Goal: Task Accomplishment & Management: Complete application form

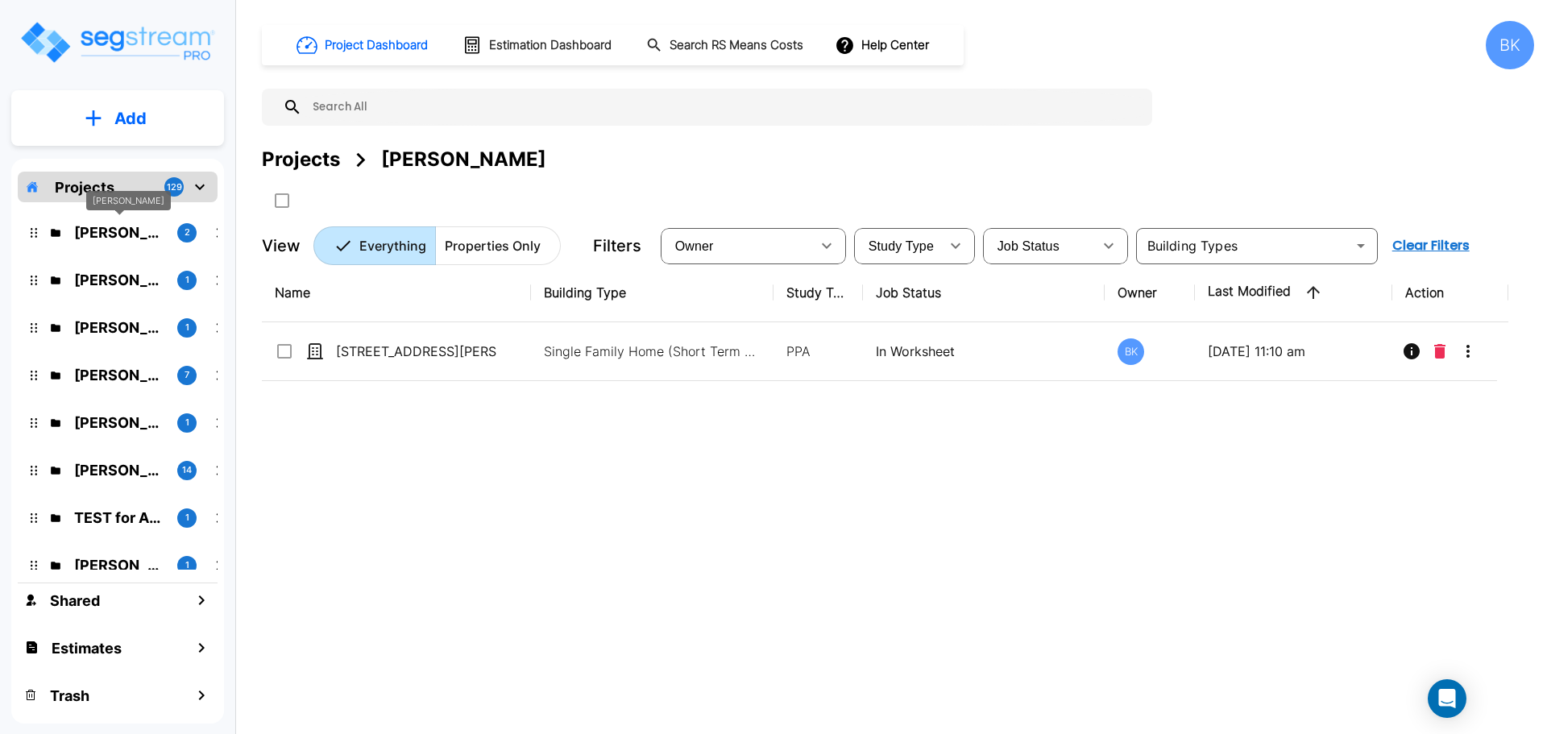
click at [110, 231] on p "Pavan Kumar" at bounding box center [119, 233] width 90 height 22
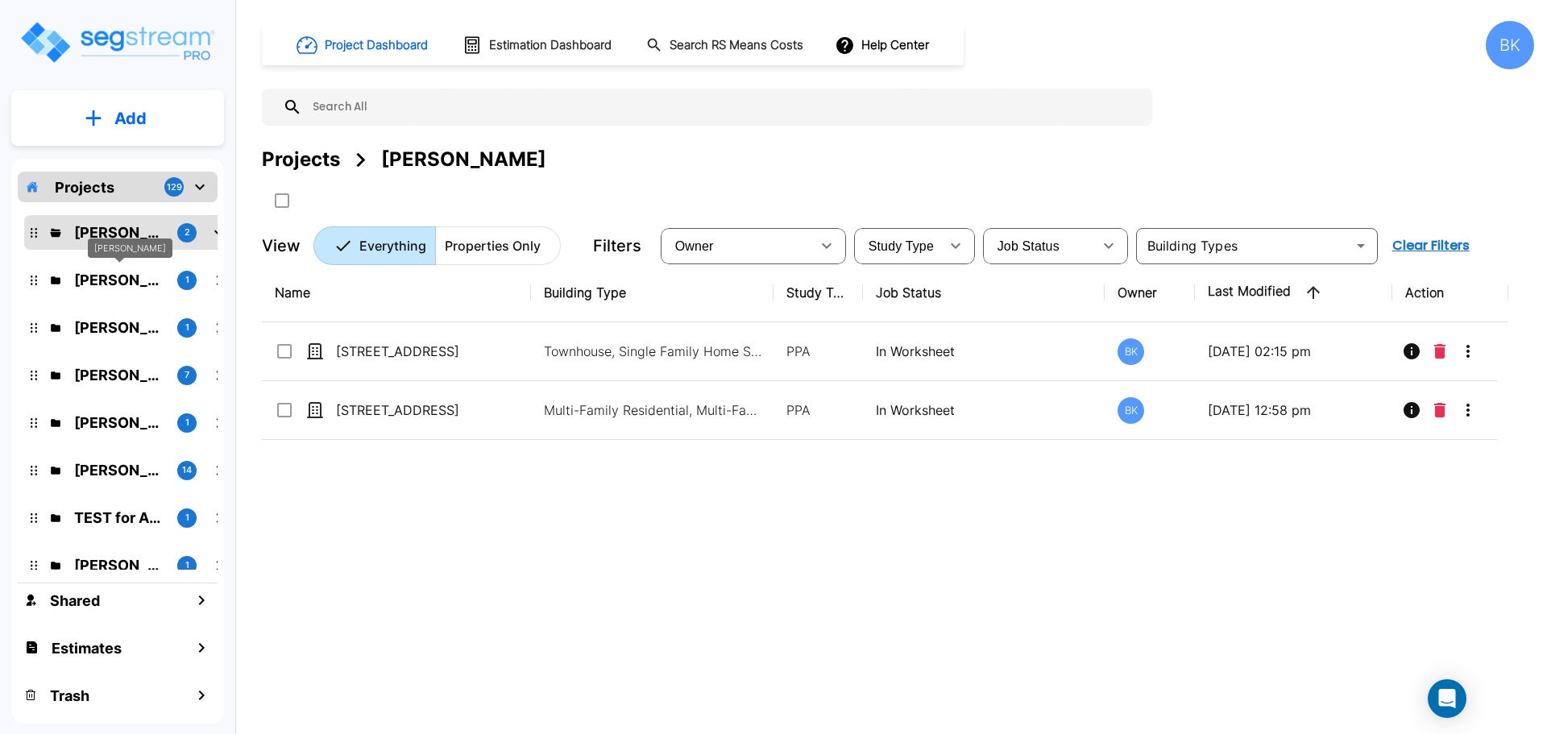
click at [149, 282] on p "Kamal Momi" at bounding box center [119, 280] width 90 height 22
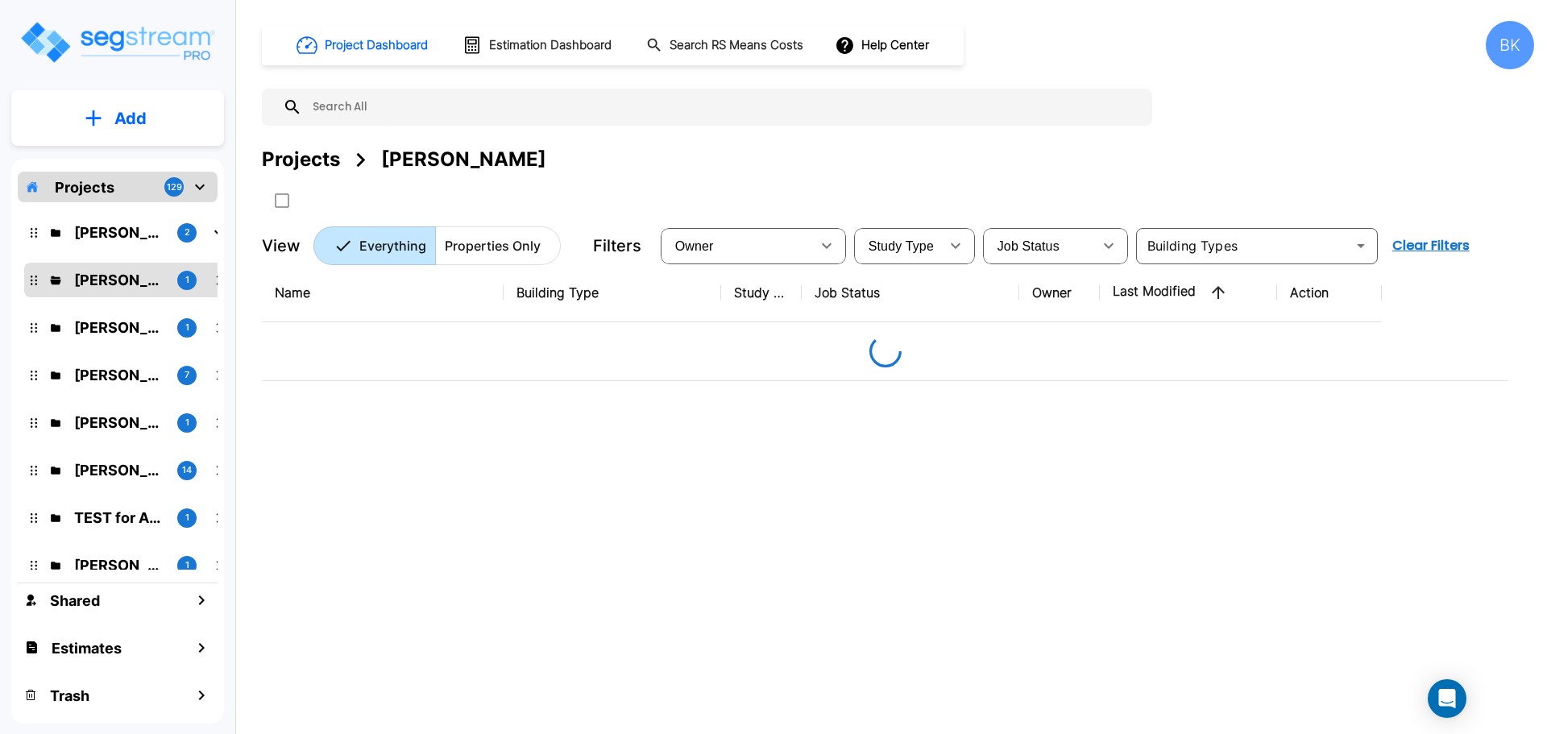
click at [122, 326] on p "Garth Hatch" at bounding box center [119, 328] width 90 height 22
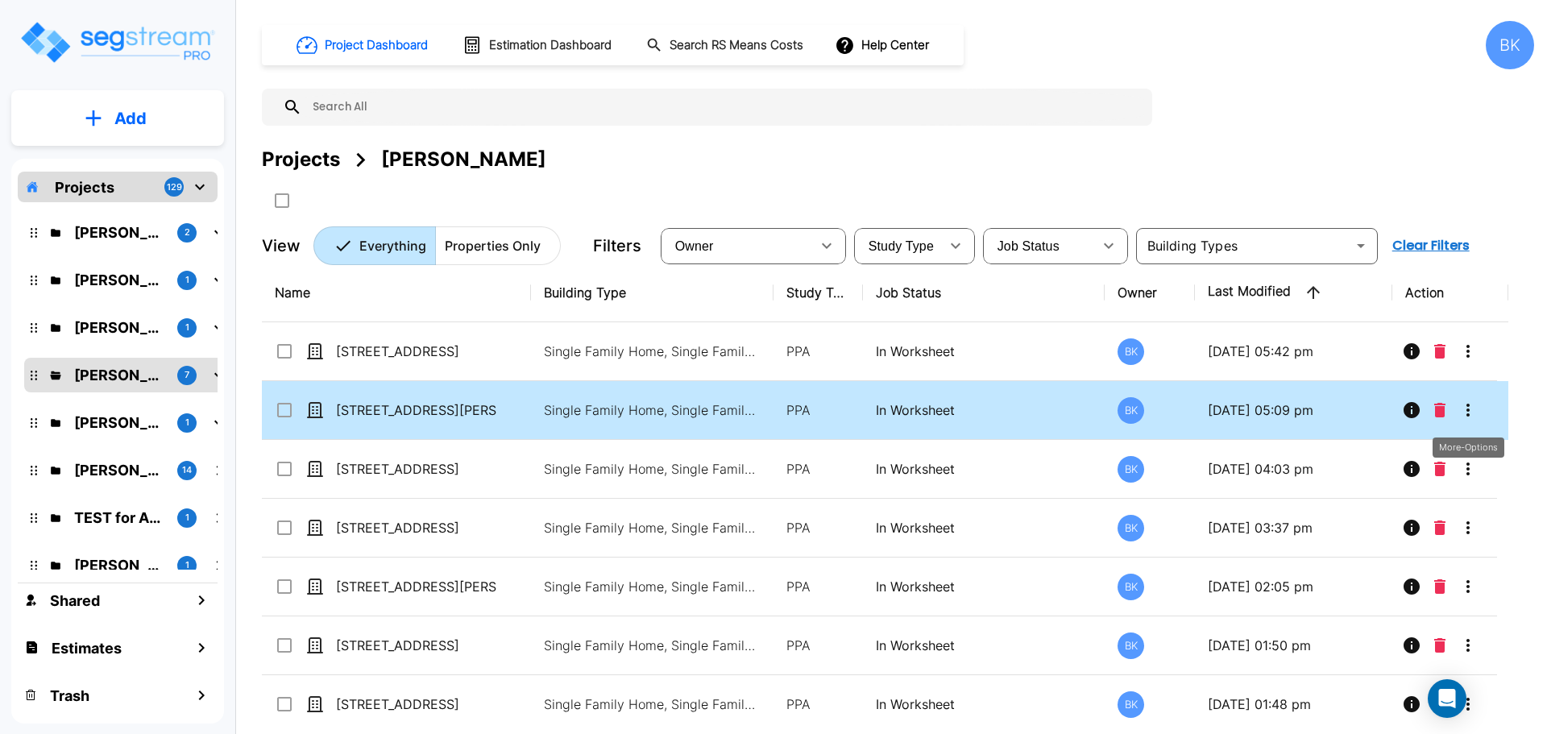
click at [1463, 403] on icon "More-Options" at bounding box center [1467, 409] width 19 height 19
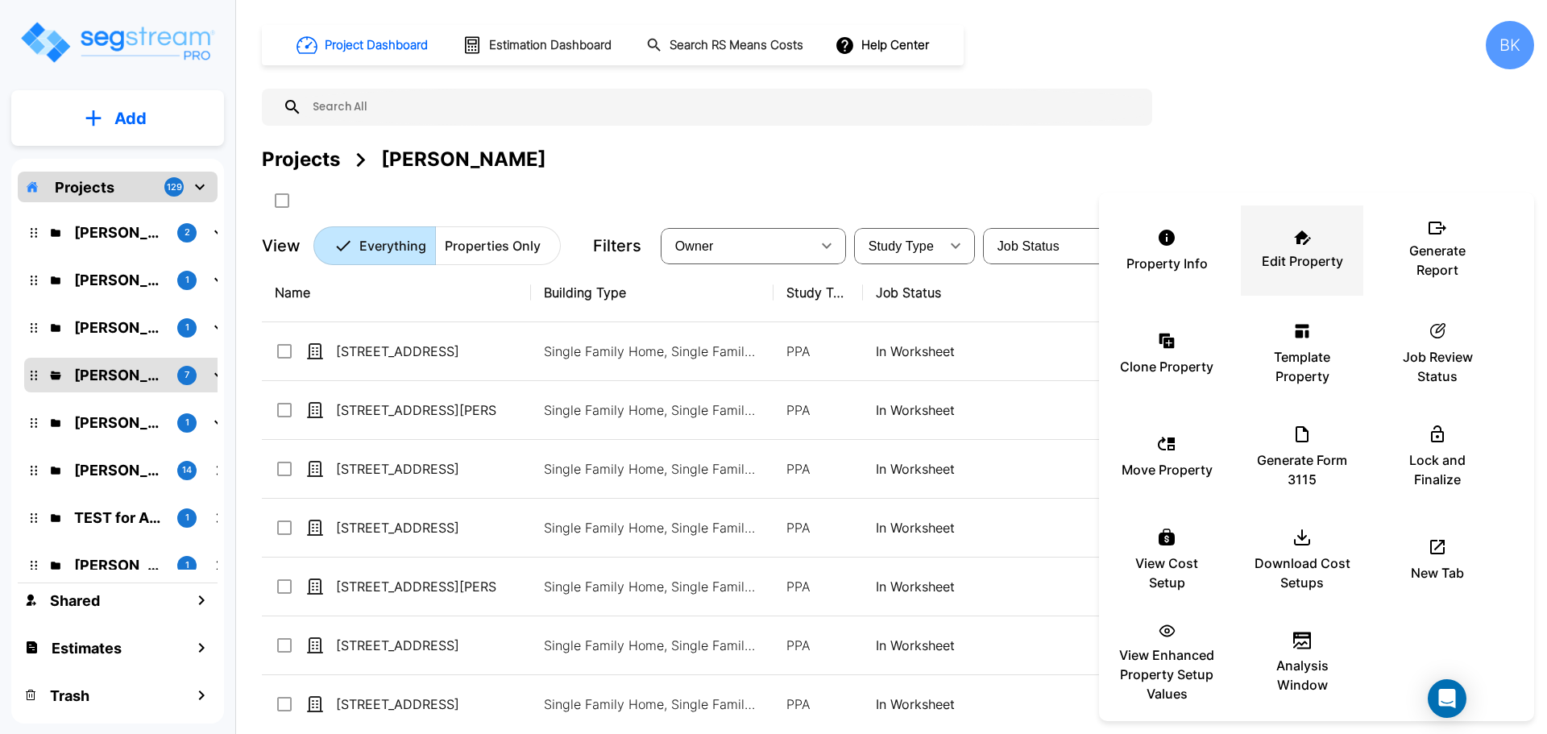
click at [1286, 234] on div "Edit Property" at bounding box center [1302, 250] width 97 height 81
click at [1153, 136] on div at bounding box center [773, 367] width 1547 height 734
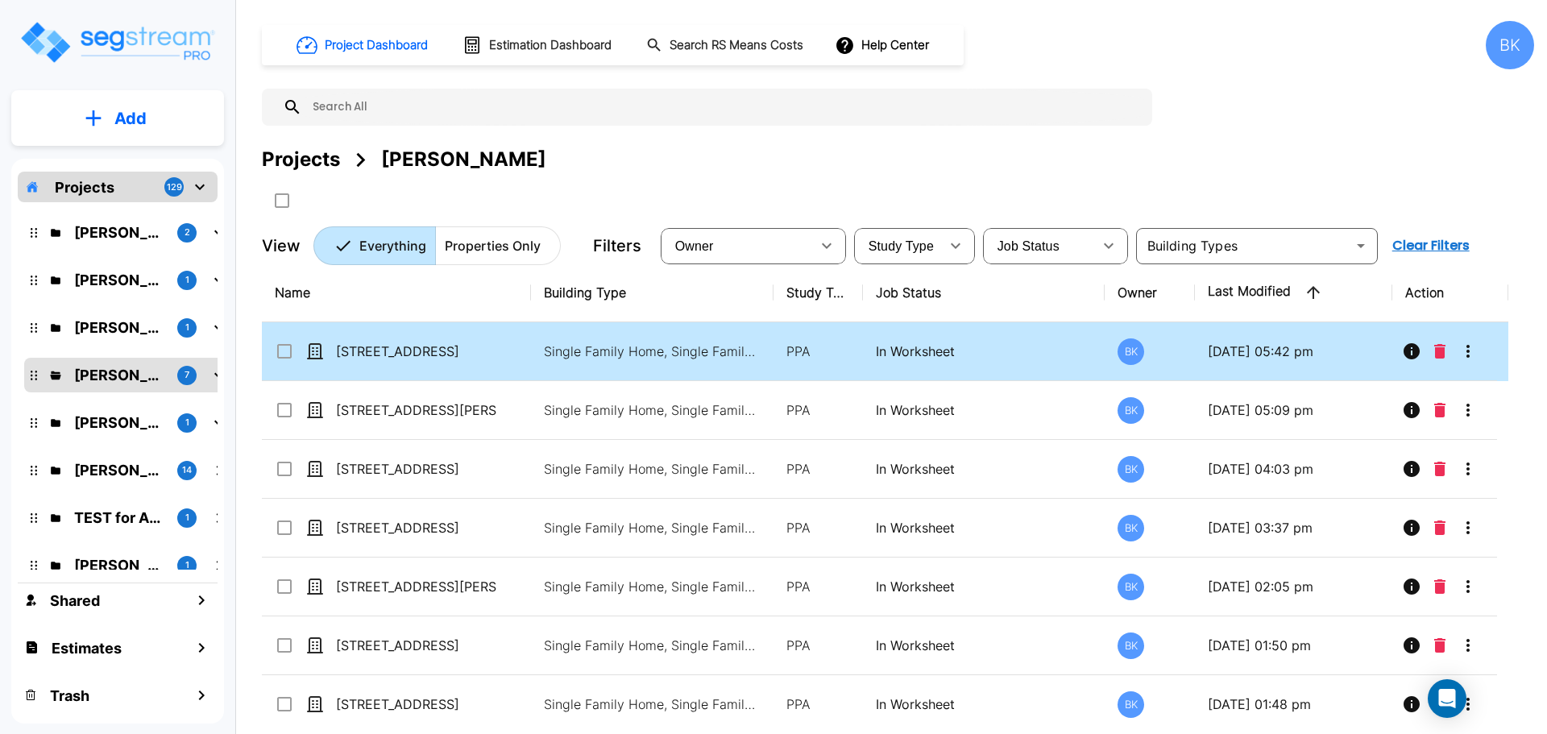
click at [1470, 350] on icon "More-Options" at bounding box center [1467, 351] width 19 height 19
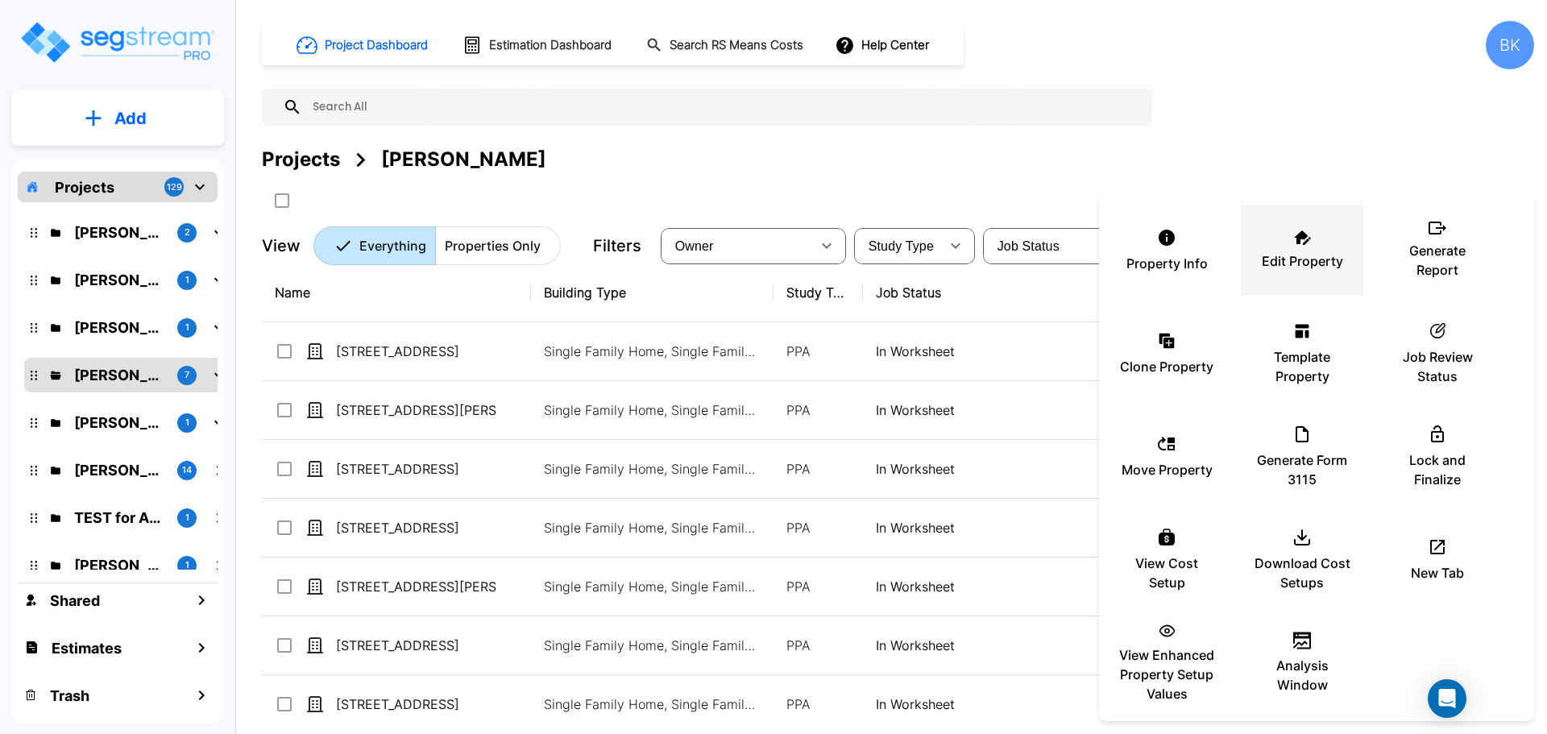
click at [1294, 255] on p "Edit Property" at bounding box center [1302, 260] width 81 height 19
click at [1015, 94] on div at bounding box center [773, 367] width 1547 height 734
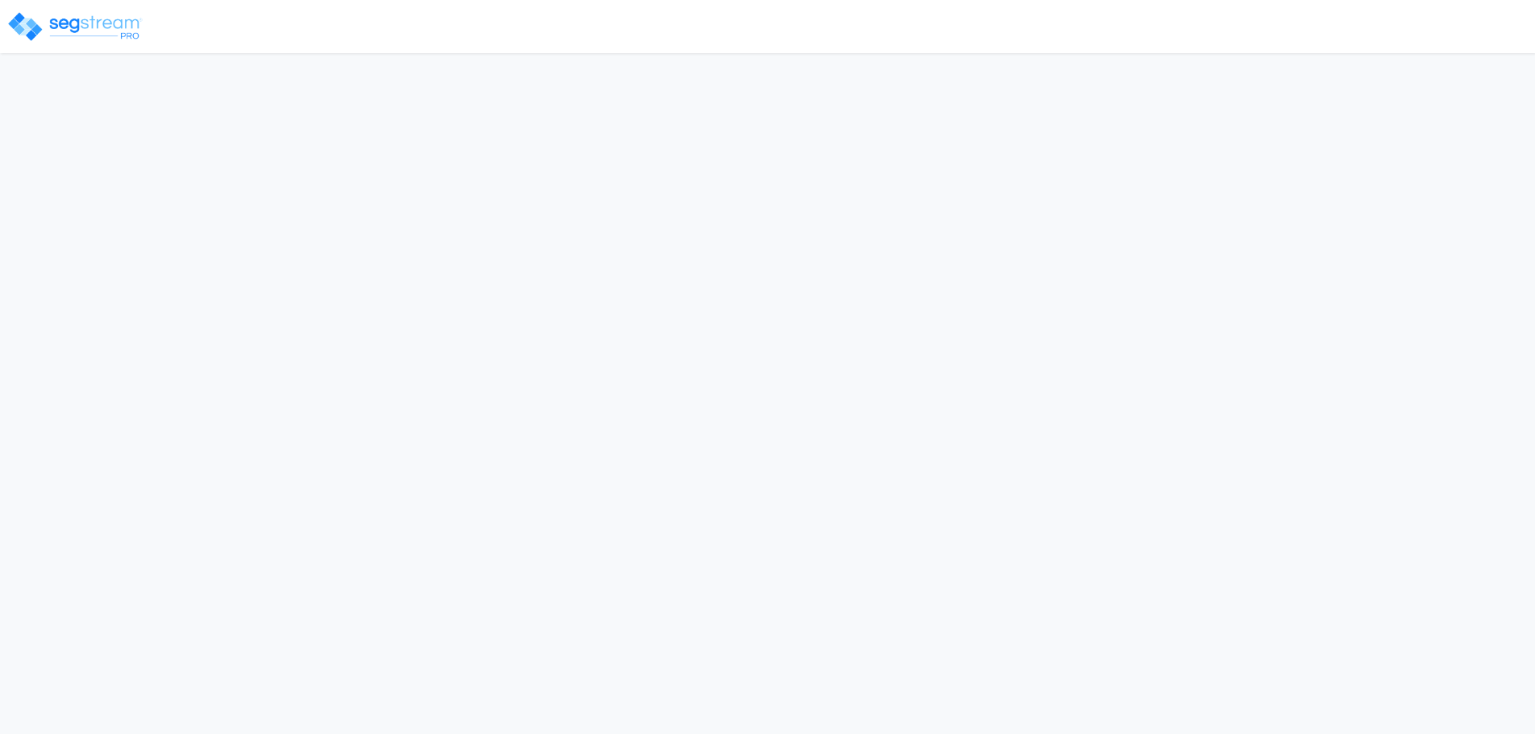
select select "2024"
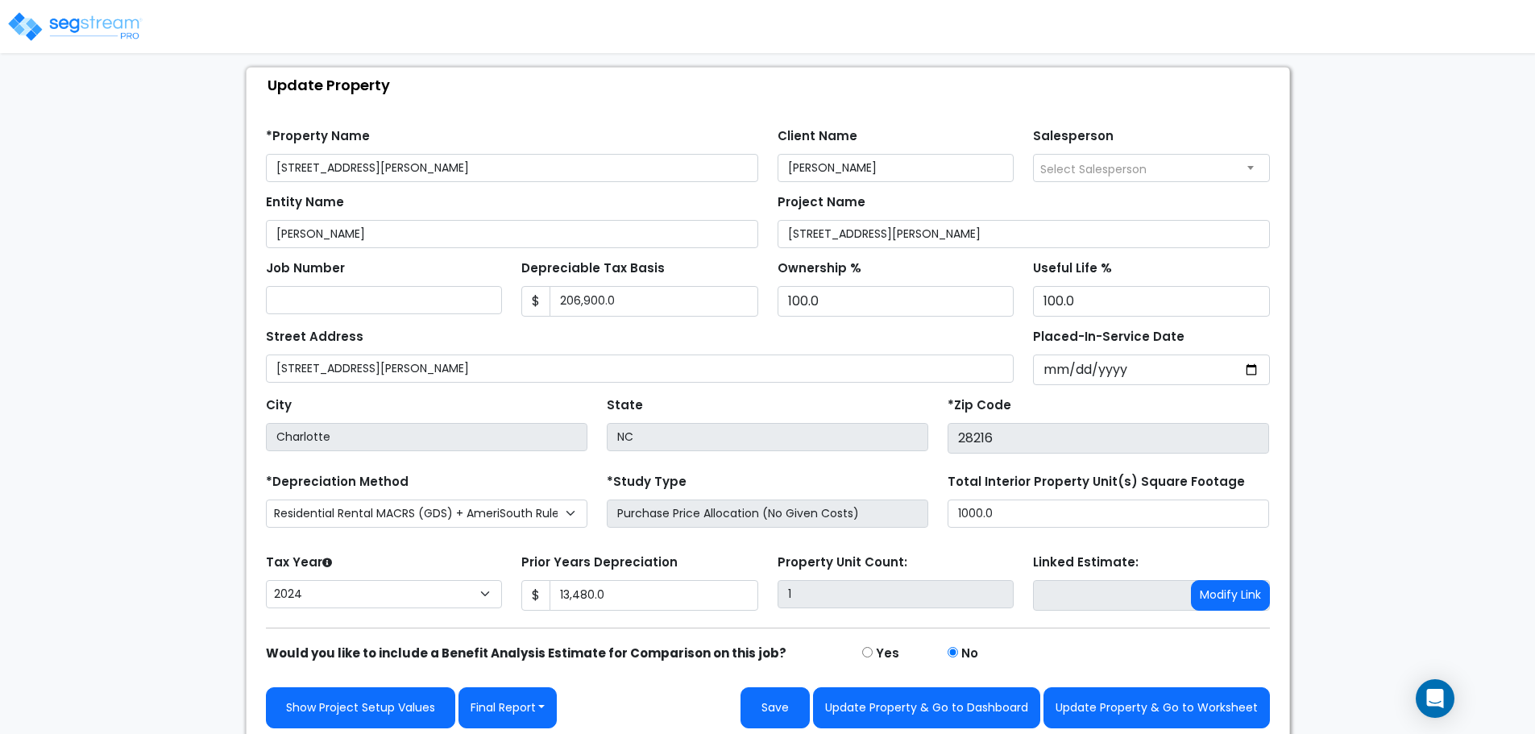
scroll to position [91, 0]
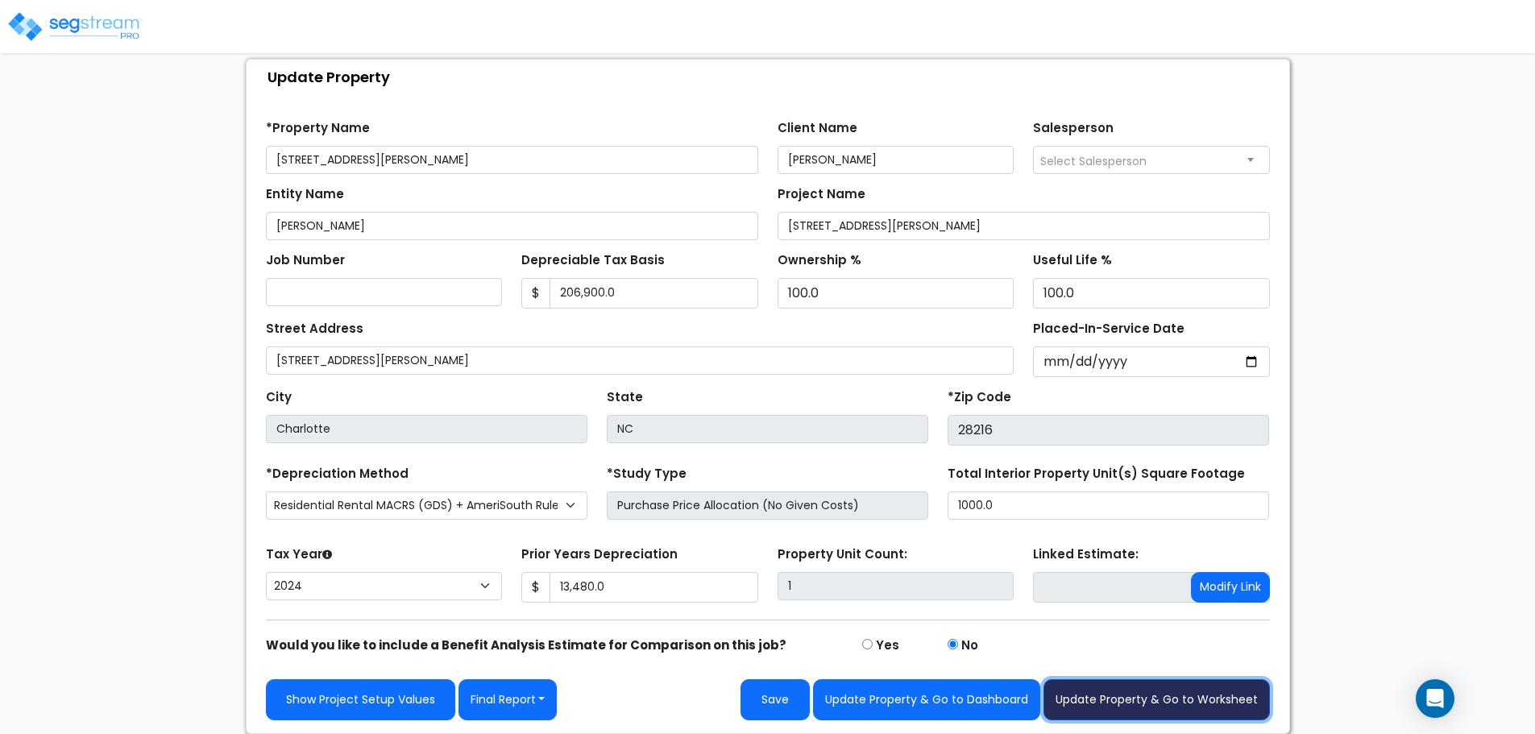
click at [1158, 692] on button "Update Property & Go to Worksheet" at bounding box center [1156, 699] width 226 height 41
type input "13480"
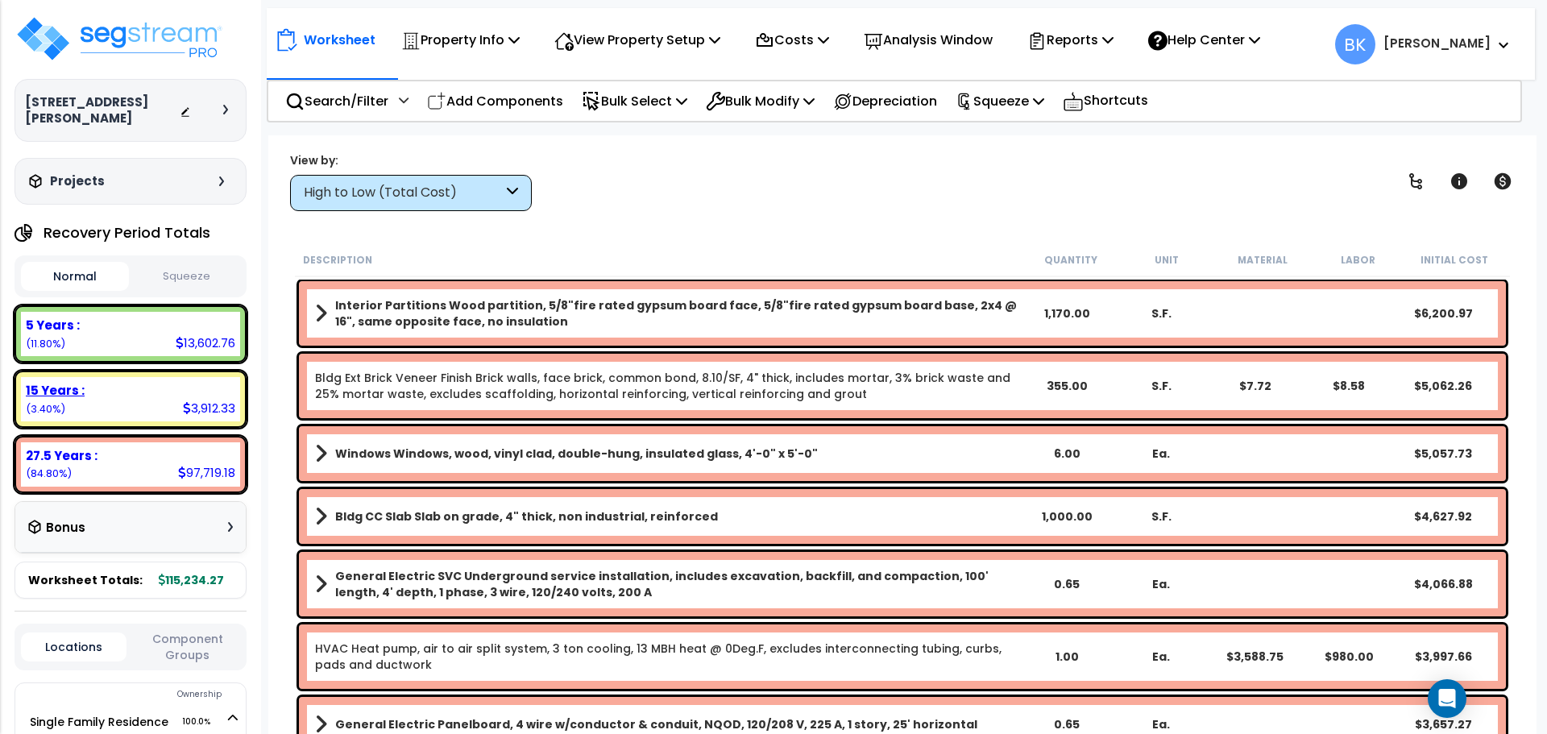
click at [144, 387] on div "15 Years : 3,912.33 (3.40%)" at bounding box center [130, 399] width 219 height 44
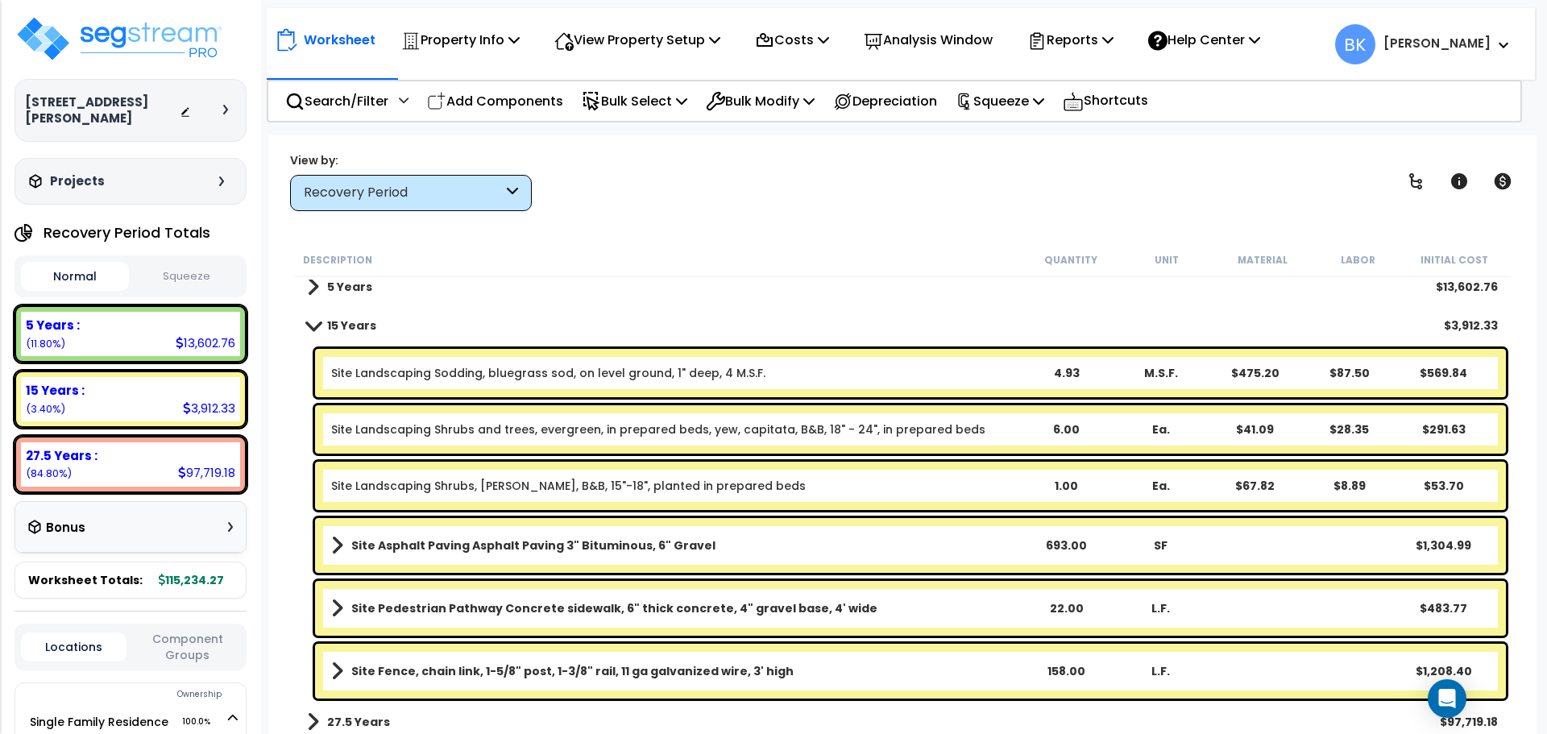
scroll to position [16, 0]
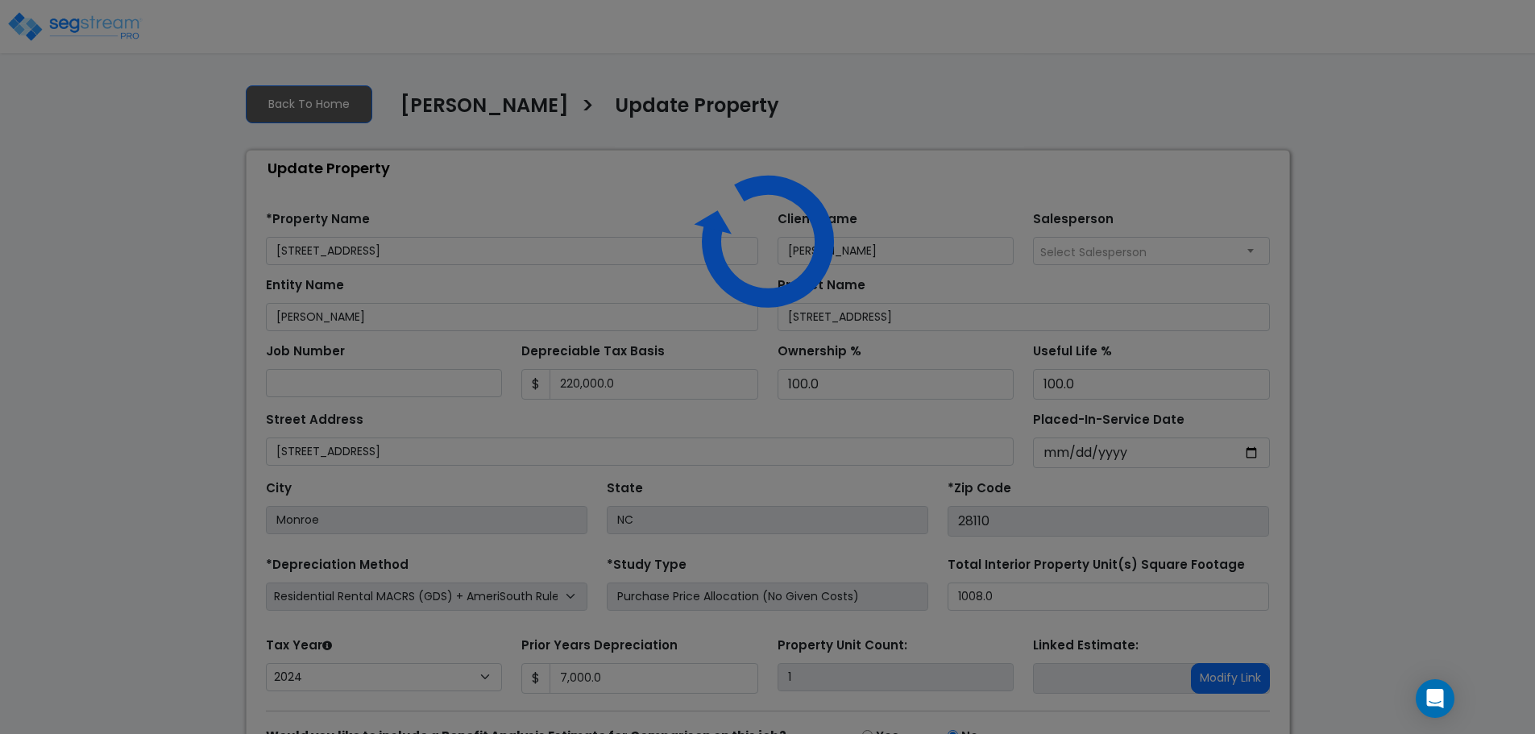
select select "2024"
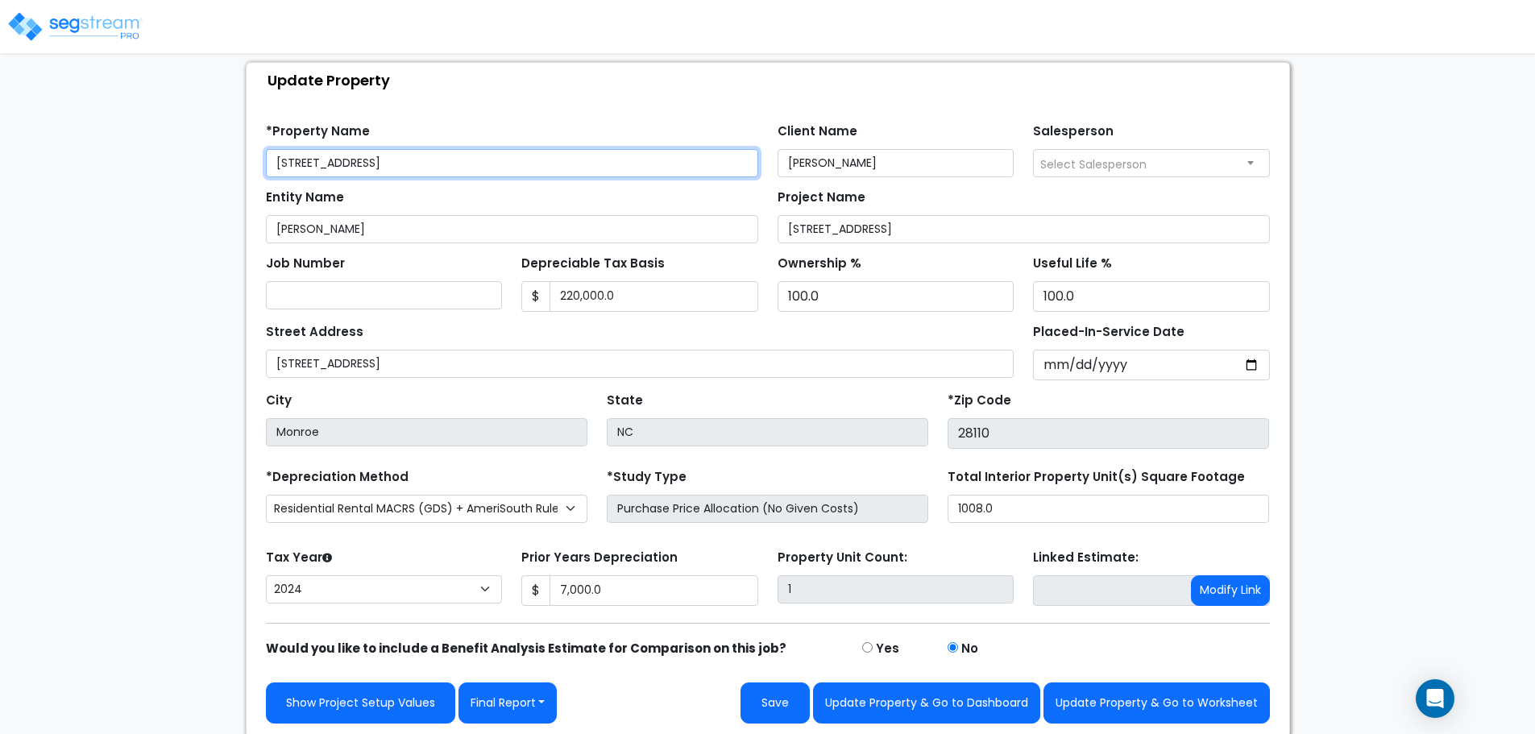
scroll to position [91, 0]
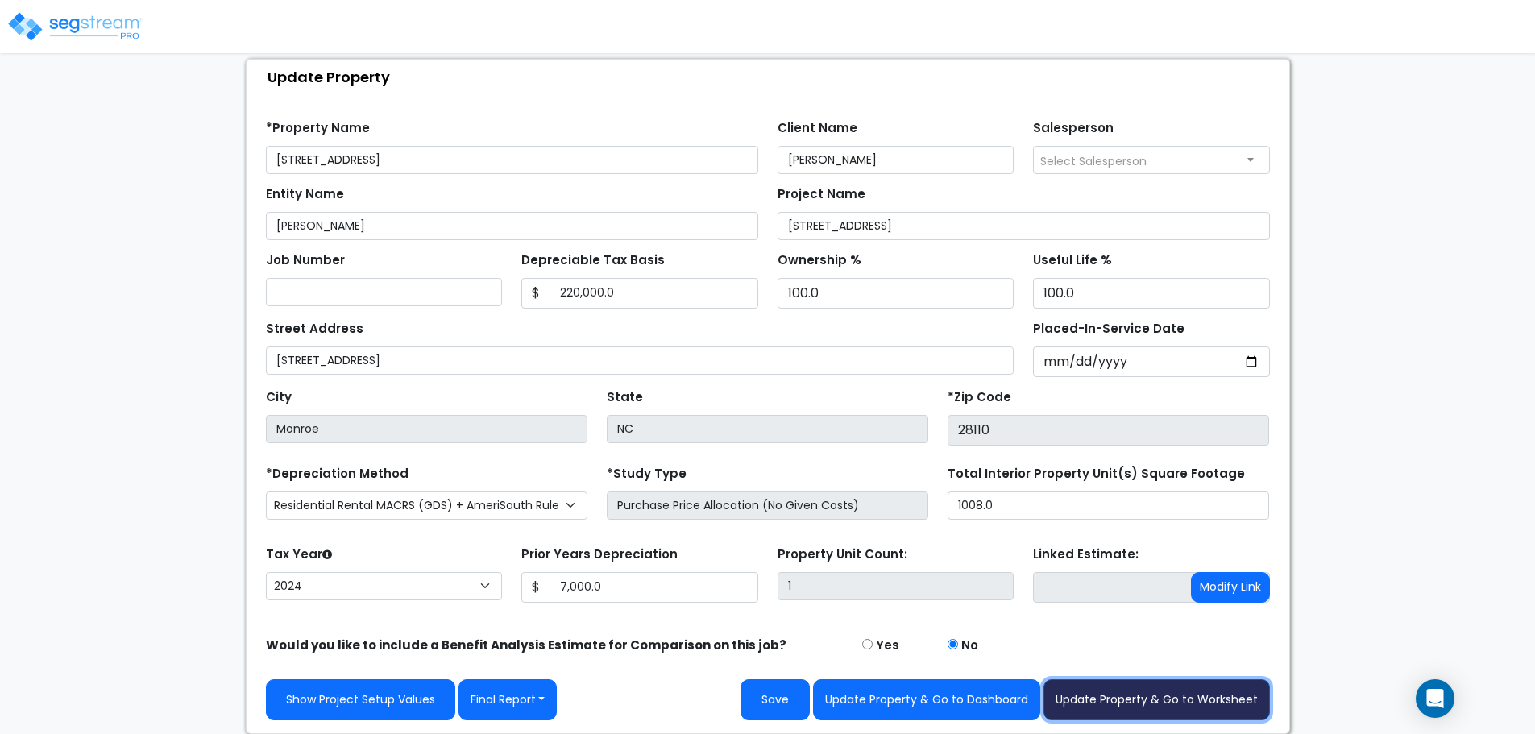
click at [1181, 682] on button "Update Property & Go to Worksheet" at bounding box center [1156, 699] width 226 height 41
type input "7000"
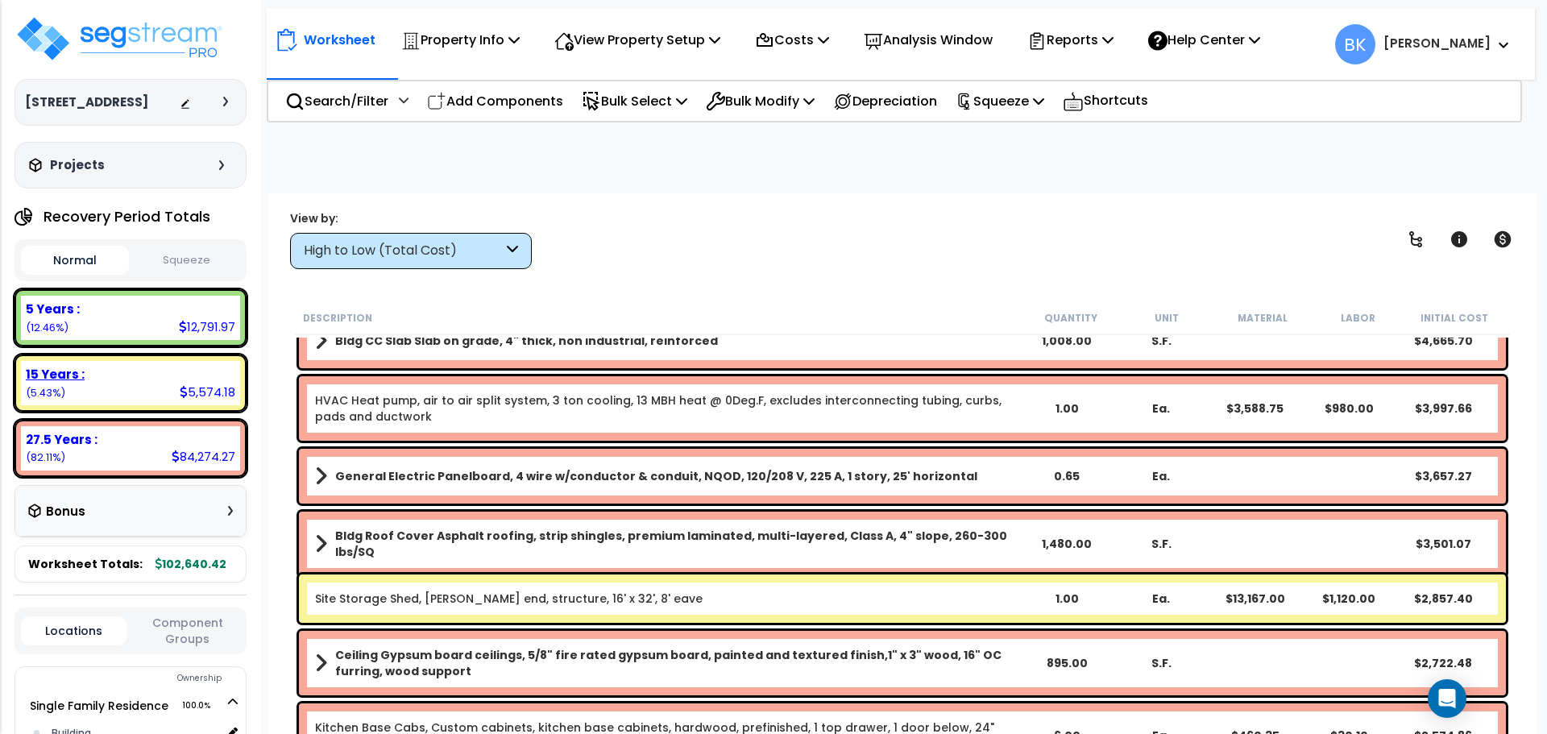
click at [53, 381] on b "15 Years :" at bounding box center [55, 374] width 59 height 17
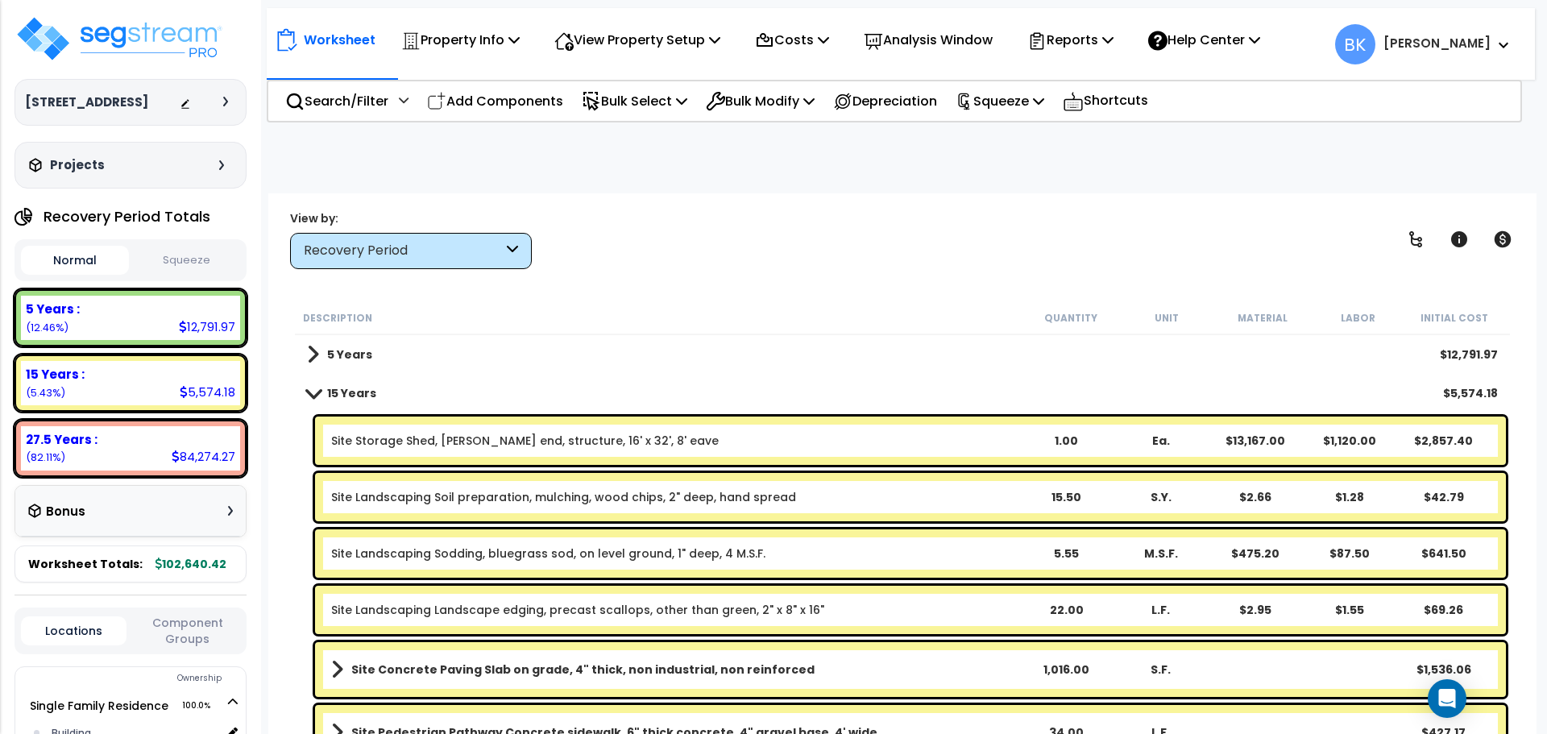
click at [552, 437] on link "Site Storage Shed, Gable end, structure, 16' x 32', 8' eave" at bounding box center [524, 441] width 387 height 16
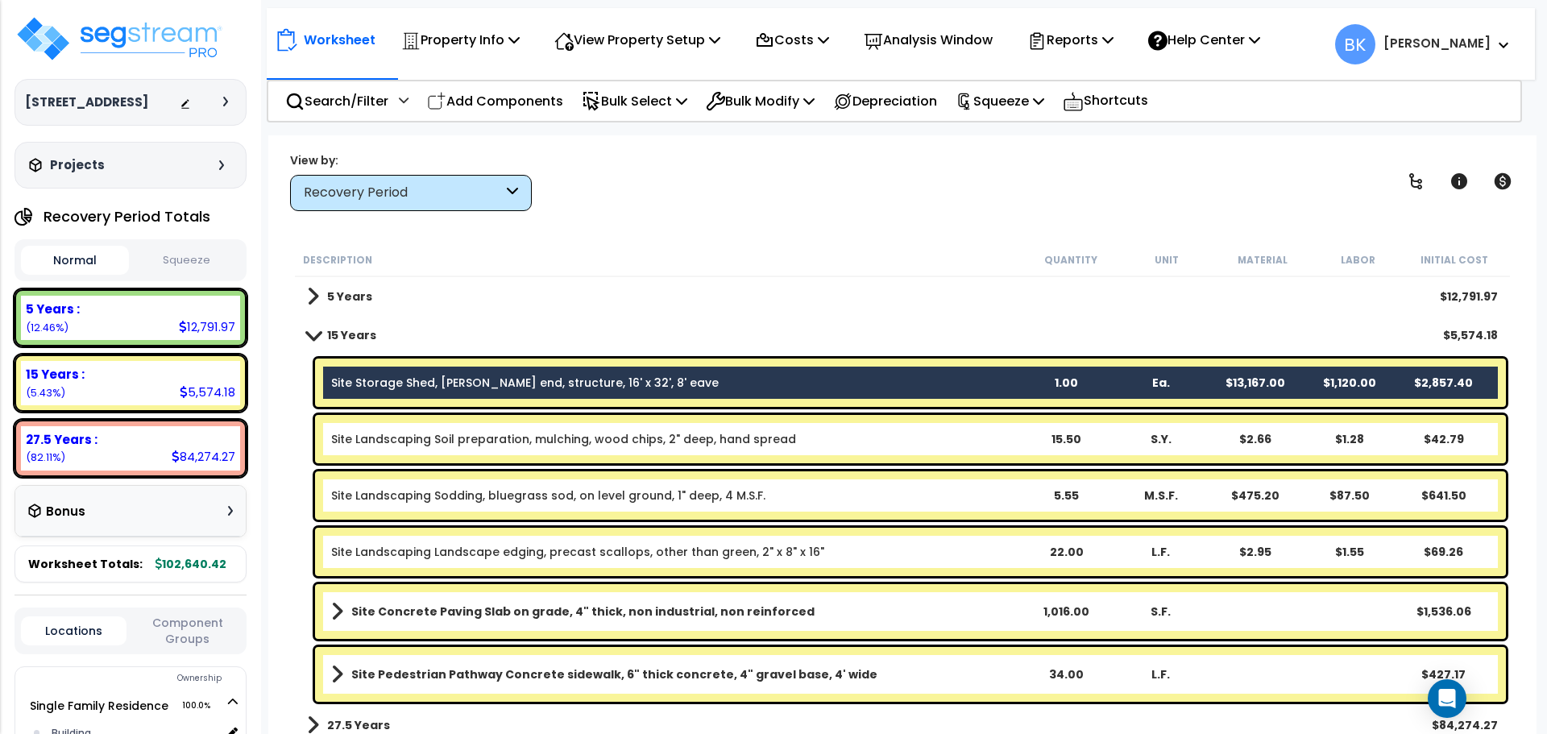
click at [479, 376] on link "Site Storage Shed, Gable end, structure, 16' x 32', 8' eave" at bounding box center [524, 383] width 387 height 16
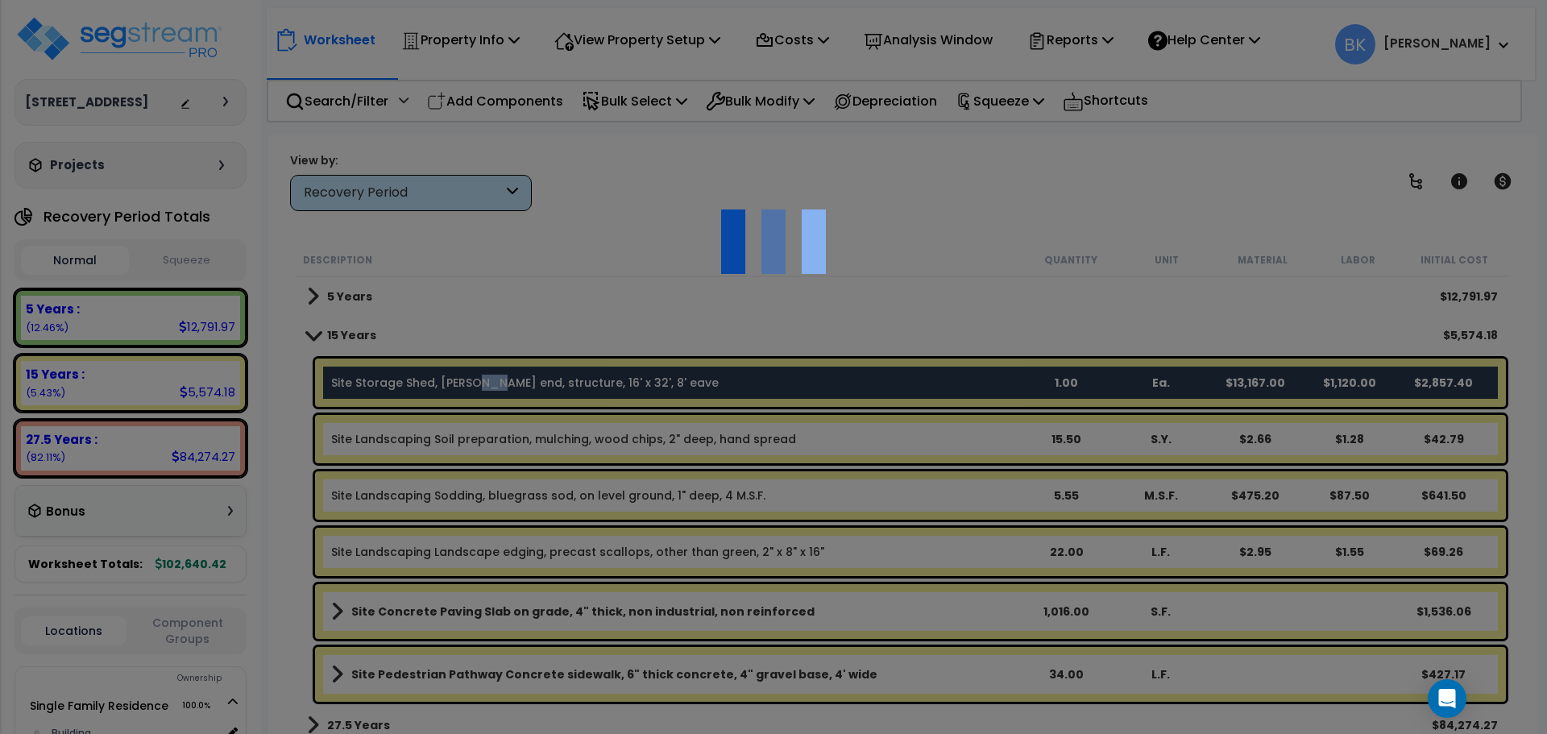
select select "46285"
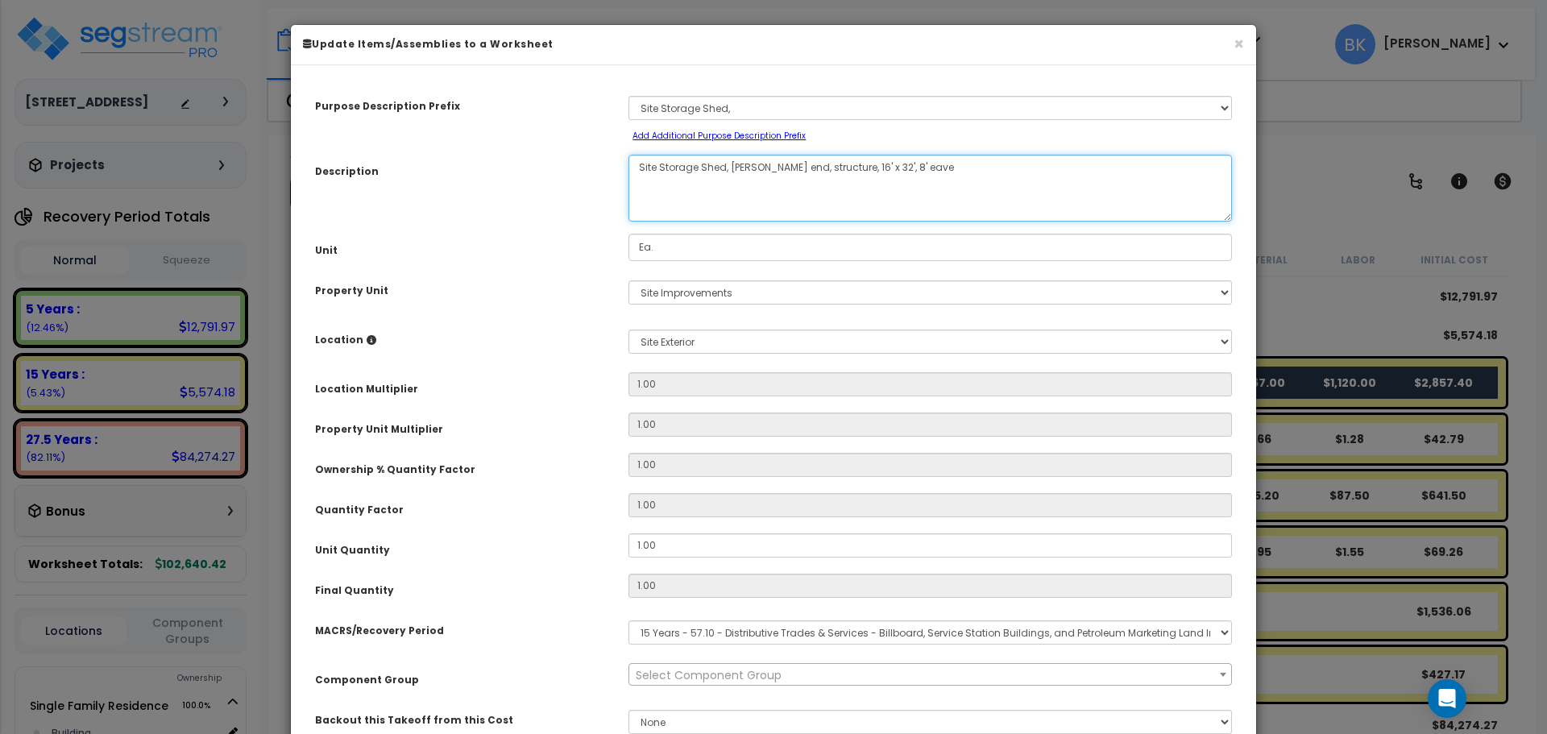
click at [678, 190] on textarea "Site Storage Shed, Gable end, structure, 16' x 32', 8' eave" at bounding box center [929, 188] width 603 height 67
click at [681, 163] on textarea "Site Storage Shed, Gable end, structure, 16' x 32', 8' eave" at bounding box center [929, 188] width 603 height 67
click at [586, 173] on div "Description" at bounding box center [459, 169] width 313 height 28
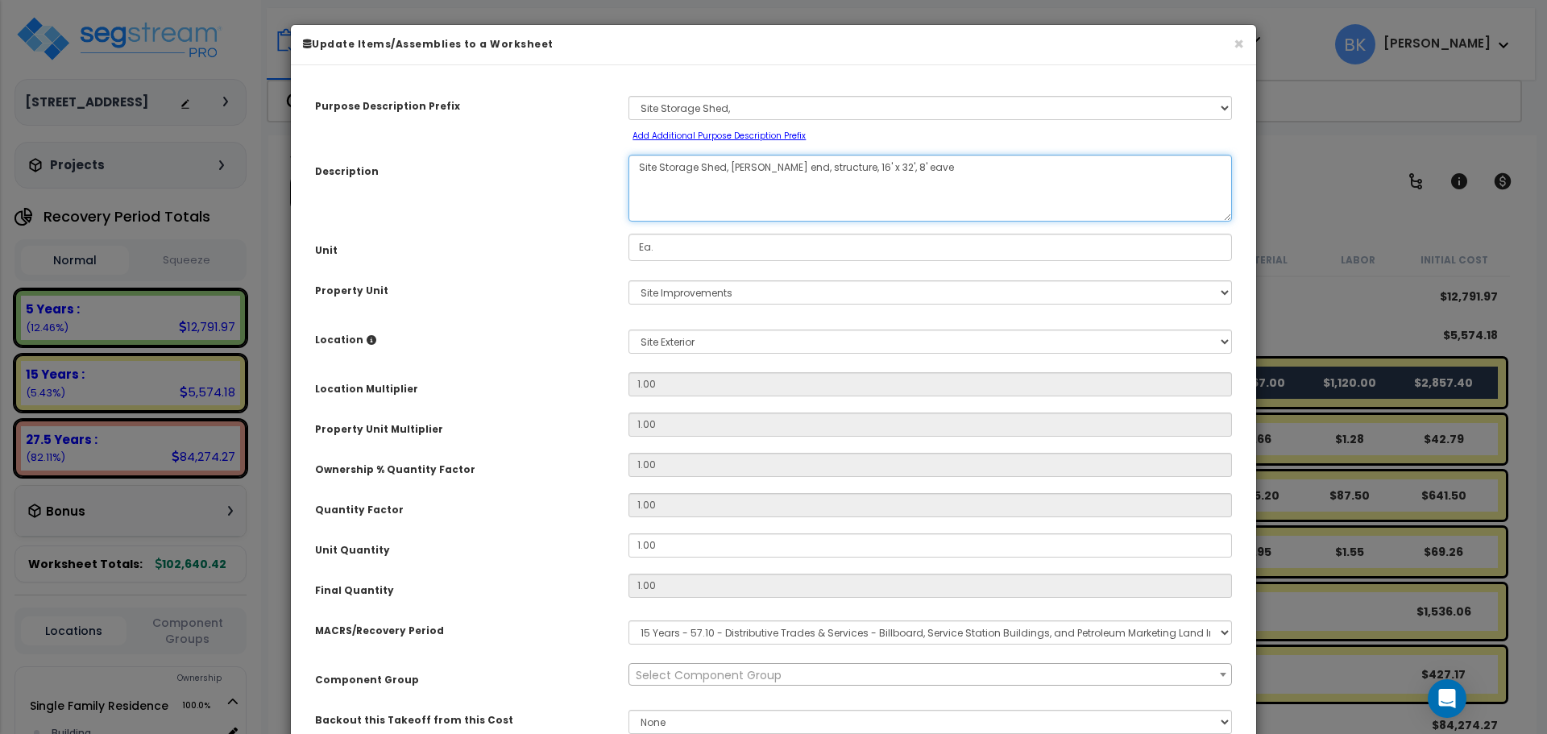
click at [814, 187] on textarea "Site Storage Shed, Gable end, structure, 16' x 32', 8' eave" at bounding box center [929, 188] width 603 height 67
click at [693, 169] on textarea "Site Storage Shed, Gable end, structure, 16' x 32', 8' eave" at bounding box center [929, 188] width 603 height 67
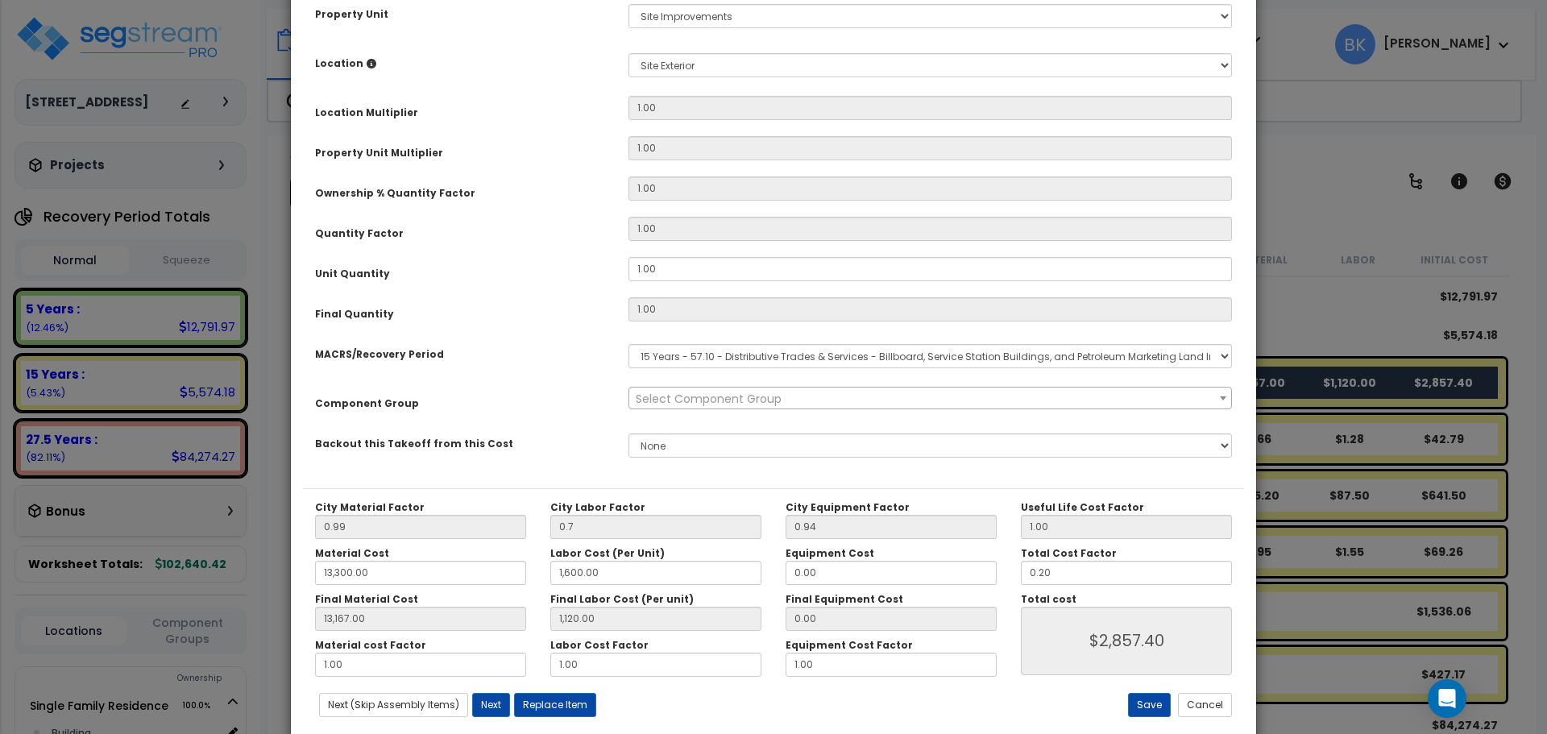
scroll to position [309, 0]
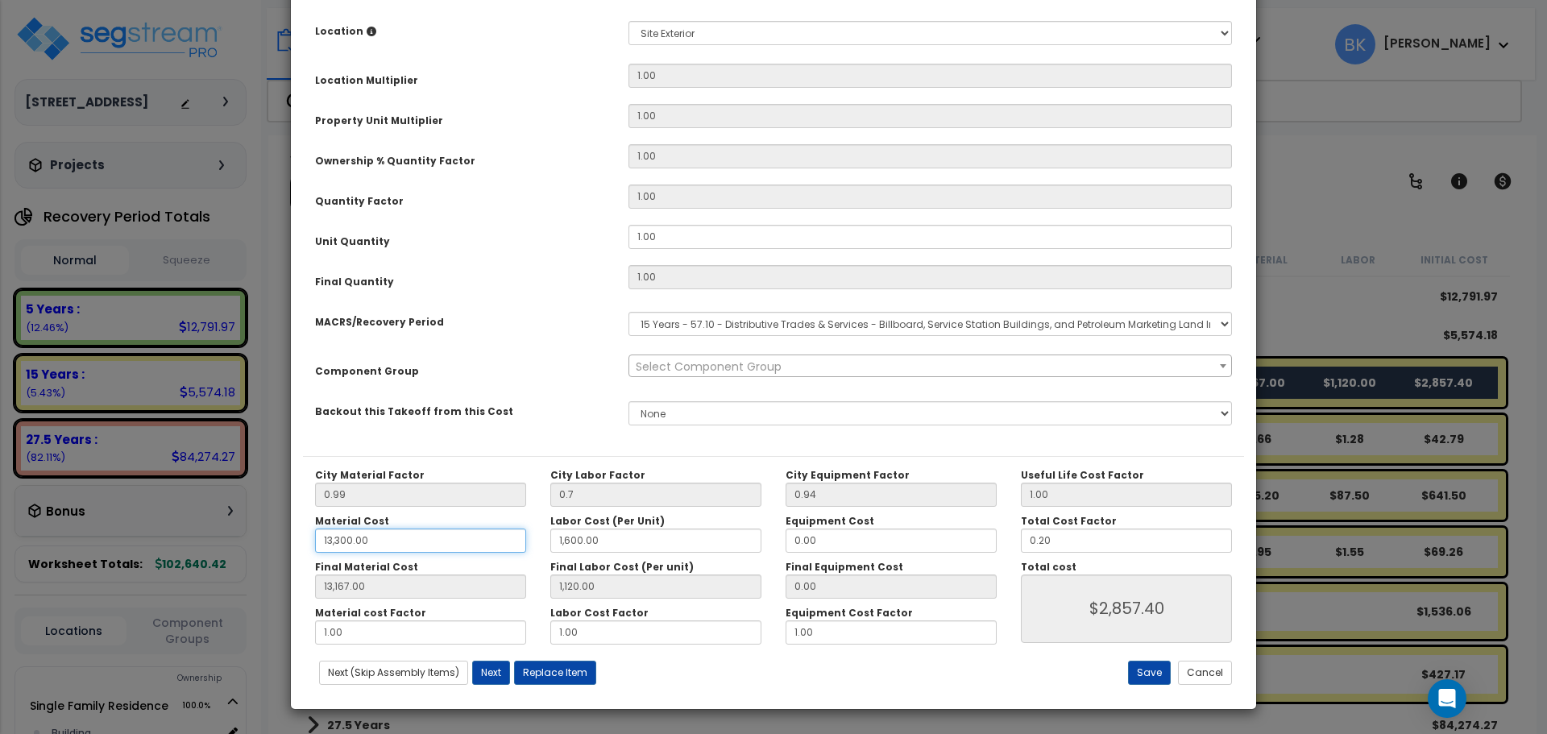
click at [425, 540] on input "13,300.00" at bounding box center [420, 540] width 211 height 24
type input "13,167.00"
type input "1,120.00"
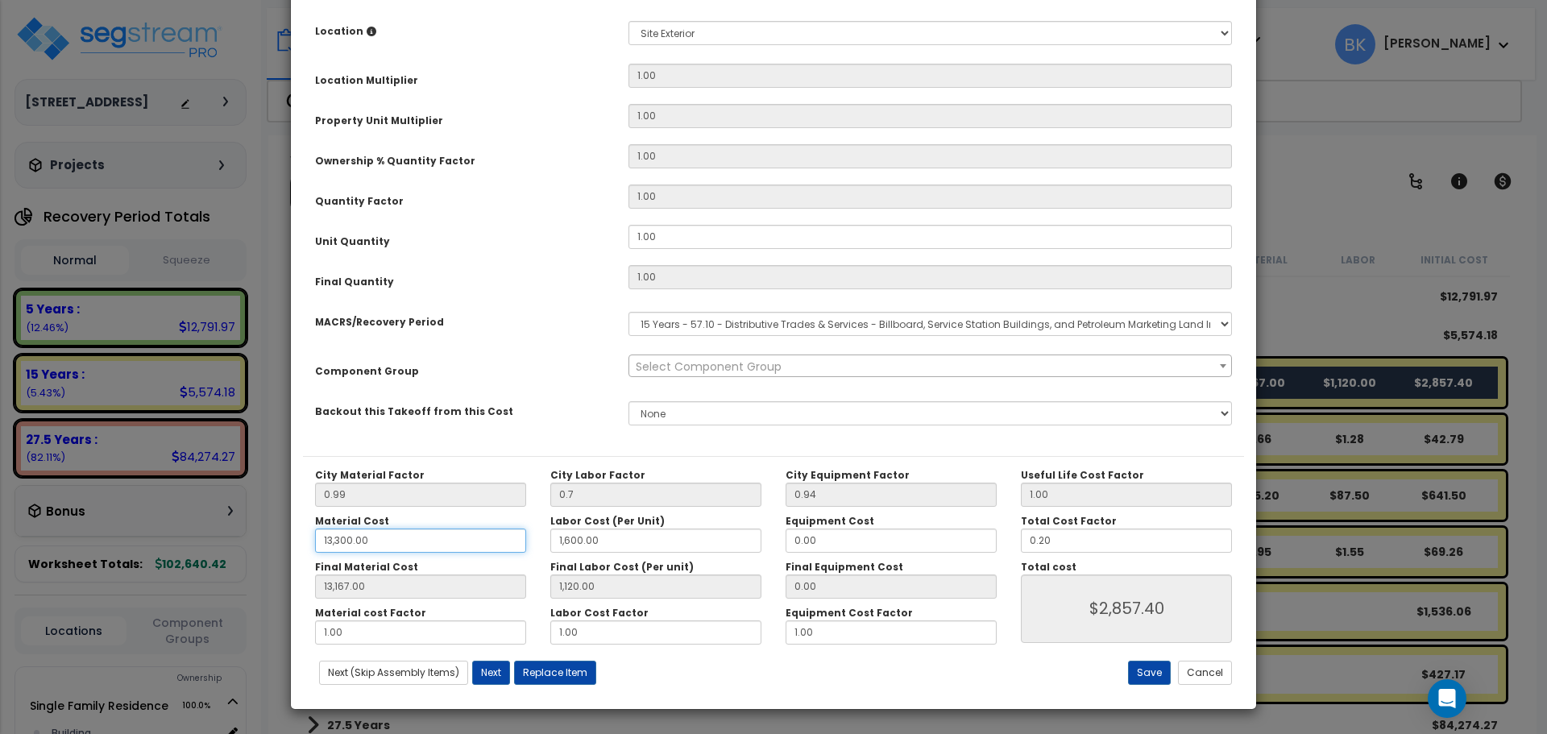
type input "$2,857.40"
type input "13,167.00"
type input "1,120.00"
type input "$2,857.40"
type input "13,167.00"
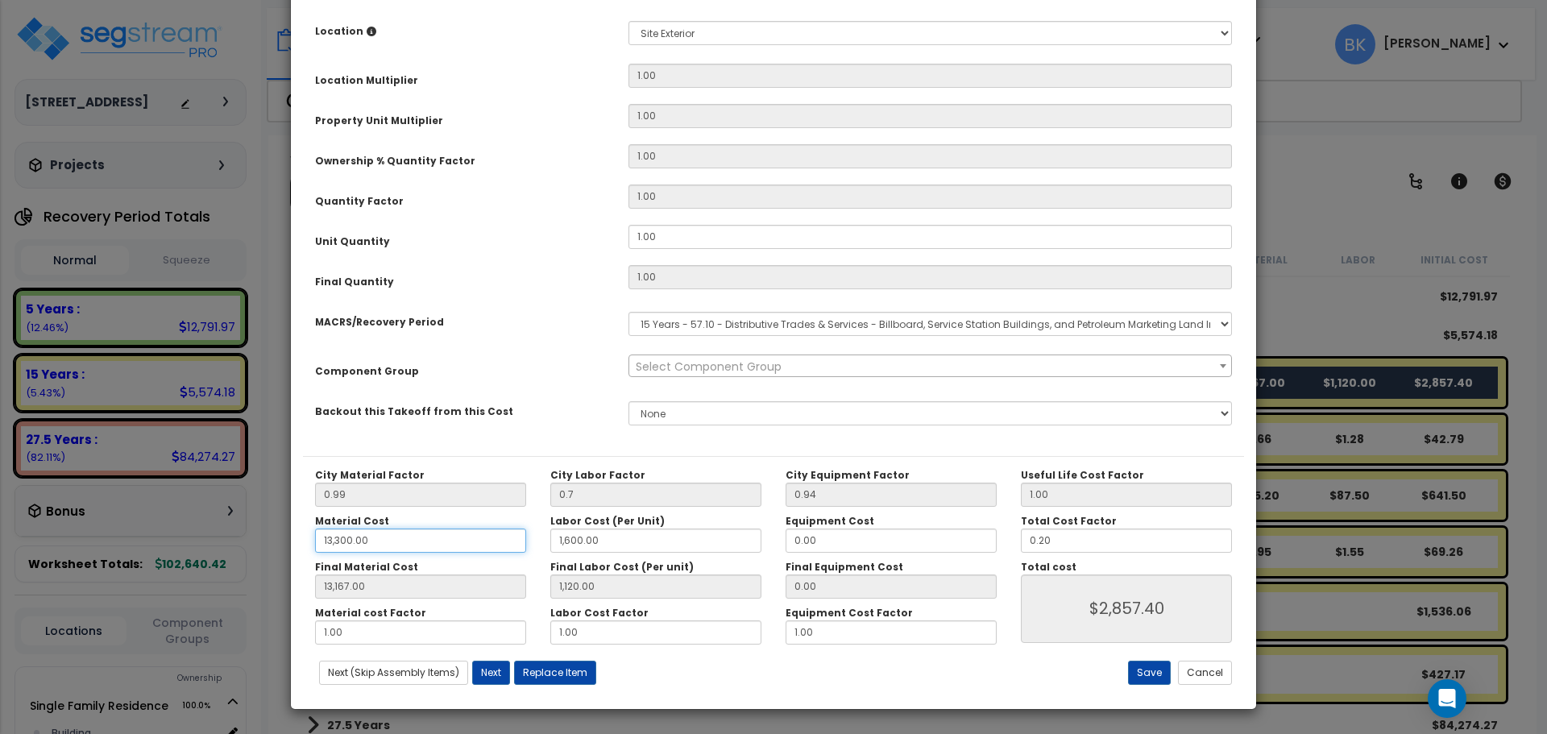
type input "1,120.00"
type input "$2,857.40"
type input "13,167.00"
type input "1,120.00"
type input "$2,857.40"
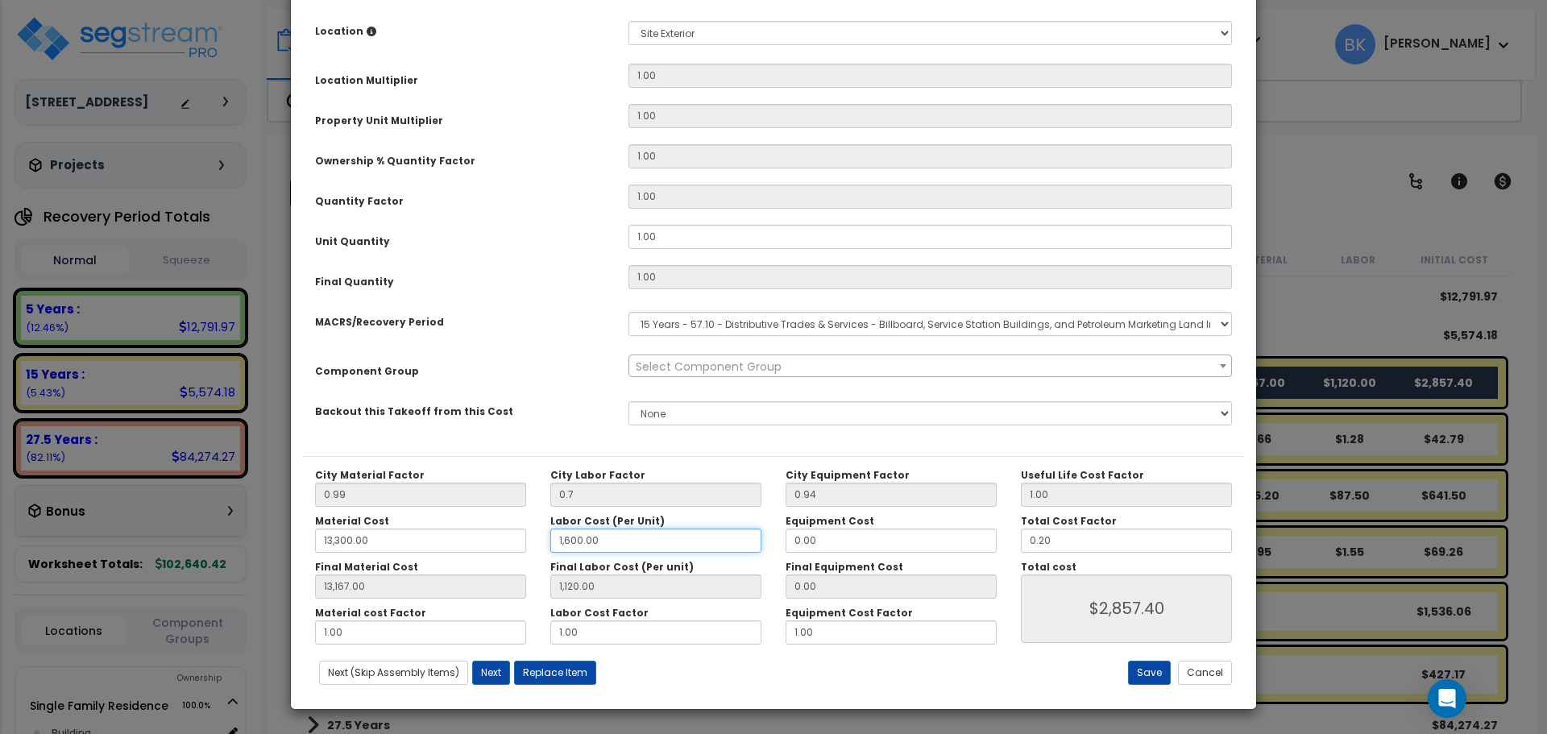
click at [583, 545] on input "1,600.00" at bounding box center [655, 540] width 211 height 24
type input "13,167.00"
type input "1,120.00"
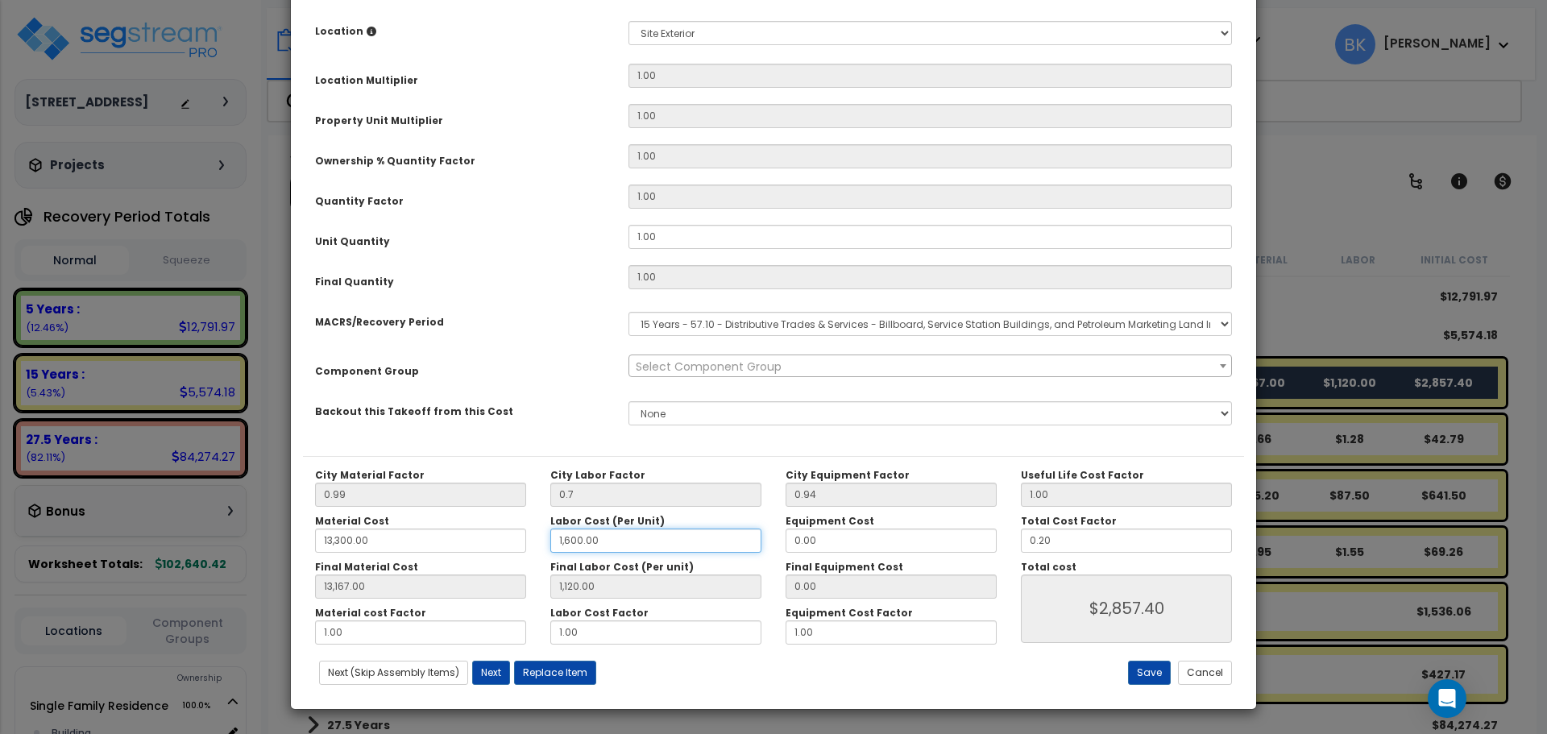
type input "$2,857.40"
type input "13,167.00"
type input "1,120.00"
type input "$2,857.40"
type input "13,167.00"
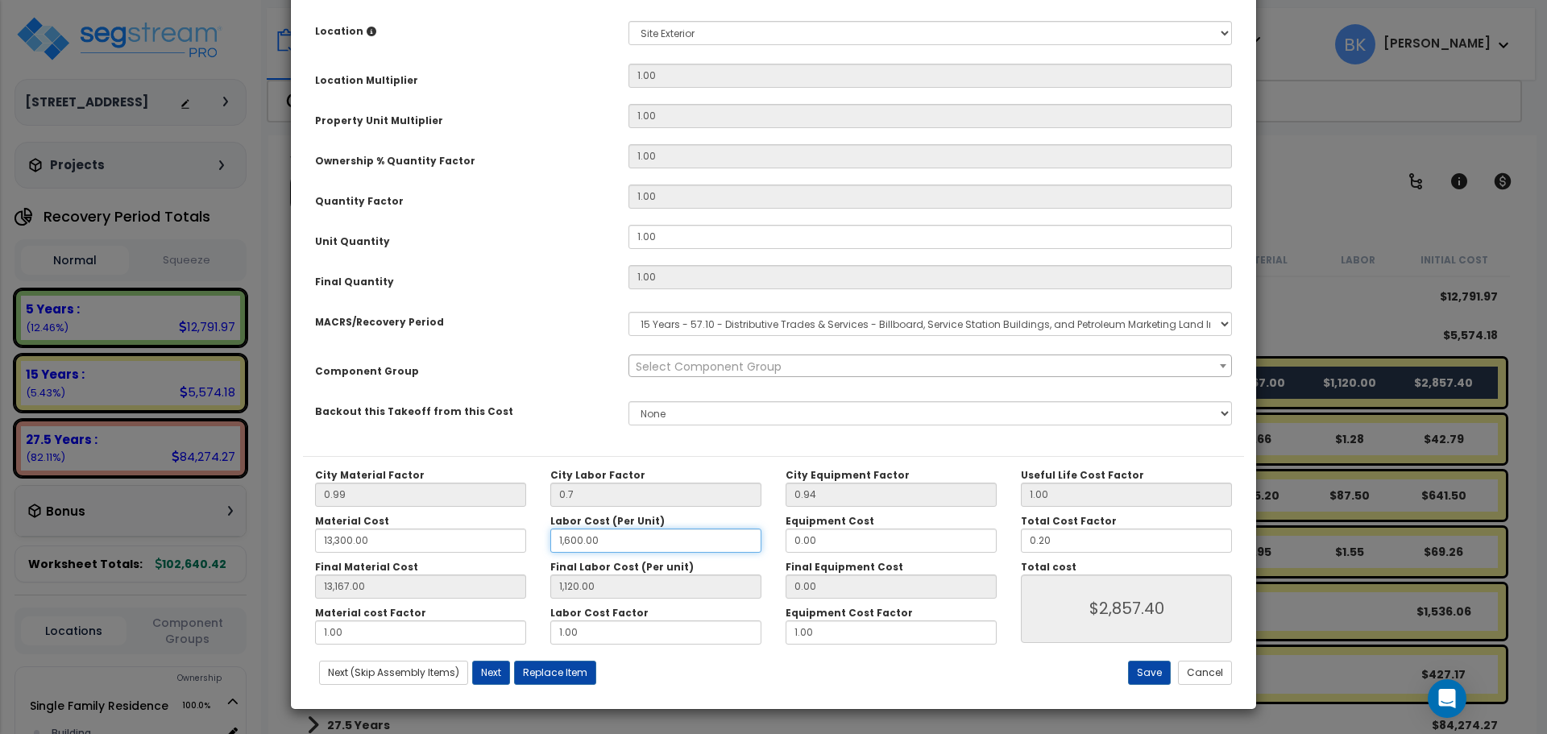
type input "1,120.00"
type input "$2,857.40"
type input "13,167.00"
type input "1,120.00"
type input "$2,857.40"
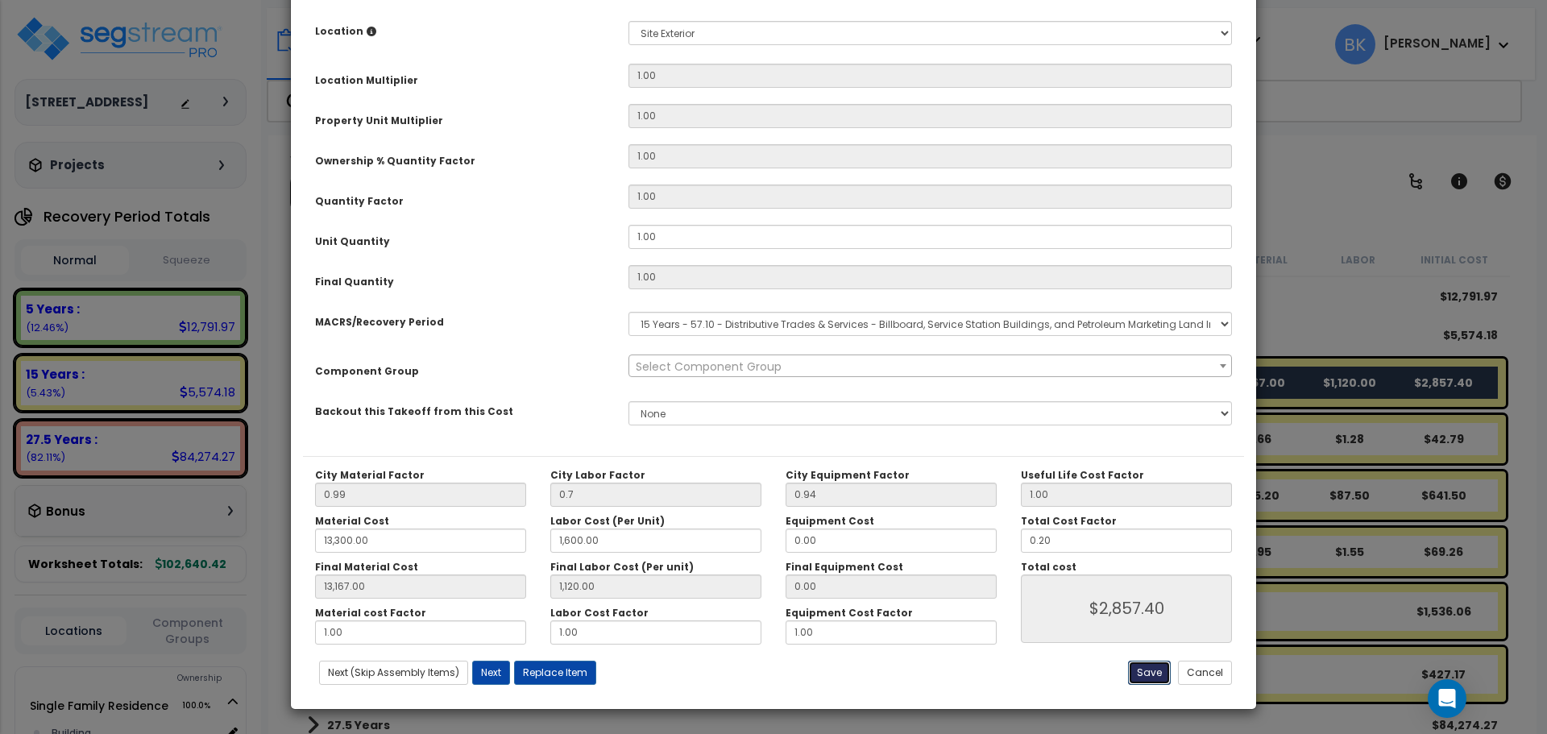
click at [1156, 674] on button "Save" at bounding box center [1149, 673] width 43 height 24
type input "0.70"
type input "13300.00"
type input "1600.00"
type input "13167.00"
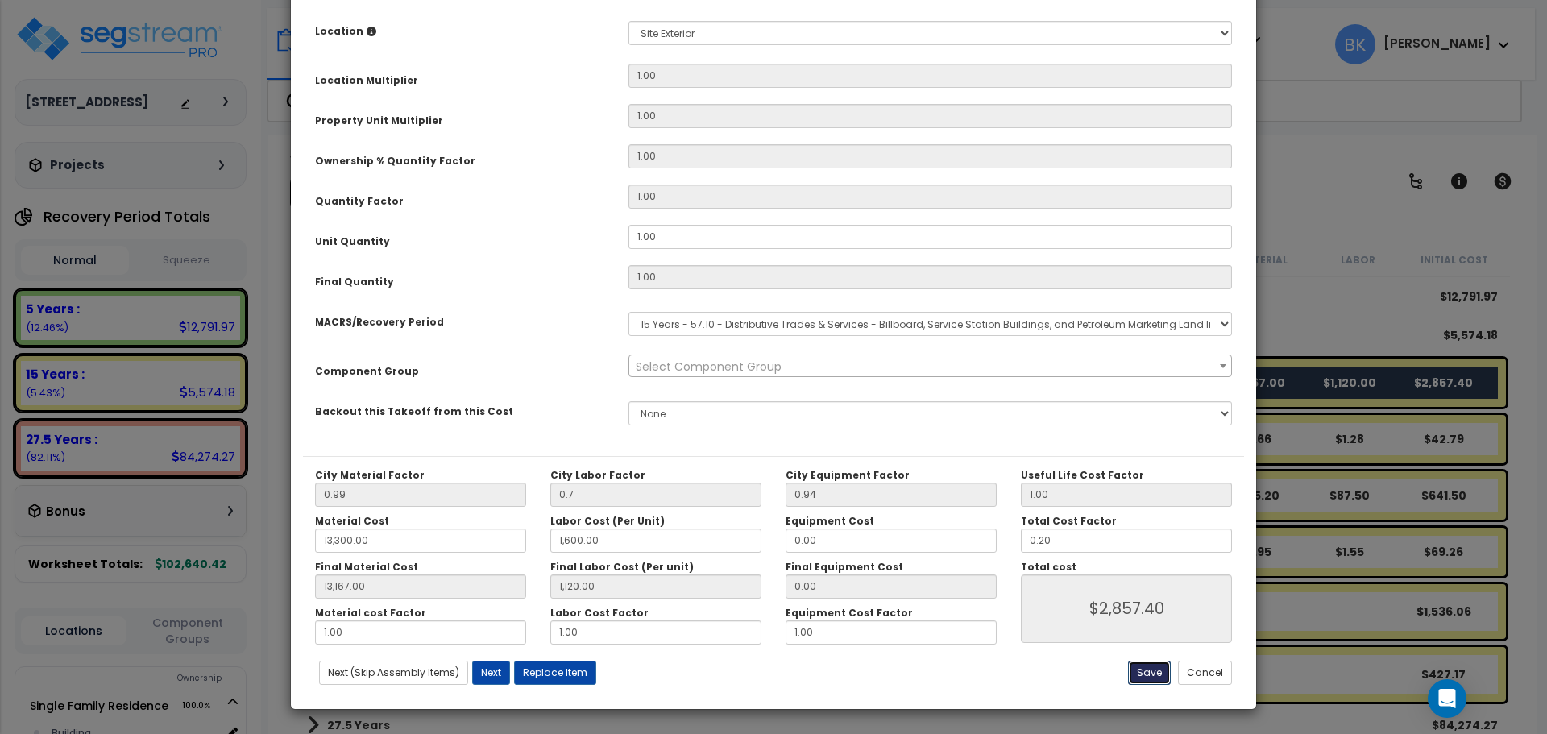
type input "1120.00"
type input "2857.40"
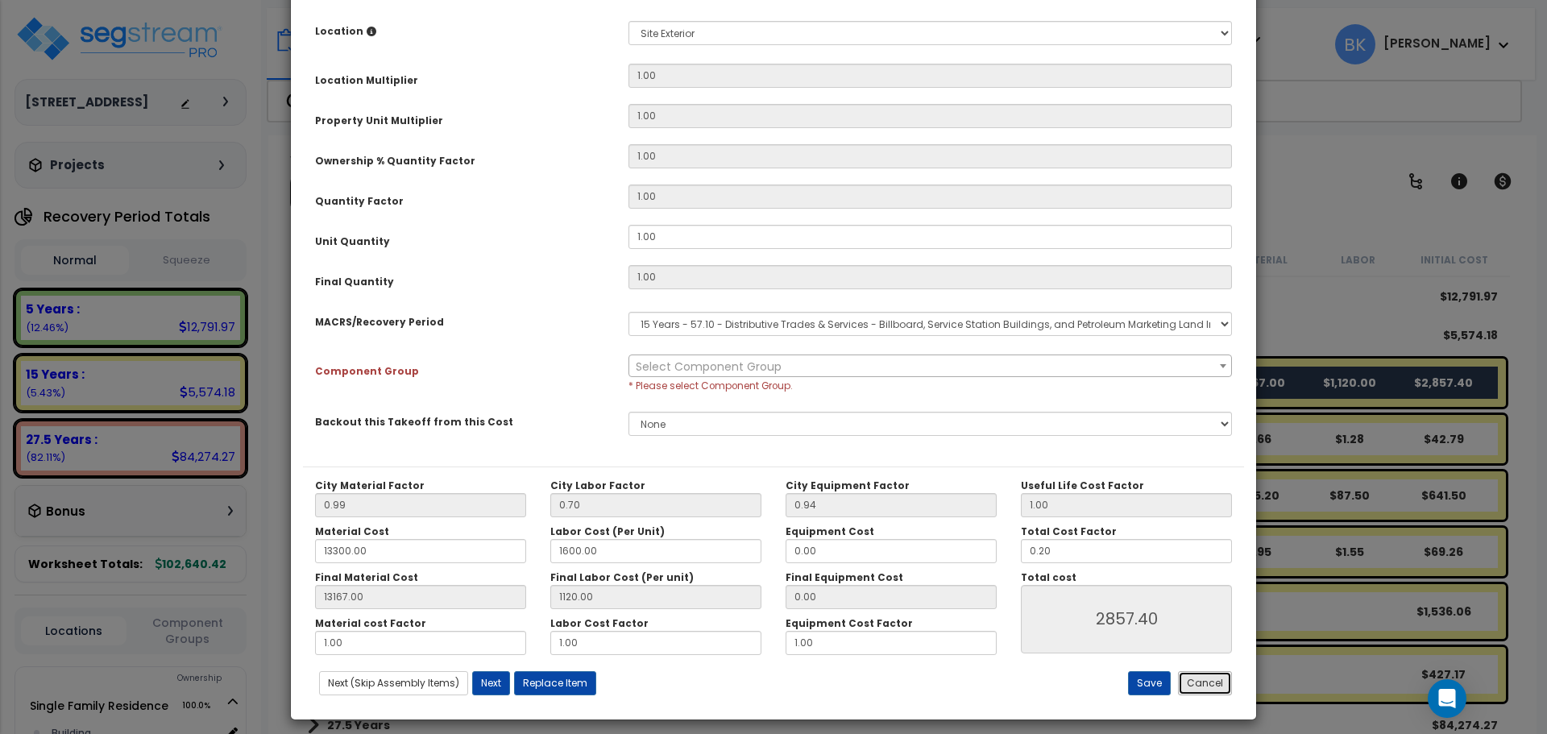
click at [1196, 682] on button "Cancel" at bounding box center [1205, 683] width 54 height 24
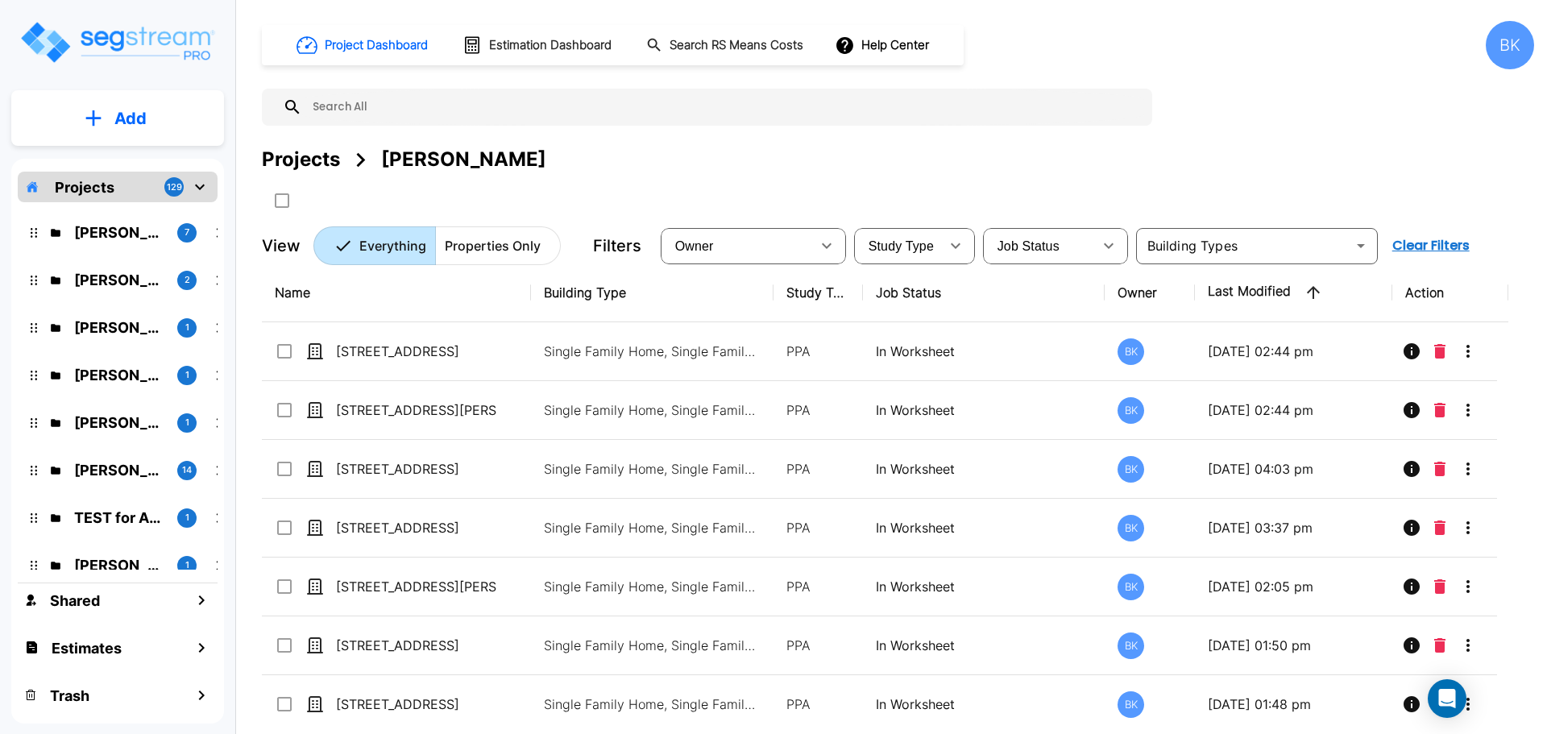
click at [1241, 115] on div "Project Dashboard Estimation Dashboard Search RS Means Costs Help Center BK Pro…" at bounding box center [898, 143] width 1272 height 244
click at [98, 280] on p "Pavan Kumar" at bounding box center [119, 280] width 90 height 22
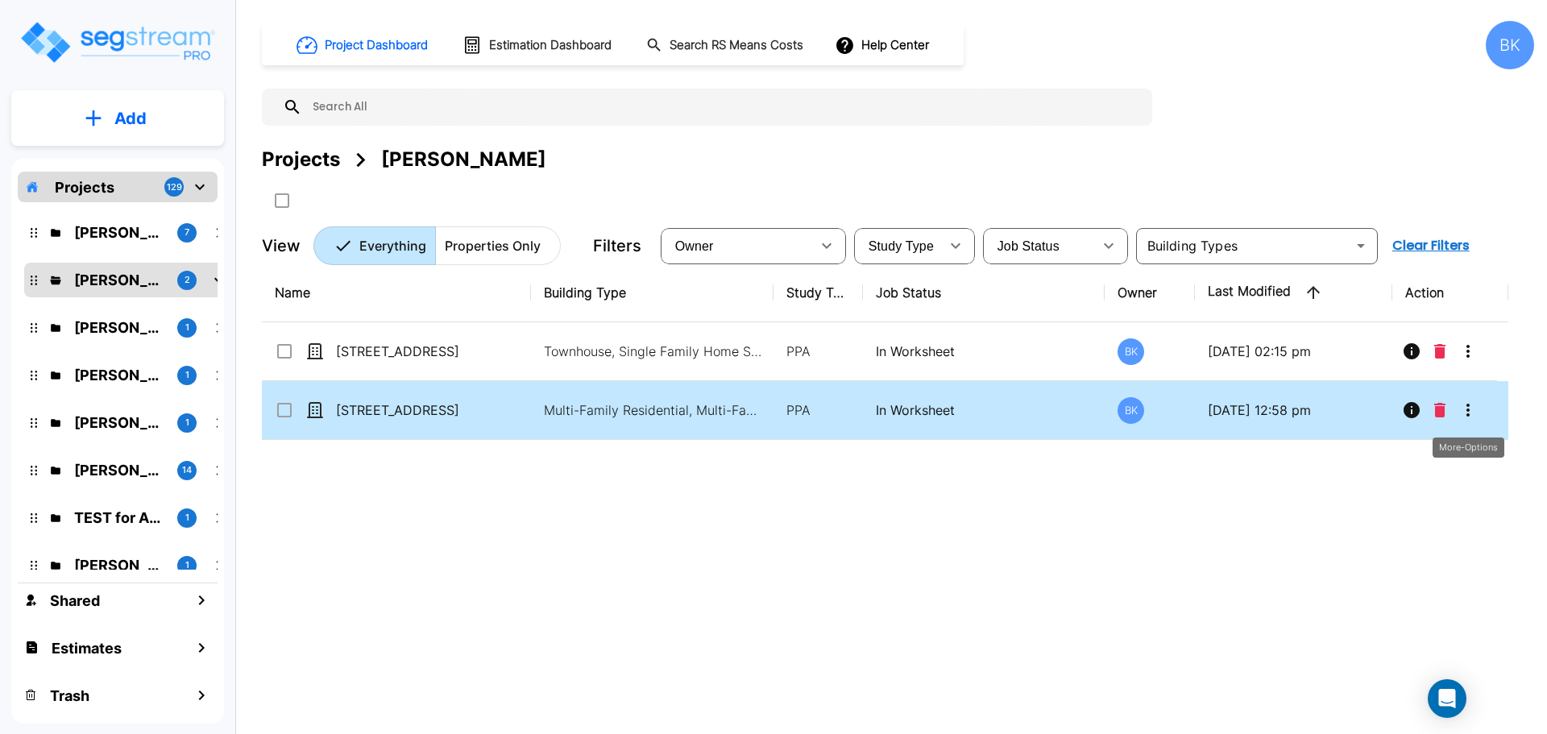
click at [1476, 411] on icon "More-Options" at bounding box center [1467, 409] width 19 height 19
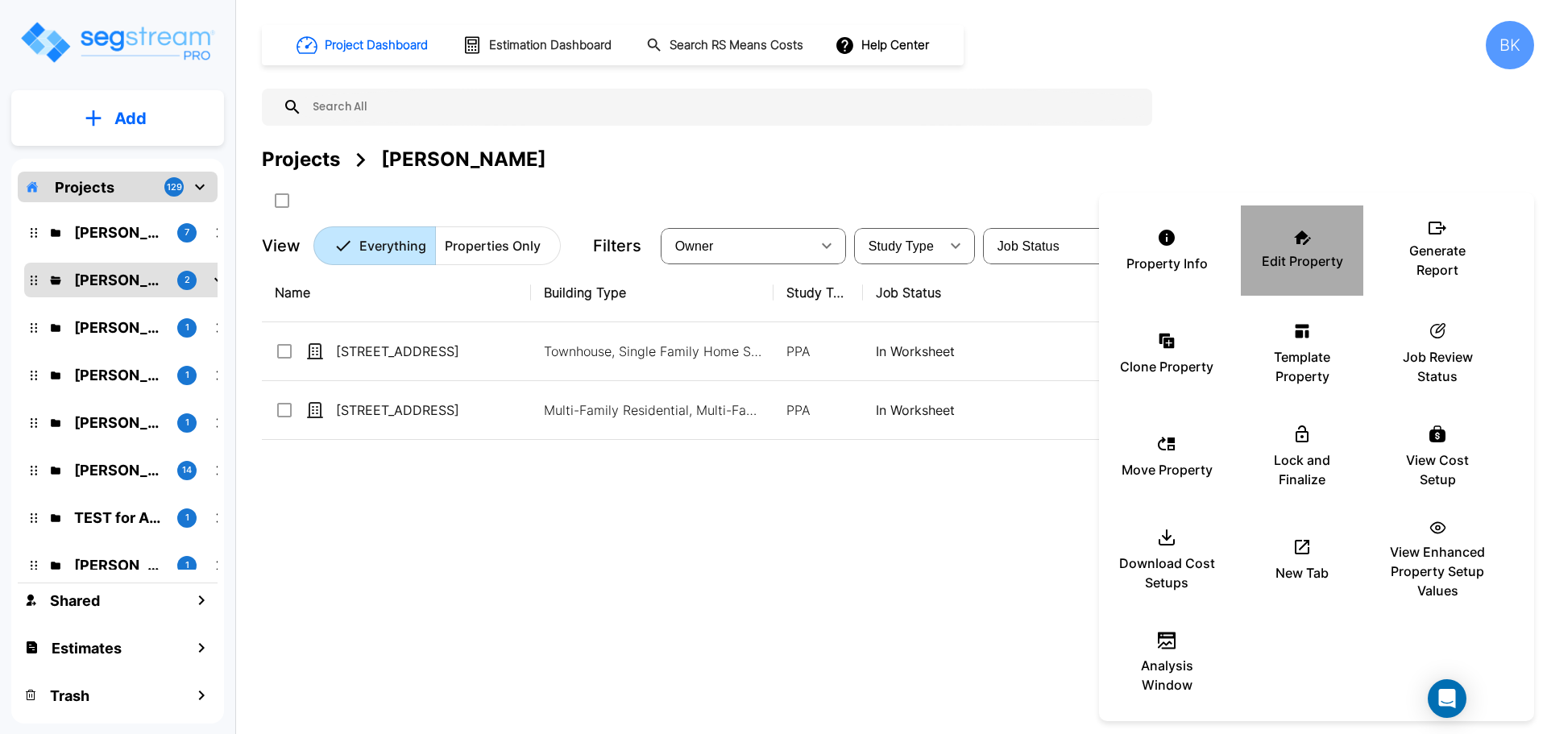
click at [1263, 256] on p "Edit Property" at bounding box center [1302, 260] width 81 height 19
click at [701, 658] on div at bounding box center [773, 367] width 1547 height 734
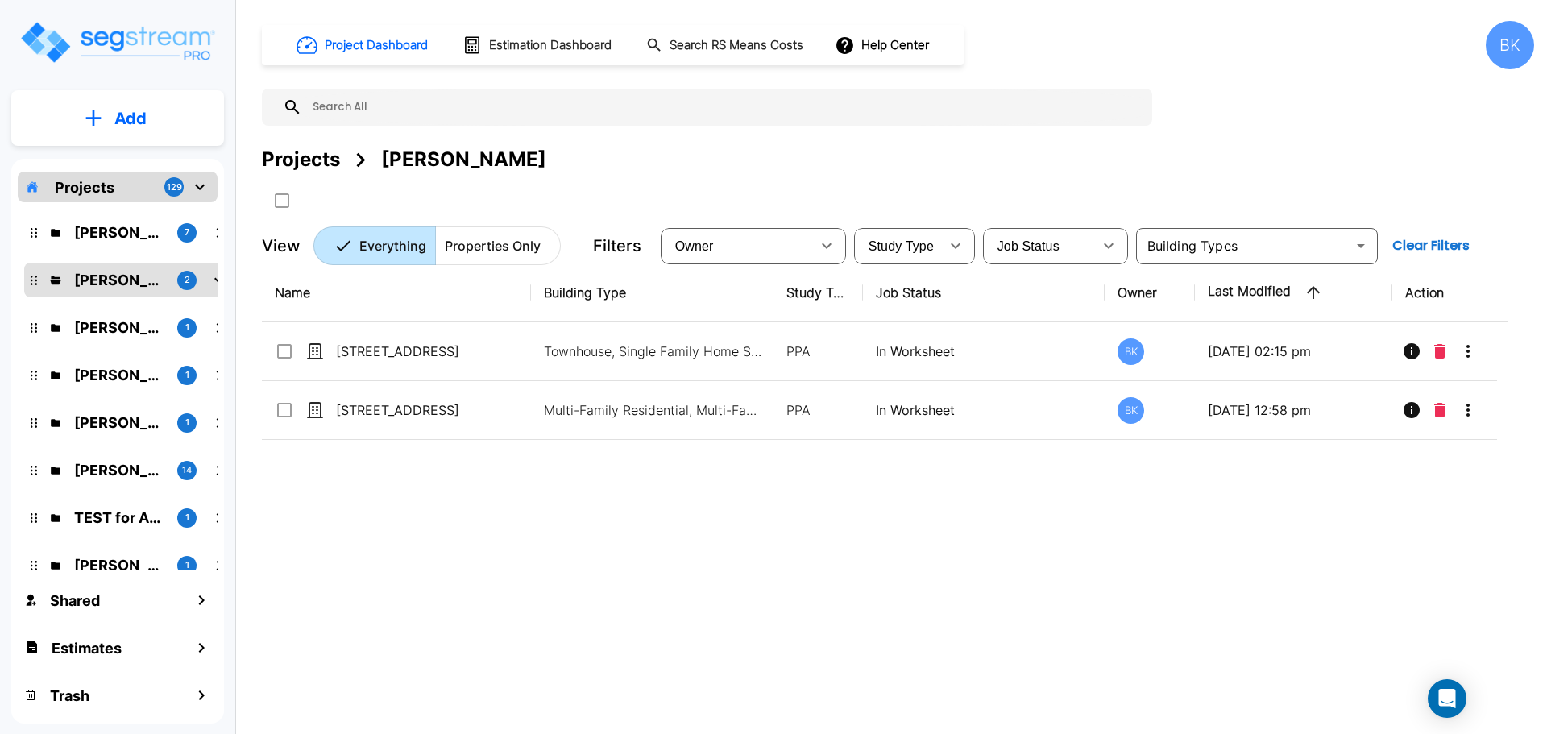
click at [605, 635] on div "Name Building Type Study Type Job Status Owner Last Modified Action 7818 Spectr…" at bounding box center [885, 490] width 1246 height 455
click at [652, 539] on div "Name Building Type Study Type Job Status Owner Last Modified Action 7818 Spectr…" at bounding box center [885, 490] width 1246 height 455
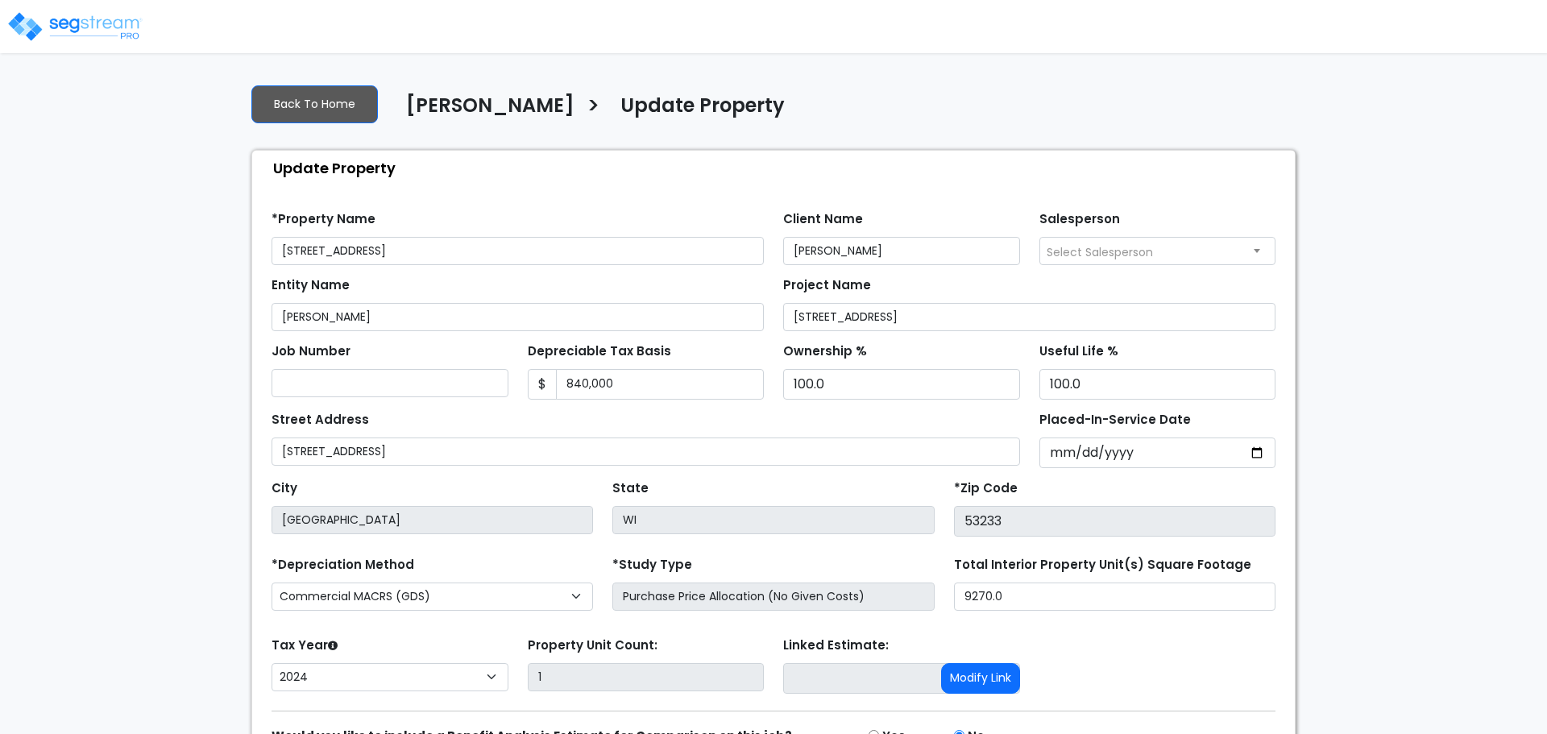
select select "2024"
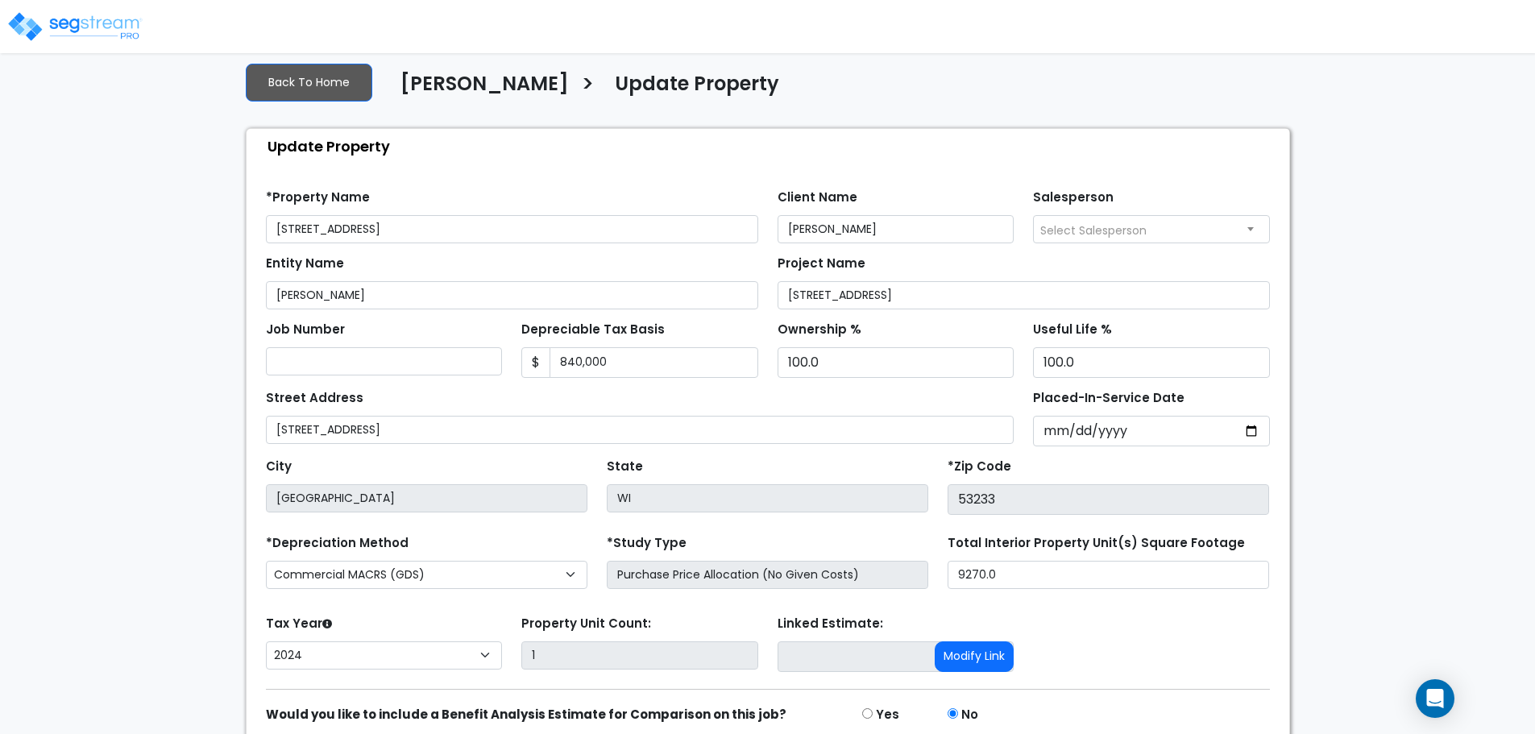
scroll to position [91, 0]
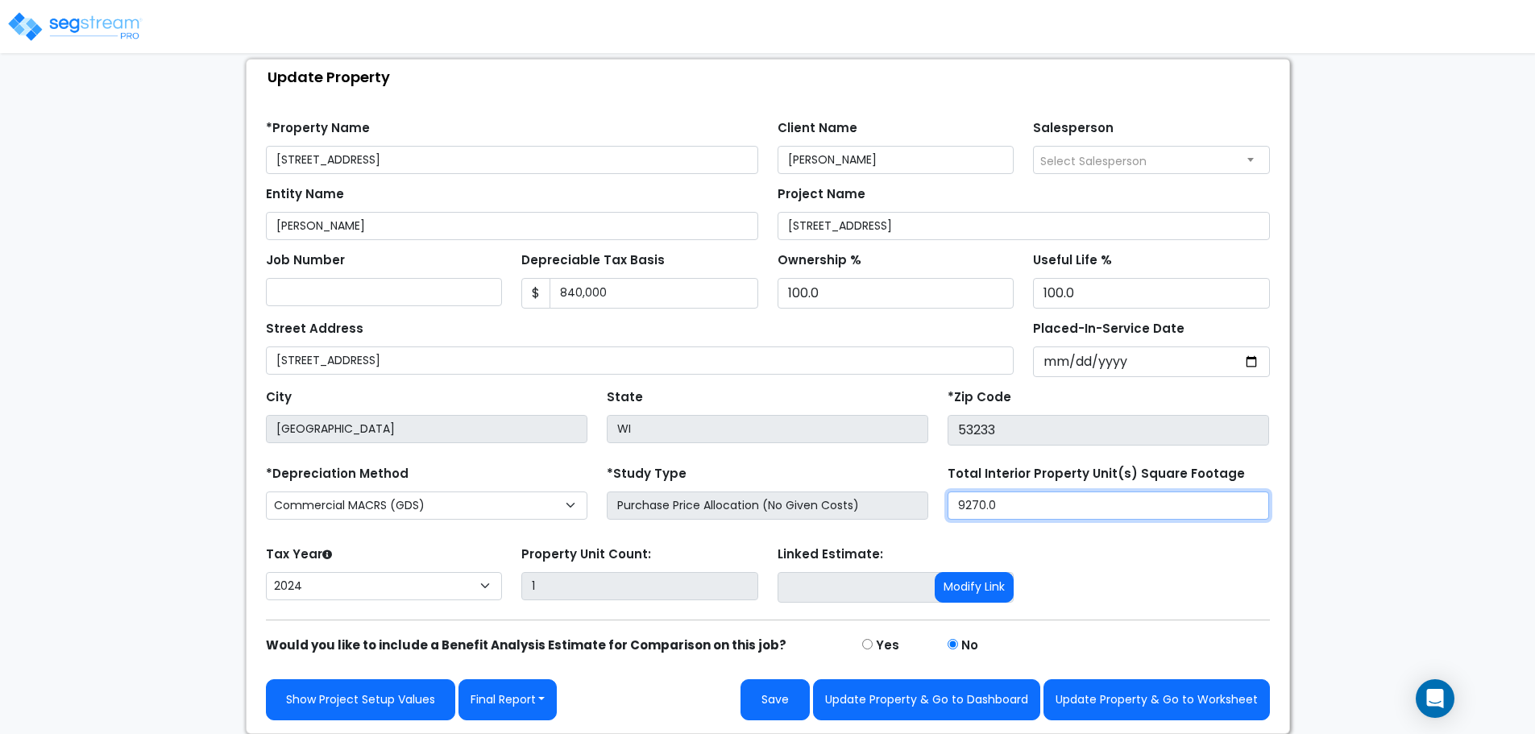
click at [1016, 507] on input "9270.0" at bounding box center [1107, 505] width 321 height 28
type input "10,800"
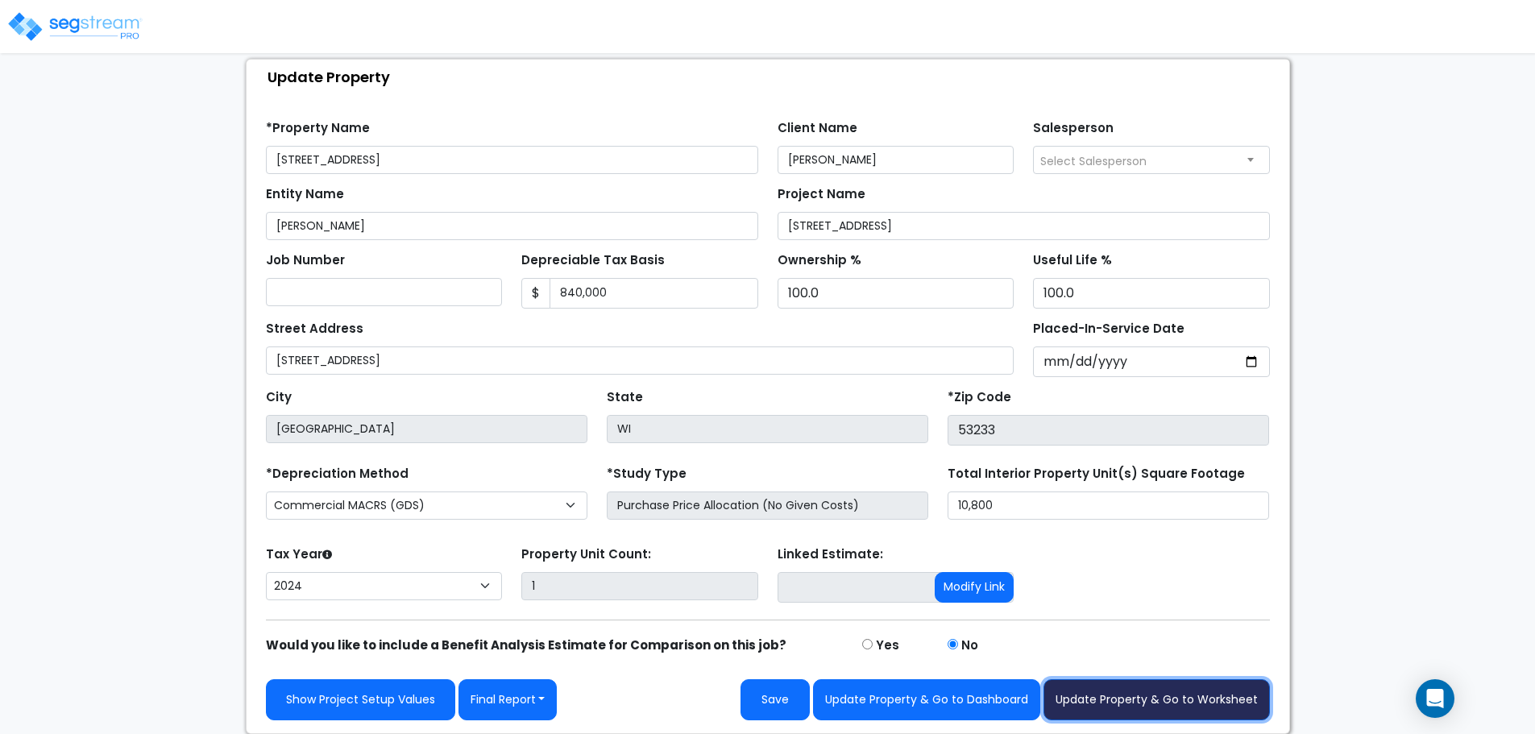
click at [1125, 693] on button "Update Property & Go to Worksheet" at bounding box center [1156, 699] width 226 height 41
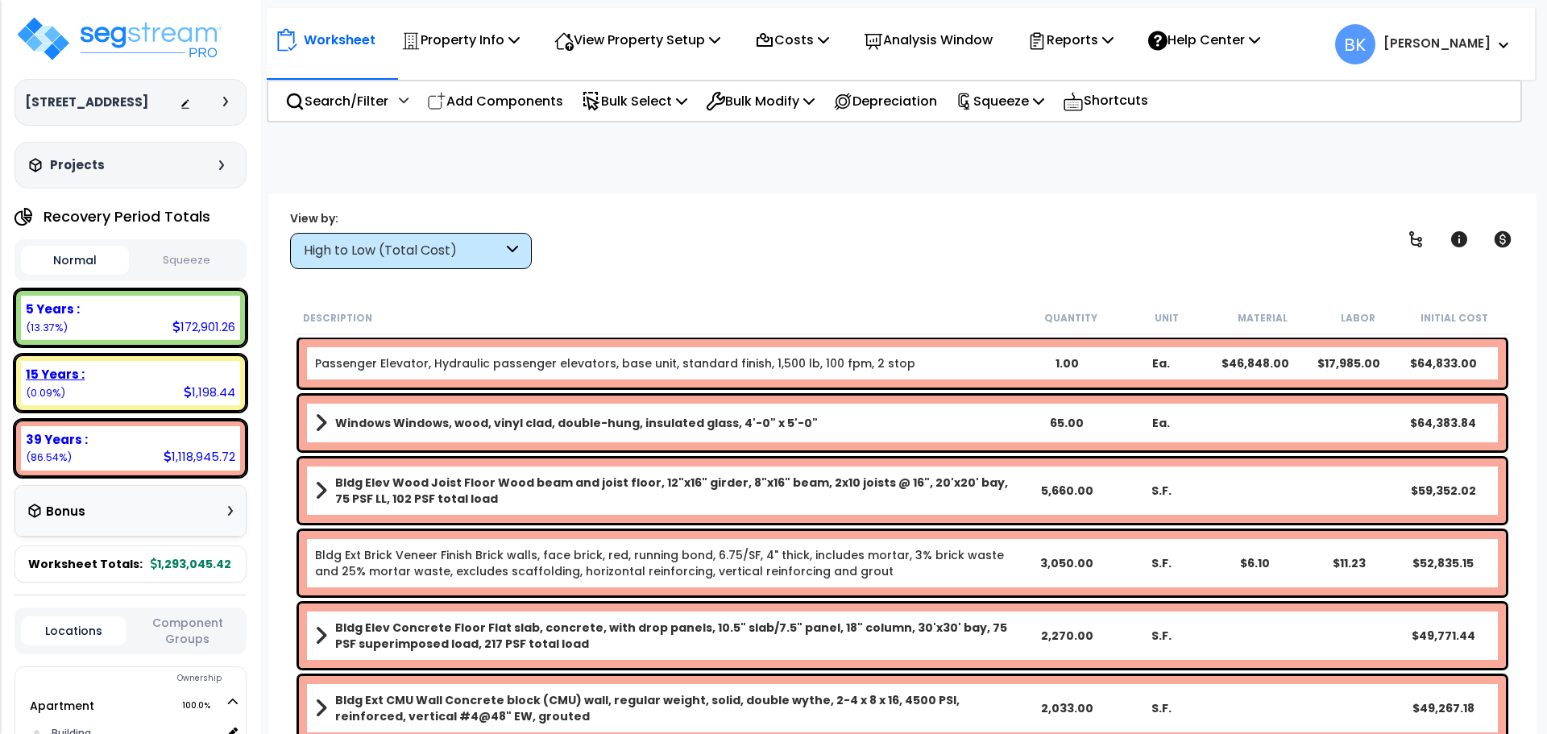
click at [130, 379] on div "15 Years :" at bounding box center [130, 374] width 209 height 17
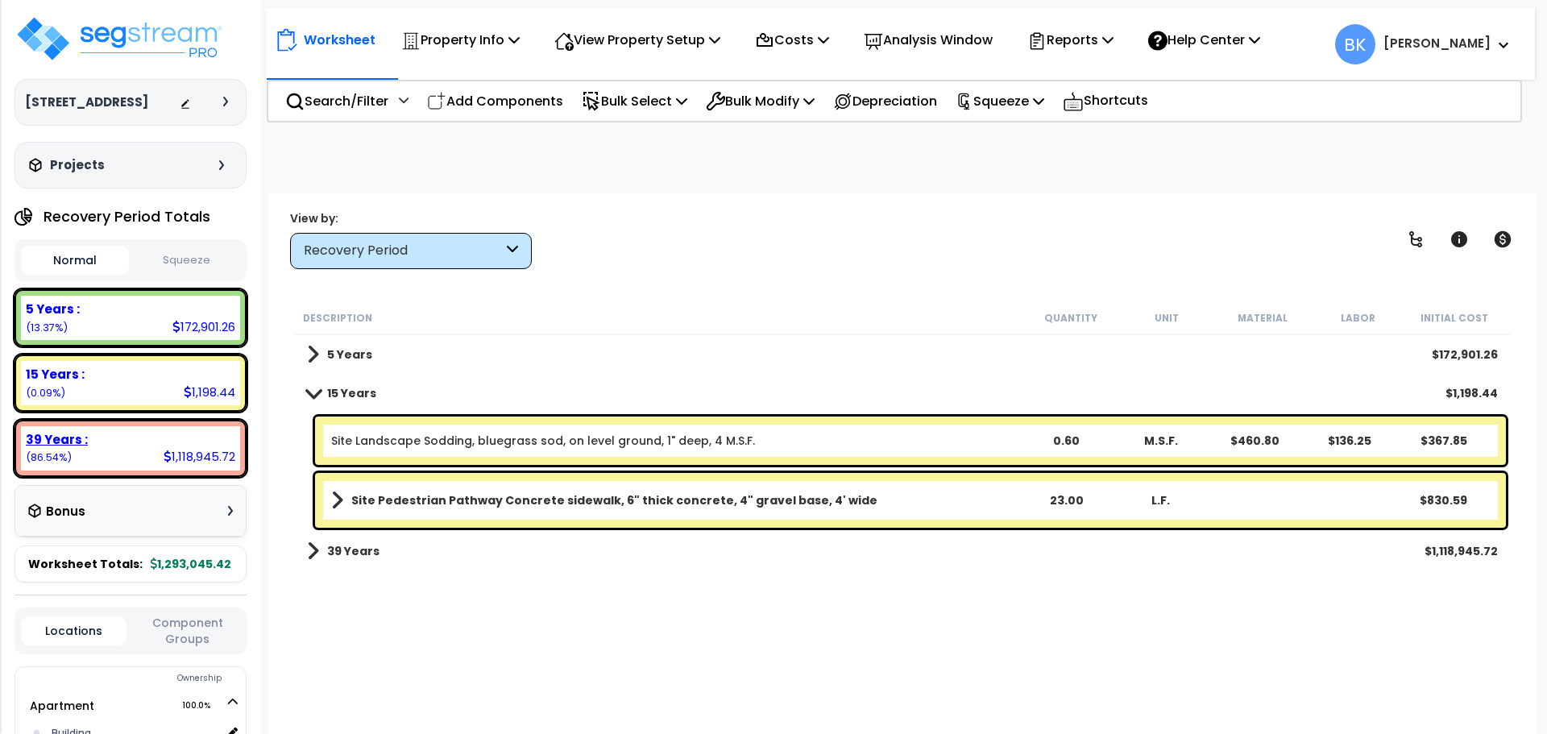
click at [128, 433] on div "39 Years :" at bounding box center [130, 439] width 209 height 17
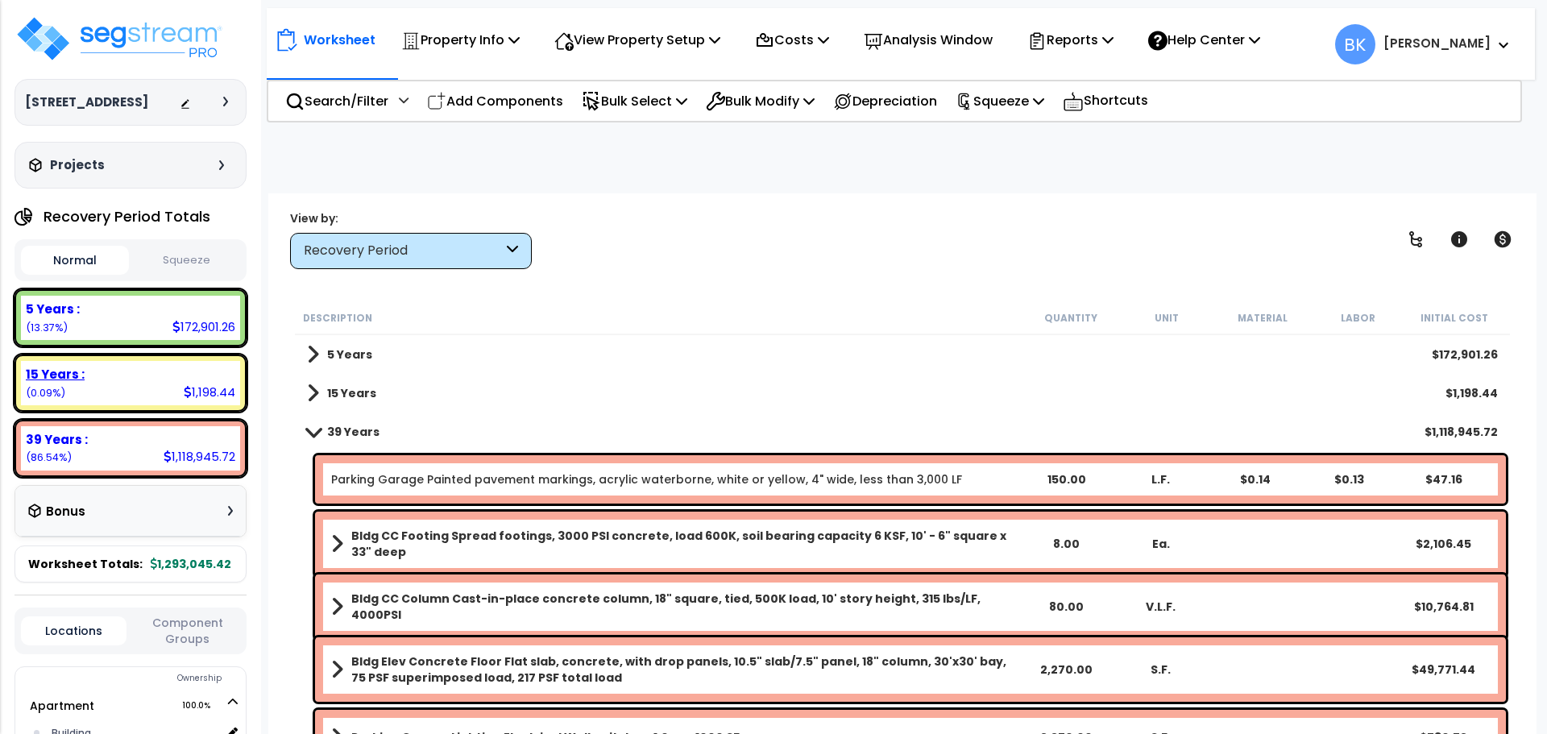
click at [131, 383] on div "15 Years : 1,198.44 (0.09%)" at bounding box center [130, 383] width 219 height 44
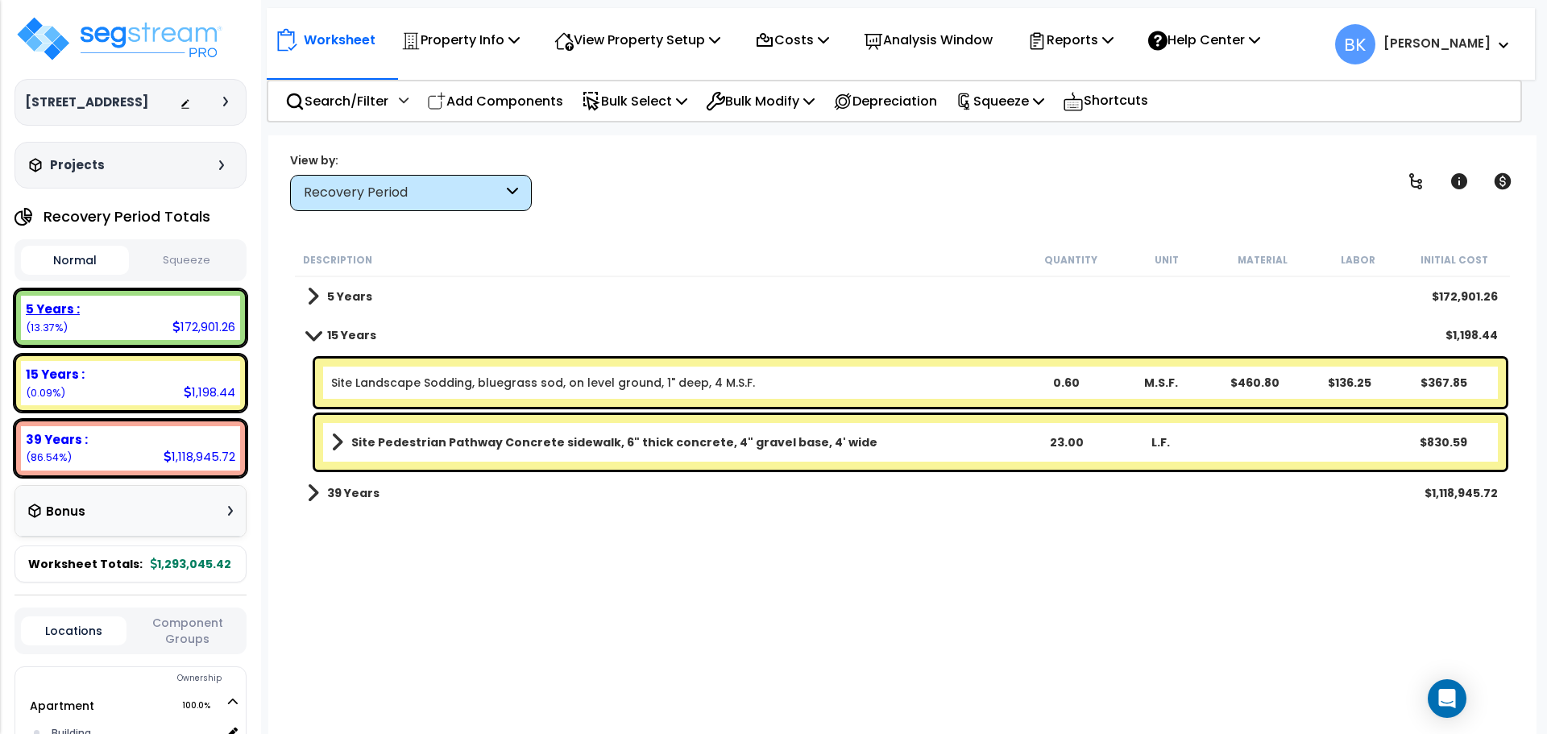
click at [129, 318] on div "5 Years : 172,901.26 (13.37%)" at bounding box center [130, 318] width 219 height 44
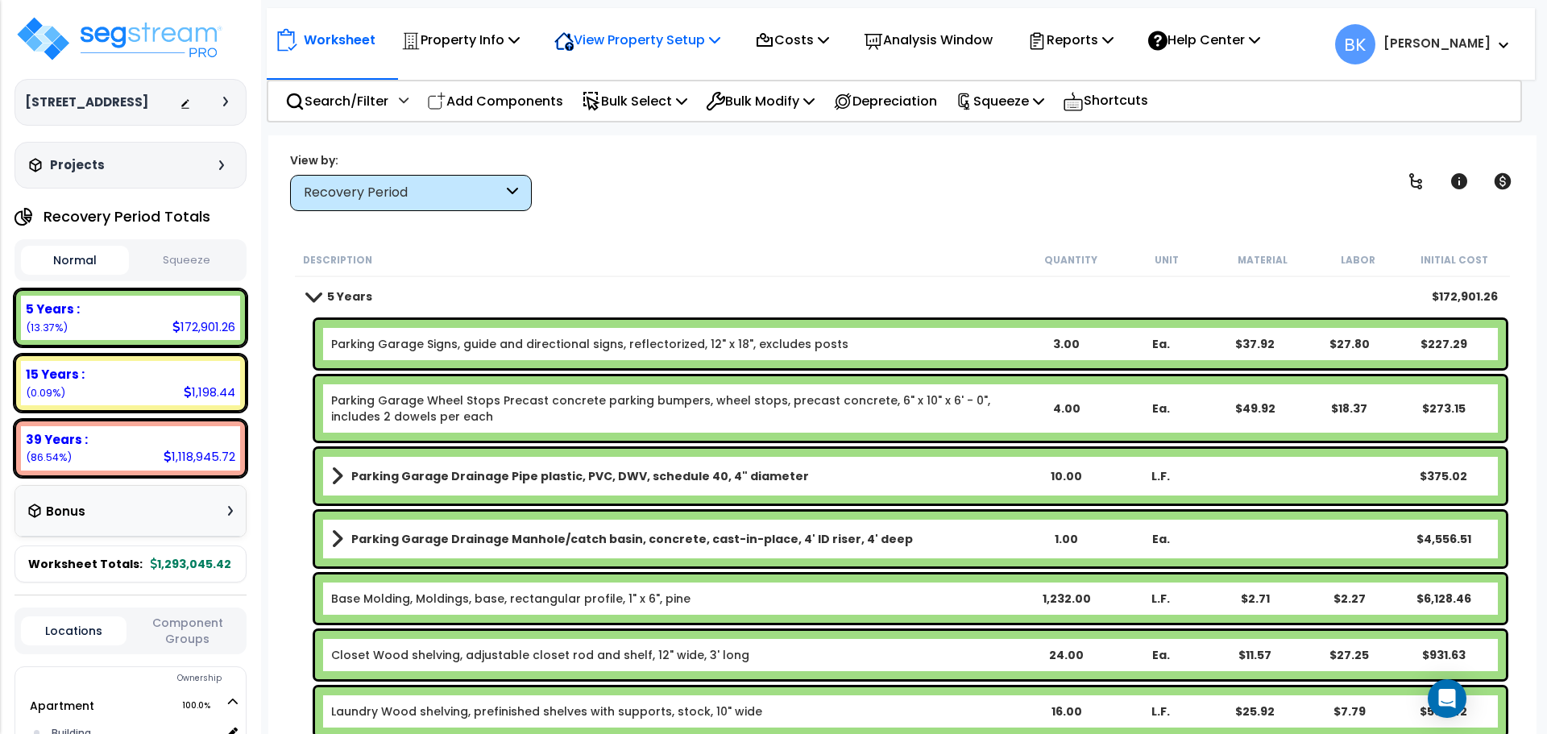
click at [642, 49] on p "View Property Setup" at bounding box center [637, 40] width 166 height 22
click at [639, 114] on link "View Questionnaire" at bounding box center [626, 110] width 160 height 32
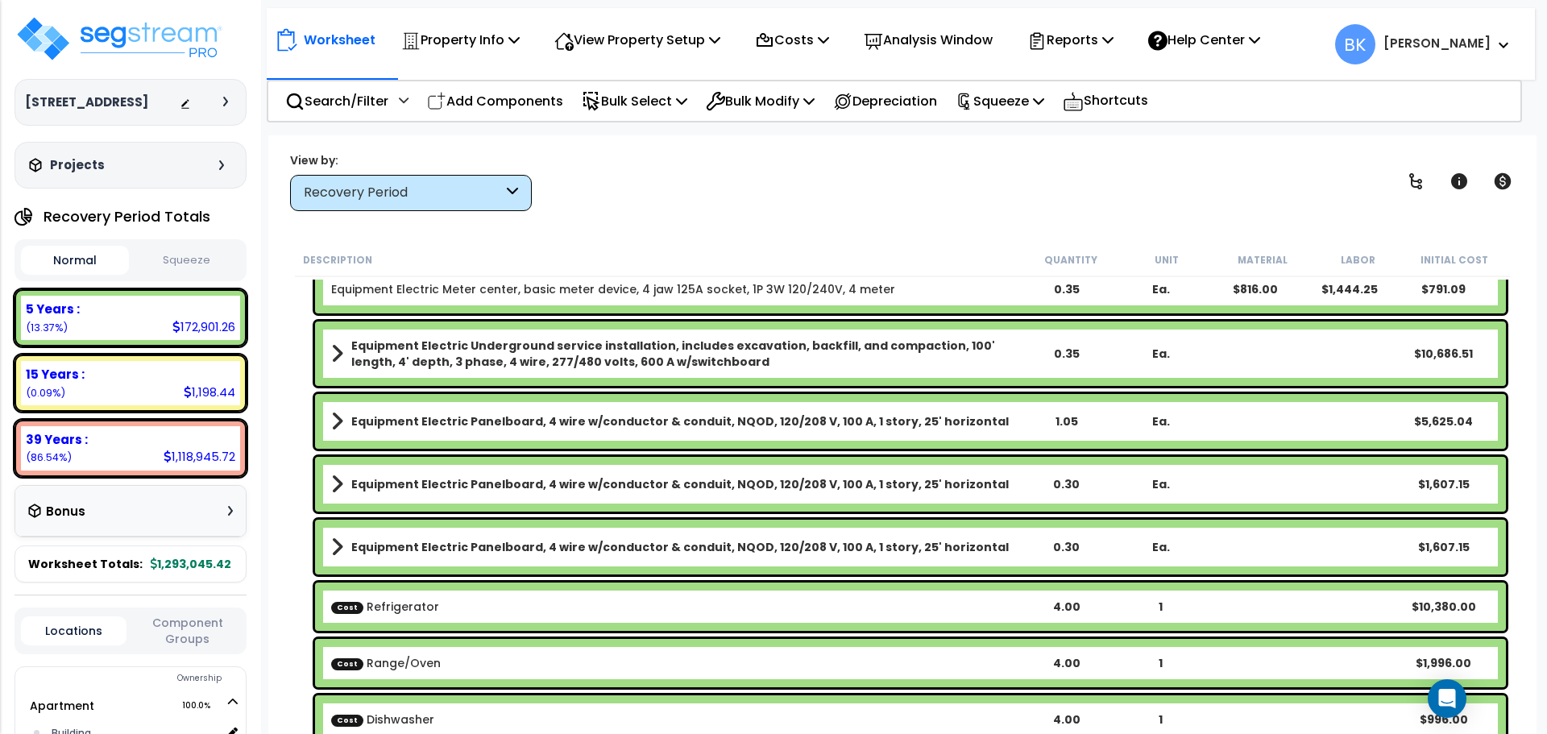
scroll to position [2339, 0]
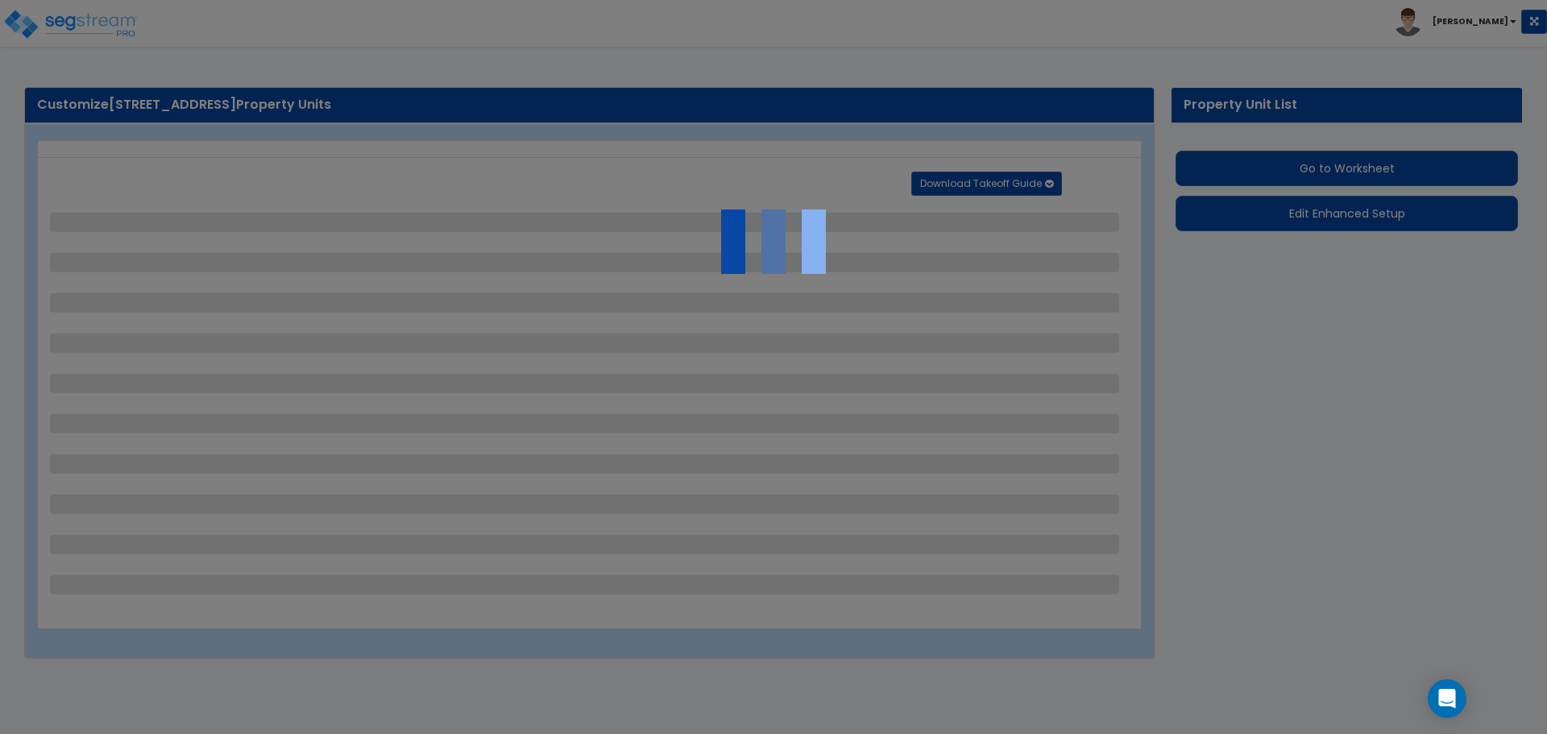
select select "2"
select select "1"
select select "2"
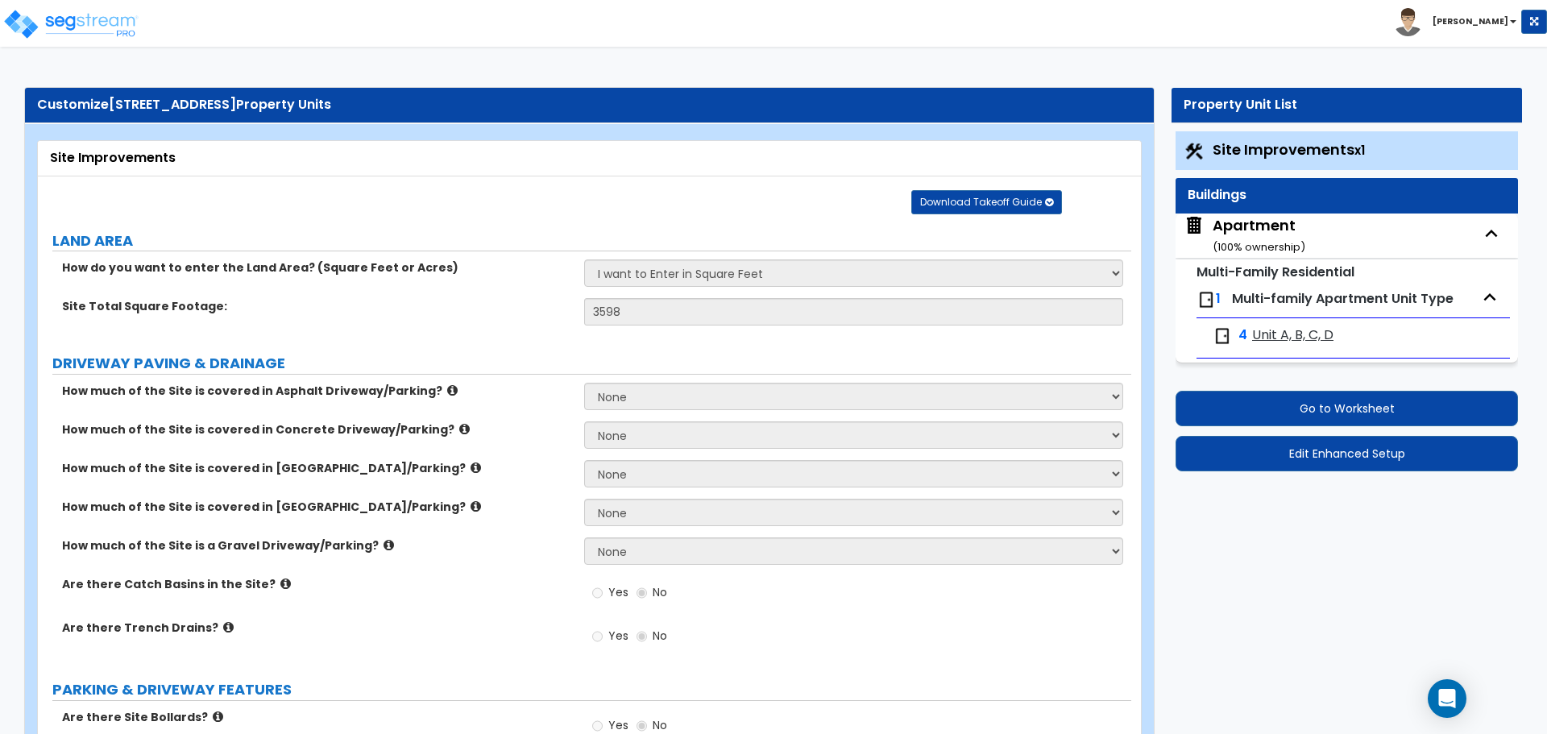
click at [1322, 147] on span "Site Improvements x1" at bounding box center [1288, 149] width 152 height 20
click at [1297, 451] on button "Edit Enhanced Setup" at bounding box center [1346, 453] width 342 height 35
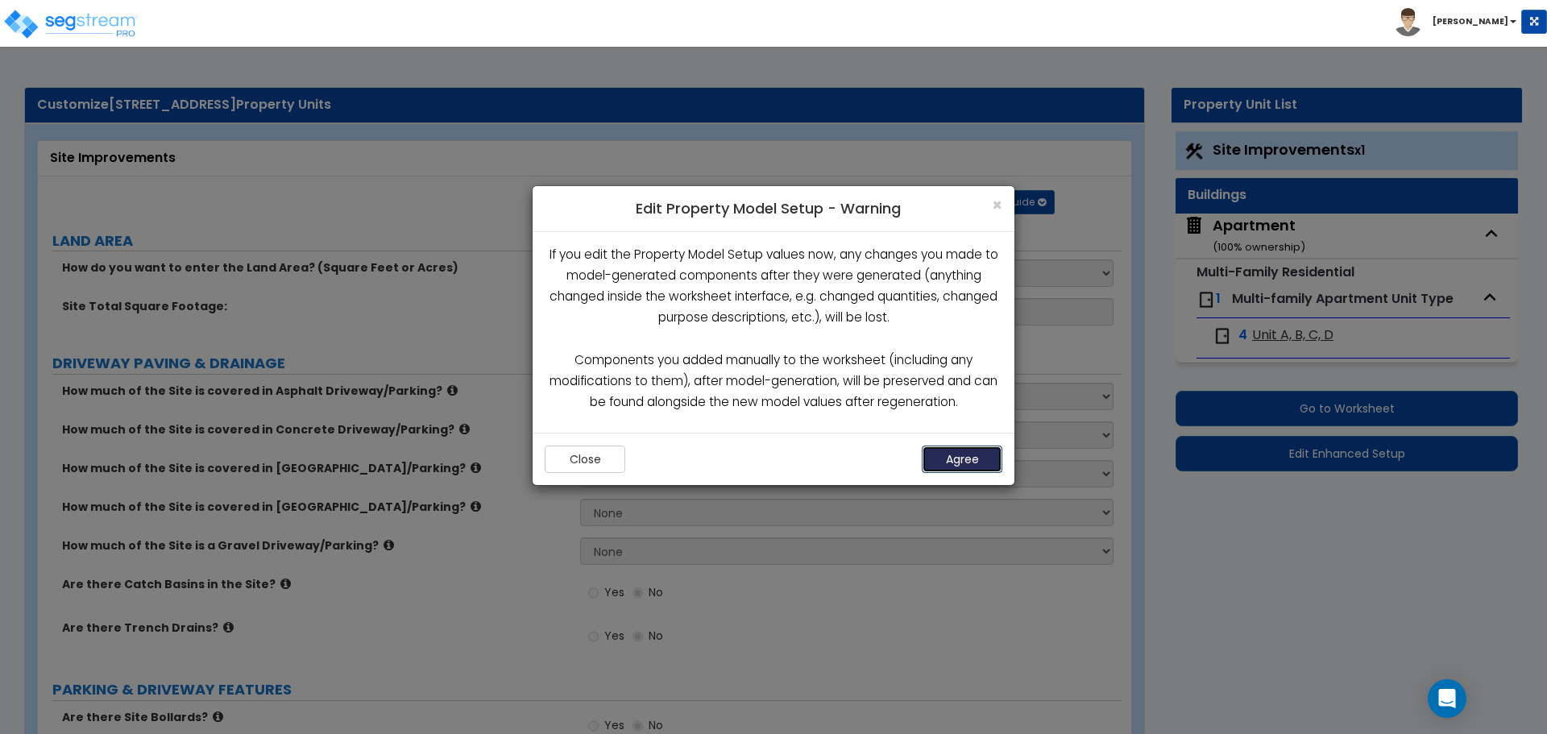
click at [956, 465] on button "Agree" at bounding box center [962, 459] width 81 height 27
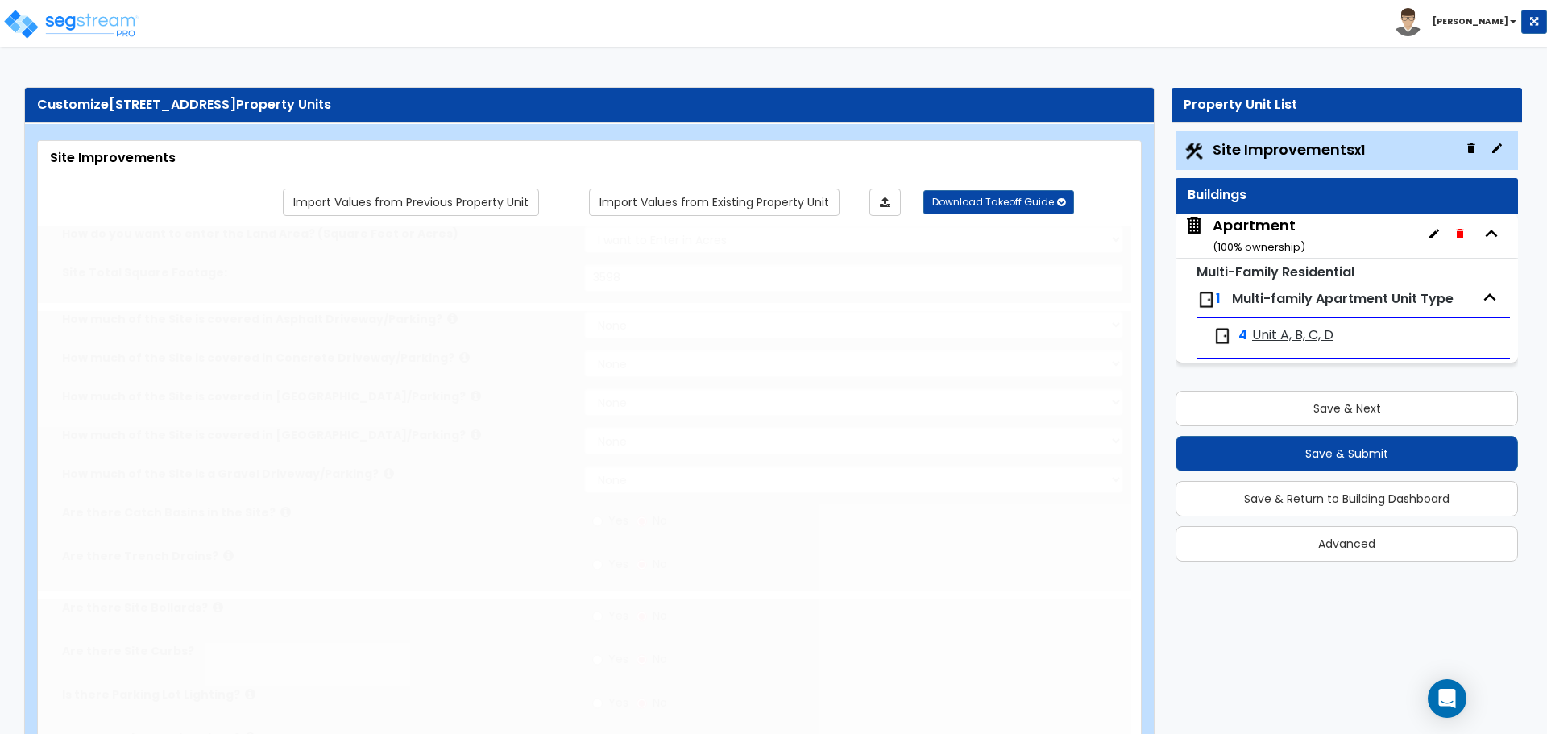
select select "2"
type input "3598"
radio input "true"
select select "2"
type input "23"
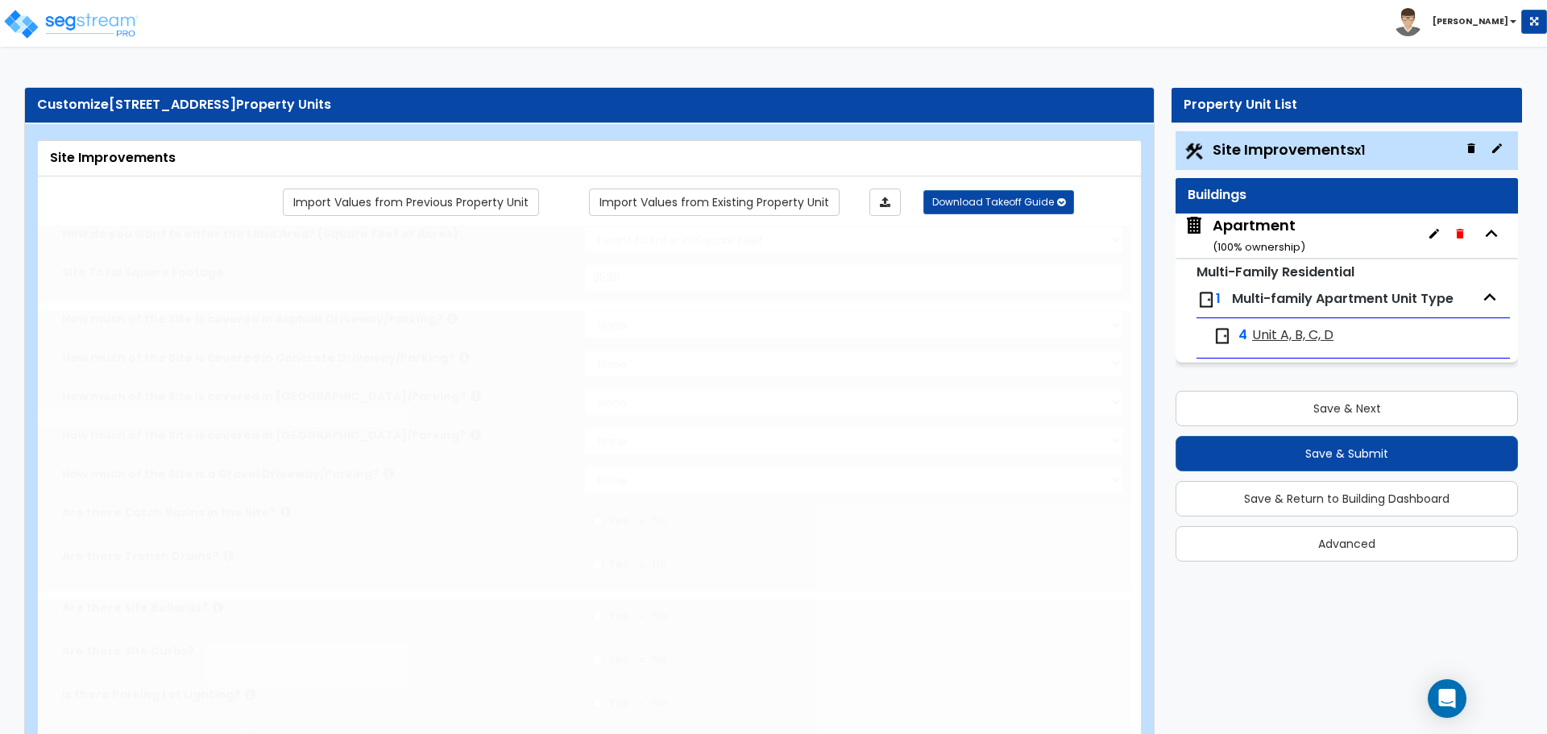
select select "1"
radio input "true"
select select "2"
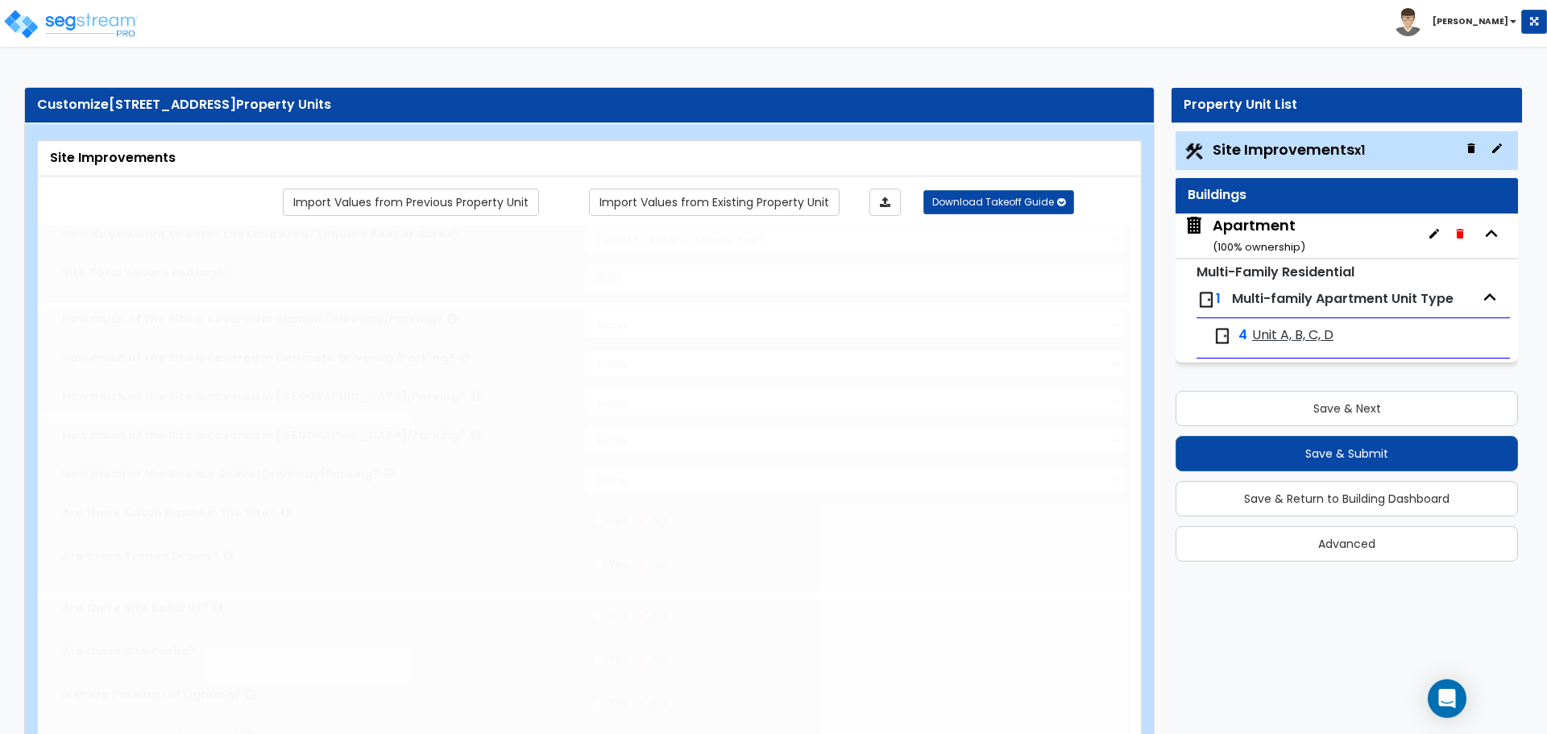
type input "597"
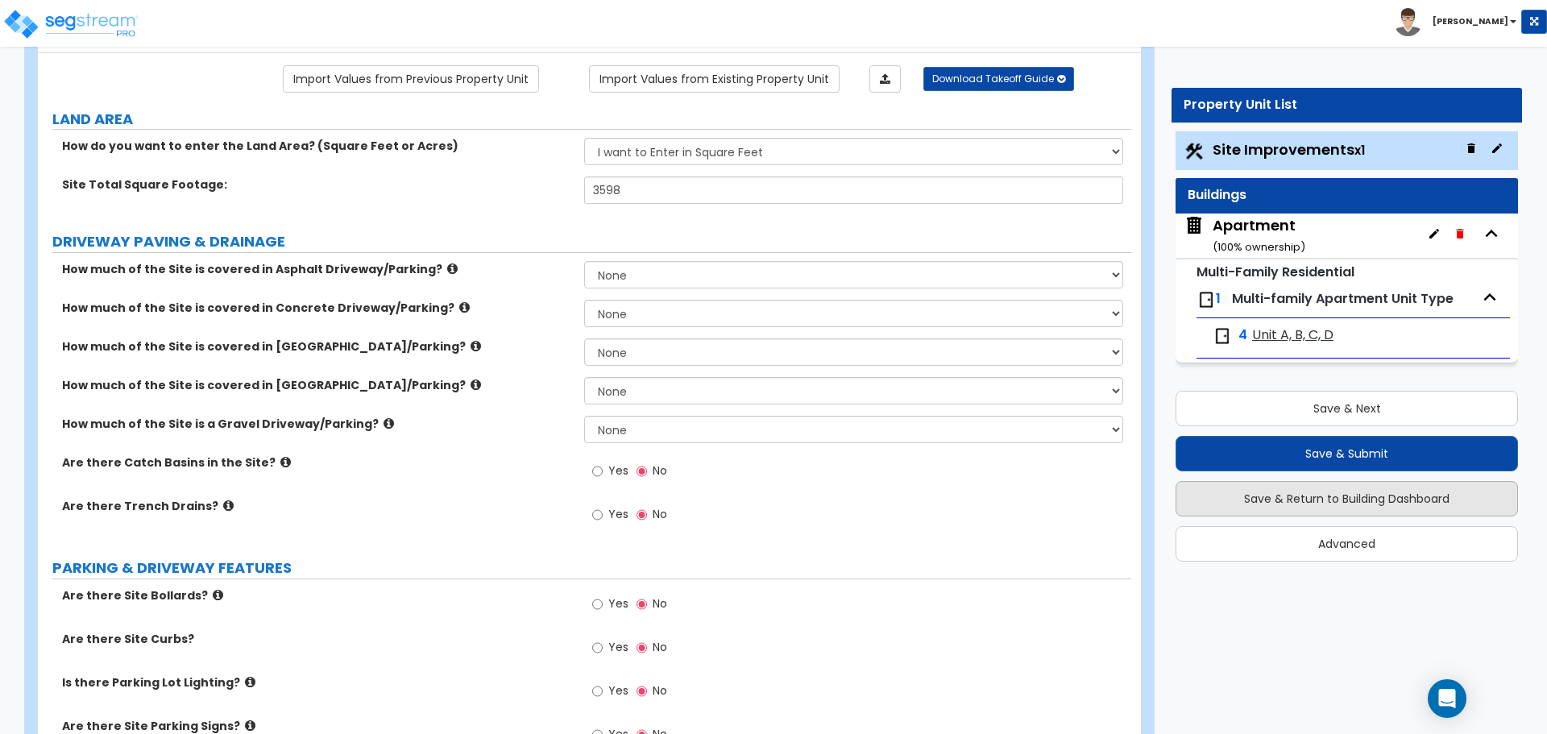
scroll to position [161, 0]
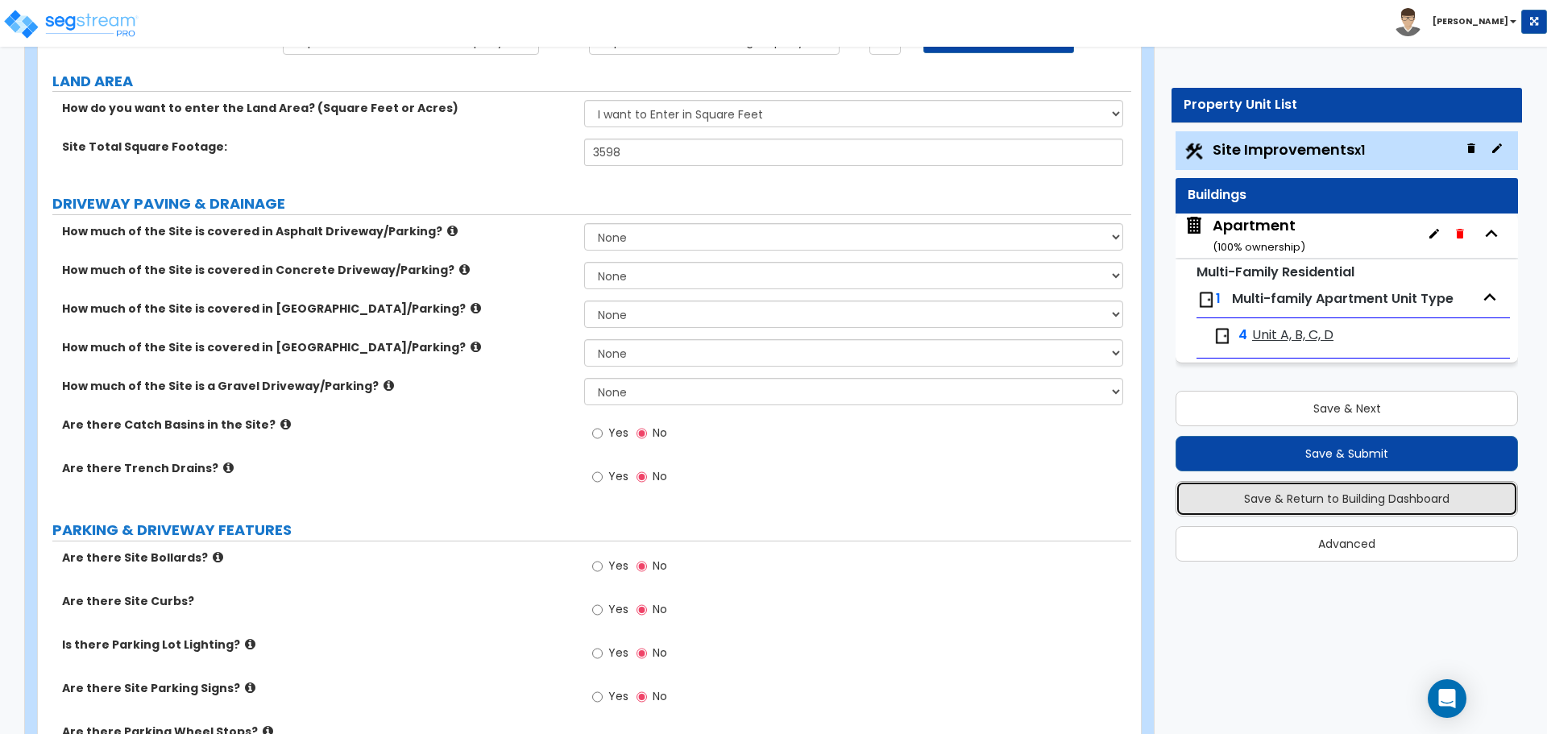
click at [1312, 504] on button "Save & Return to Building Dashboard" at bounding box center [1346, 498] width 342 height 35
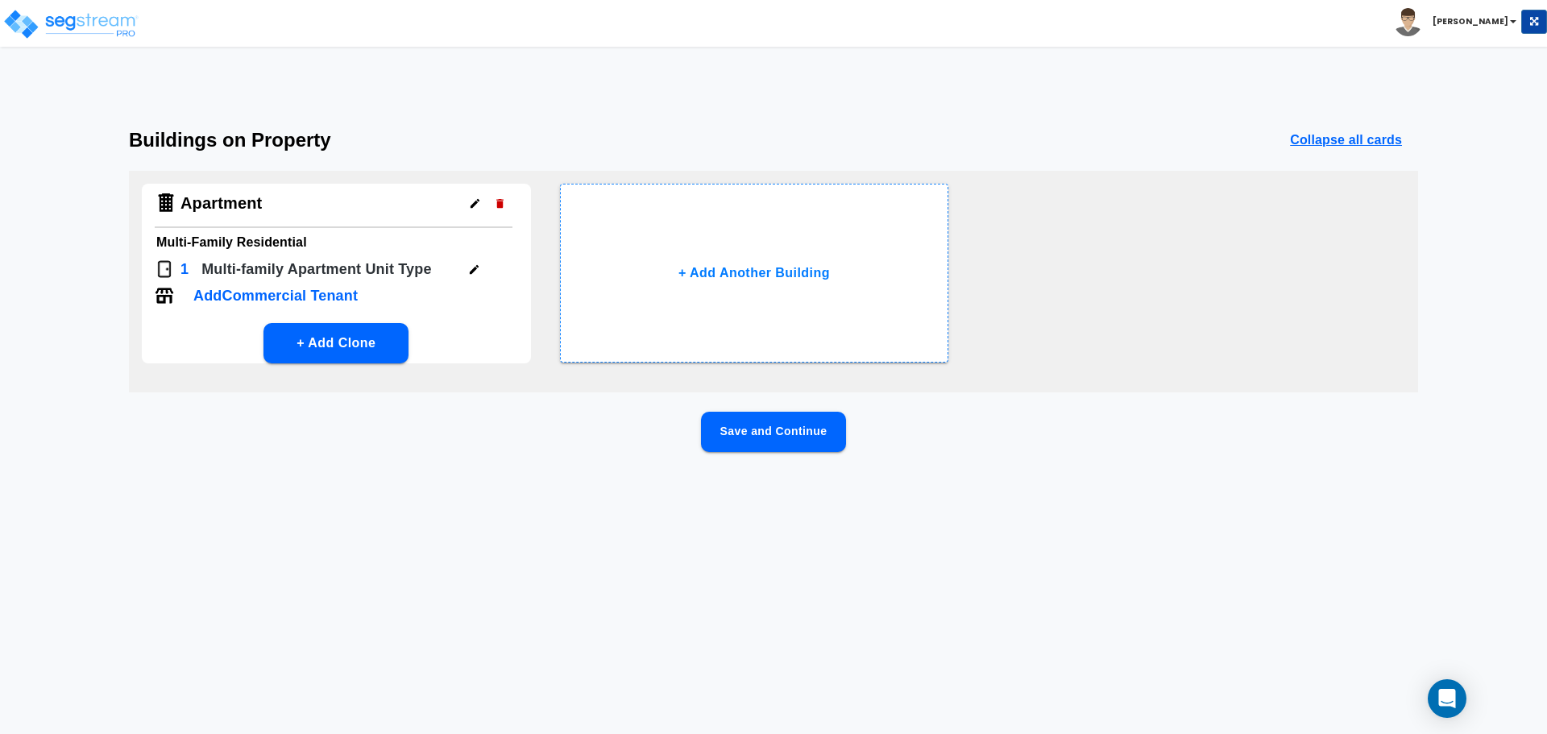
click at [475, 212] on button "button" at bounding box center [474, 203] width 25 height 25
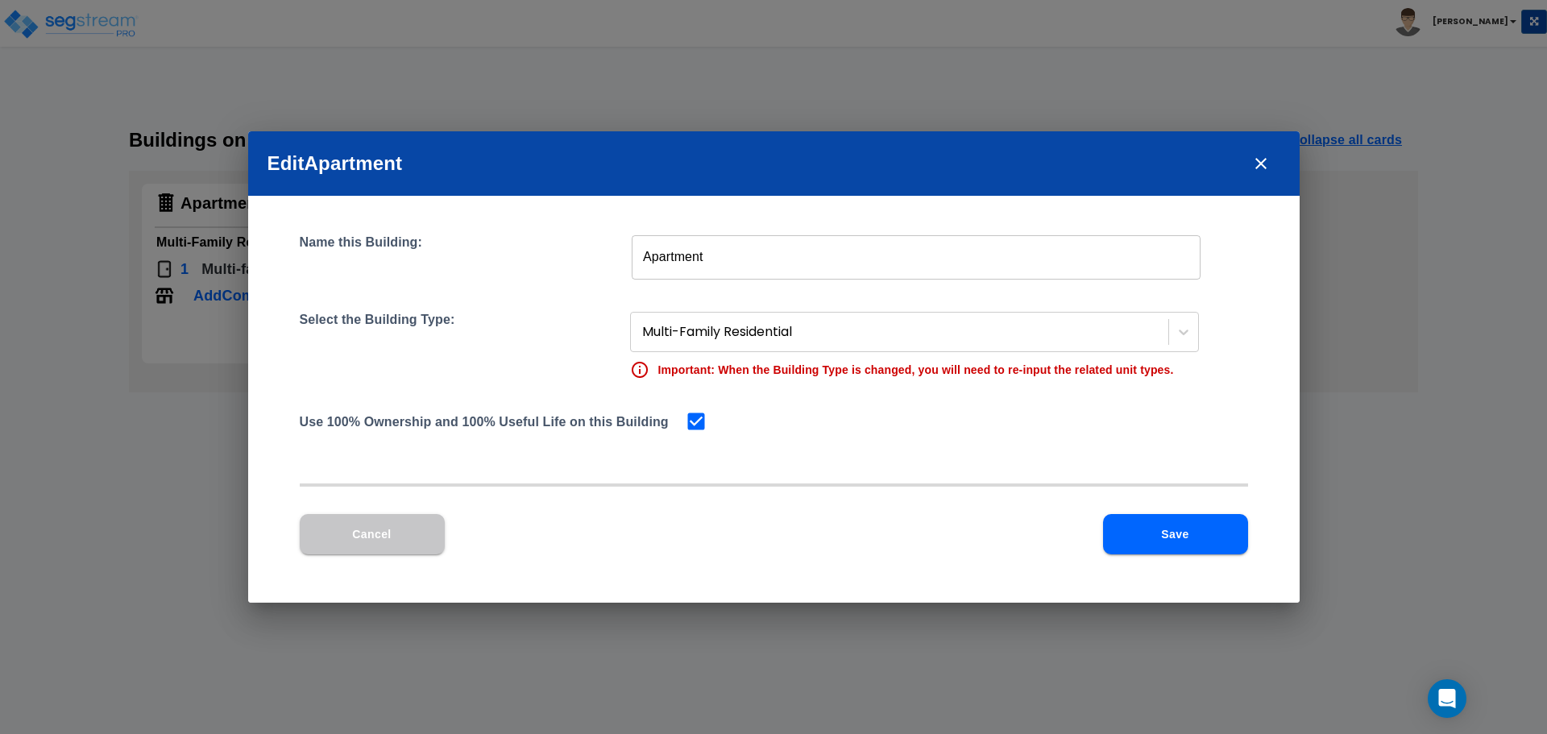
click at [1148, 526] on button "Save" at bounding box center [1175, 534] width 145 height 40
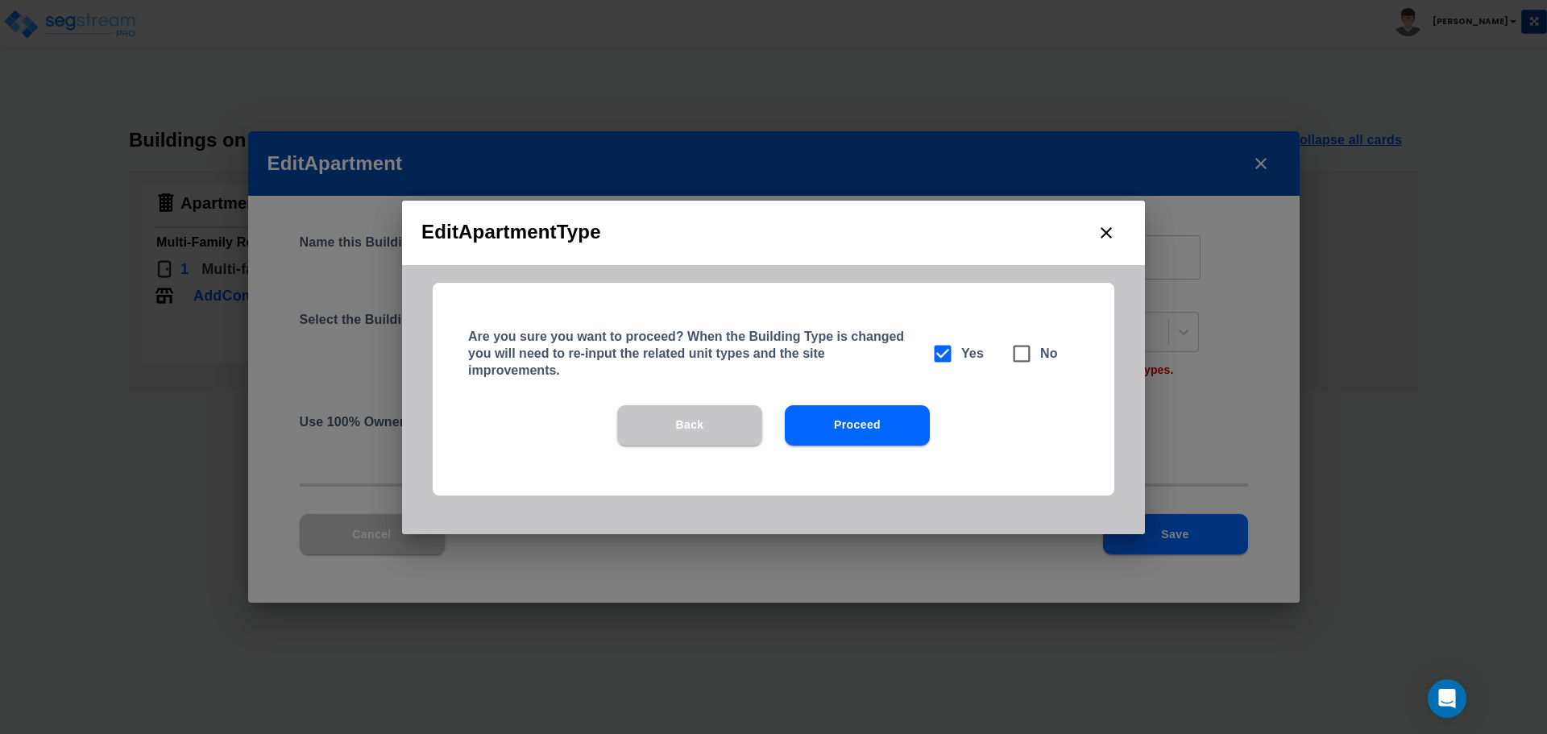
click at [710, 427] on button "Back" at bounding box center [689, 425] width 145 height 40
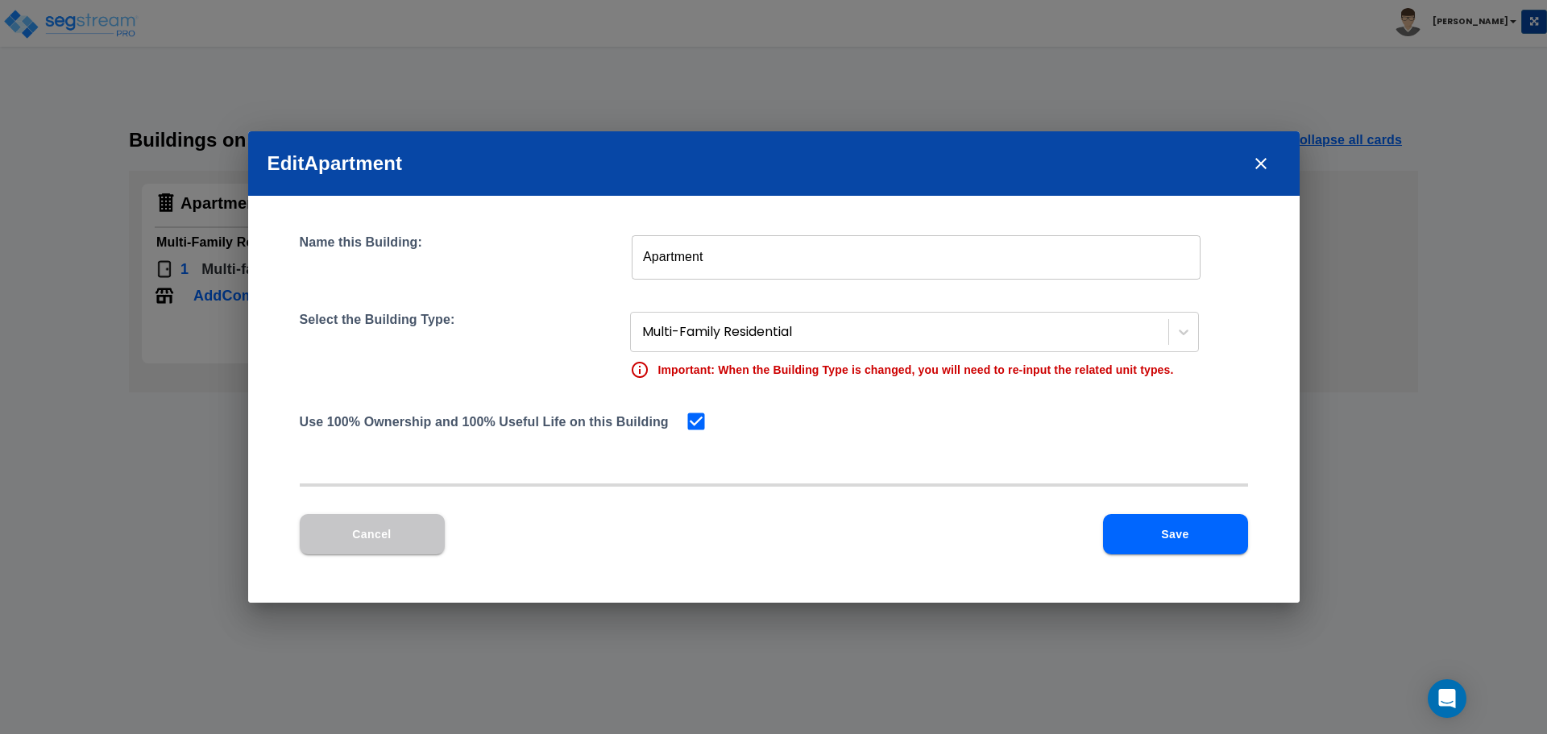
click at [389, 533] on button "Cancel" at bounding box center [372, 534] width 145 height 40
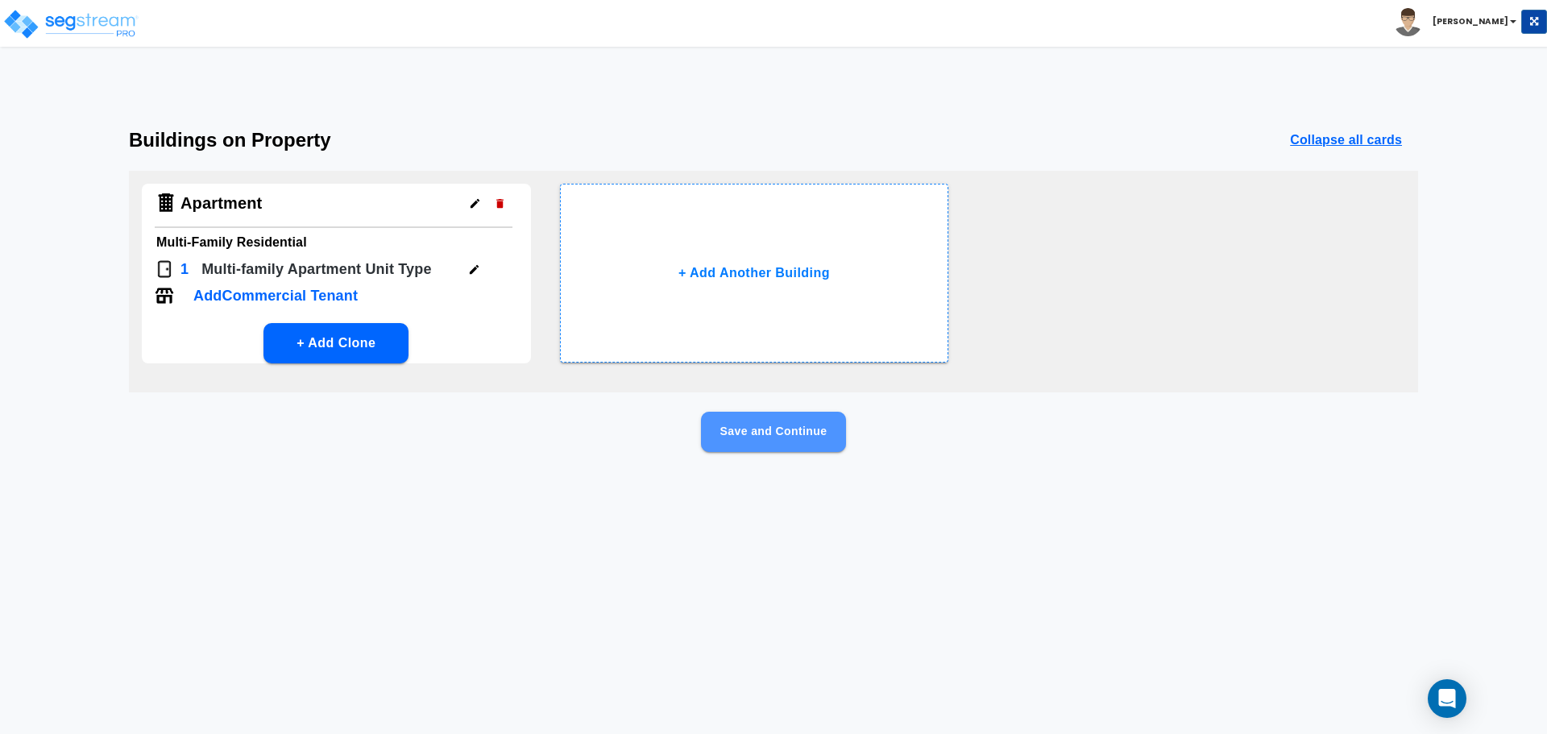
click at [759, 437] on button "Save and Continue" at bounding box center [773, 432] width 145 height 40
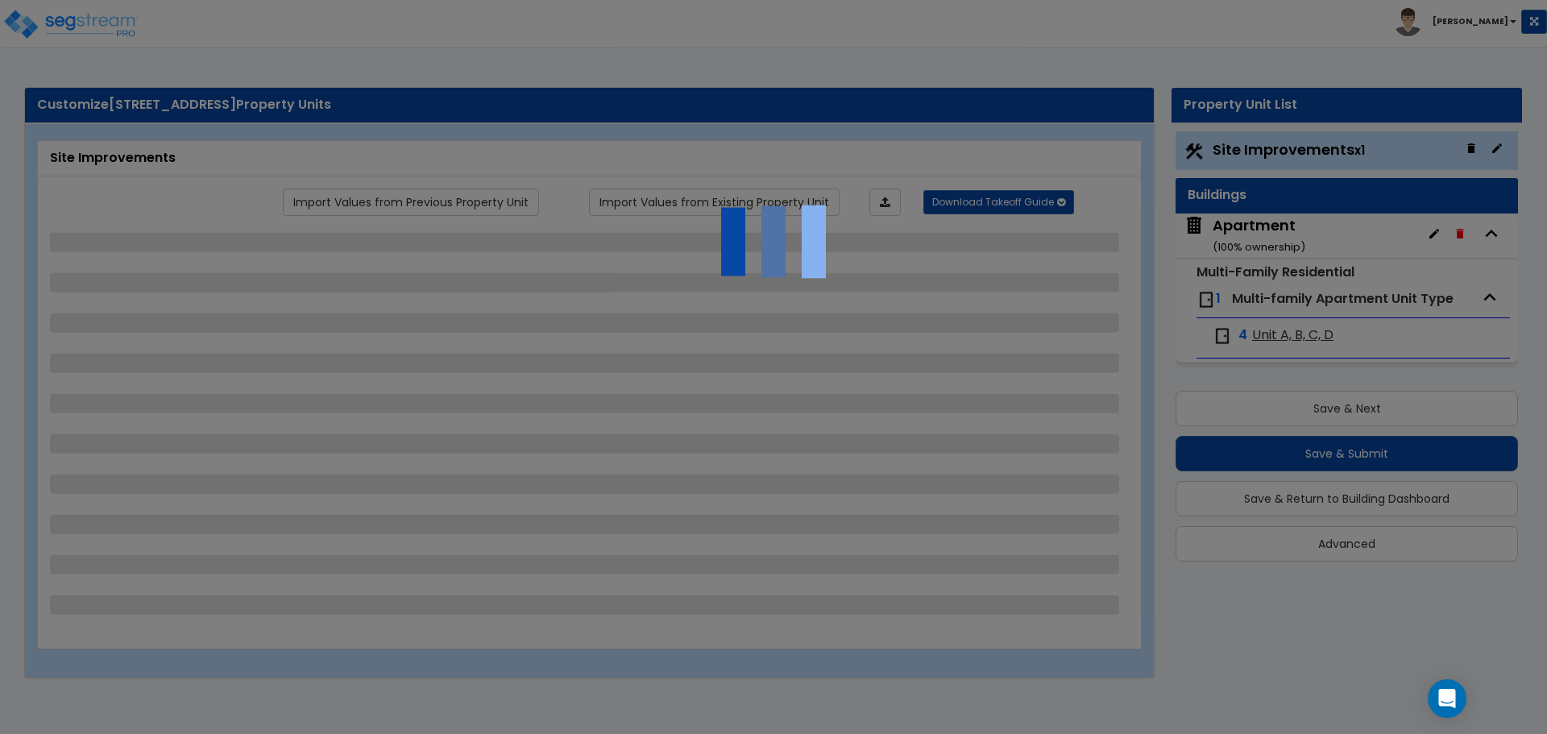
select select "2"
select select "1"
select select "2"
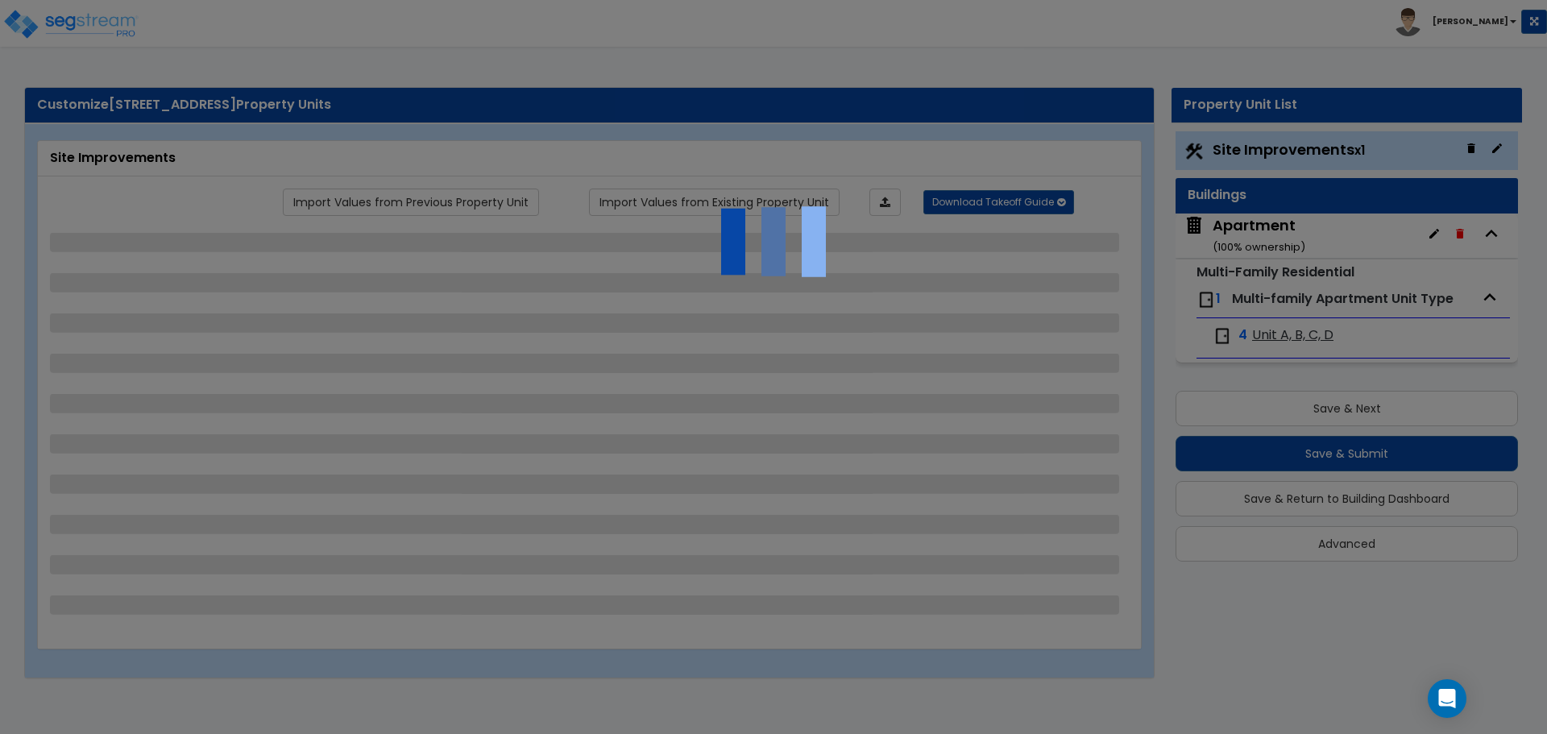
select select "2"
select select "1"
select select "2"
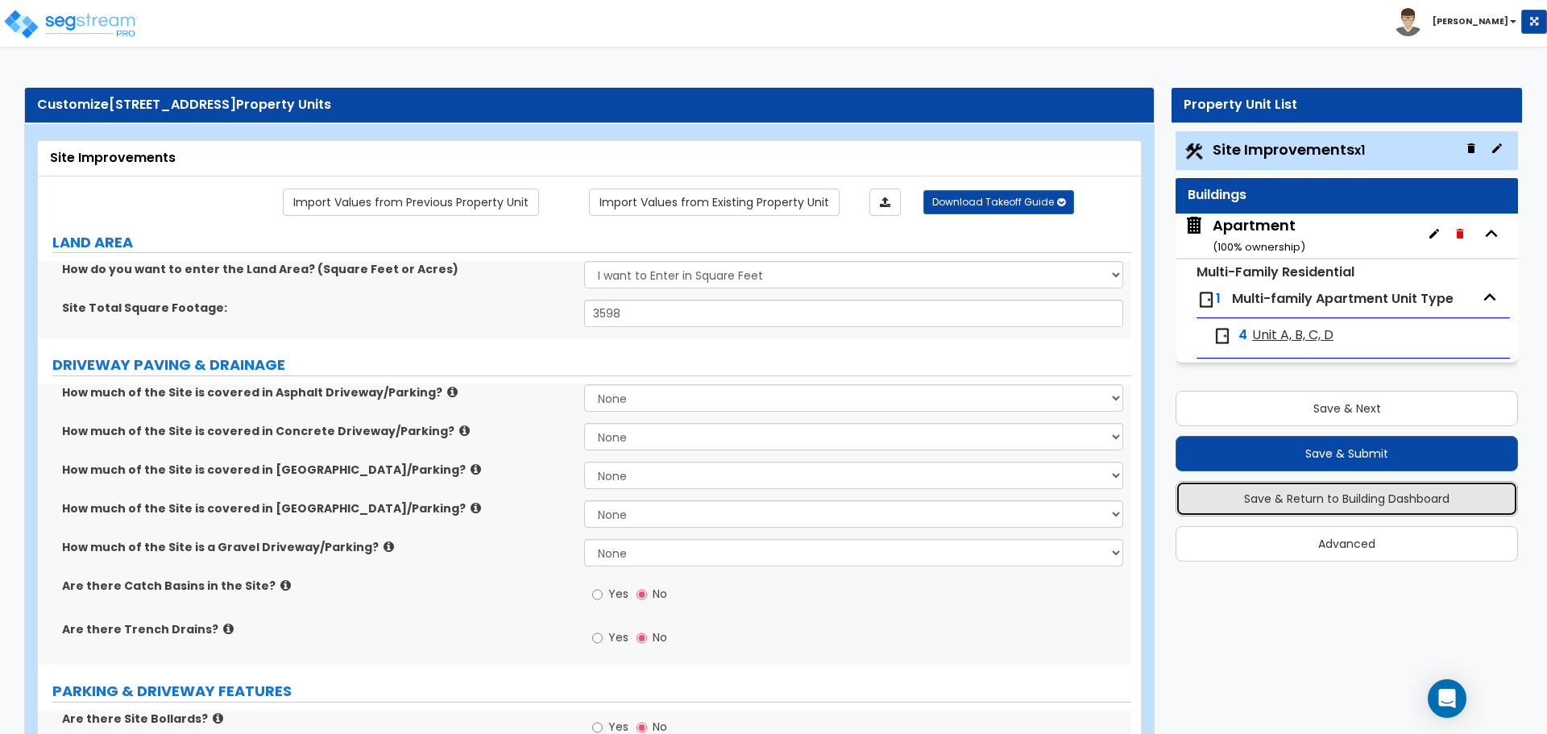
click at [1340, 499] on button "Save & Return to Building Dashboard" at bounding box center [1346, 498] width 342 height 35
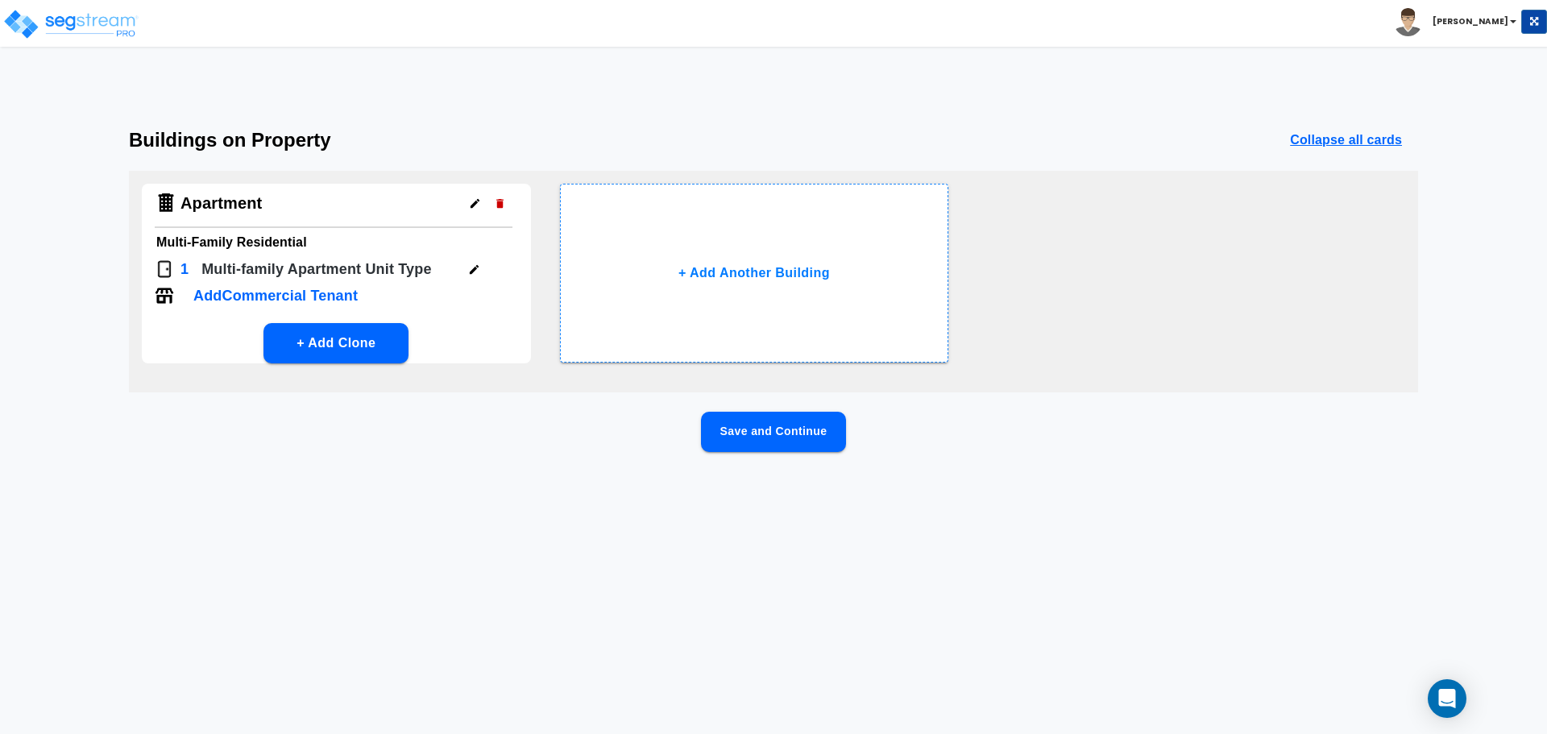
click at [773, 449] on button "Save and Continue" at bounding box center [773, 432] width 145 height 40
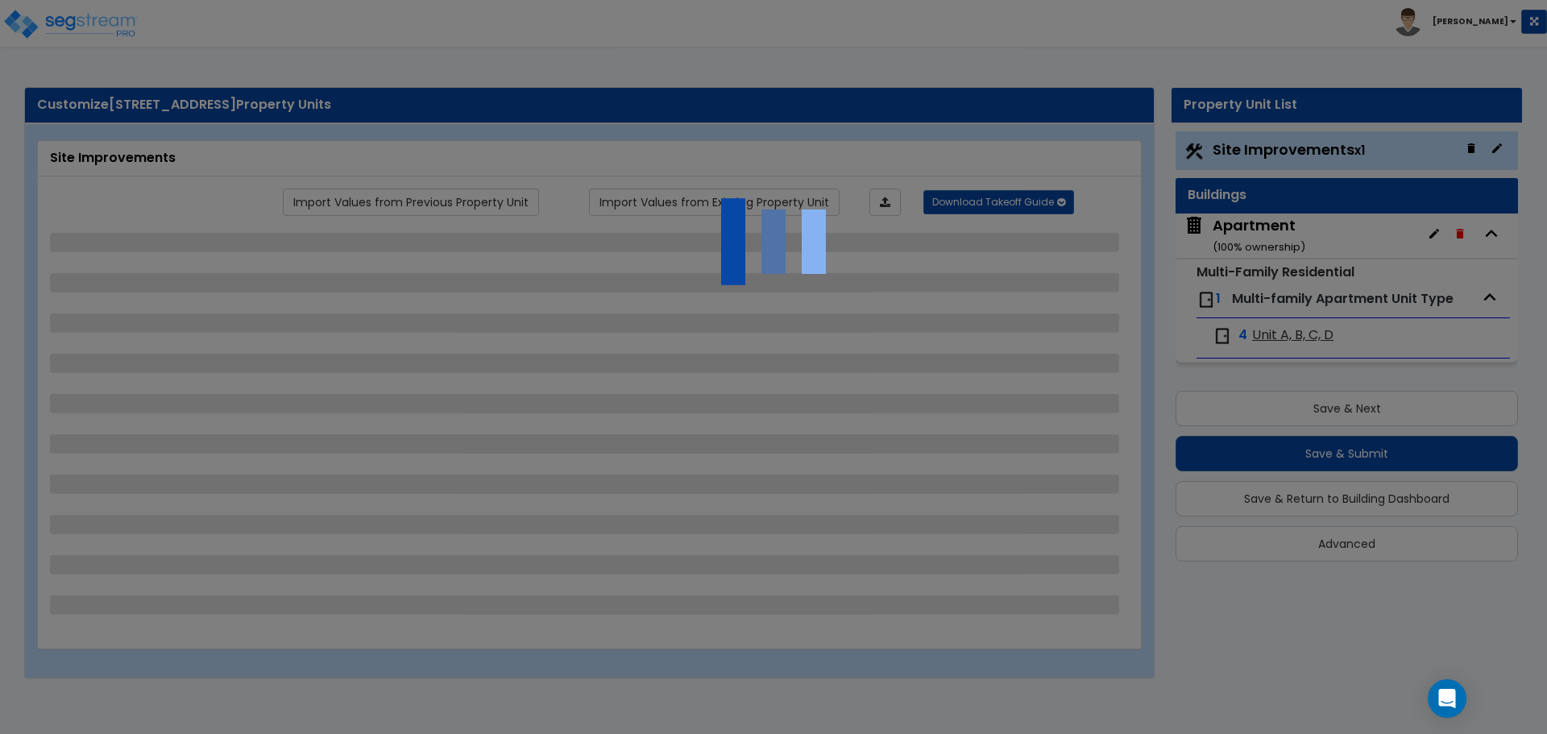
select select "2"
select select "1"
select select "2"
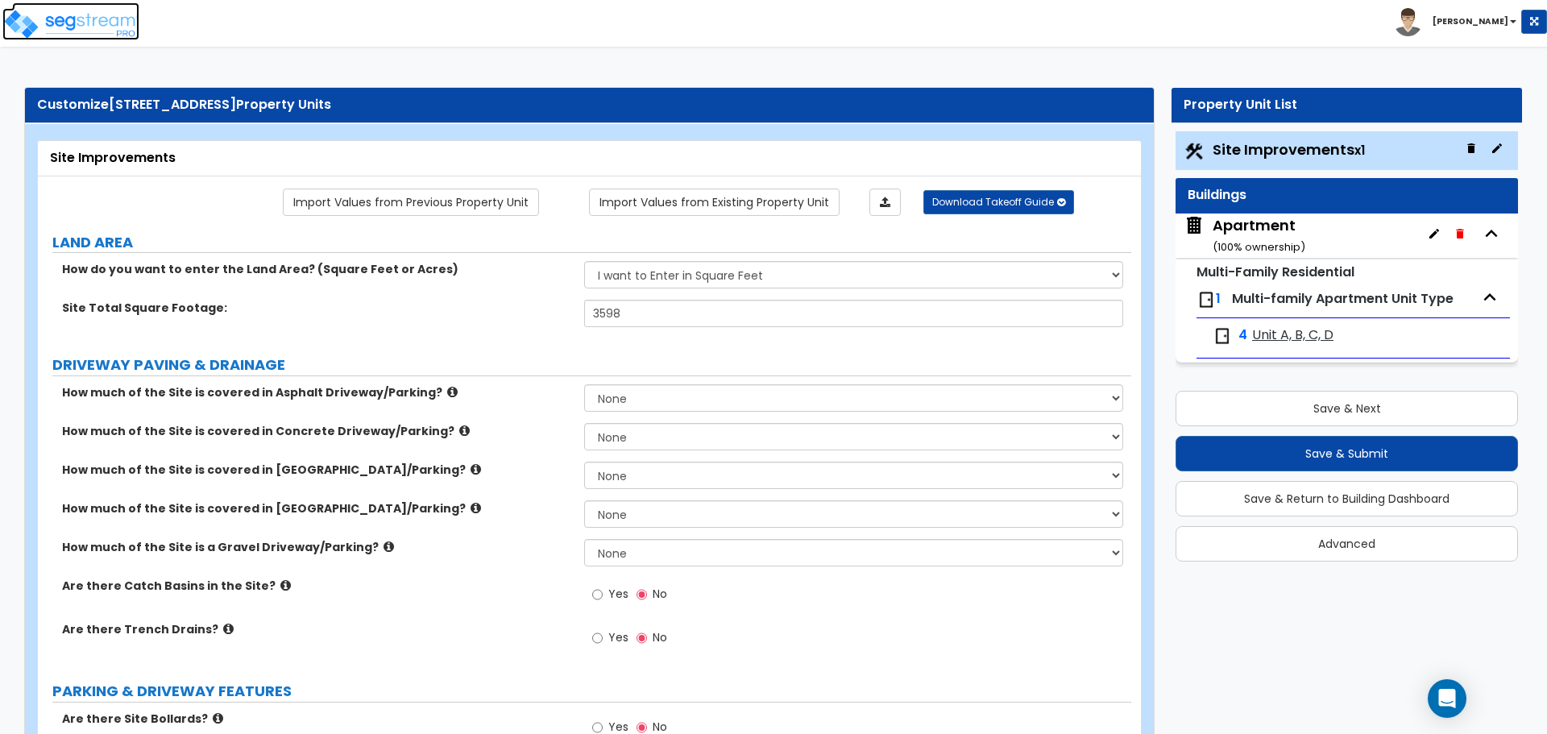
click at [105, 32] on img at bounding box center [70, 24] width 137 height 32
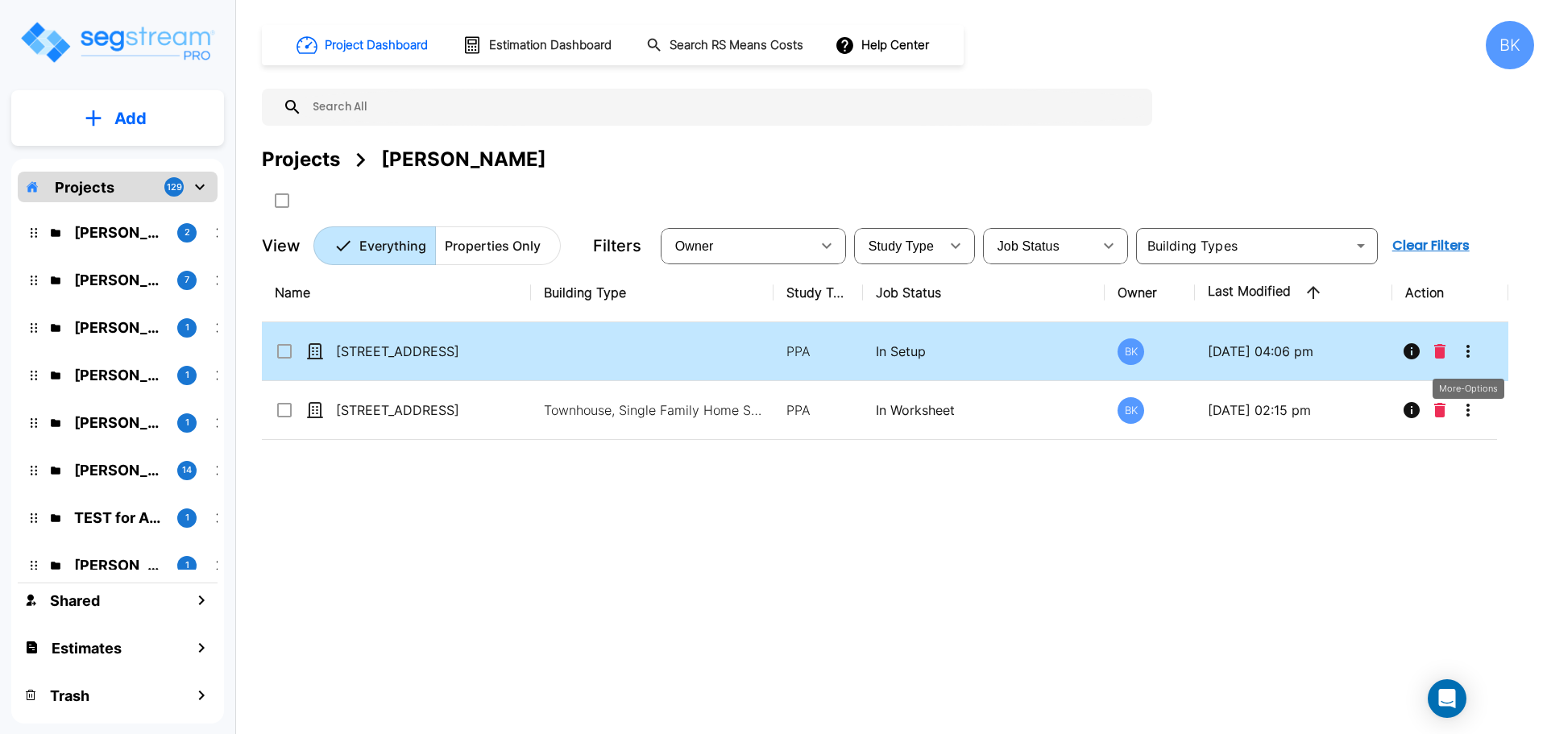
click at [1465, 349] on icon "More-Options" at bounding box center [1467, 351] width 19 height 19
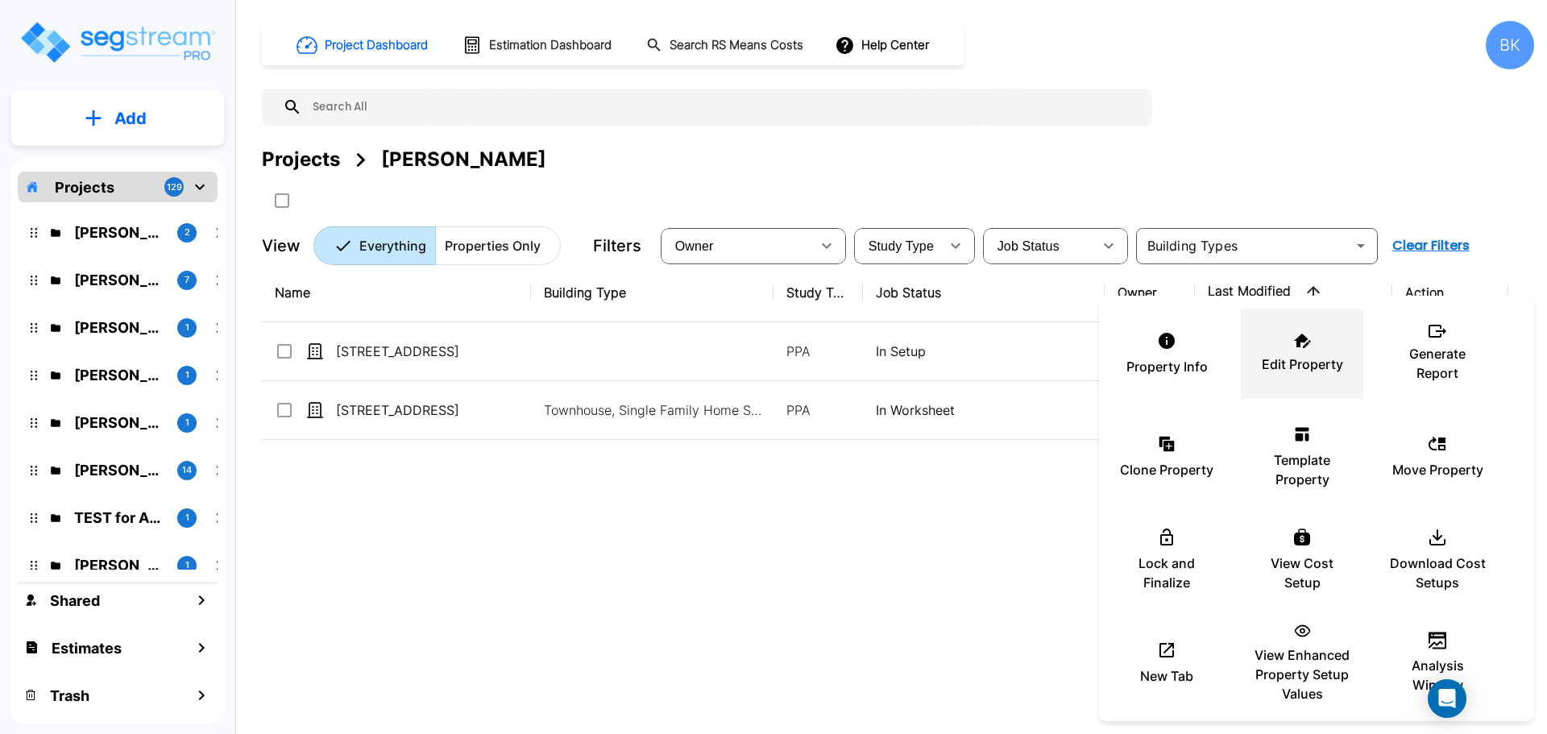
click at [1291, 364] on p "Edit Property" at bounding box center [1302, 363] width 81 height 19
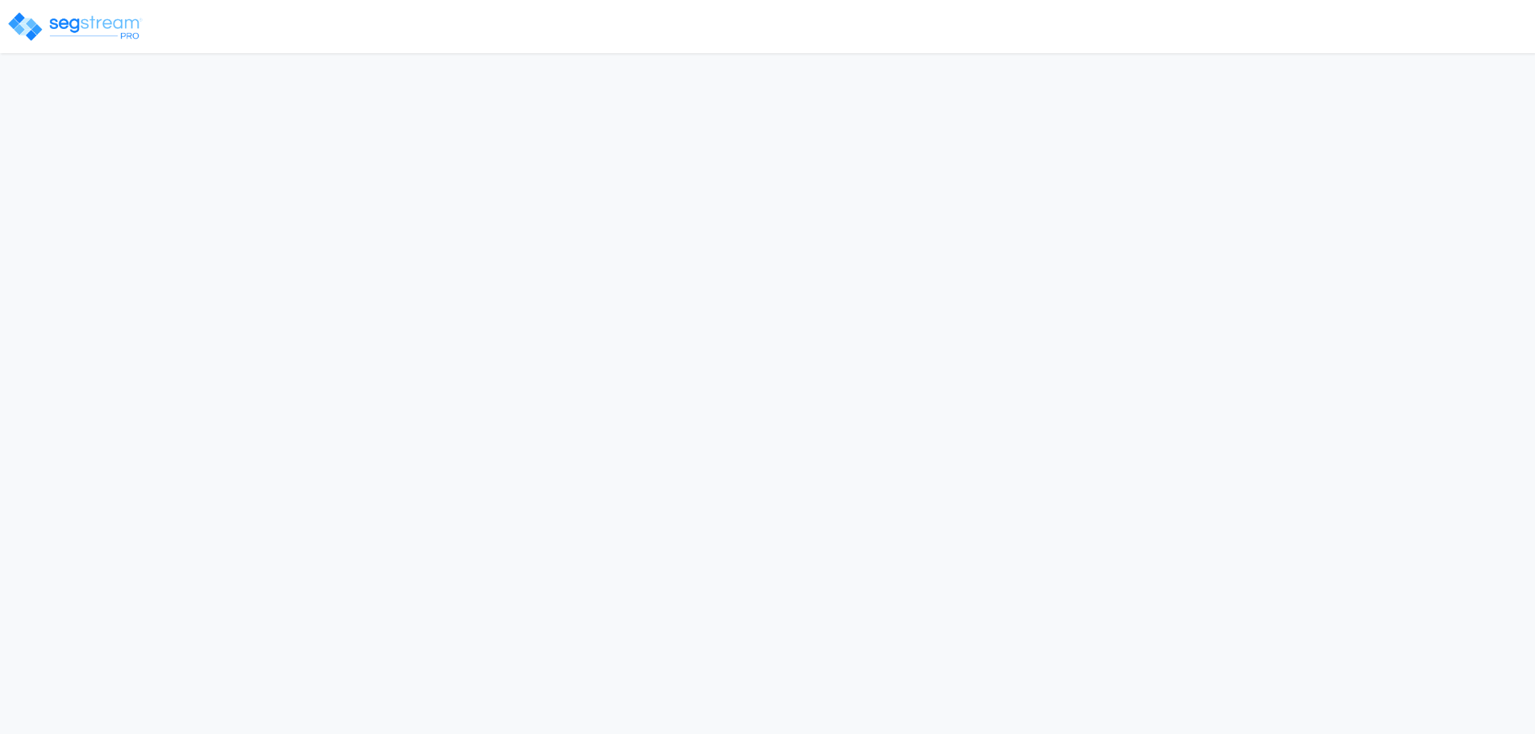
select select "WI"
select select "2024"
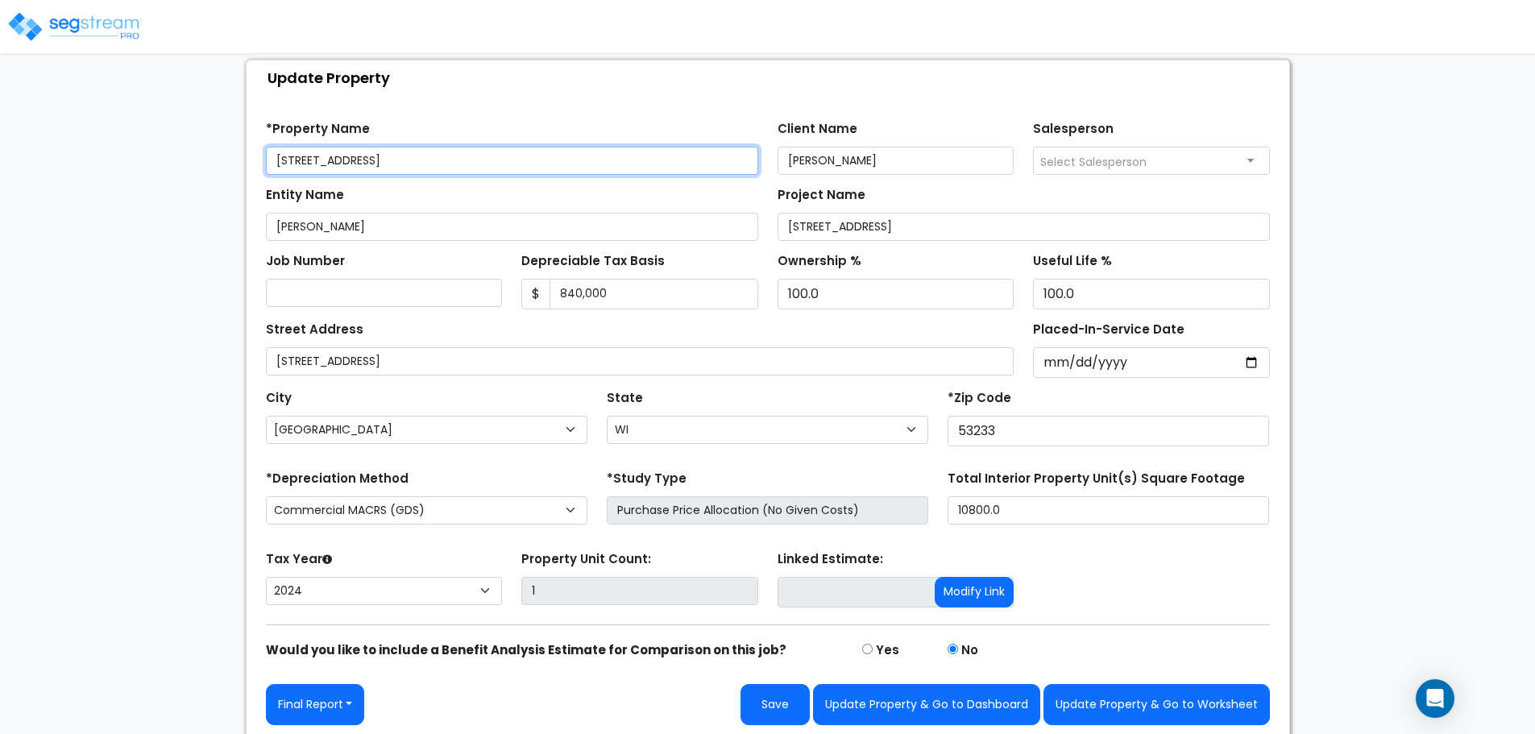
scroll to position [95, 0]
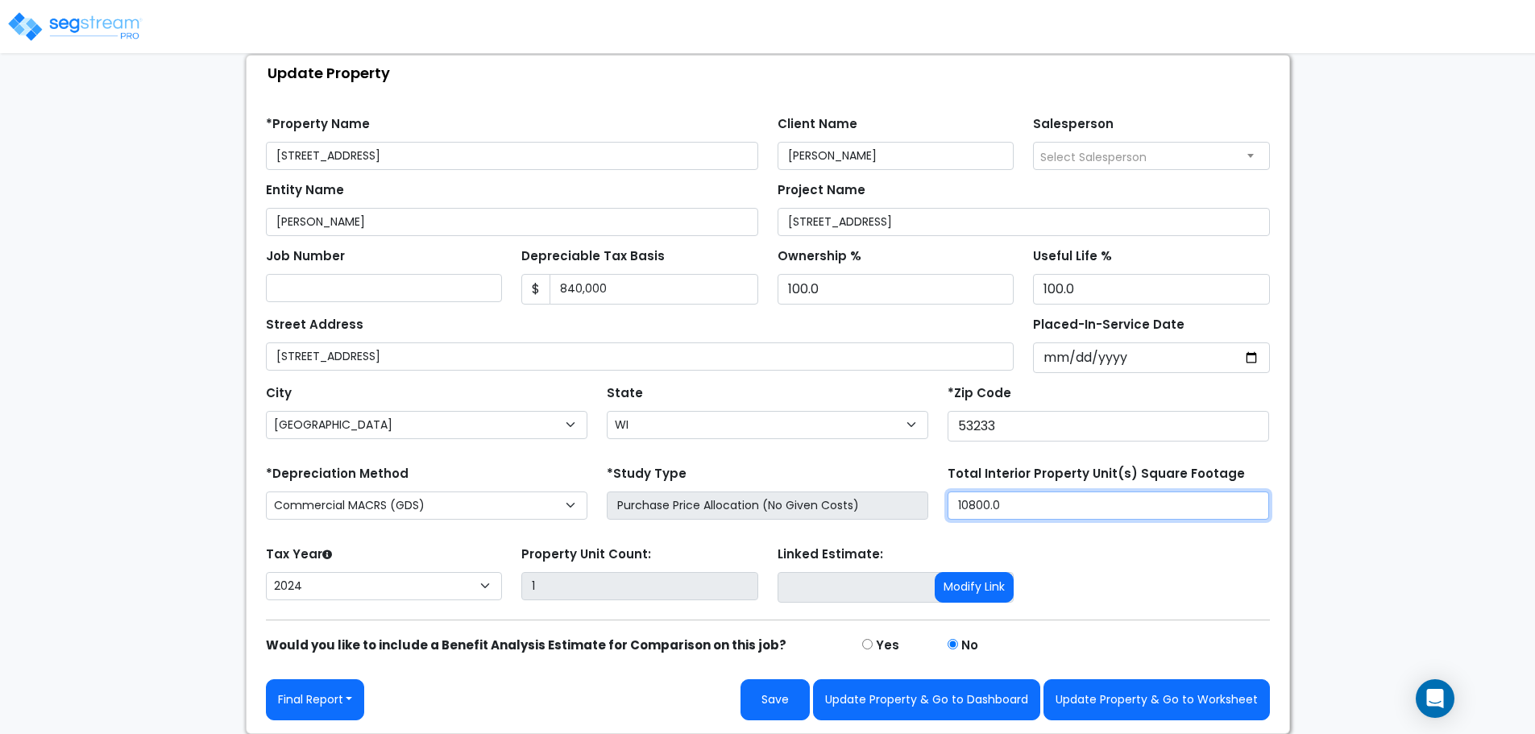
click at [1007, 495] on input "10800.0" at bounding box center [1107, 505] width 321 height 28
click at [1043, 508] on input "10800.0" at bounding box center [1107, 505] width 321 height 28
type input "9,270"
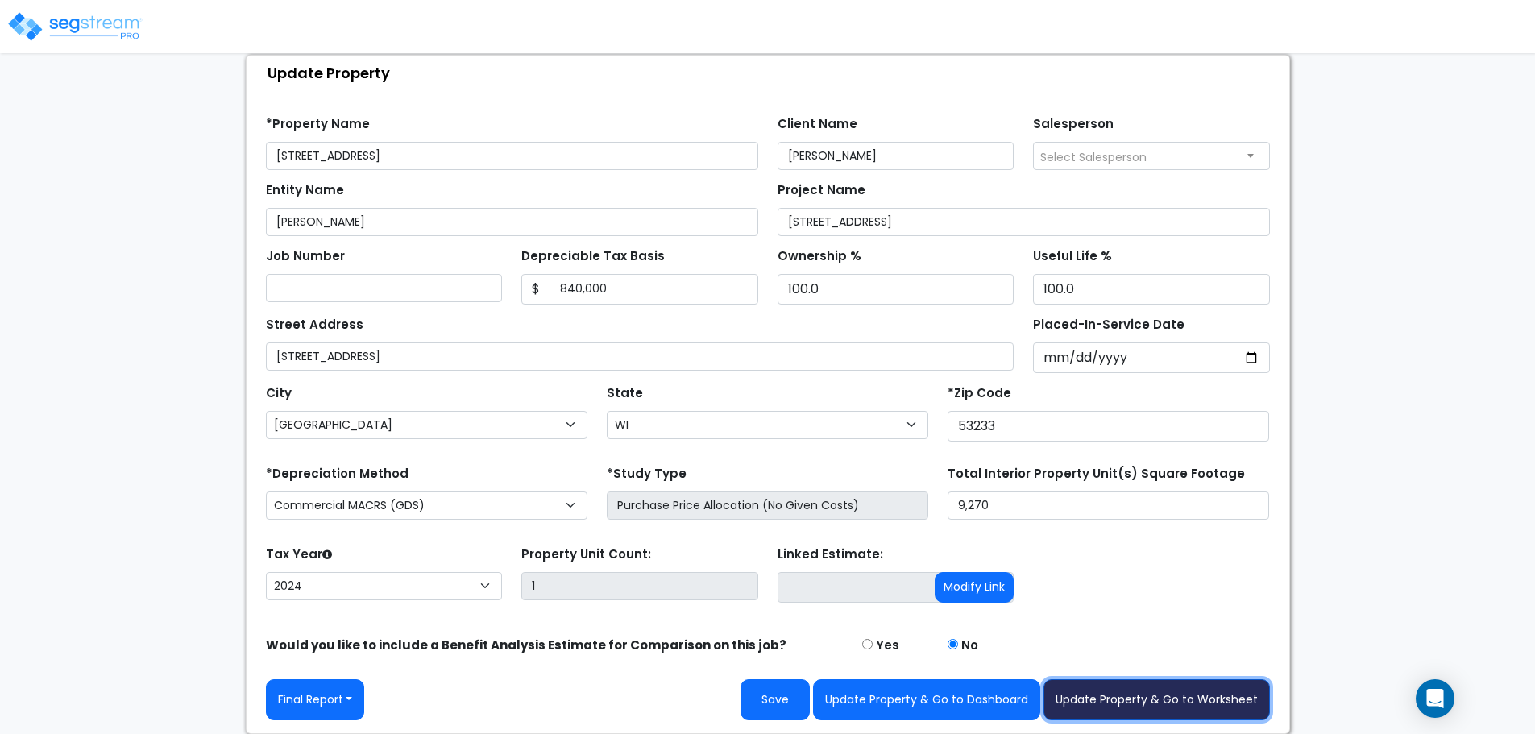
click at [1155, 695] on button "Update Property & Go to Worksheet" at bounding box center [1156, 699] width 226 height 41
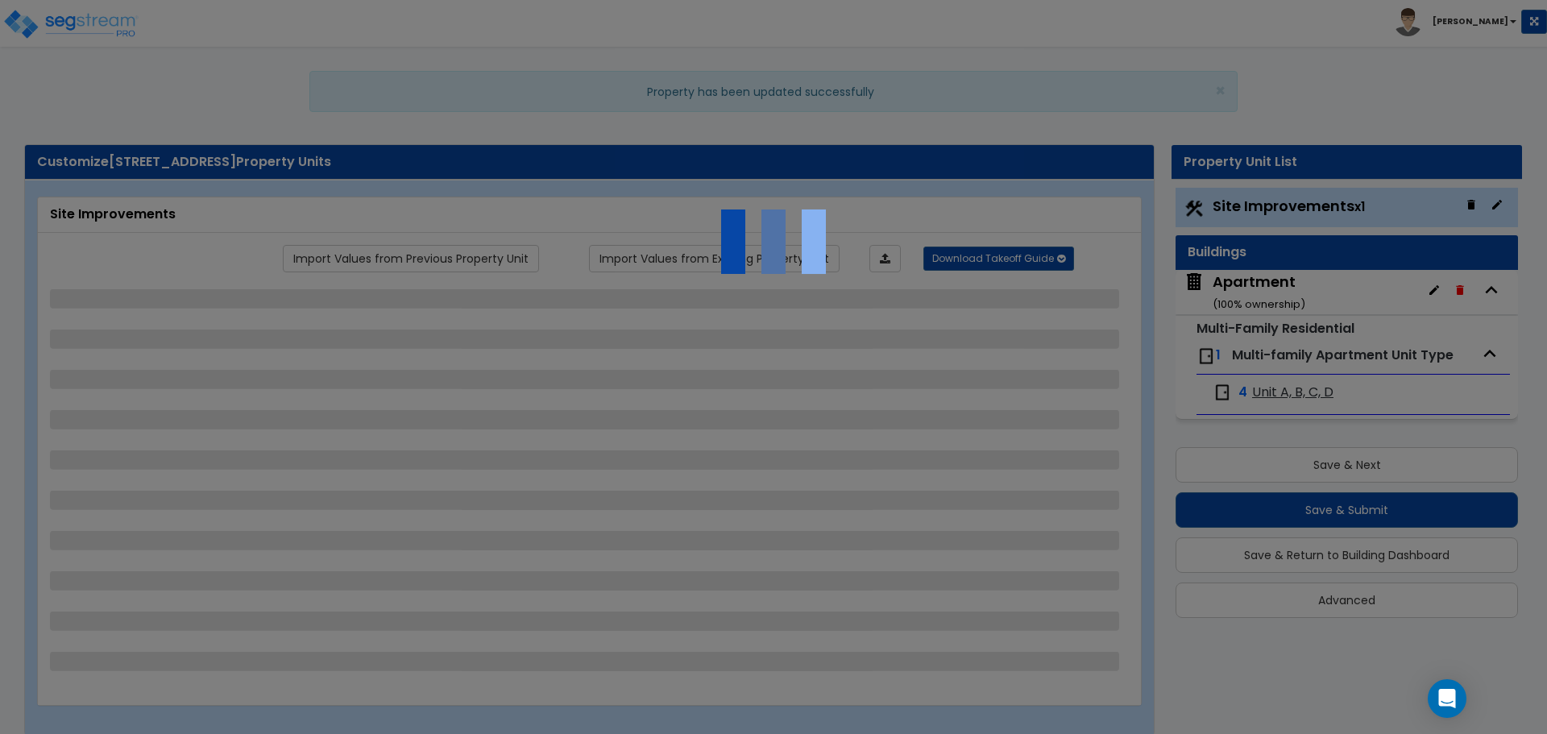
select select "2"
select select "1"
select select "2"
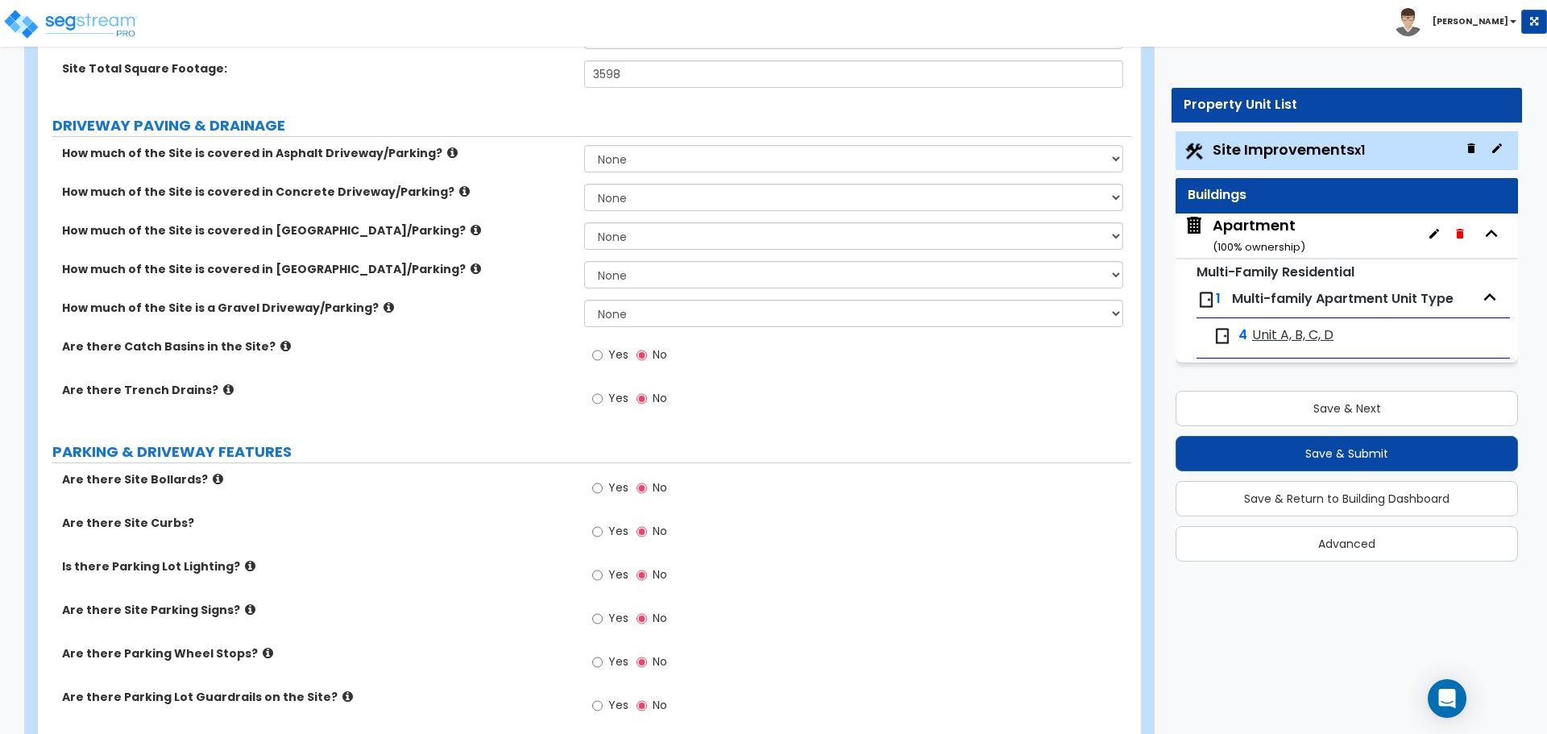
scroll to position [242, 0]
drag, startPoint x: 910, startPoint y: 253, endPoint x: 506, endPoint y: 280, distance: 405.3
drag, startPoint x: 506, startPoint y: 280, endPoint x: 516, endPoint y: 151, distance: 128.5
click at [516, 151] on label "How much of the Site is covered in Asphalt Driveway/Parking?" at bounding box center [317, 151] width 510 height 16
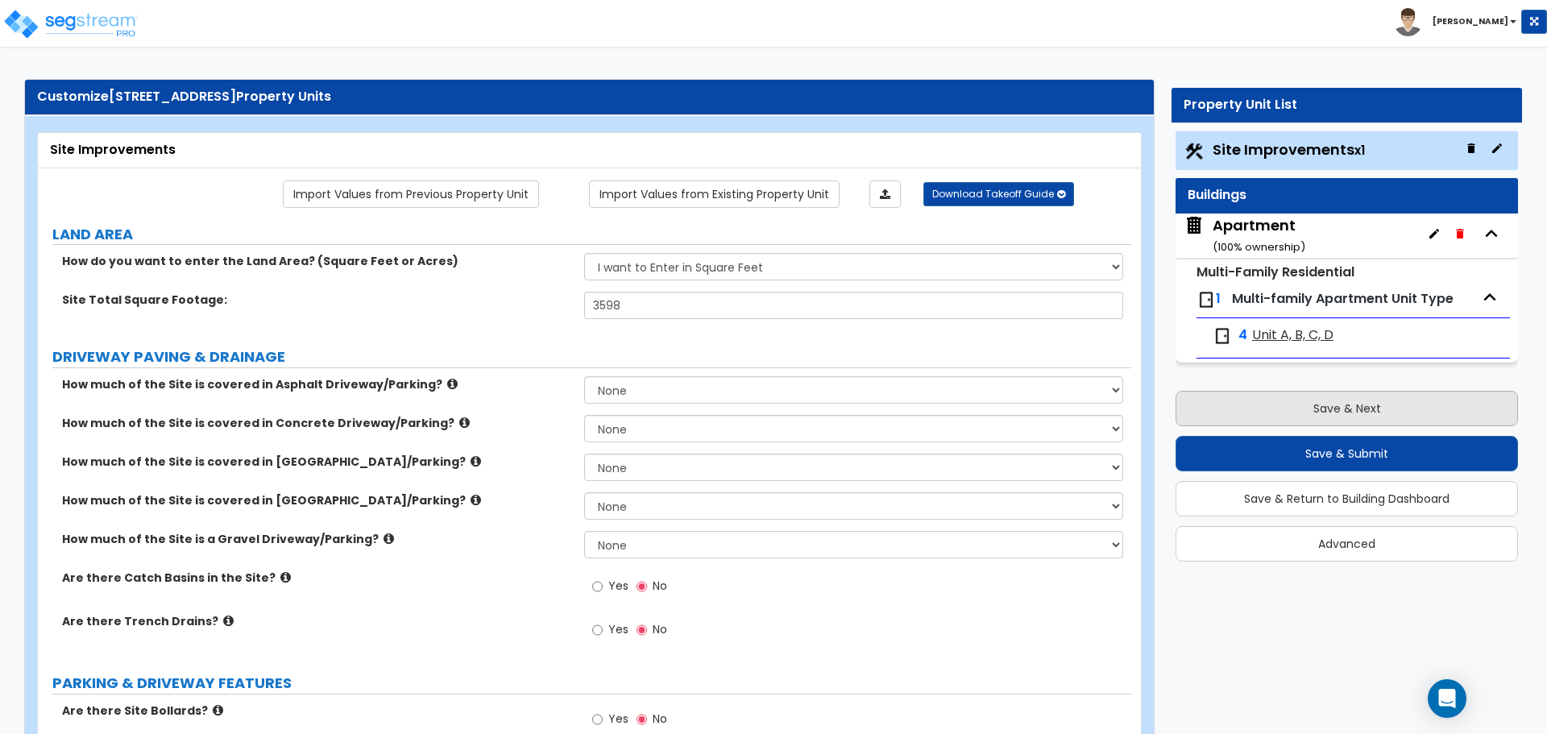
scroll to position [0, 0]
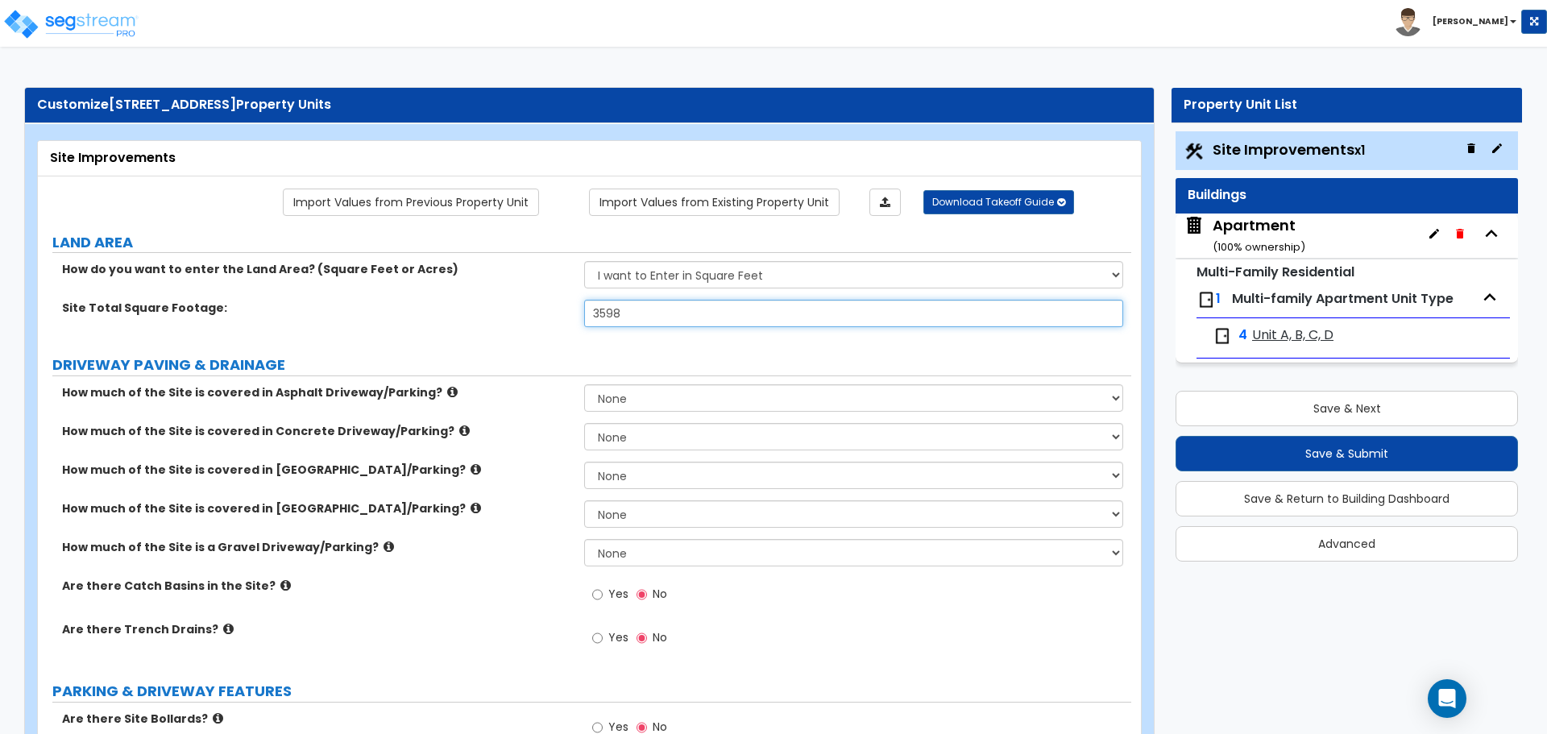
click at [716, 309] on input "3598" at bounding box center [853, 313] width 538 height 27
type input "3,600"
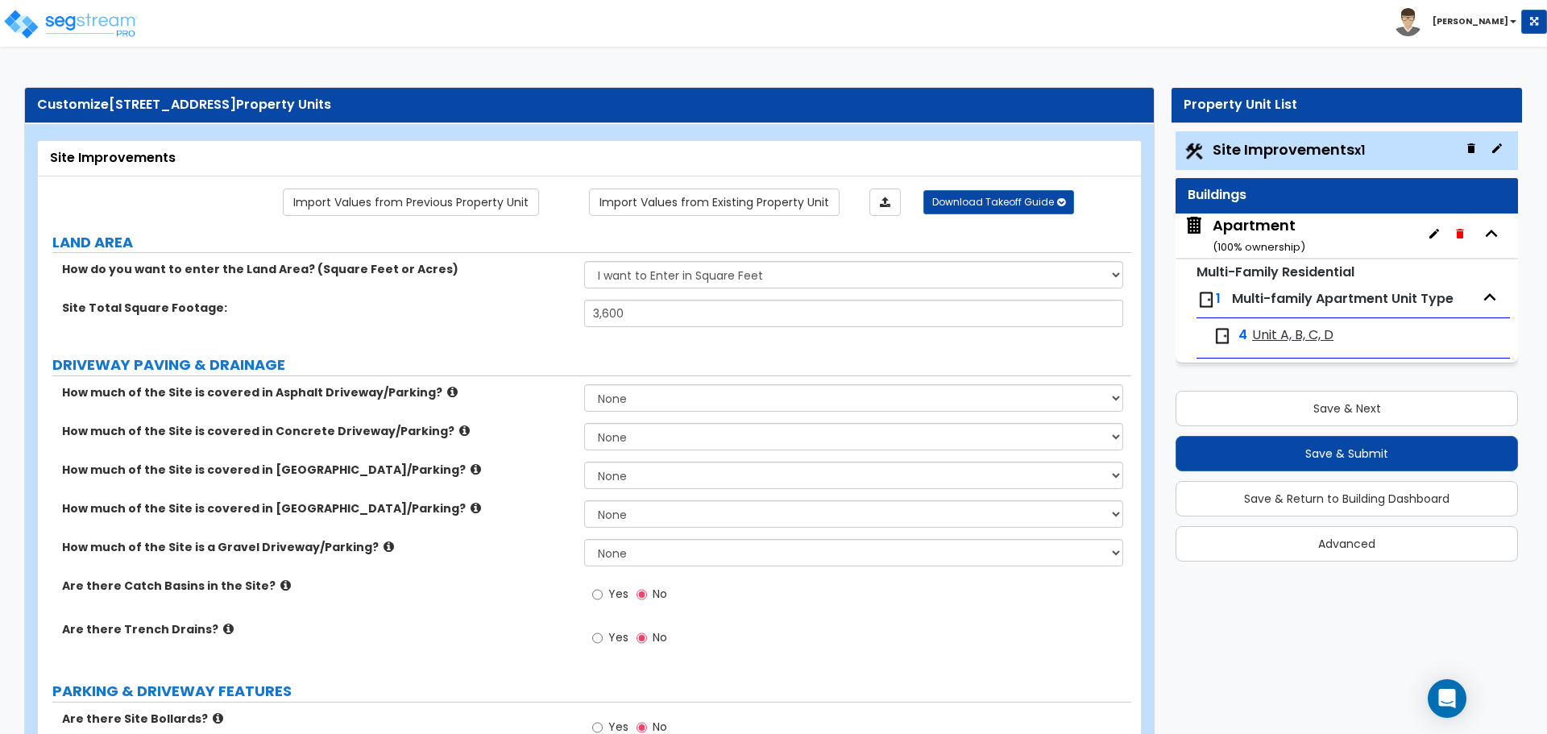
click at [557, 371] on label "DRIVEWAY PAVING & DRAINAGE" at bounding box center [591, 364] width 1079 height 21
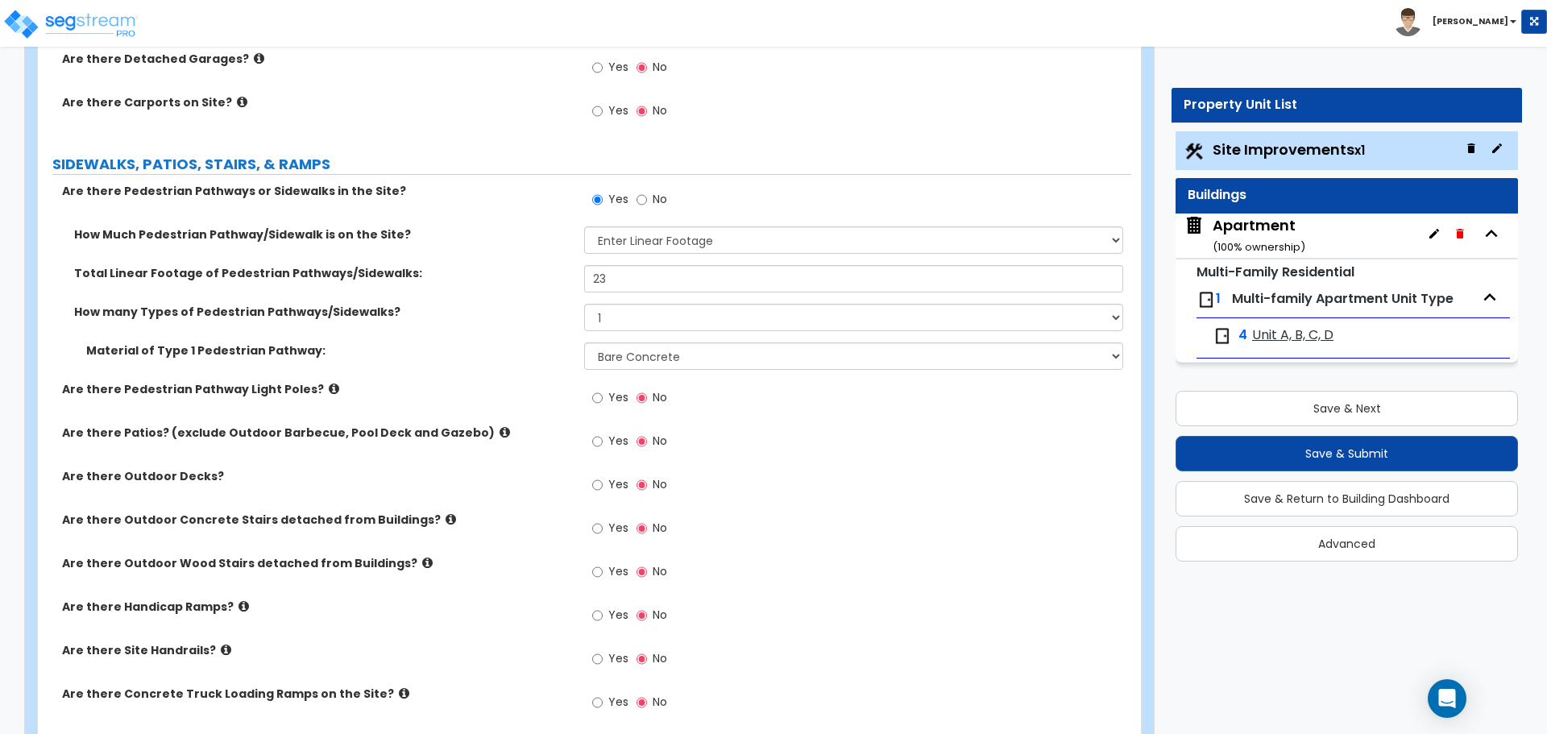
scroll to position [1047, 0]
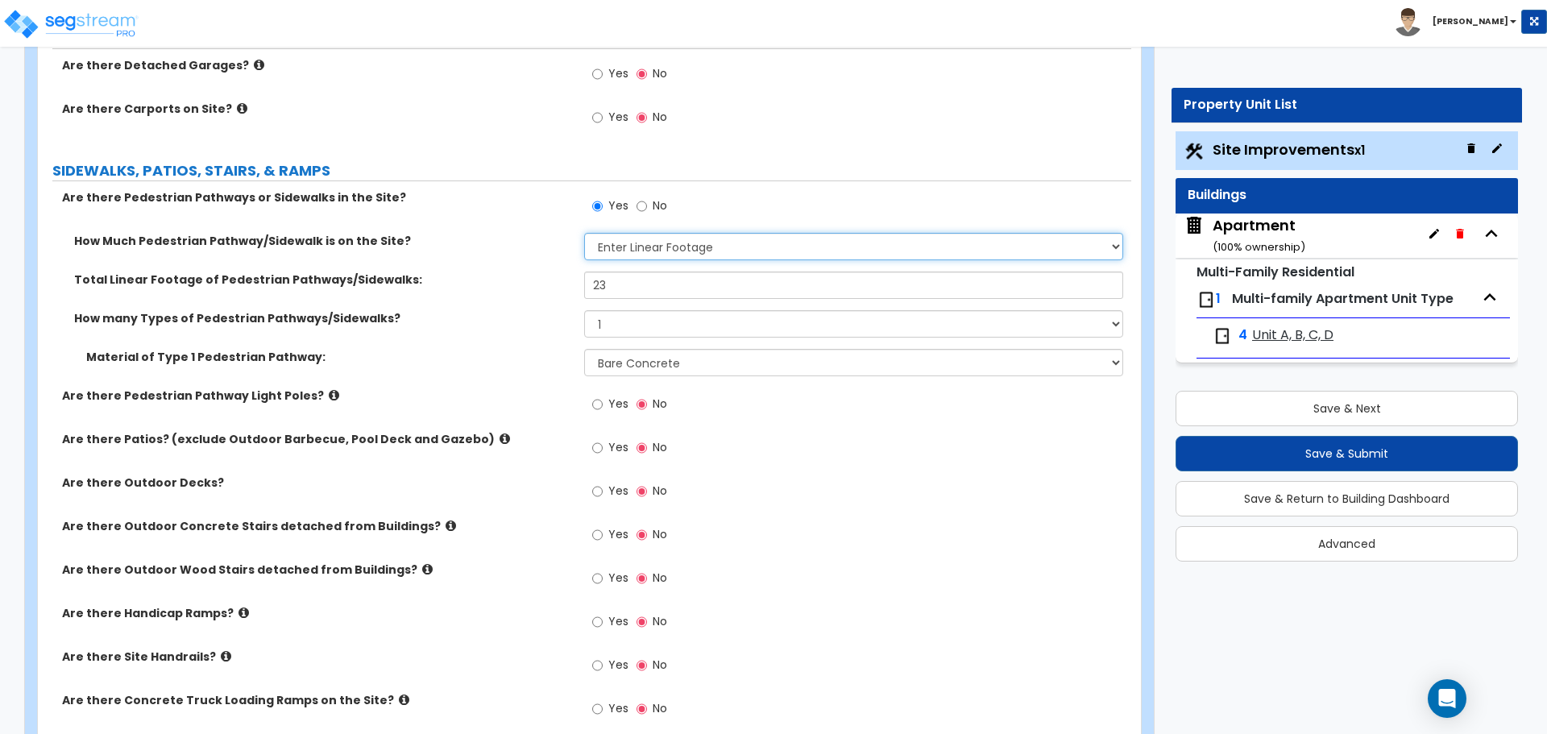
click at [636, 249] on select "Please Choose One I Don't Know, Please Estimate For Me Enter Linear Footage" at bounding box center [853, 246] width 538 height 27
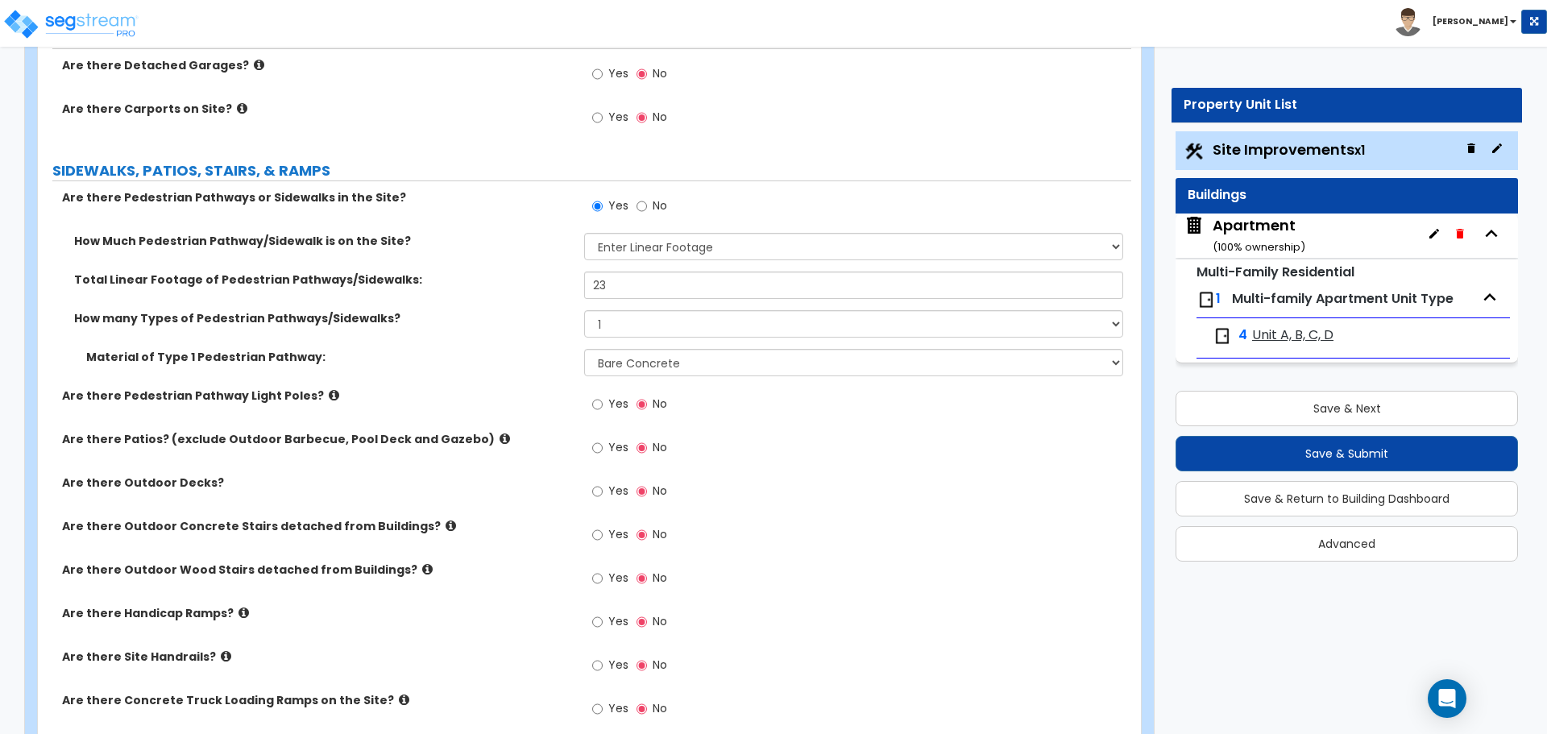
click at [636, 218] on label "No" at bounding box center [651, 207] width 31 height 27
click at [636, 215] on input "No" at bounding box center [641, 206] width 10 height 18
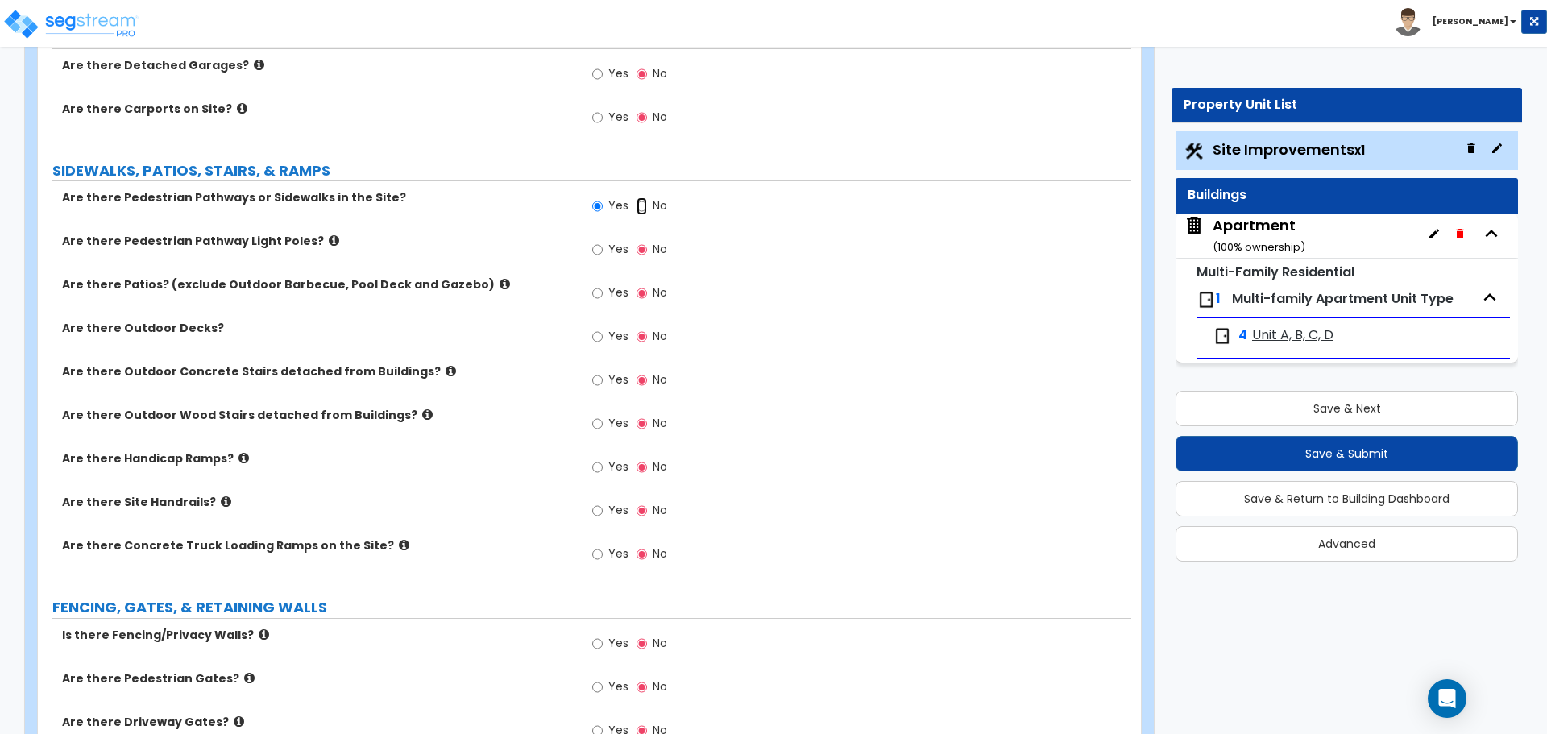
radio input "false"
radio input "true"
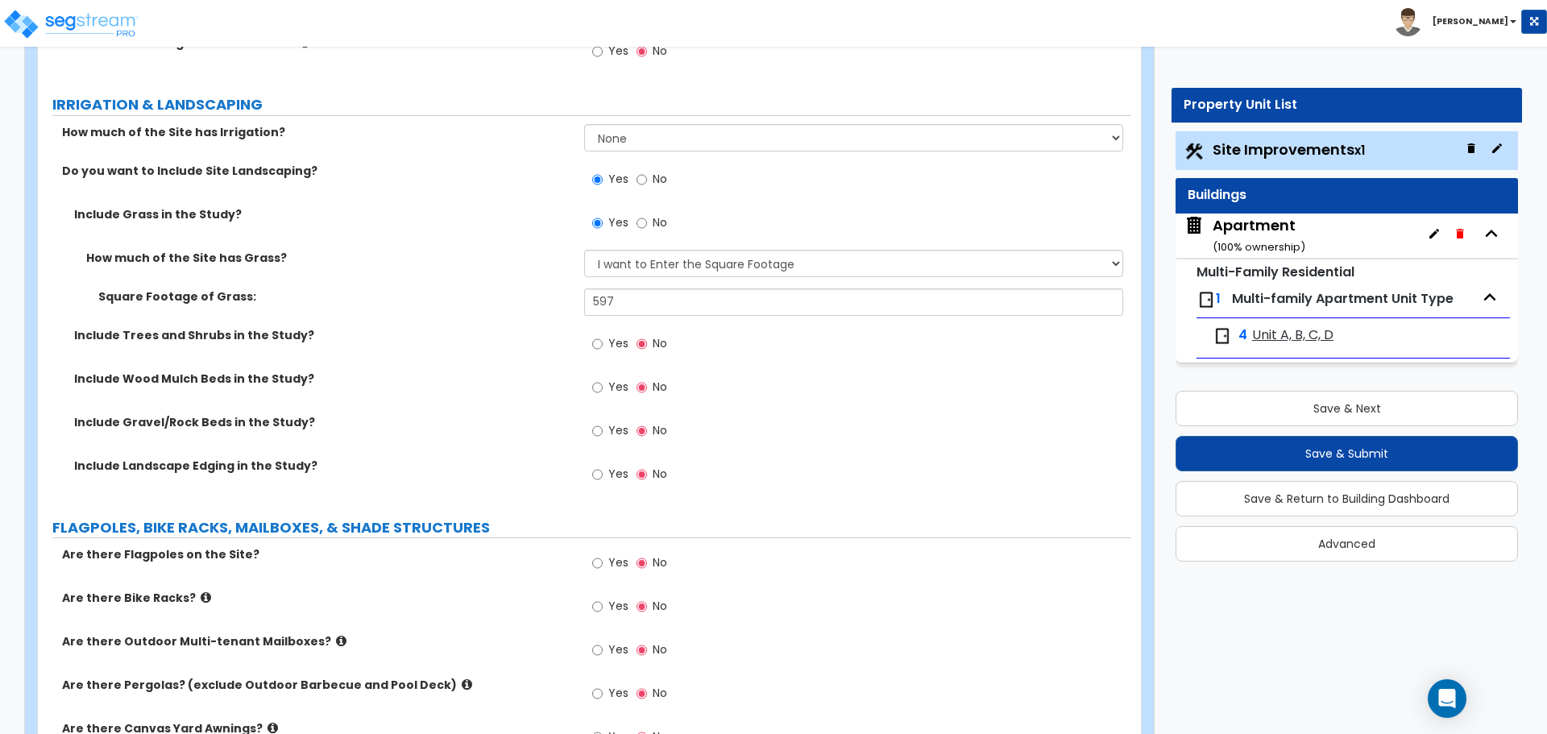
scroll to position [1772, 0]
click at [648, 228] on label "No" at bounding box center [651, 222] width 31 height 27
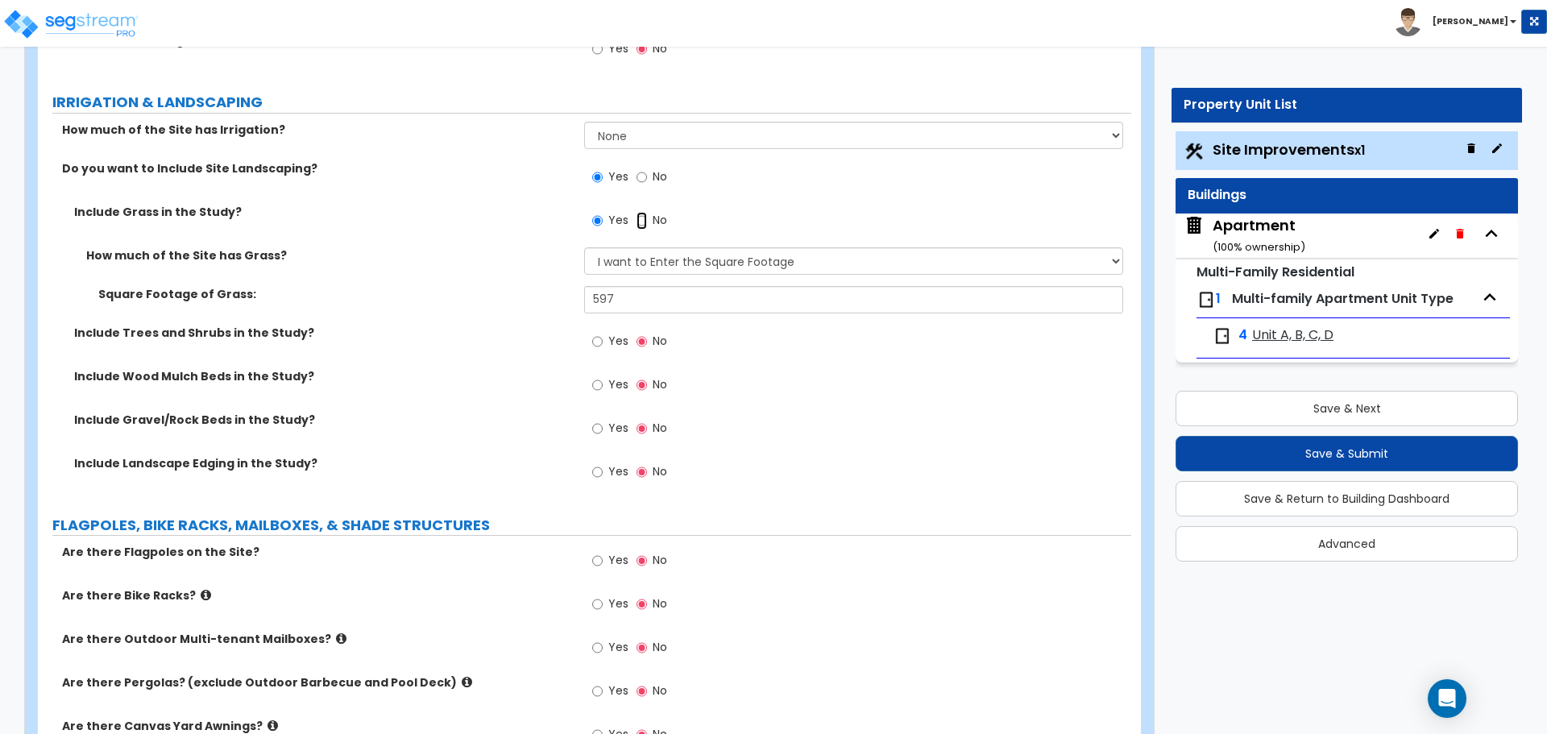
click at [647, 228] on input "No" at bounding box center [641, 221] width 10 height 18
radio input "false"
radio input "true"
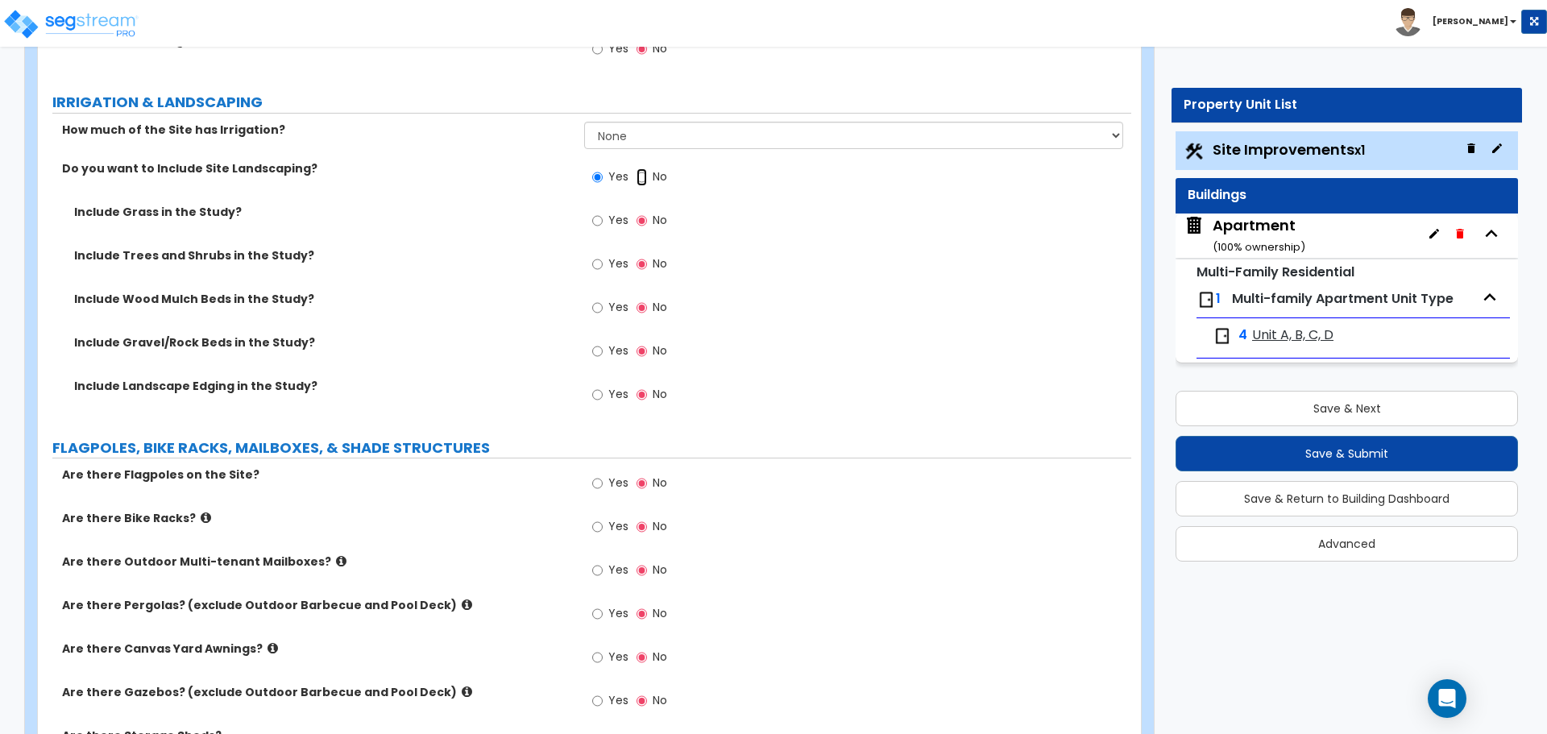
click at [638, 179] on input "No" at bounding box center [641, 177] width 10 height 18
radio input "false"
radio input "true"
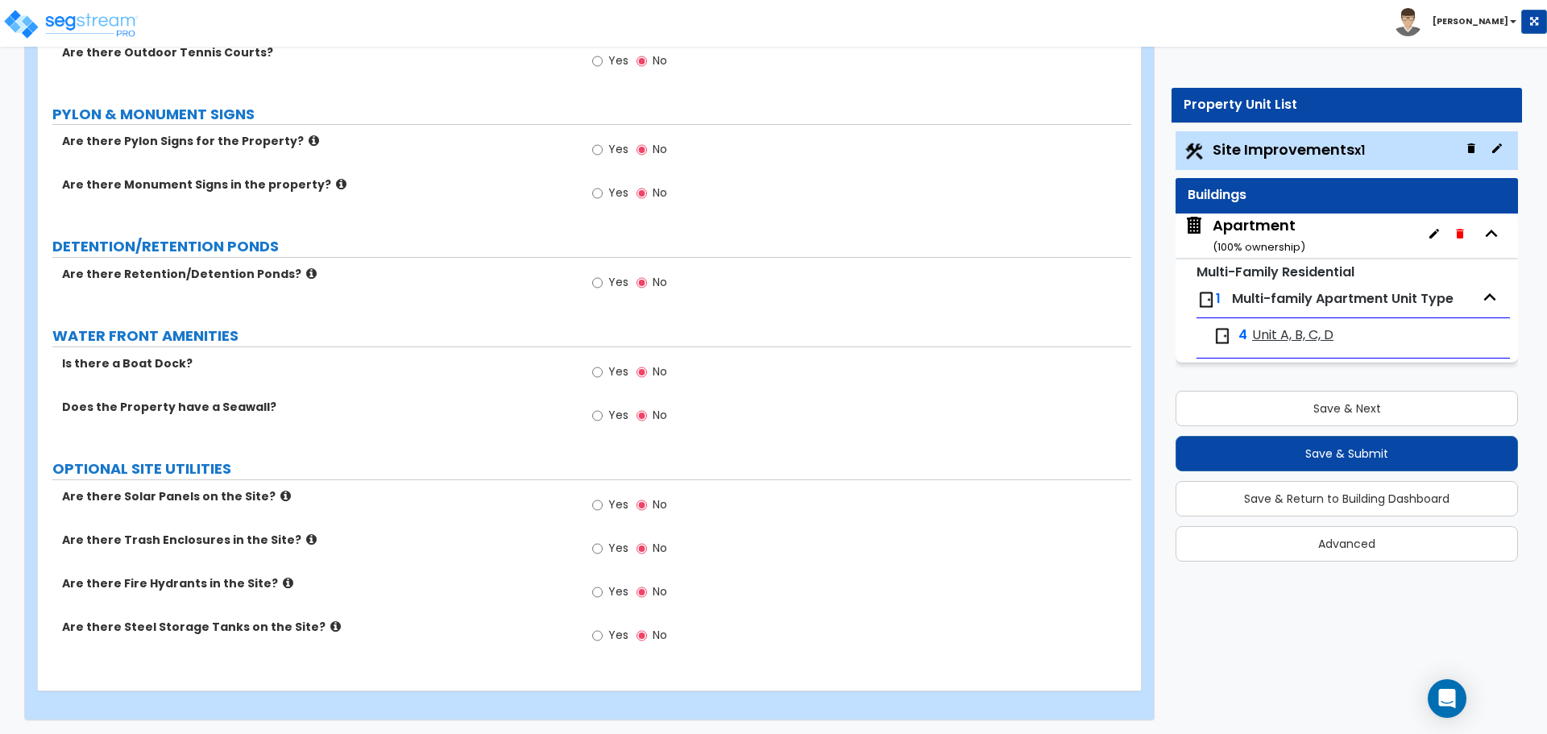
scroll to position [2680, 0]
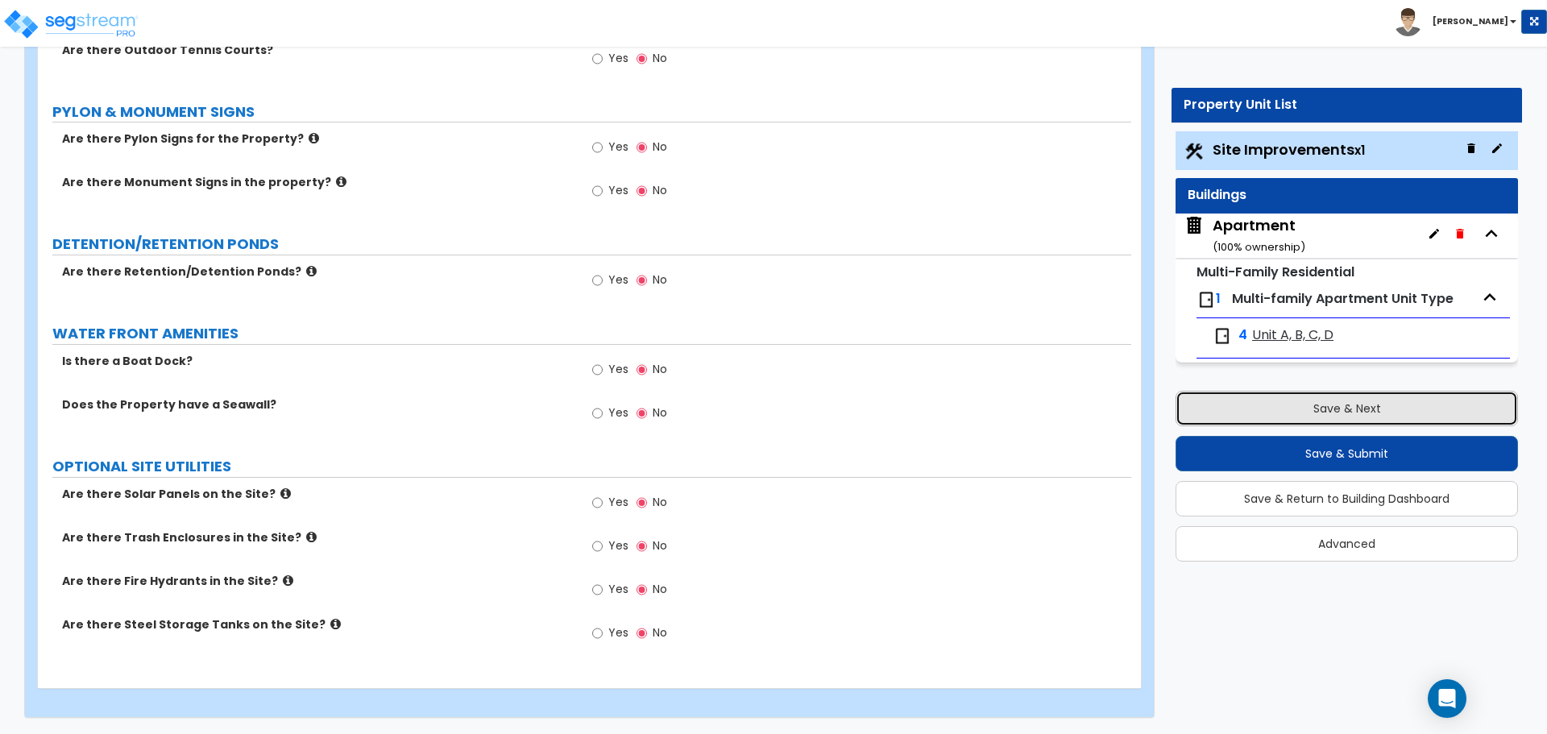
click at [1366, 413] on button "Save & Next" at bounding box center [1346, 408] width 342 height 35
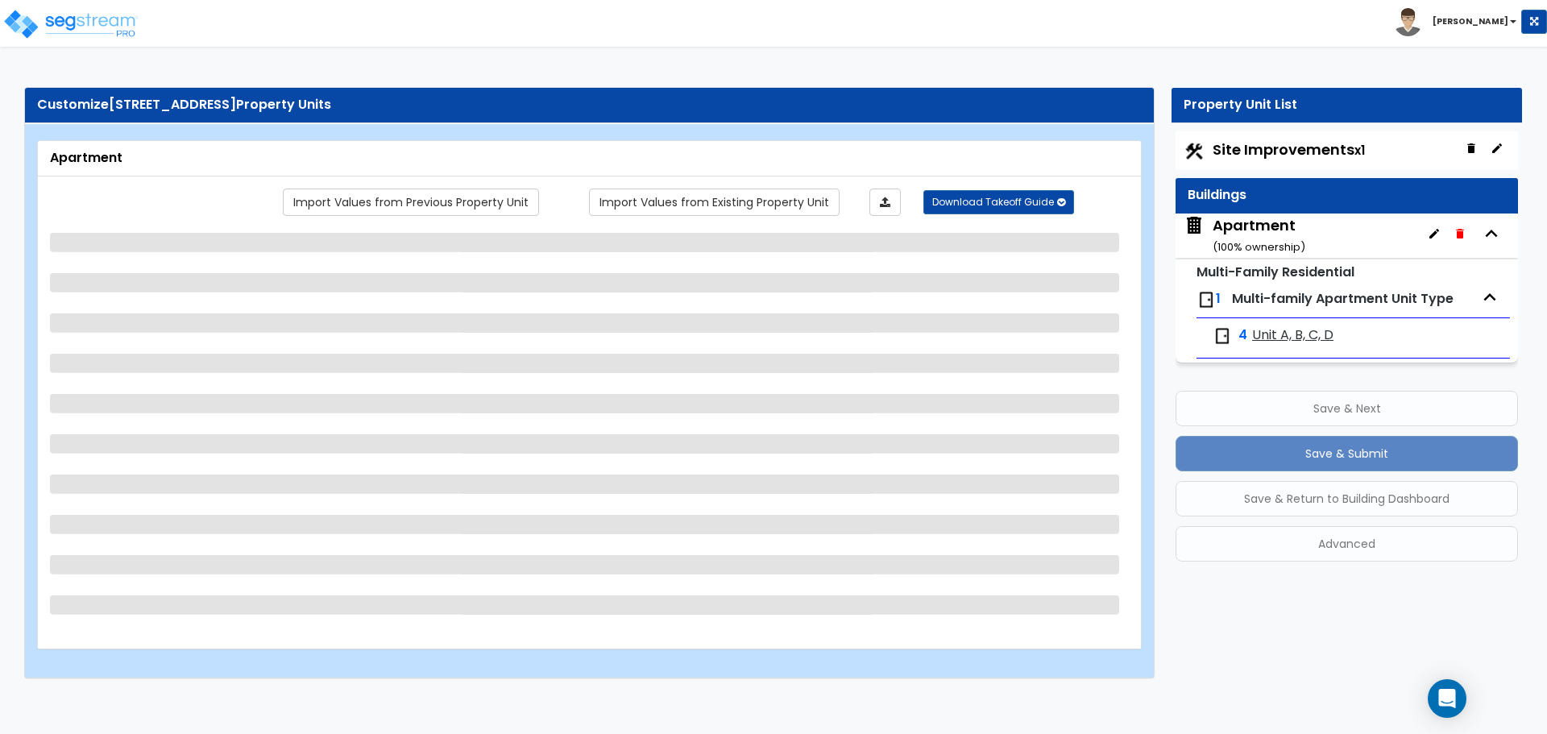
scroll to position [0, 0]
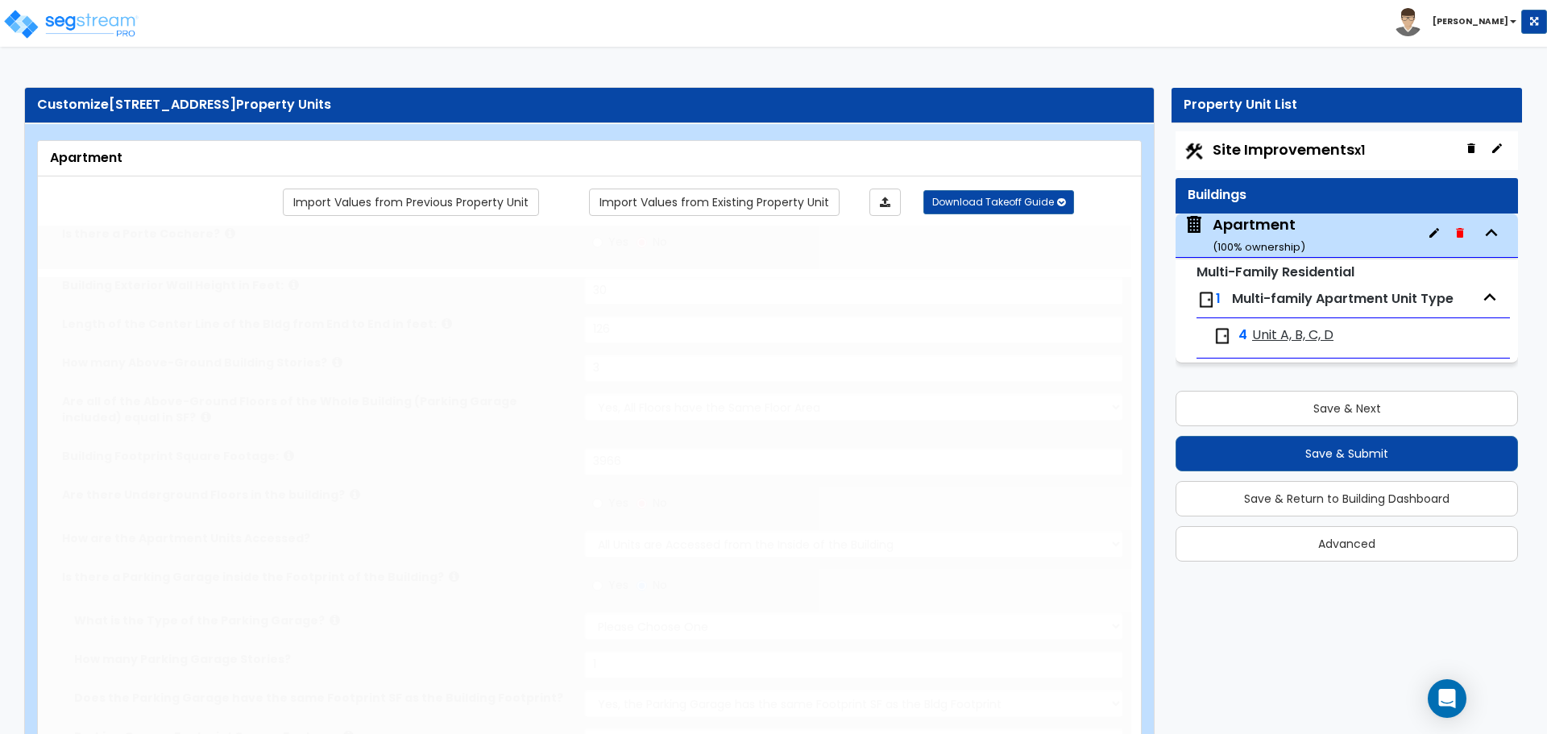
type input "30"
type input "126"
type input "3"
type input "3966"
select select "2"
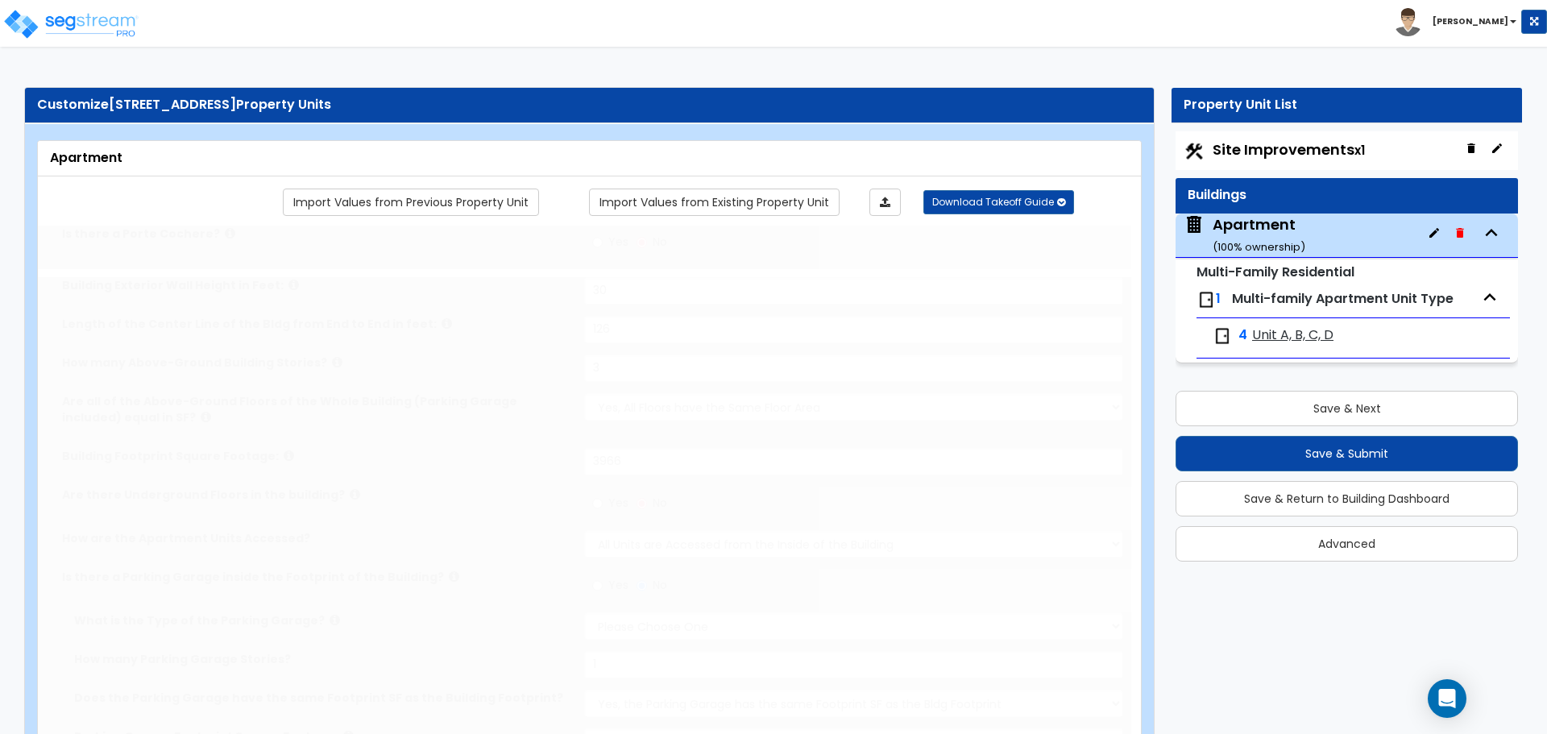
radio input "true"
select select "1"
type input "1"
select select "1"
type input "2270"
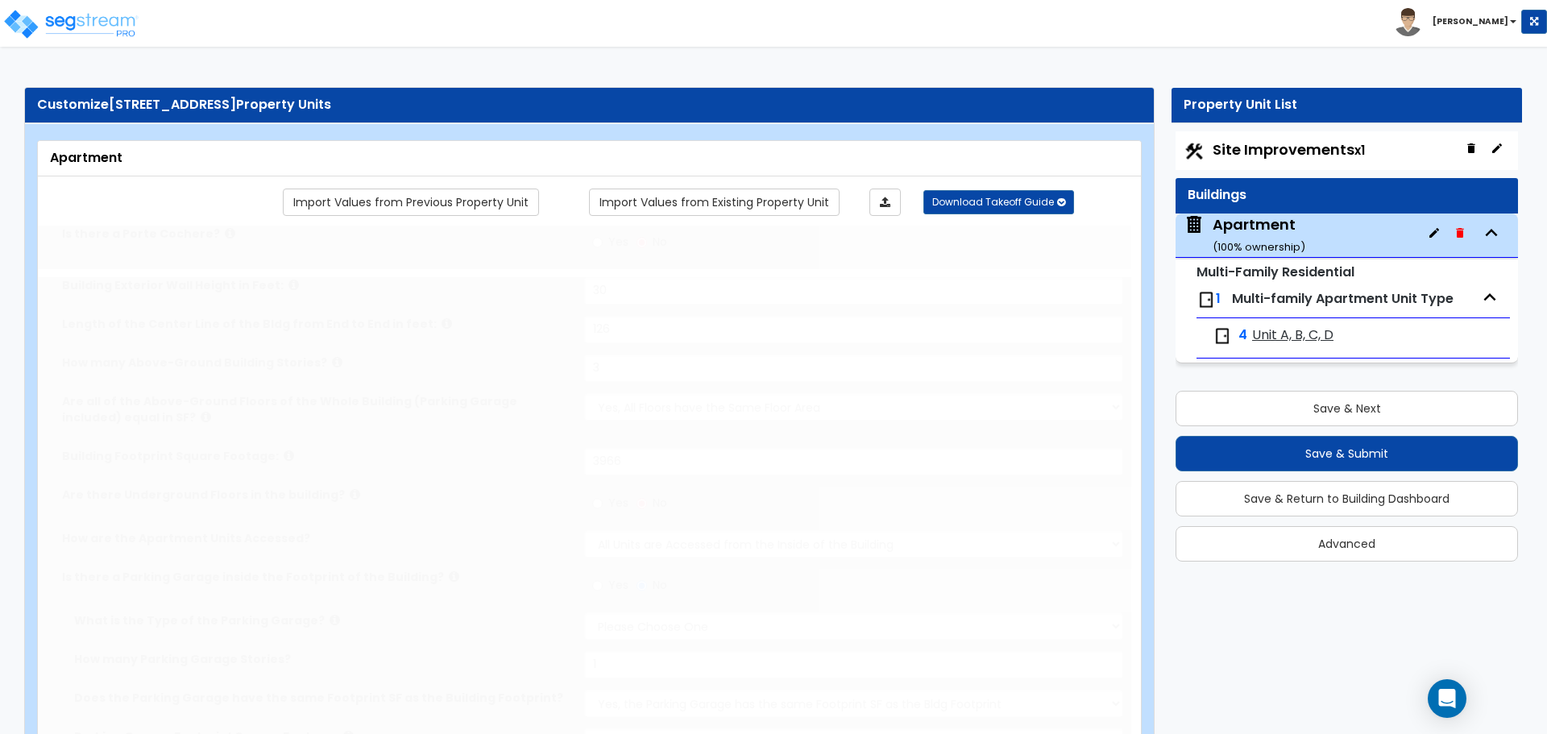
select select "1"
radio input "true"
select select "2"
select select "6"
select select "2"
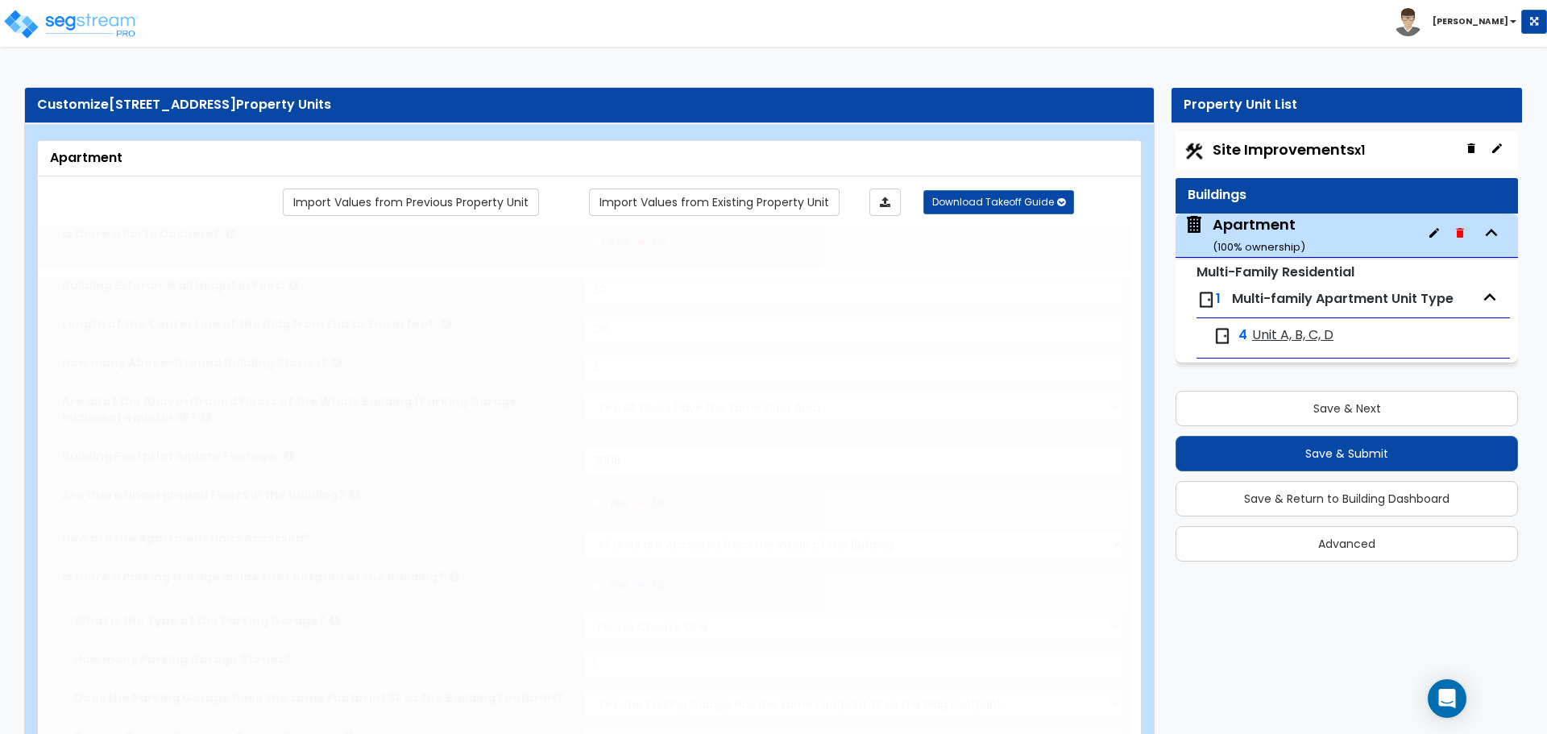
select select "2"
type input "50"
select select "4"
select select "1"
select select "2"
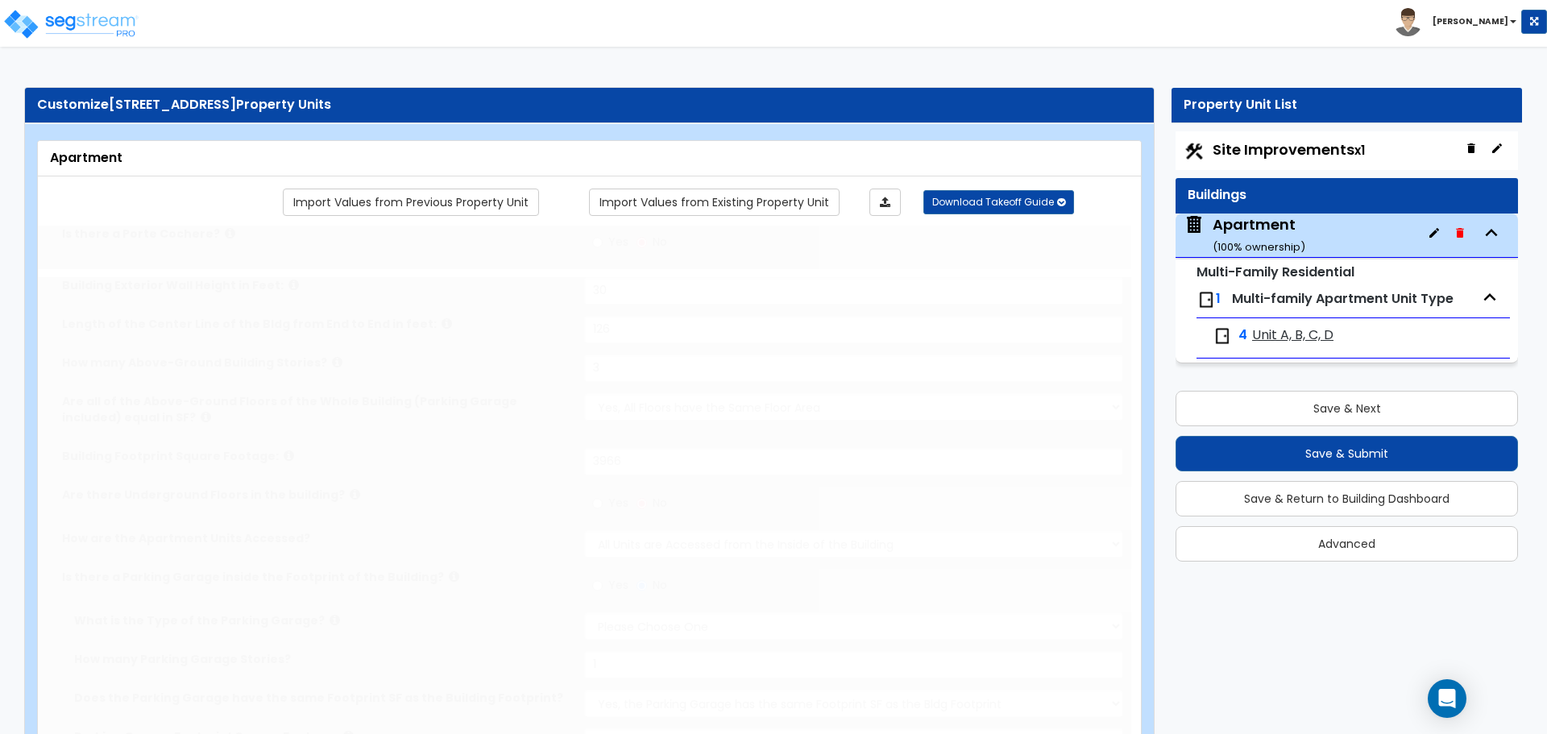
select select "1"
radio input "true"
type input "8"
radio input "true"
type input "3"
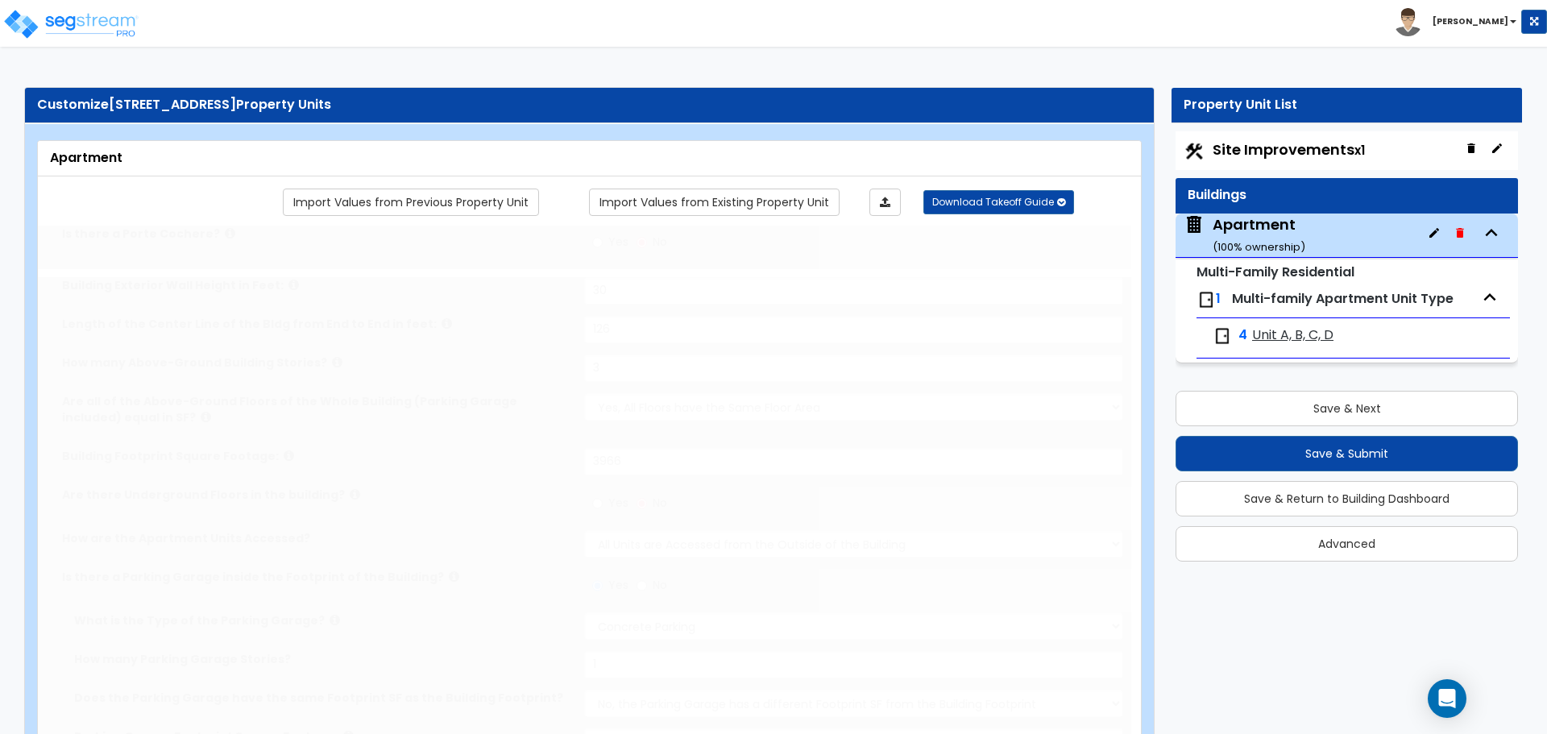
radio input "true"
type input "2"
radio input "true"
select select "1"
type input "65"
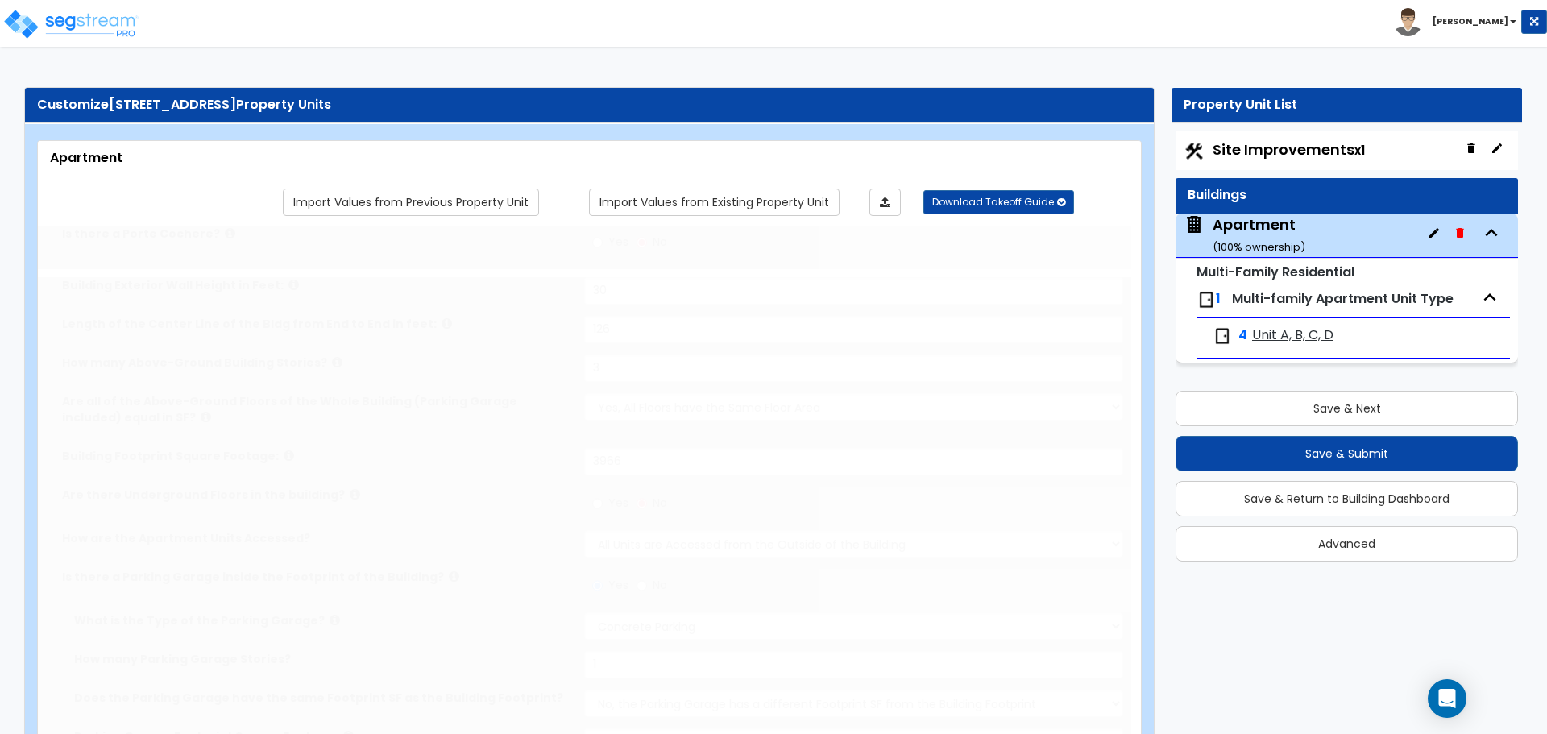
select select "1"
select select "3"
select select "1"
type input "8"
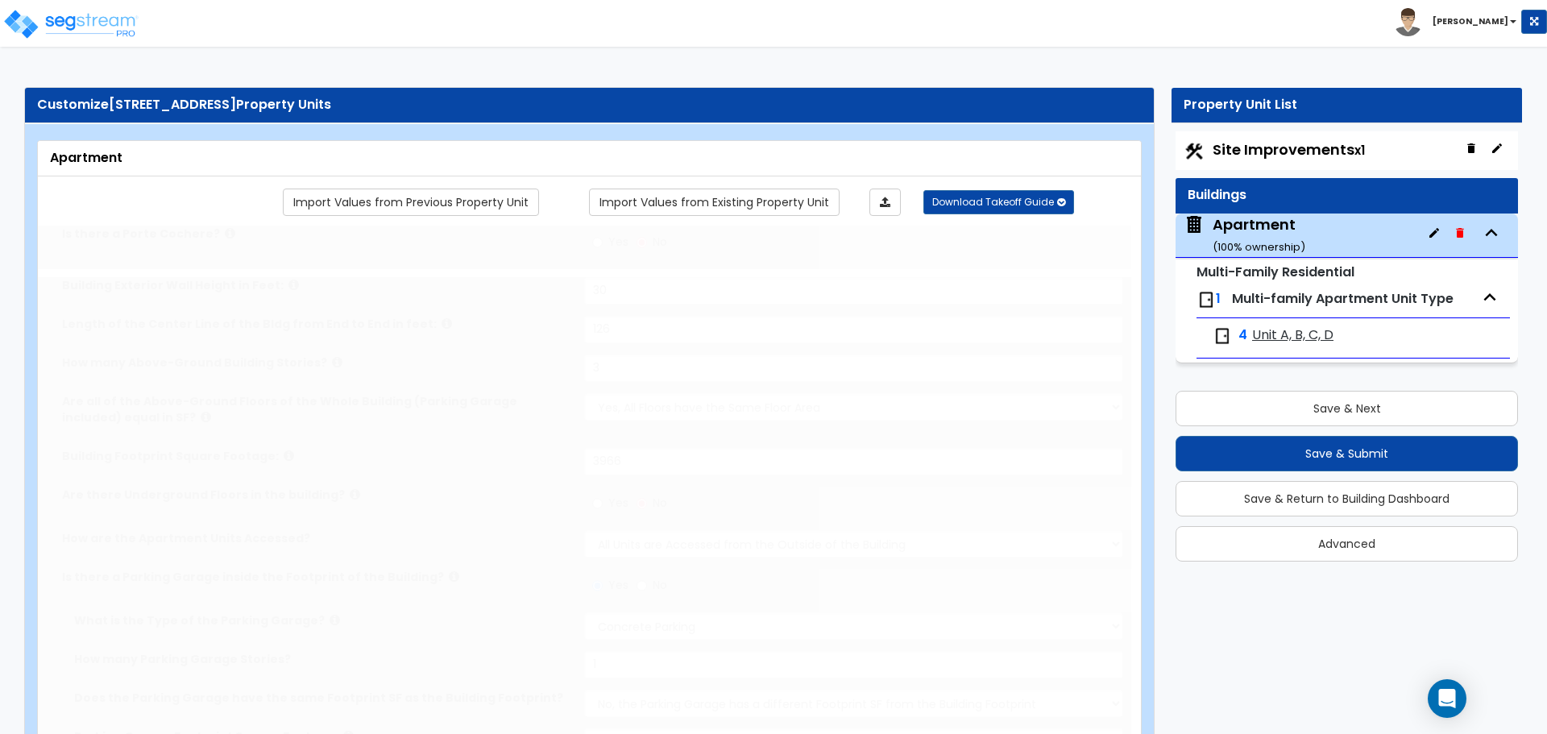
select select "2"
radio input "true"
type input "1"
select select "2"
select select "1"
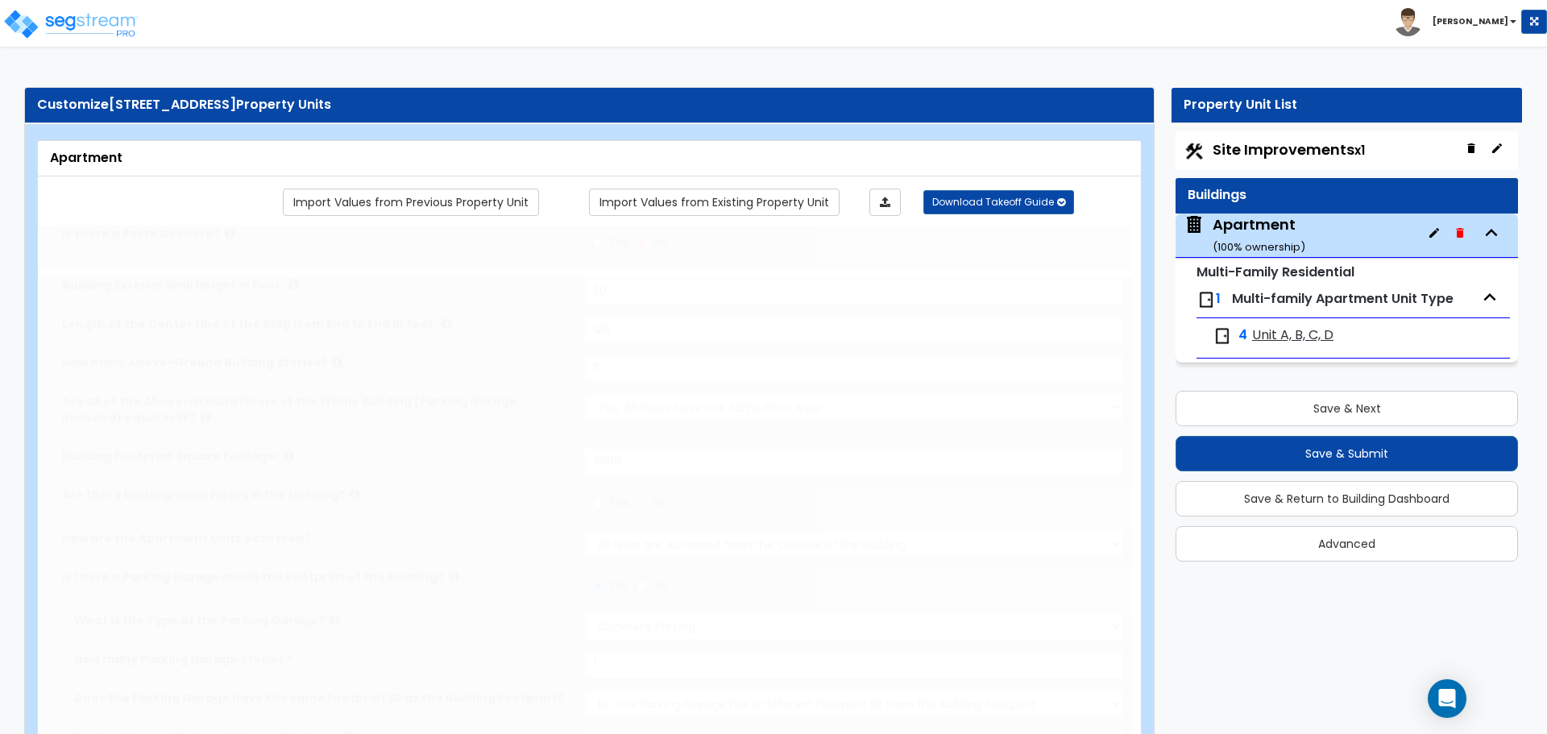
type input "4"
select select "1"
select select "3"
type input "1"
select select "2"
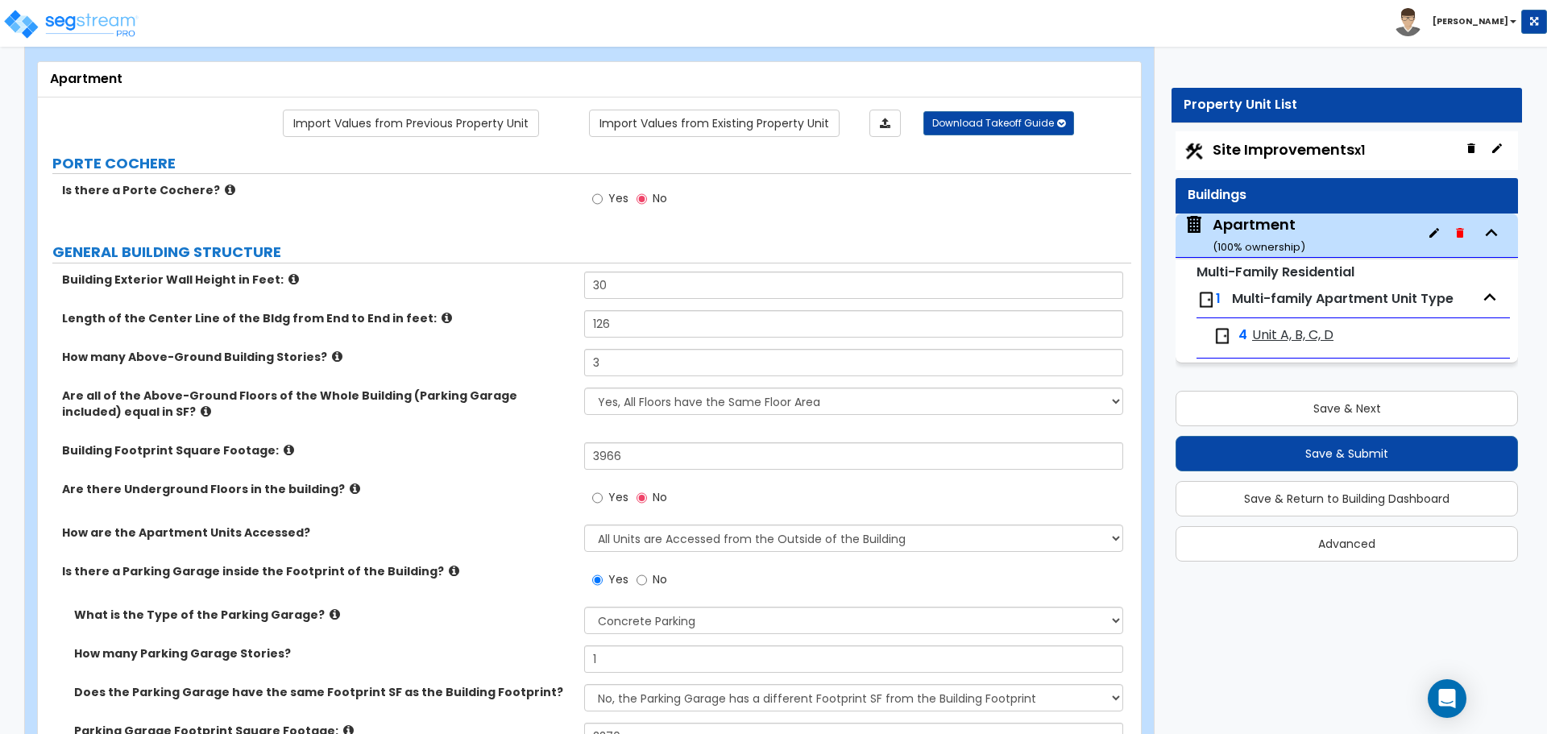
scroll to position [81, 0]
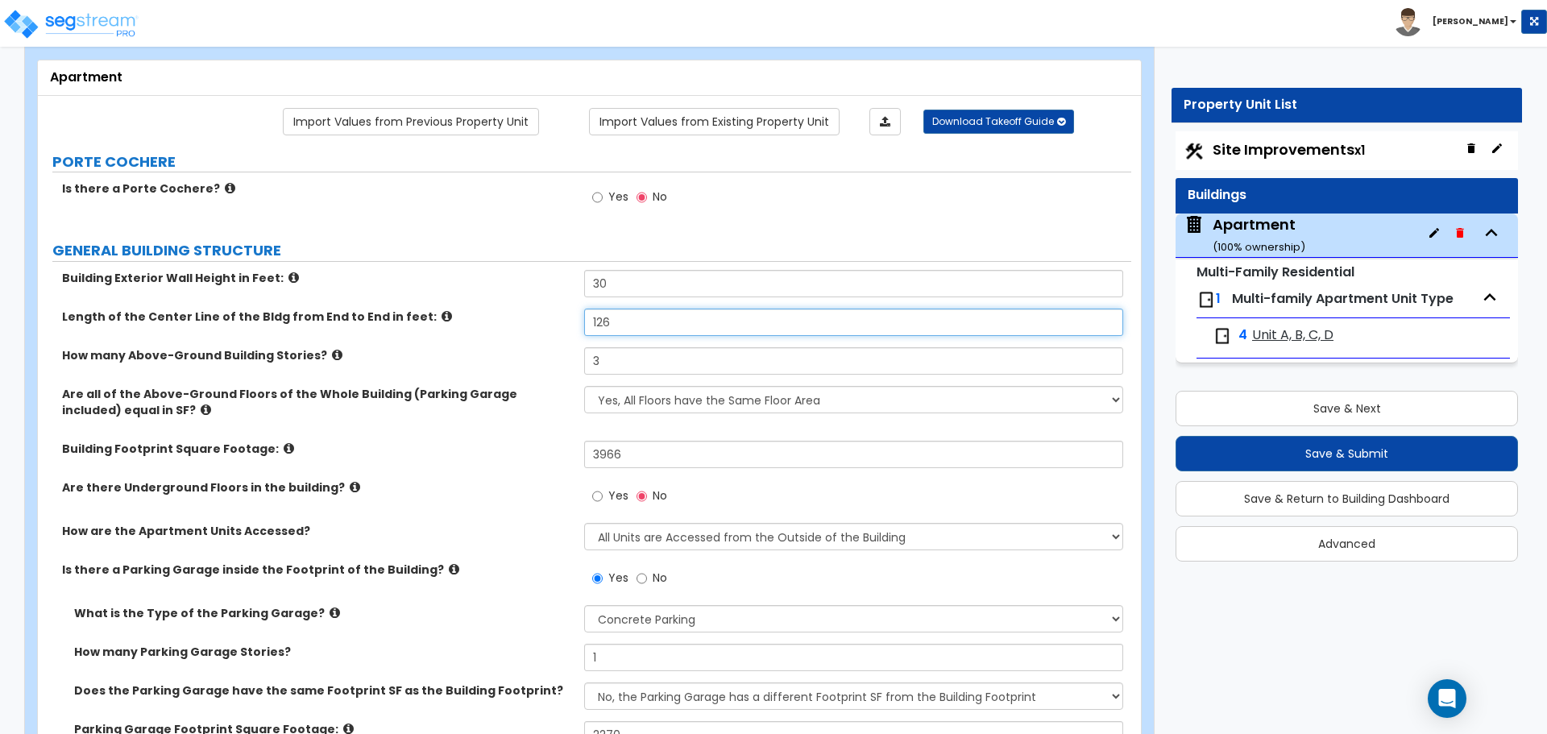
click at [645, 325] on input "126" at bounding box center [853, 322] width 538 height 27
click at [630, 319] on input "111.2" at bounding box center [853, 322] width 538 height 27
type input "109.2"
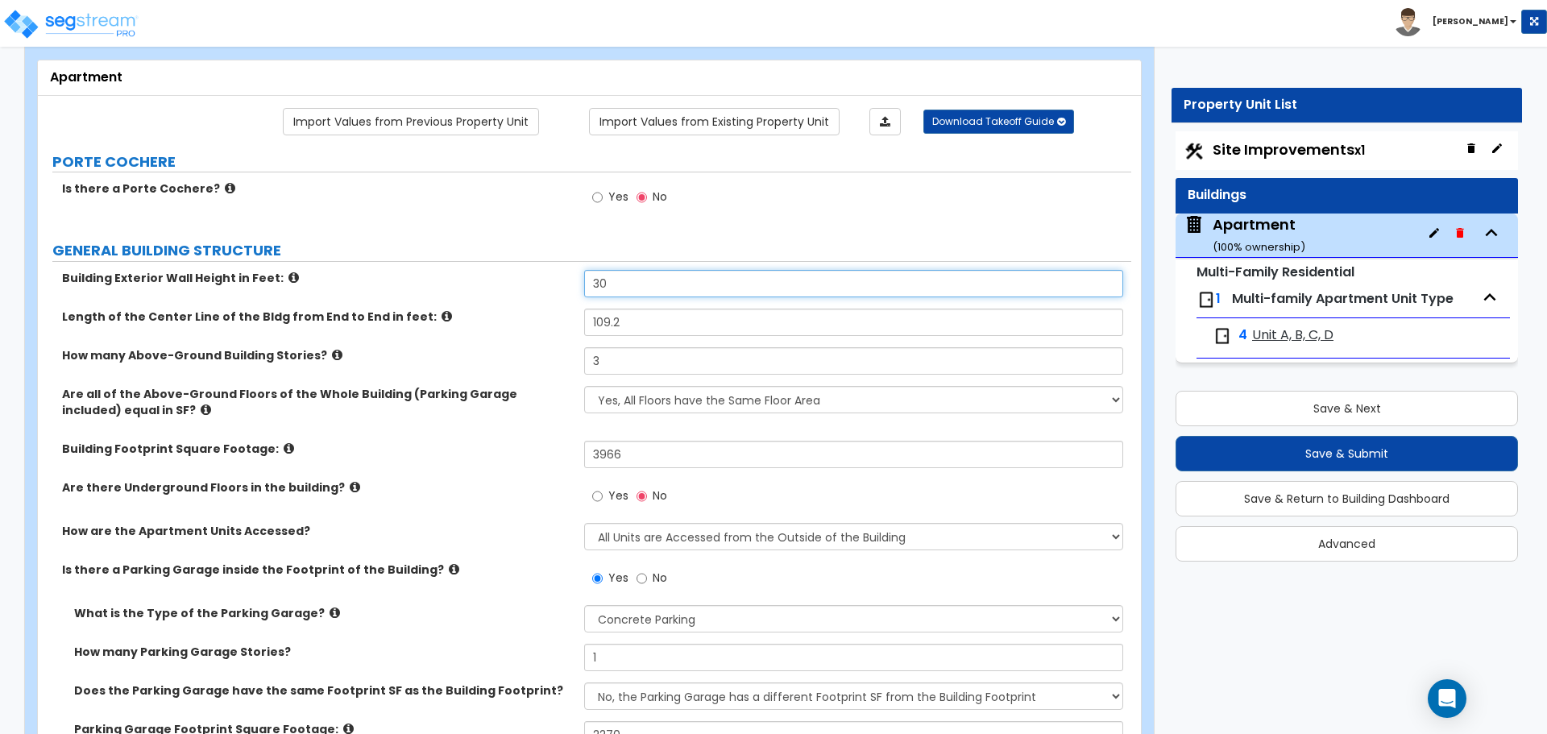
click at [632, 292] on input "30" at bounding box center [853, 283] width 538 height 27
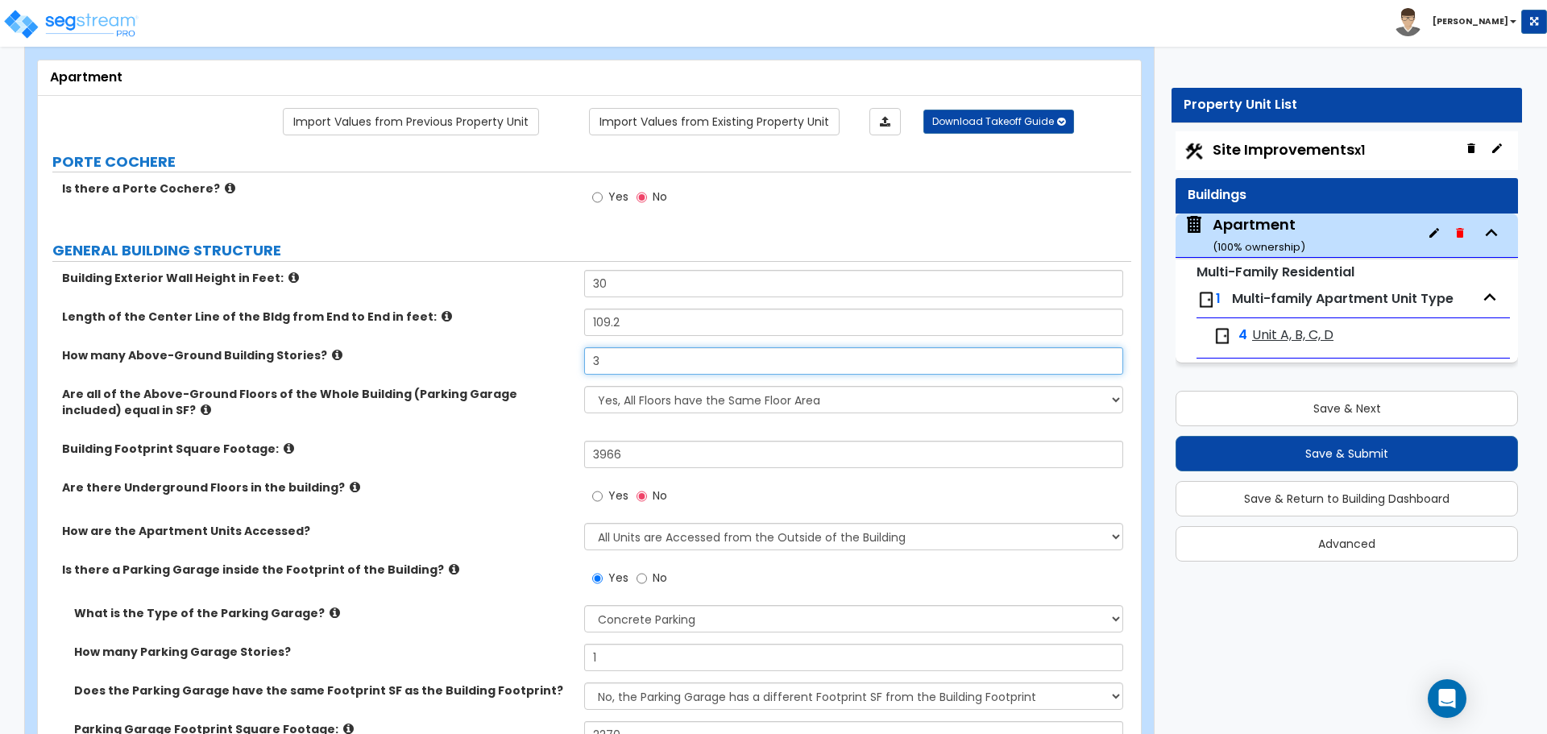
click at [608, 364] on input "3" at bounding box center [853, 360] width 538 height 27
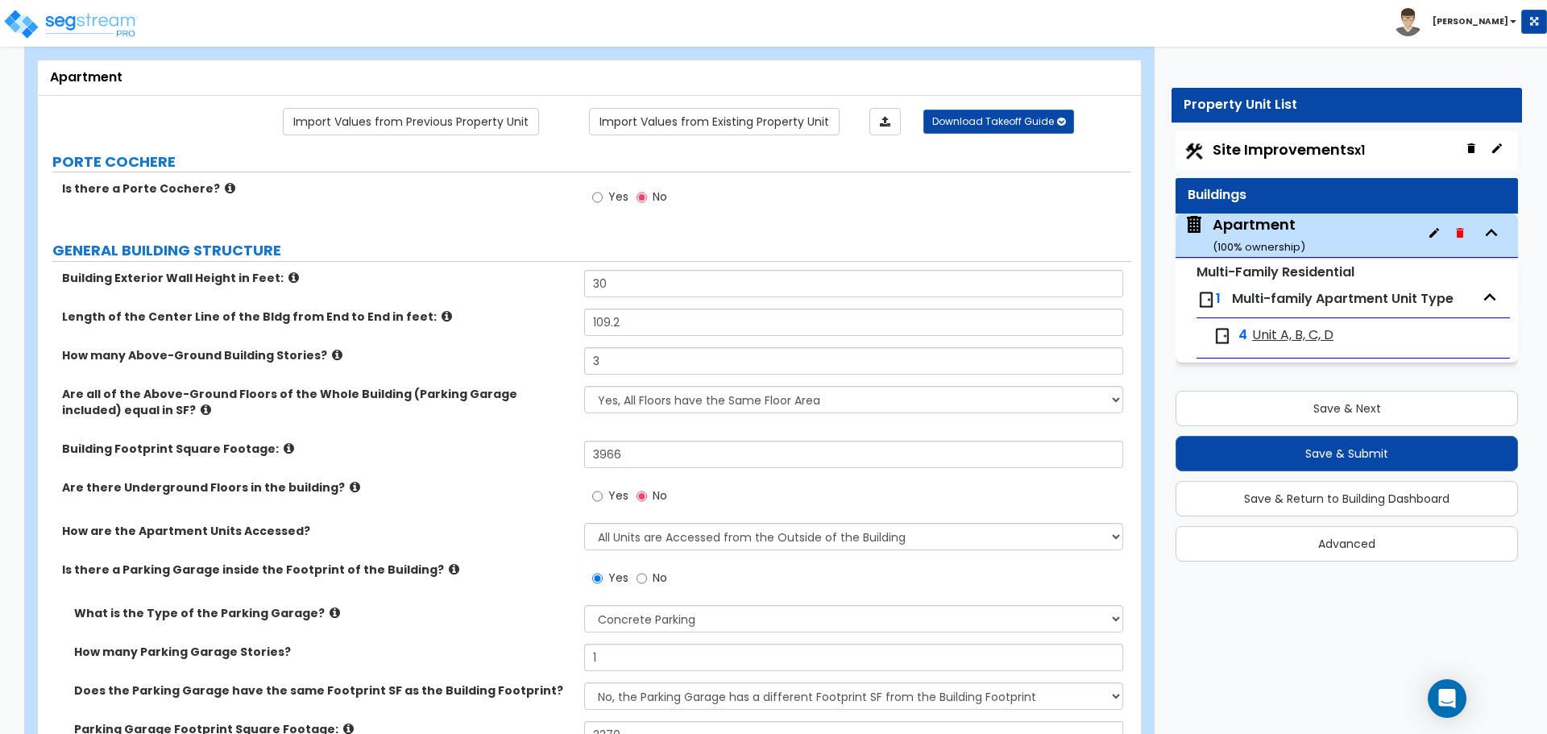
click at [557, 330] on div "Length of the Center Line of the Bldg from End to End in feet: 109.2" at bounding box center [584, 328] width 1093 height 39
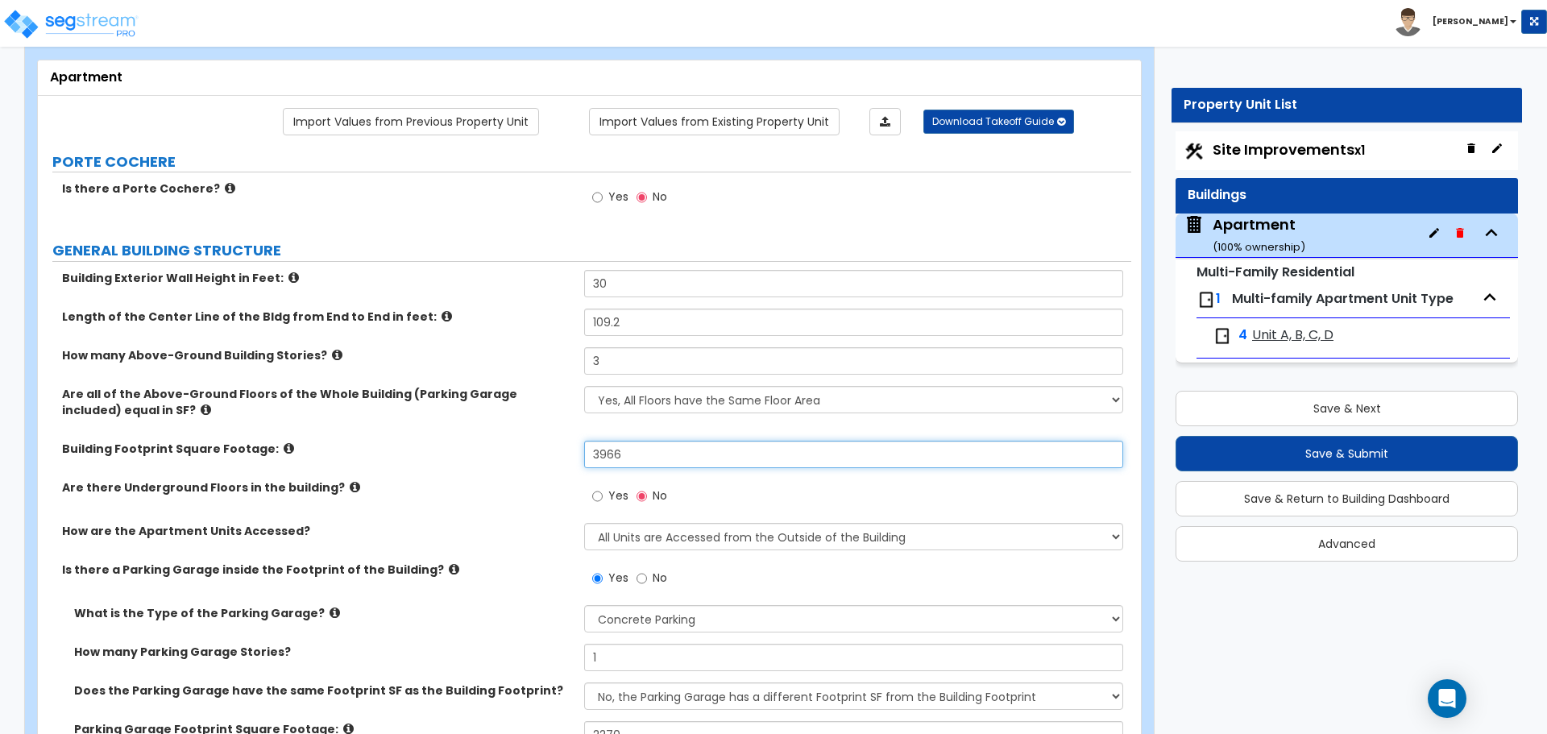
click at [643, 452] on input "3966" at bounding box center [853, 454] width 538 height 27
type input "3,068.52"
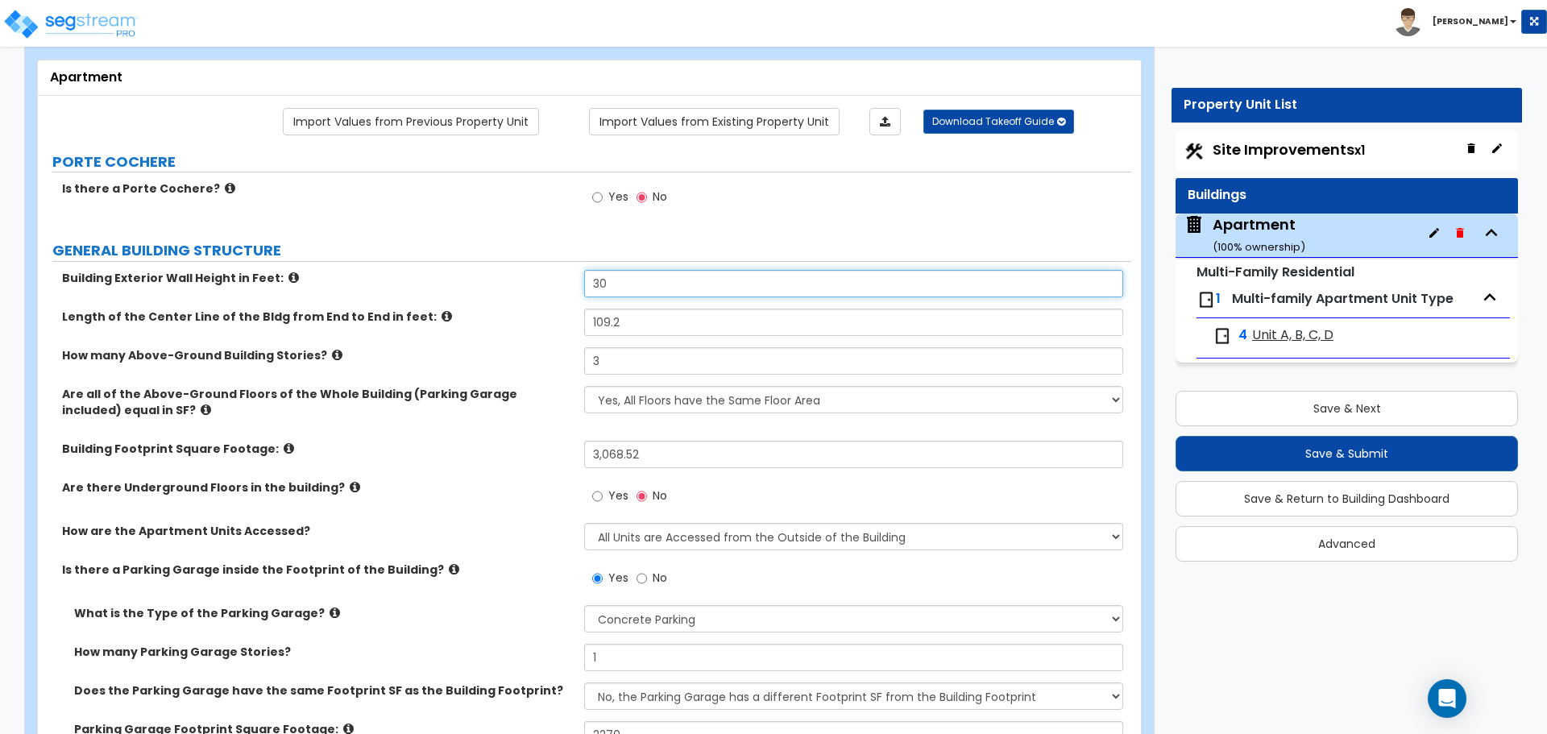
click at [621, 284] on input "30" at bounding box center [853, 283] width 538 height 27
click at [634, 318] on input "109.2" at bounding box center [853, 322] width 538 height 27
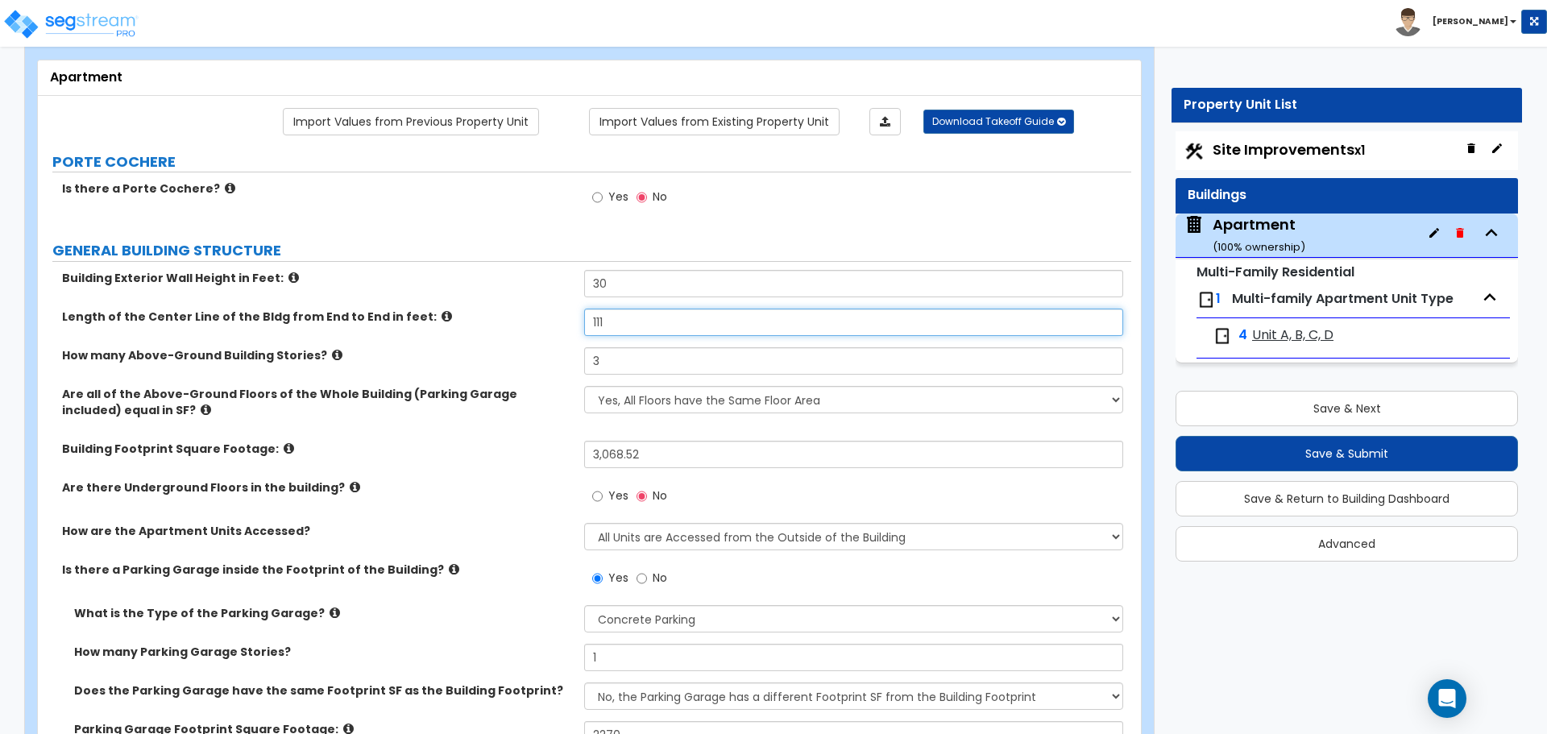
type input "111"
click at [662, 253] on label "GENERAL BUILDING STRUCTURE" at bounding box center [591, 250] width 1079 height 21
click at [678, 285] on input "30" at bounding box center [853, 283] width 538 height 27
click at [619, 285] on input "30" at bounding box center [853, 283] width 538 height 27
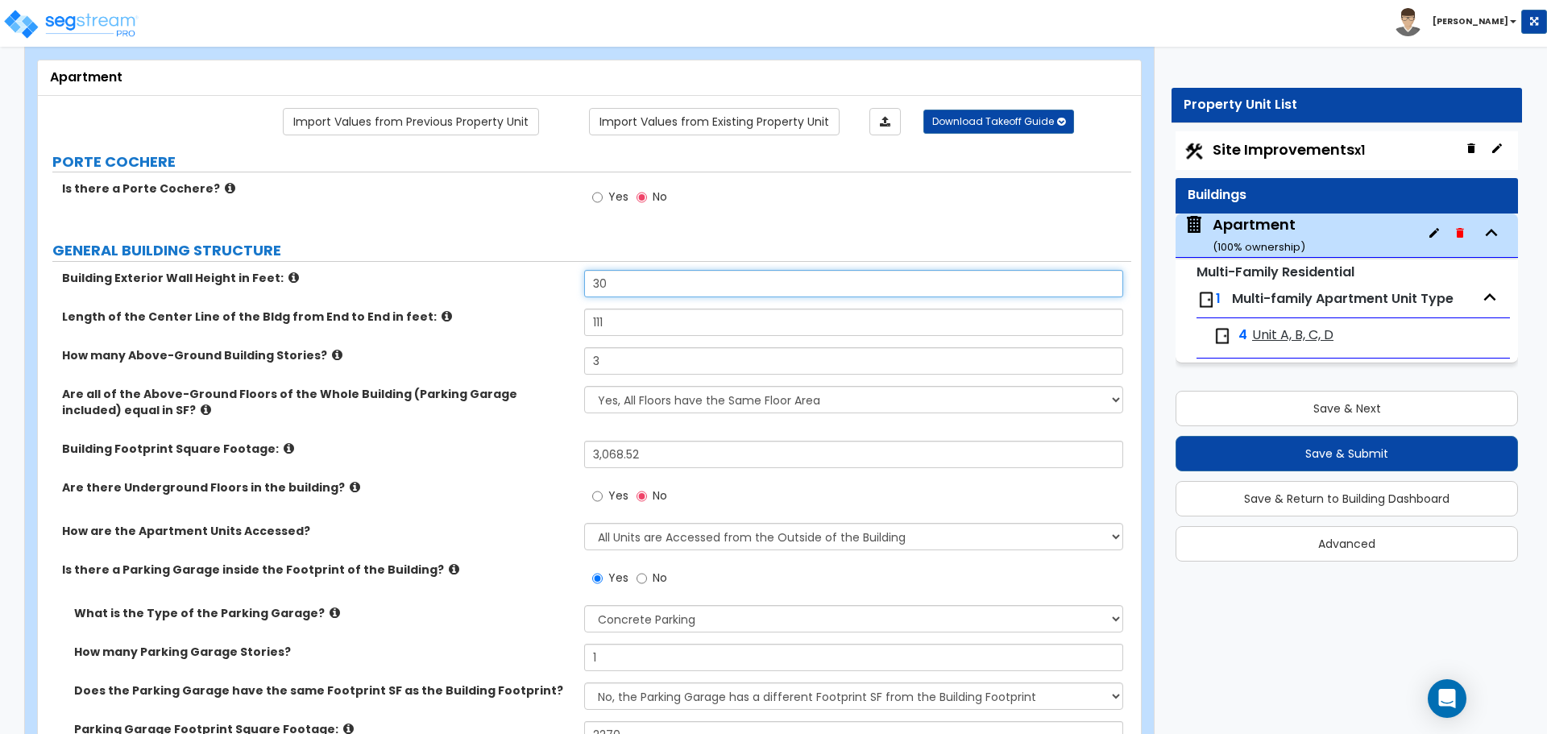
click at [619, 285] on input "30" at bounding box center [853, 283] width 538 height 27
type input "30"
click at [508, 285] on label "Building Exterior Wall Height in Feet:" at bounding box center [317, 278] width 510 height 16
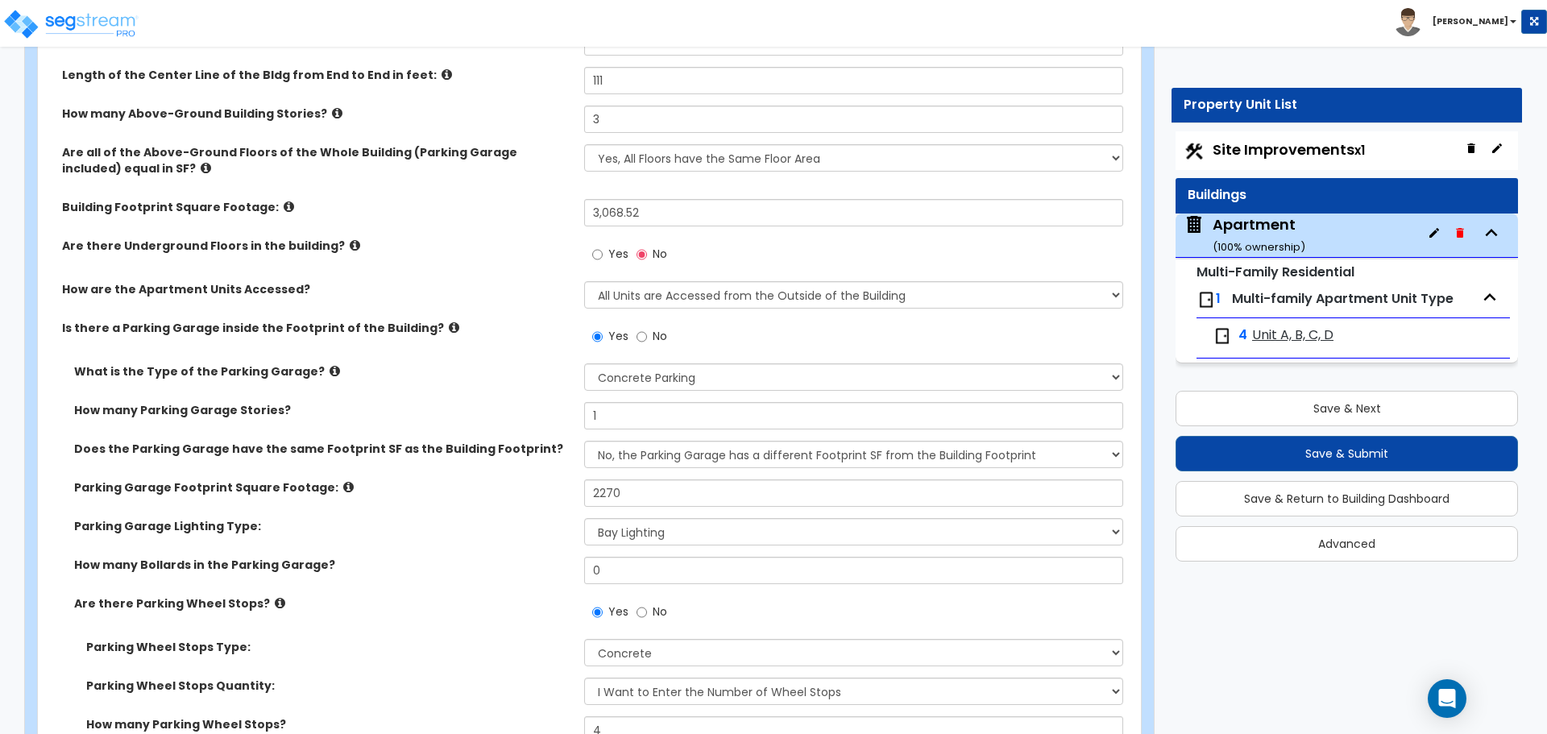
scroll to position [242, 0]
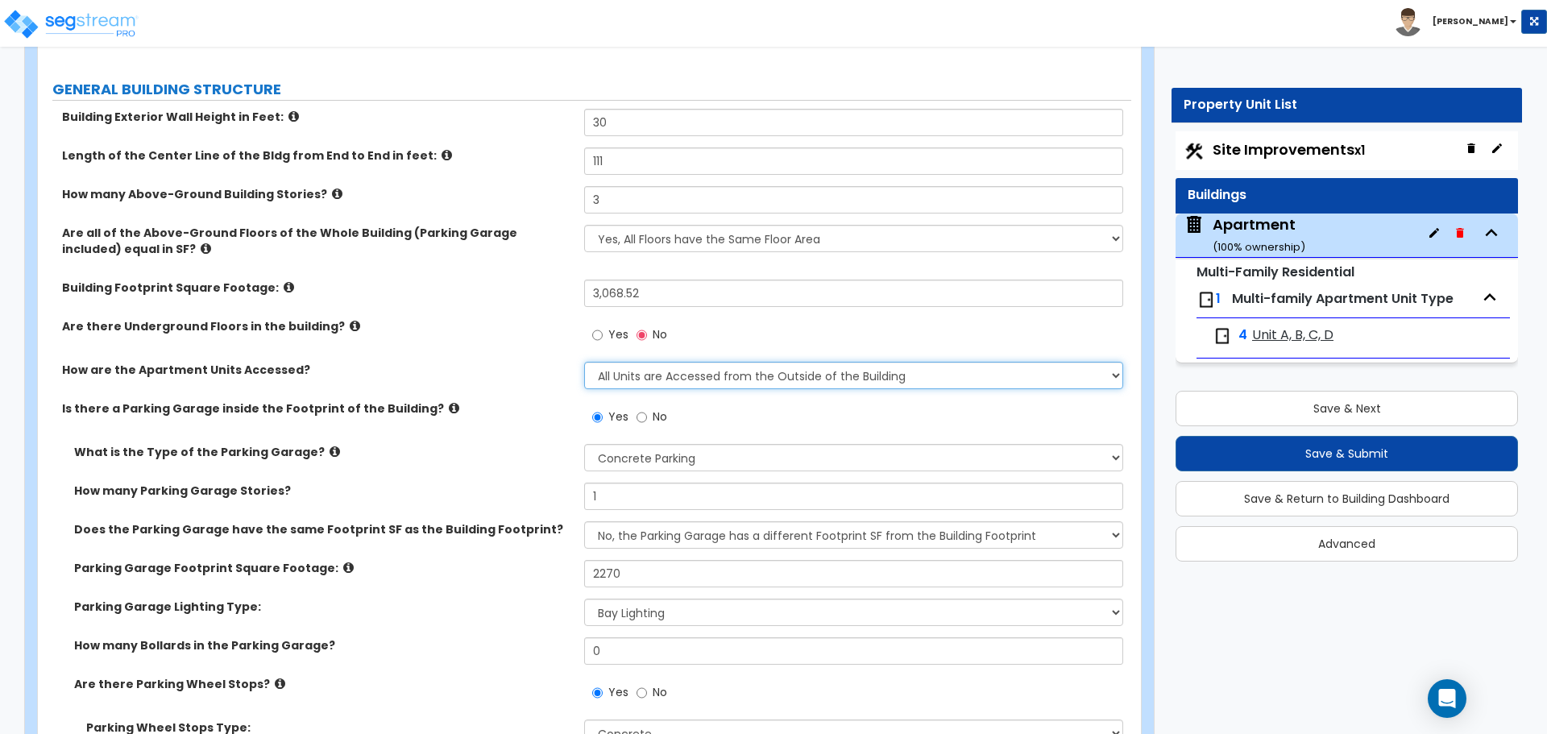
click at [656, 381] on select "All Units are Accessed from the Inside of the Building All Units are Accessed f…" at bounding box center [853, 375] width 538 height 27
select select "1"
click at [584, 362] on select "All Units are Accessed from the Inside of the Building All Units are Accessed f…" at bounding box center [853, 375] width 538 height 27
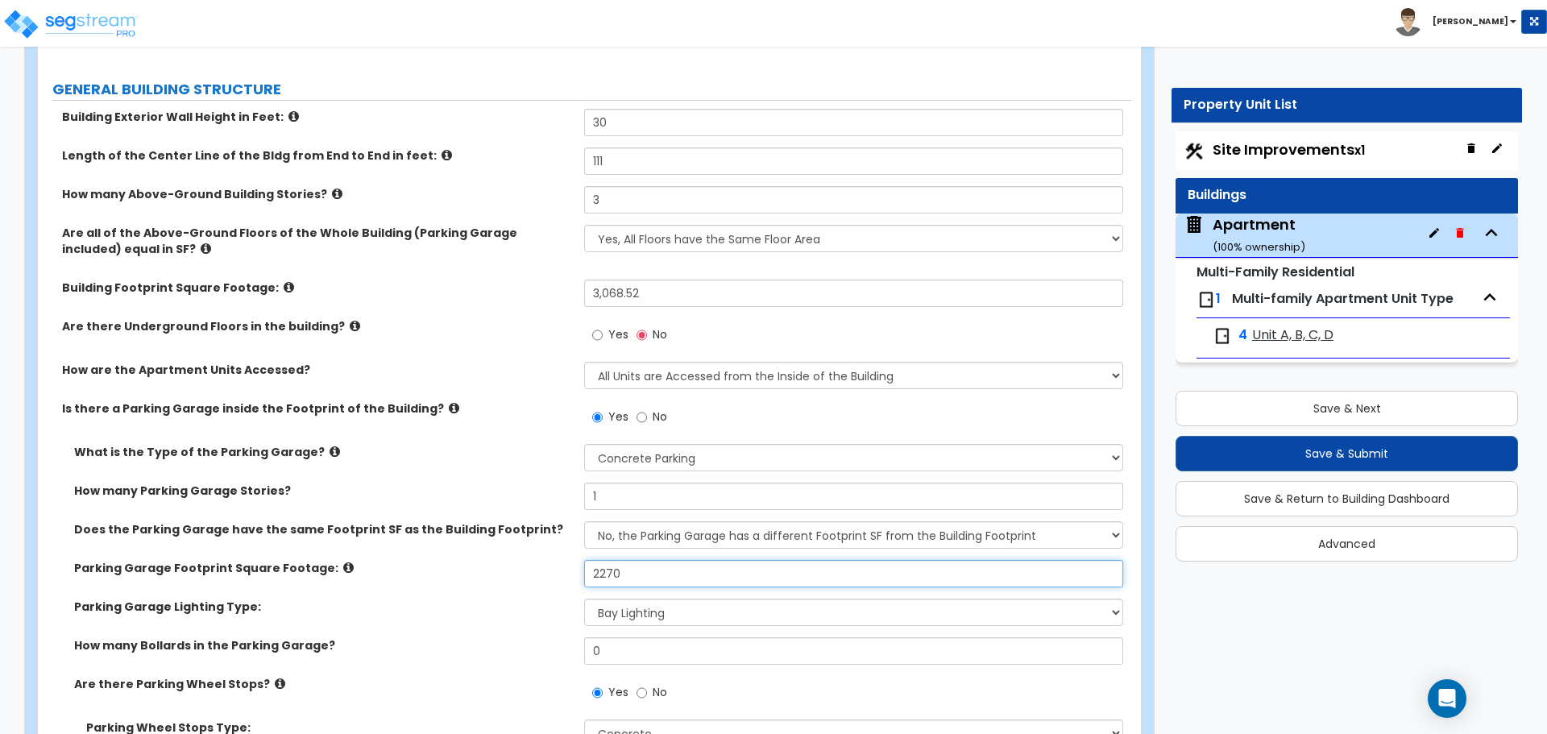
click at [663, 569] on input "2270" at bounding box center [853, 573] width 538 height 27
type input "1,705.52"
click at [504, 540] on div "Does the Parking Garage have the same Footprint SF as the Building Footprint? Y…" at bounding box center [584, 540] width 1093 height 39
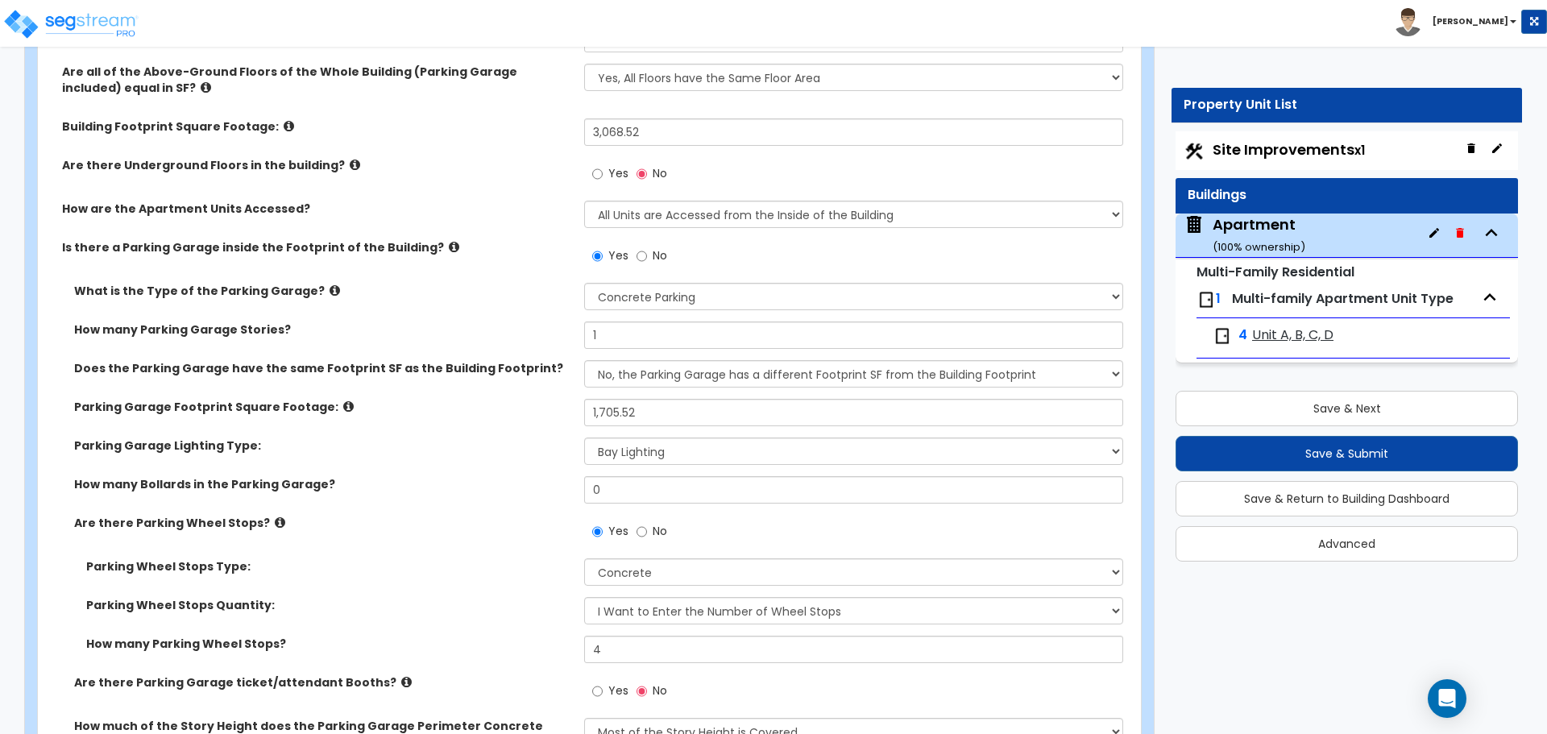
scroll to position [483, 0]
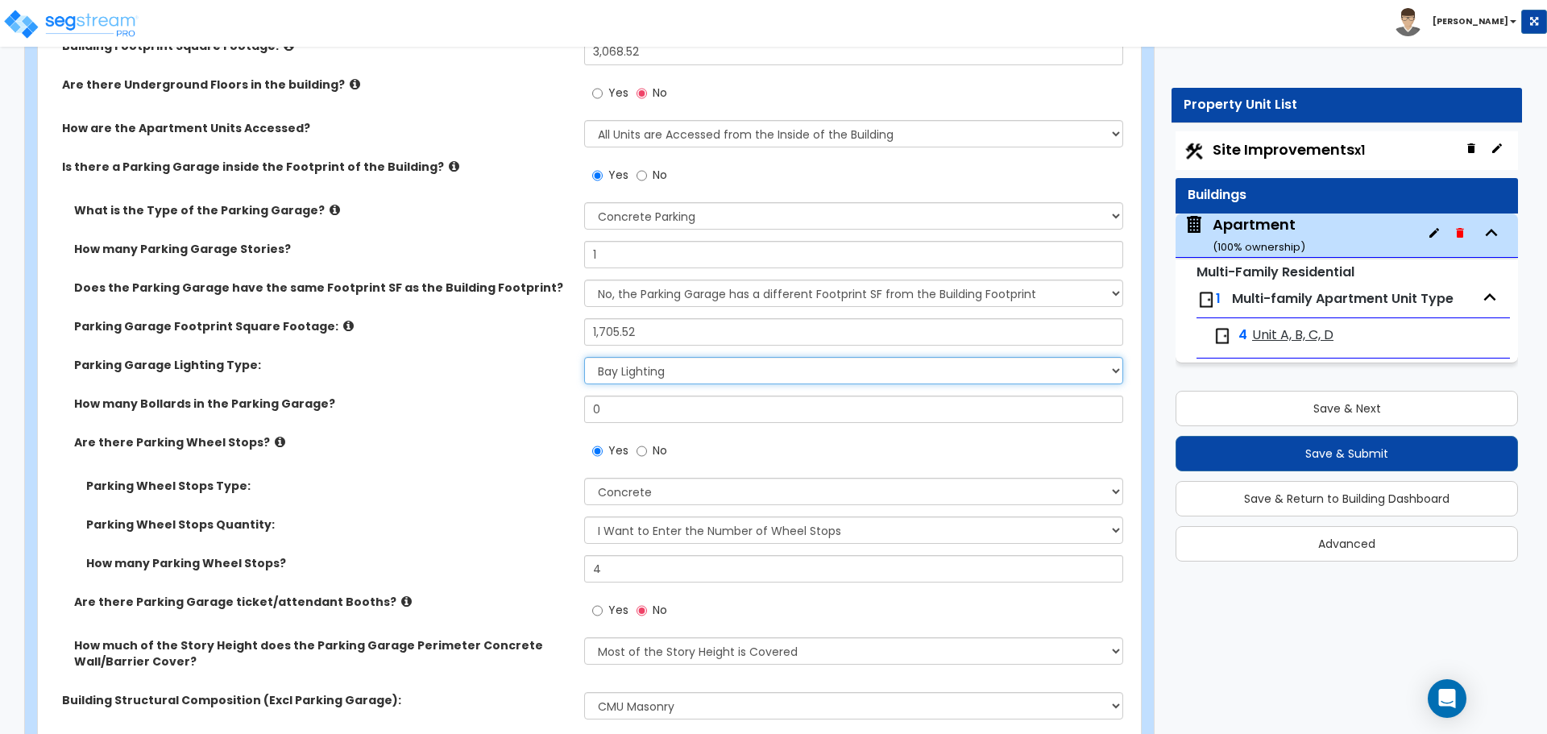
click at [638, 375] on select "Please Choose One Bay Lighting Strip Lighting" at bounding box center [853, 370] width 538 height 27
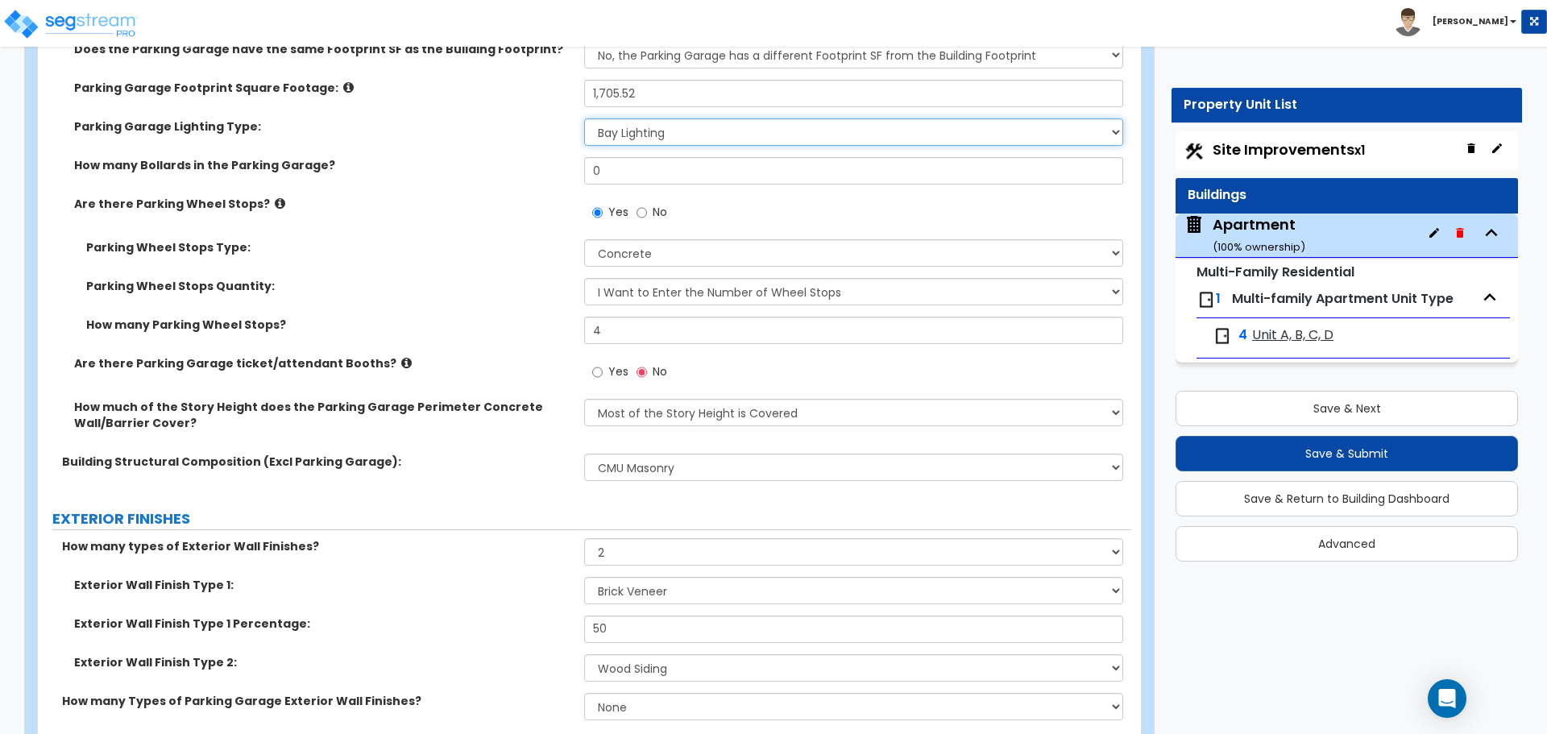
scroll to position [725, 0]
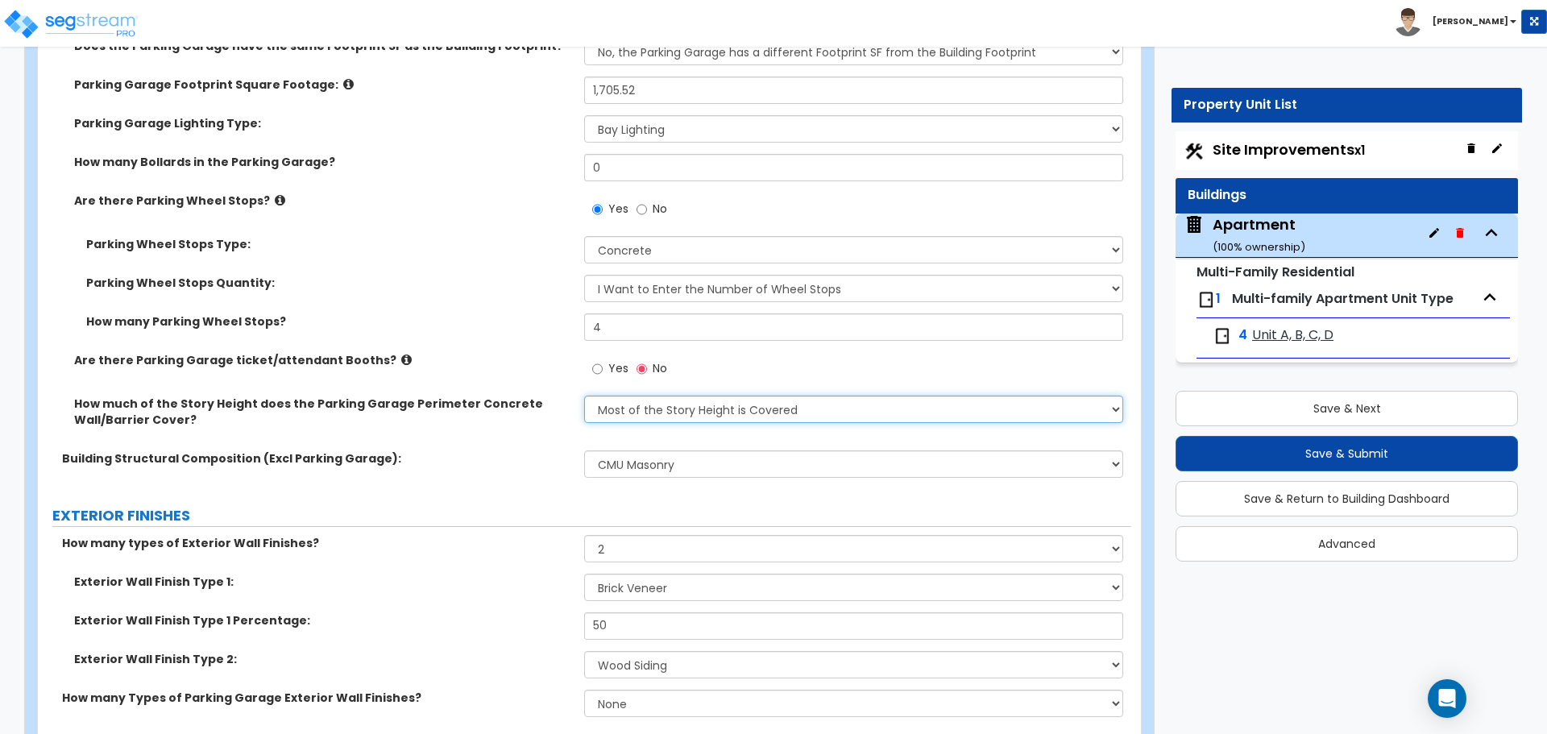
click at [674, 408] on select "None Only About Half of the Story Height Most of the Story Height is Covered Ea…" at bounding box center [853, 409] width 538 height 27
select select "4"
click at [584, 396] on select "None Only About Half of the Story Height Most of the Story Height is Covered Ea…" at bounding box center [853, 409] width 538 height 27
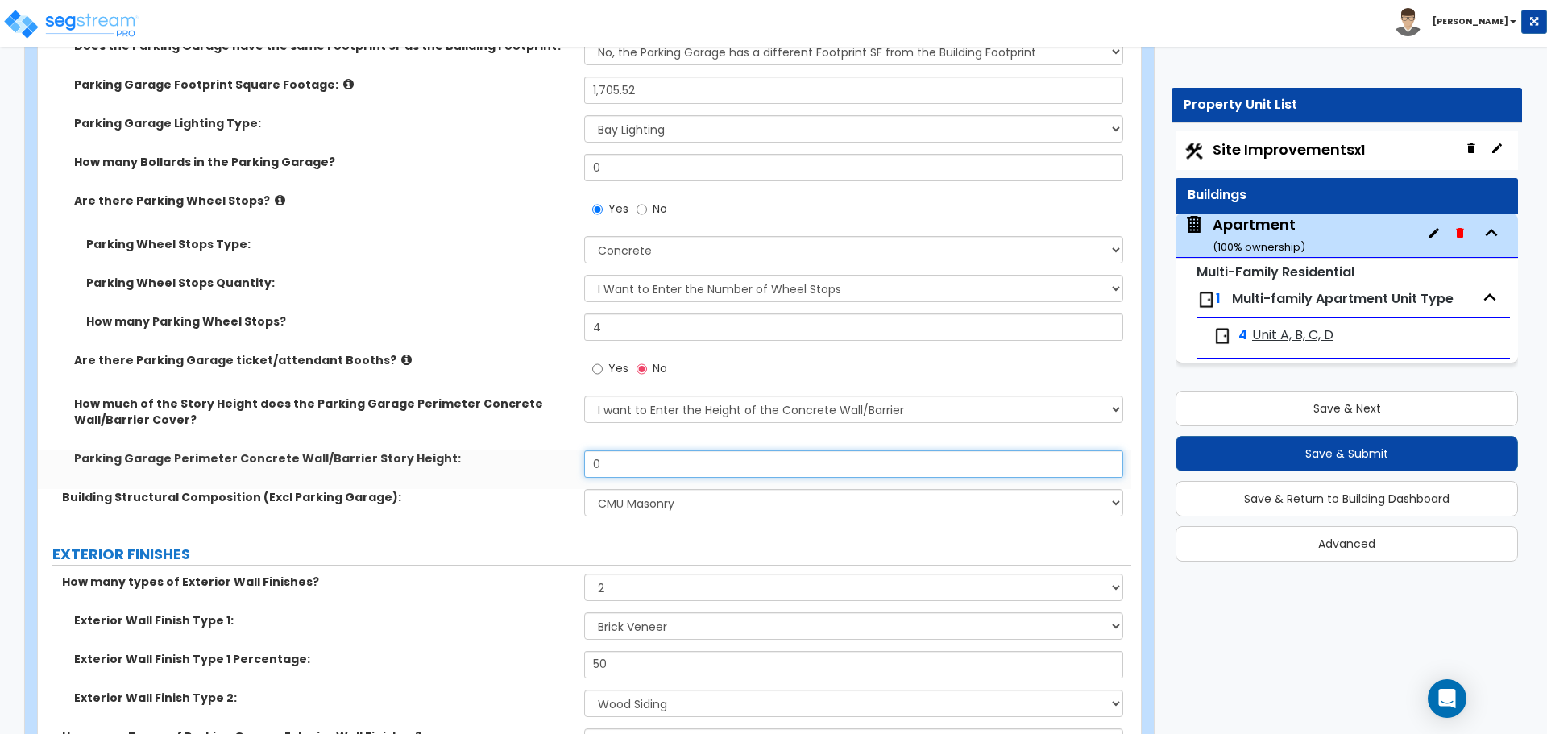
click at [643, 458] on input "0" at bounding box center [853, 463] width 538 height 27
click at [633, 458] on input "0" at bounding box center [853, 463] width 538 height 27
type input "9"
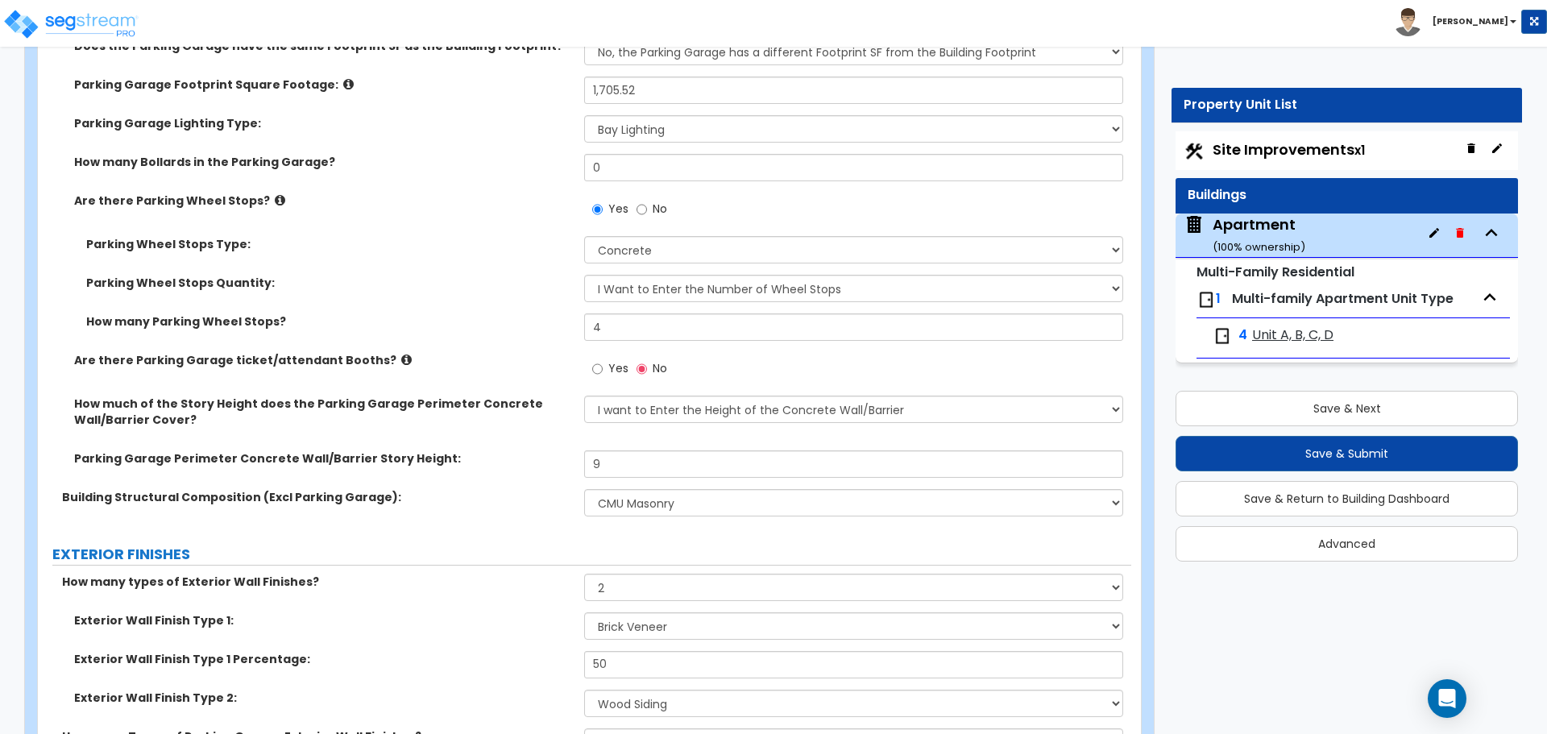
click at [532, 467] on div "Parking Garage Perimeter Concrete Wall/Barrier Story Height: 9" at bounding box center [584, 469] width 1093 height 39
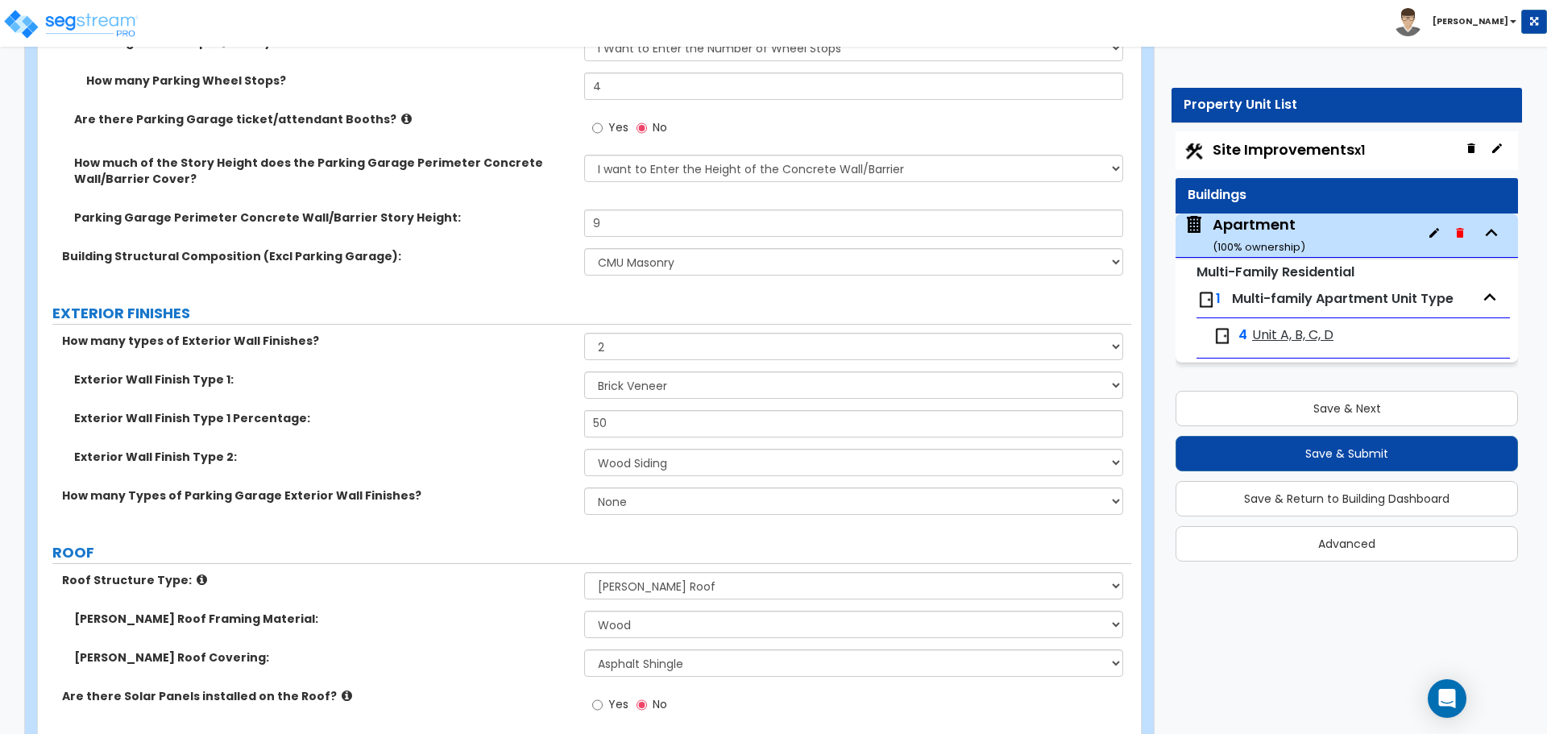
scroll to position [967, 0]
click at [671, 378] on select "Please Choose One No Finish/Shared Wall No Wall Brick Veneer Stone Veneer Wood …" at bounding box center [853, 384] width 538 height 27
click at [637, 462] on select "Please Choose One No Finish/Shared Wall No Wall Brick Veneer Stone Veneer Wood …" at bounding box center [853, 461] width 538 height 27
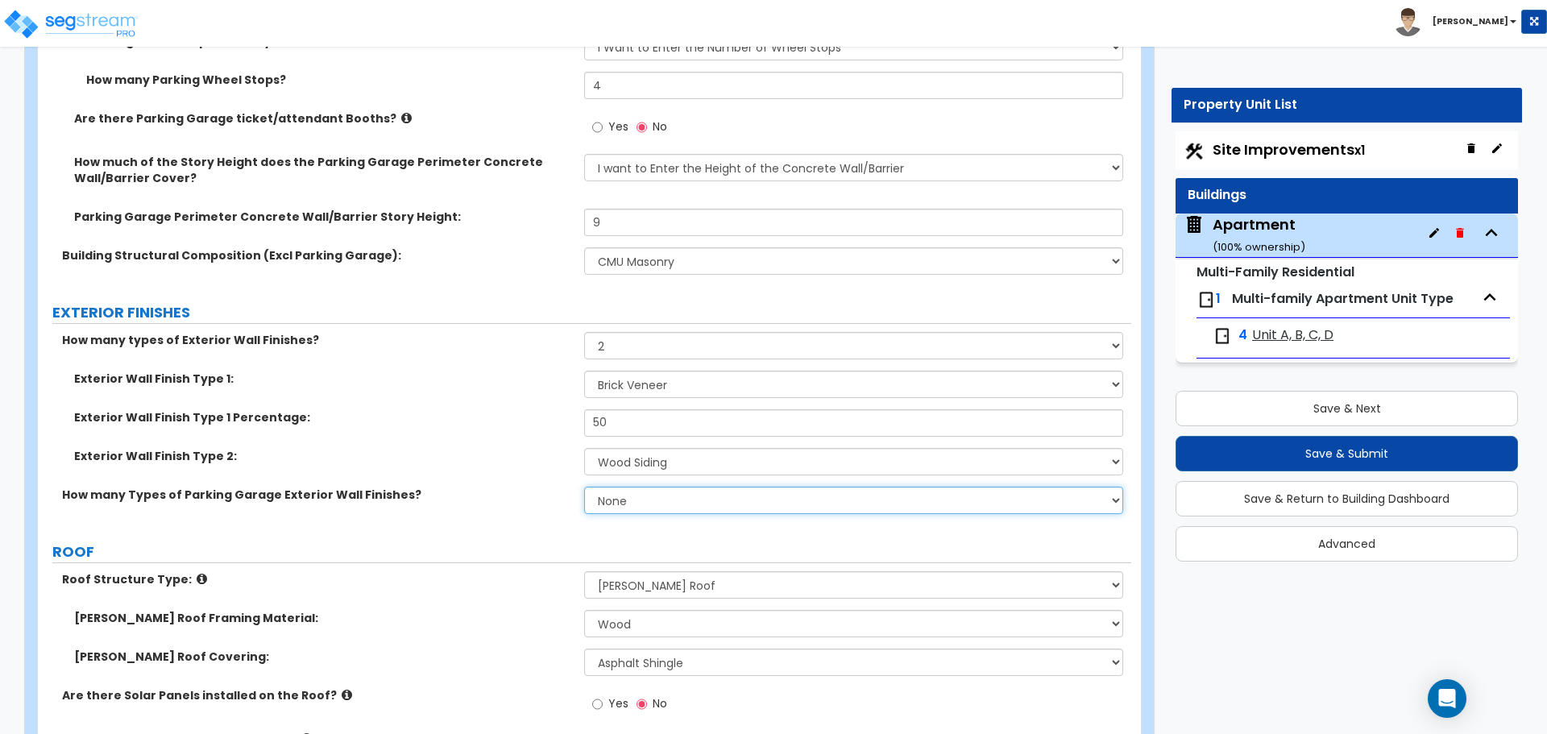
click at [612, 509] on select "None 1 2 3" at bounding box center [853, 500] width 538 height 27
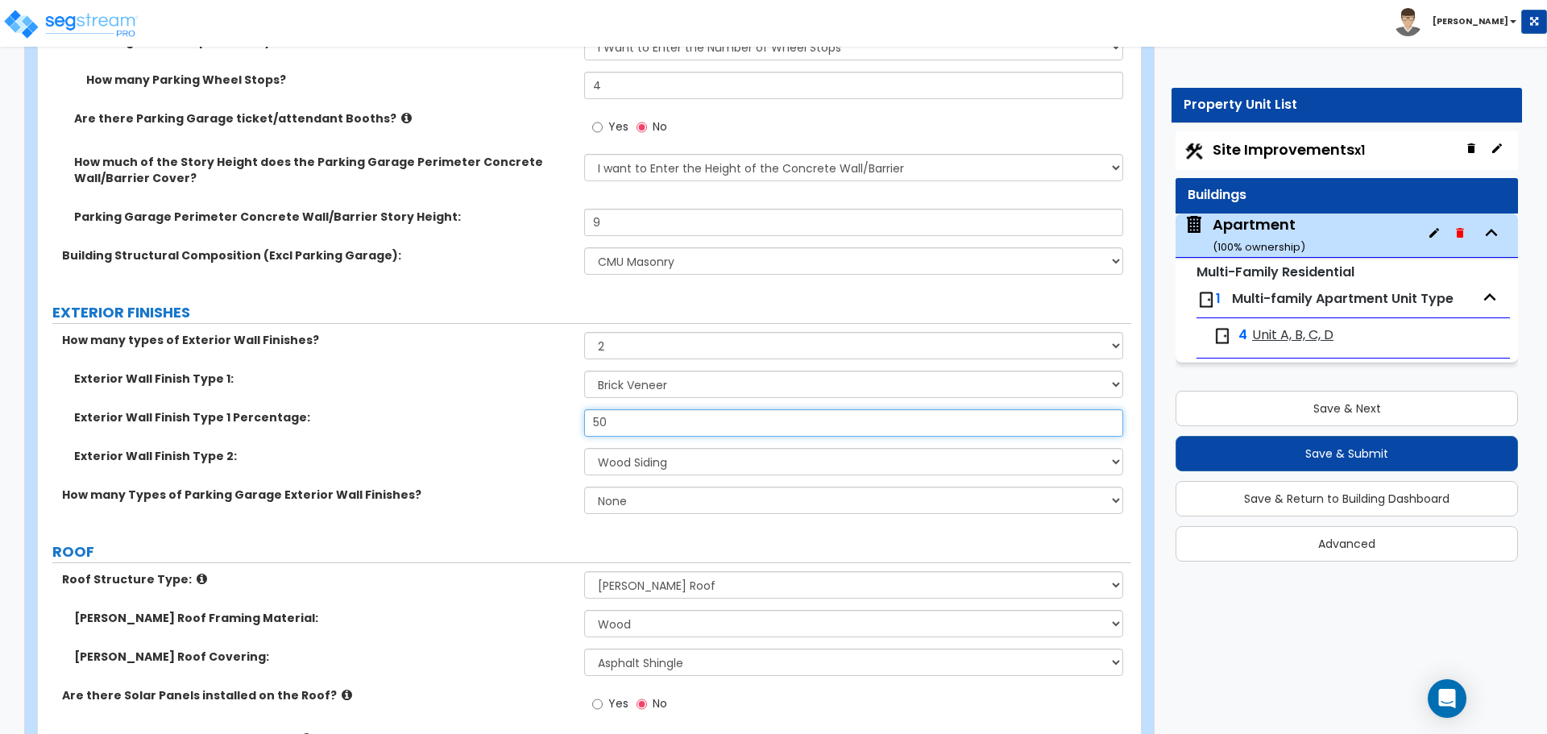
click at [612, 421] on input "50" at bounding box center [853, 422] width 538 height 27
type input "40"
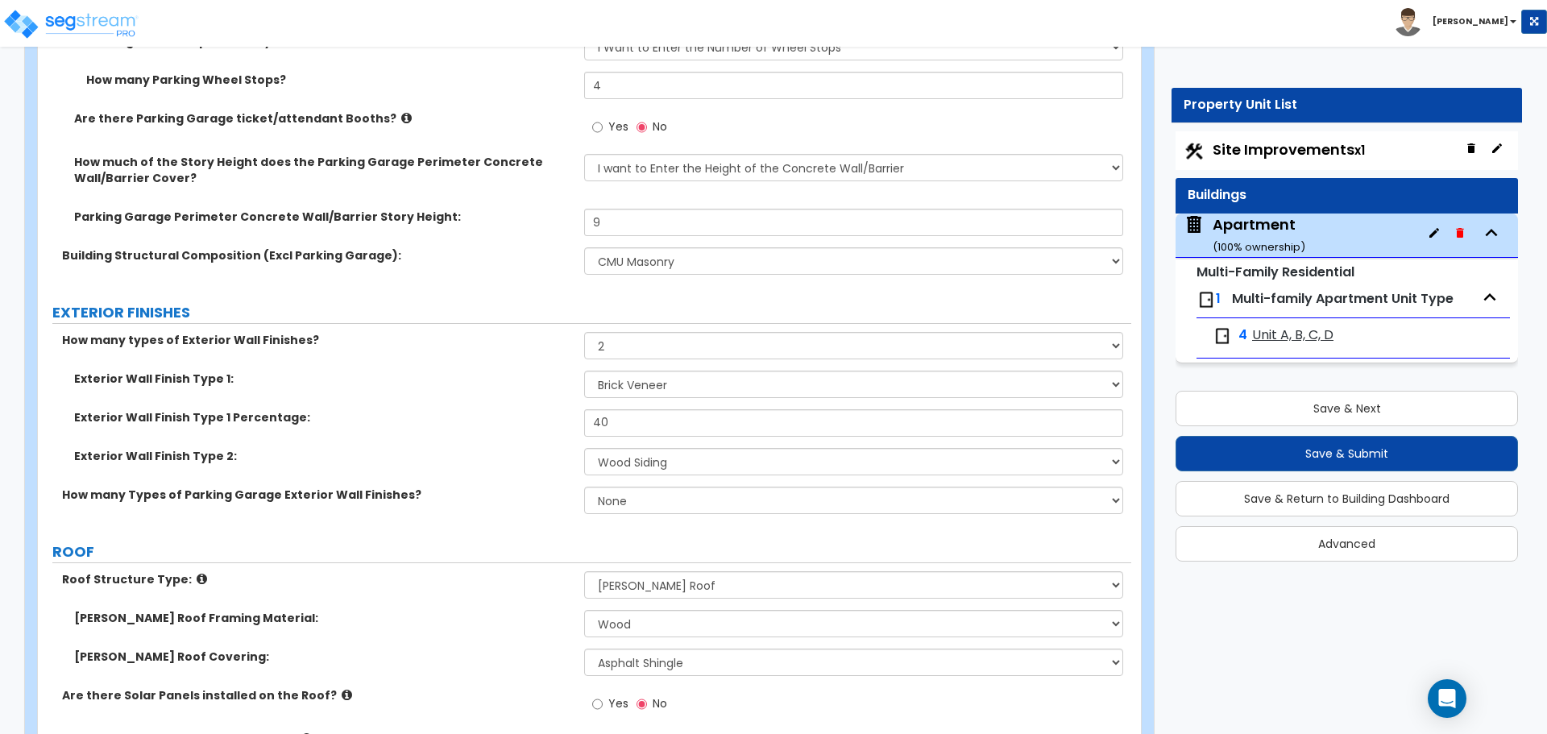
click at [549, 444] on div "Exterior Wall Finish Type 1 Percentage: 40" at bounding box center [584, 428] width 1093 height 39
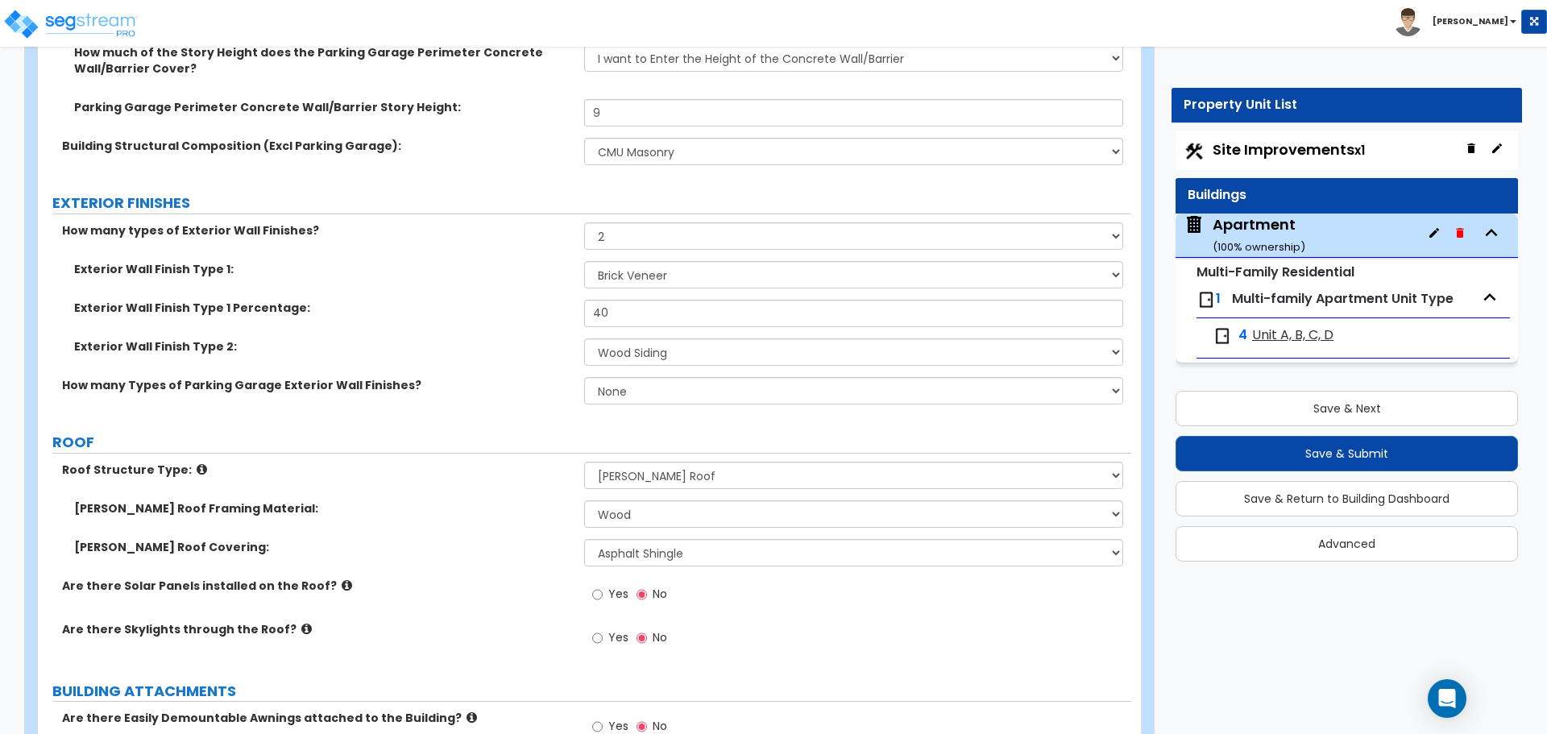
scroll to position [1128, 0]
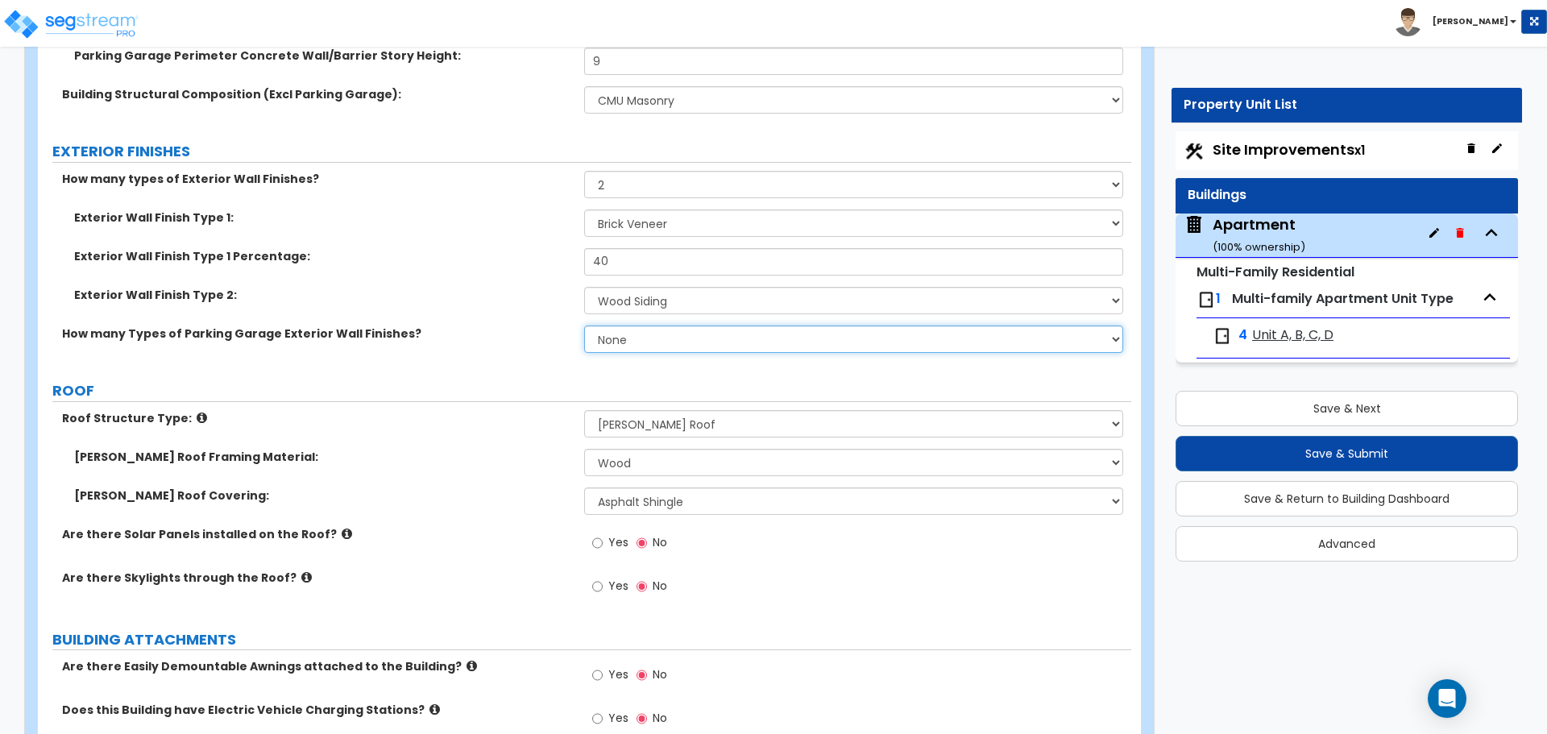
click at [630, 344] on select "None 1 2 3" at bounding box center [853, 338] width 538 height 27
select select "1"
click at [584, 325] on select "None 1 2 3" at bounding box center [853, 338] width 538 height 27
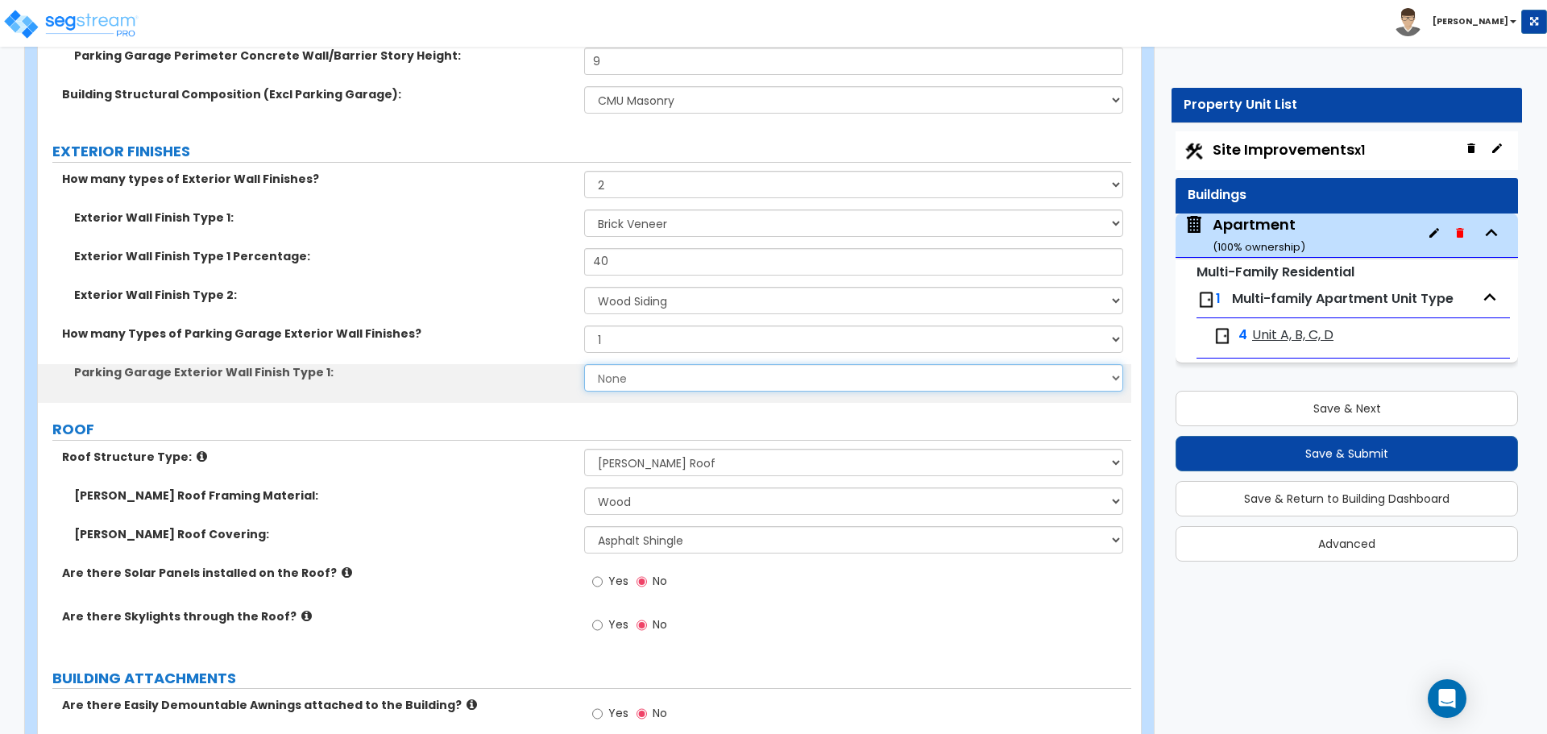
click at [616, 390] on select "None Paint Finish Stucco Finish Stone Veneer Brick Veneer Metal Composite Panel…" at bounding box center [853, 377] width 538 height 27
select select "1"
click at [584, 364] on select "None Paint Finish Stucco Finish Stone Veneer Brick Veneer Metal Composite Panel…" at bounding box center [853, 377] width 538 height 27
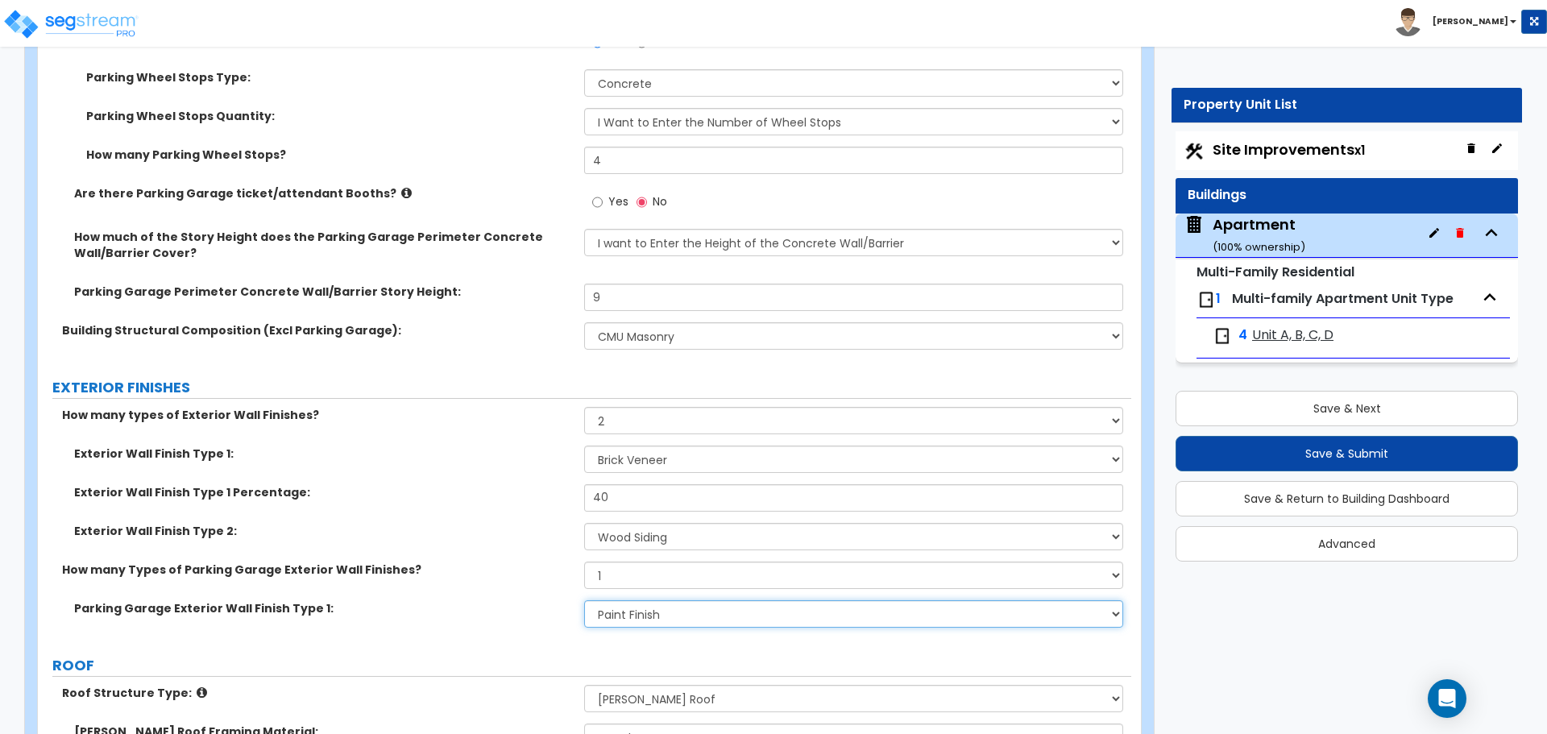
scroll to position [886, 0]
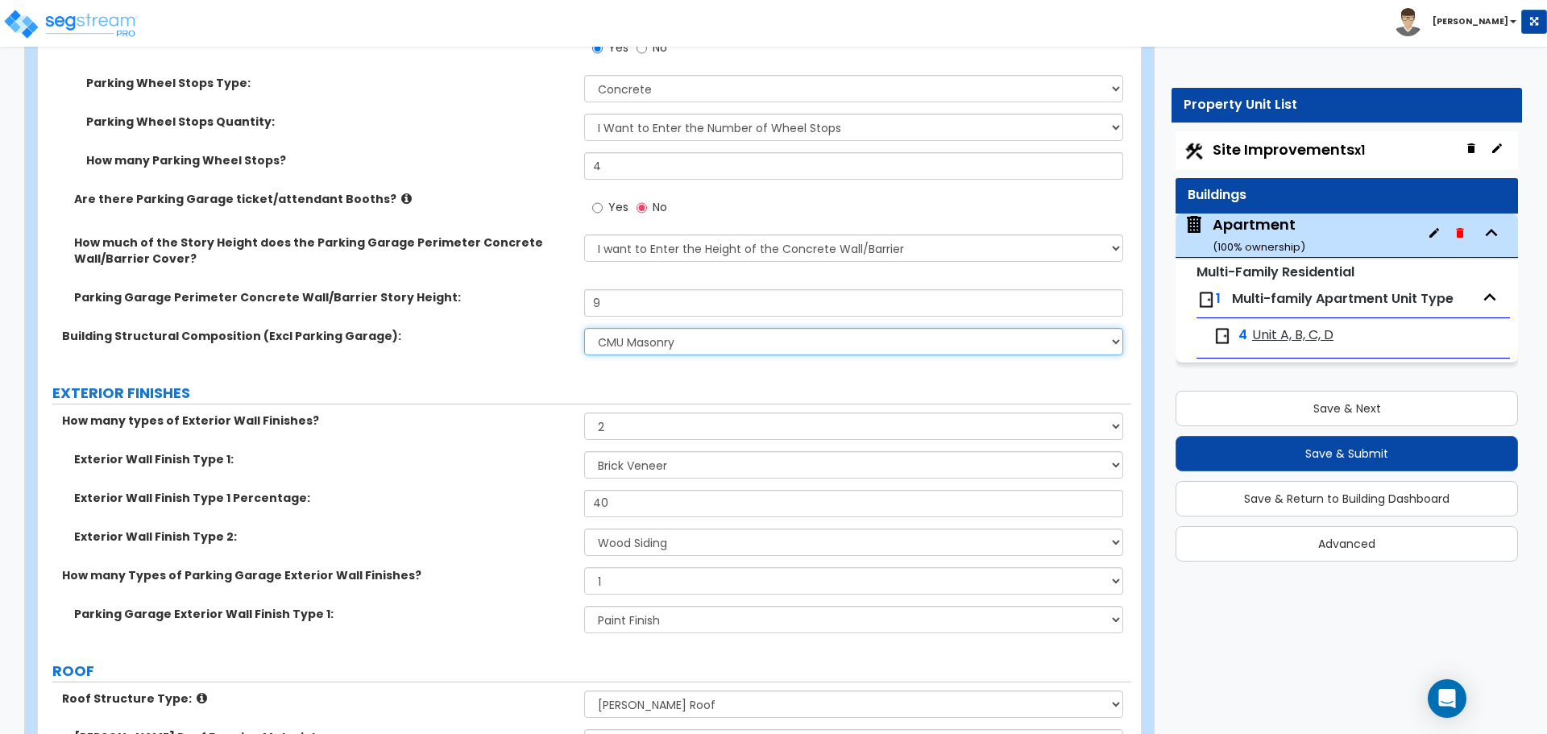
click at [626, 346] on select "Please Choose One Reinforced Concrete Structural Steel Brick Masonry CMU Masonr…" at bounding box center [853, 341] width 538 height 27
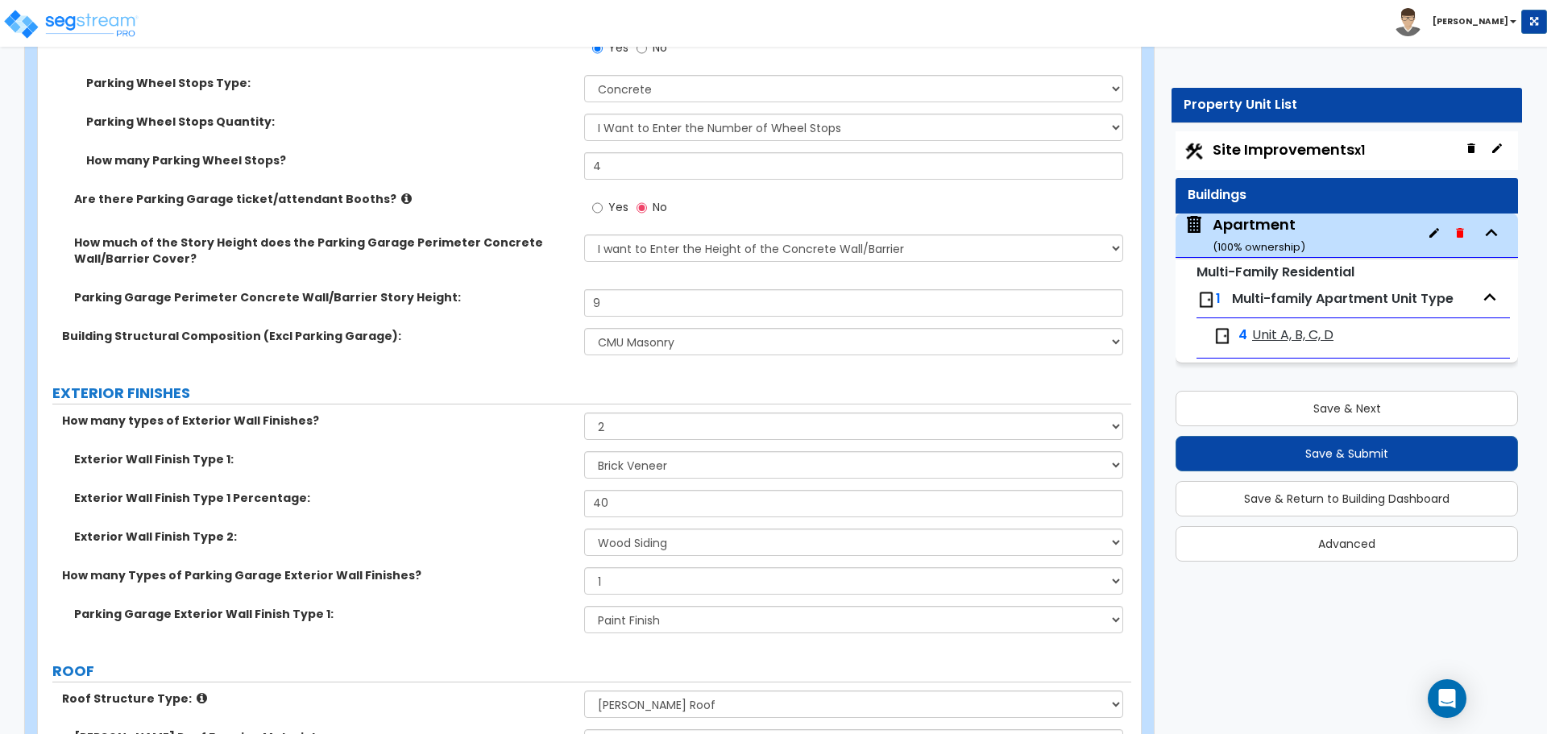
click at [476, 364] on div "Building Structural Composition (Excl Parking Garage): Please Choose One Reinfo…" at bounding box center [584, 347] width 1093 height 39
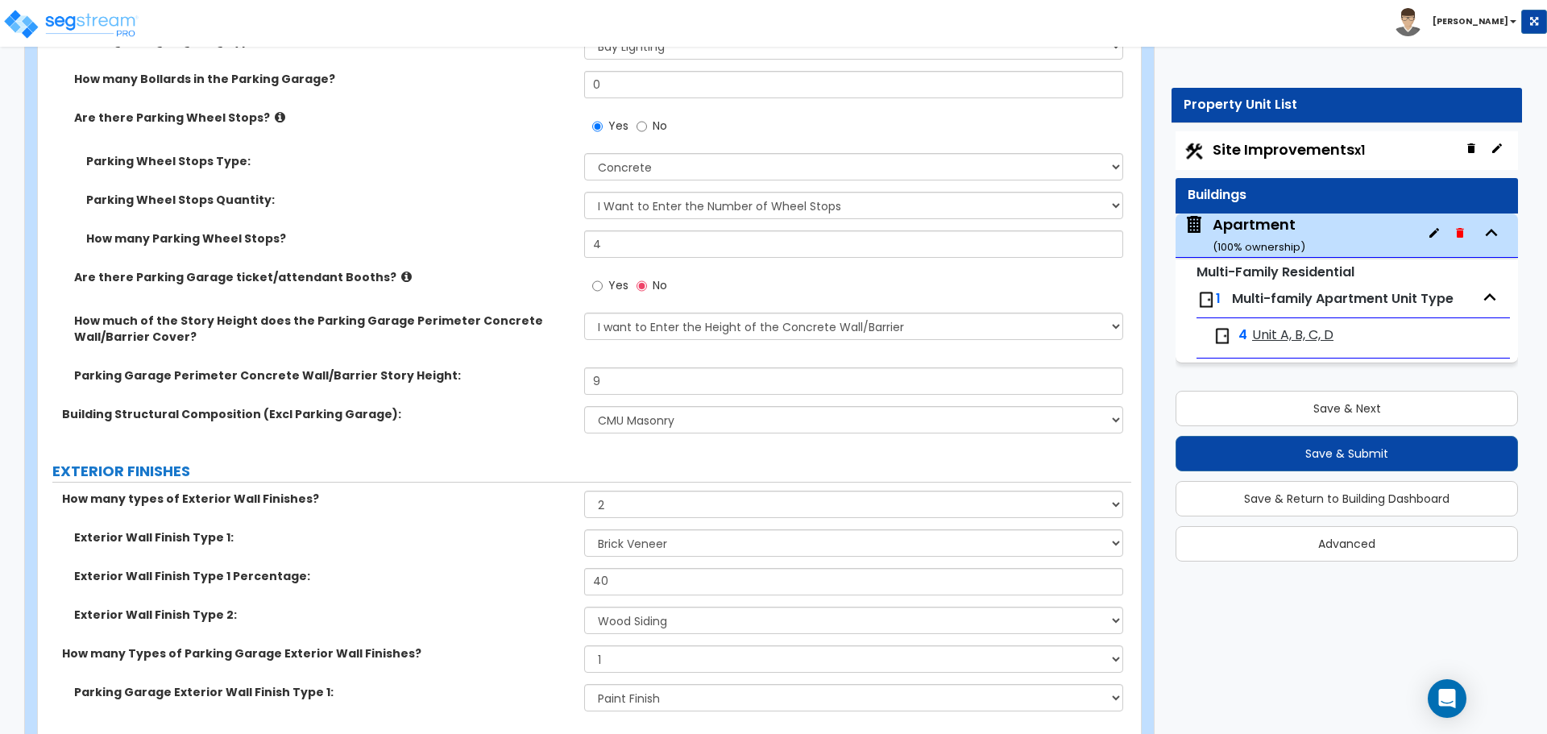
scroll to position [806, 0]
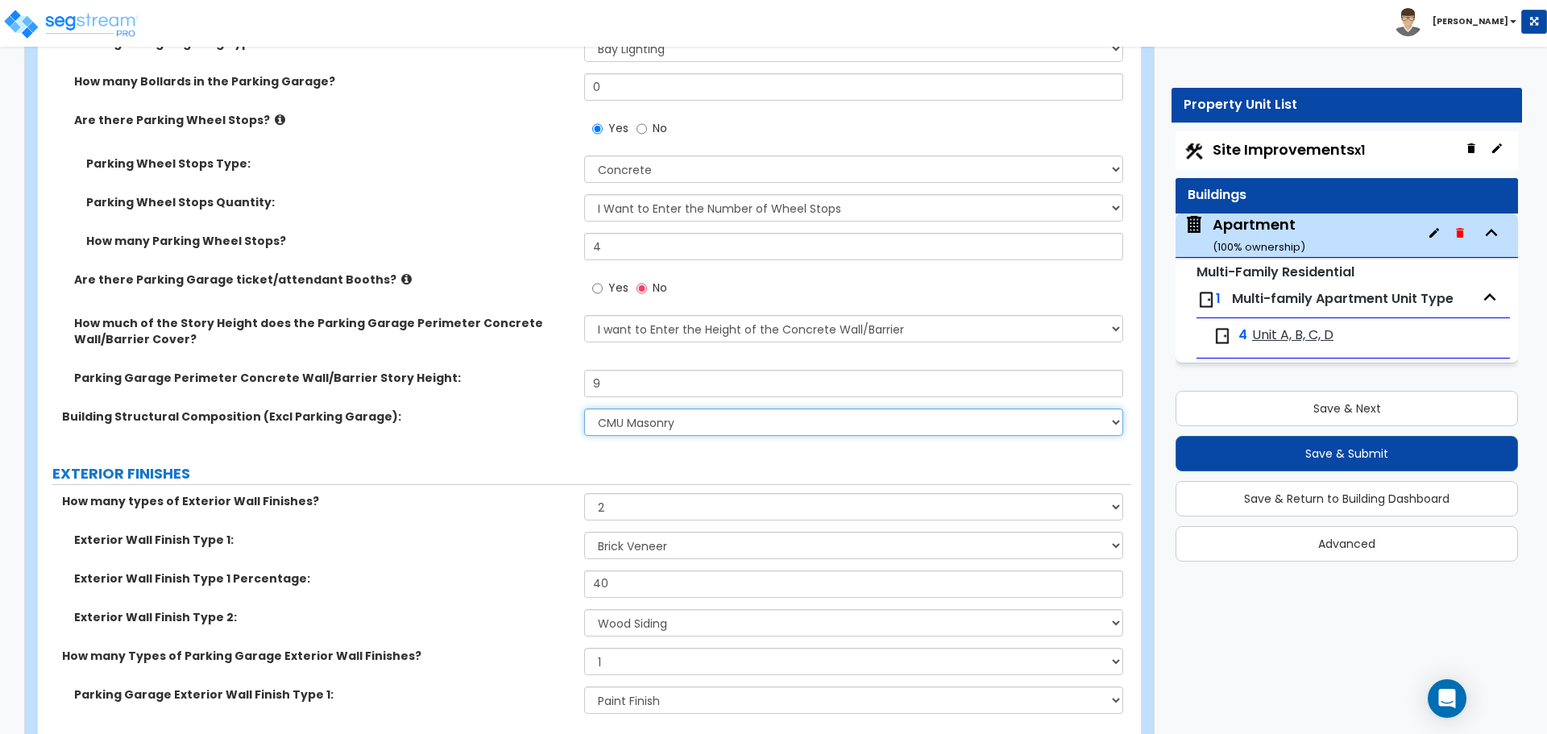
click at [600, 431] on select "Please Choose One Reinforced Concrete Structural Steel Brick Masonry CMU Masonr…" at bounding box center [853, 421] width 538 height 27
select select "7"
click at [584, 408] on select "Please Choose One Reinforced Concrete Structural Steel Brick Masonry CMU Masonr…" at bounding box center [853, 421] width 538 height 27
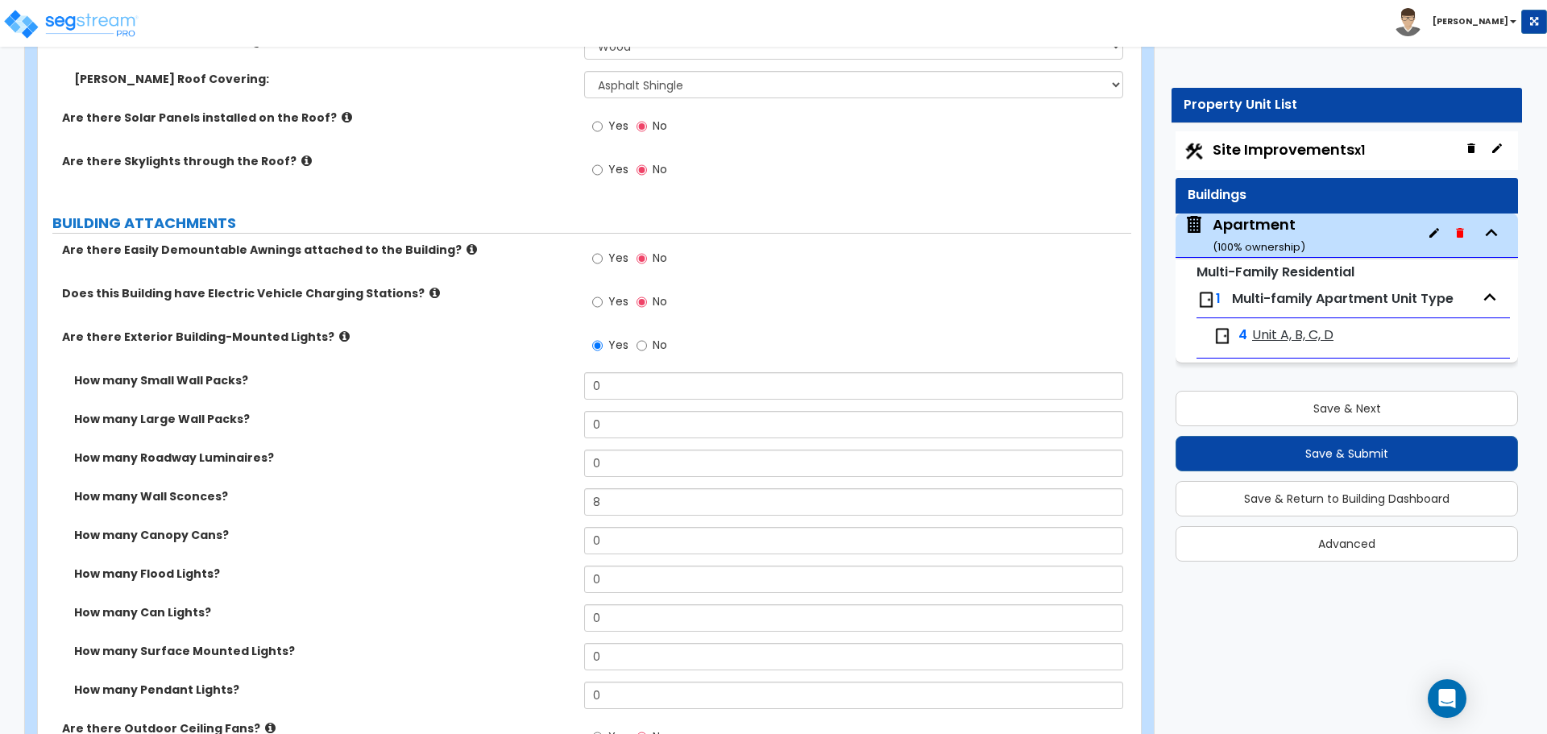
scroll to position [1692, 0]
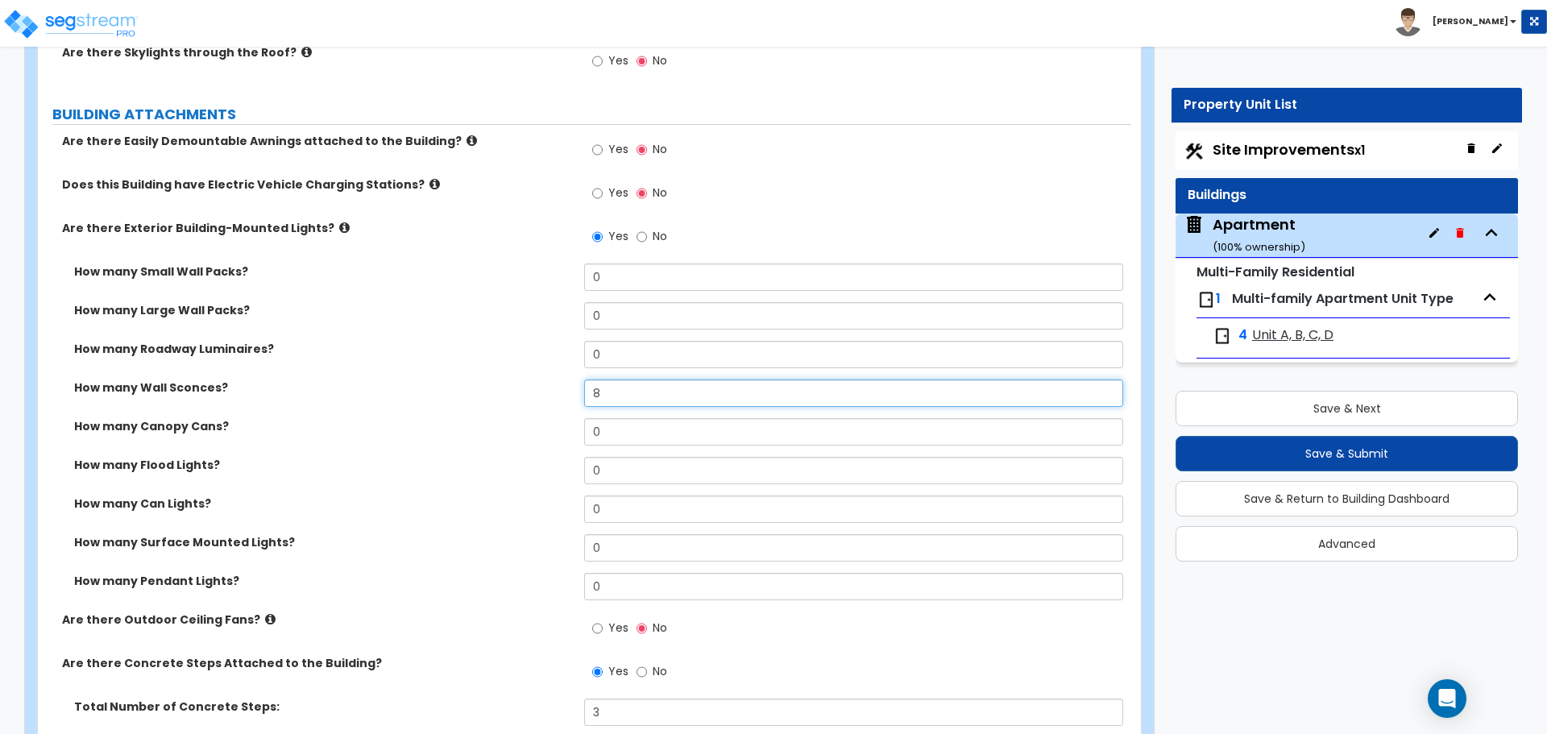
click at [628, 385] on input "8" at bounding box center [853, 392] width 538 height 27
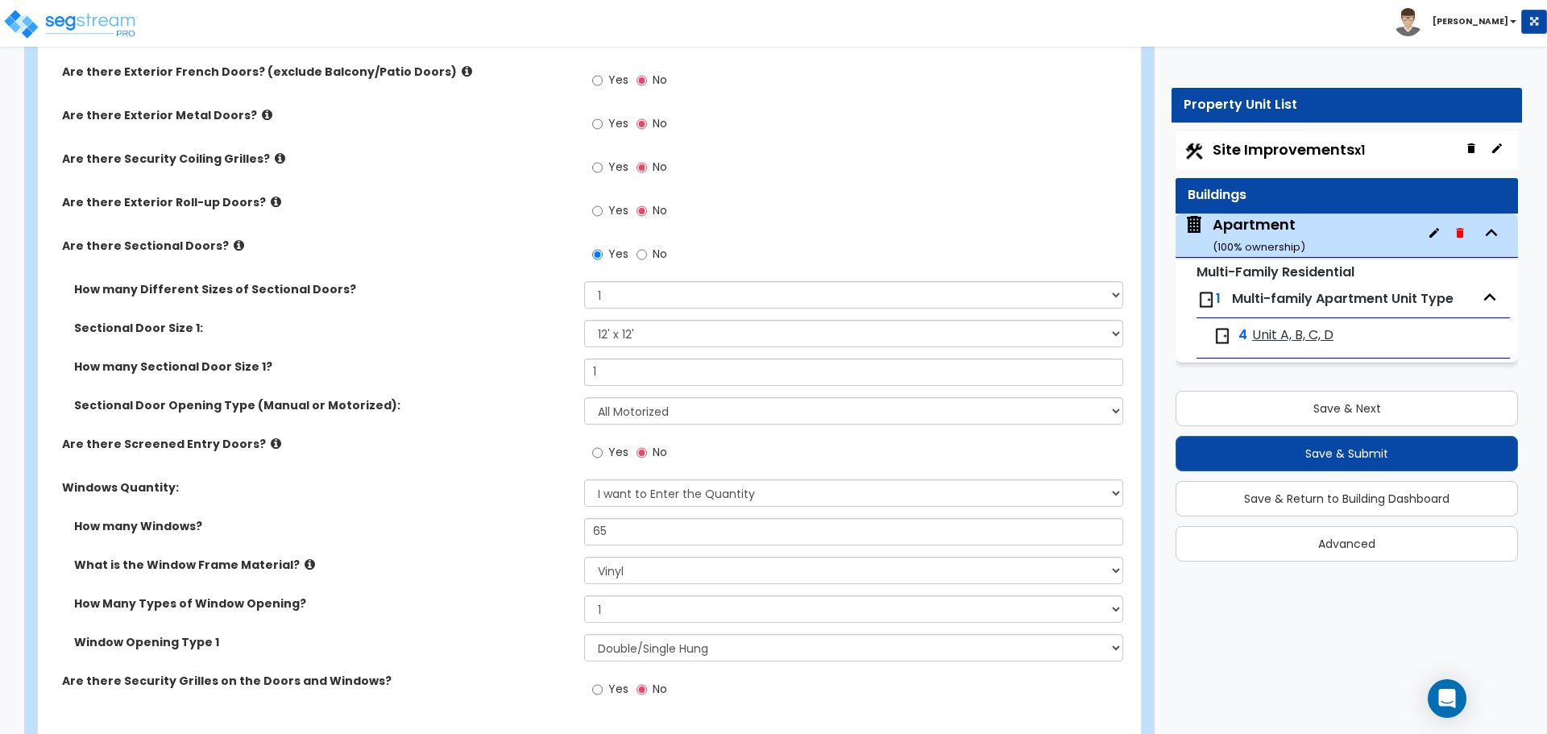
scroll to position [2659, 0]
click at [620, 334] on select "Please Choose One 8' x 8' 10' x 10' 12' x 12' 20' x 14'" at bounding box center [853, 332] width 538 height 27
click at [627, 334] on select "Please Choose One 8' x 8' 10' x 10' 12' x 12' 20' x 14'" at bounding box center [853, 332] width 538 height 27
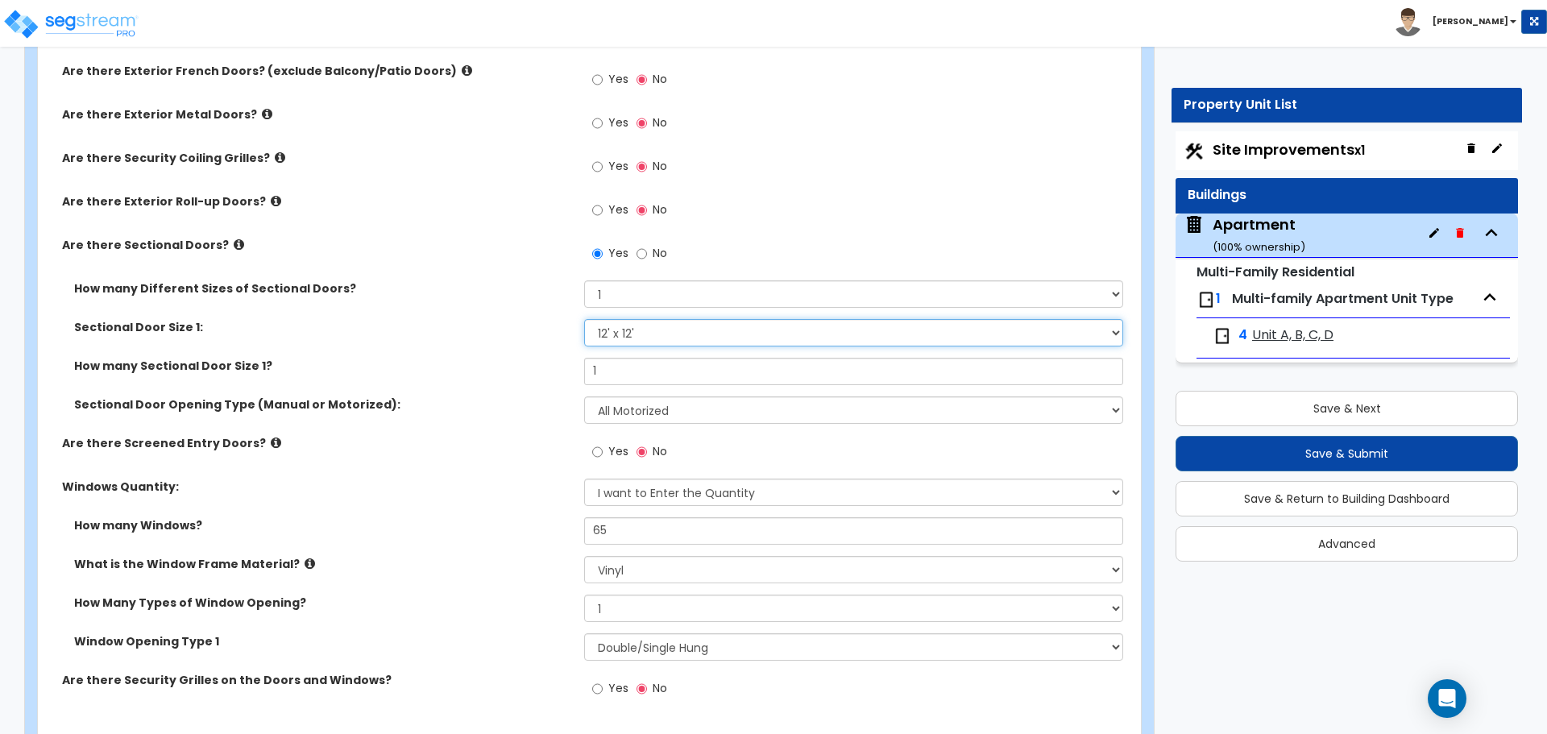
click at [625, 334] on select "Please Choose One 8' x 8' 10' x 10' 12' x 12' 20' x 14'" at bounding box center [853, 332] width 538 height 27
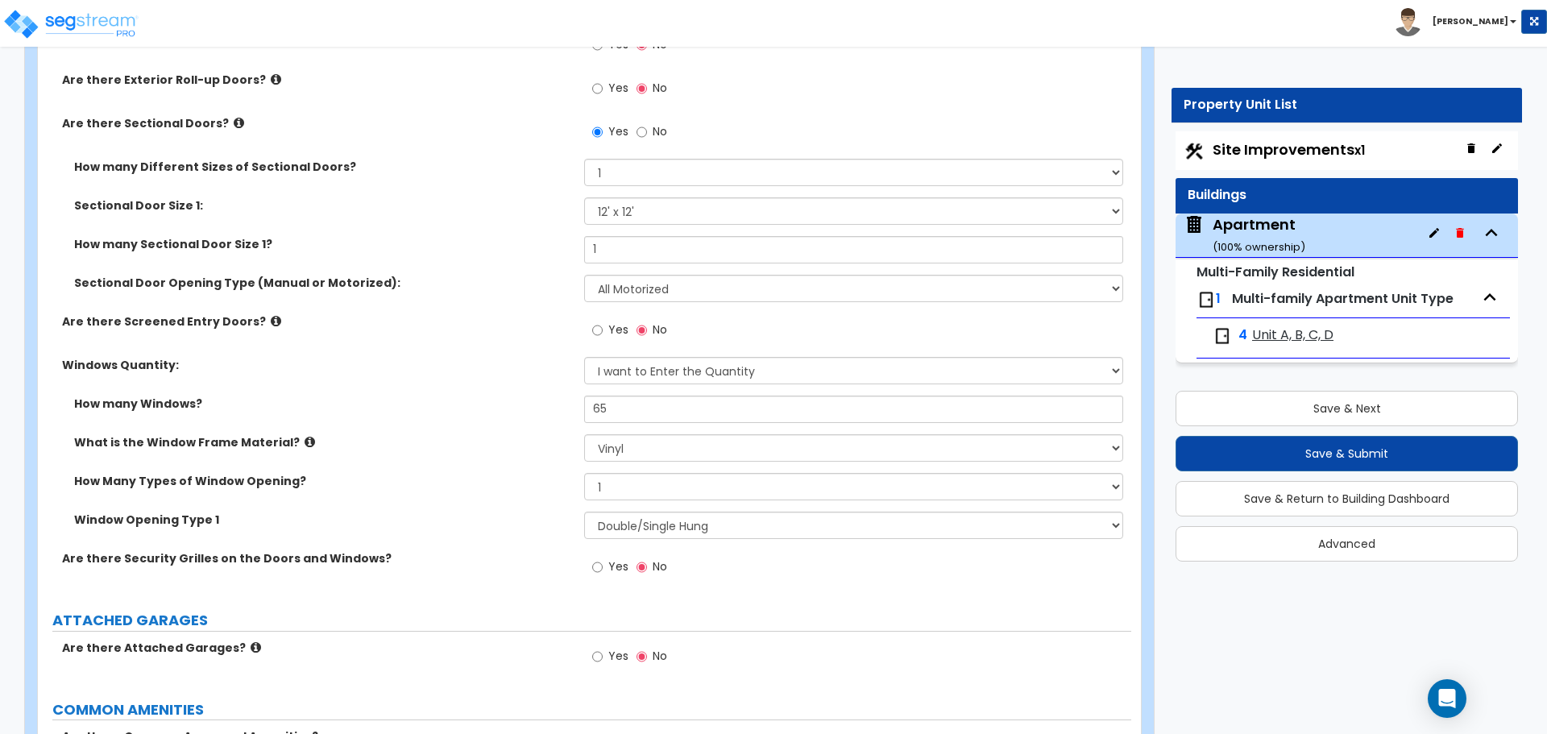
scroll to position [2820, 0]
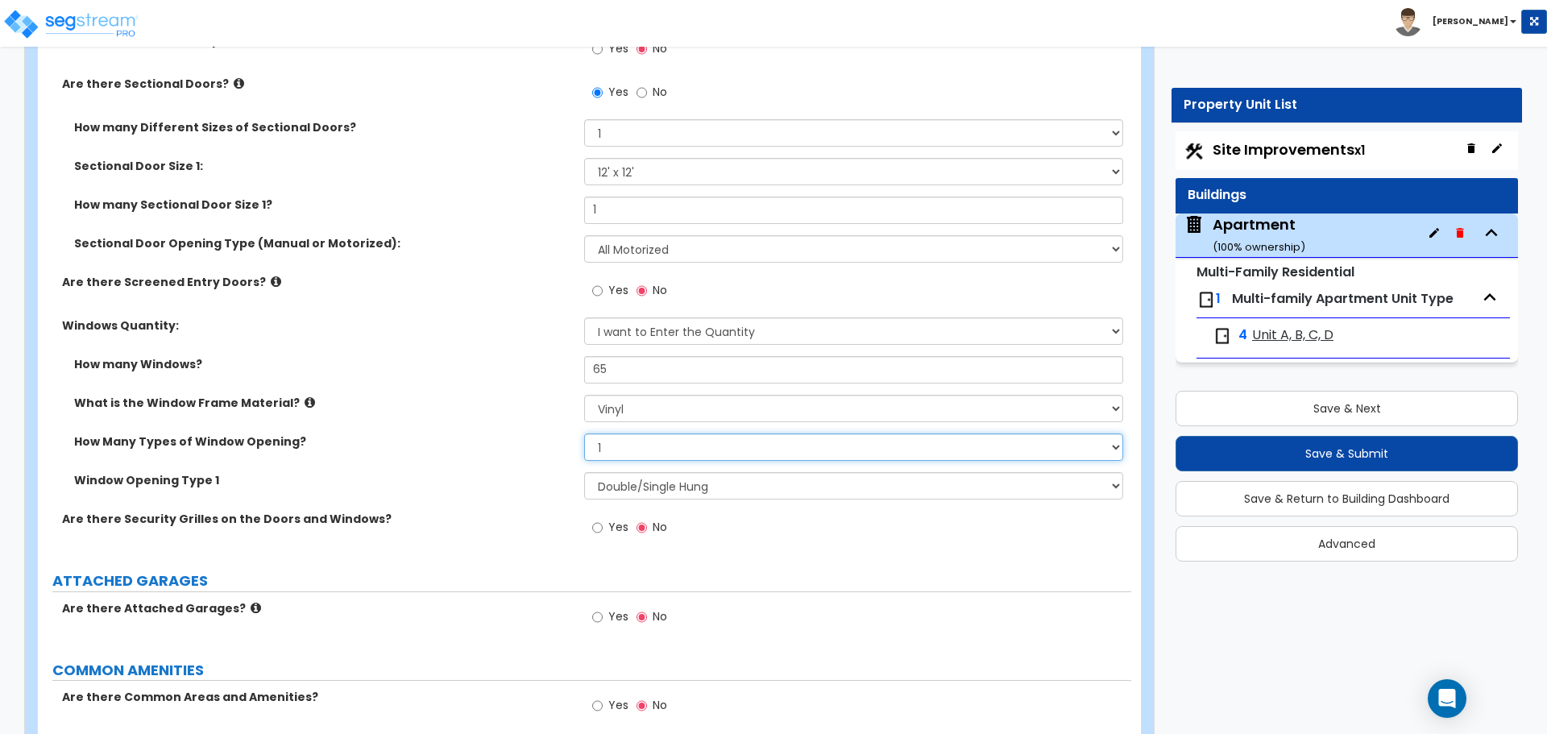
click at [626, 446] on select "Please Choose One 1 2 3 4" at bounding box center [853, 446] width 538 height 27
click at [584, 433] on select "Please Choose One 1 2 3 4" at bounding box center [853, 446] width 538 height 27
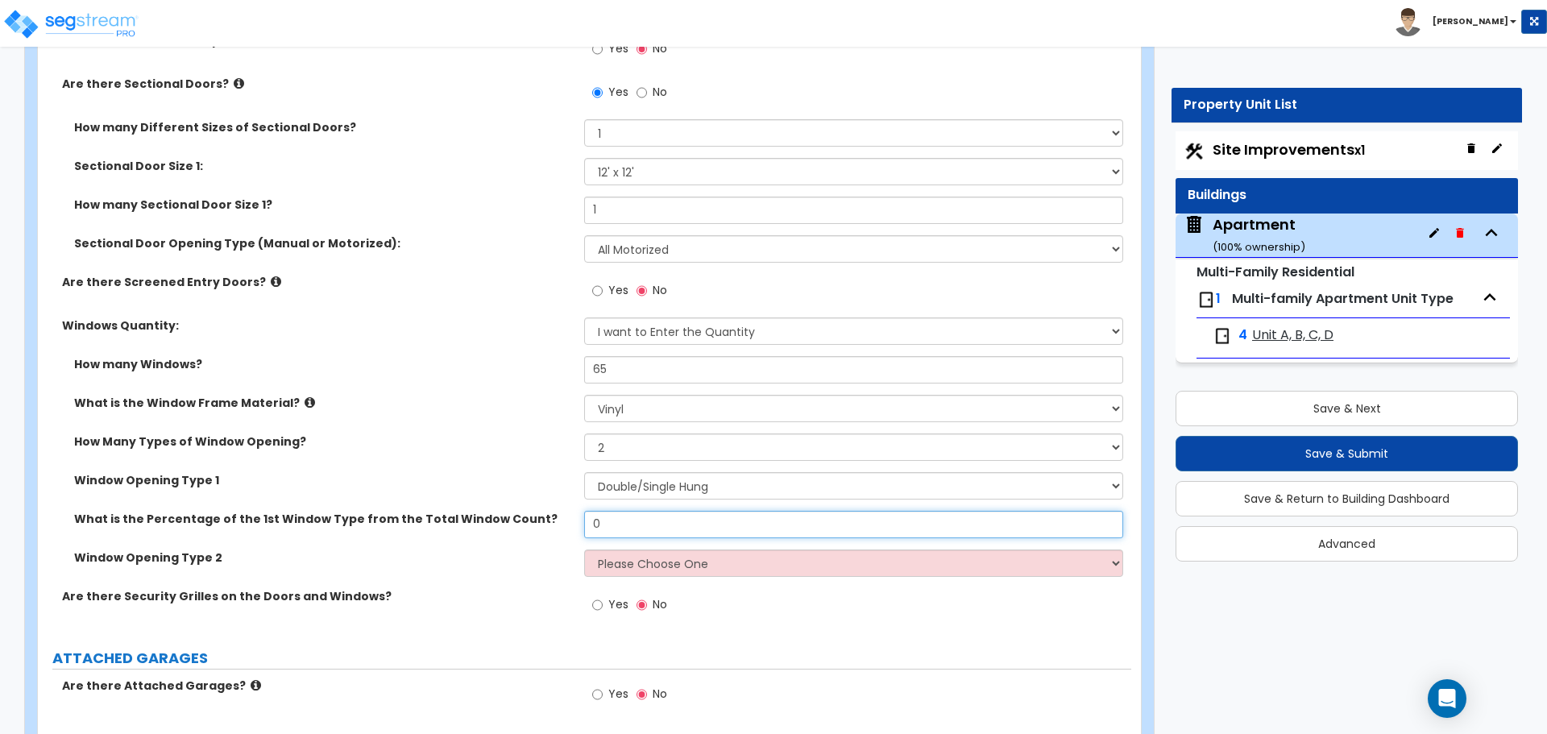
click at [608, 520] on input "0" at bounding box center [853, 524] width 538 height 27
click at [627, 455] on select "Please Choose One 1 2 3 4" at bounding box center [853, 446] width 538 height 27
select select "1"
click at [584, 433] on select "Please Choose One 1 2 3 4" at bounding box center [853, 446] width 538 height 27
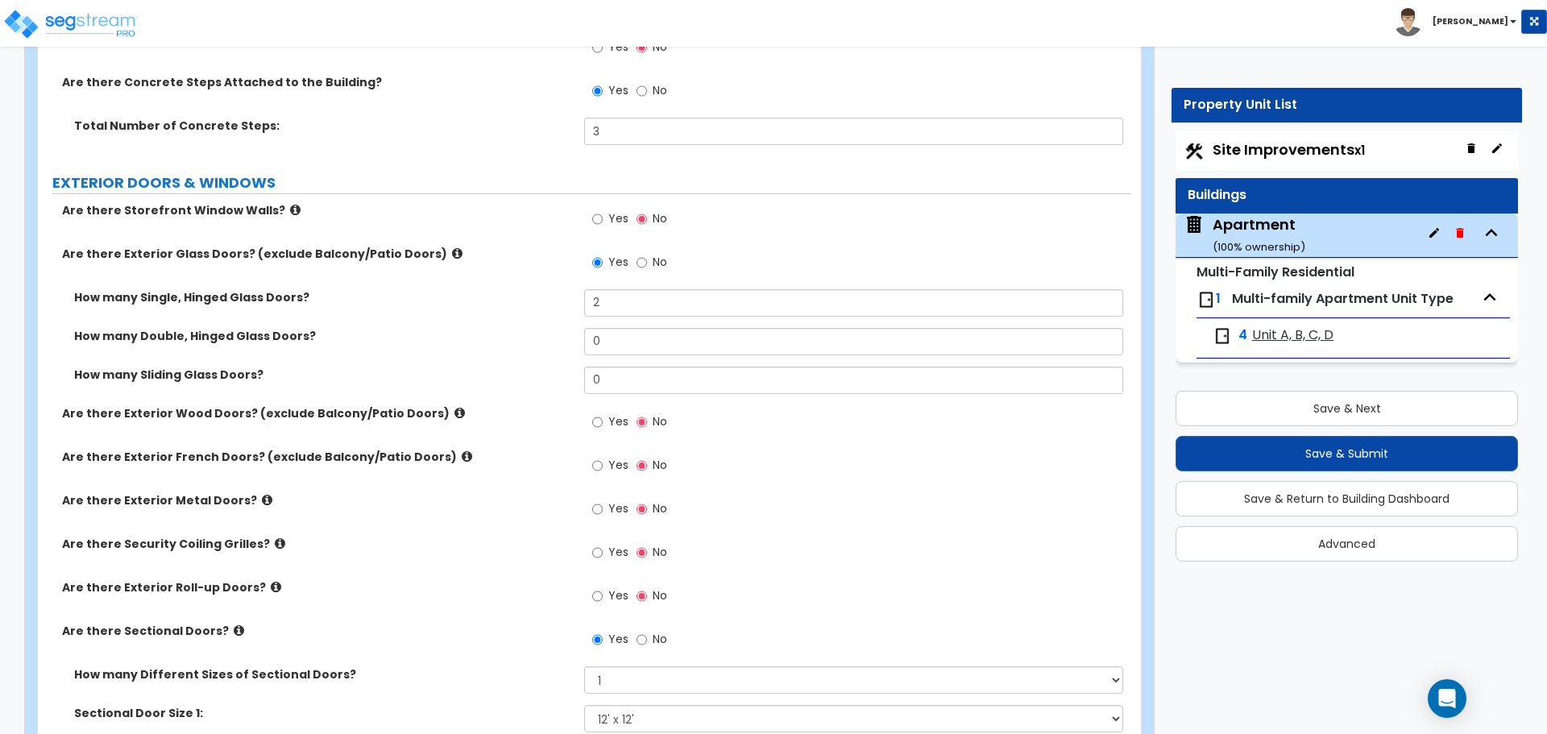
scroll to position [2256, 0]
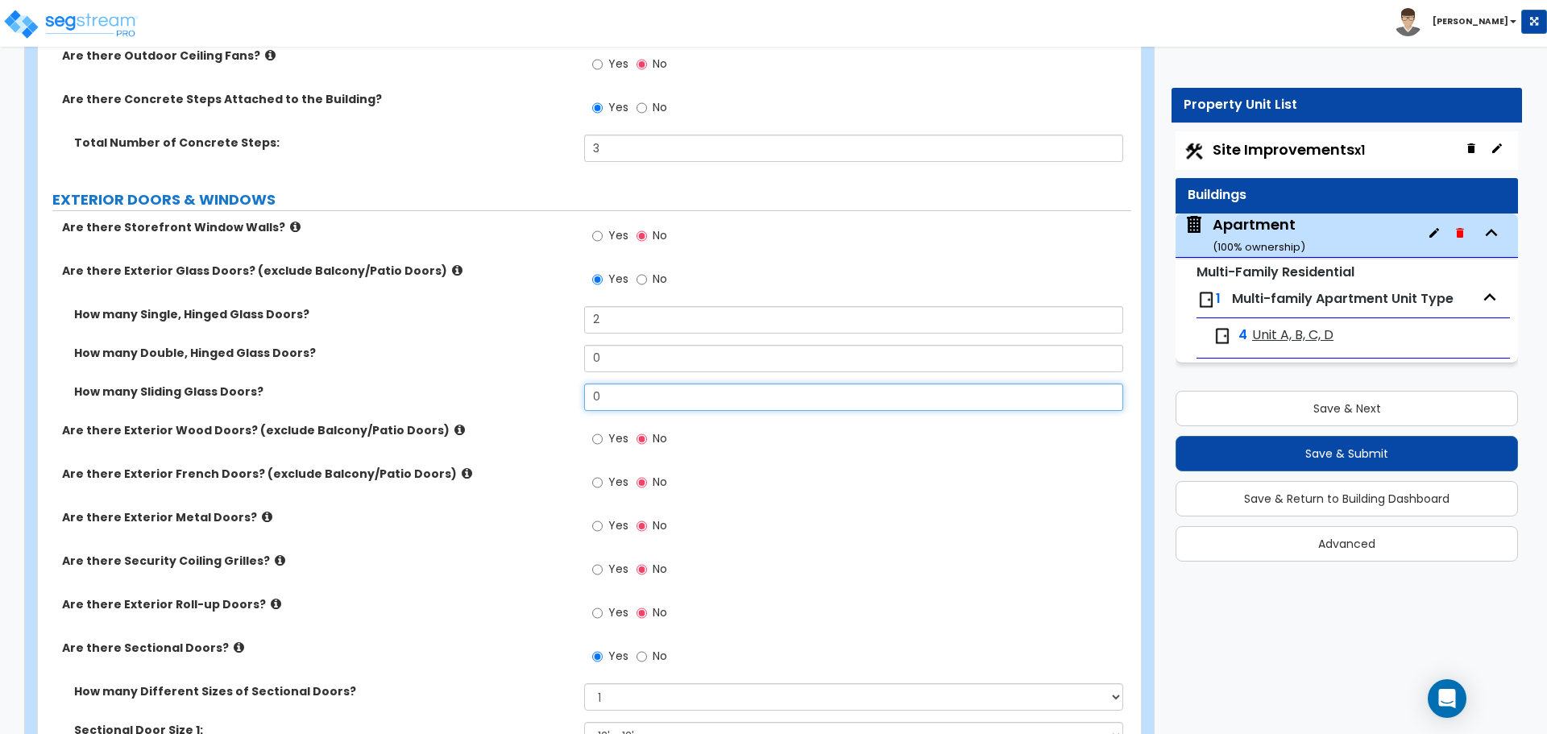
click at [628, 393] on input "0" at bounding box center [853, 396] width 538 height 27
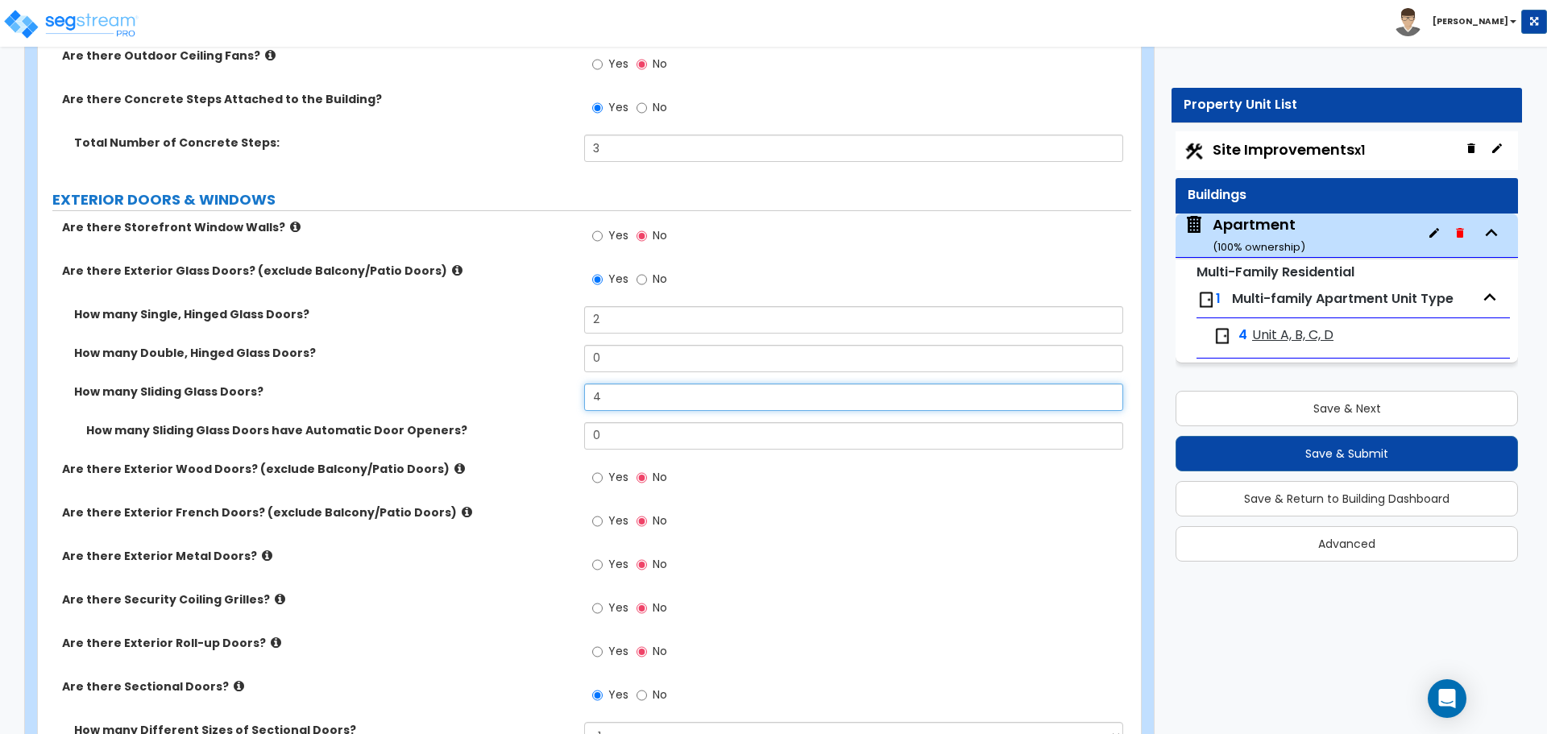
type input "4"
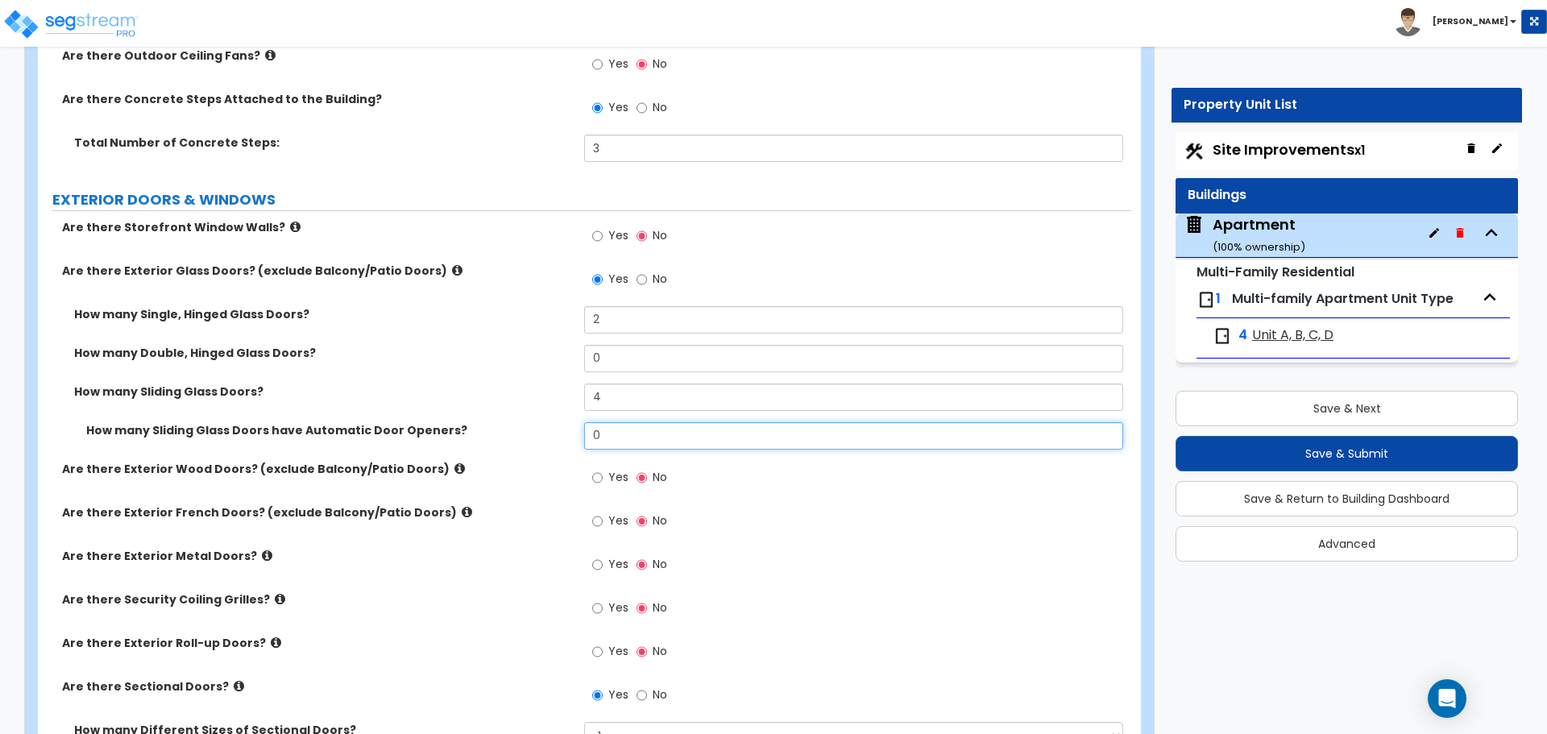
click at [616, 435] on input "0" at bounding box center [853, 435] width 538 height 27
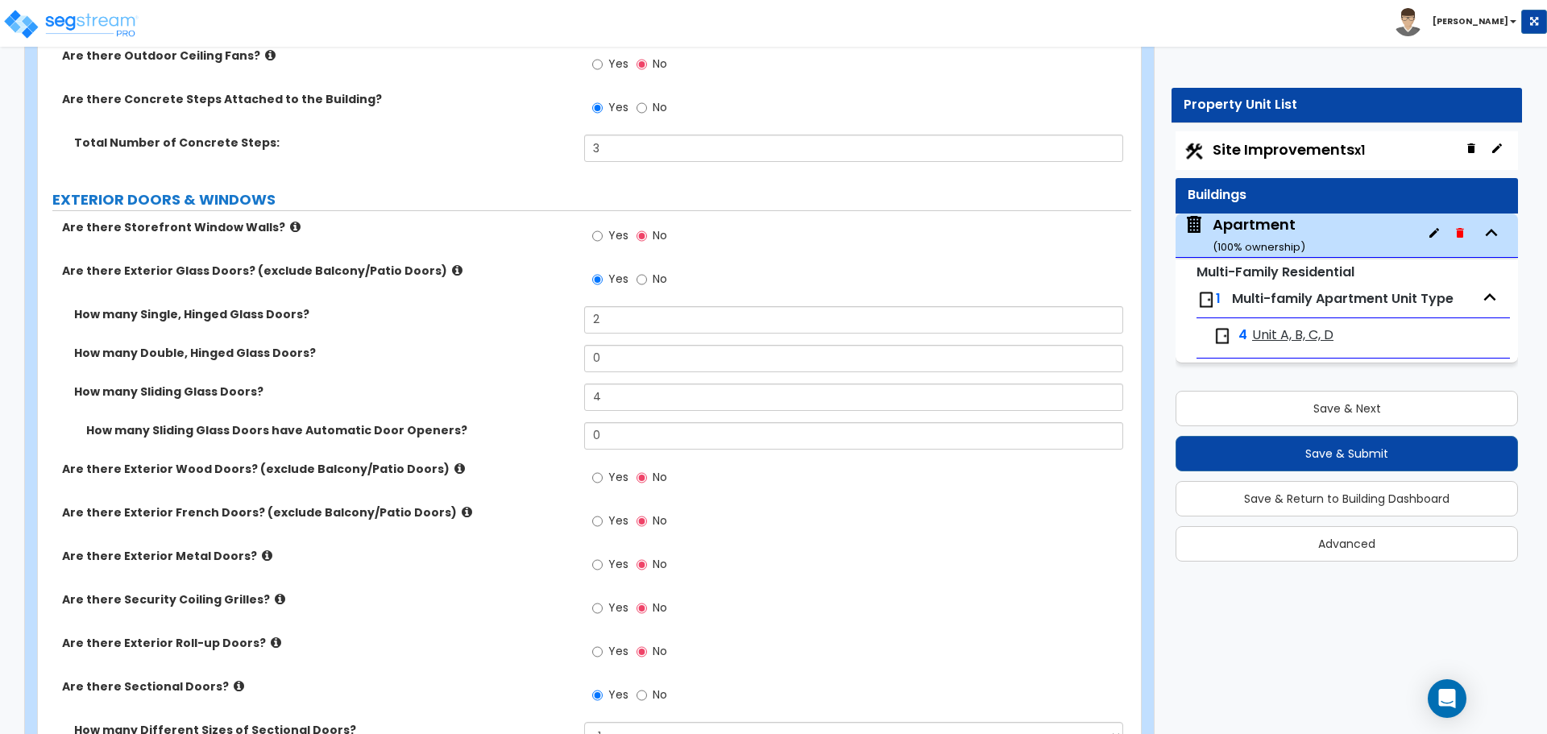
click at [470, 302] on div "Are there Exterior Glass Doors? (exclude Balcony/Patio Doors) Yes No" at bounding box center [584, 285] width 1093 height 44
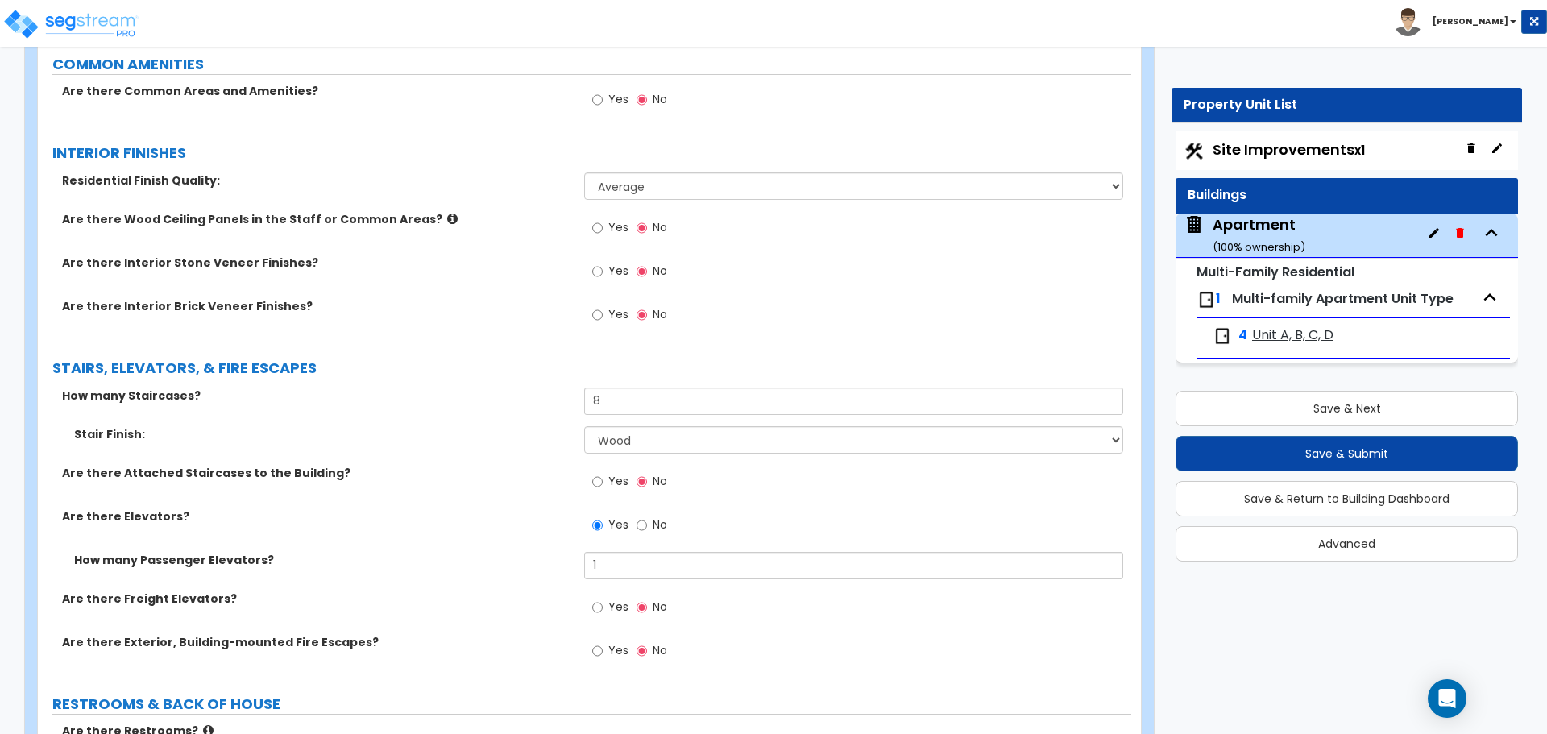
scroll to position [3545, 0]
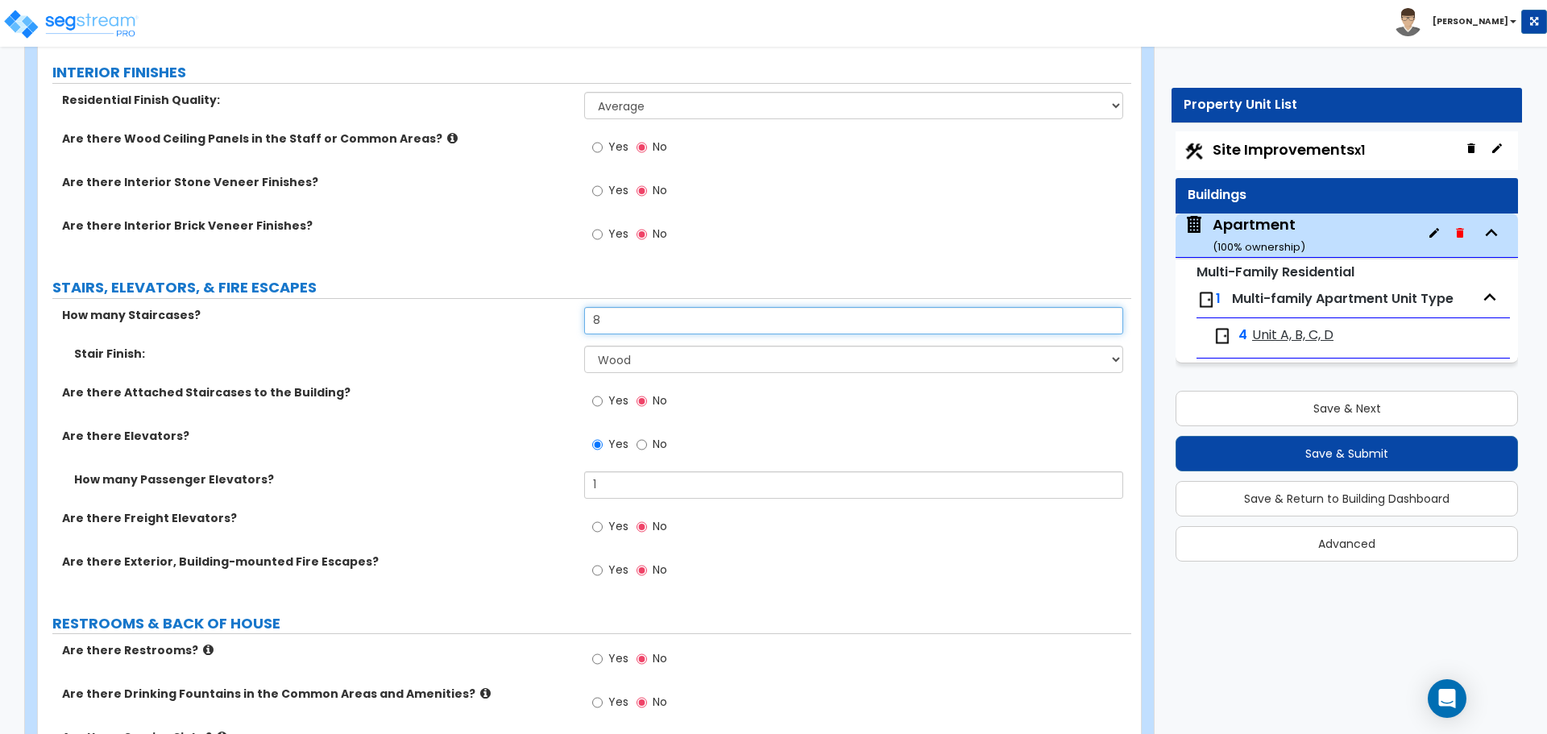
click at [631, 320] on input "8" at bounding box center [853, 320] width 538 height 27
type input "7"
click at [500, 375] on div "Stair Finish: None Tile Wood Laminate VCT Sheet Carpet Sheet Vinyl Carpet Tile" at bounding box center [584, 365] width 1093 height 39
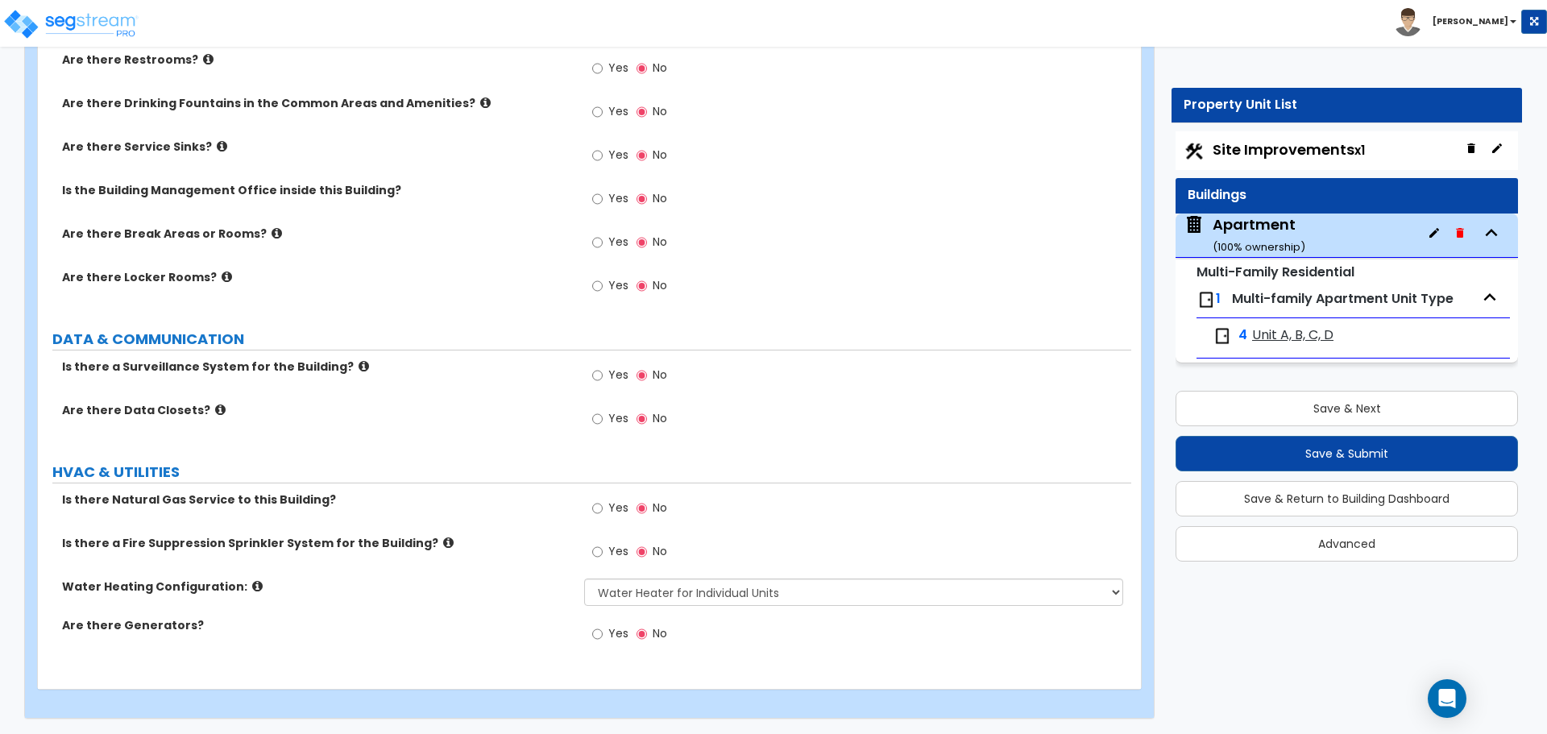
scroll to position [4136, 0]
click at [597, 512] on input "Yes" at bounding box center [597, 508] width 10 height 18
radio input "true"
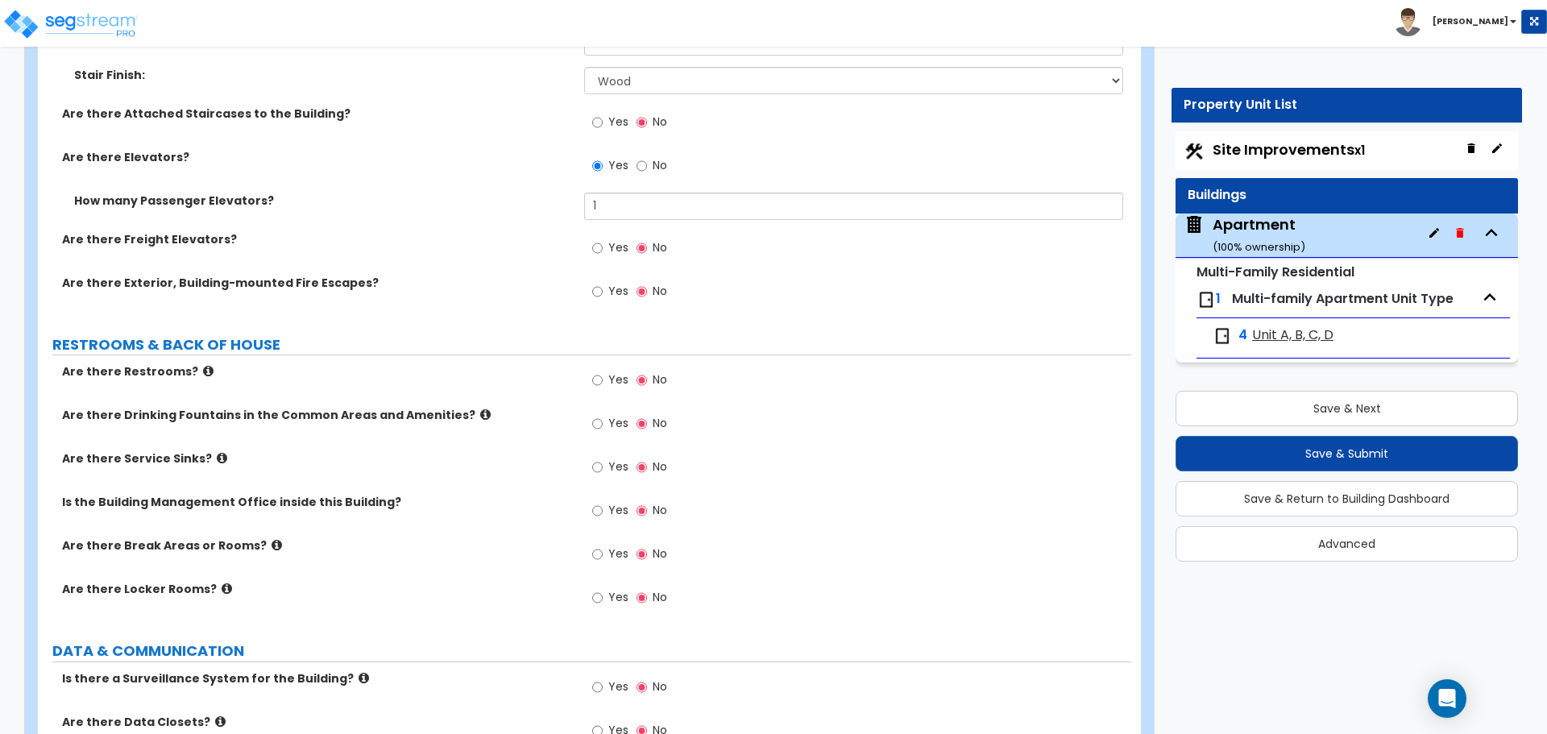
scroll to position [3814, 0]
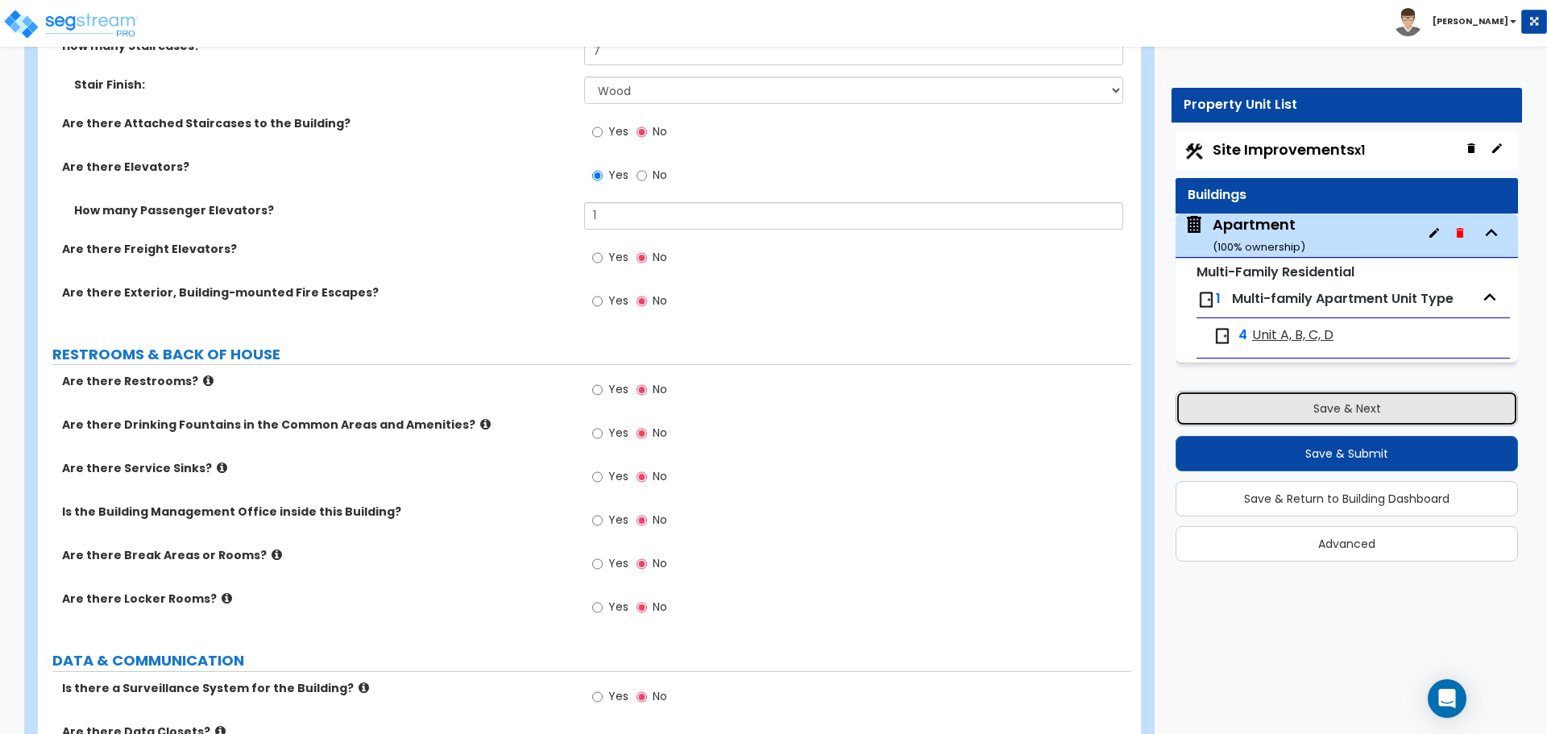
click at [1297, 404] on button "Save & Next" at bounding box center [1346, 408] width 342 height 35
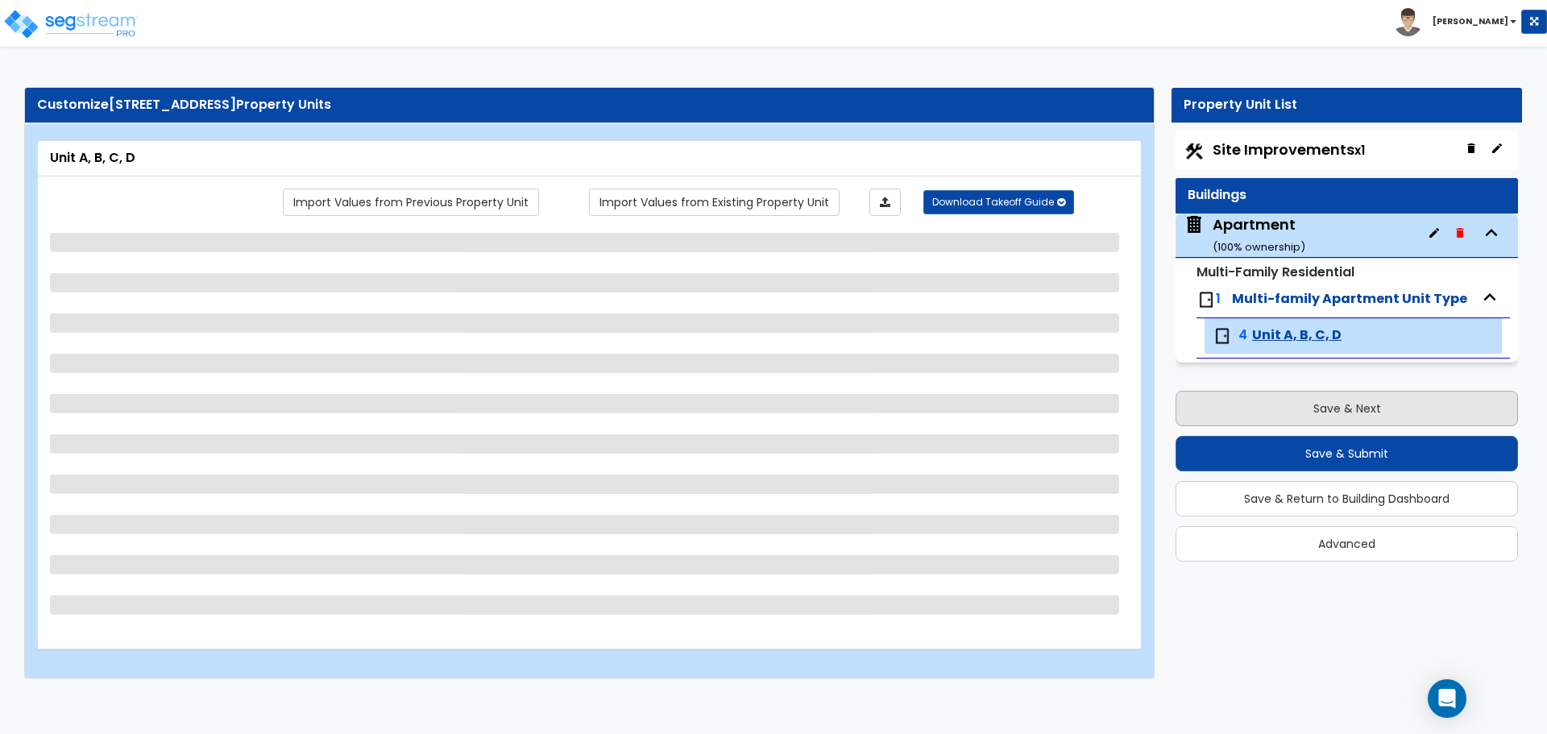
scroll to position [0, 0]
select select "2"
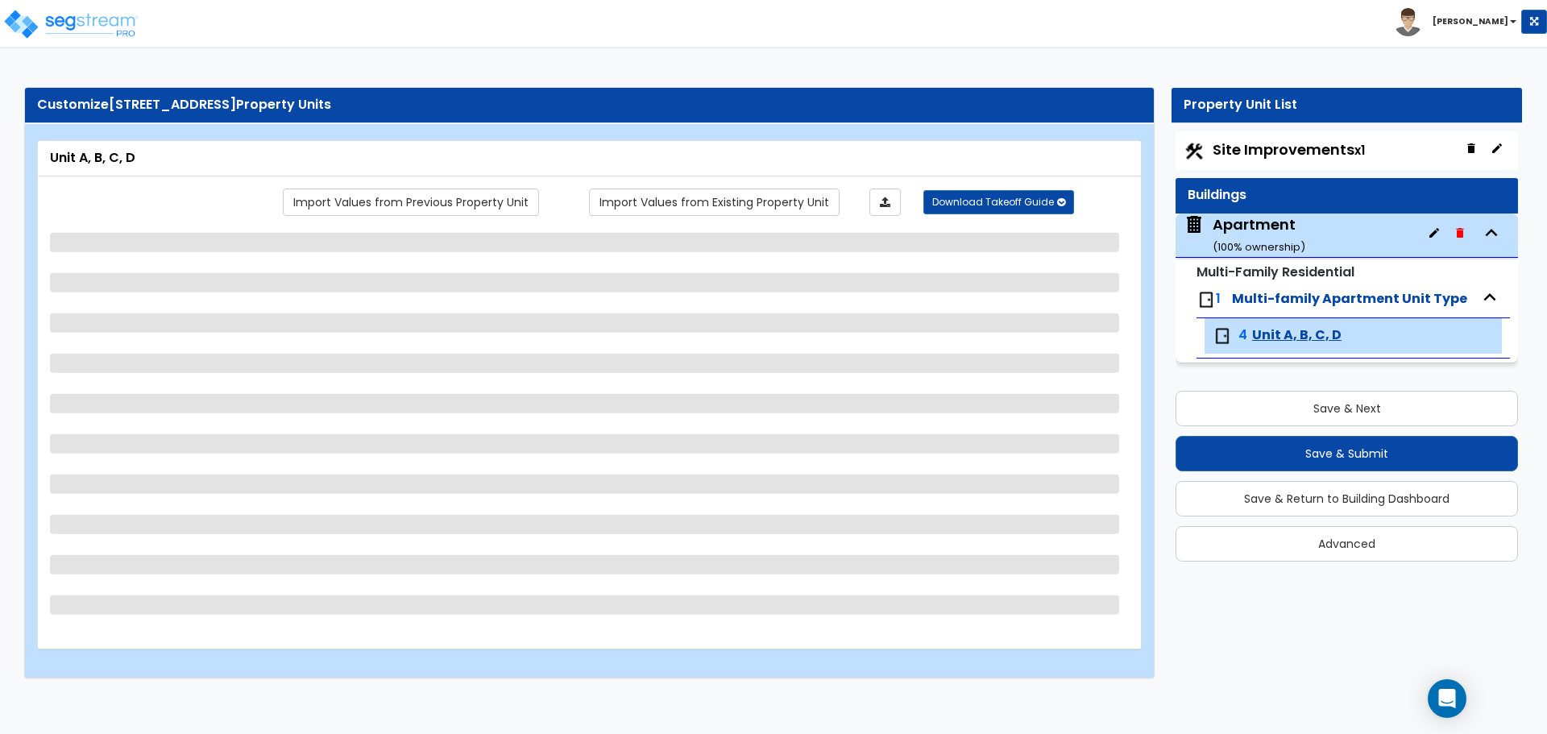
select select "3"
select select "2"
select select "1"
select select "2"
select select "1"
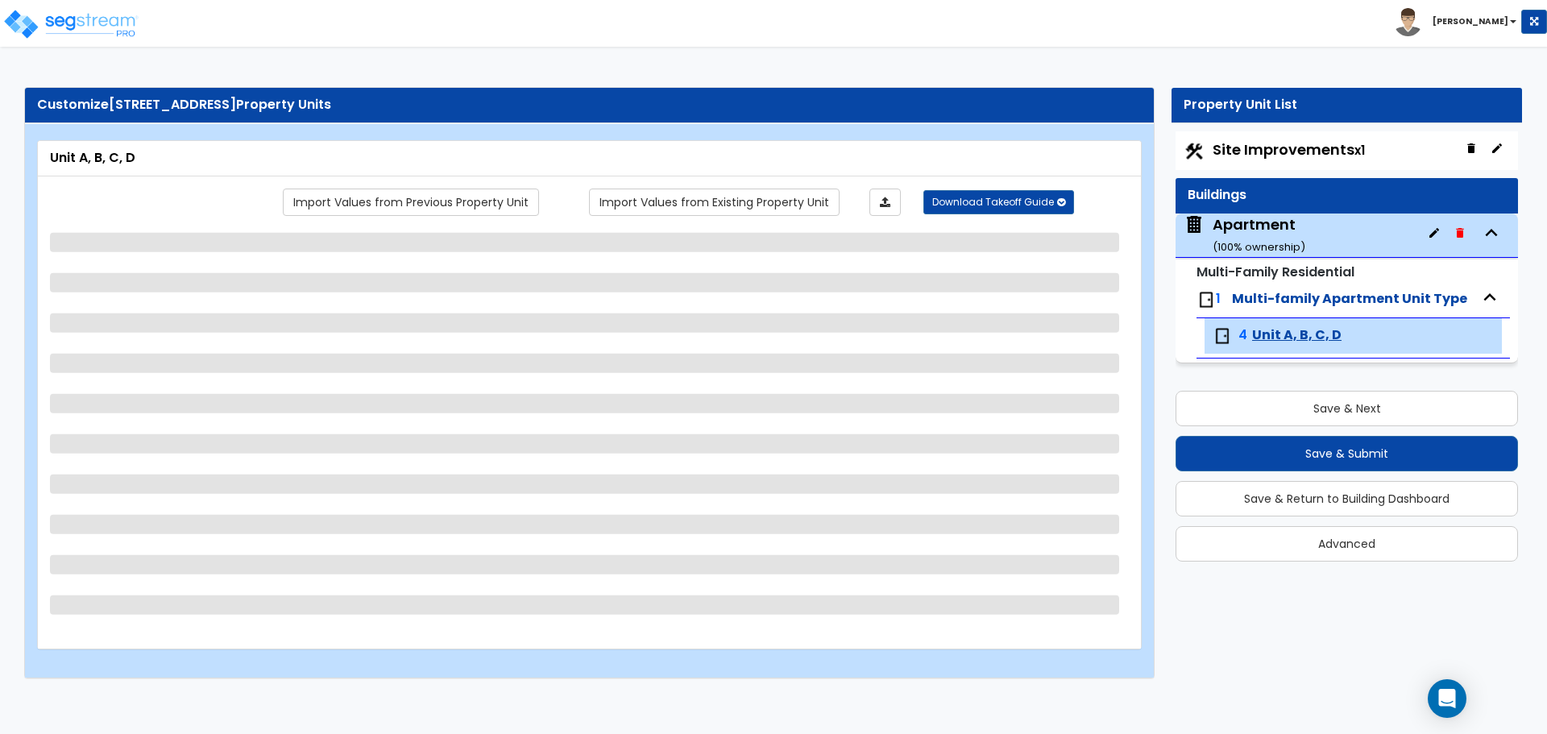
select select "3"
select select "2"
select select "1"
select select "2"
select select "1"
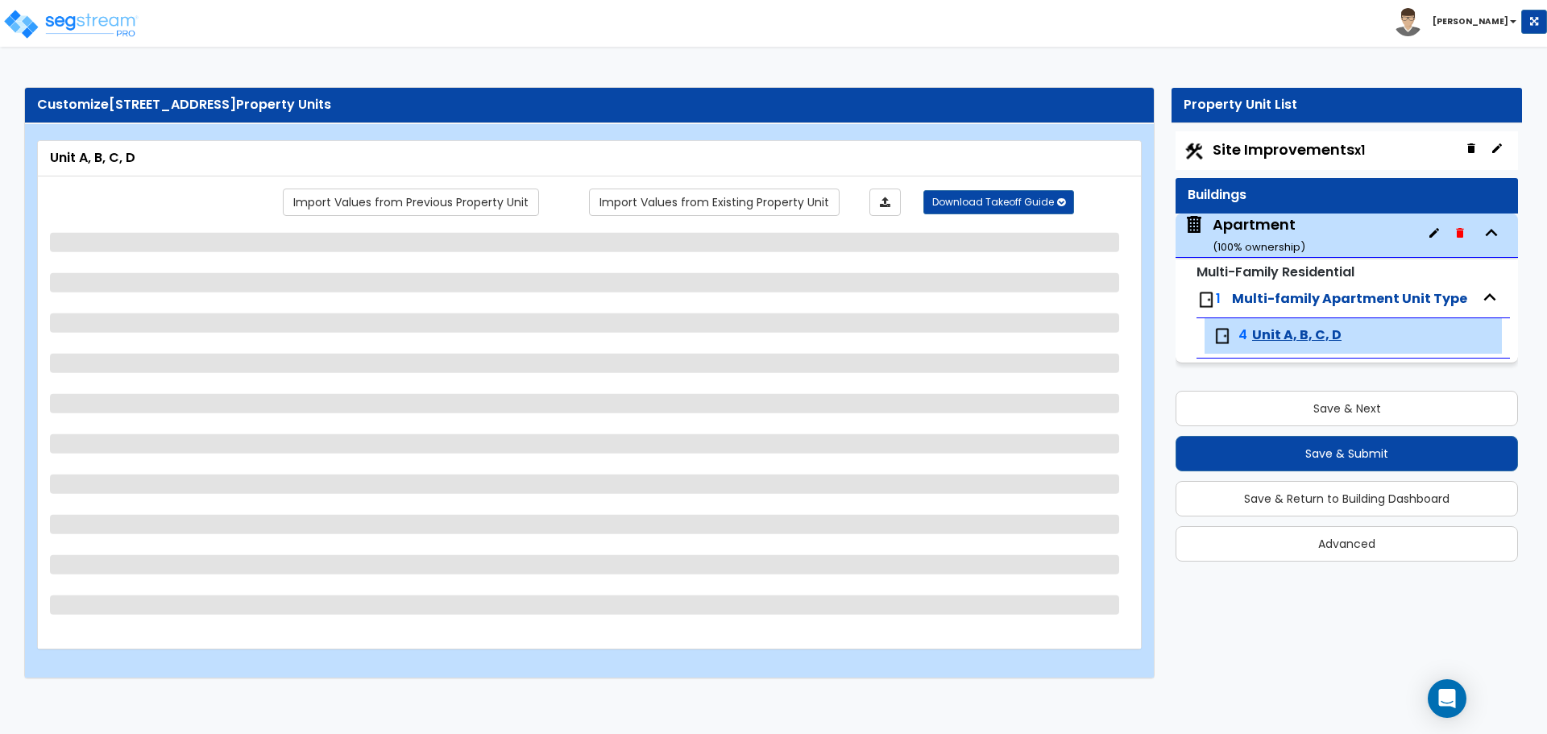
select select "4"
select select "1"
select select "2"
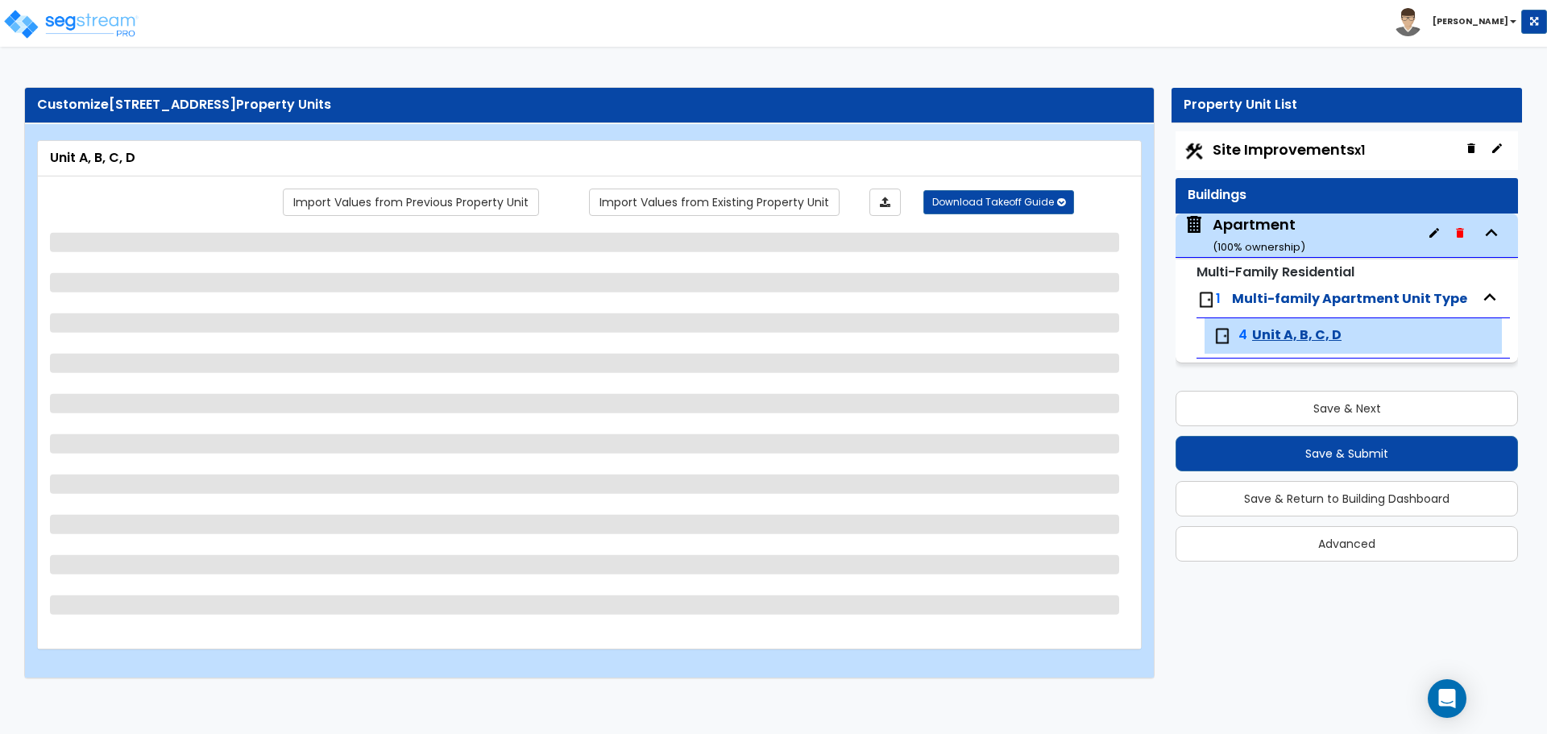
select select "5"
select select "1"
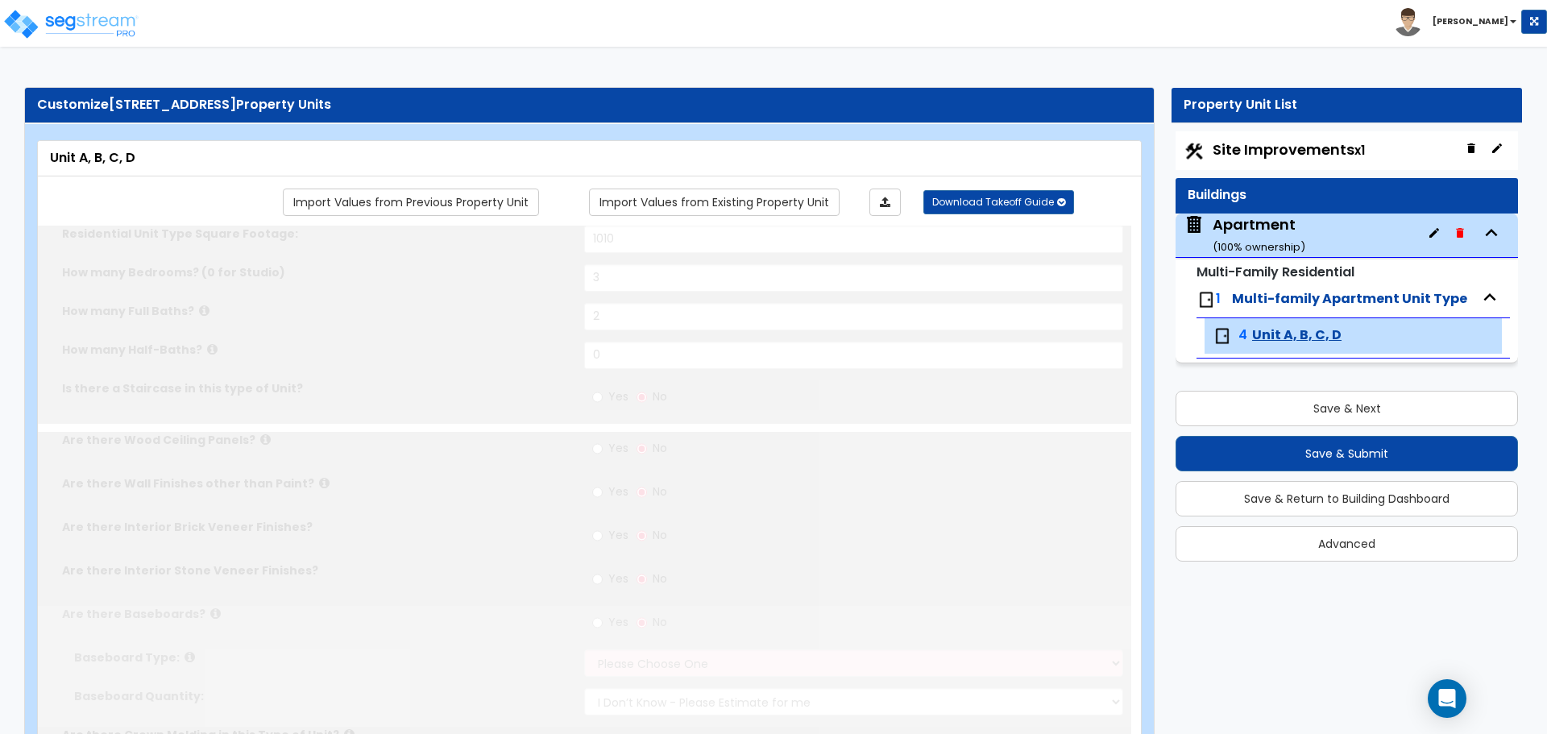
radio input "true"
select select "1"
select select "2"
select select "6"
type input "30"
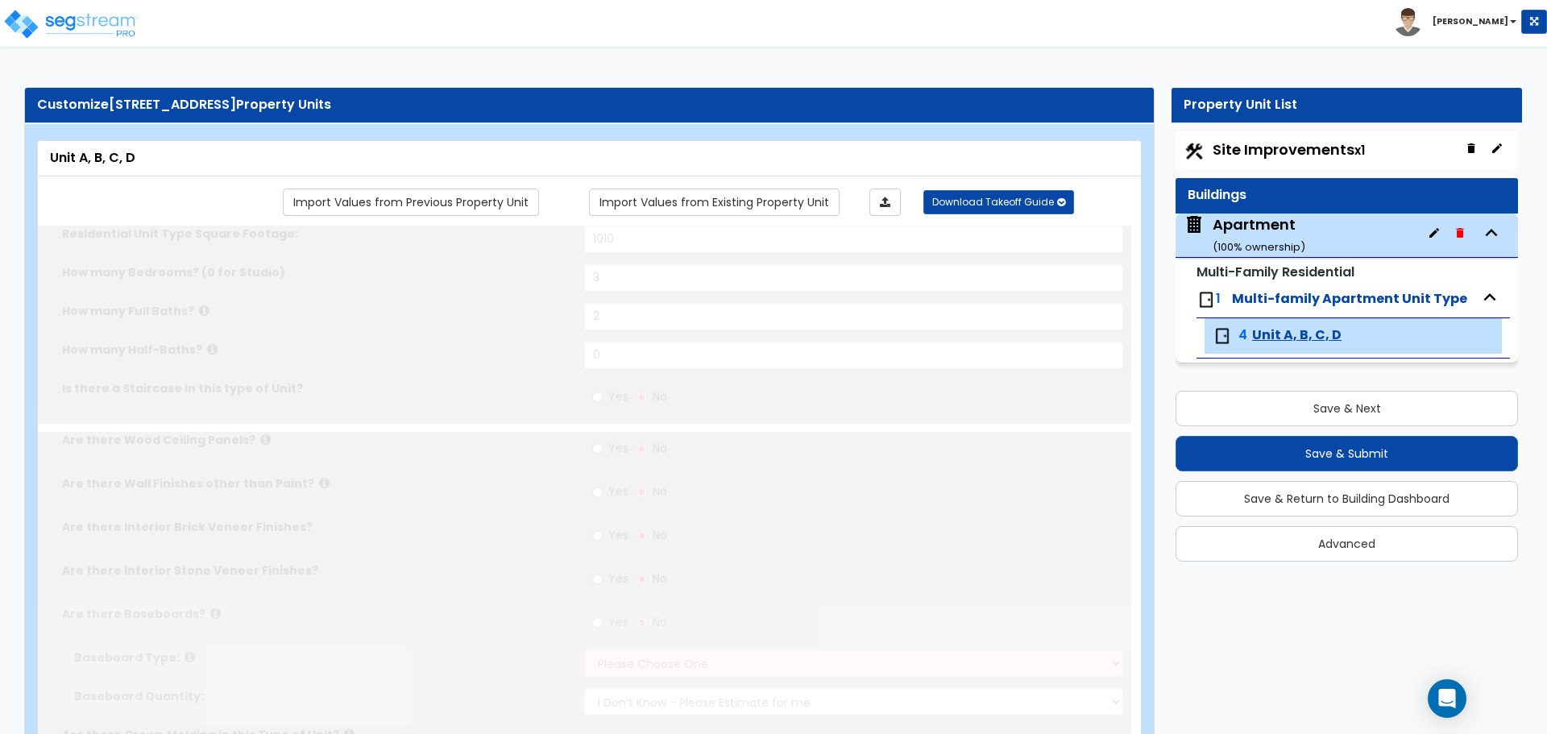
select select "5"
select select "1"
select select "2"
radio input "true"
type input "4"
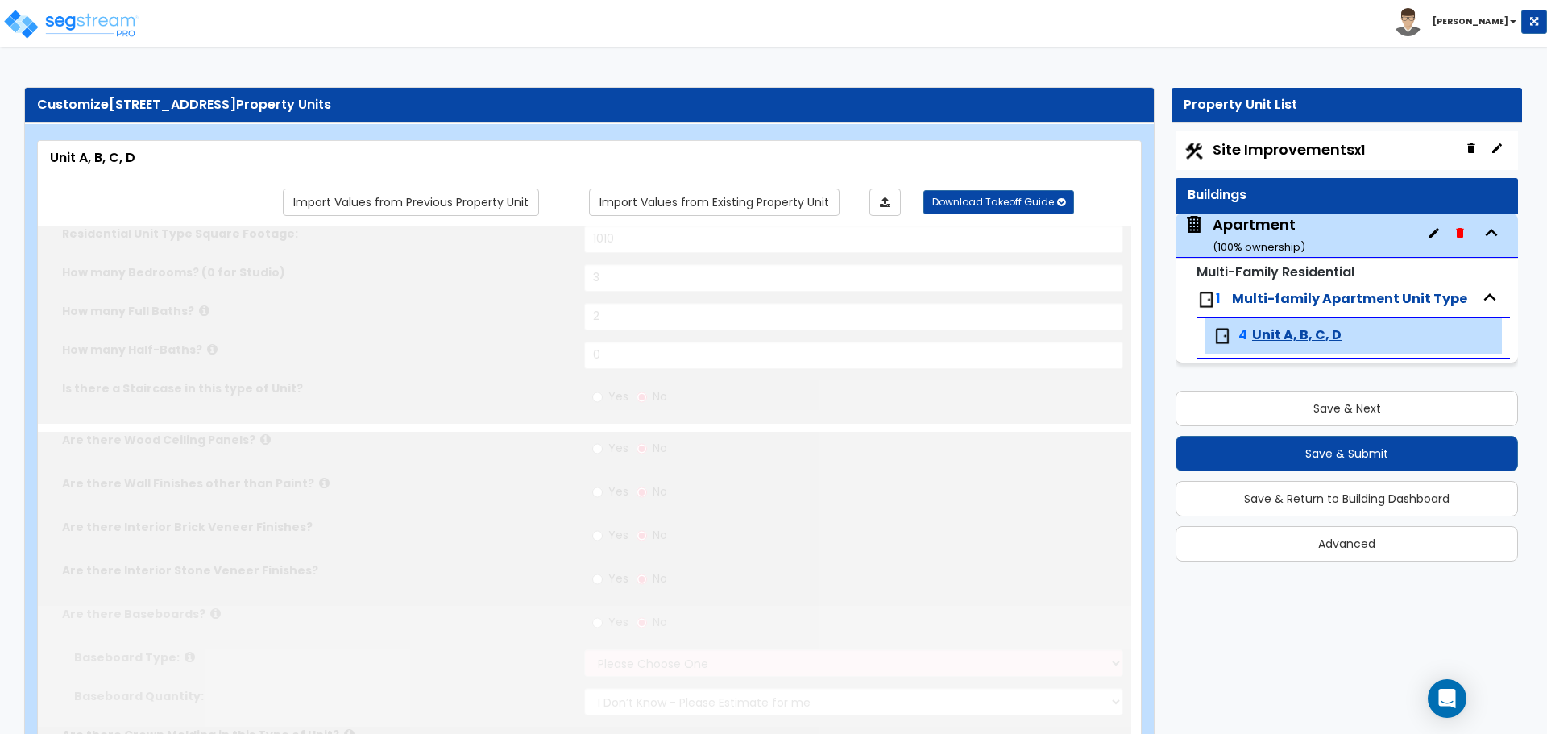
radio input "true"
type input "1"
select select "2"
select select "3"
select select "2"
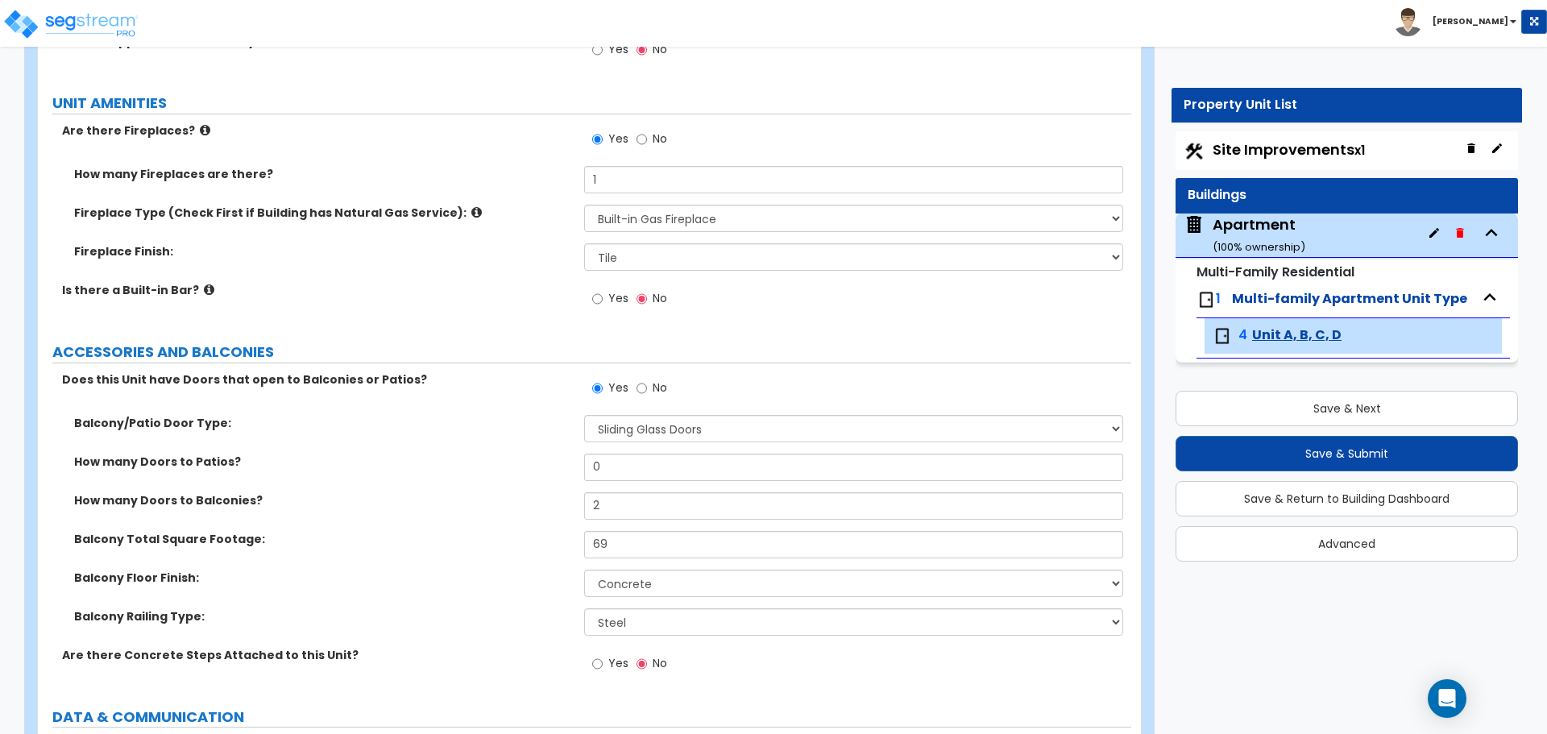
scroll to position [3594, 0]
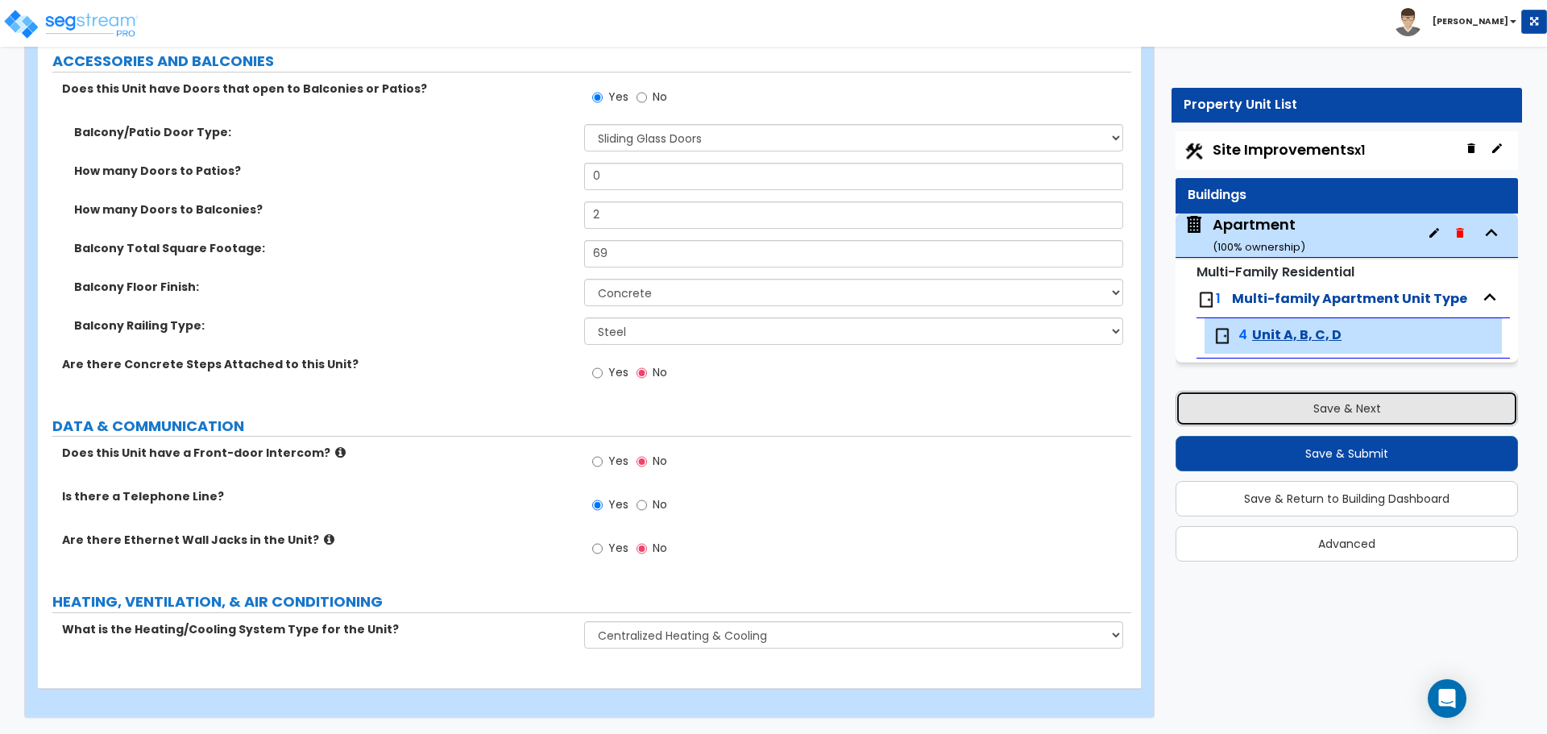
click at [1334, 408] on button "Save & Next" at bounding box center [1346, 408] width 342 height 35
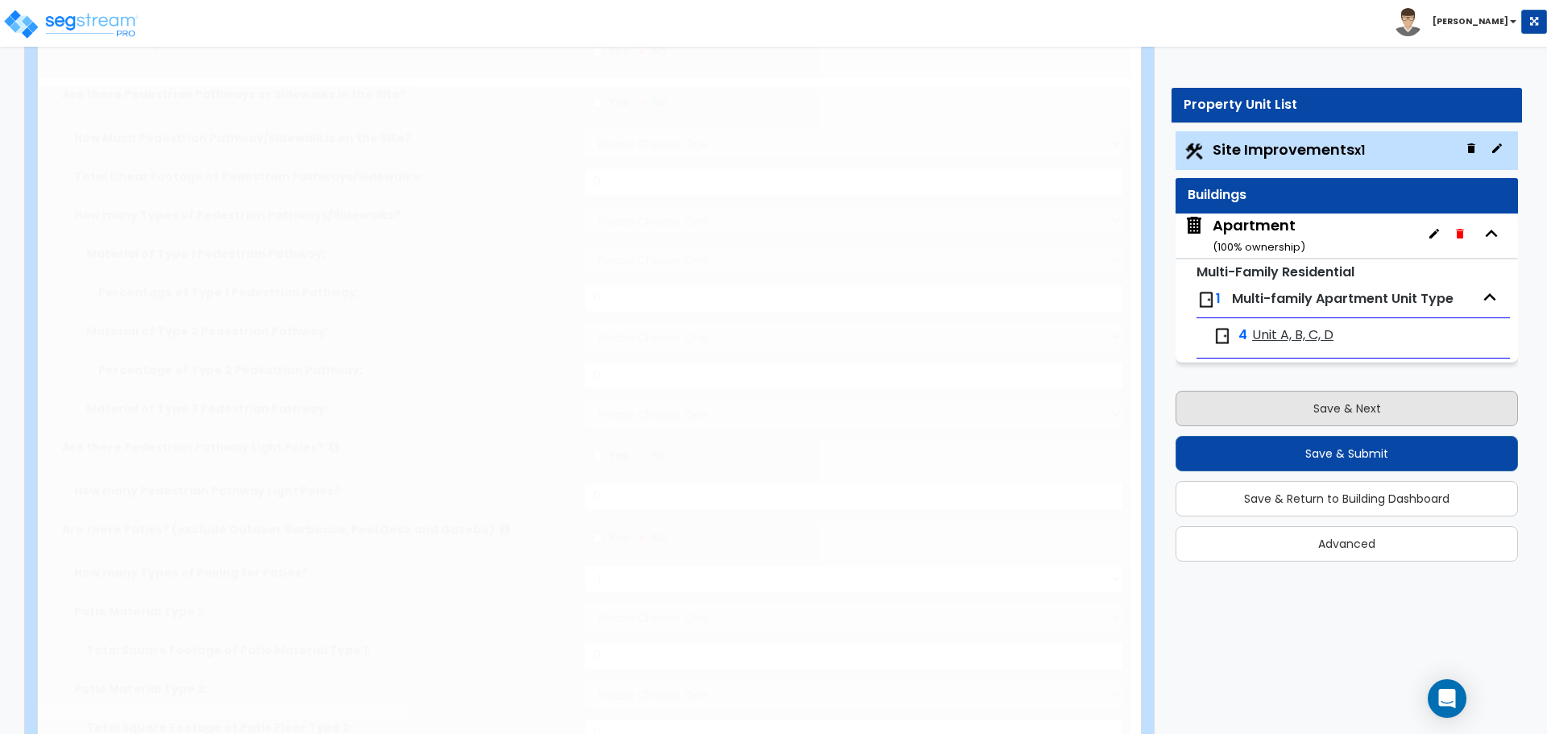
select select "2"
type input "3600"
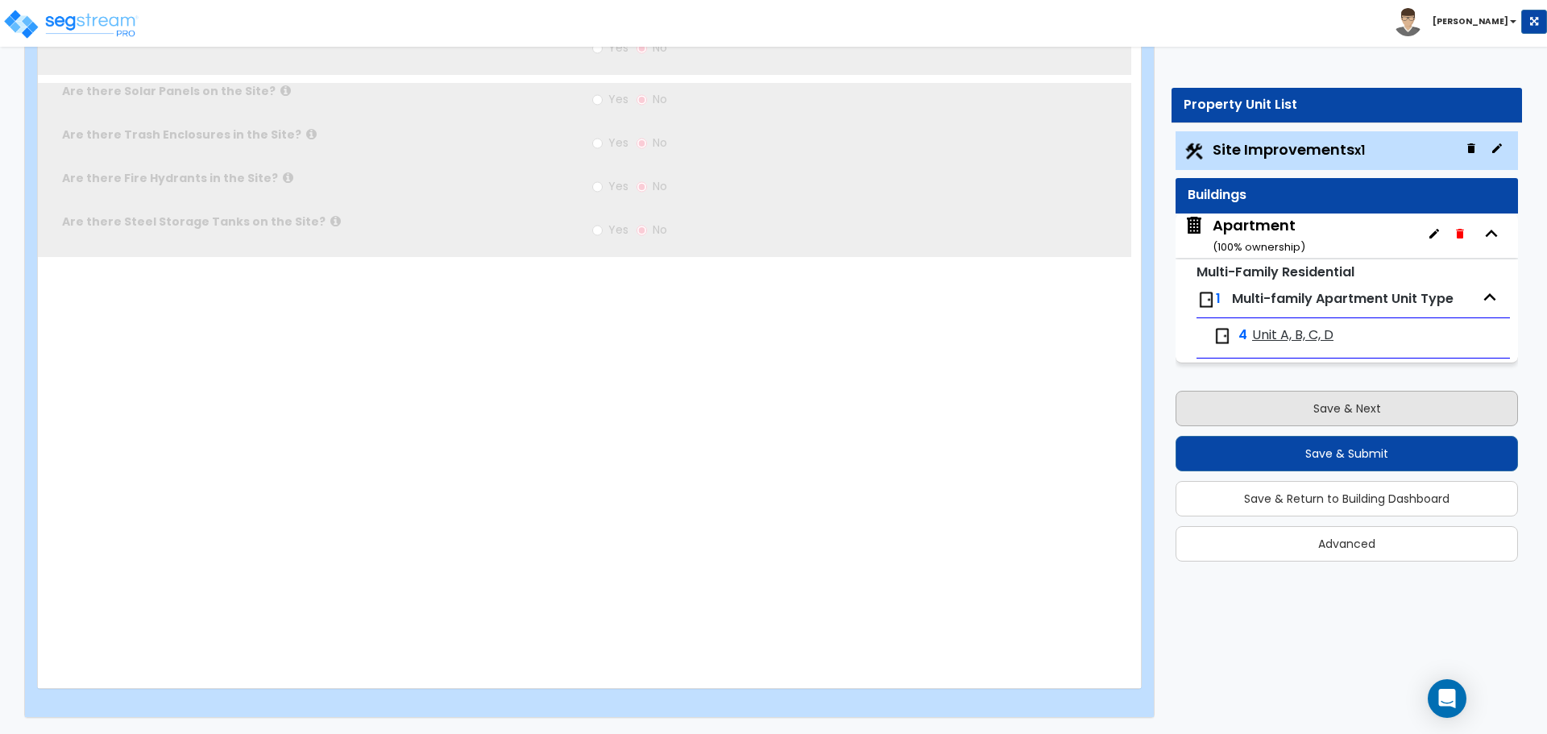
scroll to position [0, 0]
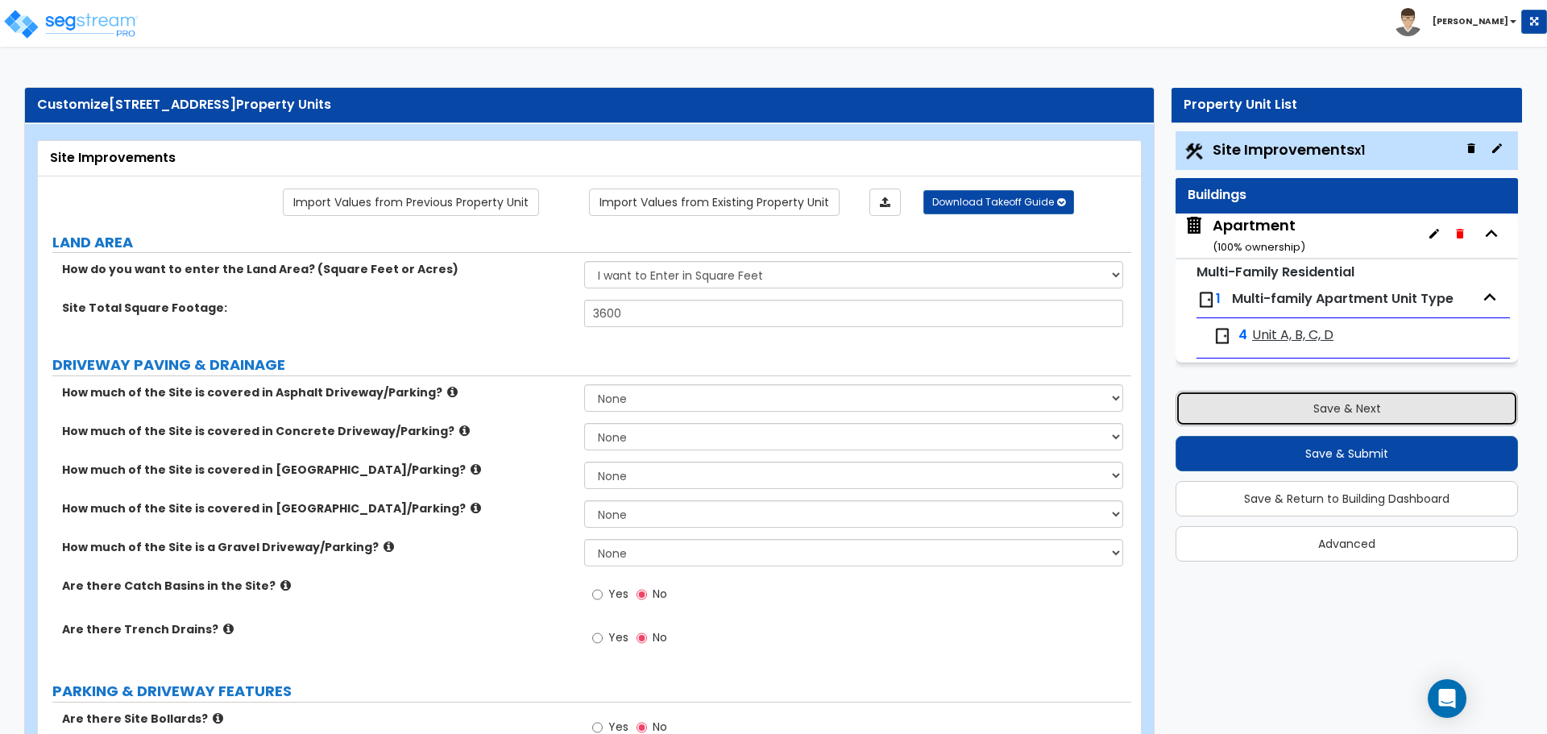
click at [1311, 406] on button "Save & Next" at bounding box center [1346, 408] width 342 height 35
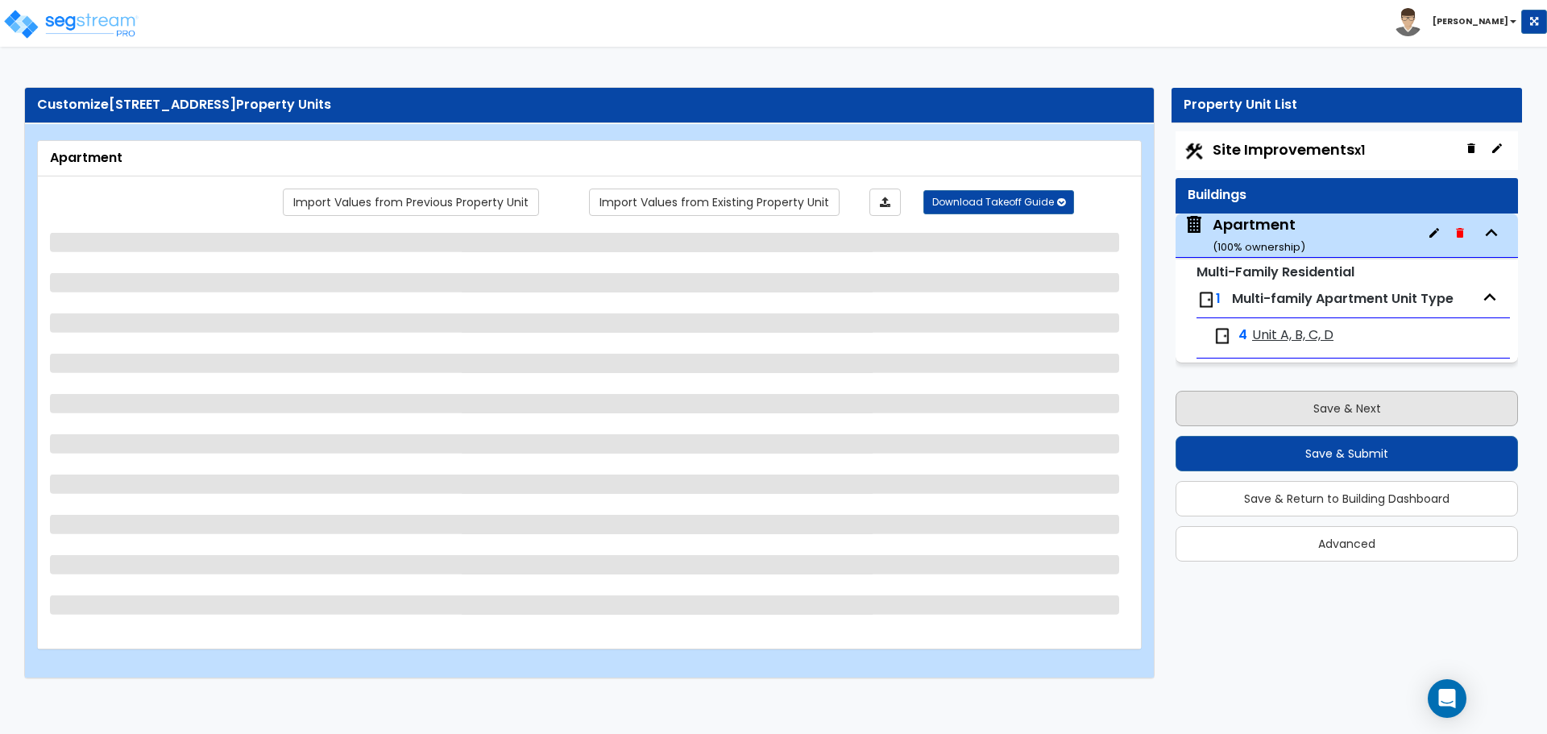
select select "1"
select select "4"
select select "7"
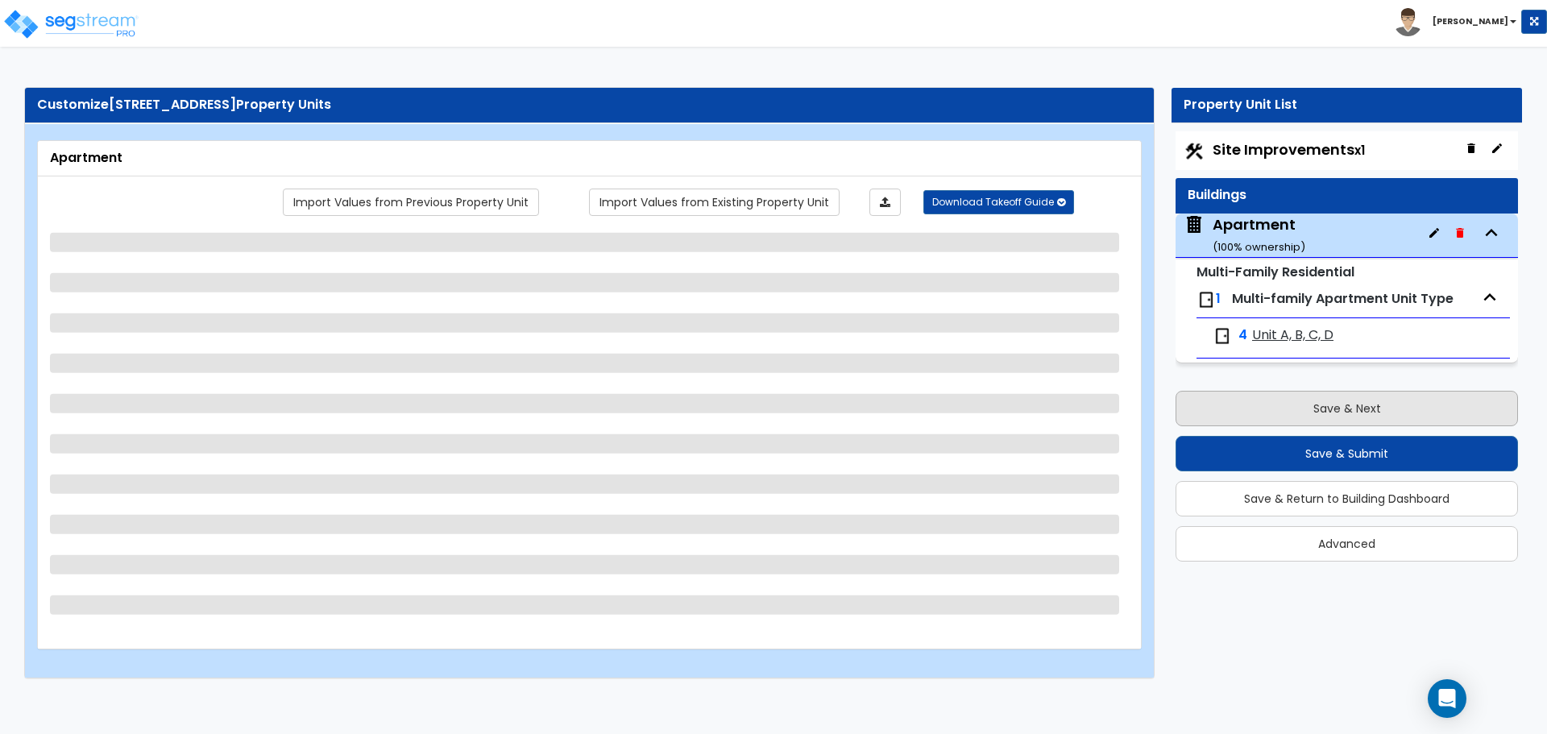
select select "2"
select select "4"
select select "1"
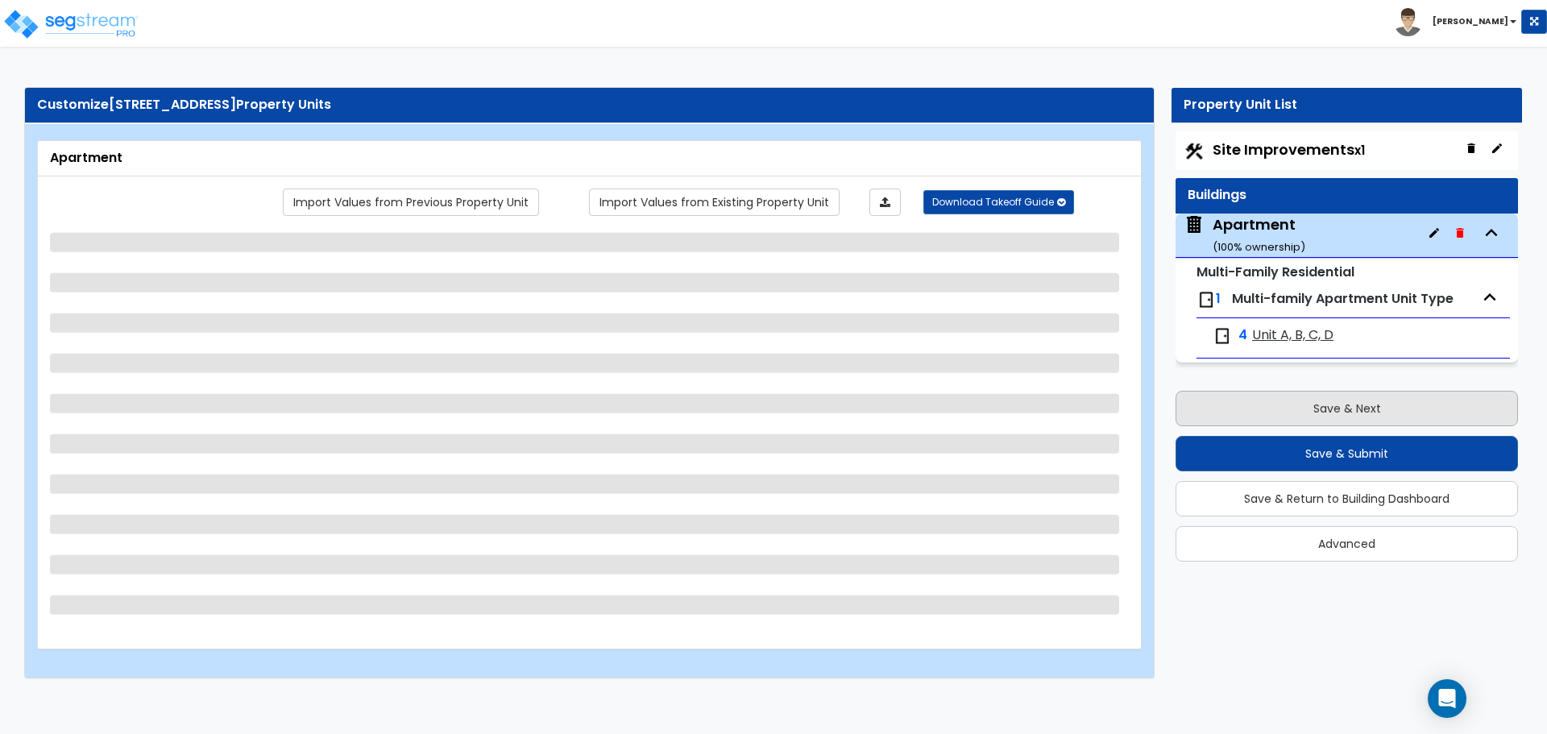
select select "1"
select select "2"
select select "1"
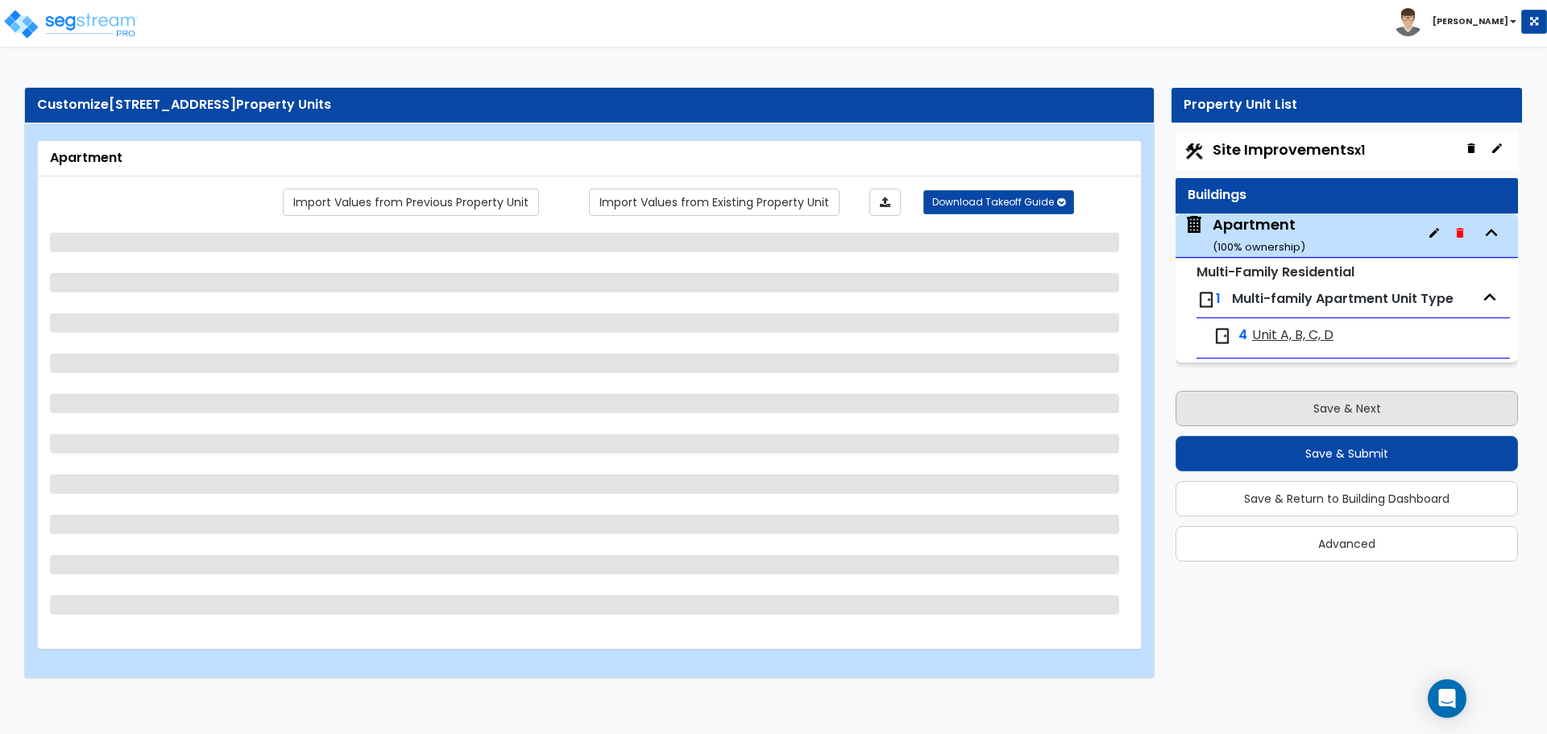
select select "1"
select select "3"
select select "1"
select select "2"
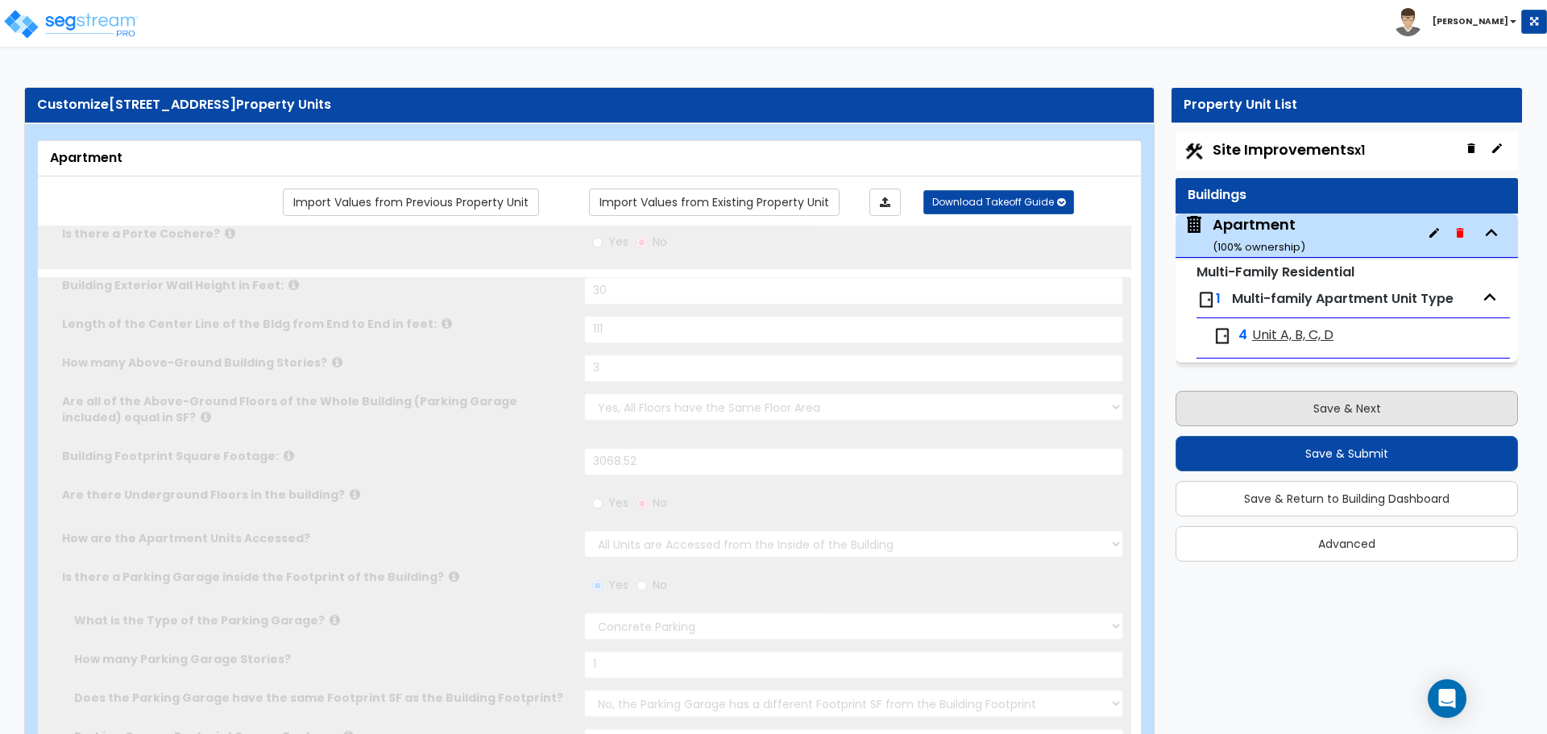
select select "1"
type input "4"
select select "1"
select select "3"
type input "1"
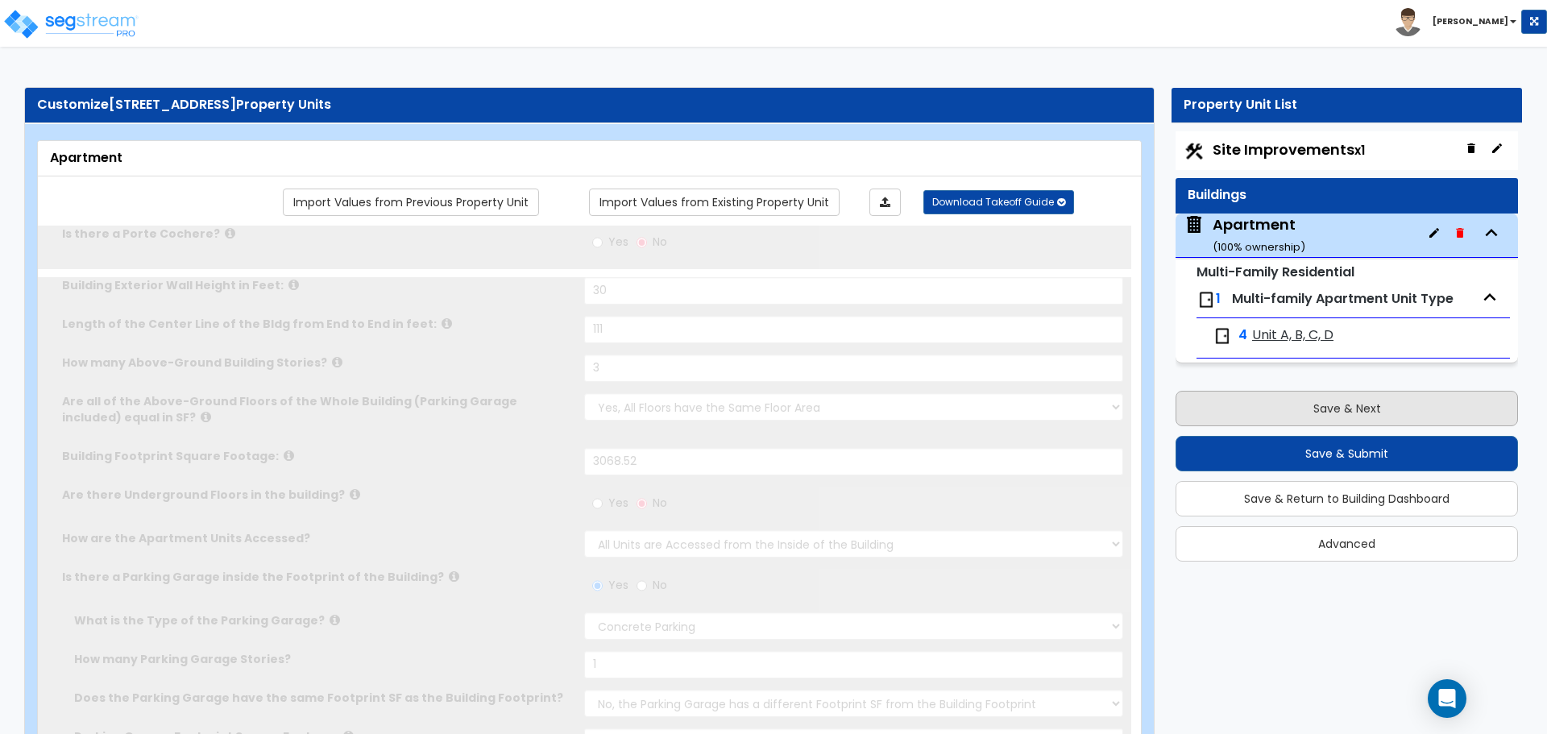
select select "2"
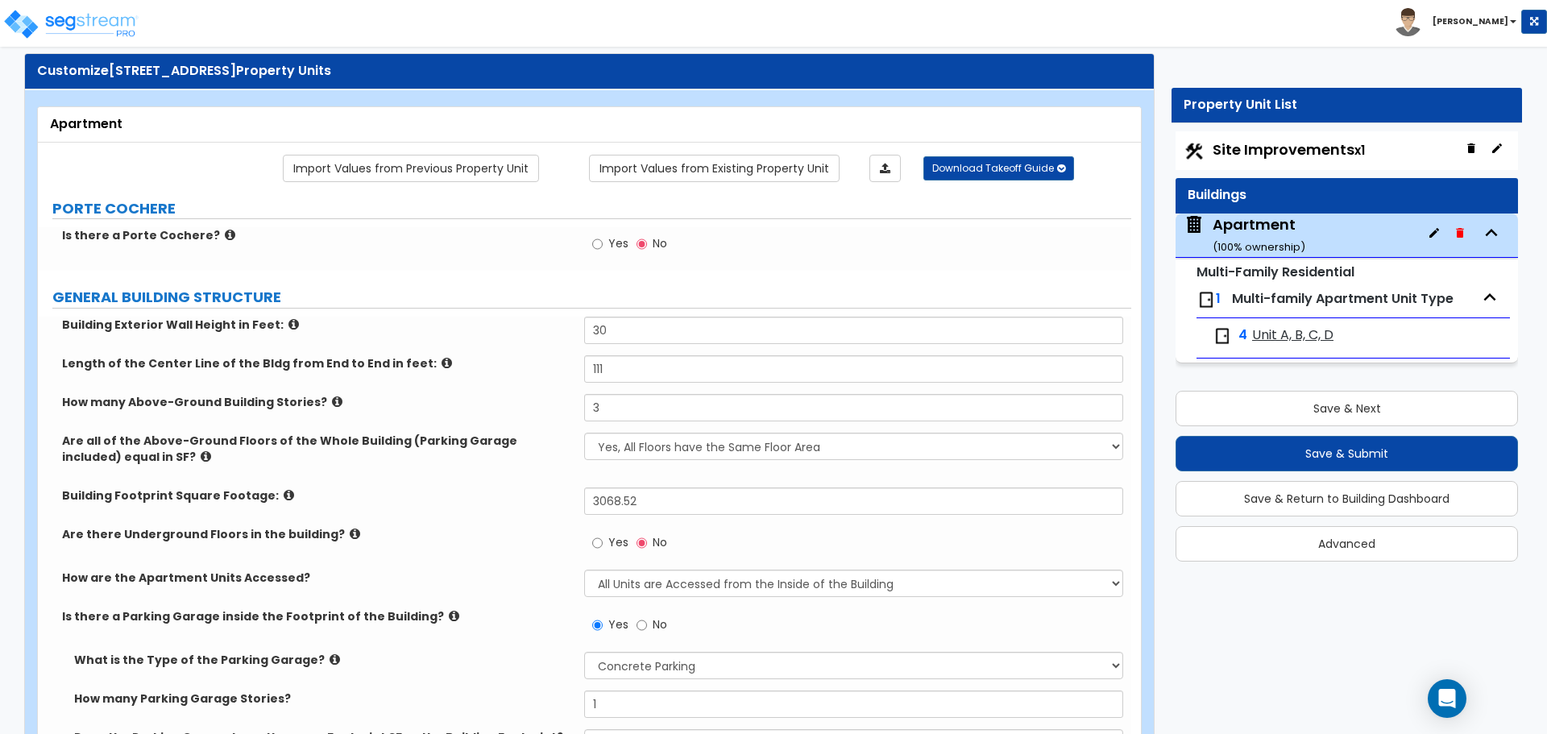
scroll to position [81, 0]
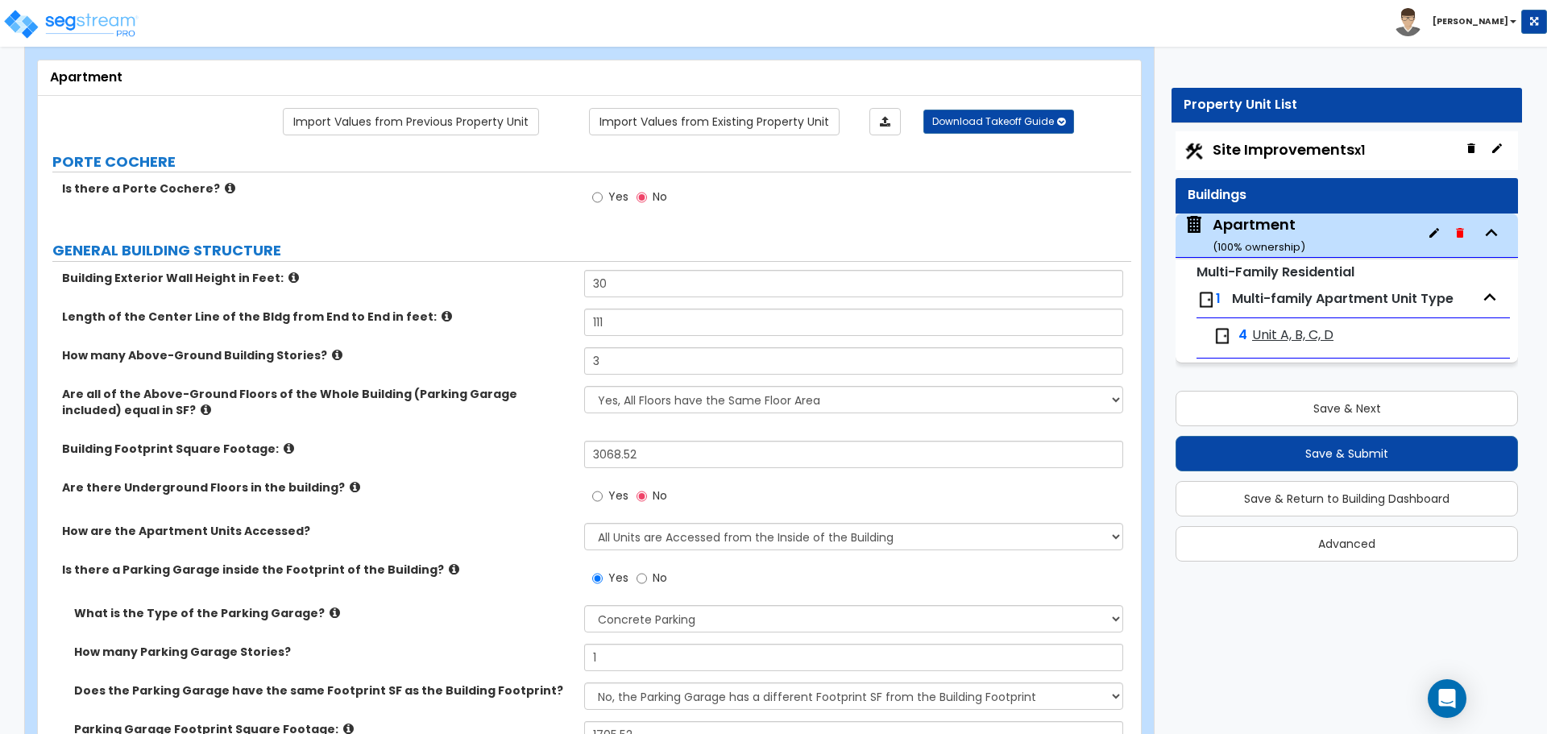
click at [1266, 328] on span "Unit A, B, C, D" at bounding box center [1292, 335] width 81 height 19
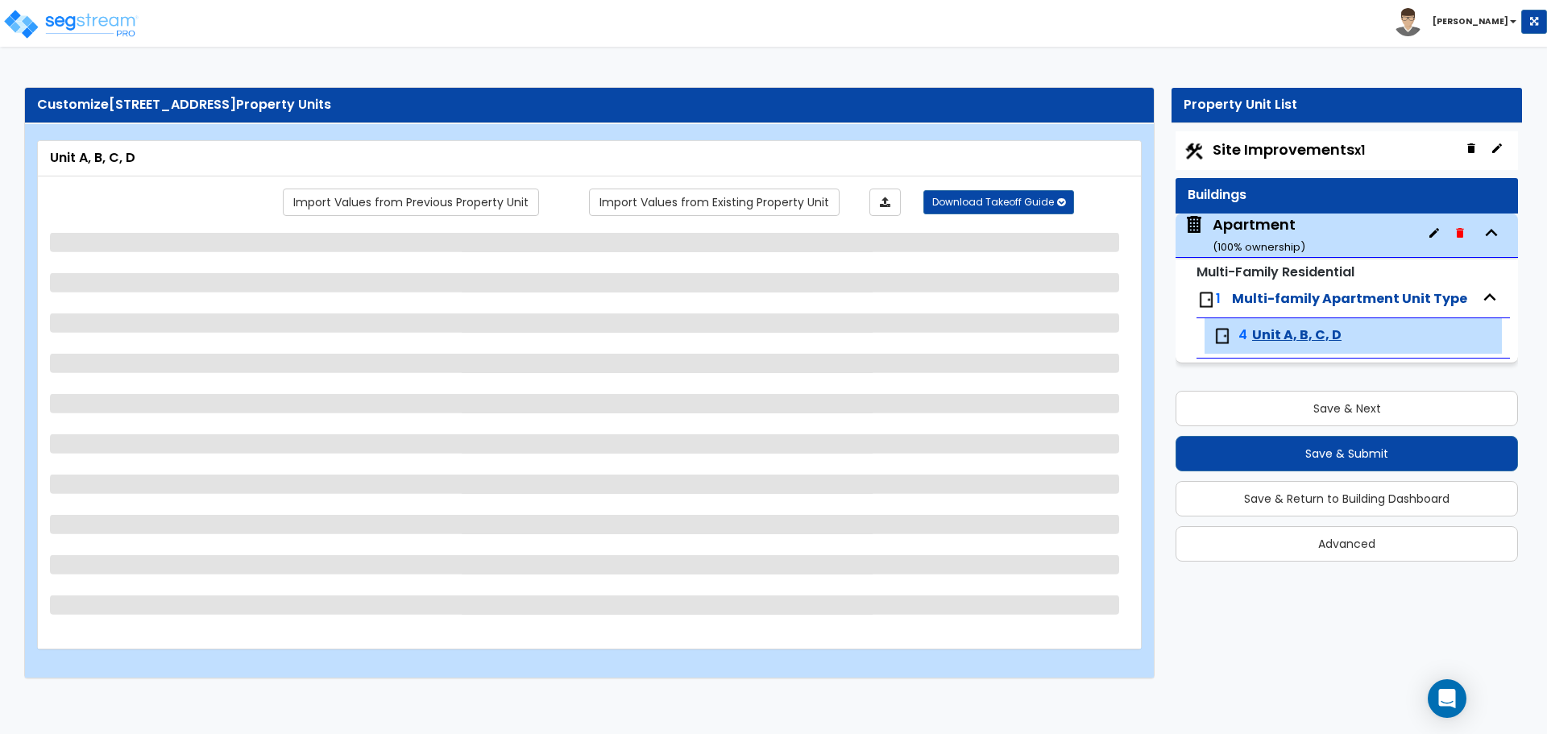
scroll to position [0, 0]
select select "1"
select select "2"
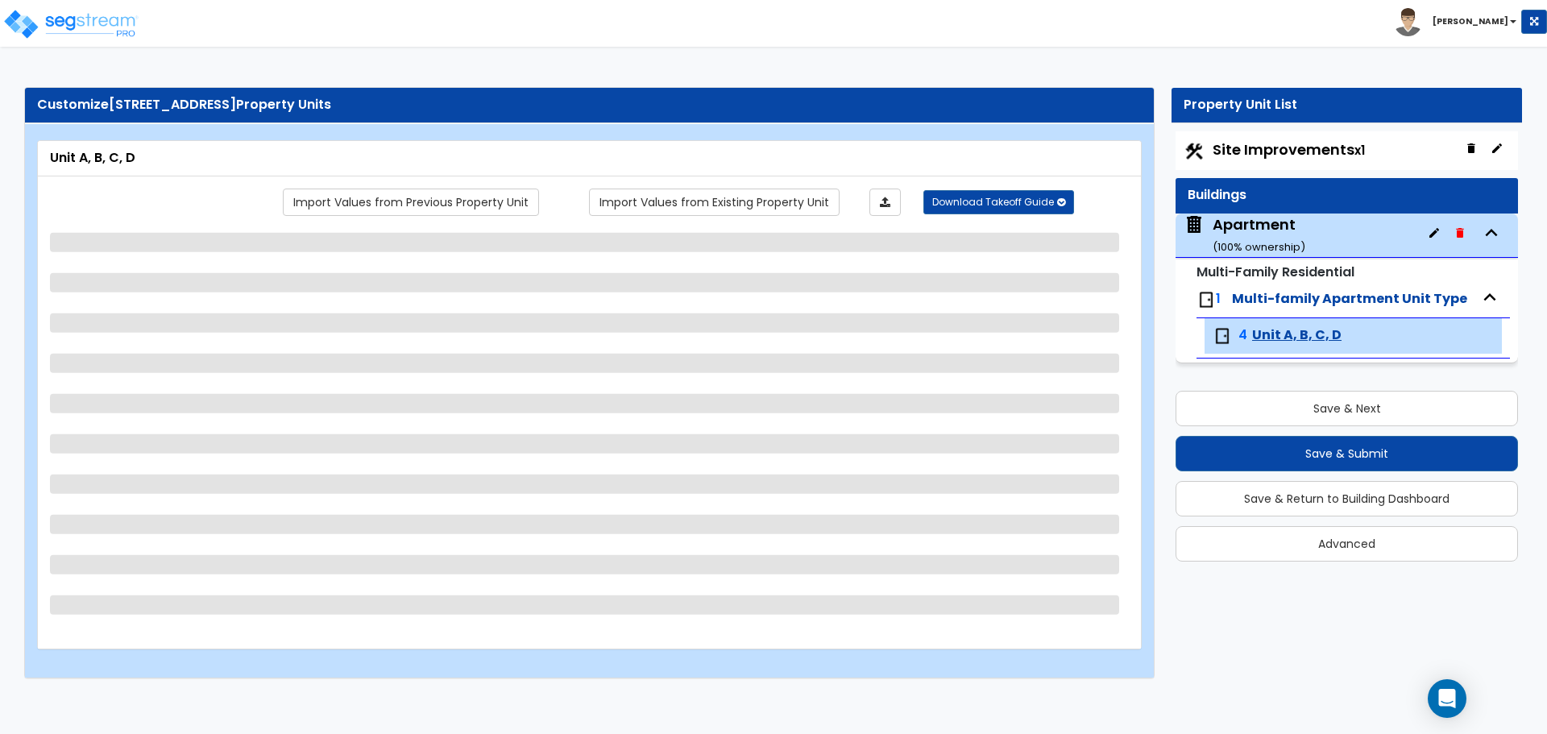
select select "2"
select select "3"
select select "2"
select select "1"
select select "2"
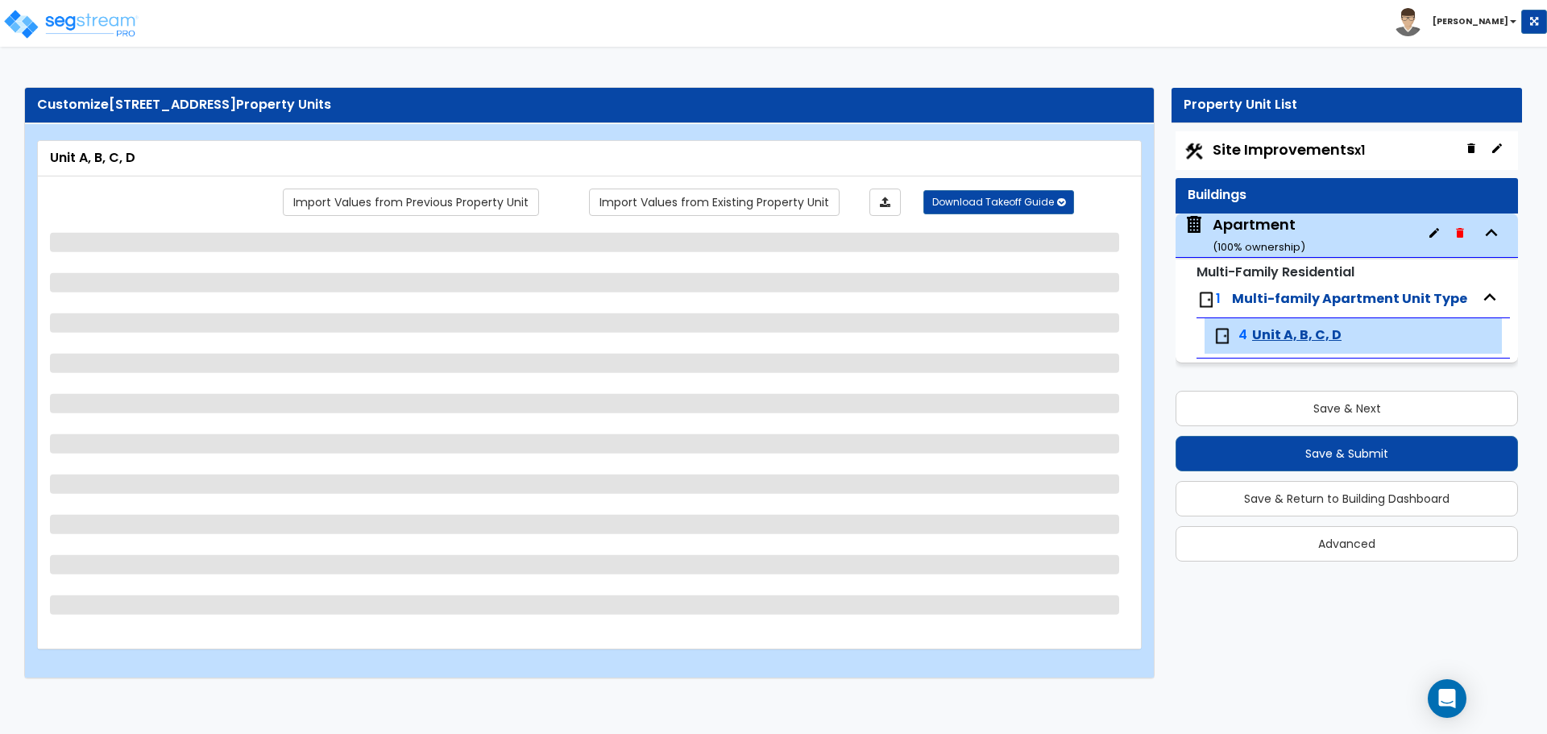
select select "1"
select select "3"
select select "2"
select select "1"
select select "2"
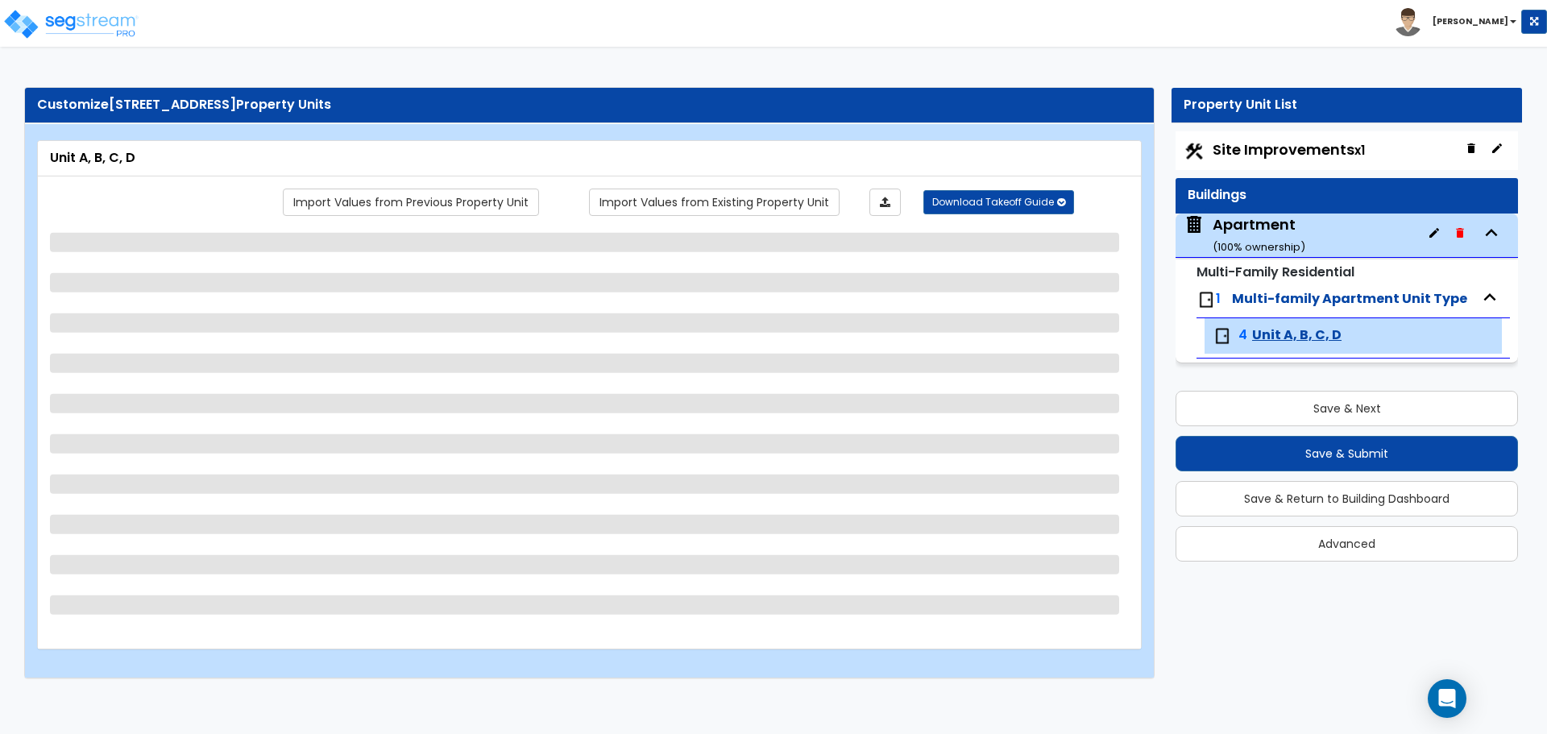
select select "1"
select select "2"
select select "6"
select select "5"
select select "4"
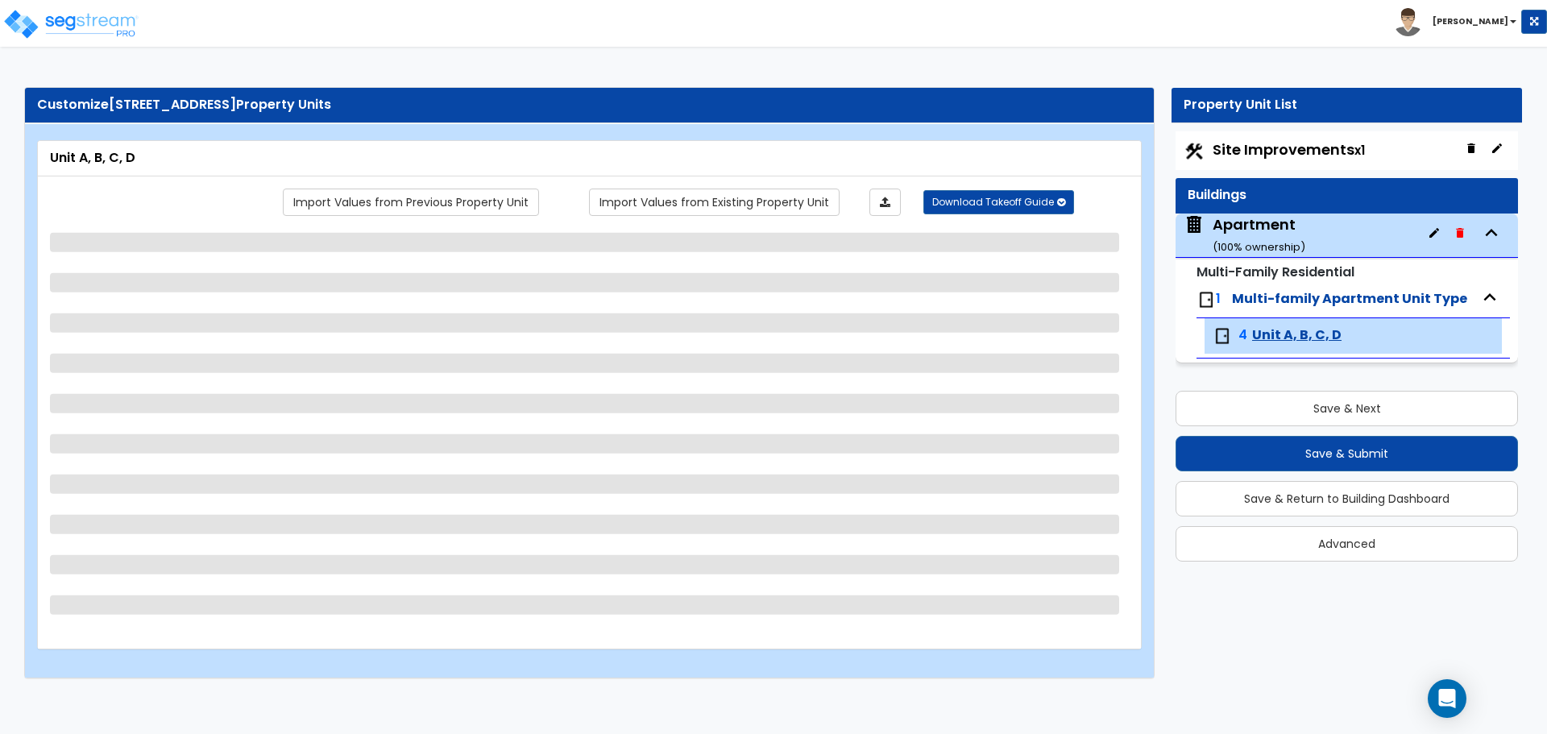
select select "1"
select select "2"
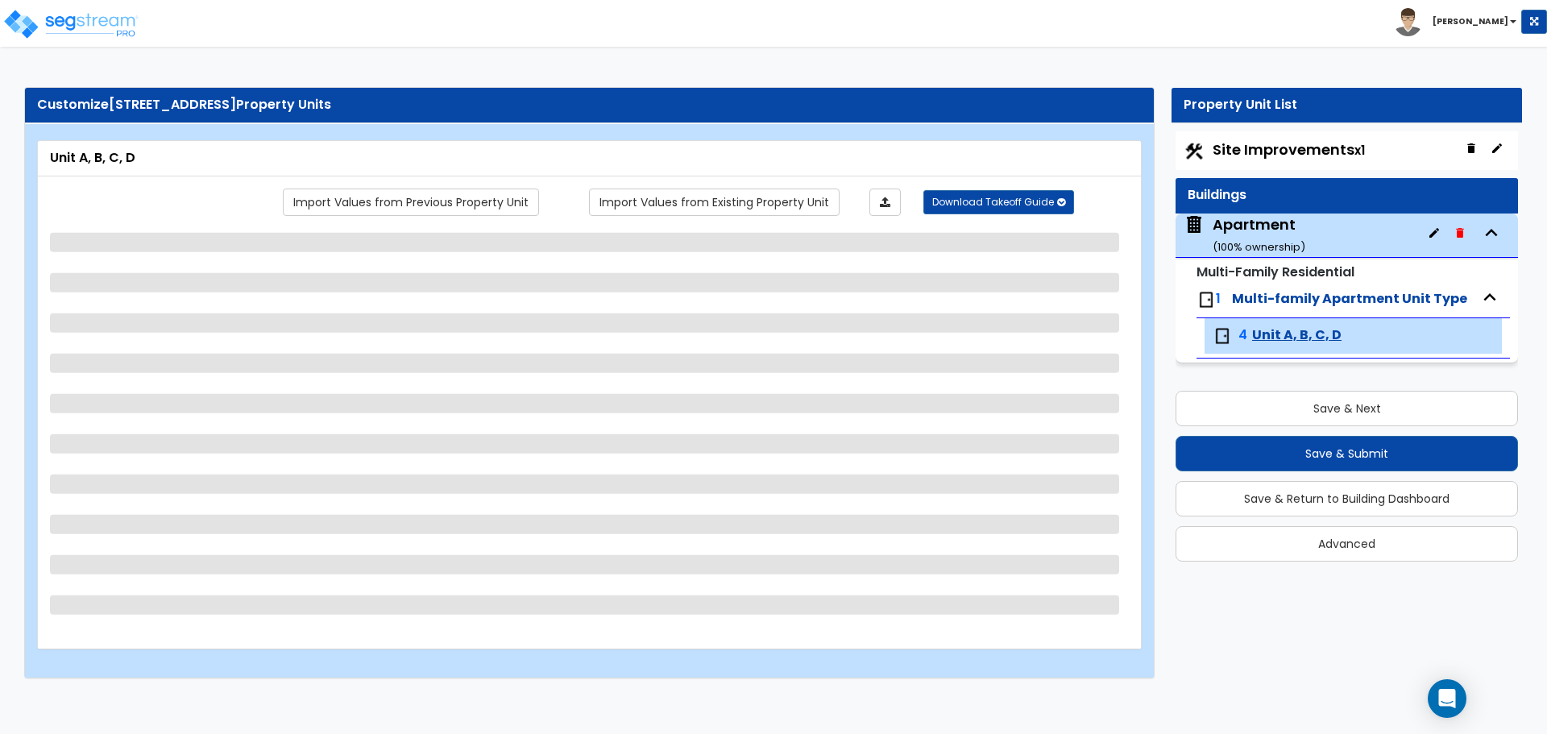
select select "2"
select select "3"
select select "5"
select select "1"
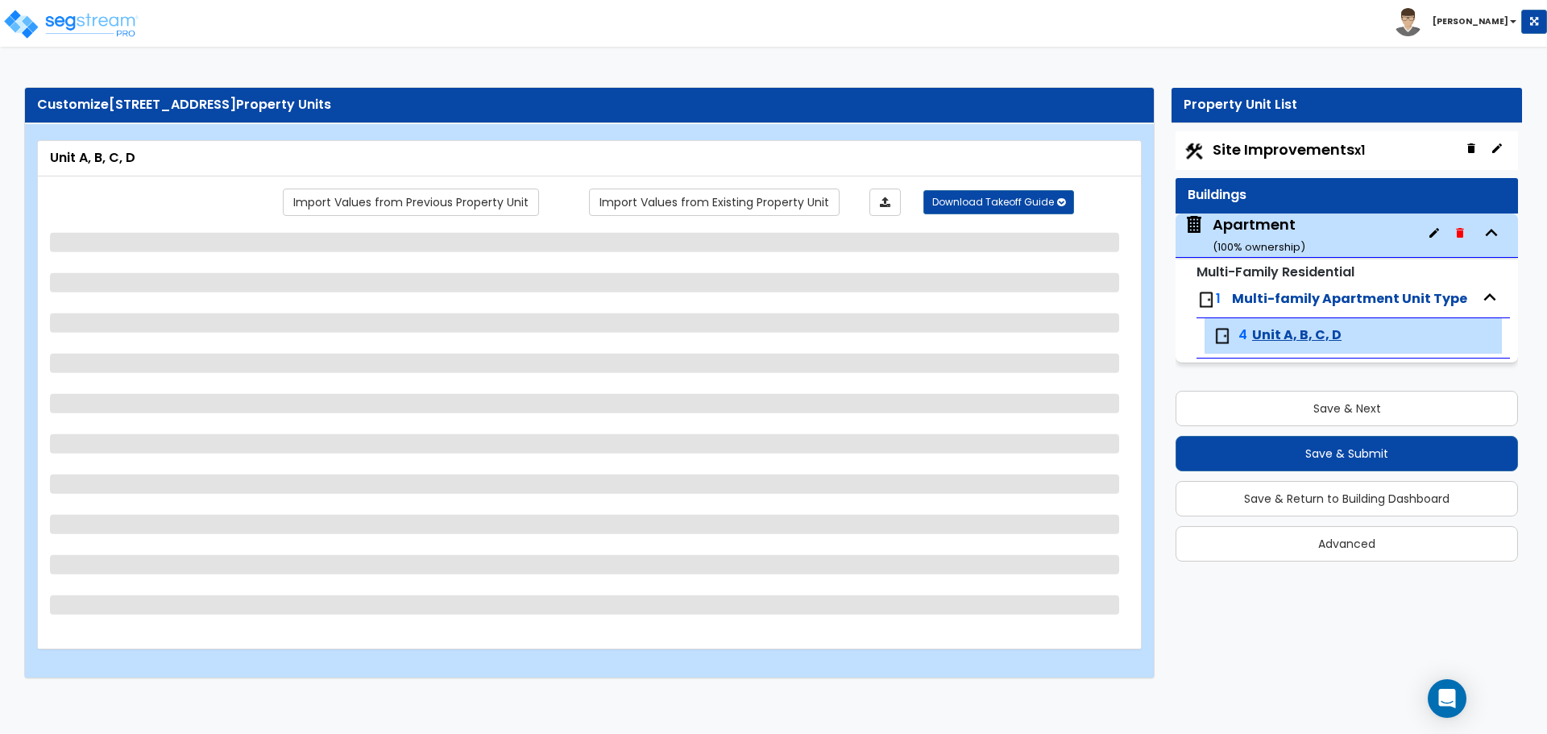
select select "1"
select select "2"
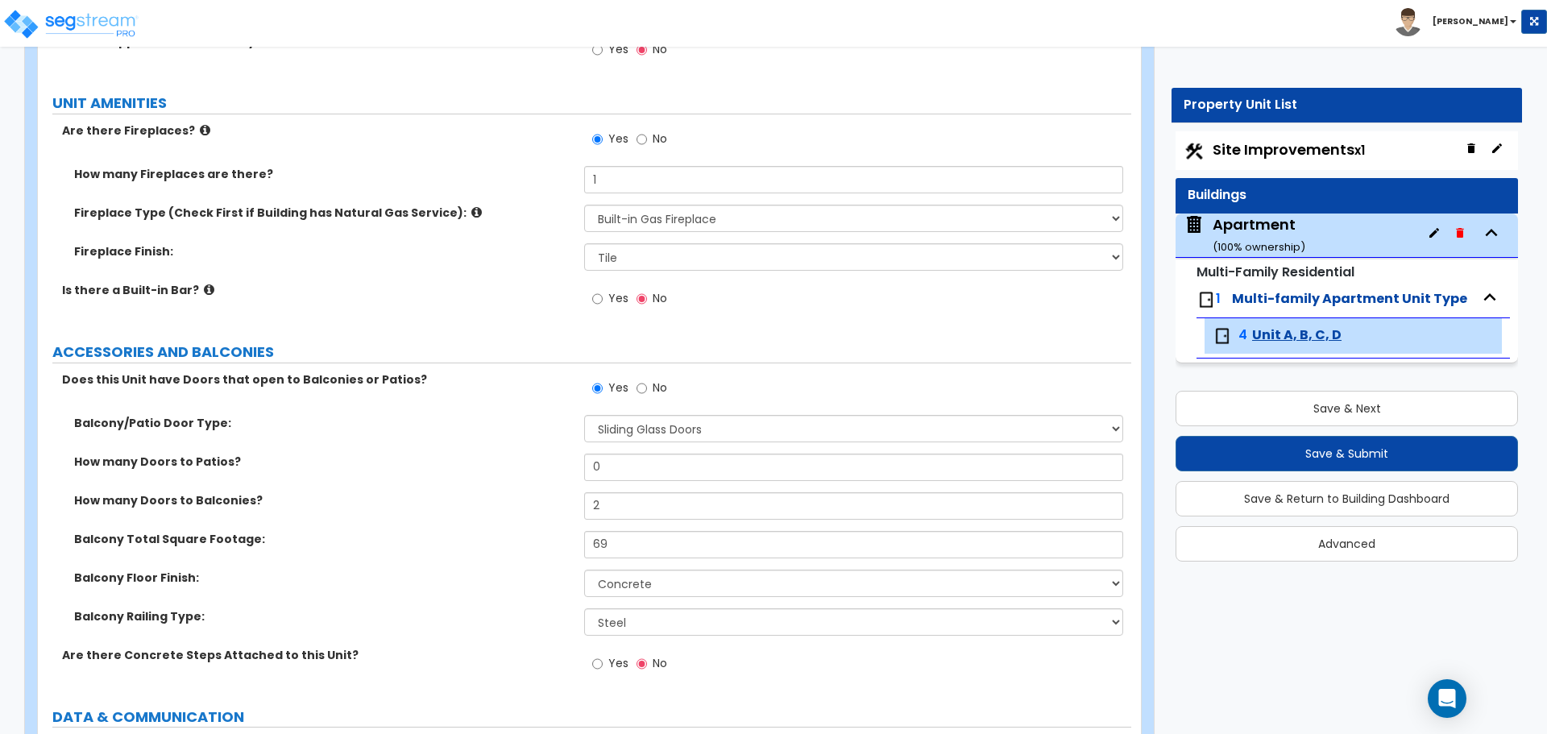
scroll to position [3594, 0]
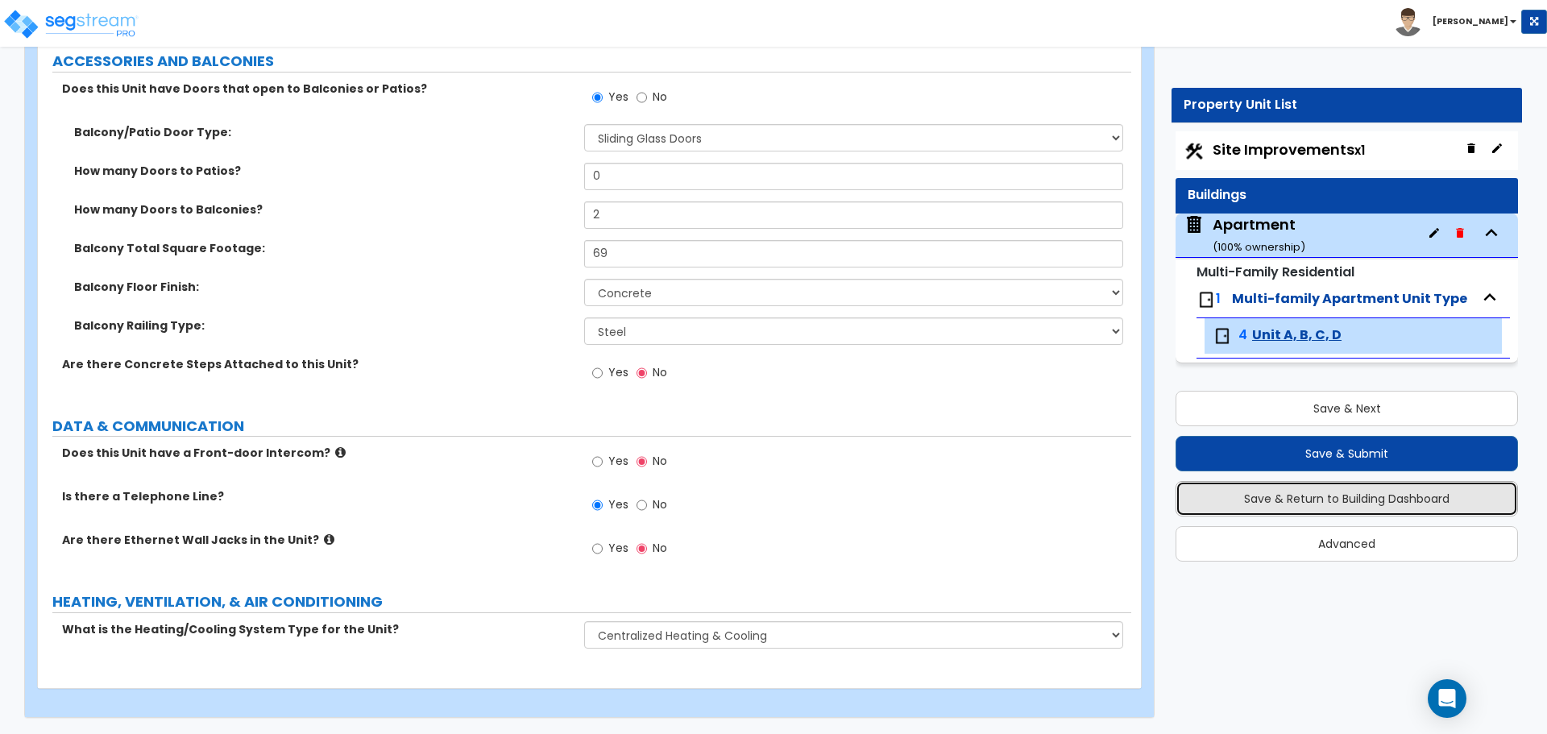
click at [1377, 498] on button "Save & Return to Building Dashboard" at bounding box center [1346, 498] width 342 height 35
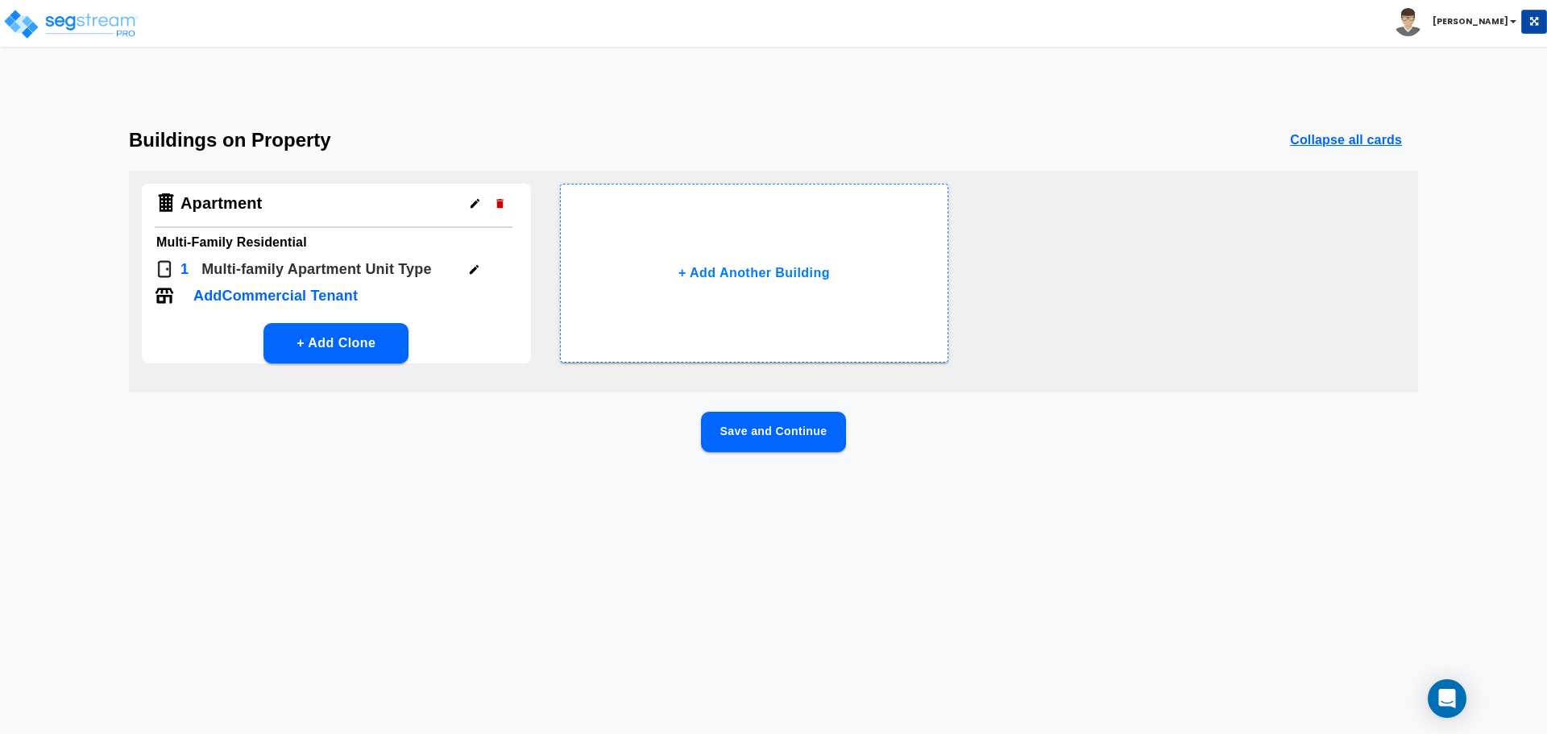
click at [480, 267] on icon "button" at bounding box center [474, 269] width 12 height 12
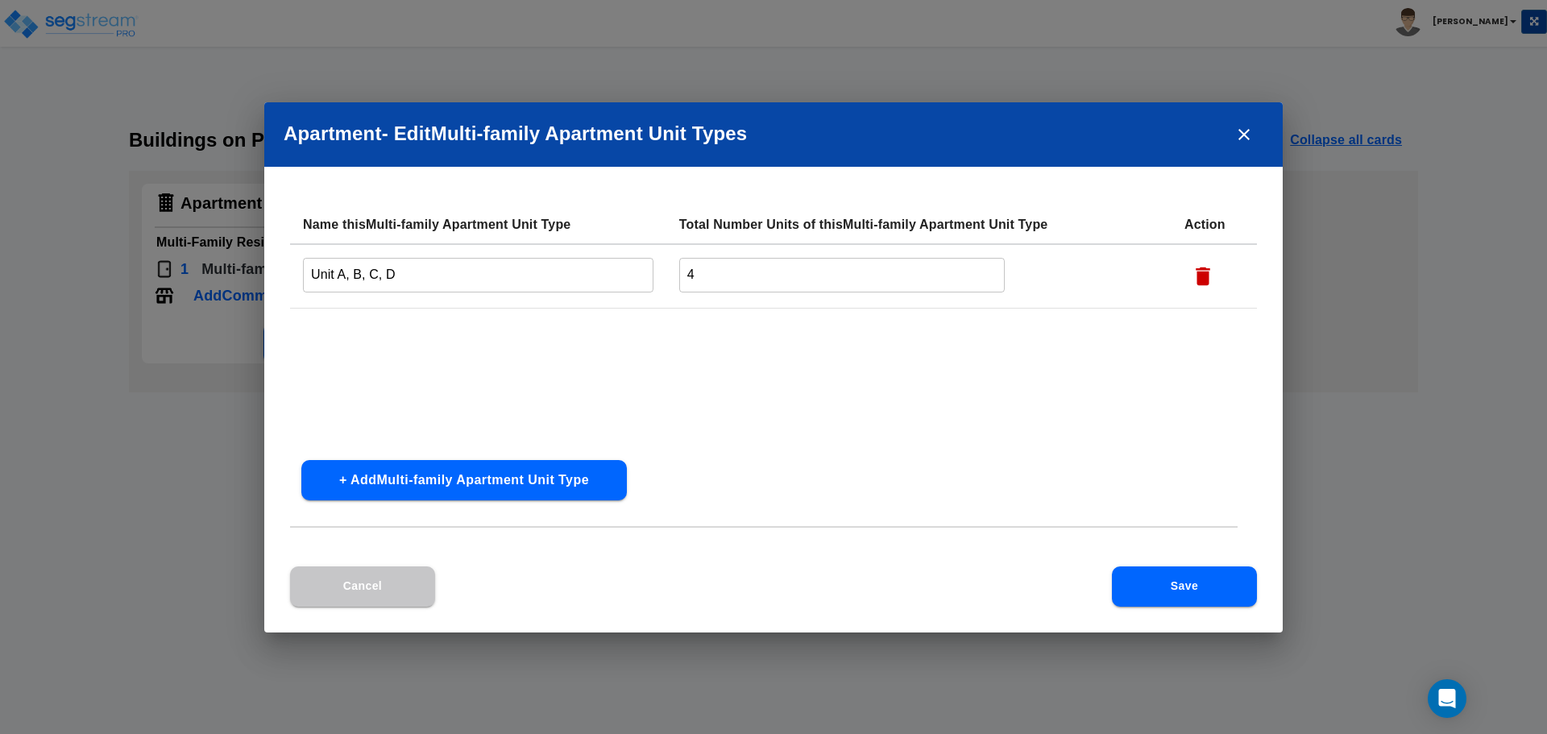
click at [512, 271] on input "Unit A, B, C, D" at bounding box center [478, 275] width 350 height 35
click at [482, 491] on button "+ Add Multi-family Apartment Unit Type" at bounding box center [463, 480] width 325 height 40
click at [454, 477] on button "+ Add Multi-family Apartment Unit Type" at bounding box center [463, 480] width 325 height 40
click at [446, 485] on button "+ Add Multi-family Apartment Unit Type" at bounding box center [463, 480] width 325 height 40
click at [398, 271] on input "Unit A, B, C, D" at bounding box center [478, 275] width 350 height 35
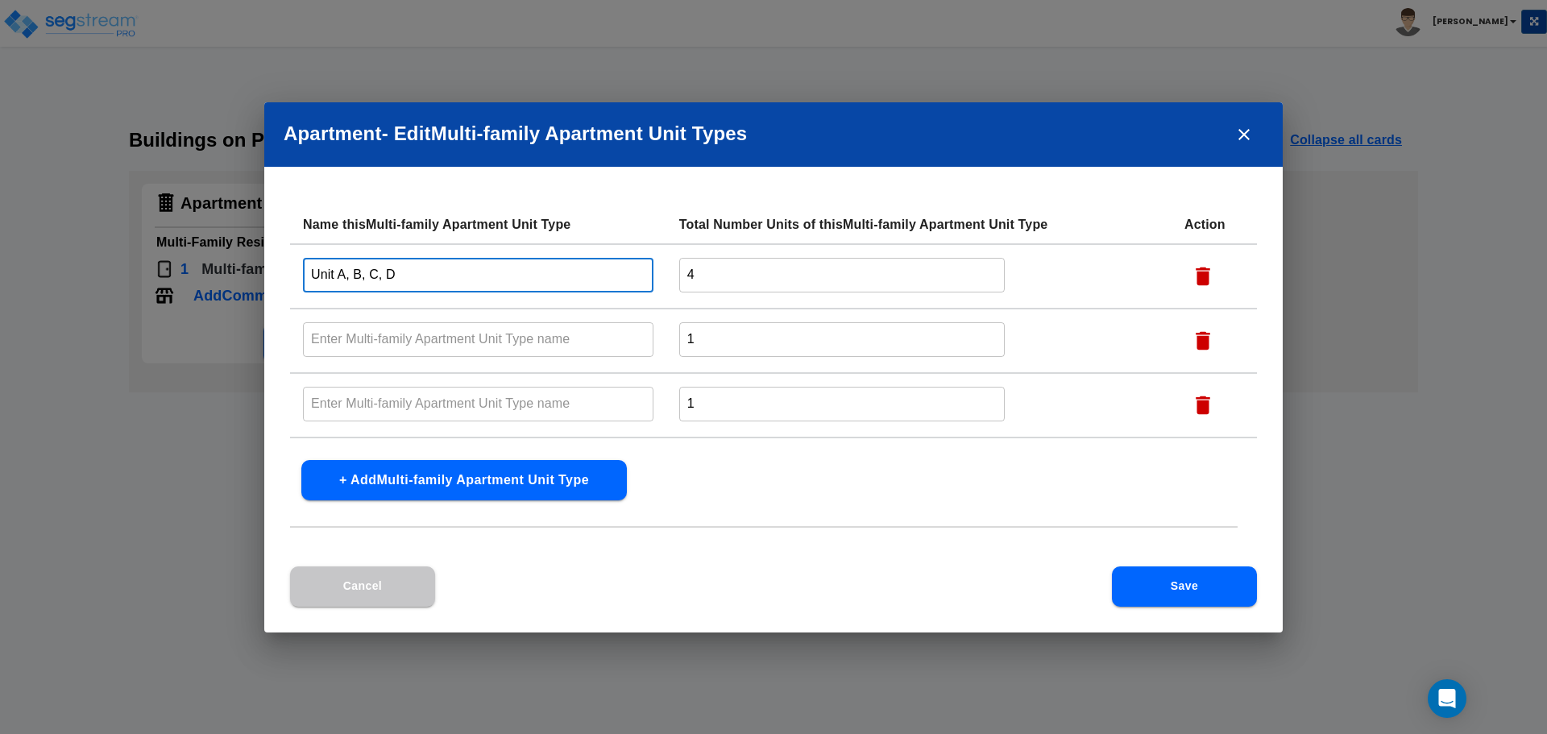
drag, startPoint x: 408, startPoint y: 272, endPoint x: 347, endPoint y: 274, distance: 60.4
click at [347, 274] on input "Unit A, B, C, D" at bounding box center [478, 275] width 350 height 35
drag, startPoint x: 414, startPoint y: 280, endPoint x: 349, endPoint y: 289, distance: 66.0
click at [349, 289] on input "Unit A, B, C, D" at bounding box center [478, 275] width 350 height 35
type input "Unit A"
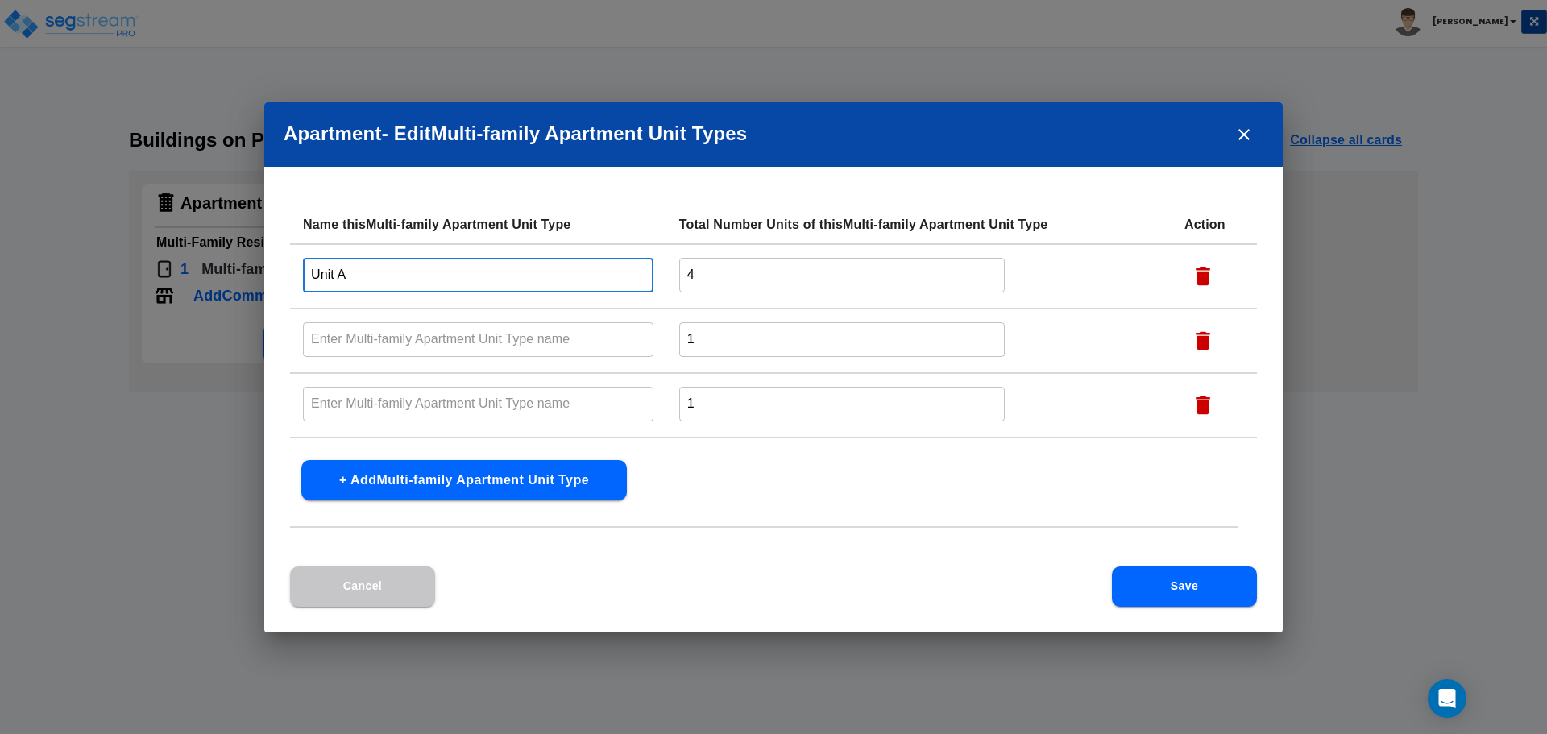
click at [363, 329] on input "text" at bounding box center [478, 339] width 350 height 35
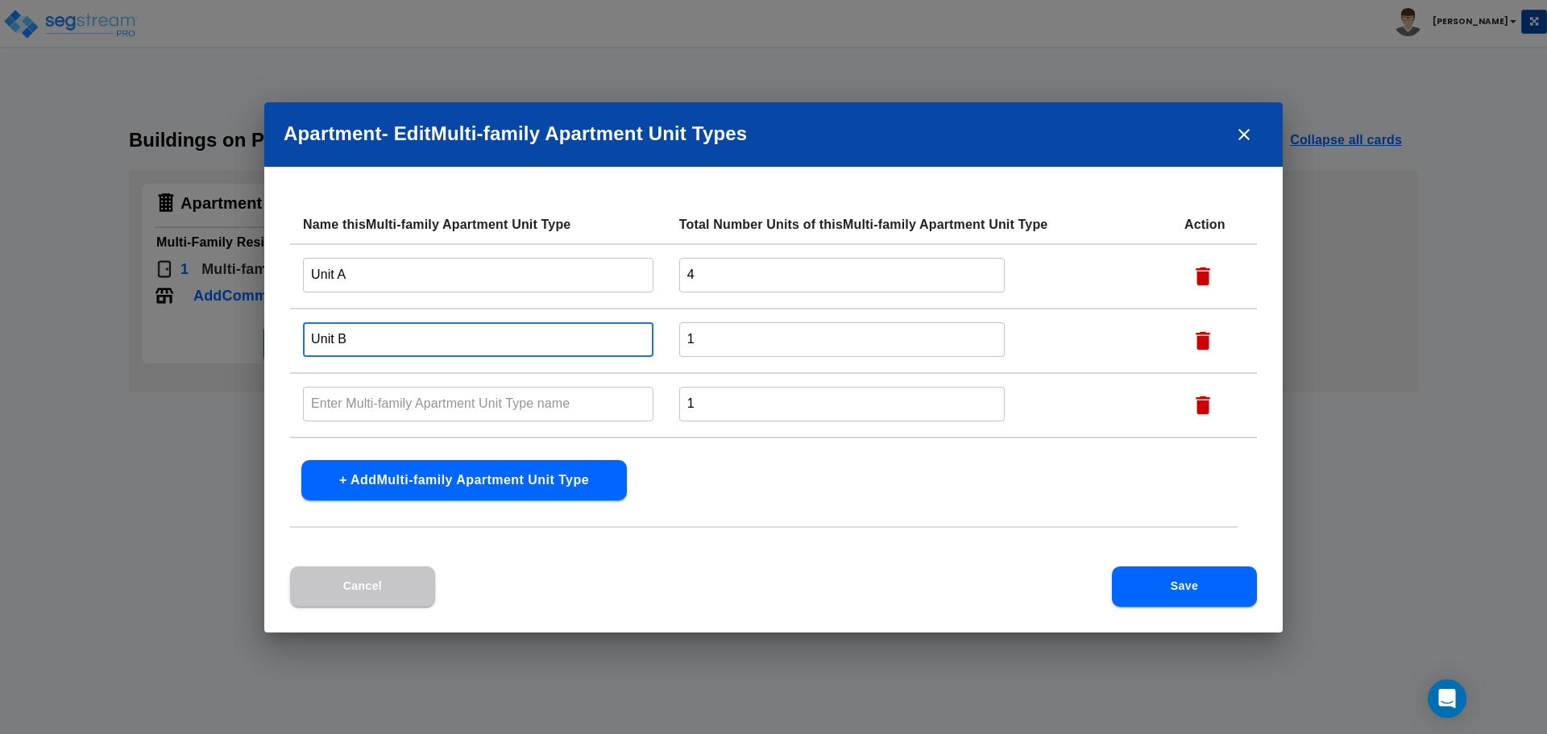
type input "Unit B"
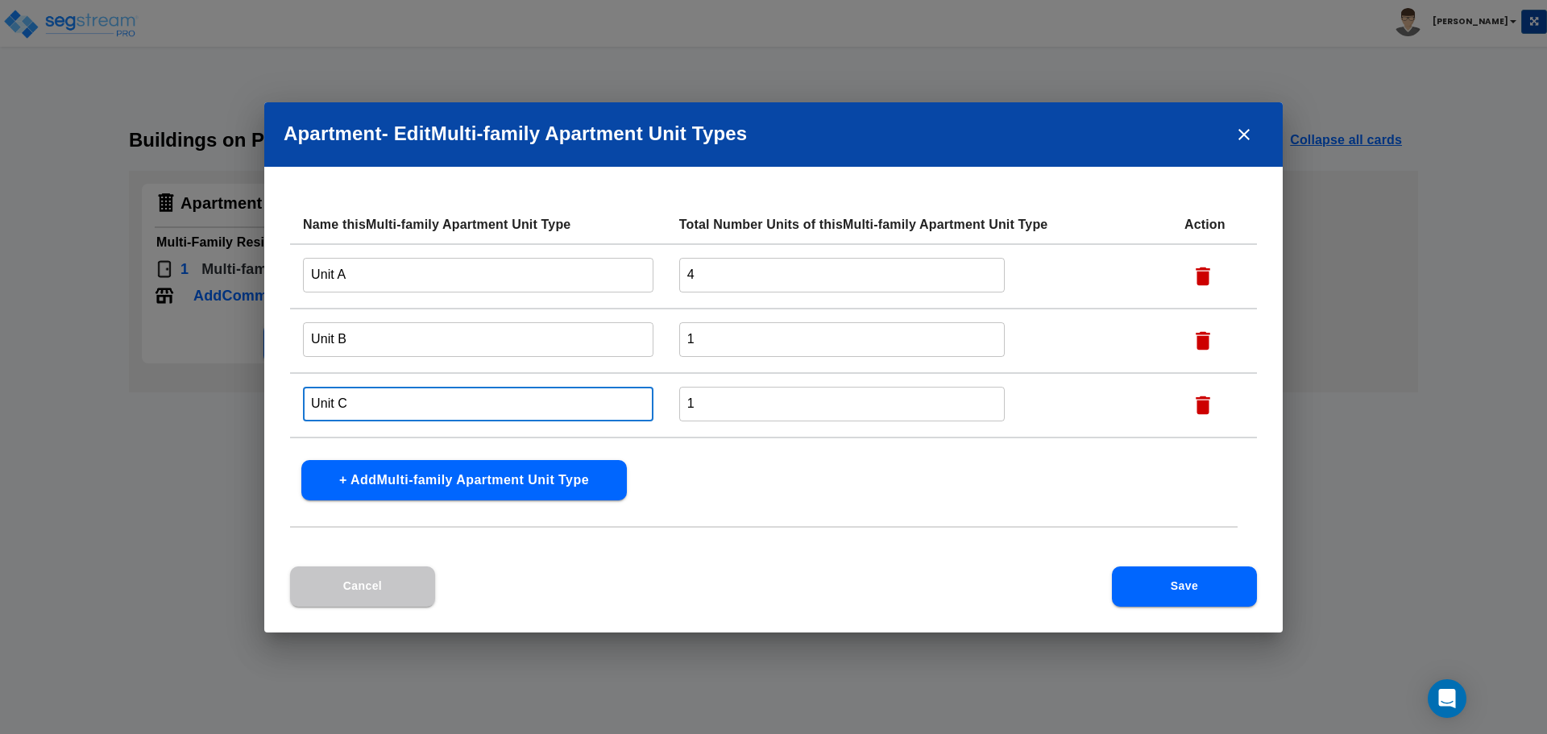
type input "Unit C"
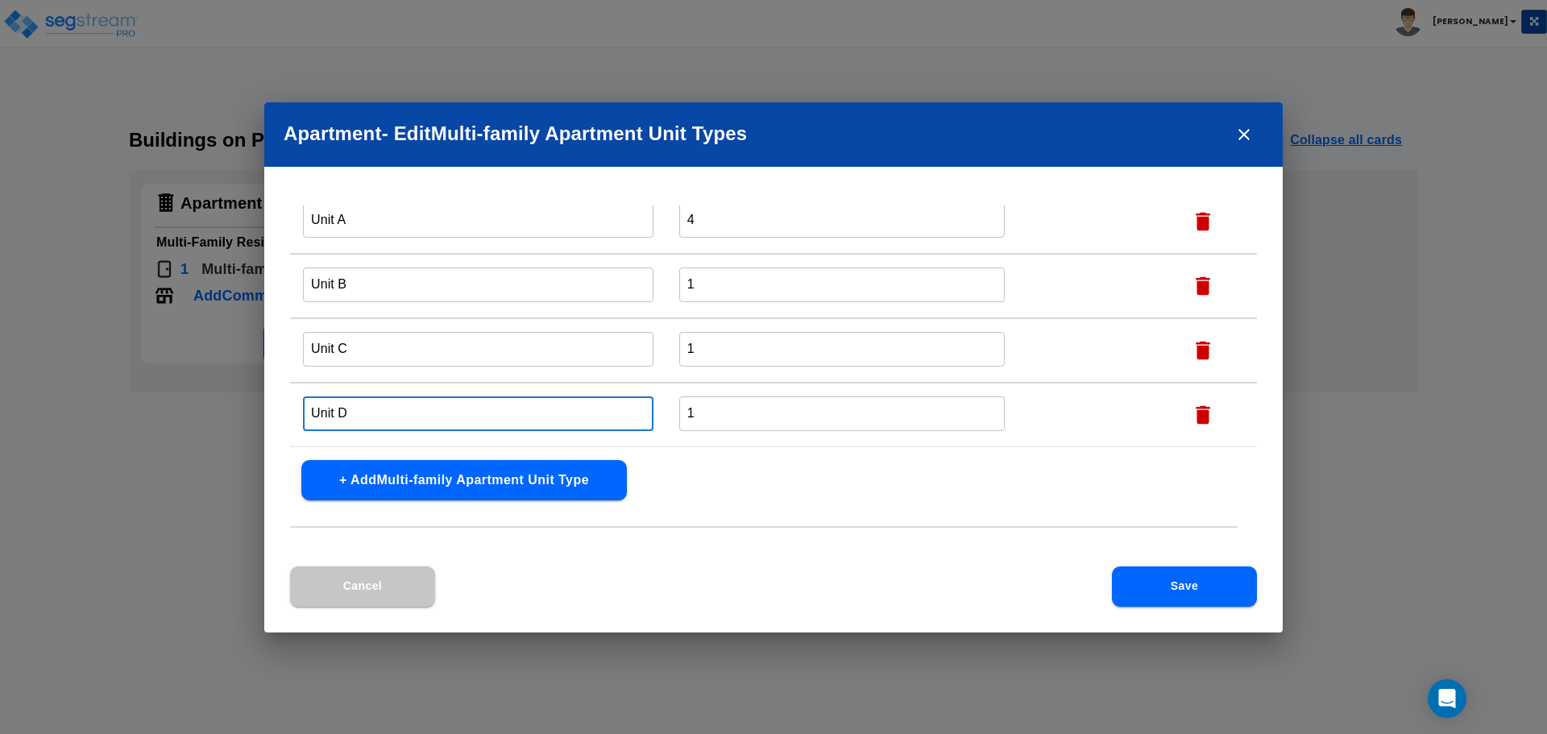
type input "Unit D"
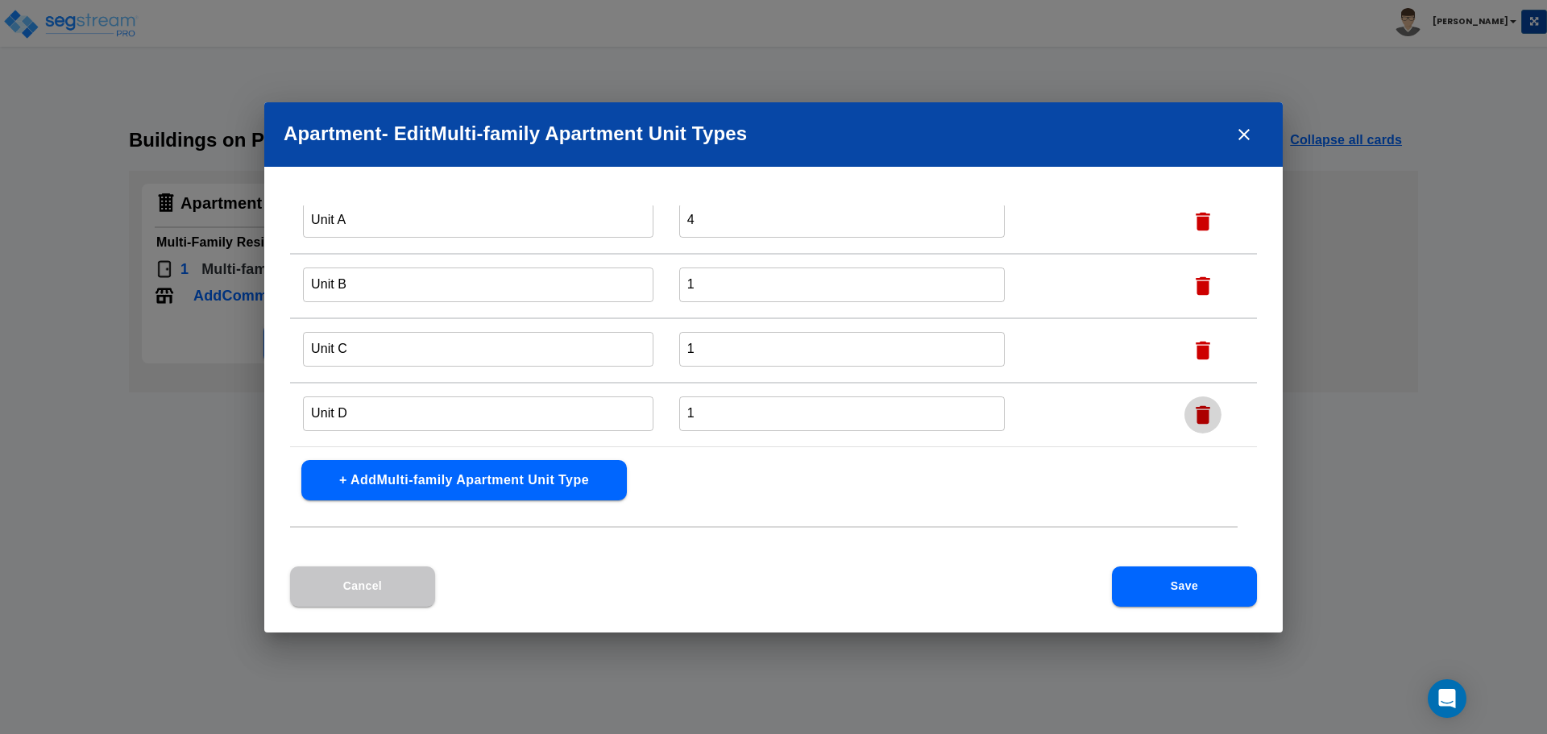
click at [1164, 594] on button "Save" at bounding box center [1184, 586] width 145 height 40
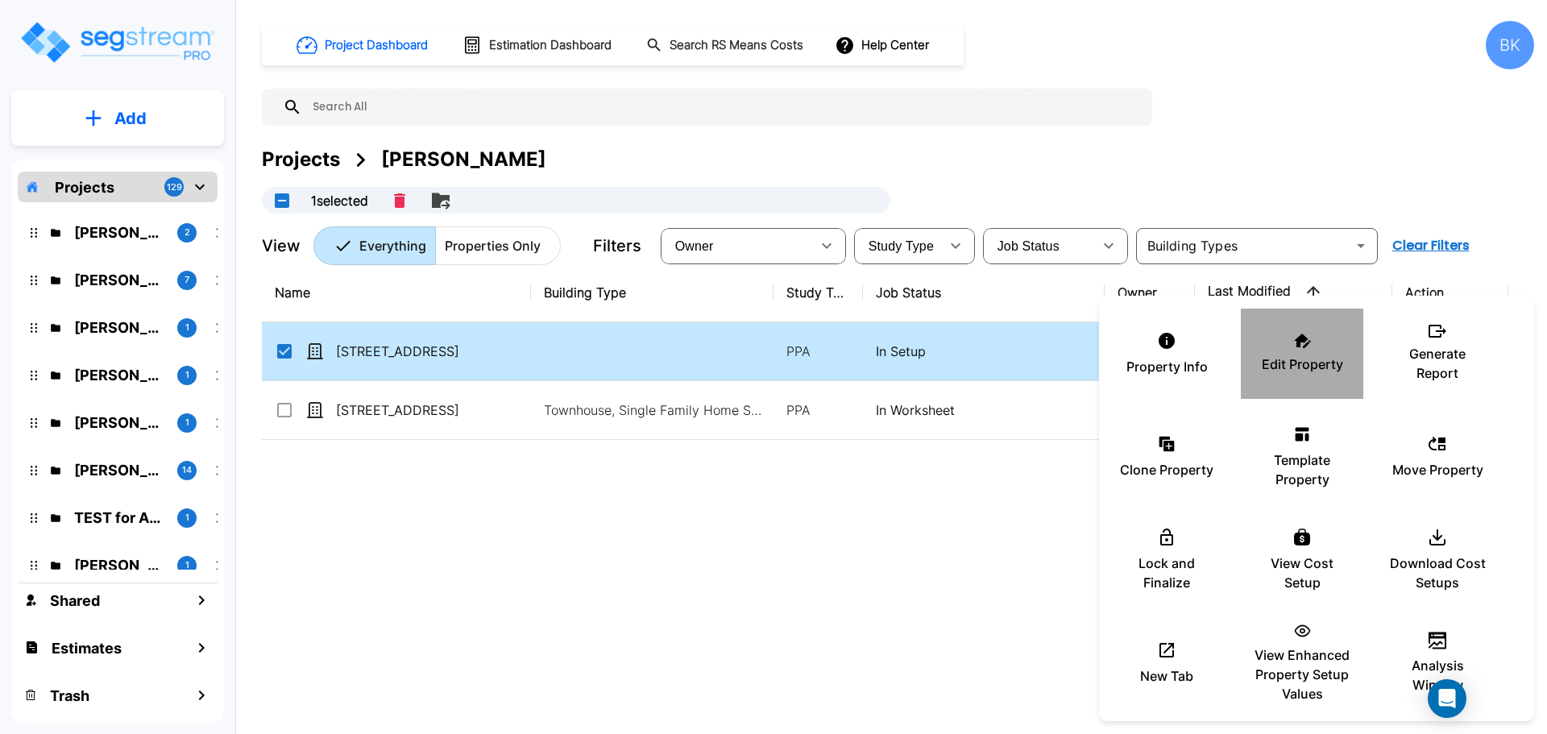
click at [1285, 351] on div "Edit Property" at bounding box center [1302, 353] width 97 height 81
click at [720, 567] on div at bounding box center [773, 367] width 1547 height 734
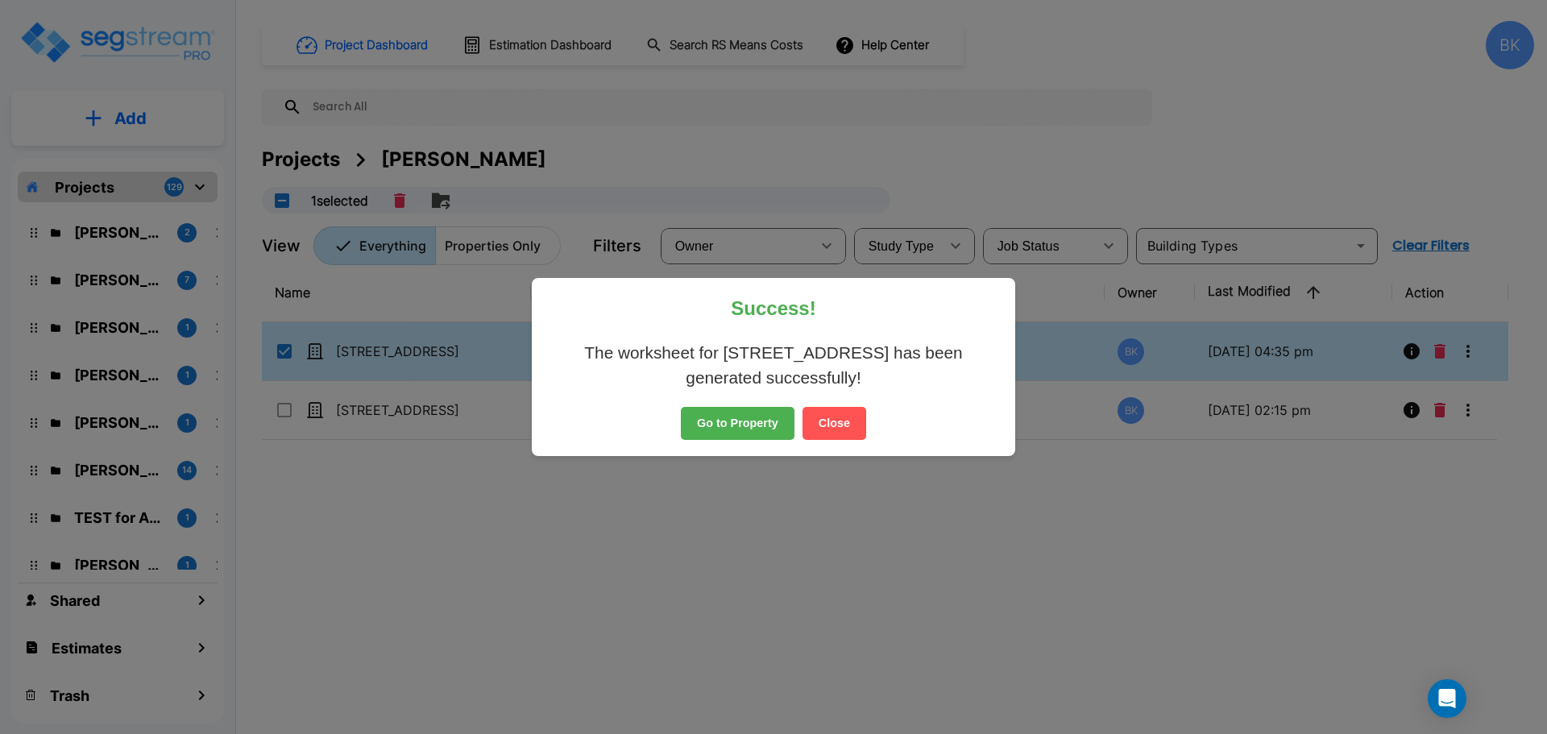
click at [723, 420] on button "Go to Property" at bounding box center [738, 424] width 114 height 34
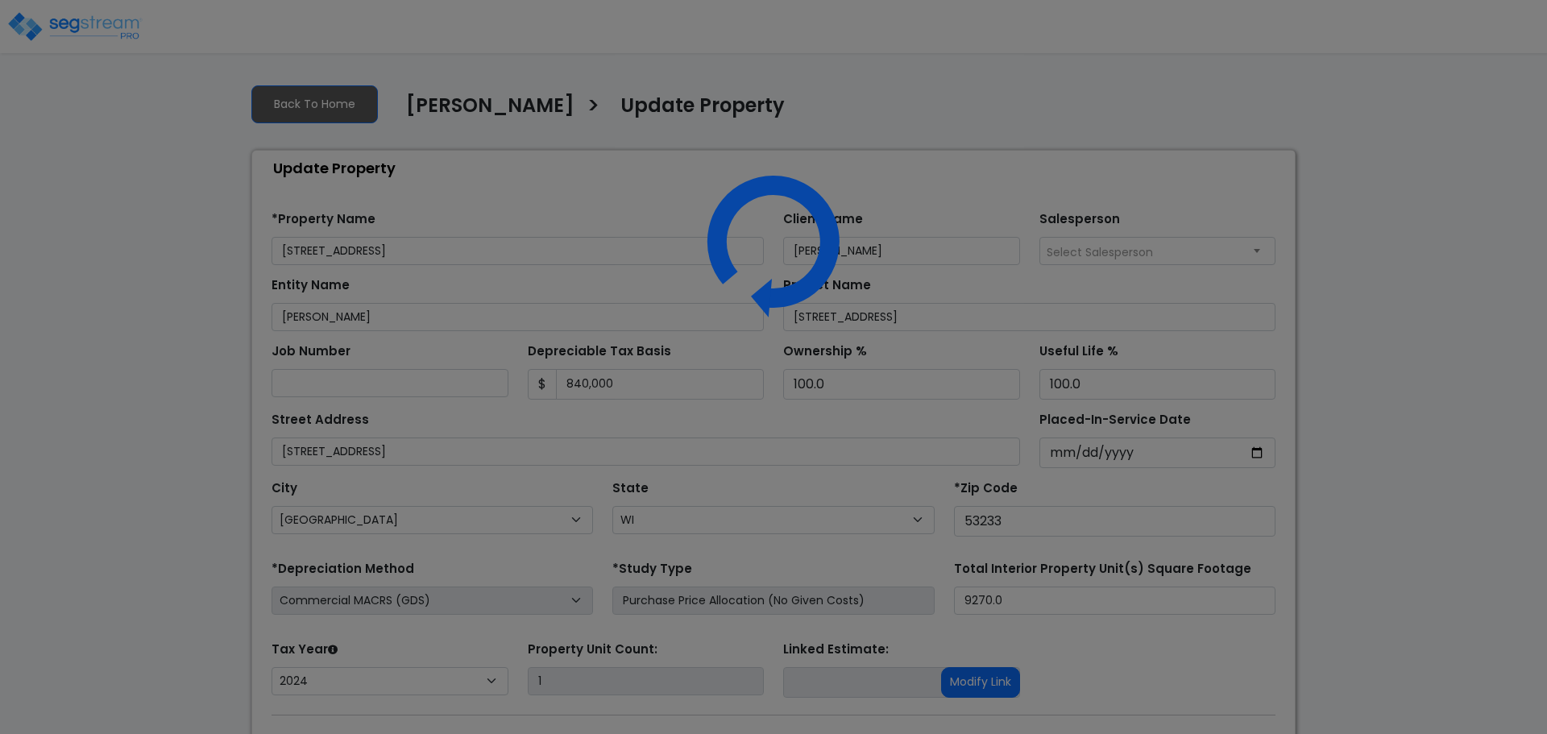
select select "WI"
select select "2024"
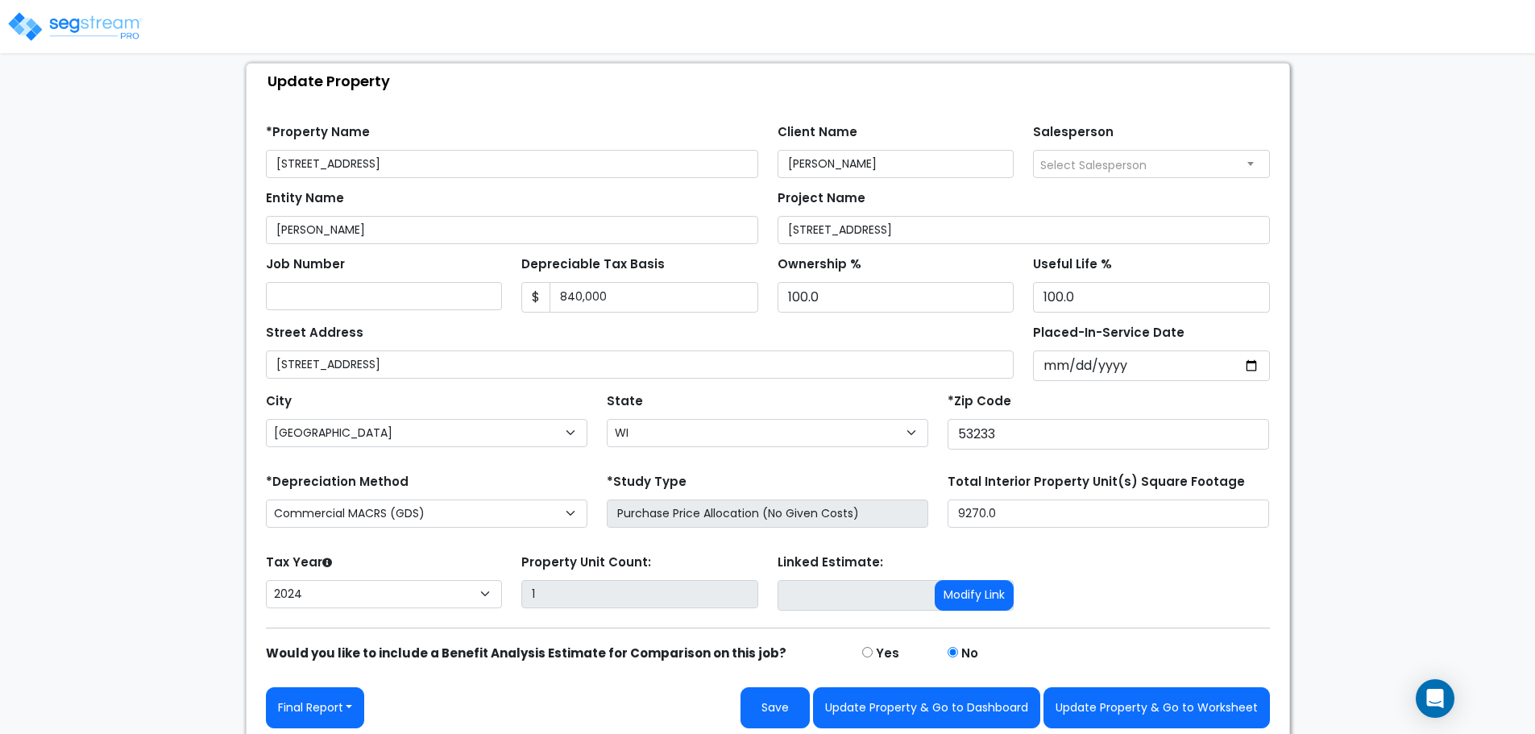
scroll to position [95, 0]
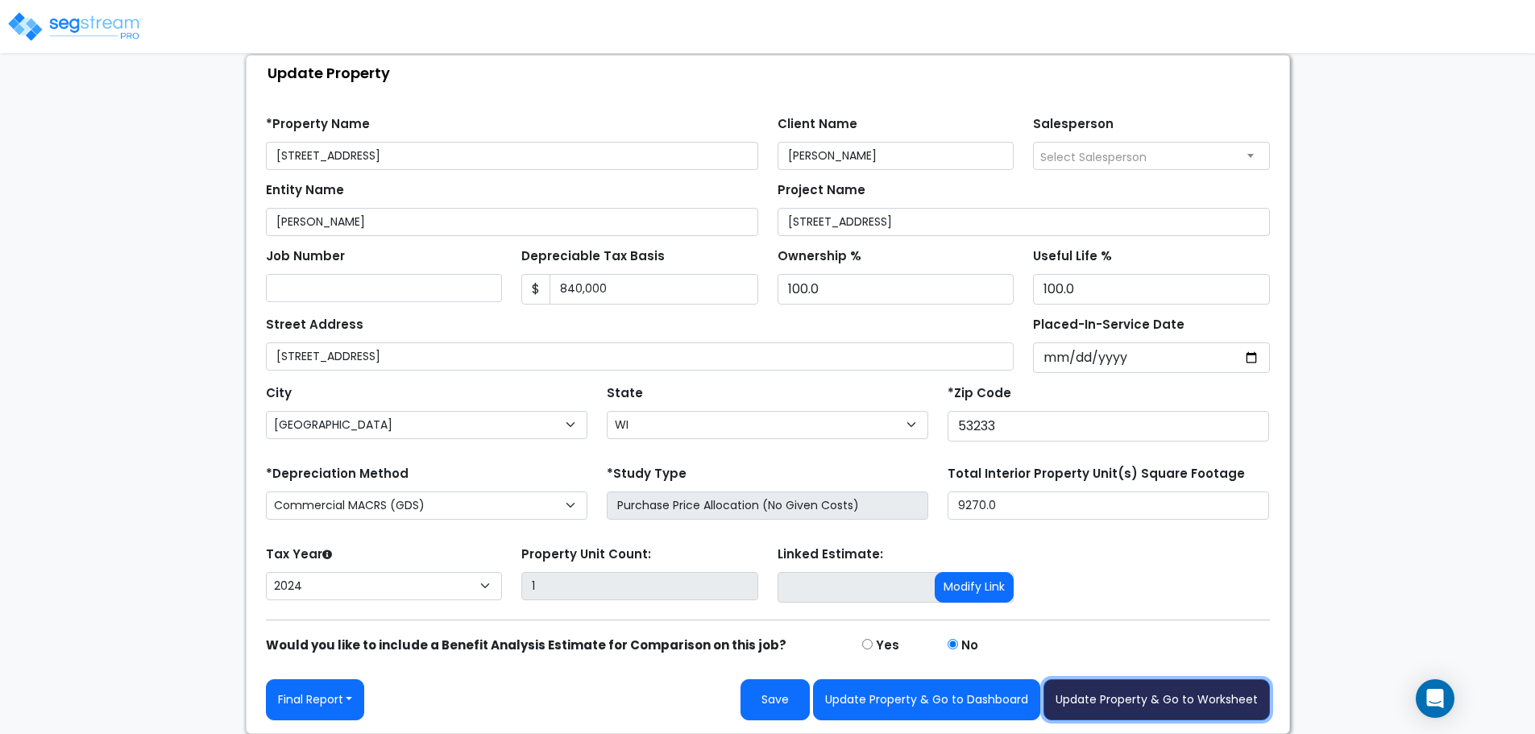
click at [1139, 698] on button "Update Property & Go to Worksheet" at bounding box center [1156, 699] width 226 height 41
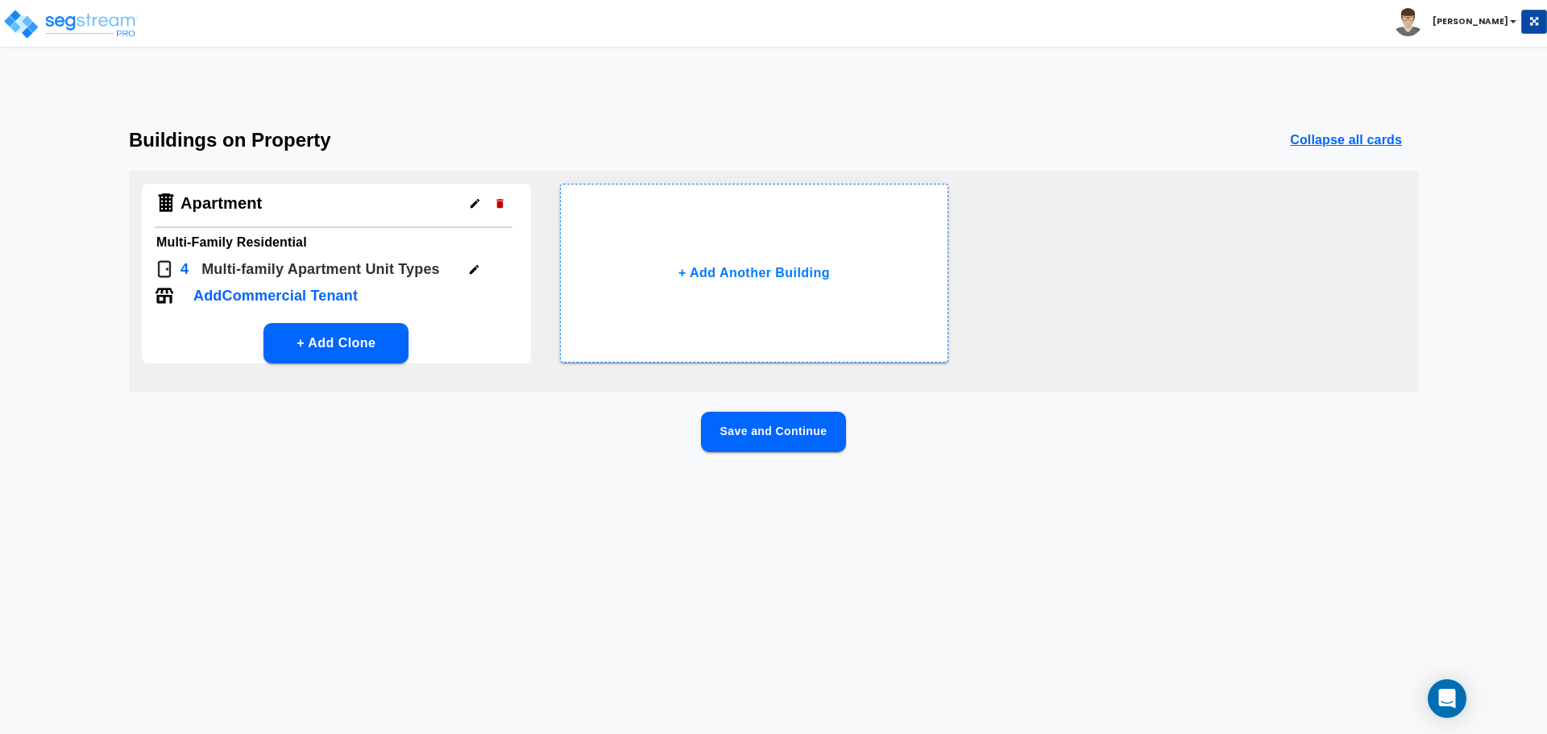
click at [477, 271] on icon "button" at bounding box center [474, 269] width 12 height 12
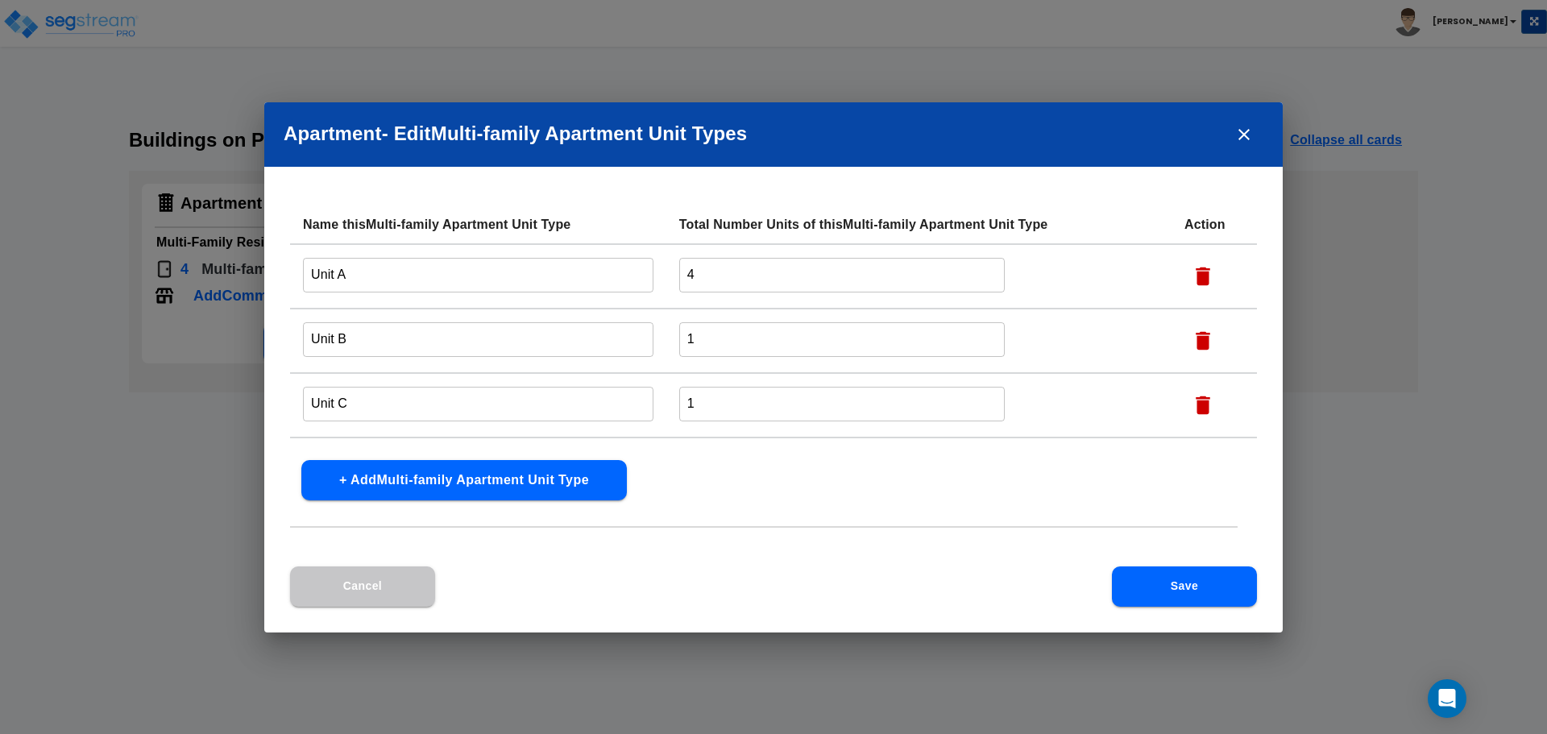
click at [516, 276] on input "Unit A" at bounding box center [478, 275] width 350 height 35
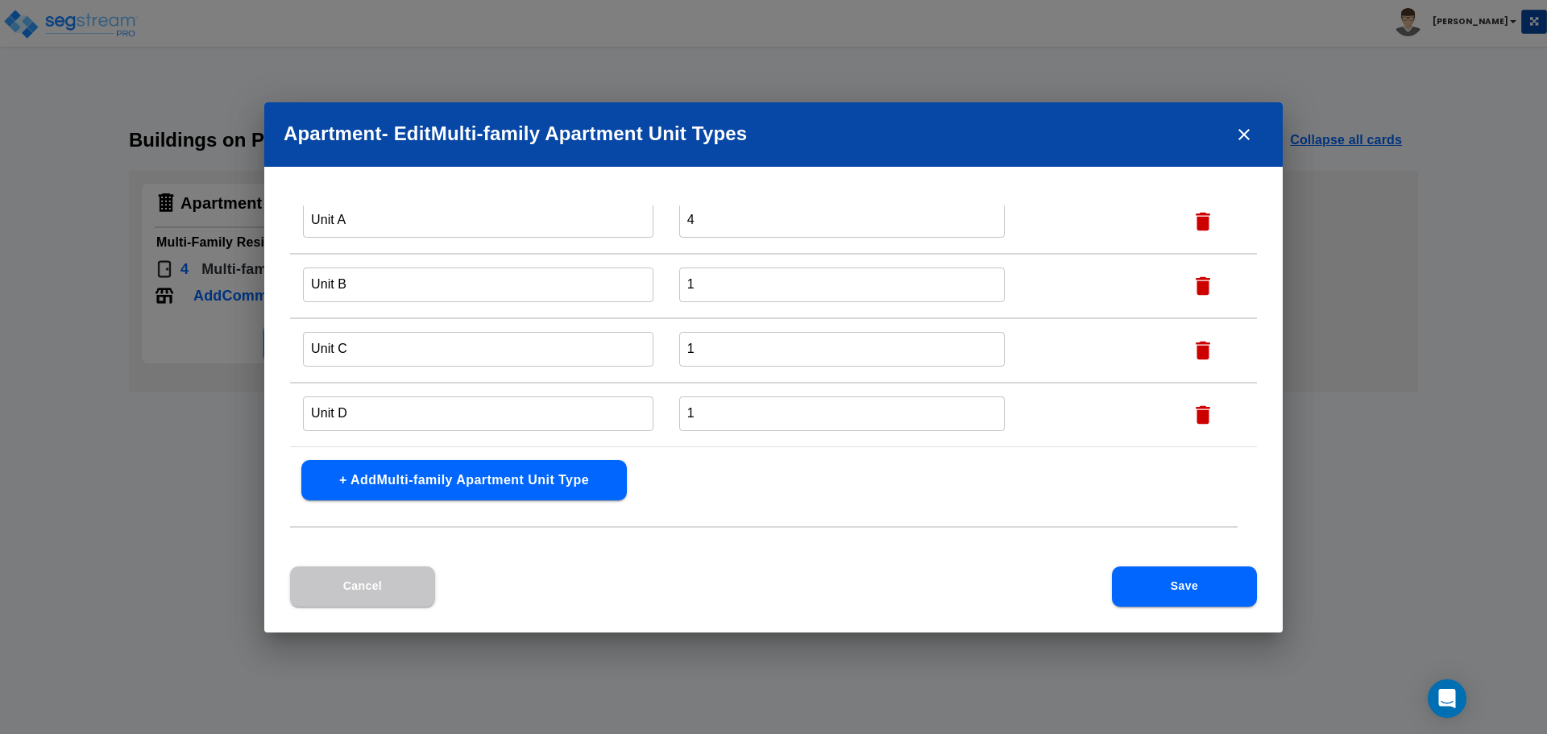
click at [401, 401] on input "Unit D" at bounding box center [478, 413] width 350 height 35
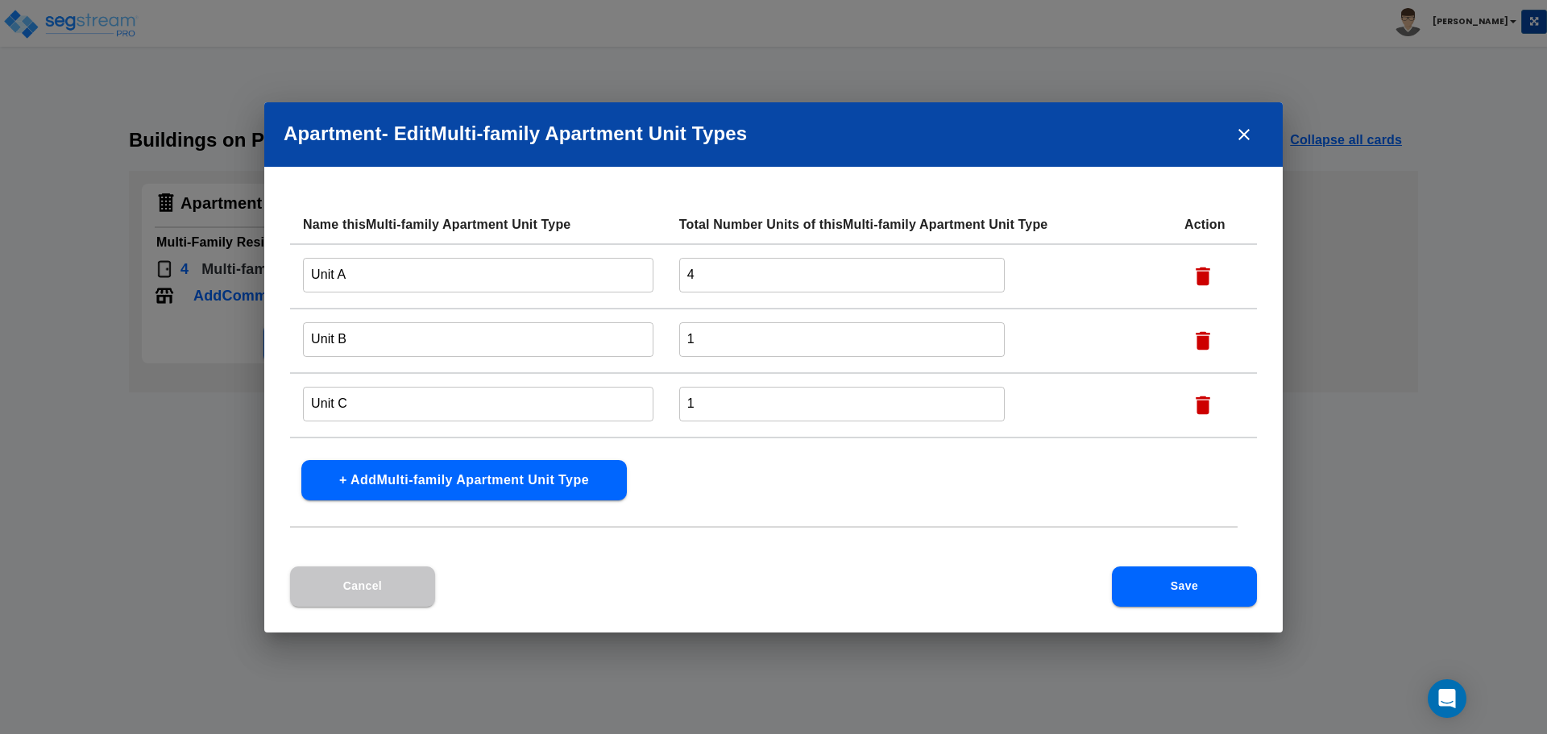
click at [726, 269] on input "4" at bounding box center [842, 275] width 326 height 35
type input "1"
click at [1225, 585] on button "Save" at bounding box center [1184, 586] width 145 height 40
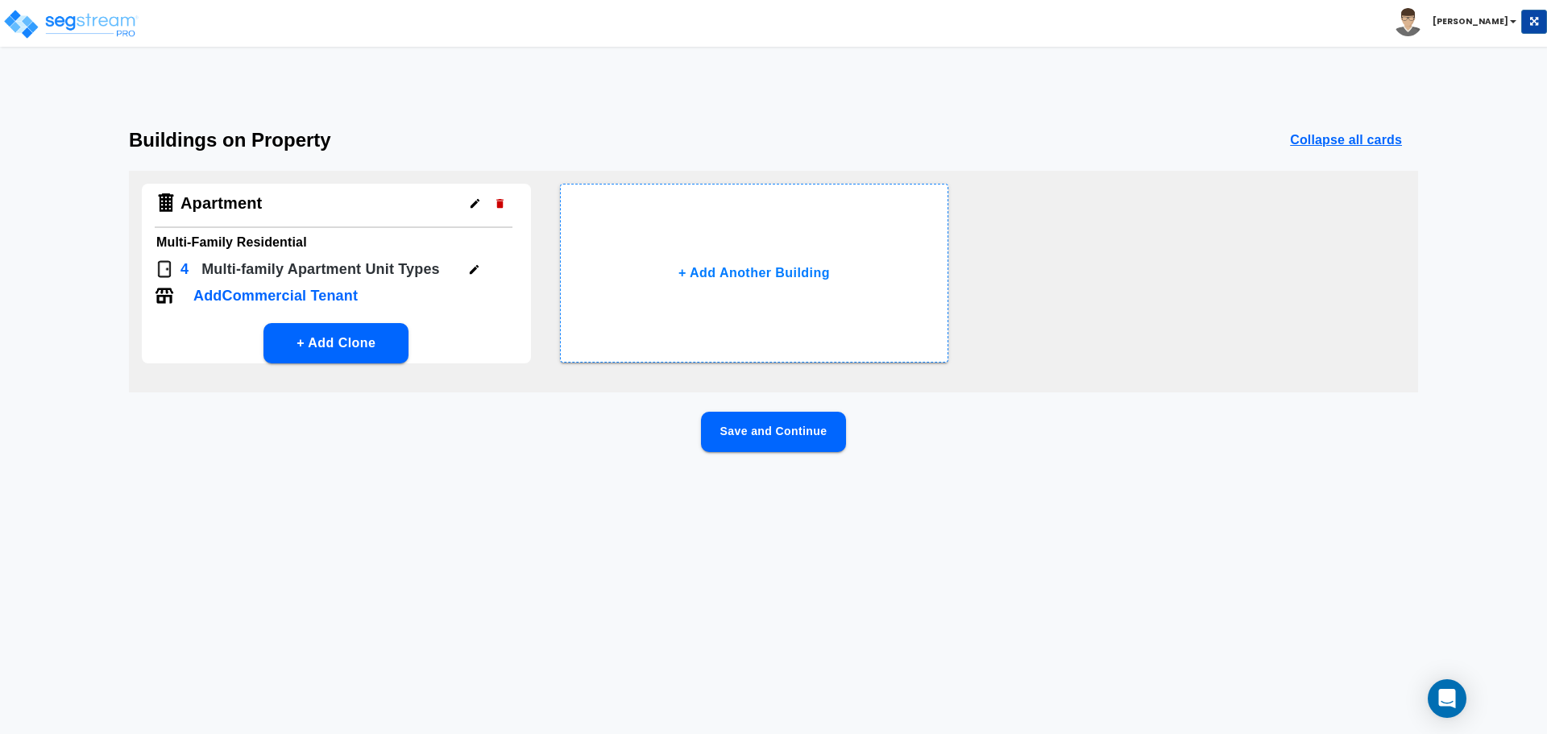
click at [753, 434] on button "Save and Continue" at bounding box center [773, 432] width 145 height 40
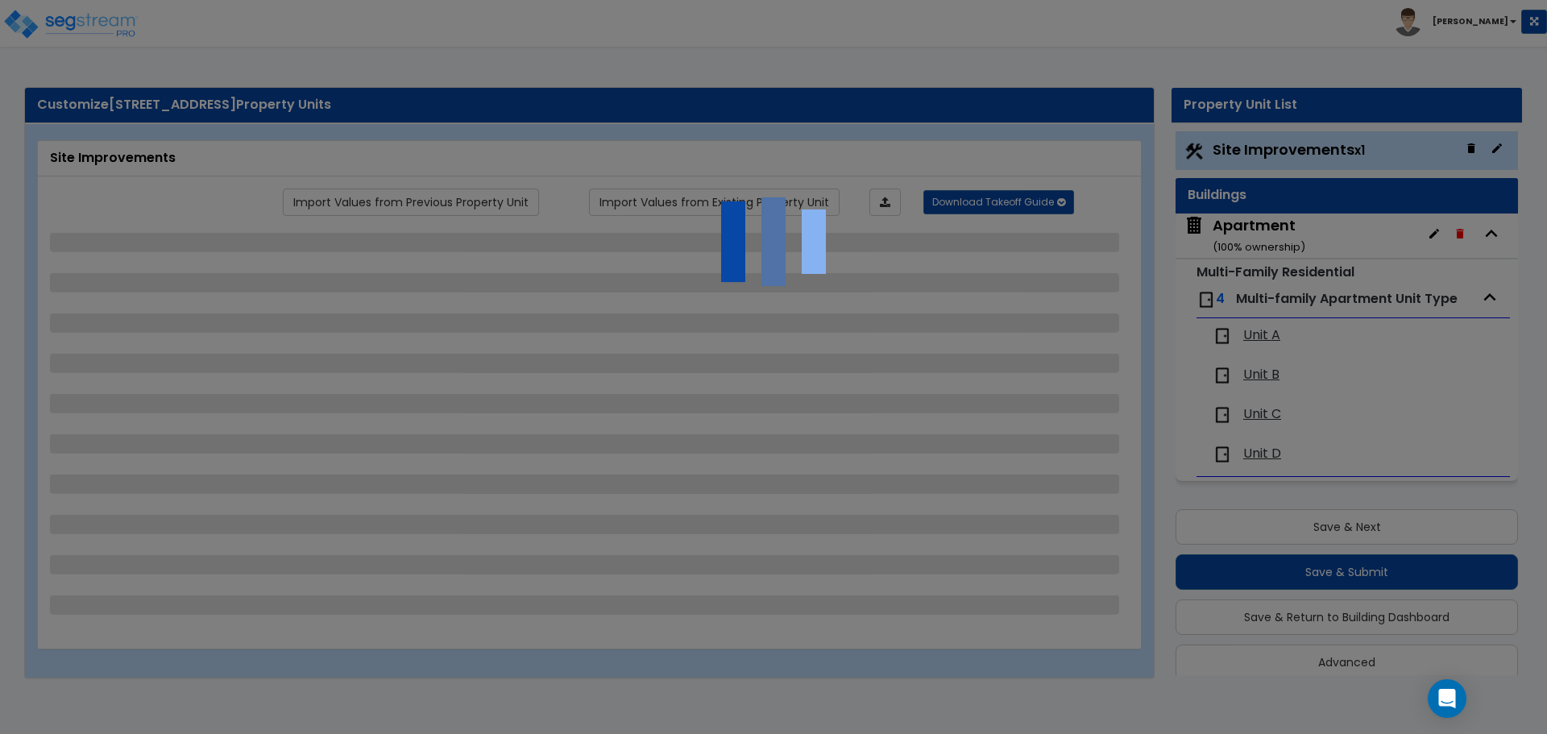
scroll to position [20, 0]
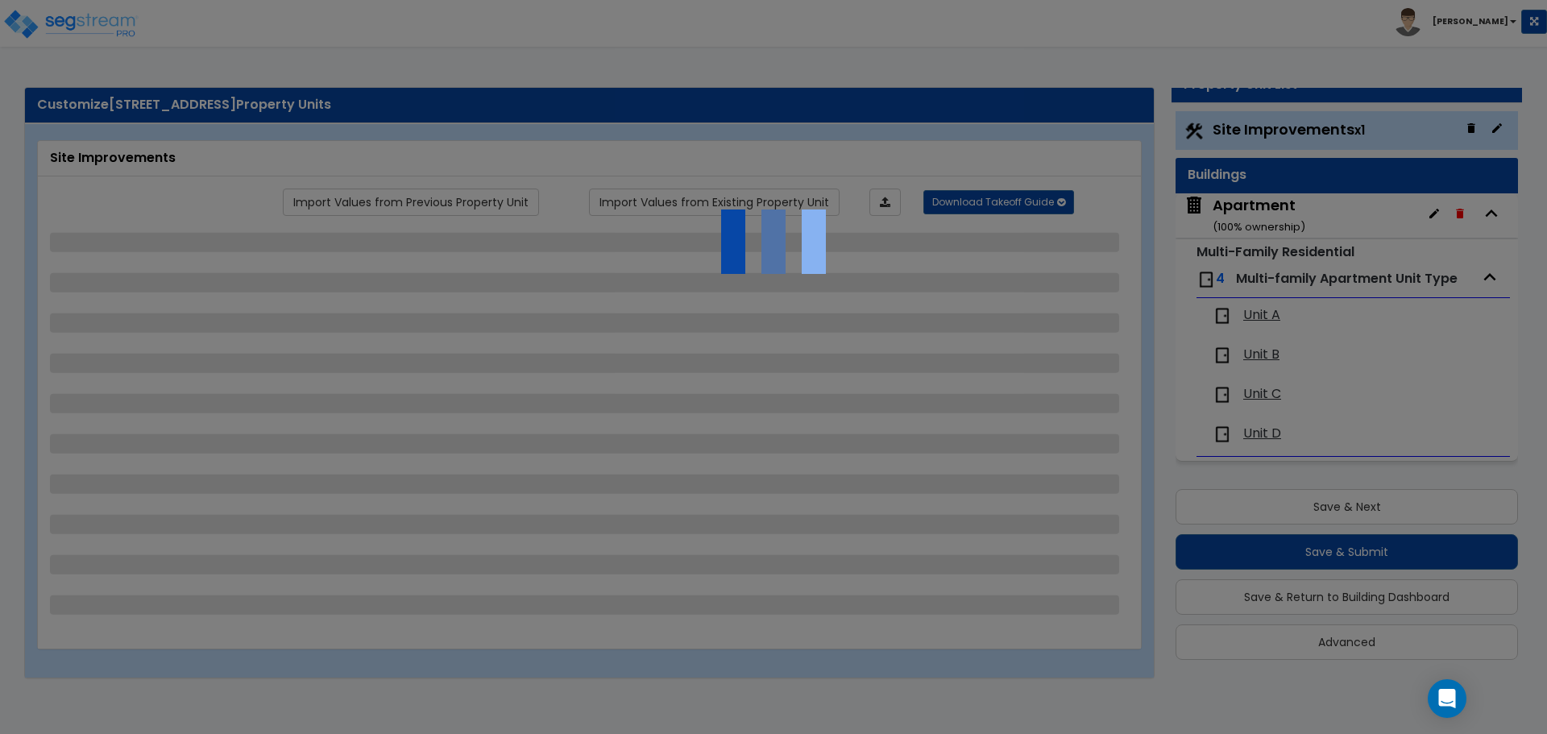
select select "2"
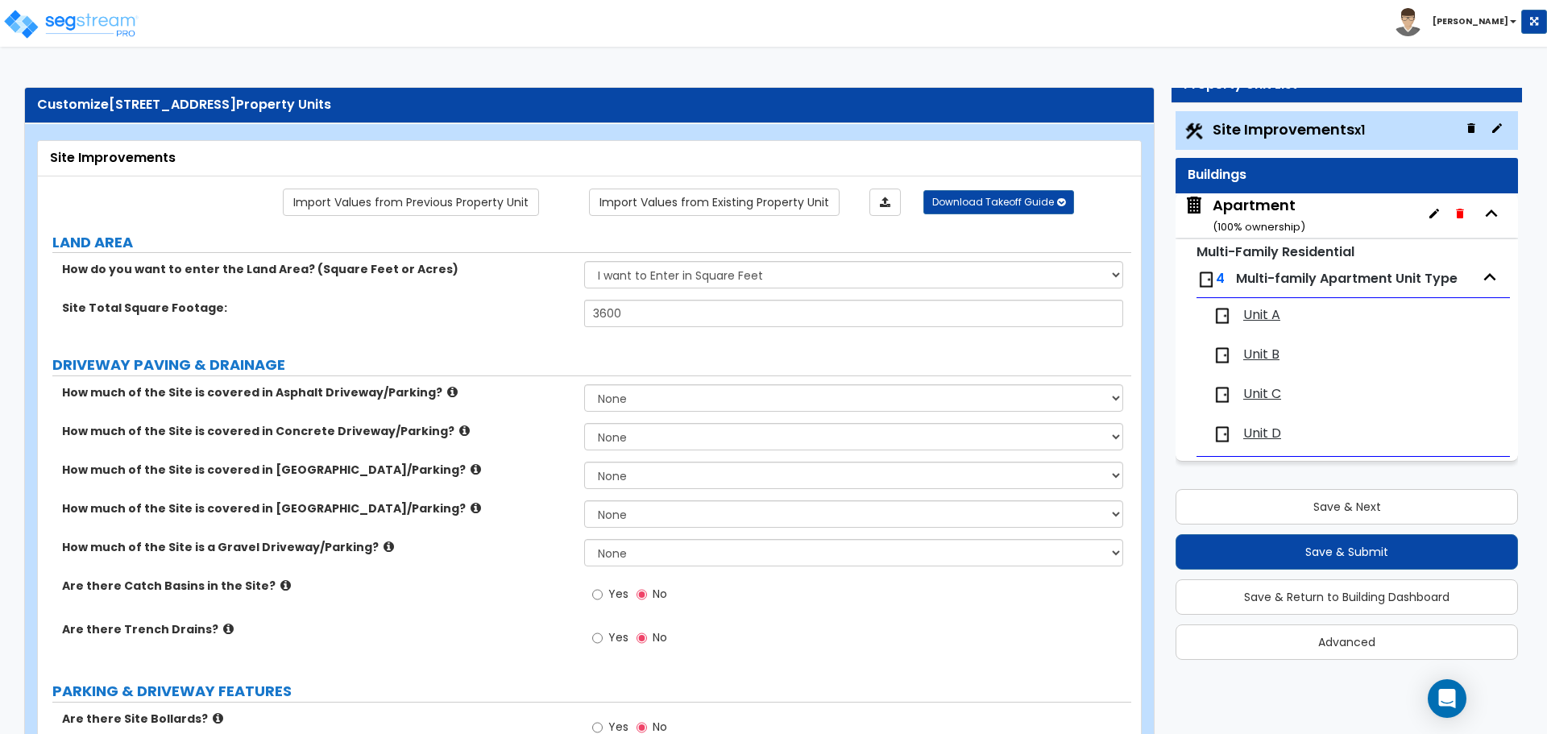
click at [1274, 315] on span "Unit A" at bounding box center [1261, 315] width 37 height 19
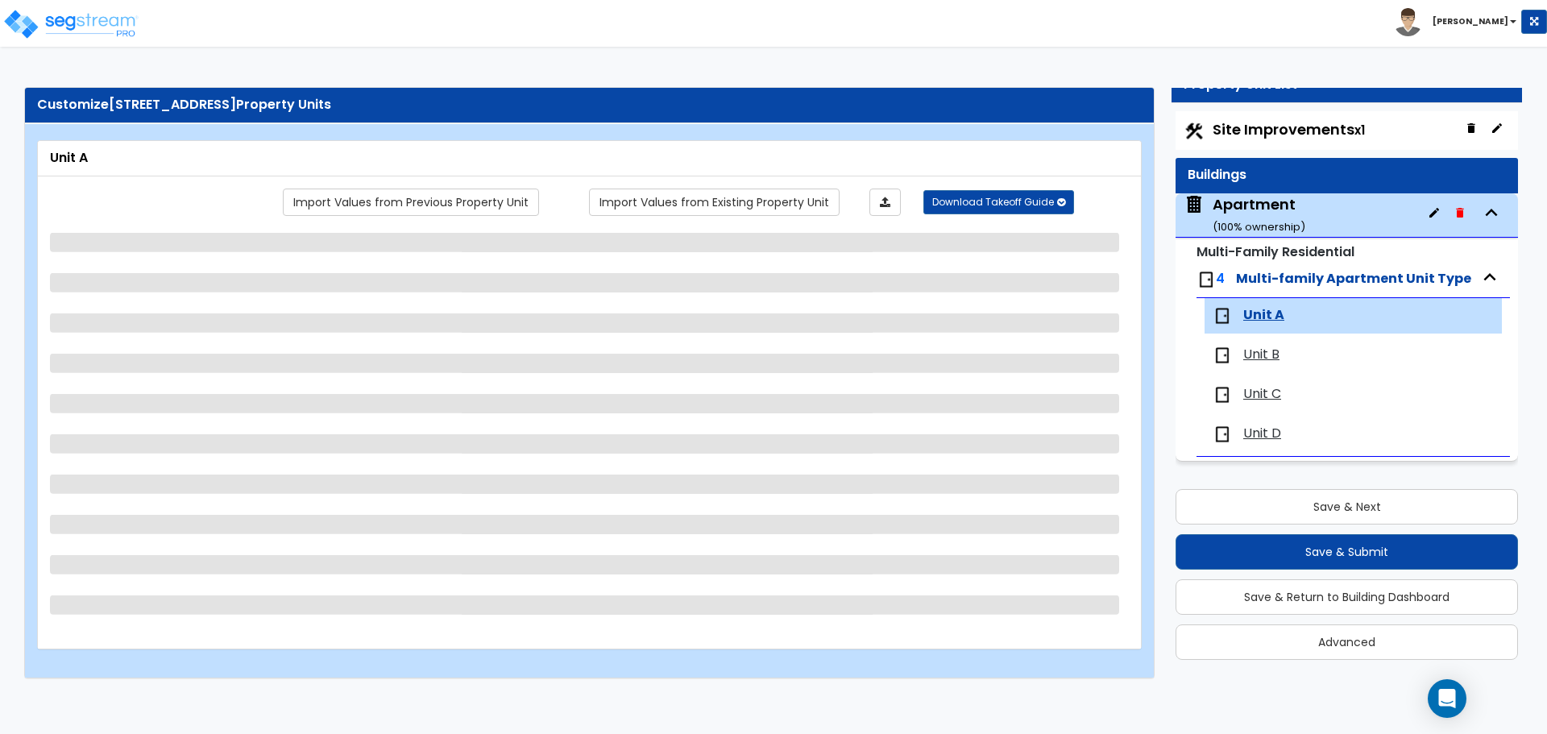
select select "1"
select select "2"
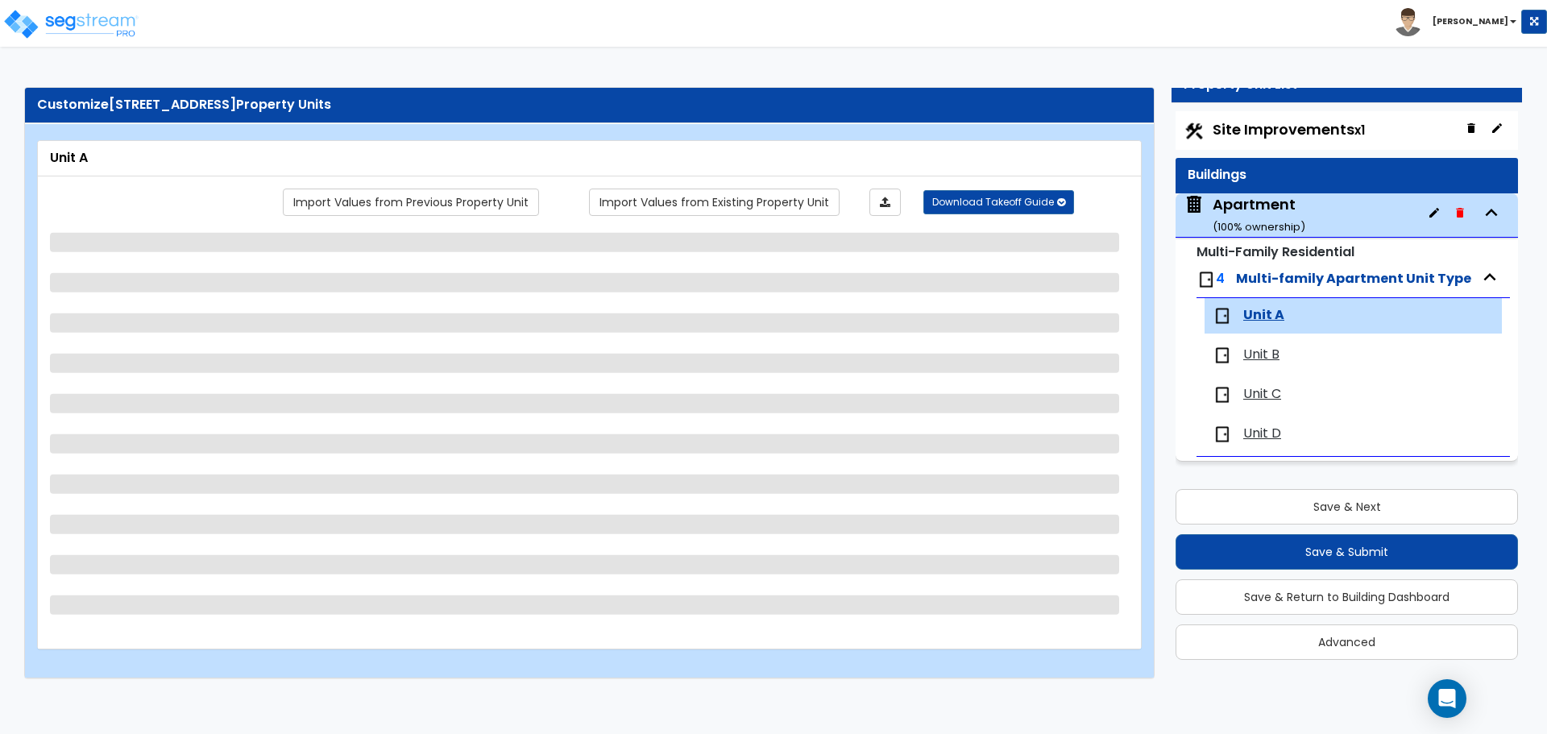
select select "3"
select select "2"
select select "1"
select select "2"
select select "1"
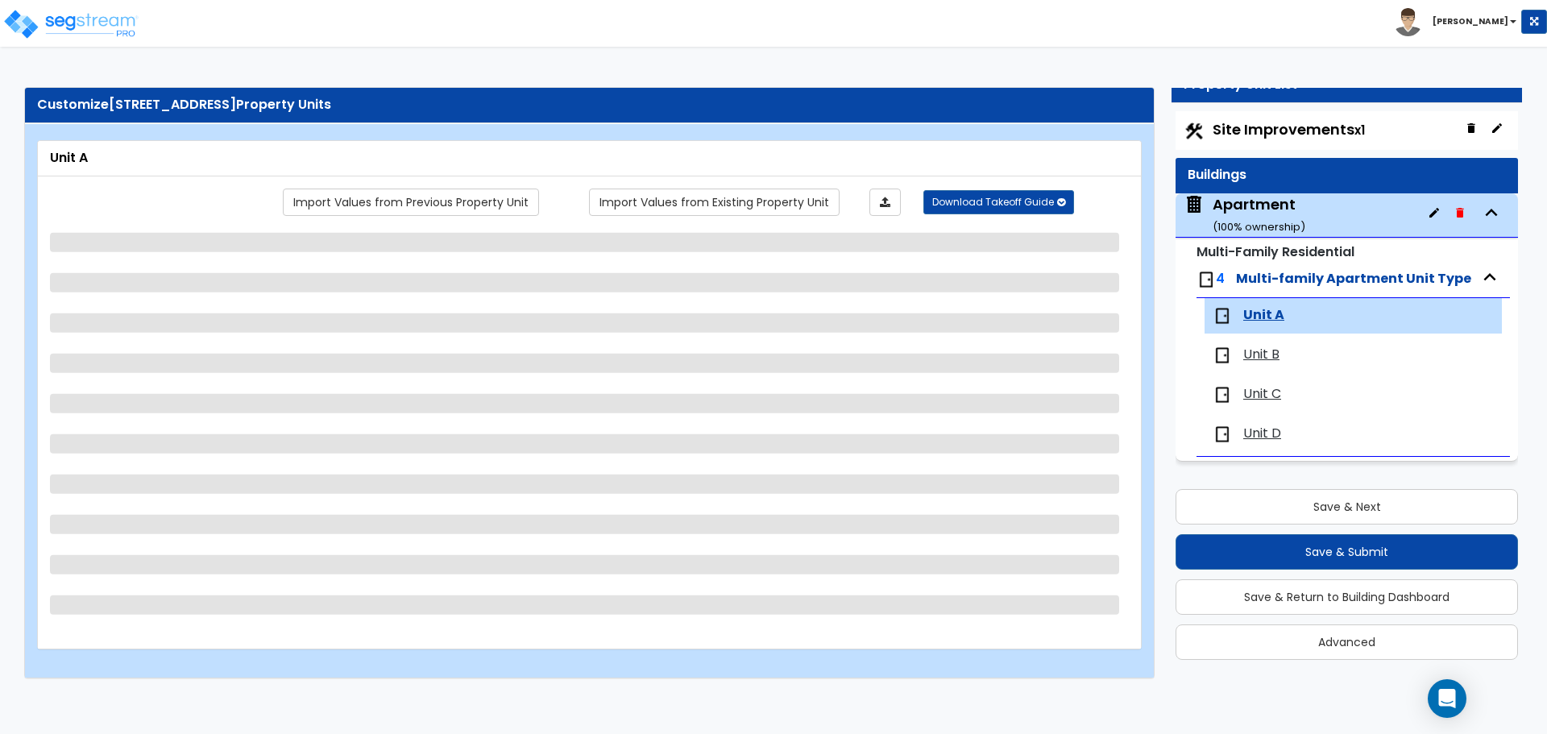
select select "3"
select select "2"
select select "1"
select select "2"
select select "1"
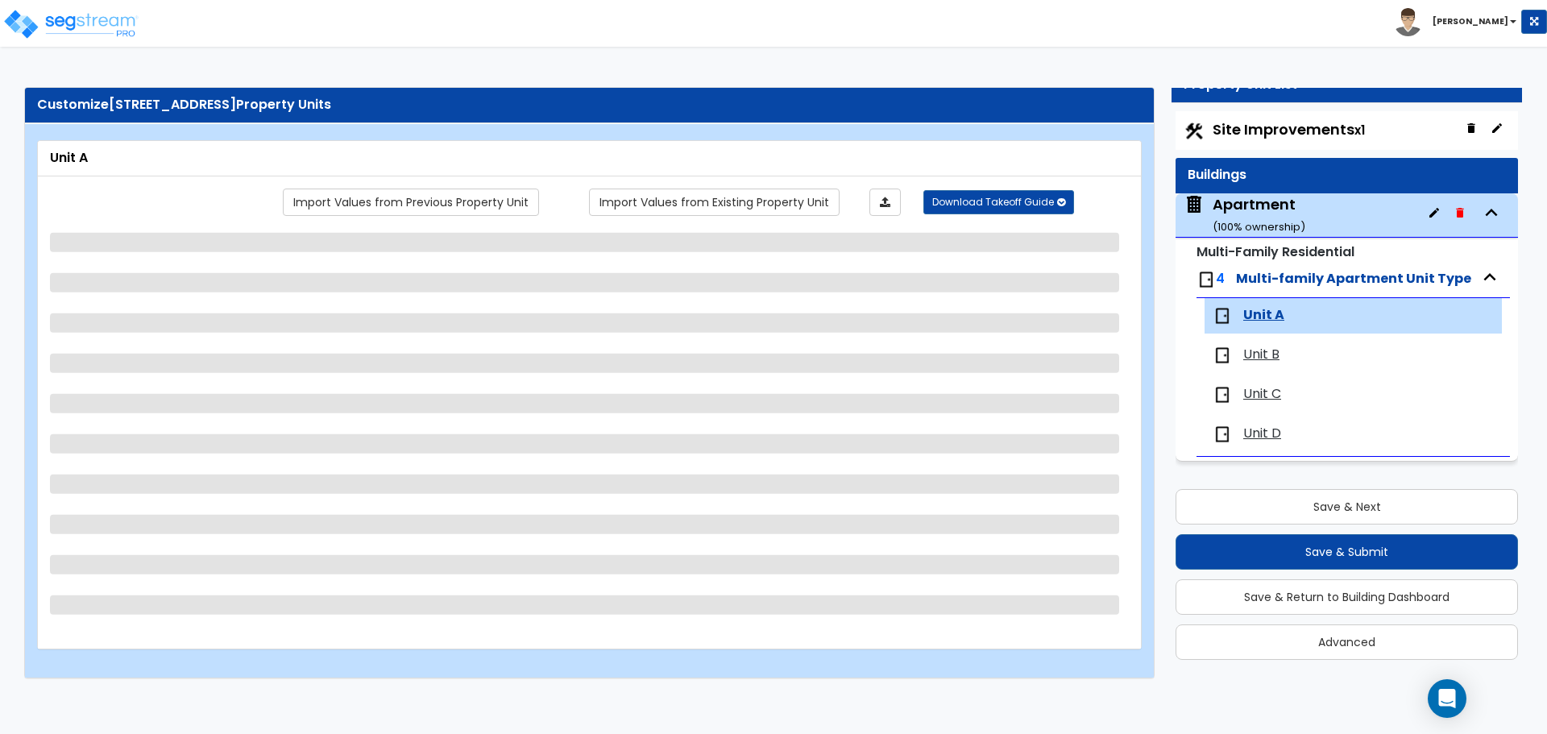
select select "2"
select select "6"
select select "5"
select select "4"
select select "1"
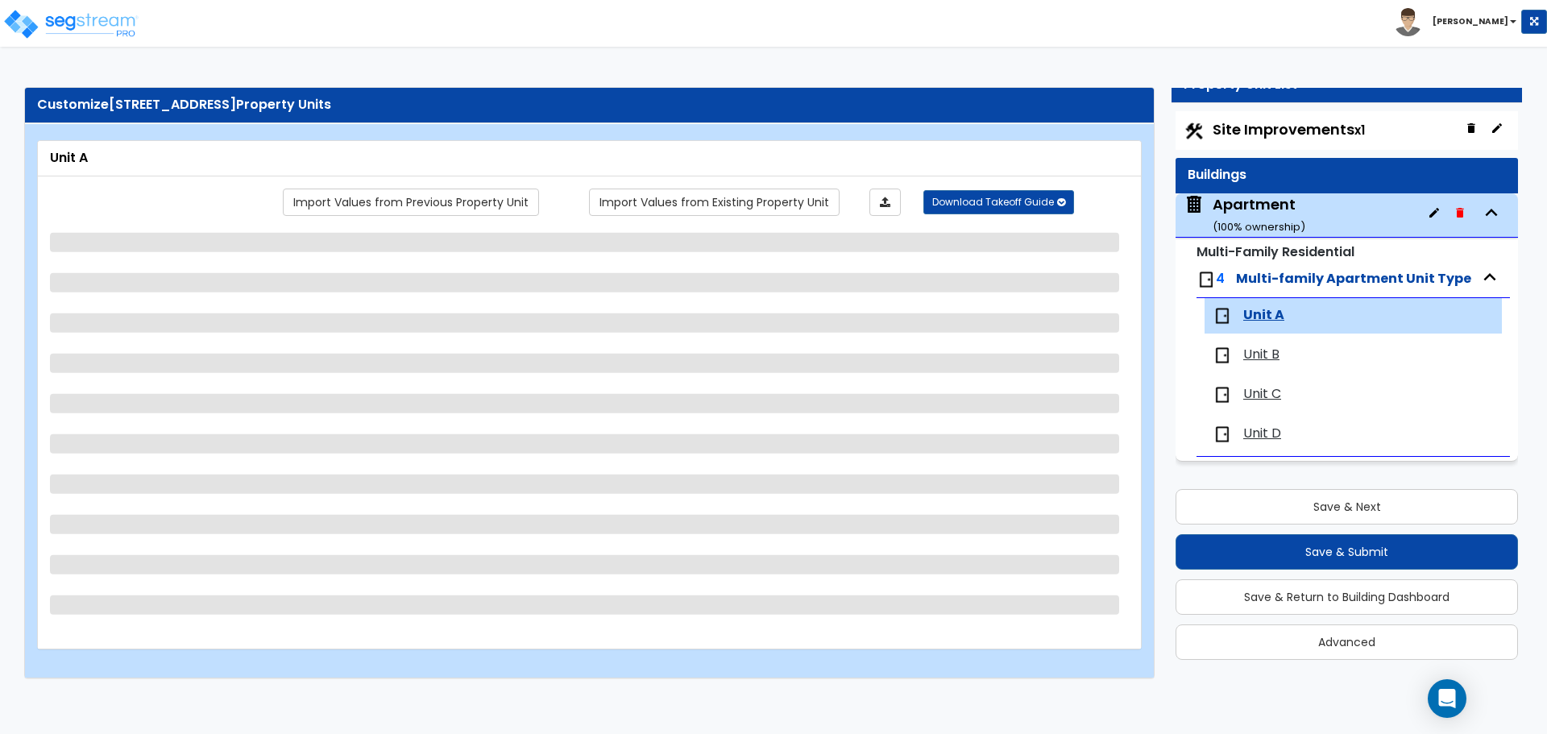
select select "1"
select select "2"
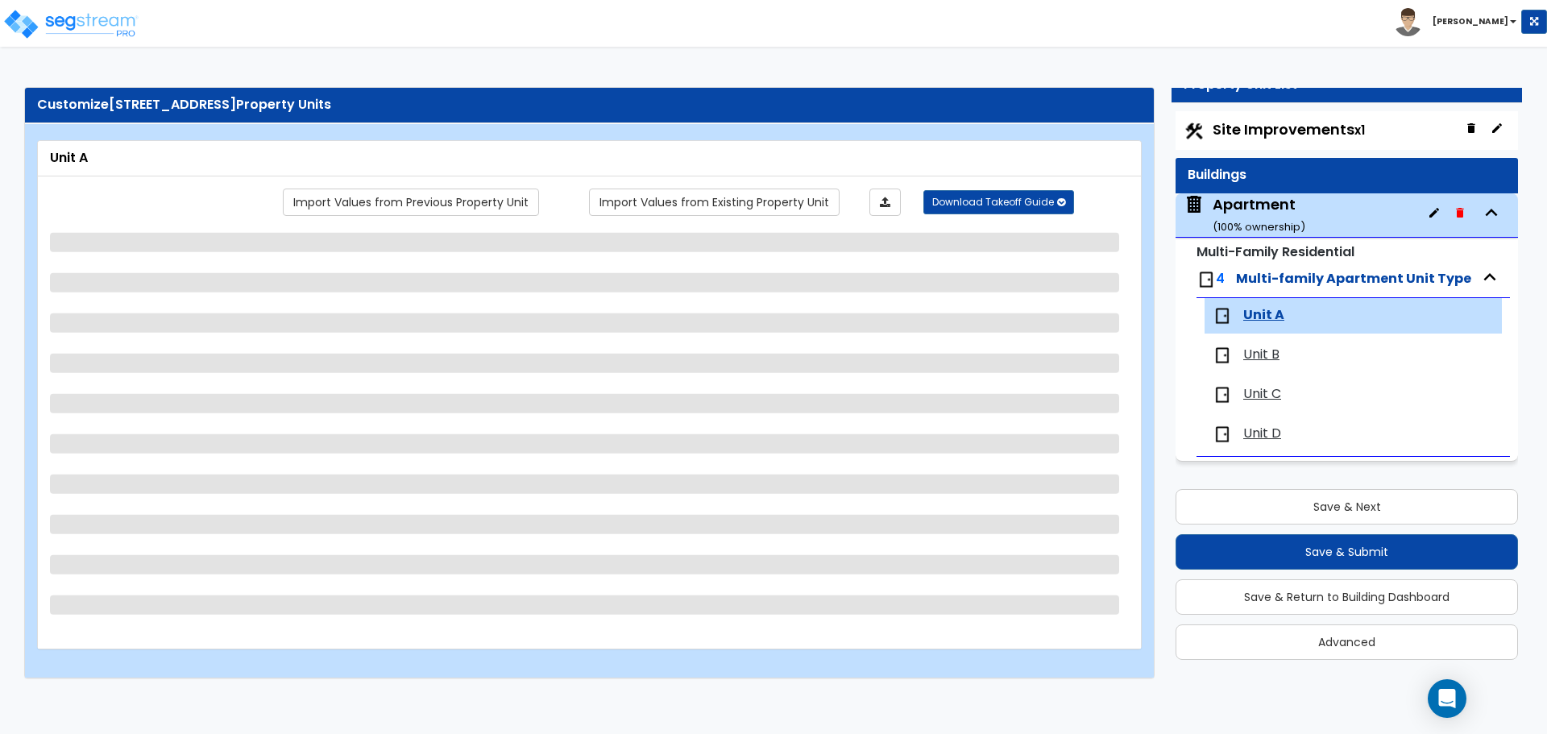
select select "2"
select select "3"
select select "5"
select select "1"
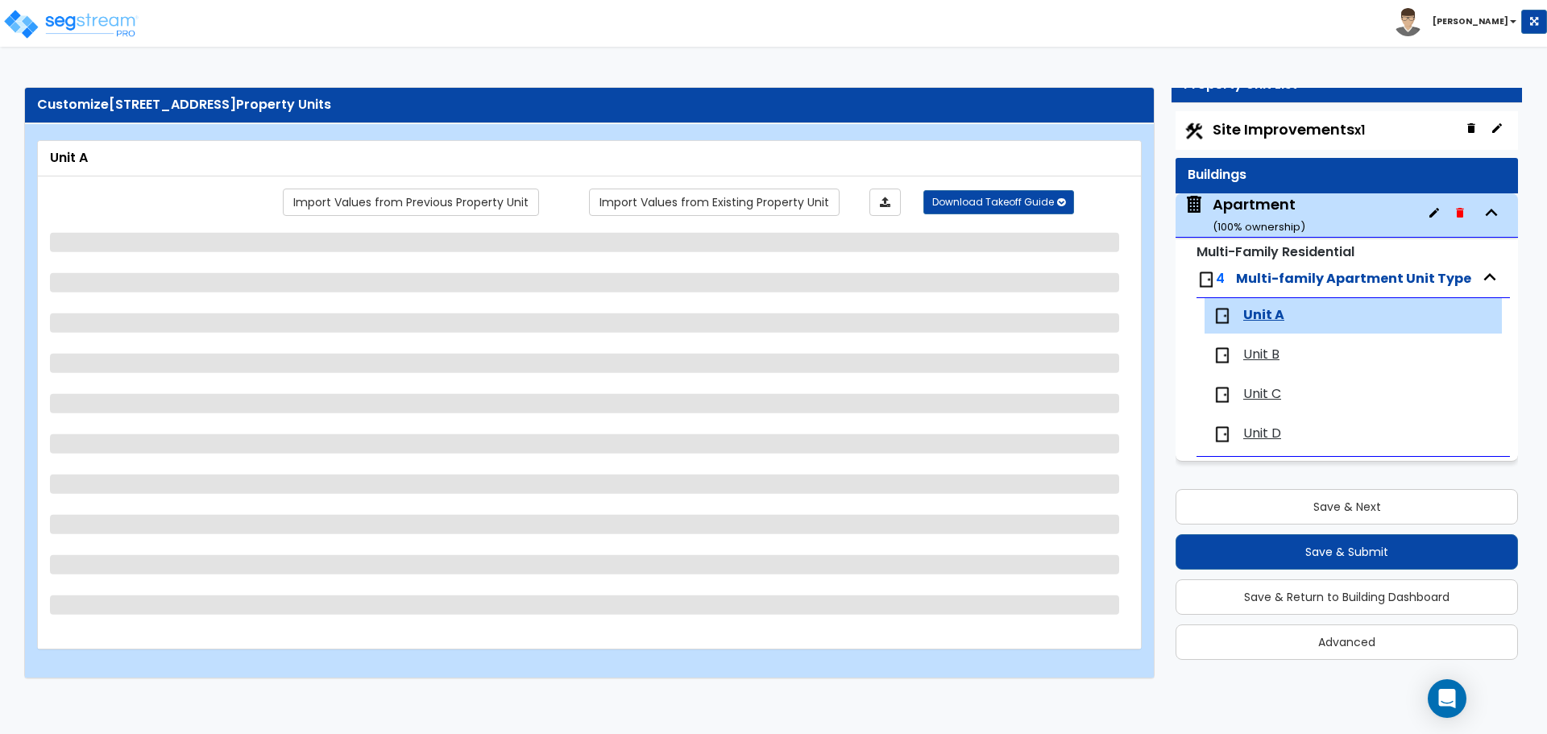
select select "2"
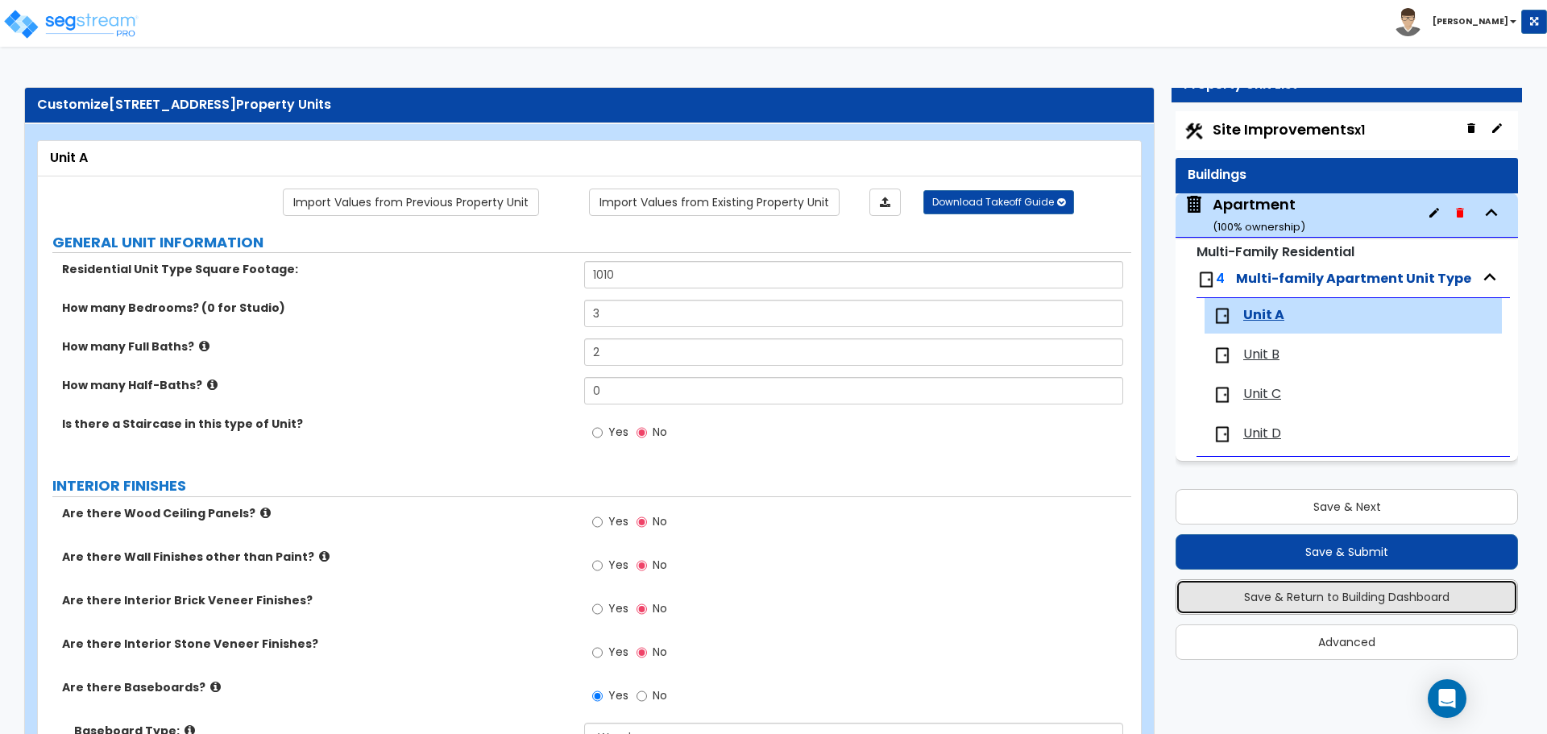
click at [1316, 597] on button "Save & Return to Building Dashboard" at bounding box center [1346, 596] width 342 height 35
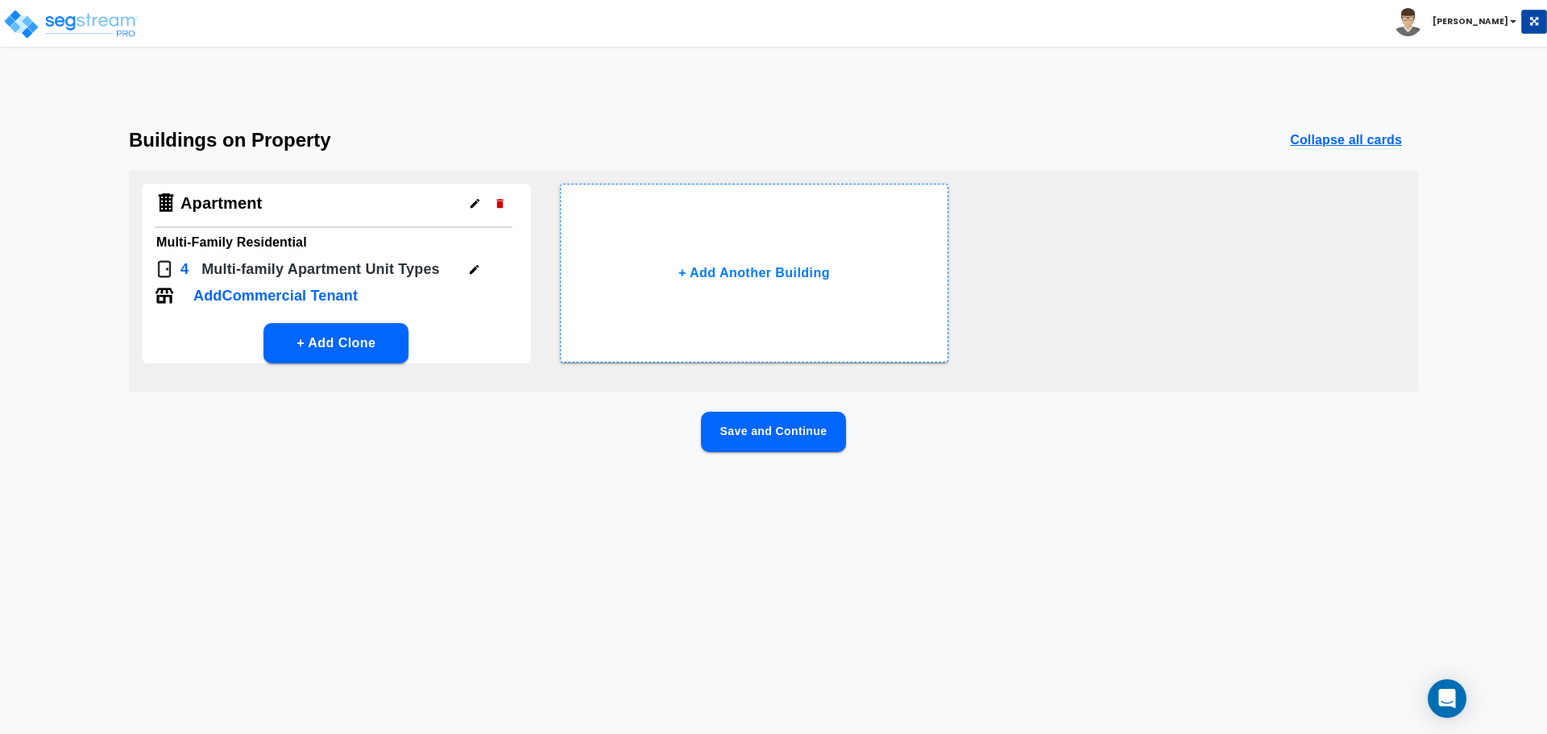
click at [475, 264] on icon "button" at bounding box center [474, 269] width 12 height 12
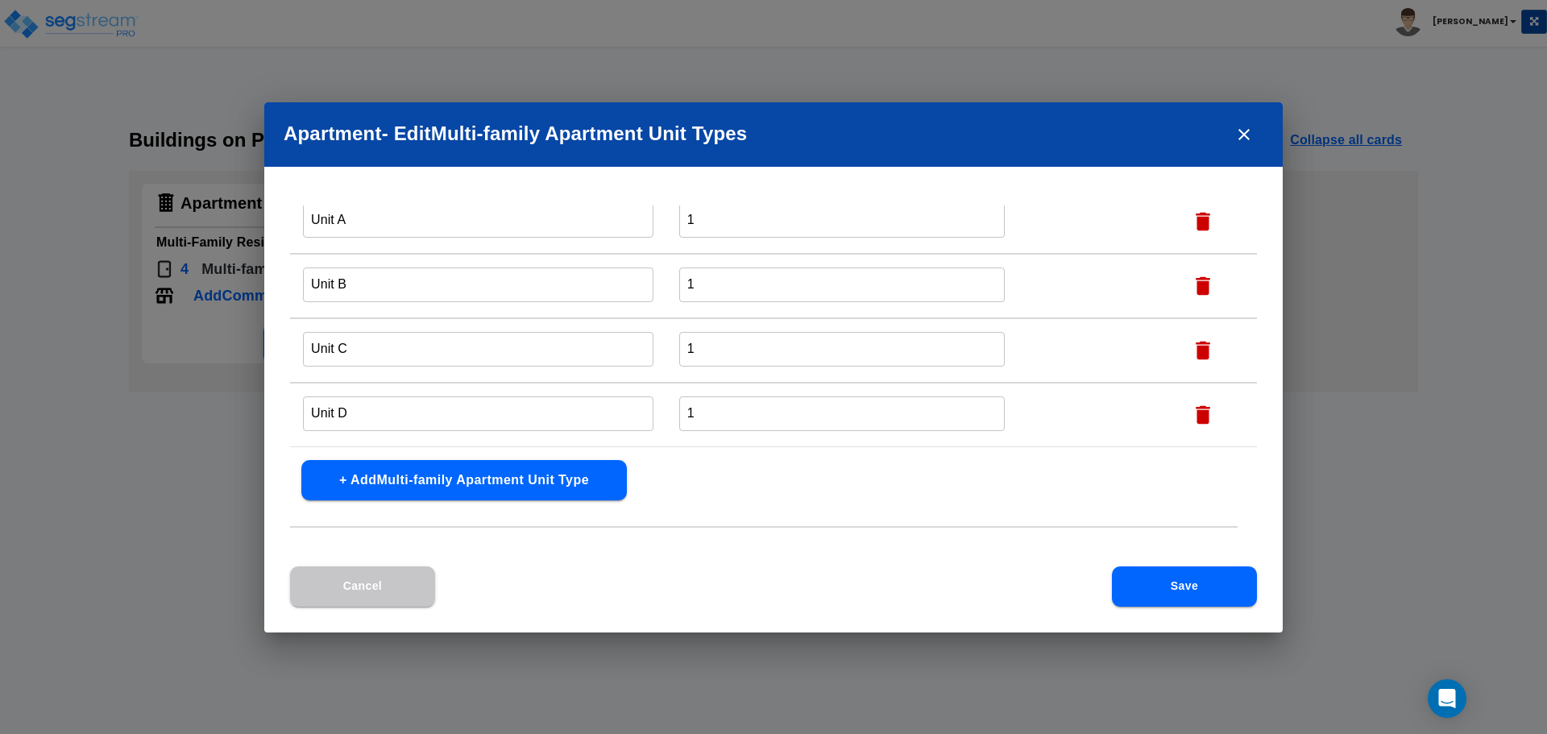
click at [494, 479] on button "+ Add Multi-family Apartment Unit Type" at bounding box center [463, 480] width 325 height 40
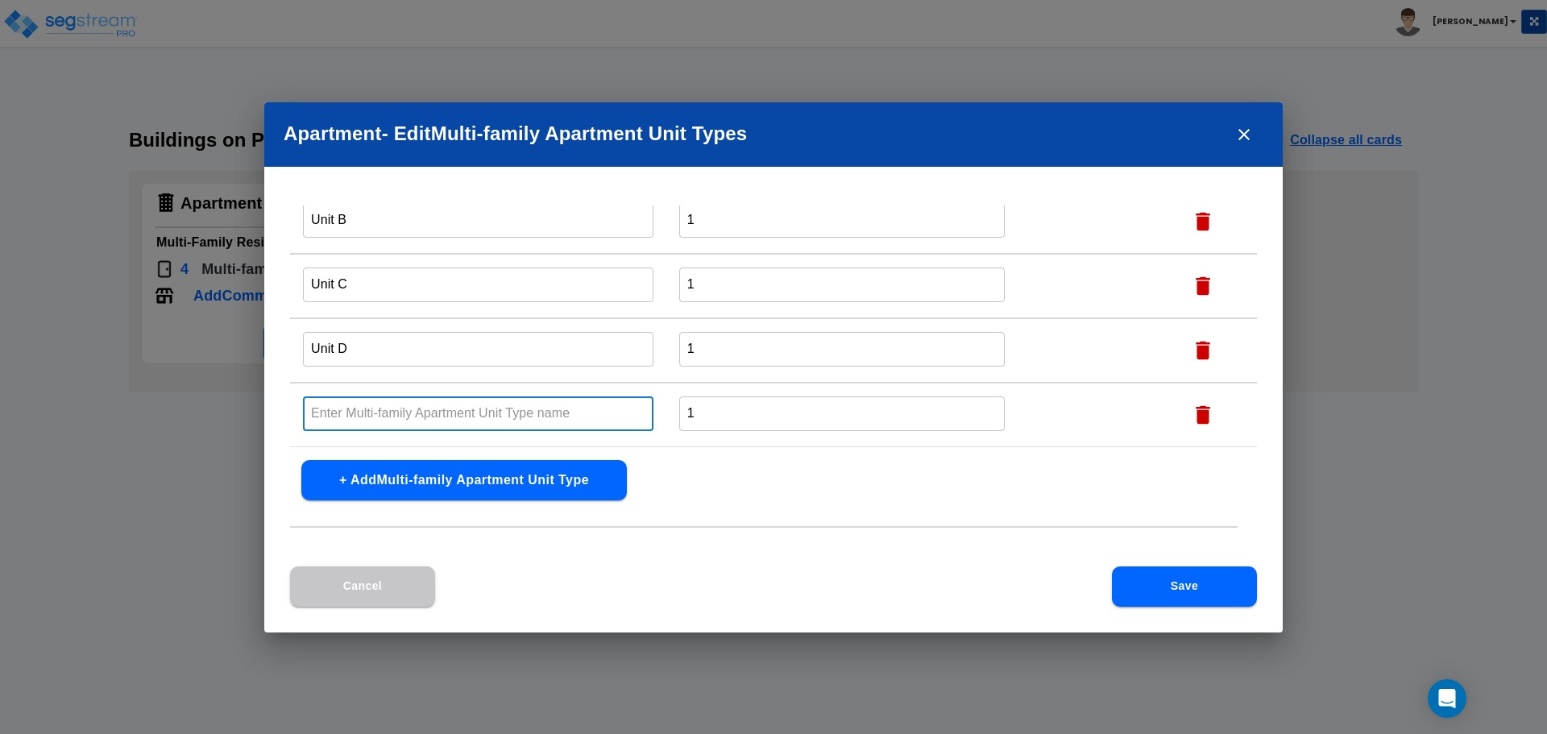
click at [466, 413] on input "text" at bounding box center [478, 413] width 350 height 35
type input "Unit D"
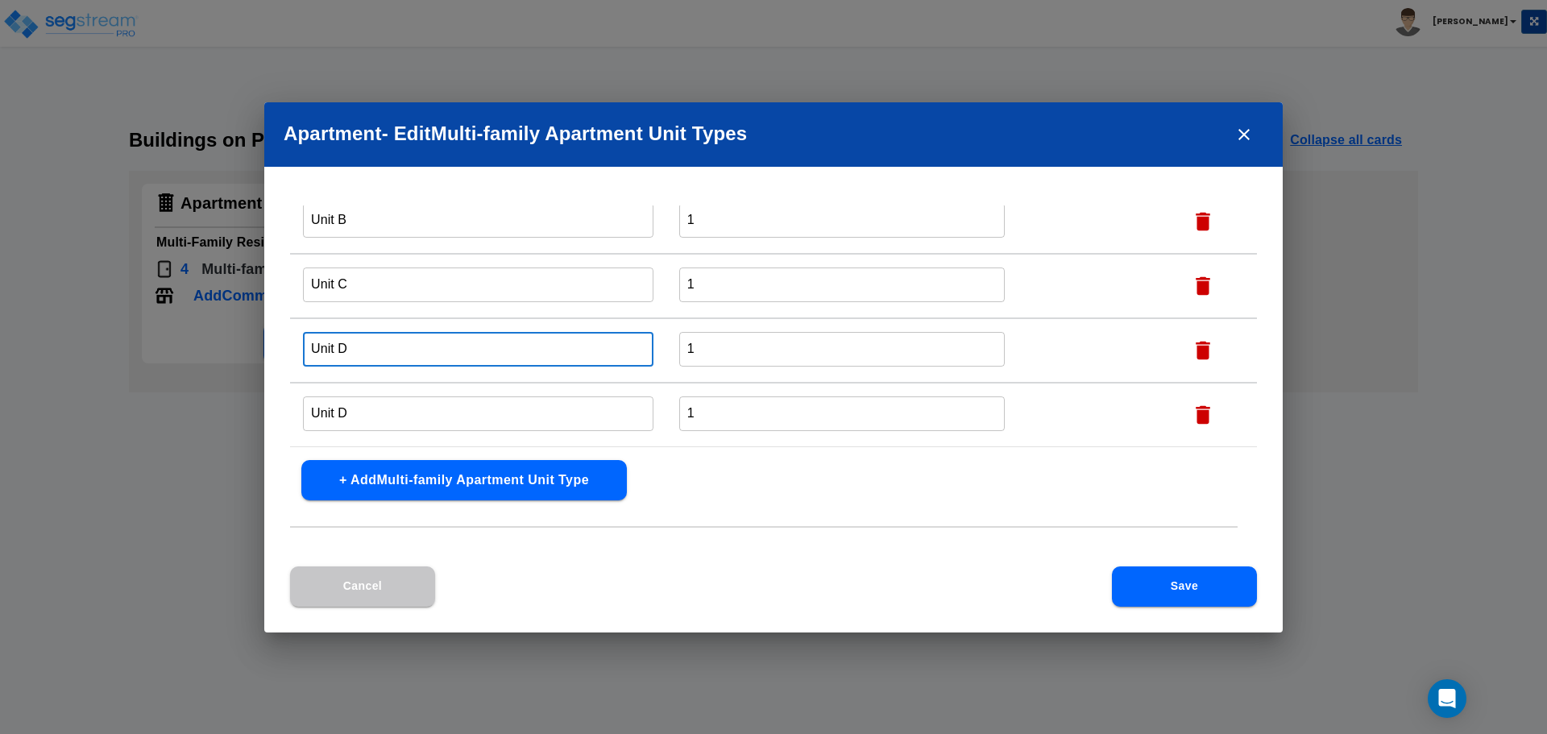
click at [388, 336] on input "Unit D" at bounding box center [478, 349] width 350 height 35
type input "Unit C"
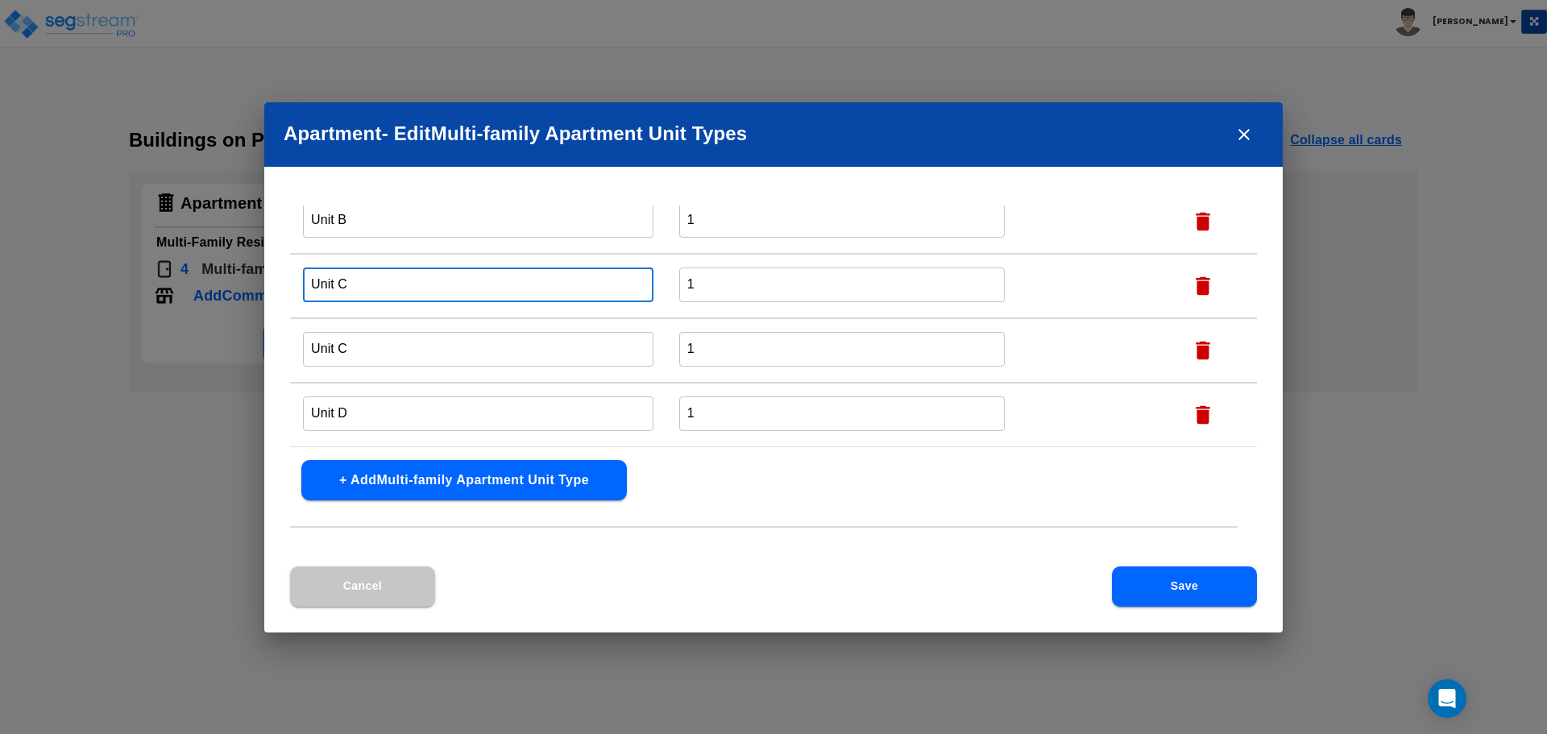
click at [383, 285] on input "Unit C" at bounding box center [478, 284] width 350 height 35
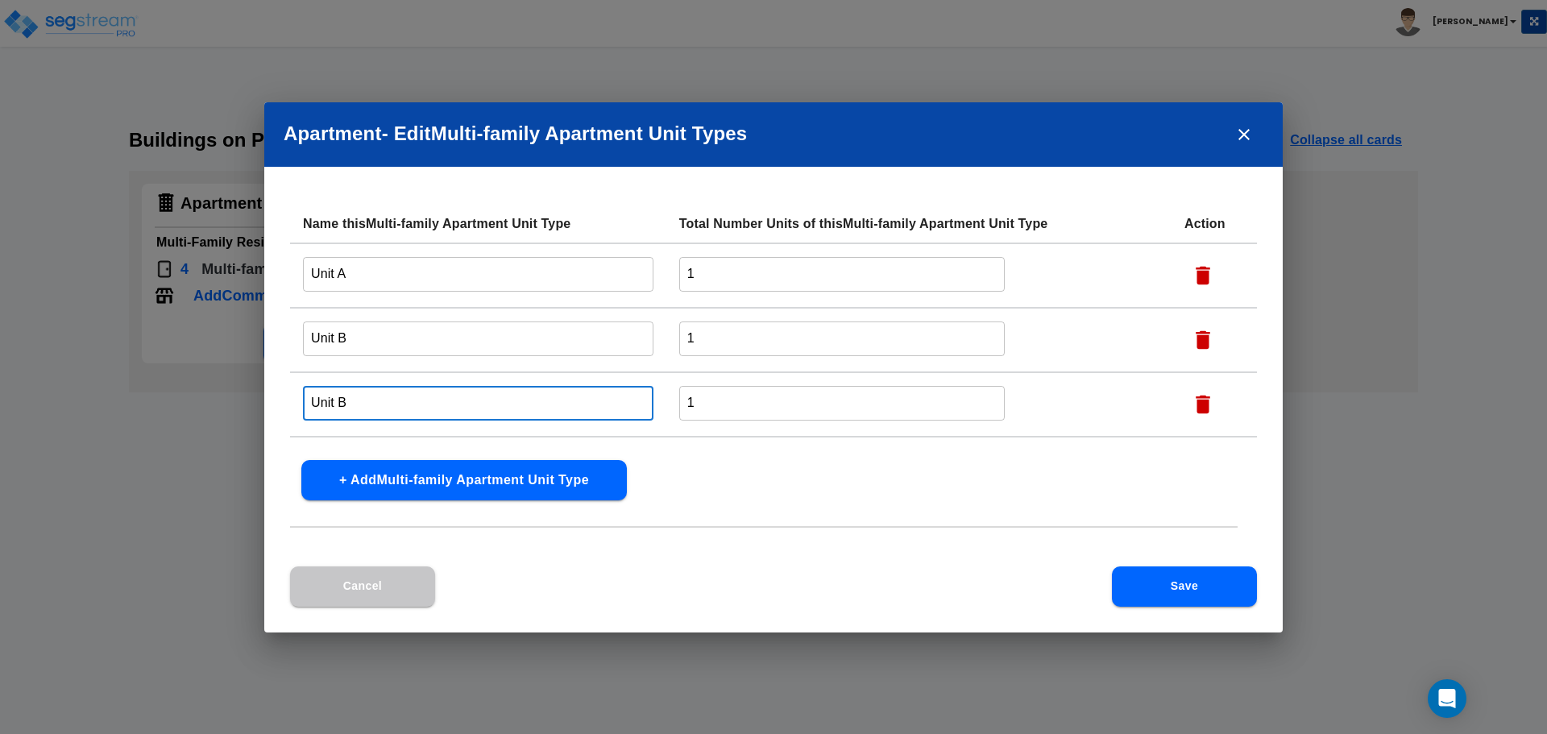
scroll to position [0, 0]
type input "Unit B"
click at [373, 321] on td "Unit B ​" at bounding box center [478, 341] width 376 height 64
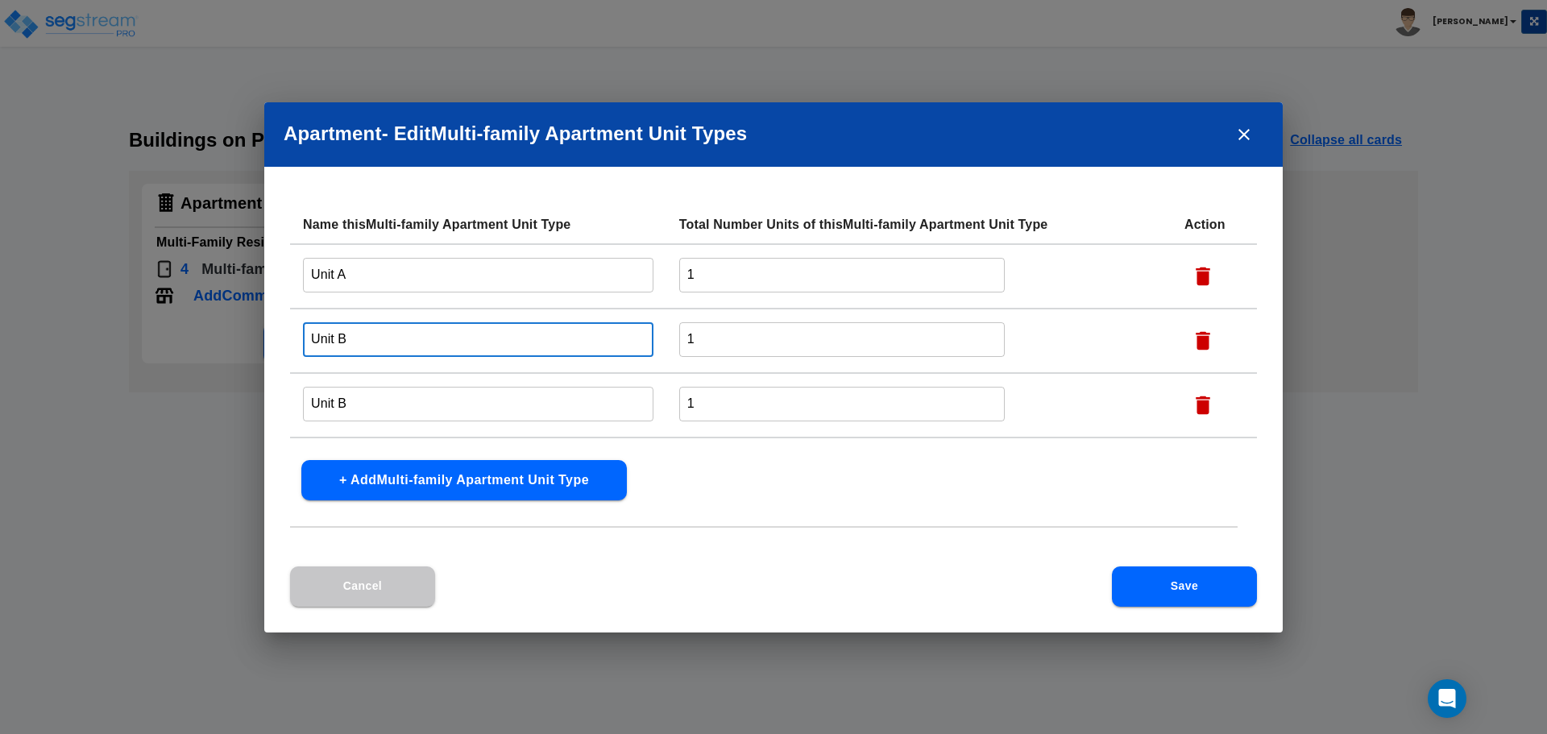
click at [351, 330] on input "Unit B" at bounding box center [478, 339] width 350 height 35
type input "Unit A"
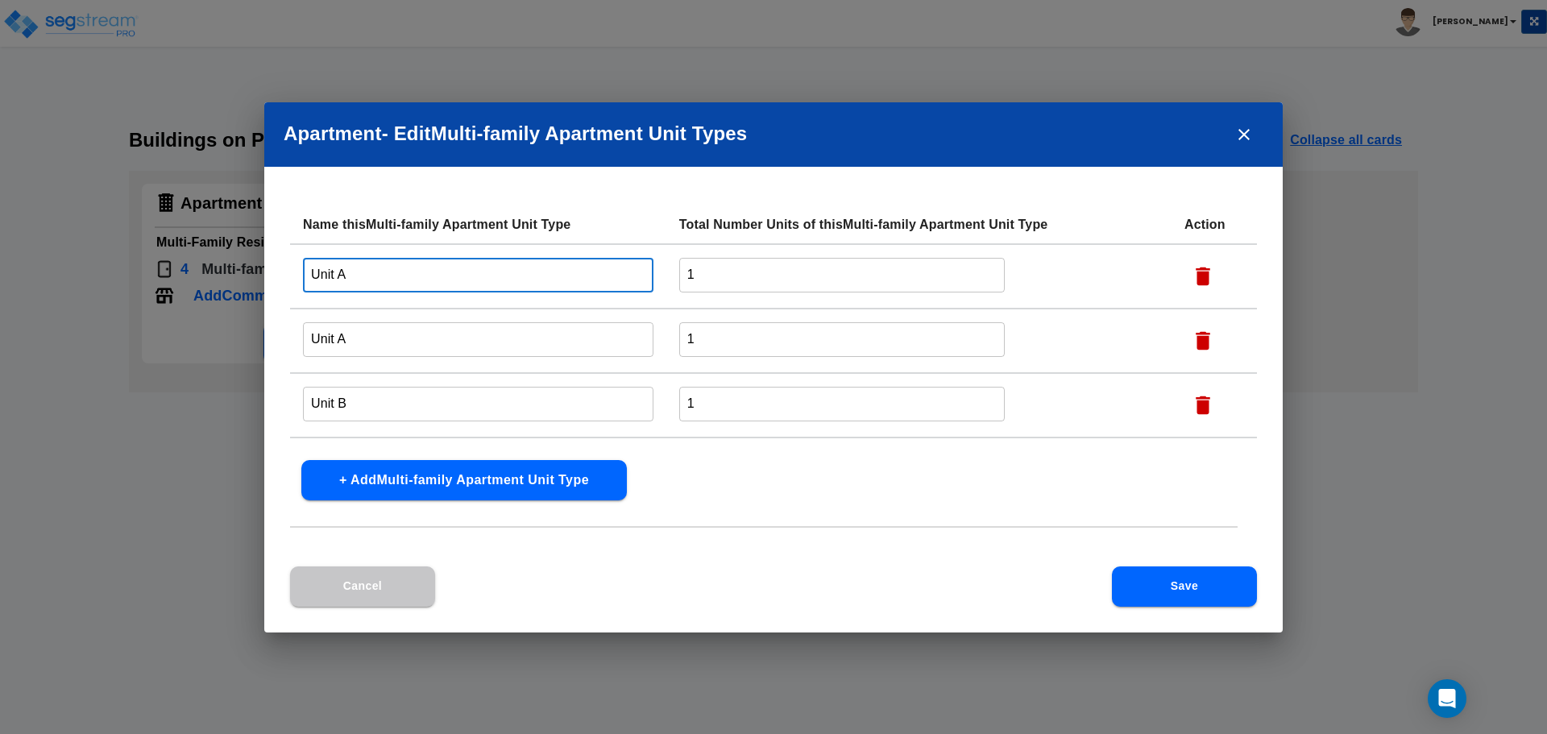
click at [359, 273] on input "Unit A" at bounding box center [478, 275] width 350 height 35
type input "Unit A,B,C,D"
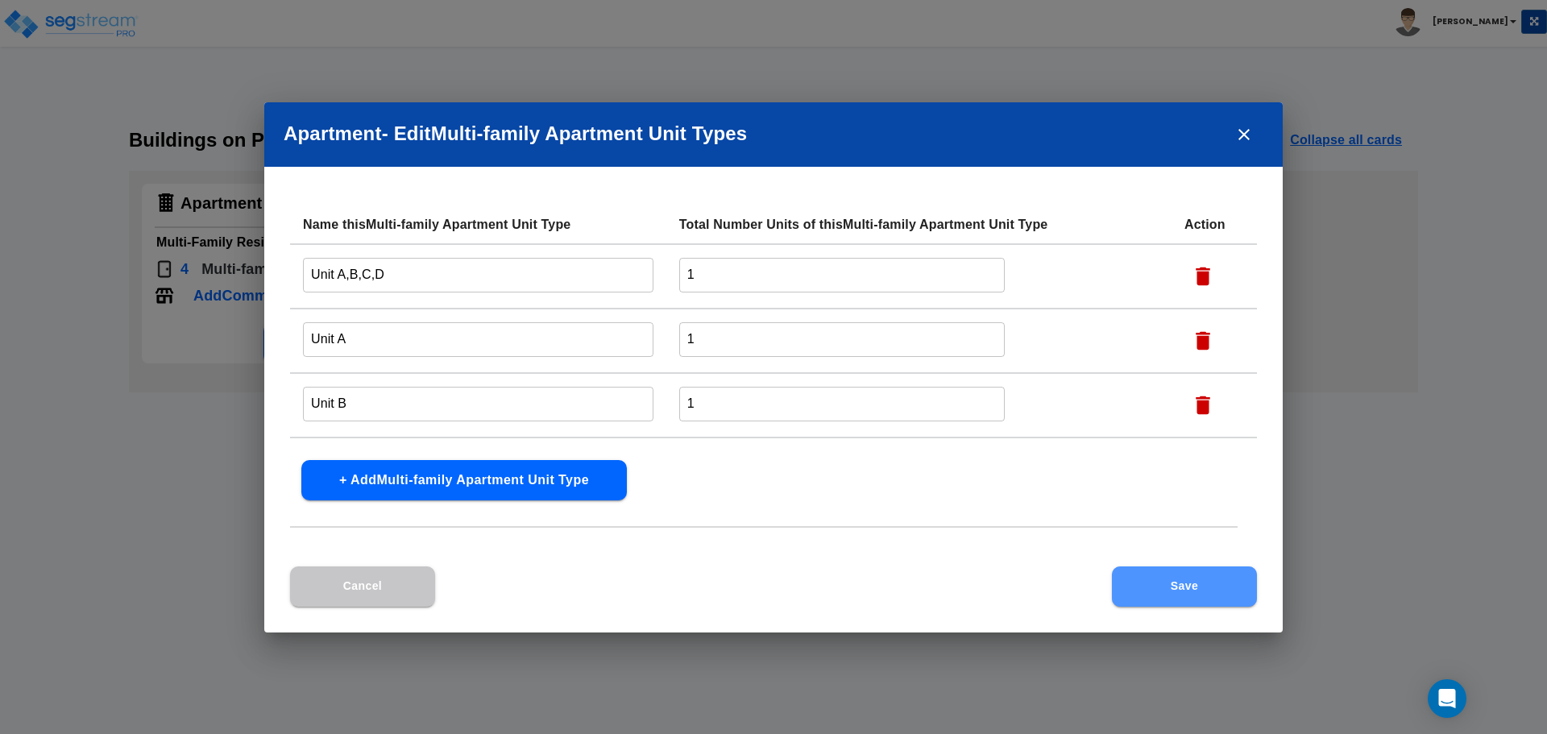
click at [1174, 591] on button "Save" at bounding box center [1184, 586] width 145 height 40
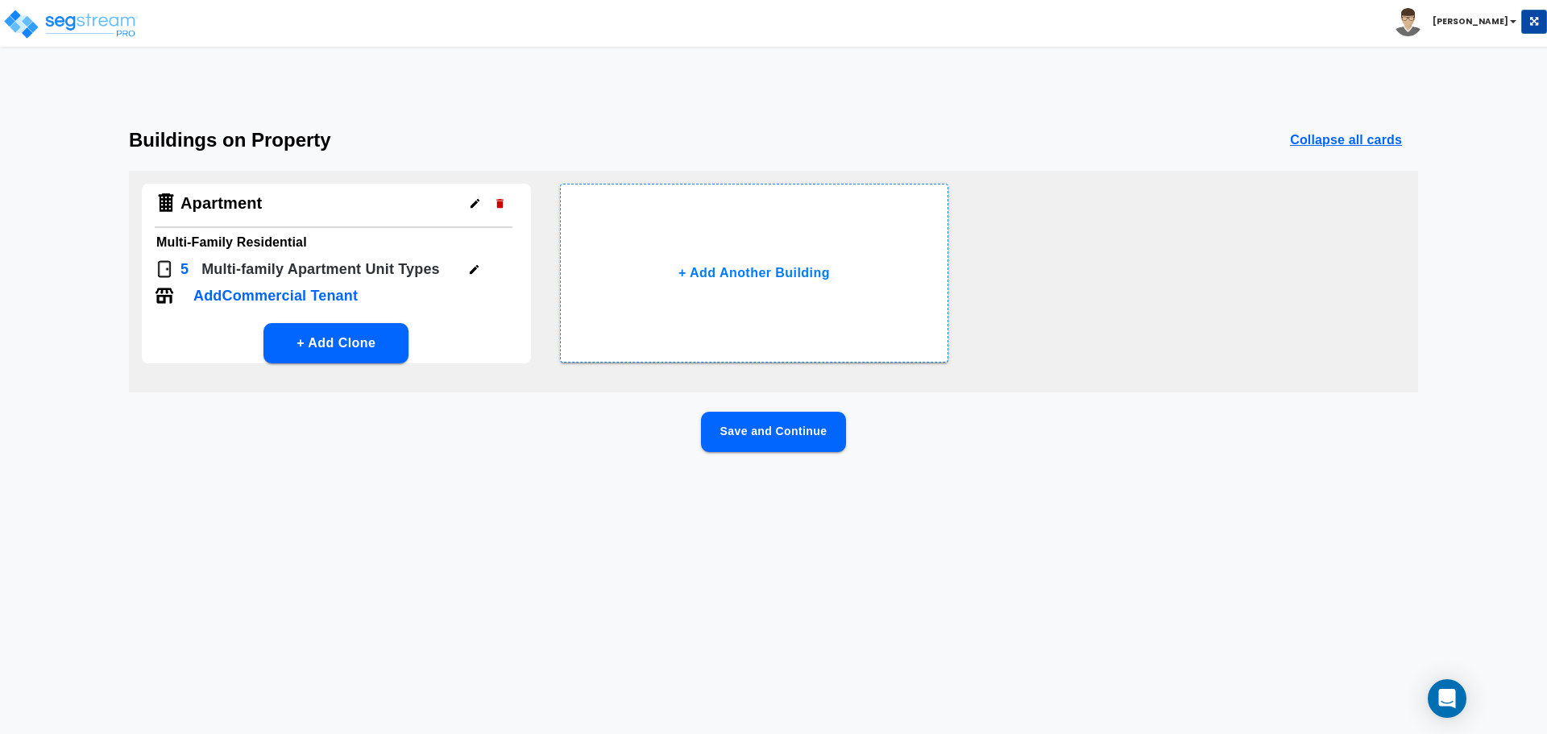
click at [774, 436] on button "Save and Continue" at bounding box center [773, 432] width 145 height 40
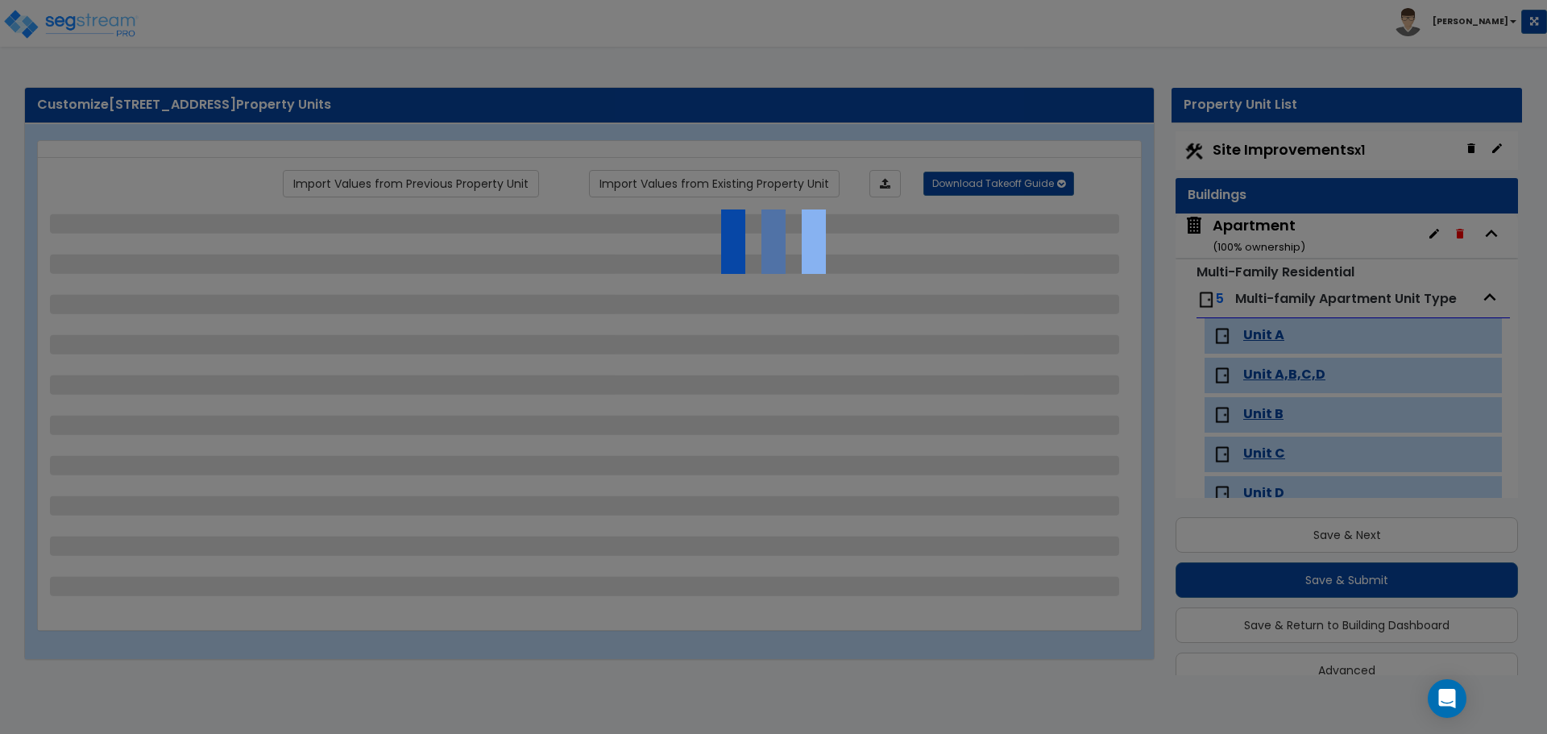
scroll to position [28, 0]
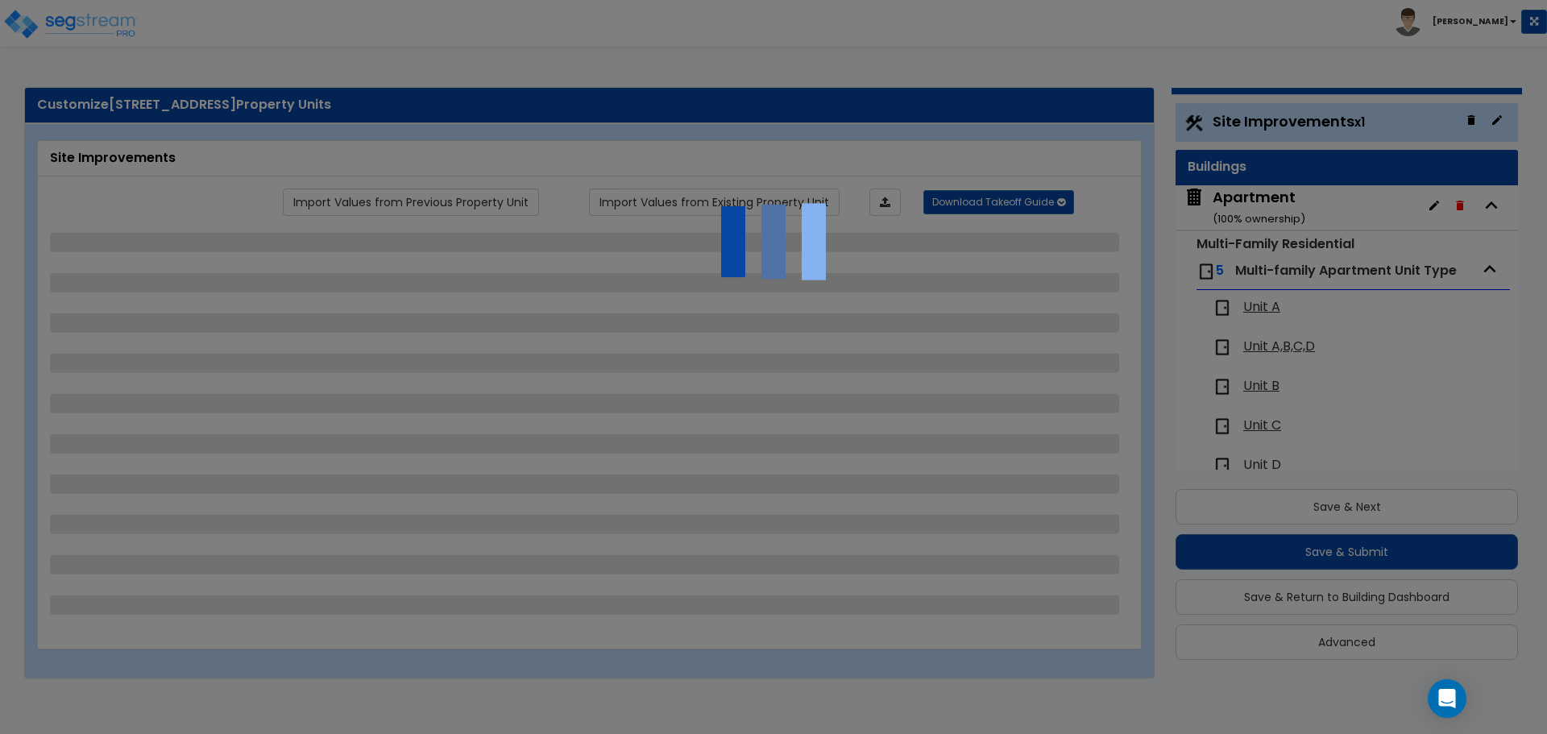
select select "2"
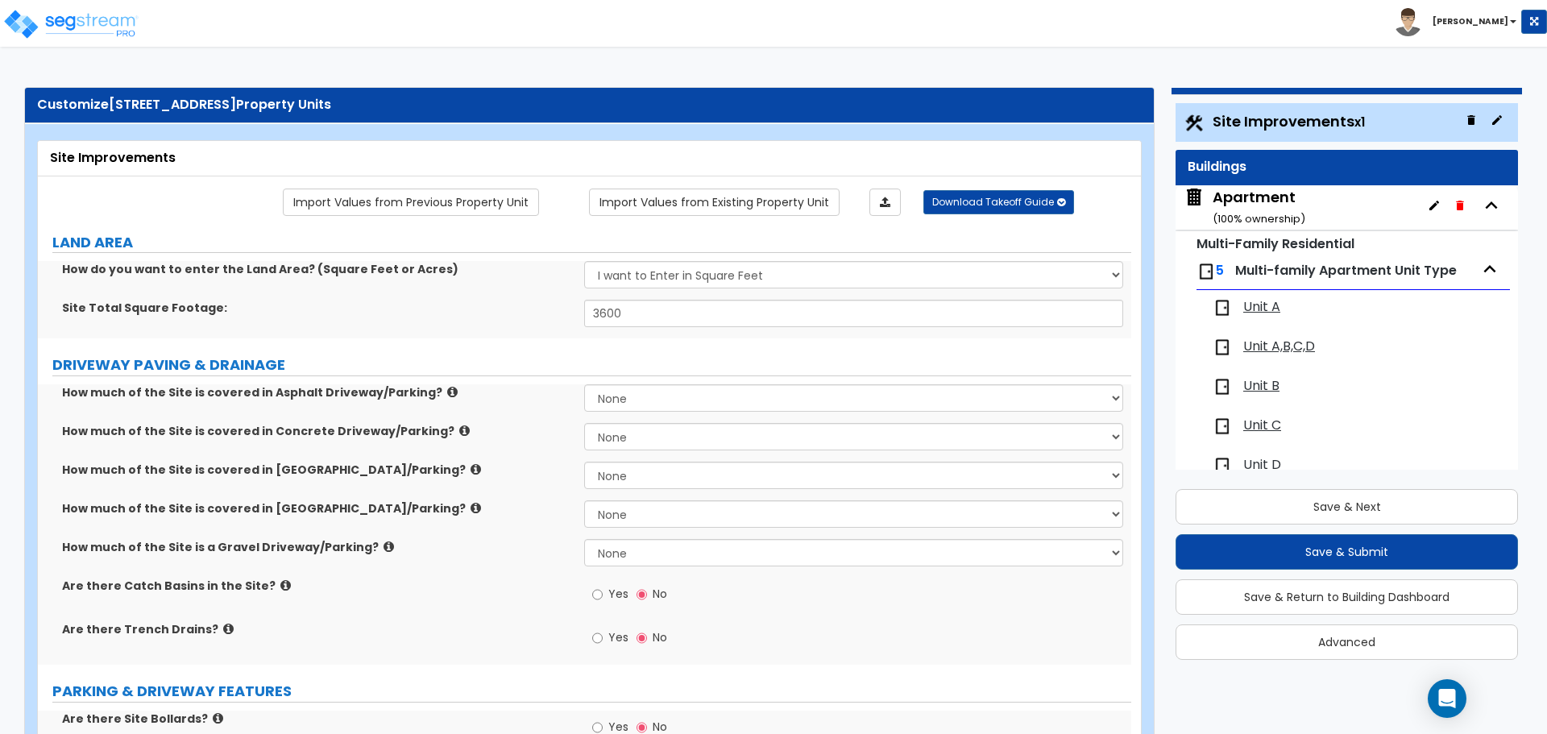
click at [1279, 348] on span "Unit A,B,C,D" at bounding box center [1279, 347] width 72 height 19
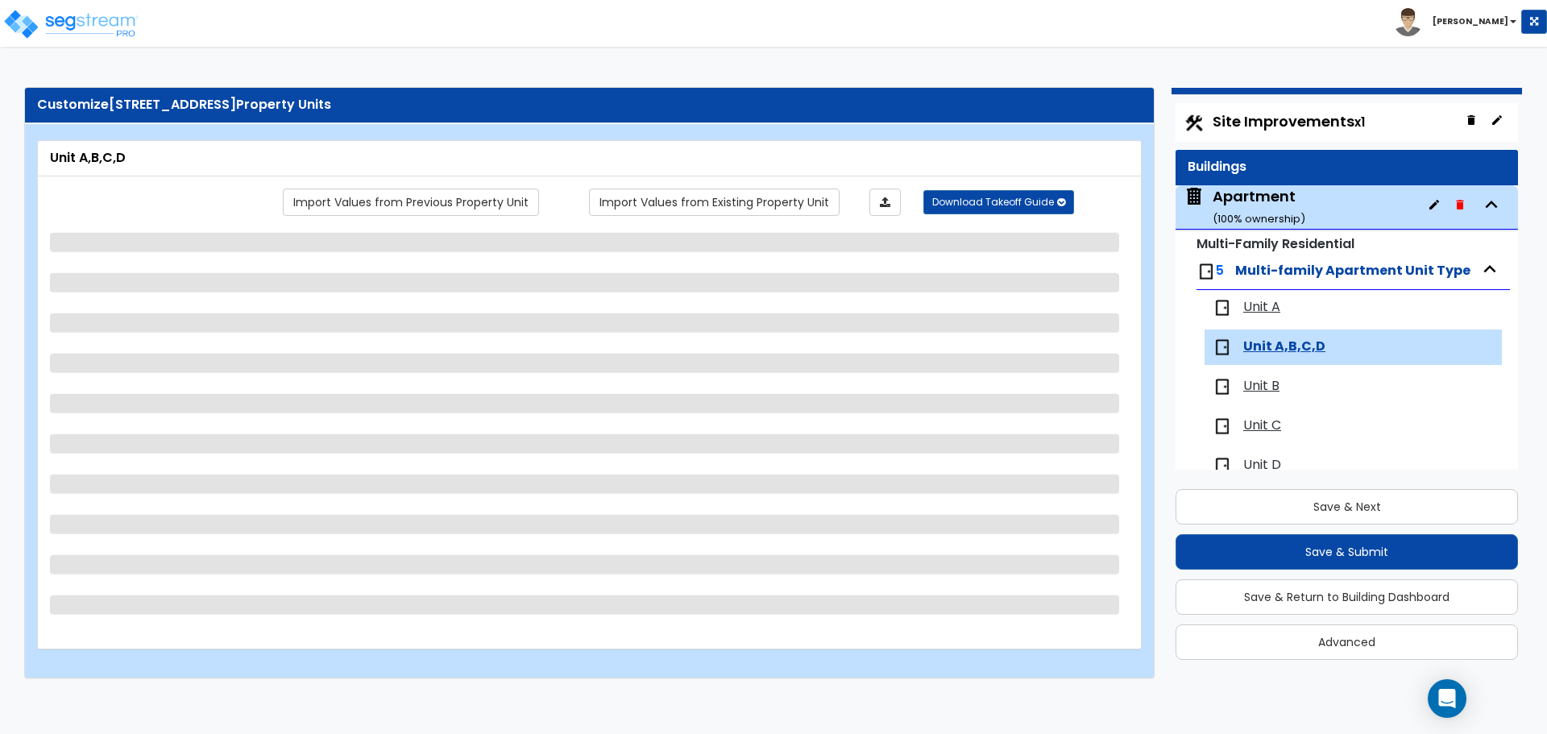
scroll to position [31, 0]
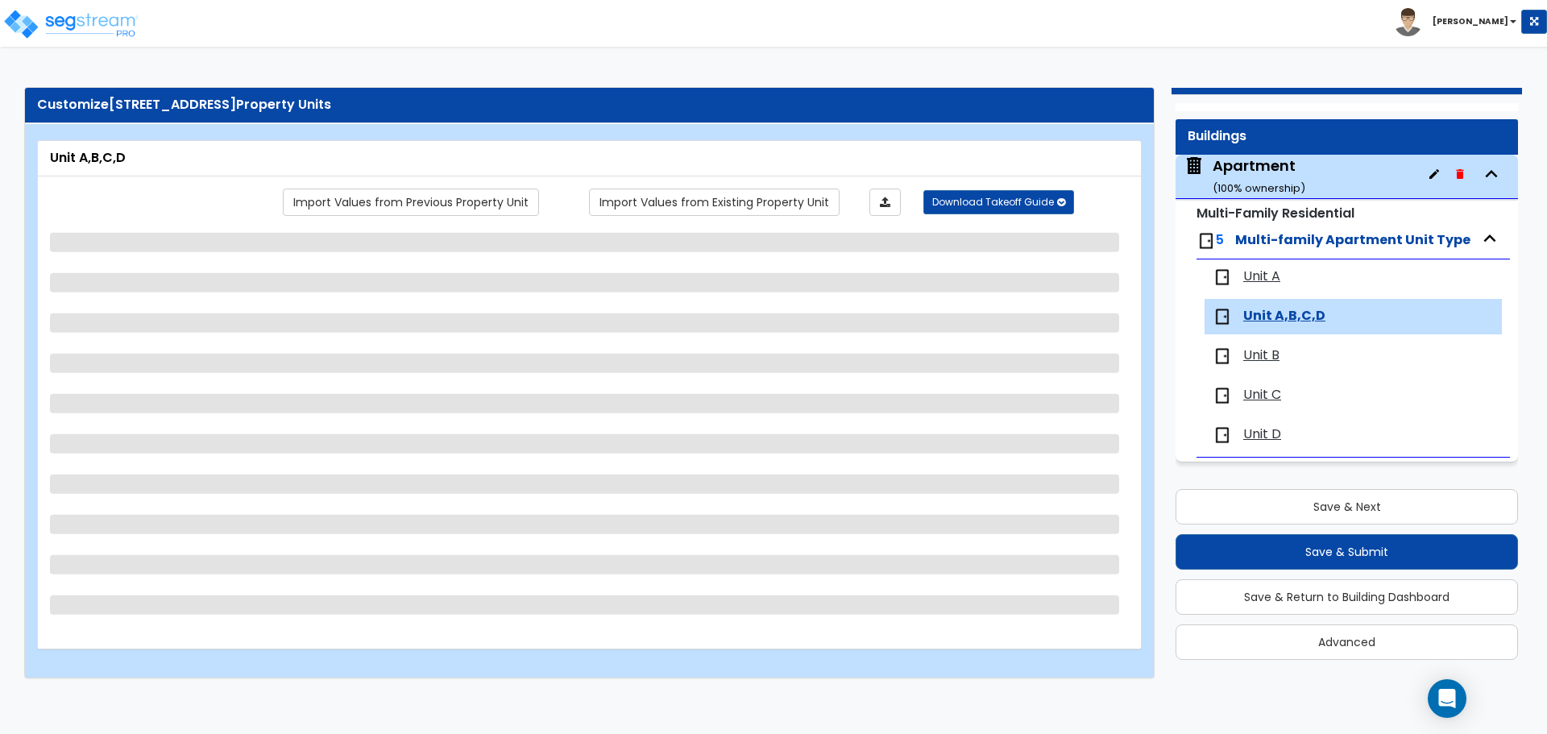
select select "1"
select select "2"
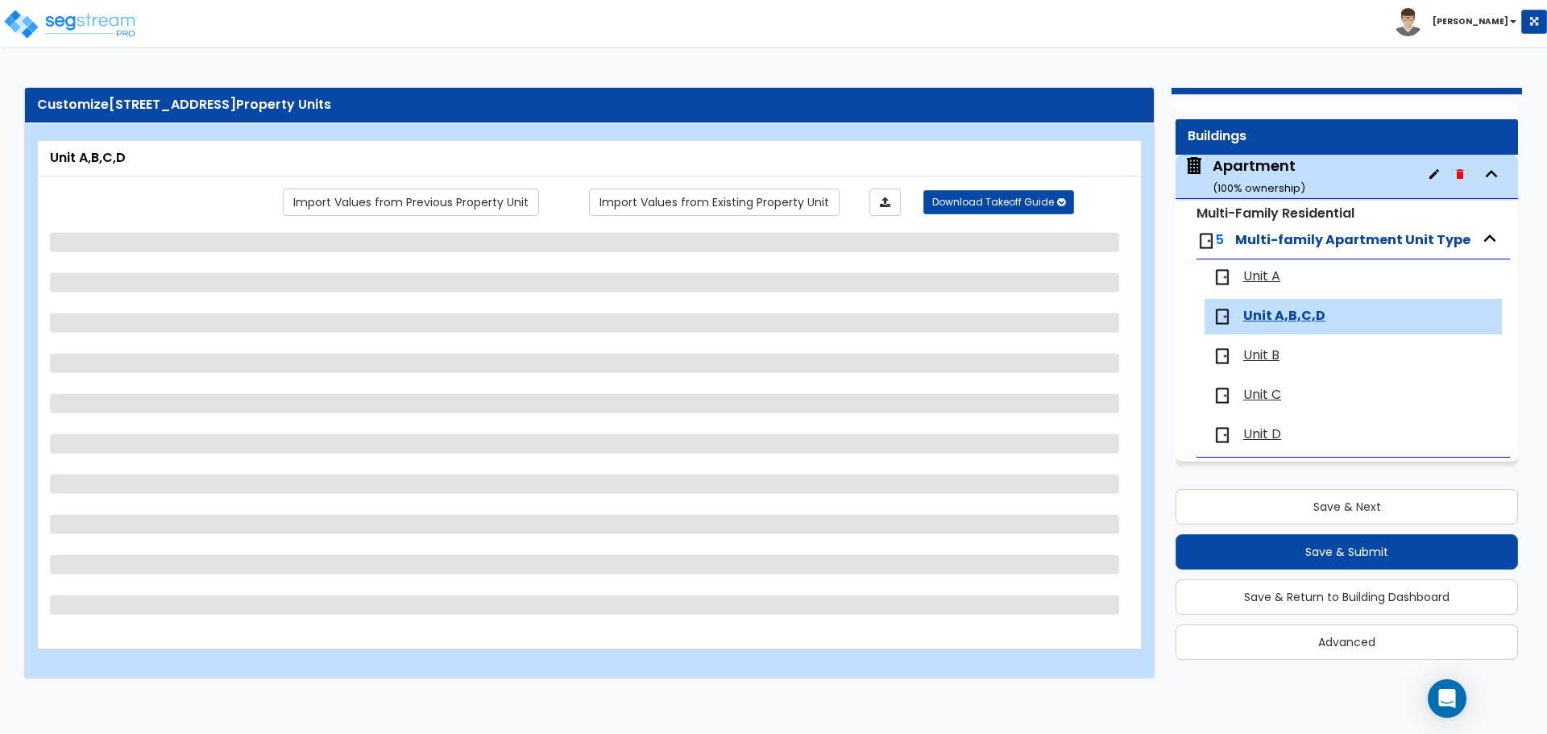
select select "3"
select select "2"
select select "1"
select select "2"
select select "1"
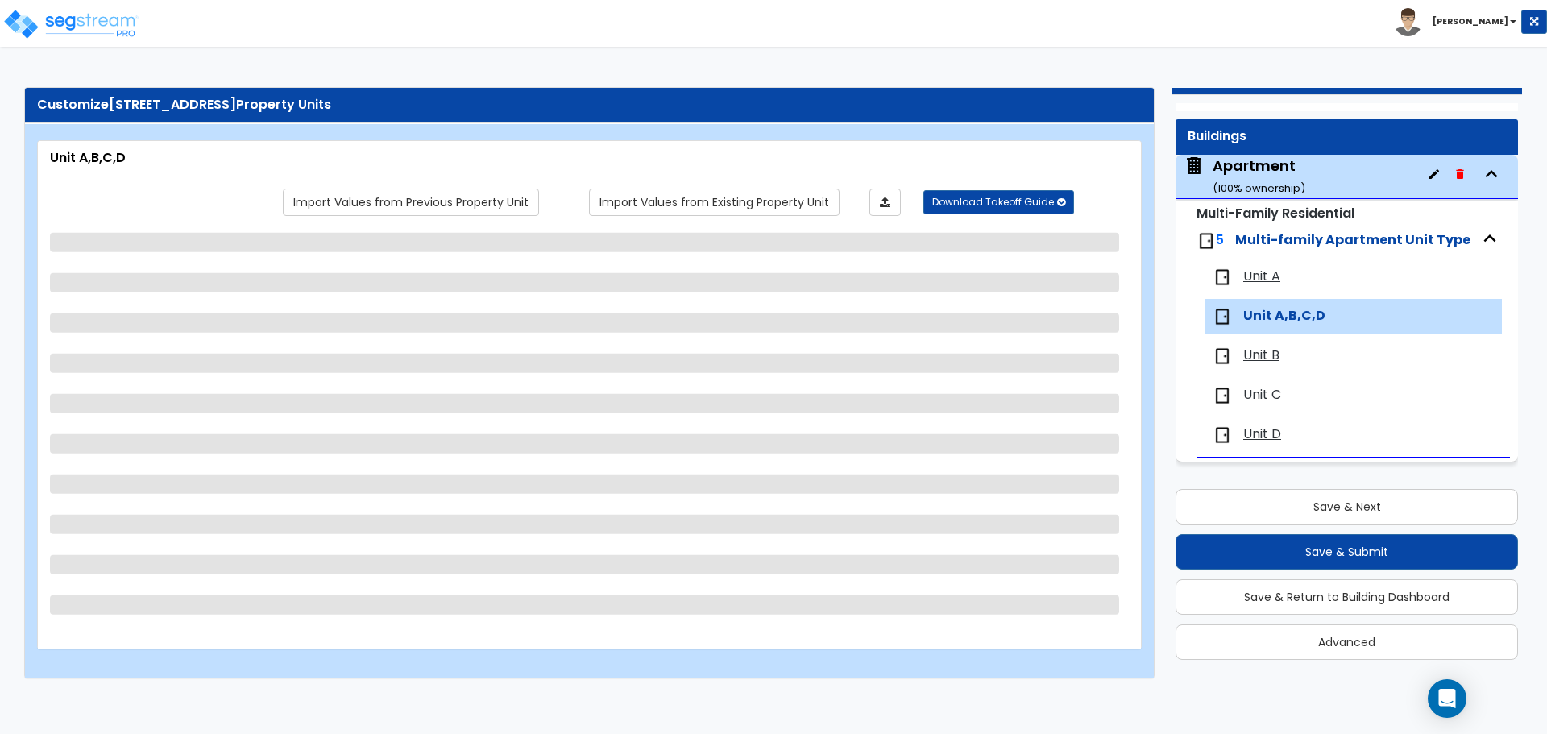
select select "3"
select select "2"
select select "1"
select select "2"
select select "1"
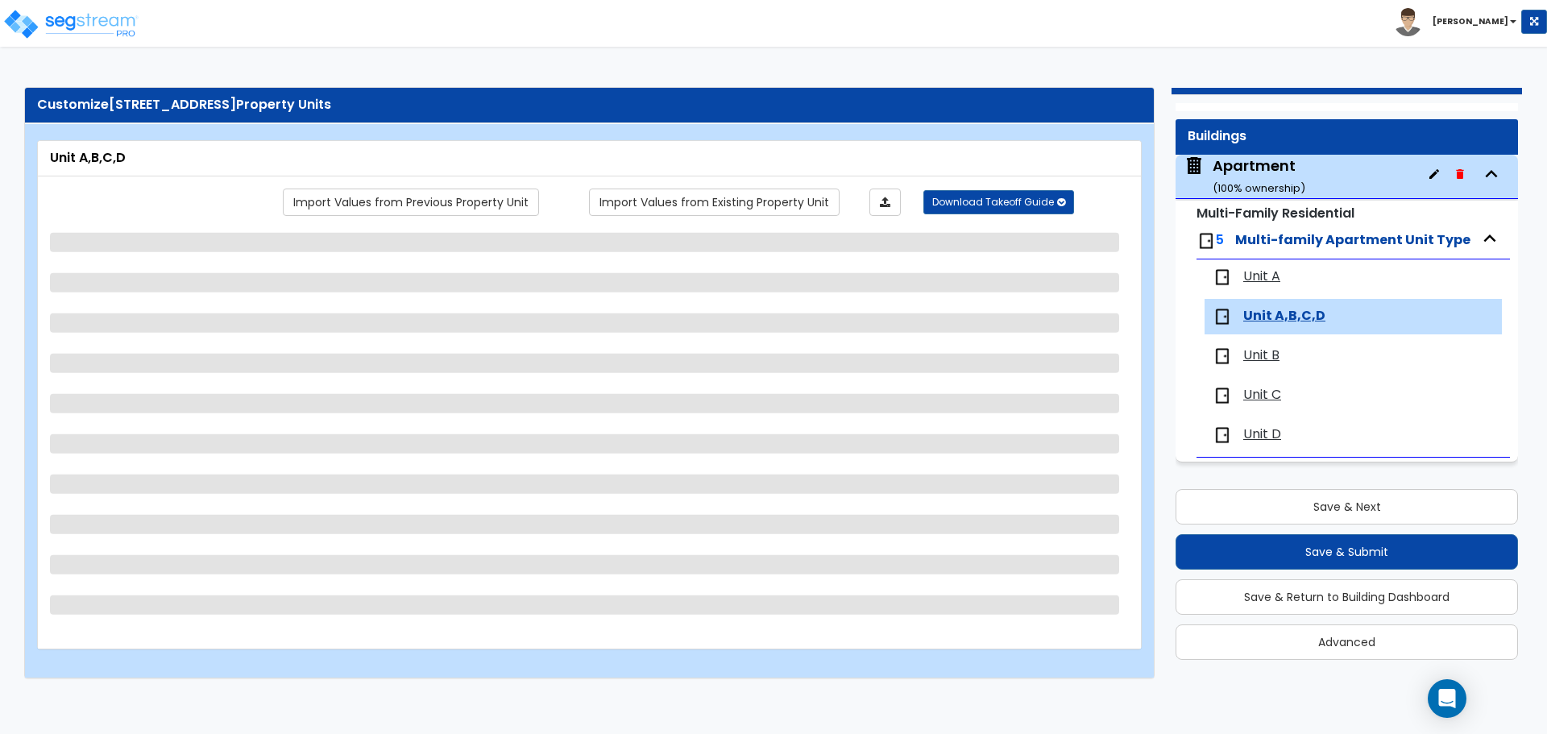
select select "2"
select select "6"
select select "5"
select select "4"
select select "1"
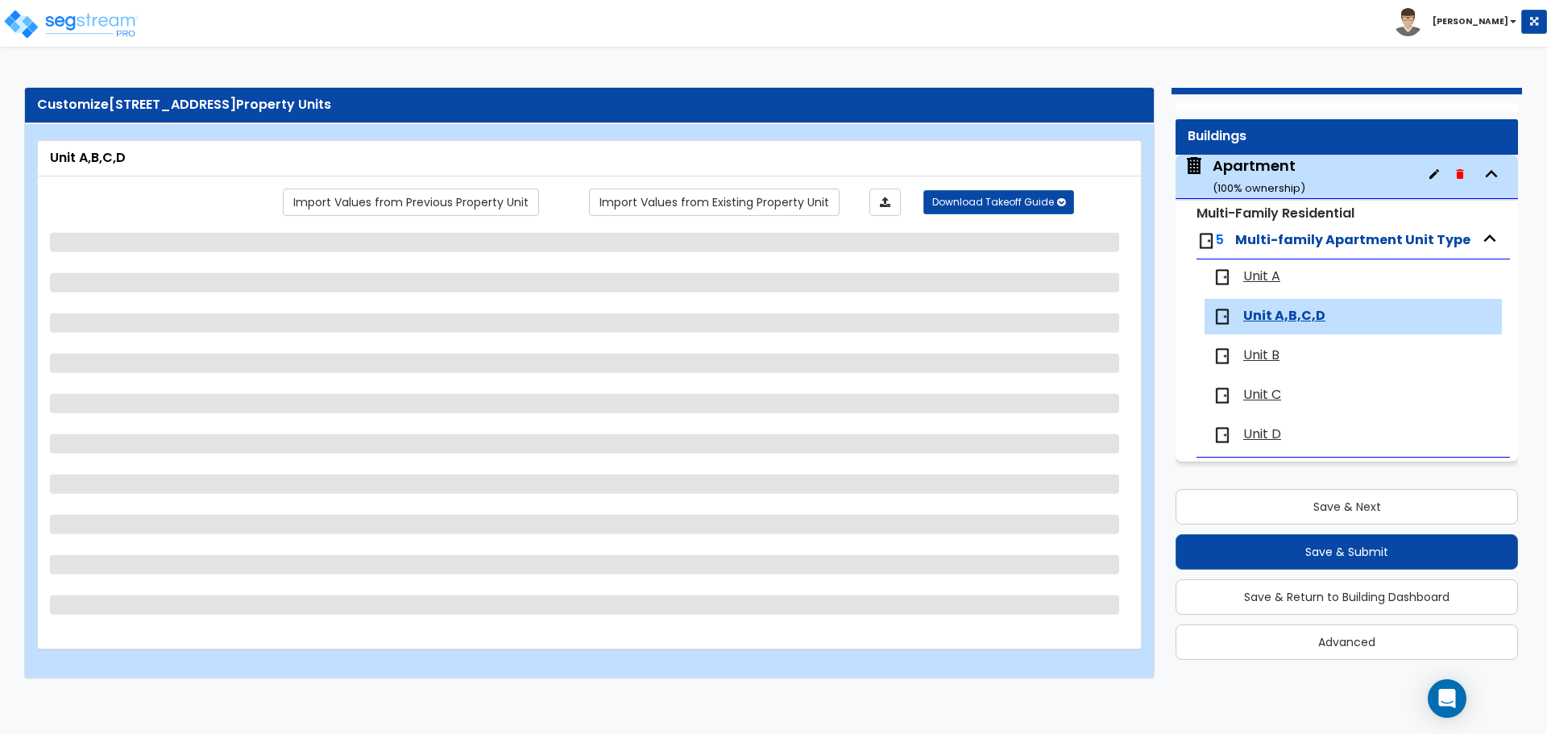
select select "1"
select select "2"
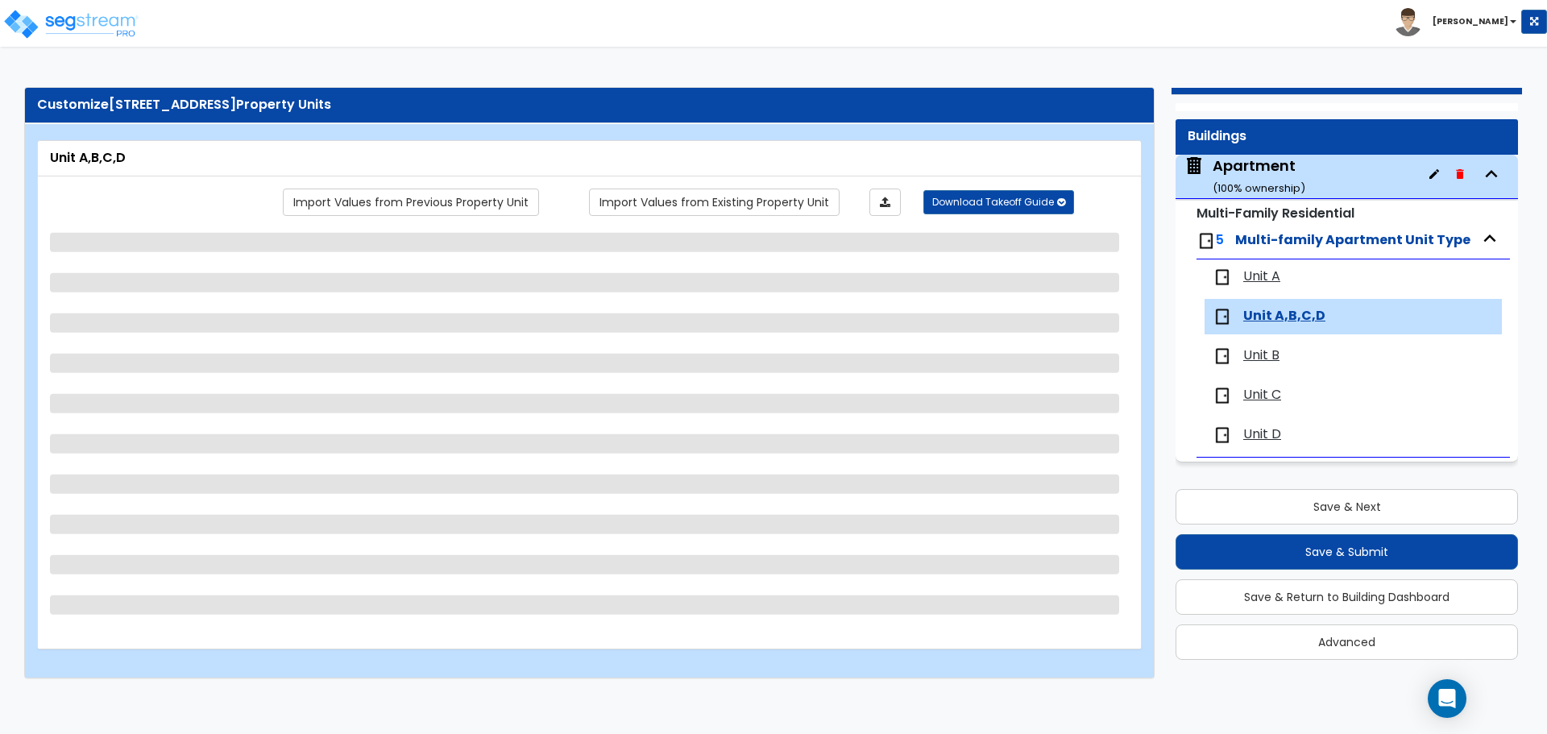
select select "2"
select select "3"
select select "5"
select select "1"
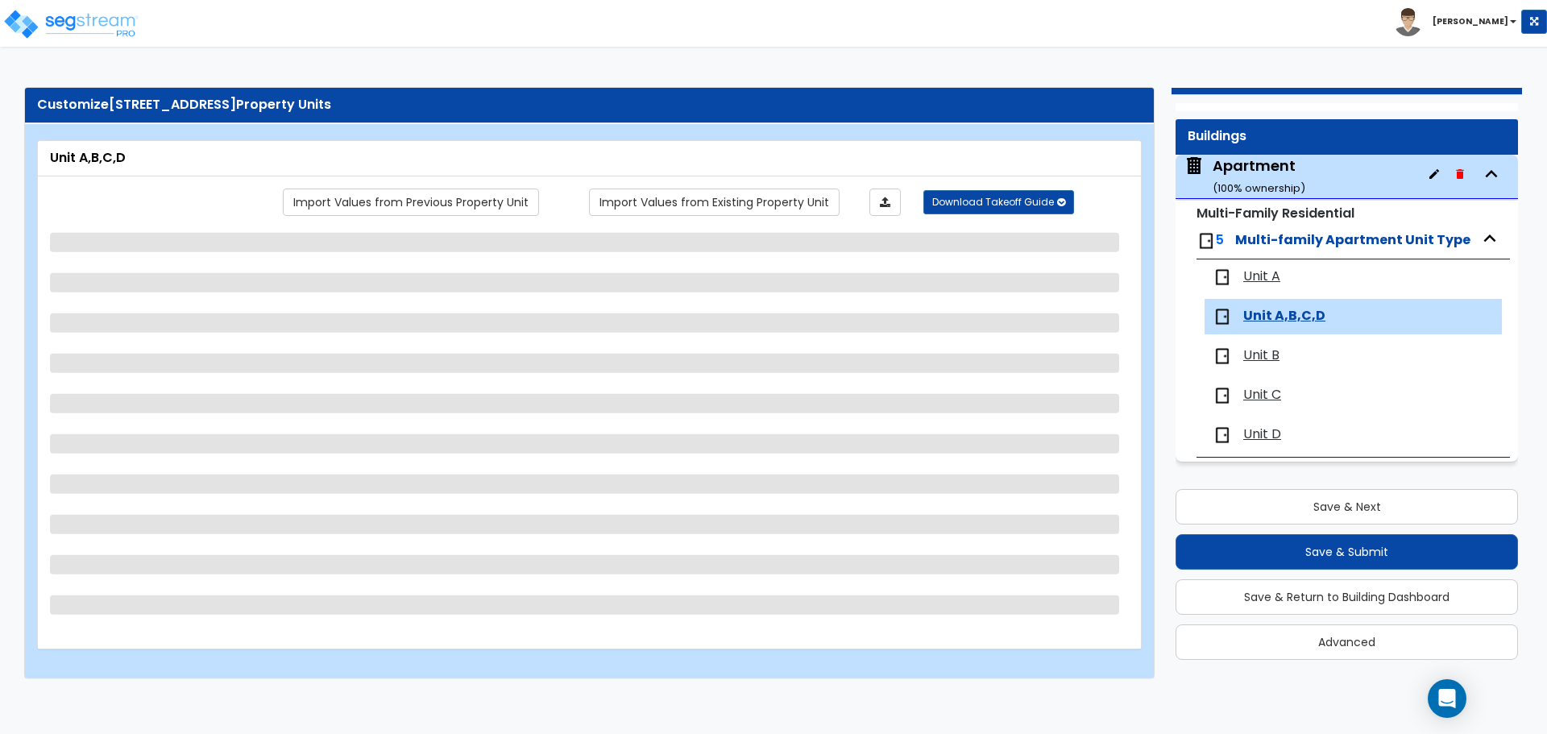
select select "2"
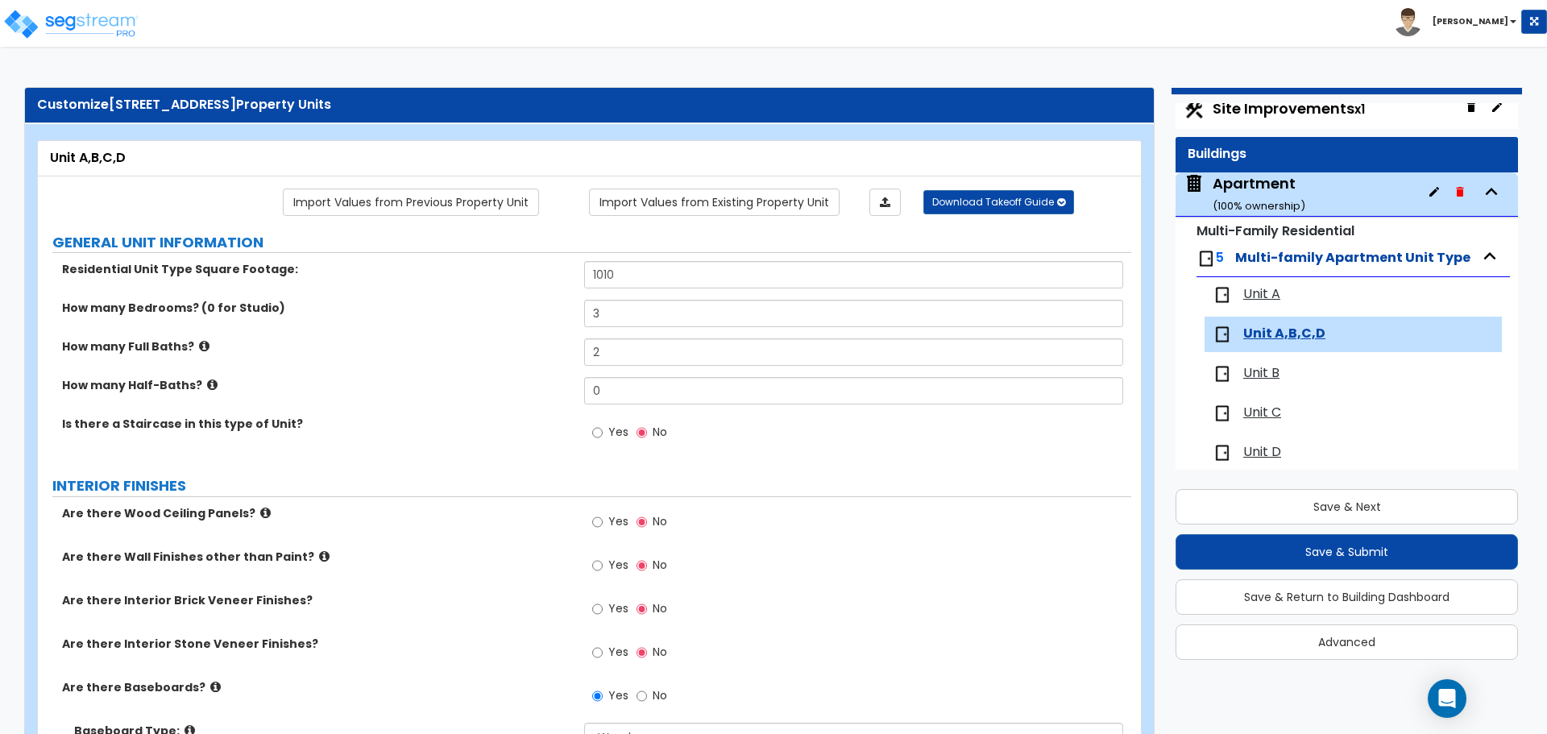
scroll to position [0, 0]
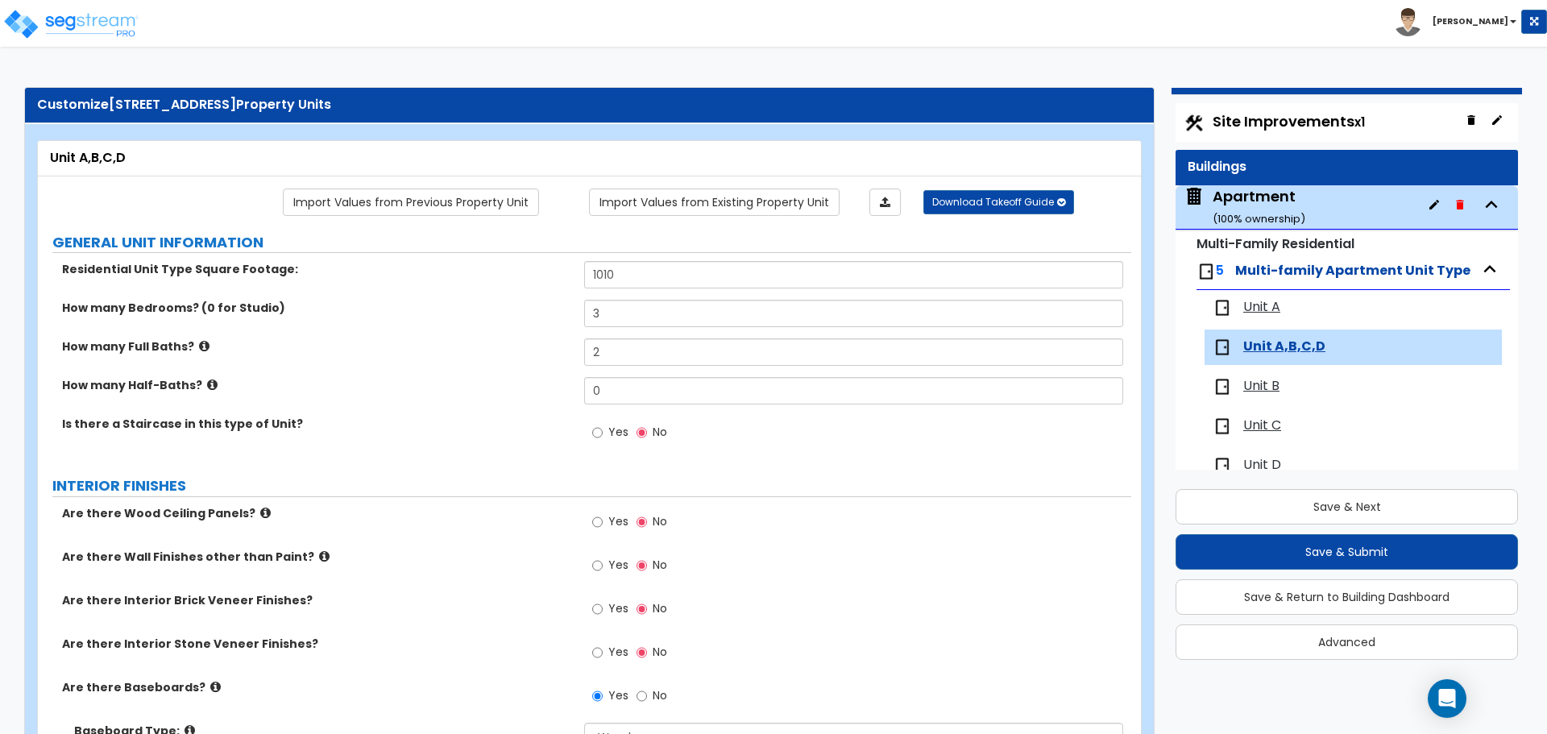
click at [1273, 308] on span "Unit A" at bounding box center [1261, 307] width 37 height 19
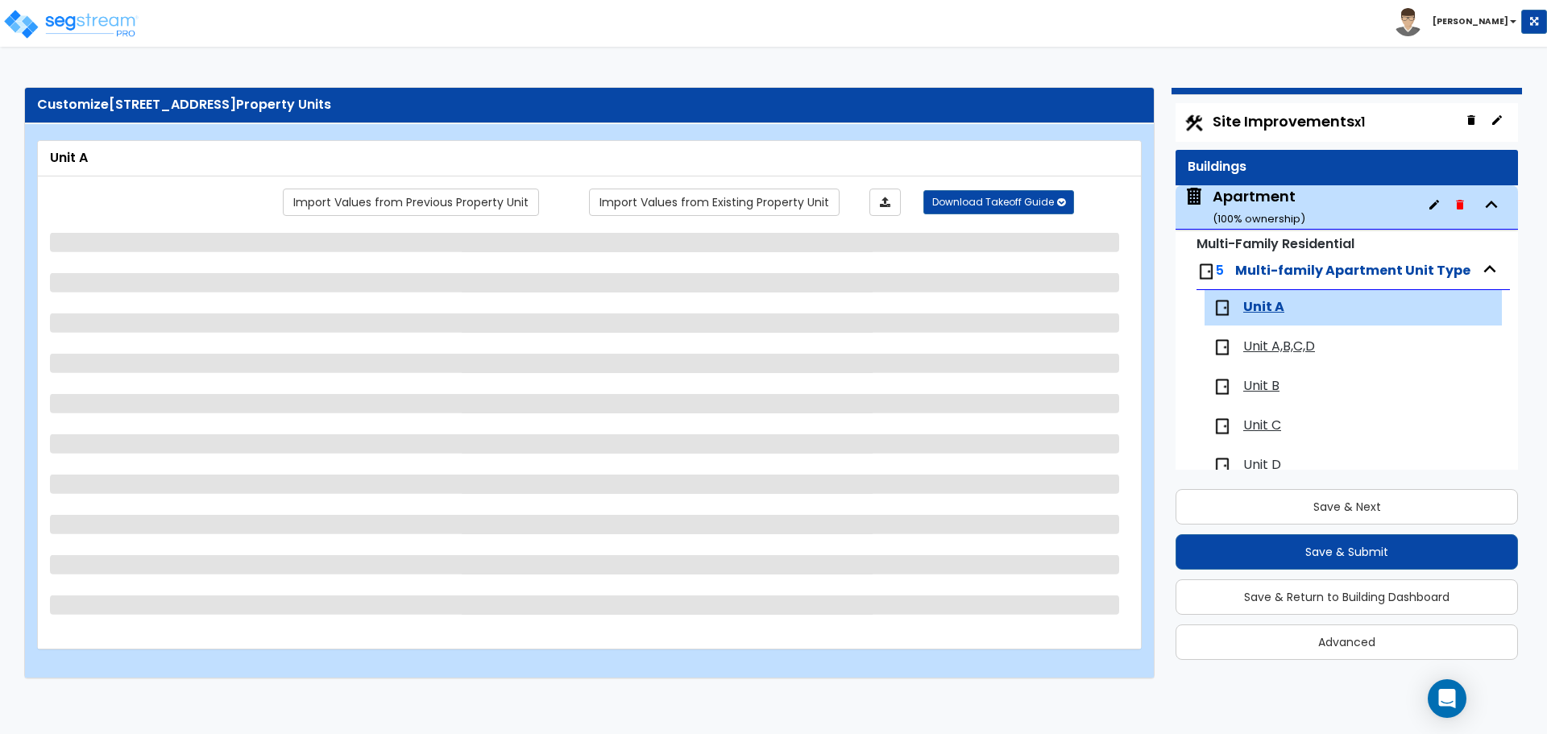
scroll to position [31, 0]
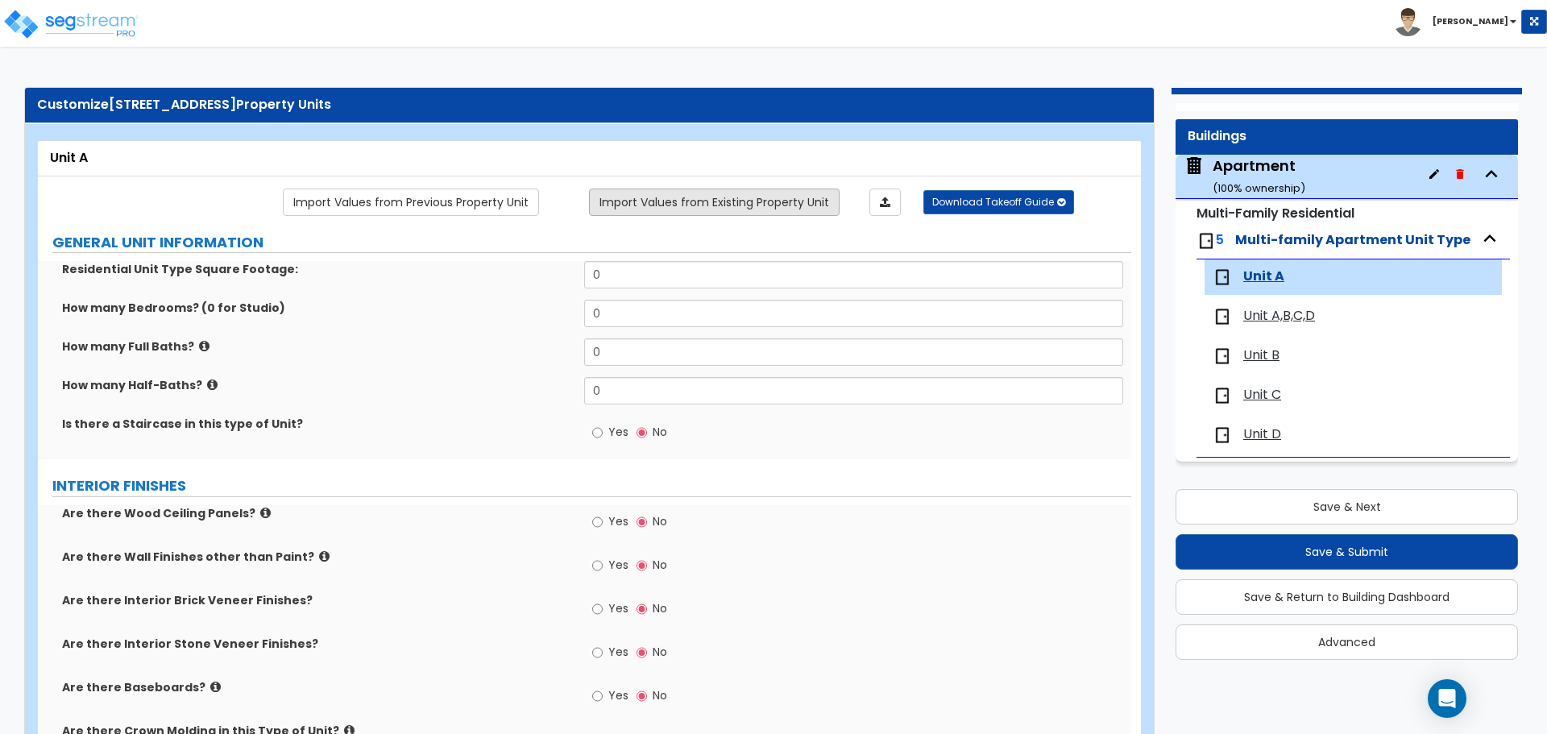
click at [676, 206] on link "Import Values from Existing Property Unit" at bounding box center [714, 202] width 251 height 27
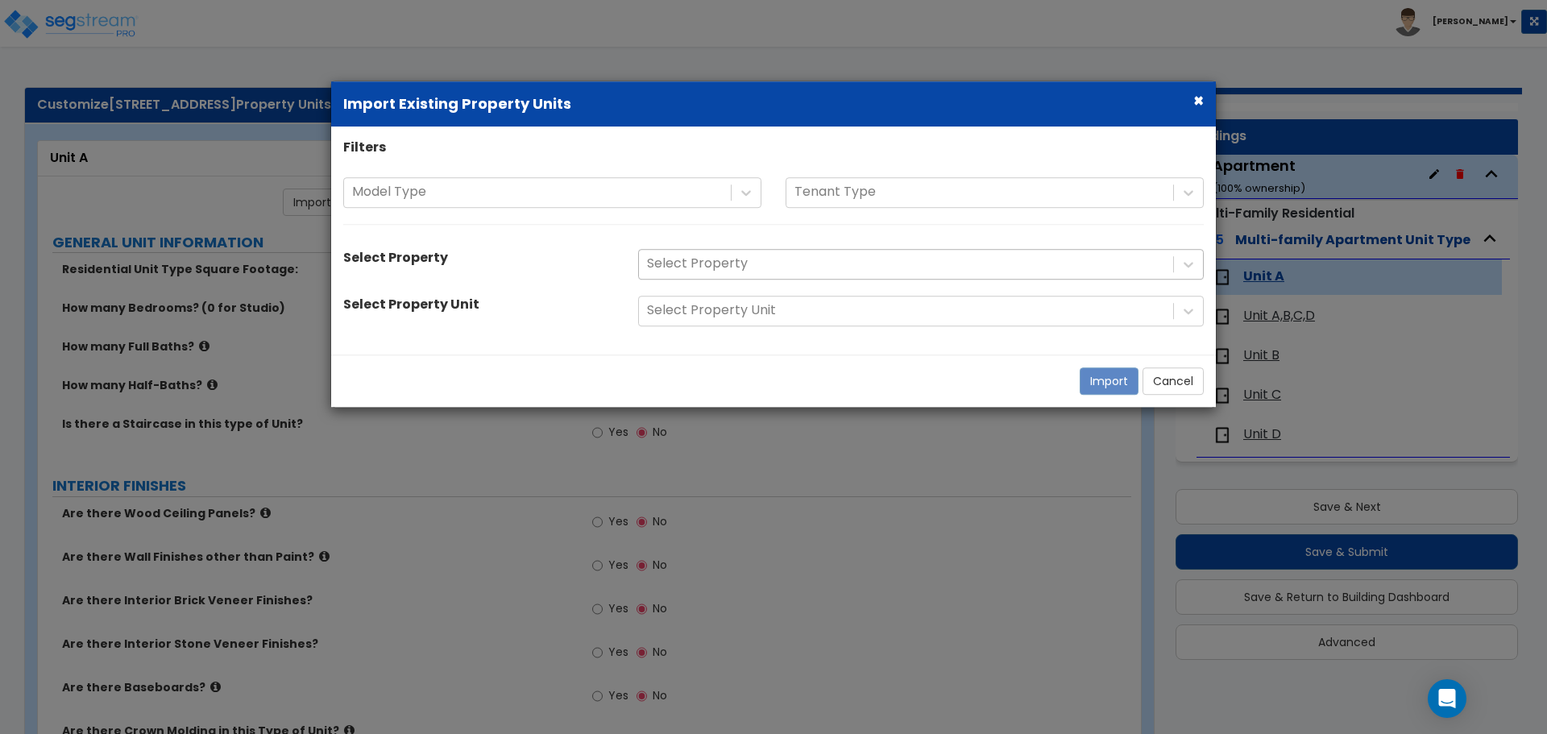
click at [702, 256] on div at bounding box center [906, 265] width 518 height 22
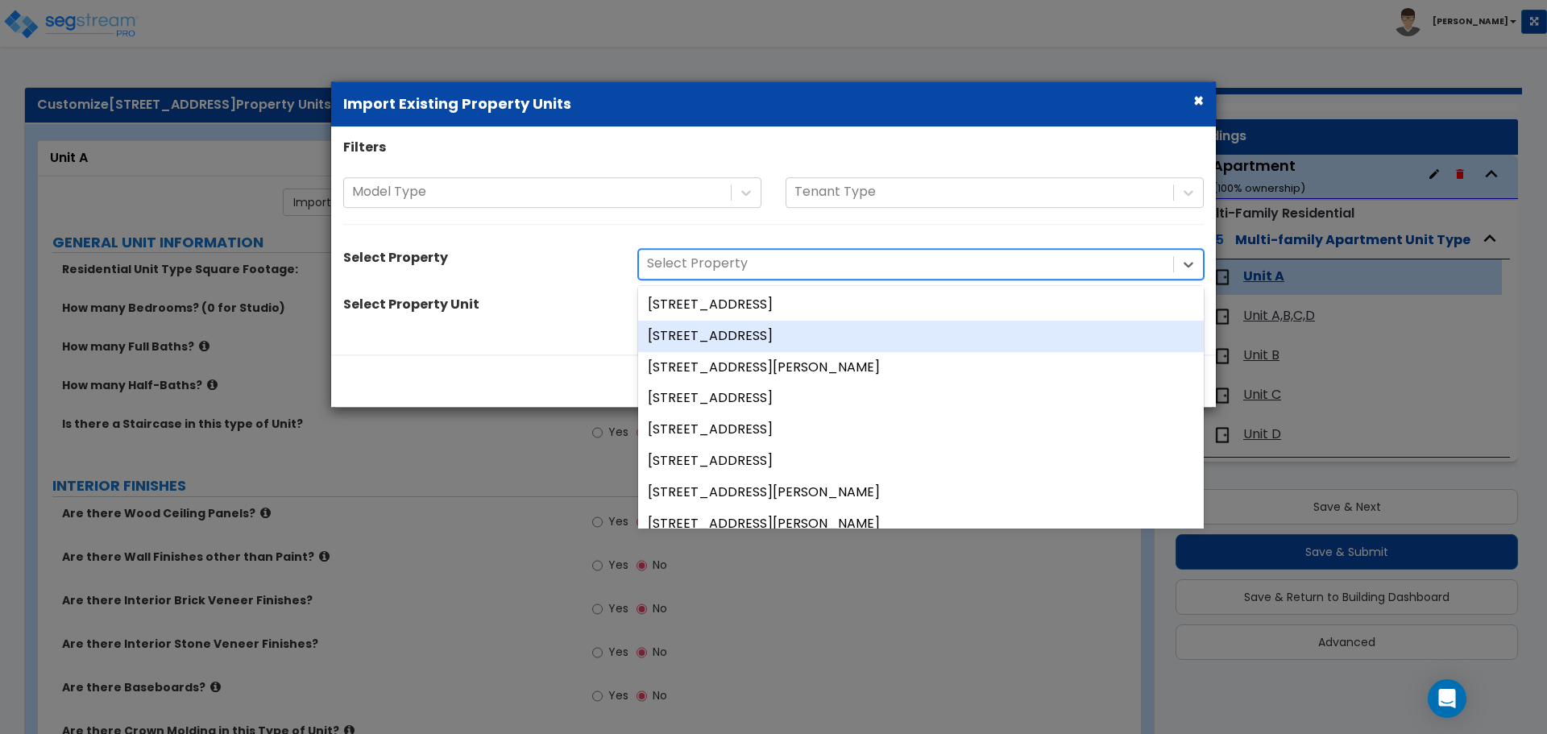
click at [698, 328] on div "[STREET_ADDRESS]" at bounding box center [921, 336] width 566 height 31
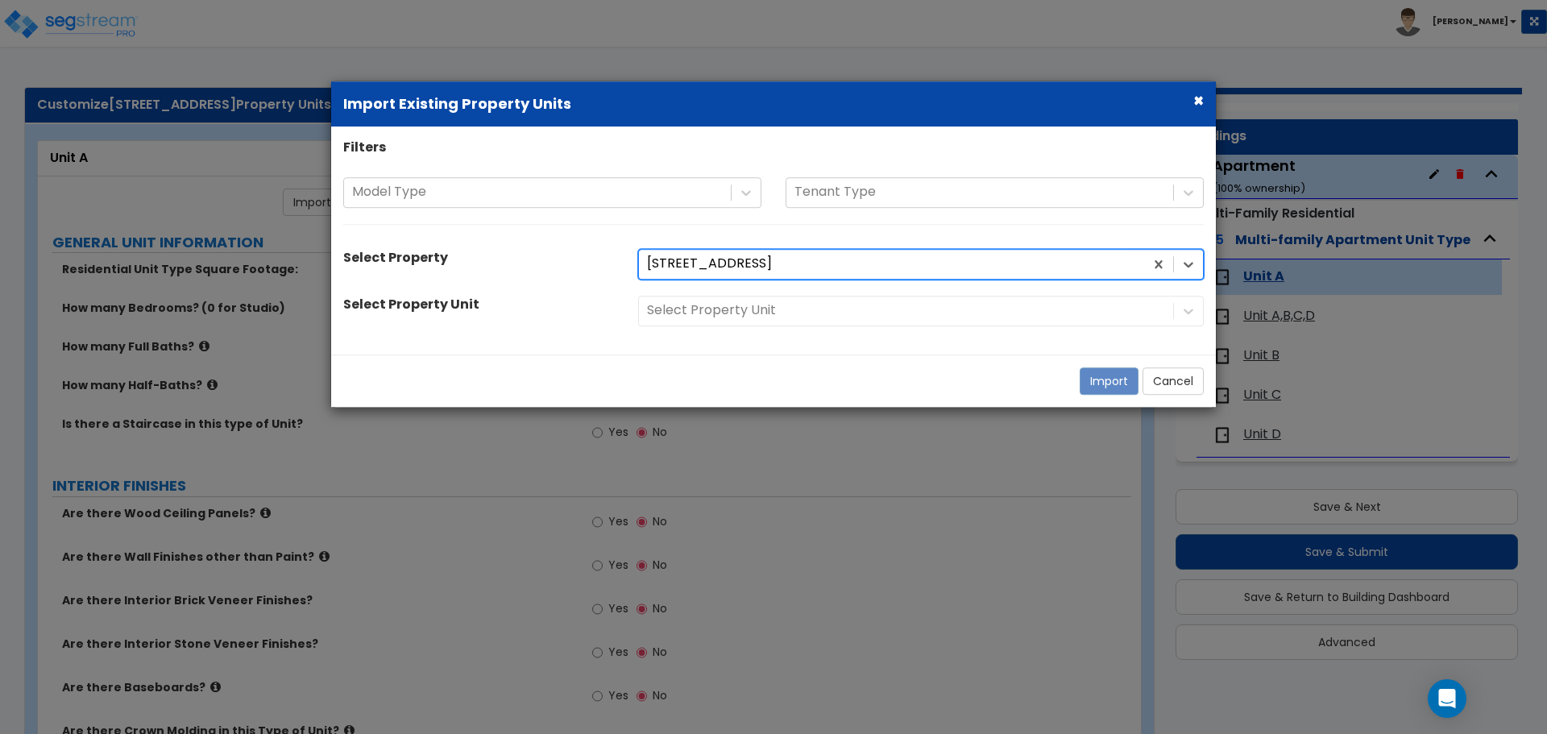
click at [715, 308] on div "Select Property Unit" at bounding box center [921, 311] width 590 height 31
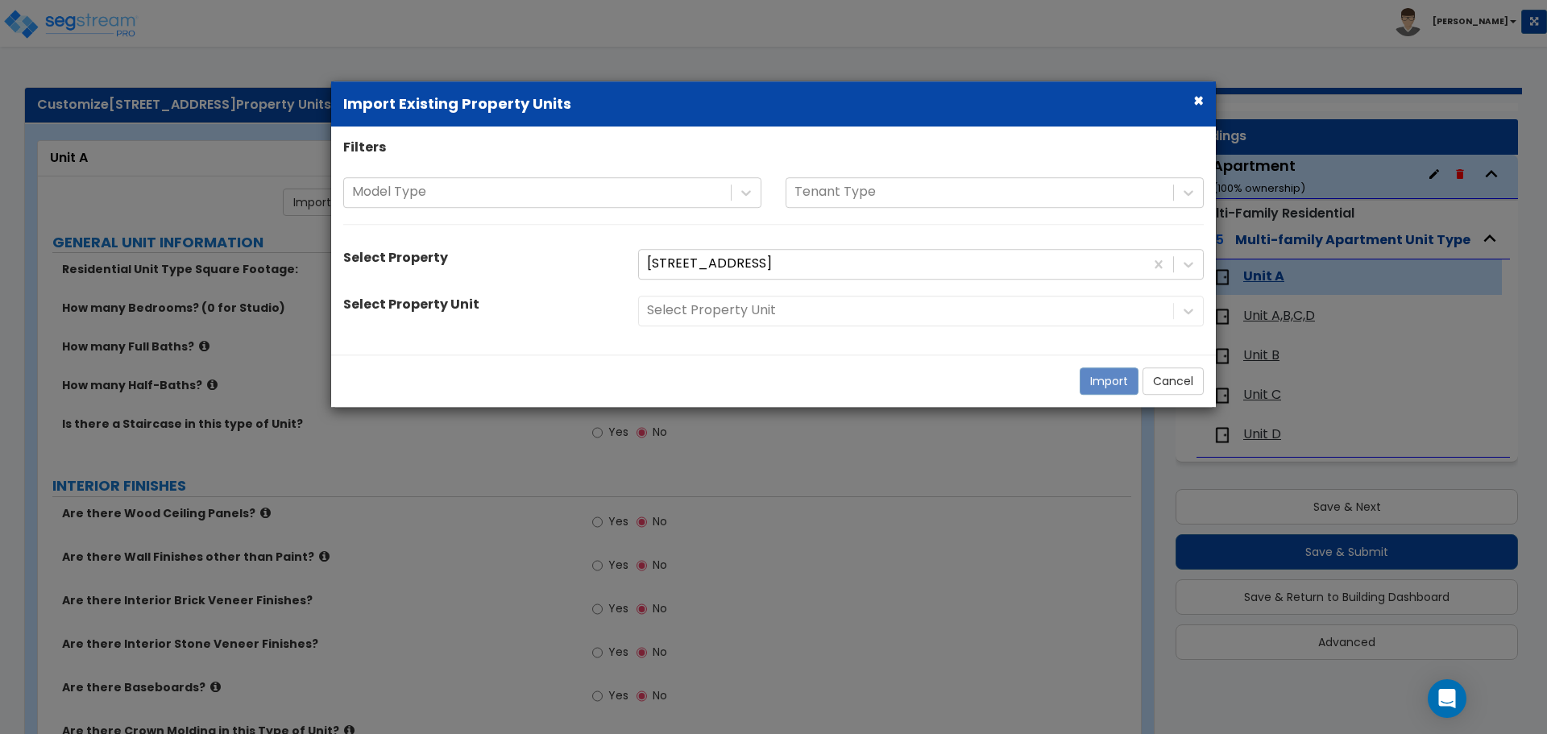
click at [711, 304] on div "Select Property Unit" at bounding box center [921, 311] width 590 height 31
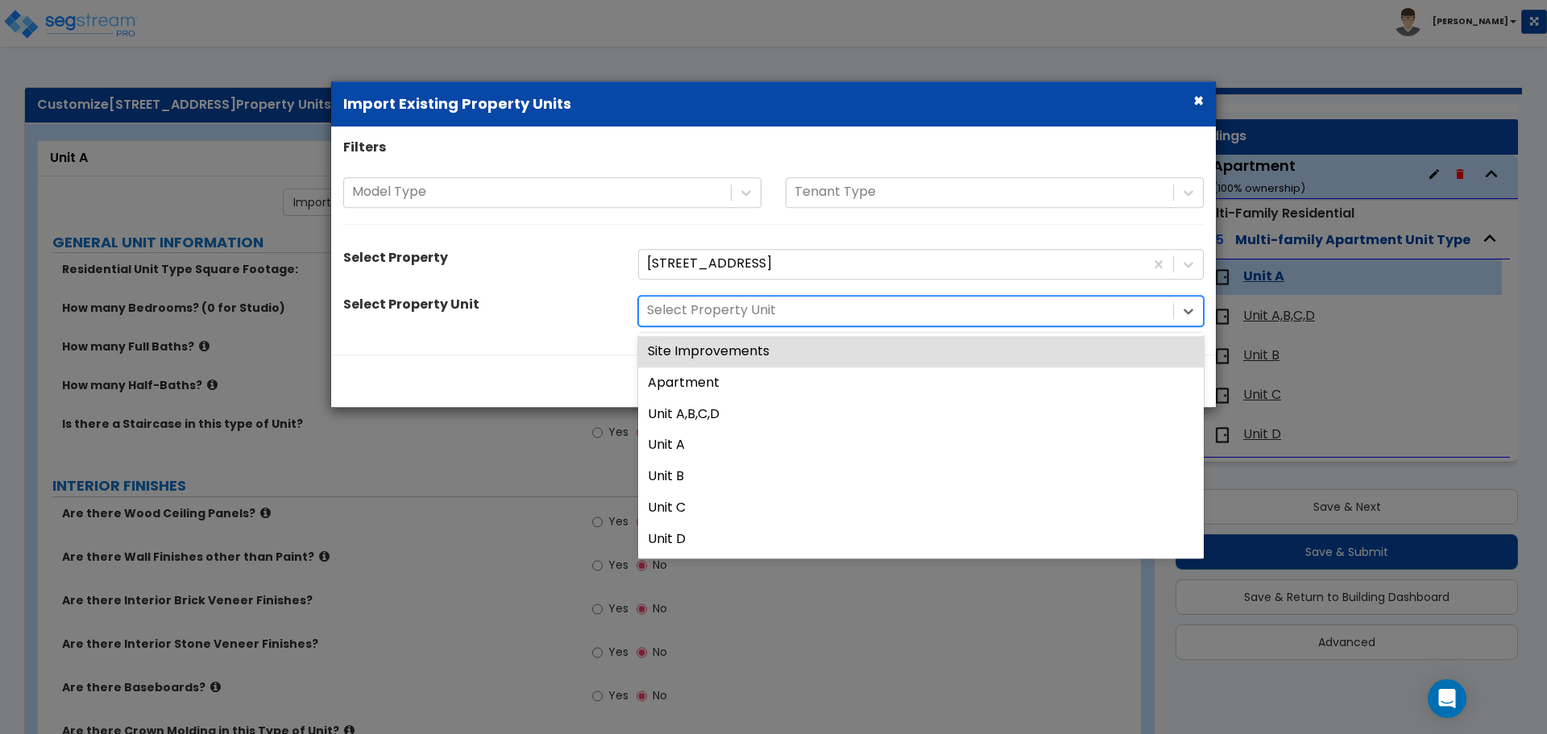
click at [702, 313] on div at bounding box center [906, 311] width 518 height 22
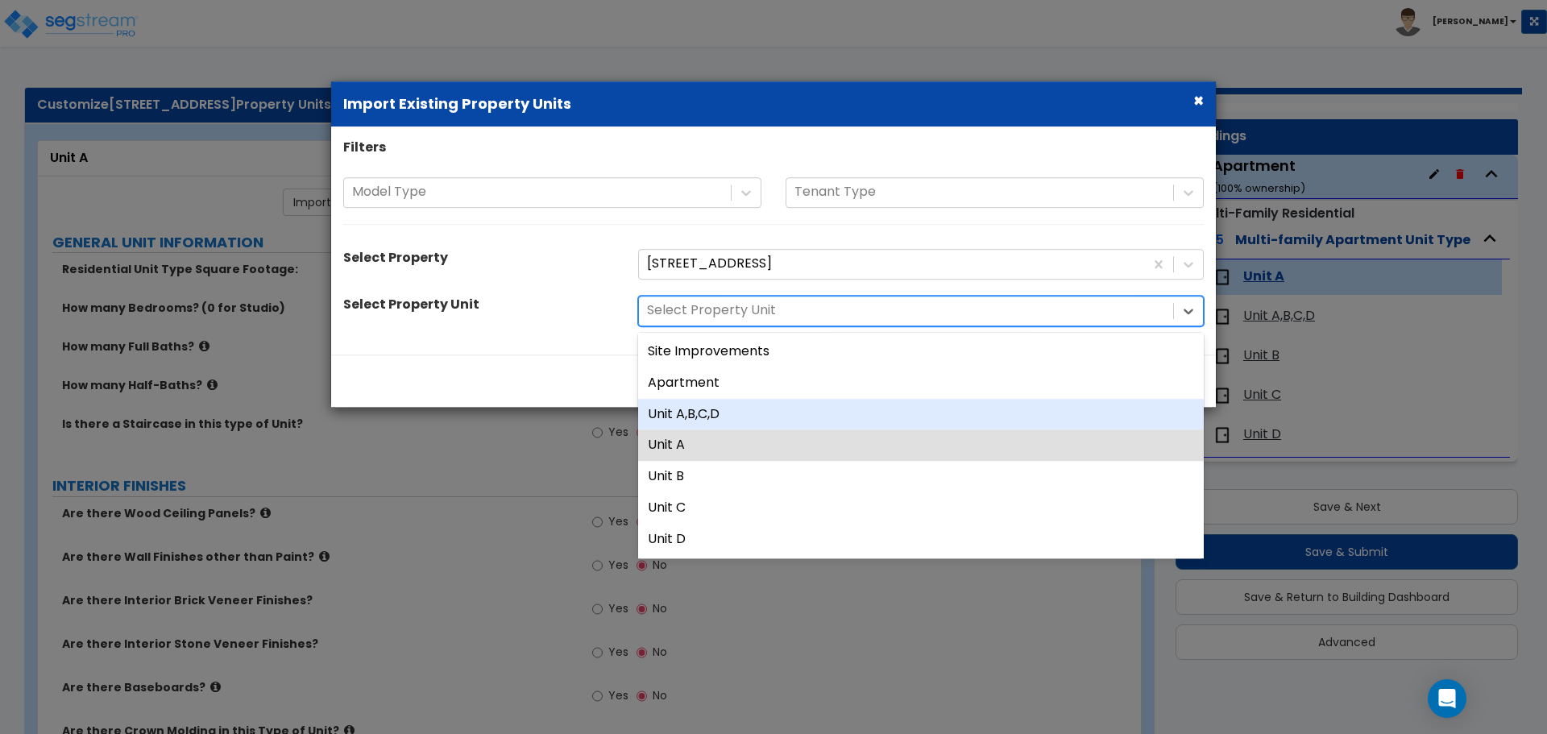
click at [723, 410] on div "Unit A,B,C,D" at bounding box center [921, 414] width 566 height 31
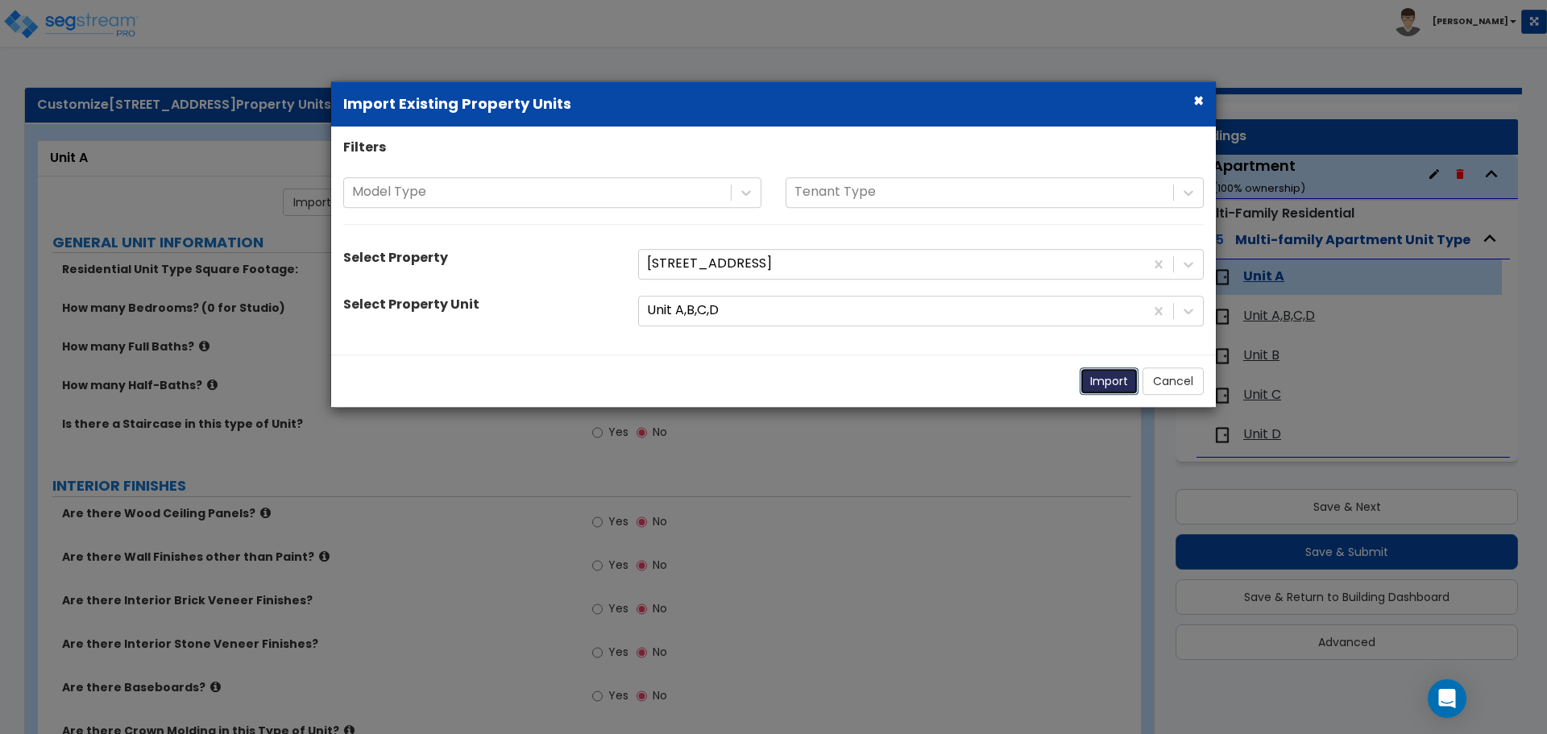
click at [1105, 376] on button "Import" at bounding box center [1109, 380] width 59 height 27
type input "1010"
type input "3"
type input "2"
radio input "true"
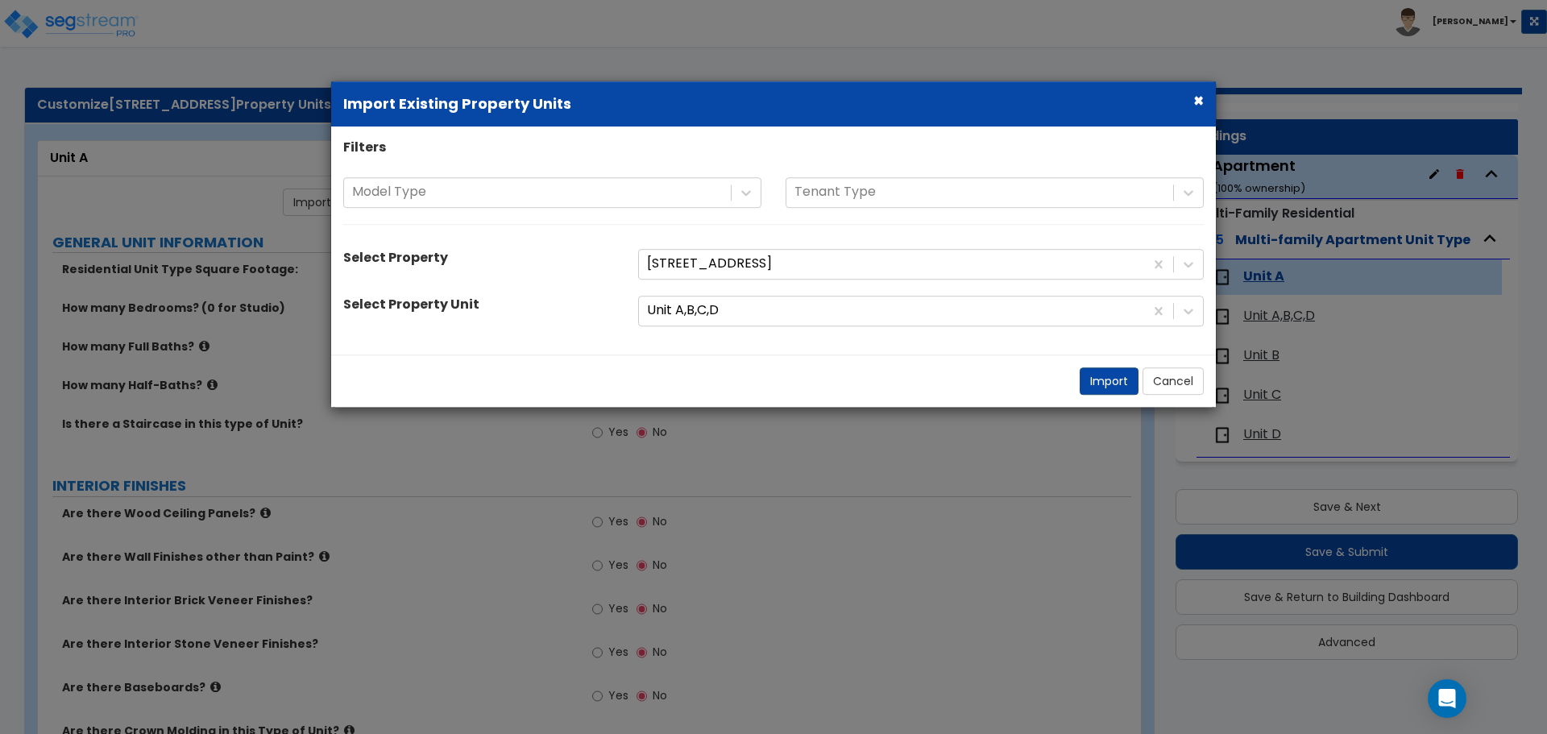
select select "2"
radio input "true"
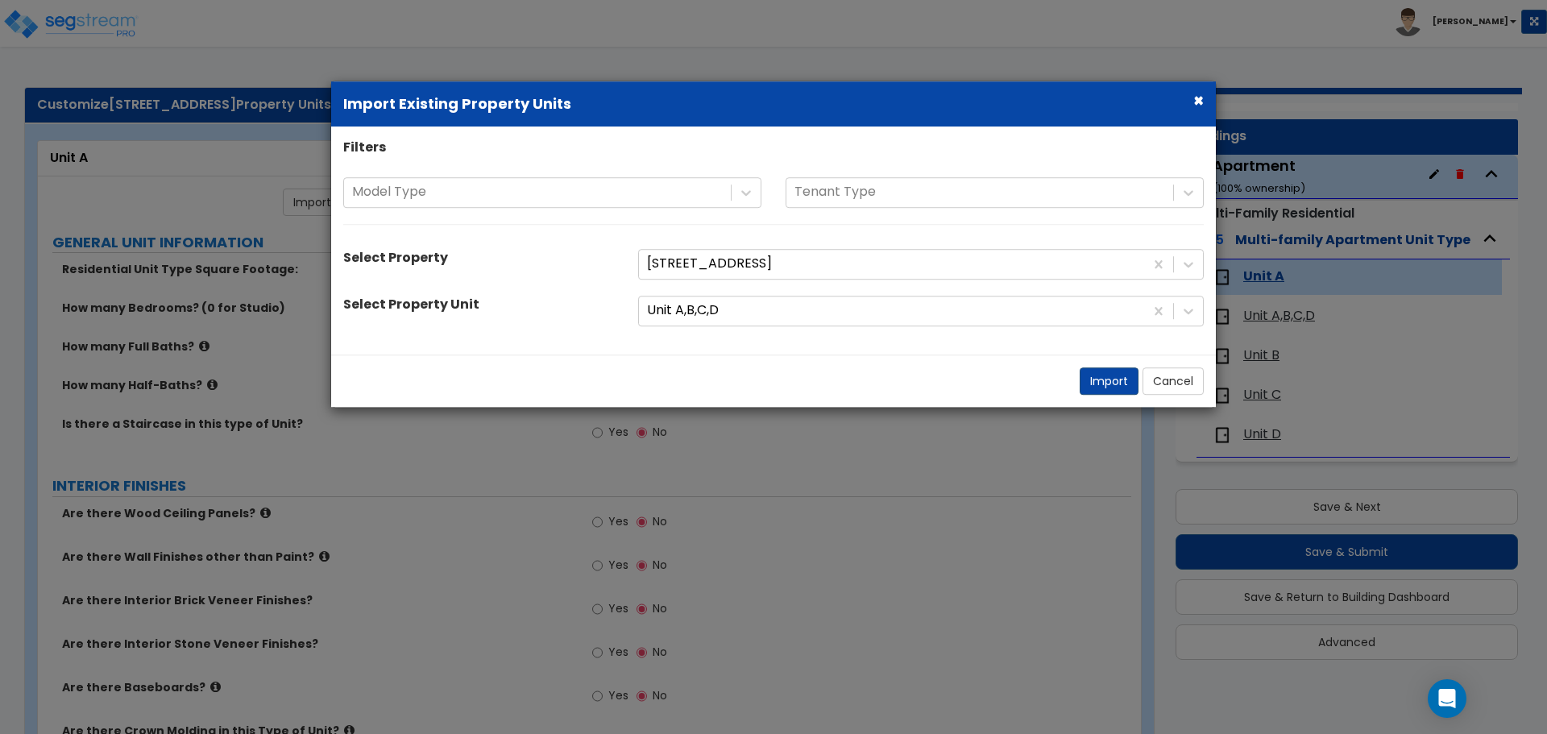
radio input "true"
type input "3"
select select "1"
type input "9"
type input "12"
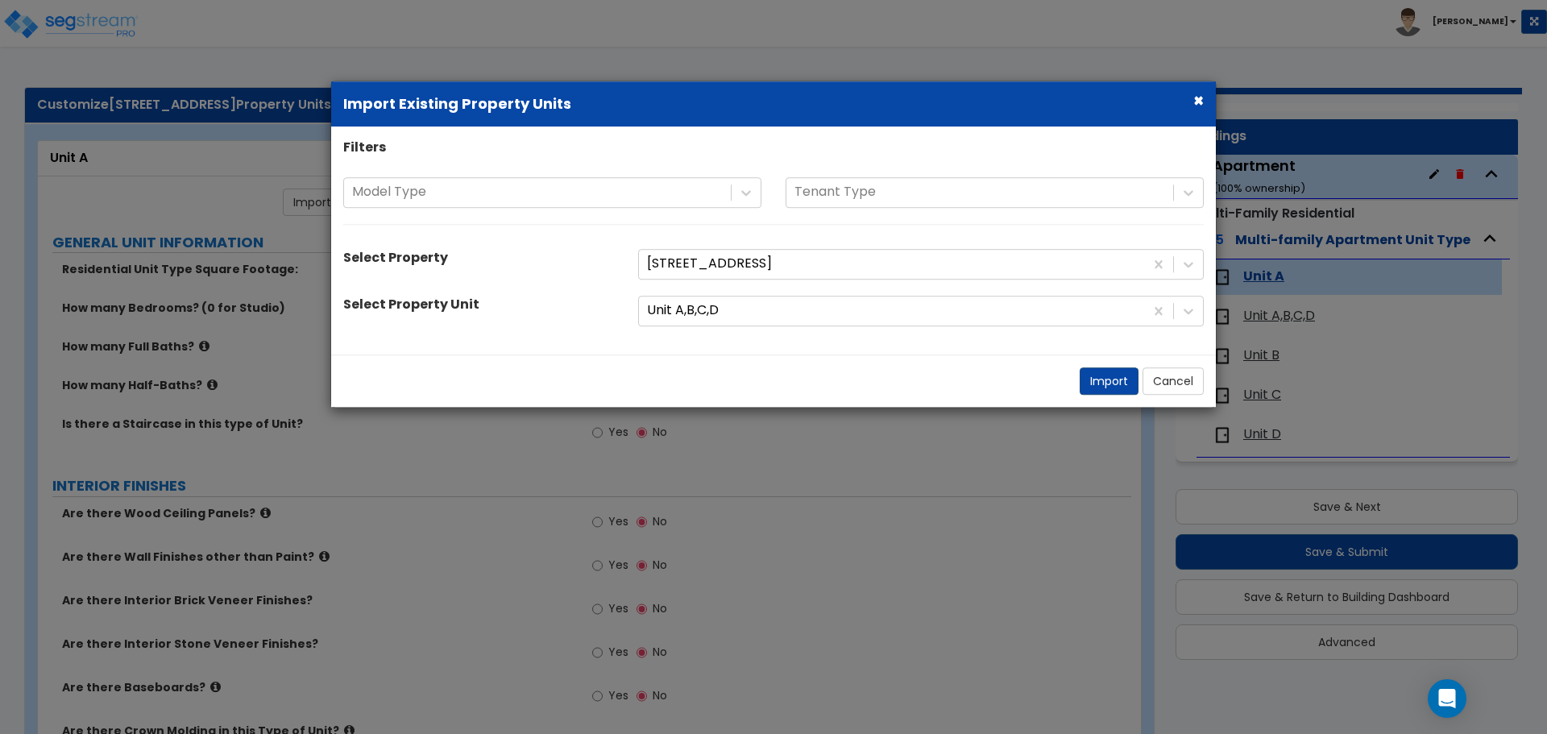
select select "1"
radio input "true"
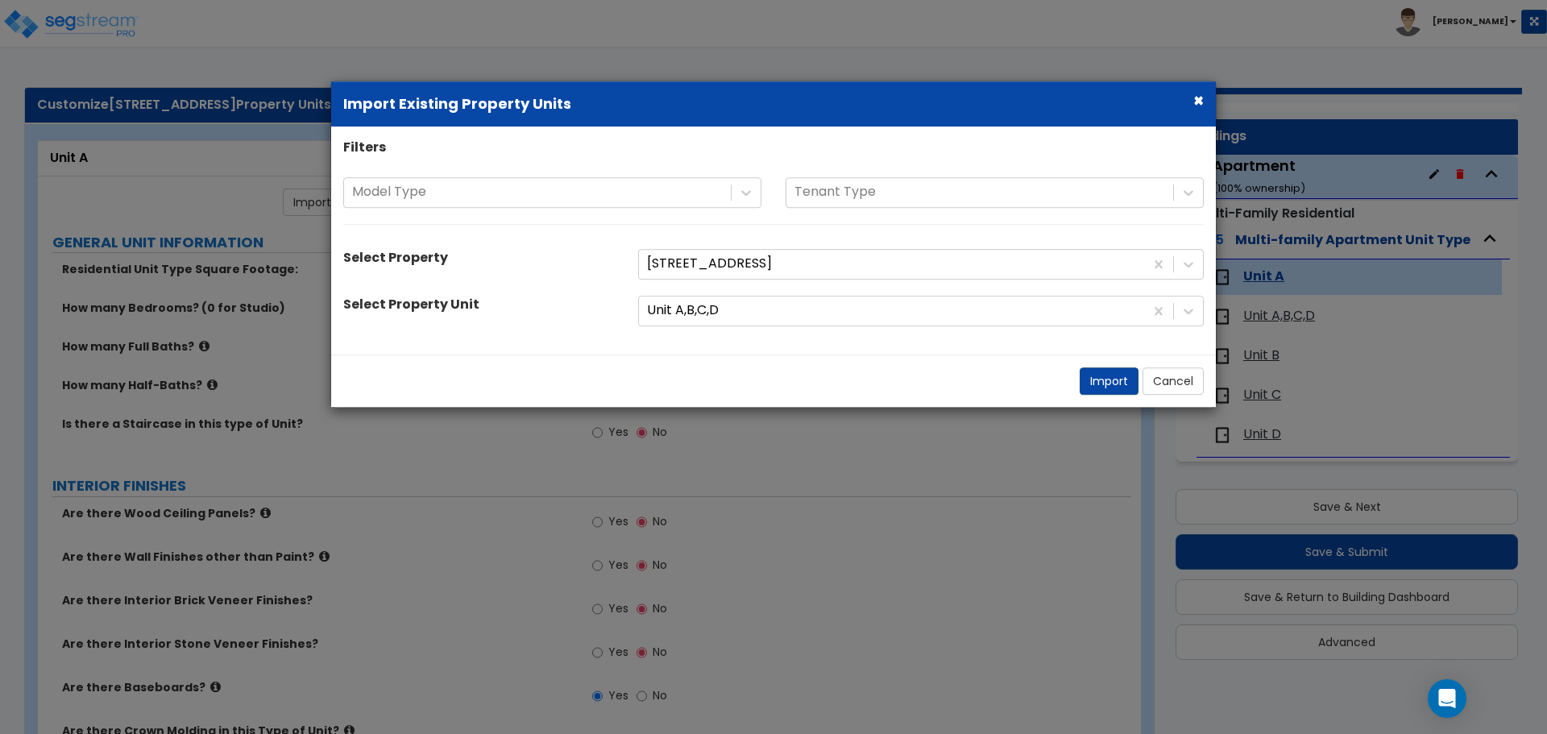
radio input "true"
select select "2"
select select "1"
select select "3"
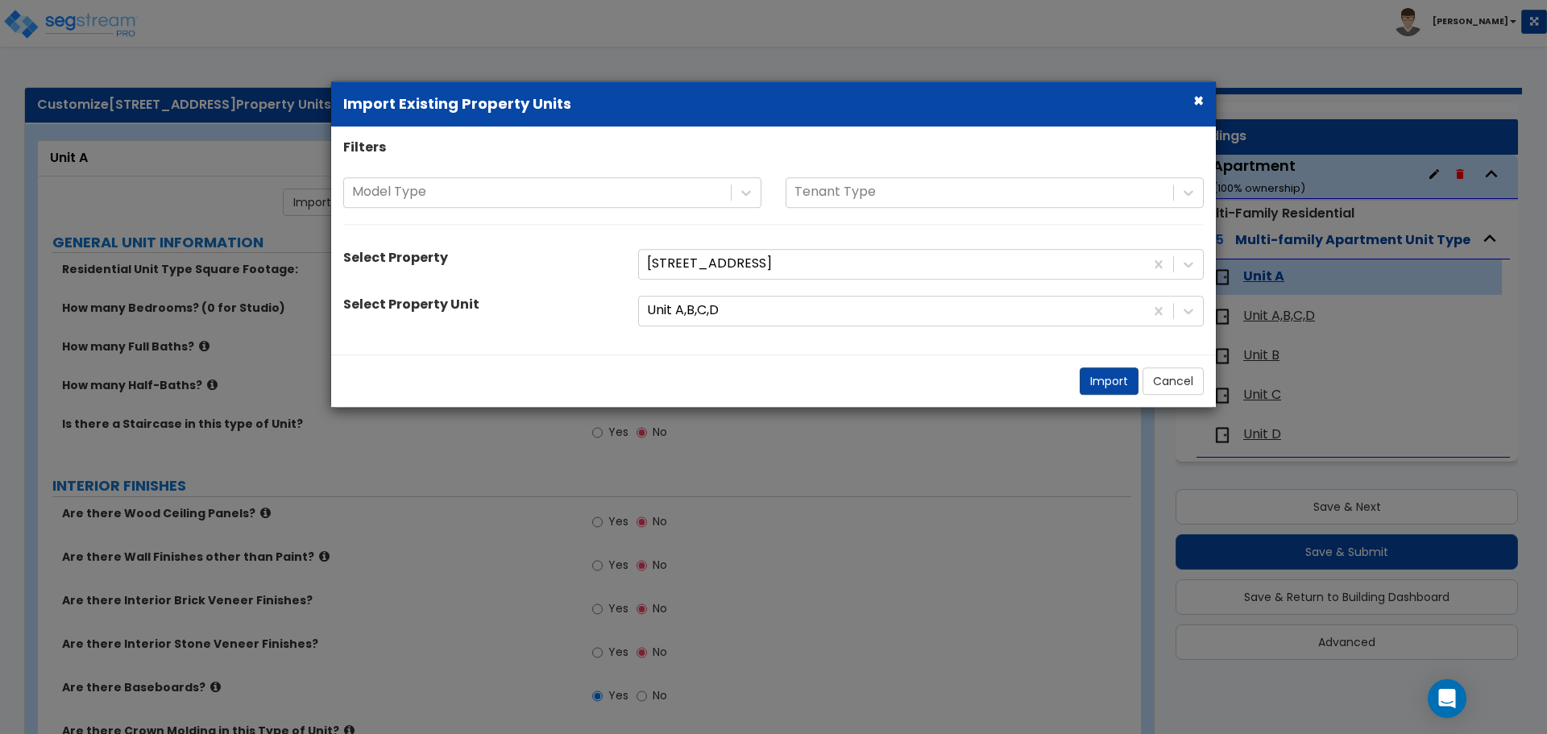
select select "2"
select select "1"
select select "2"
select select "3"
select select "2"
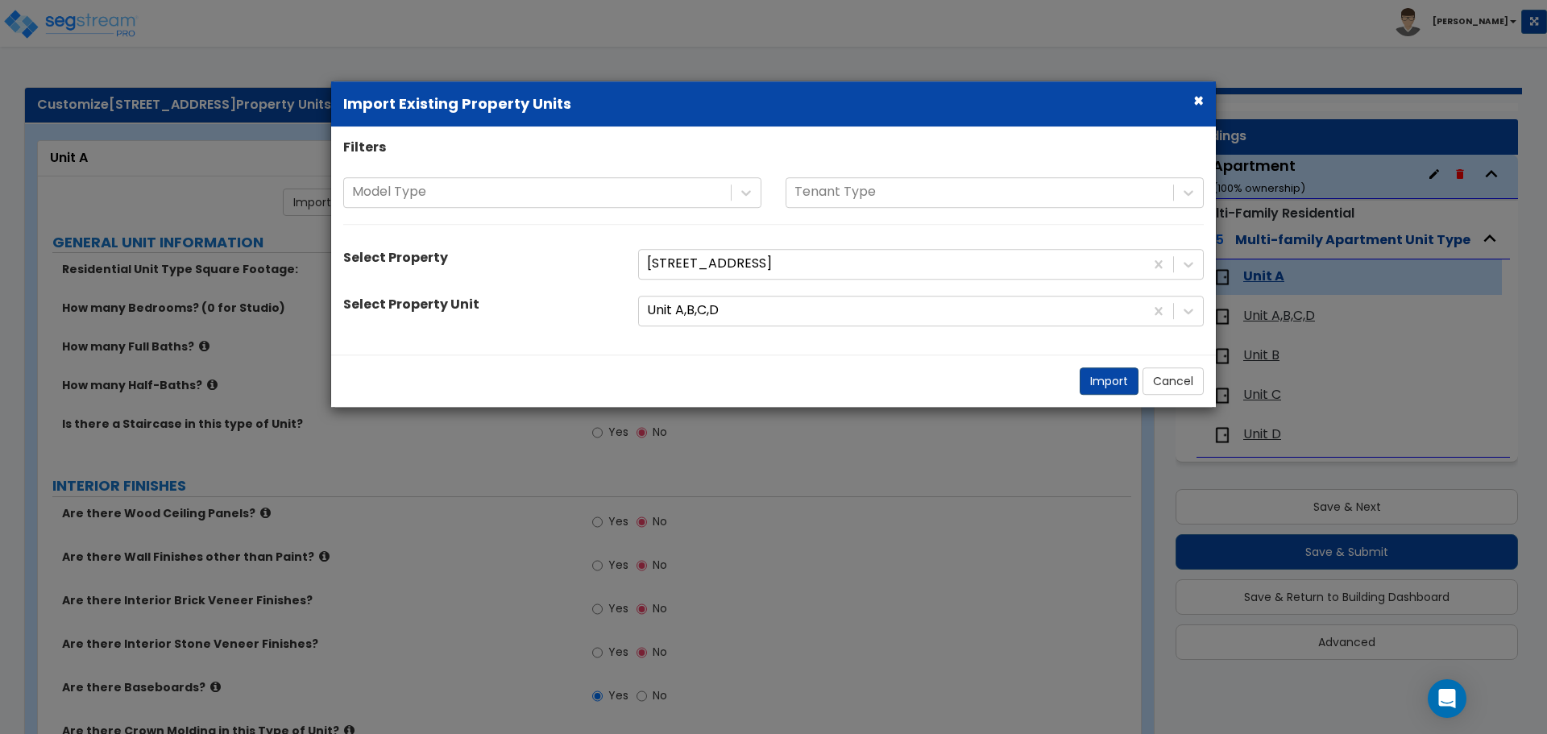
select select "1"
select select "2"
select select "1"
select select "6"
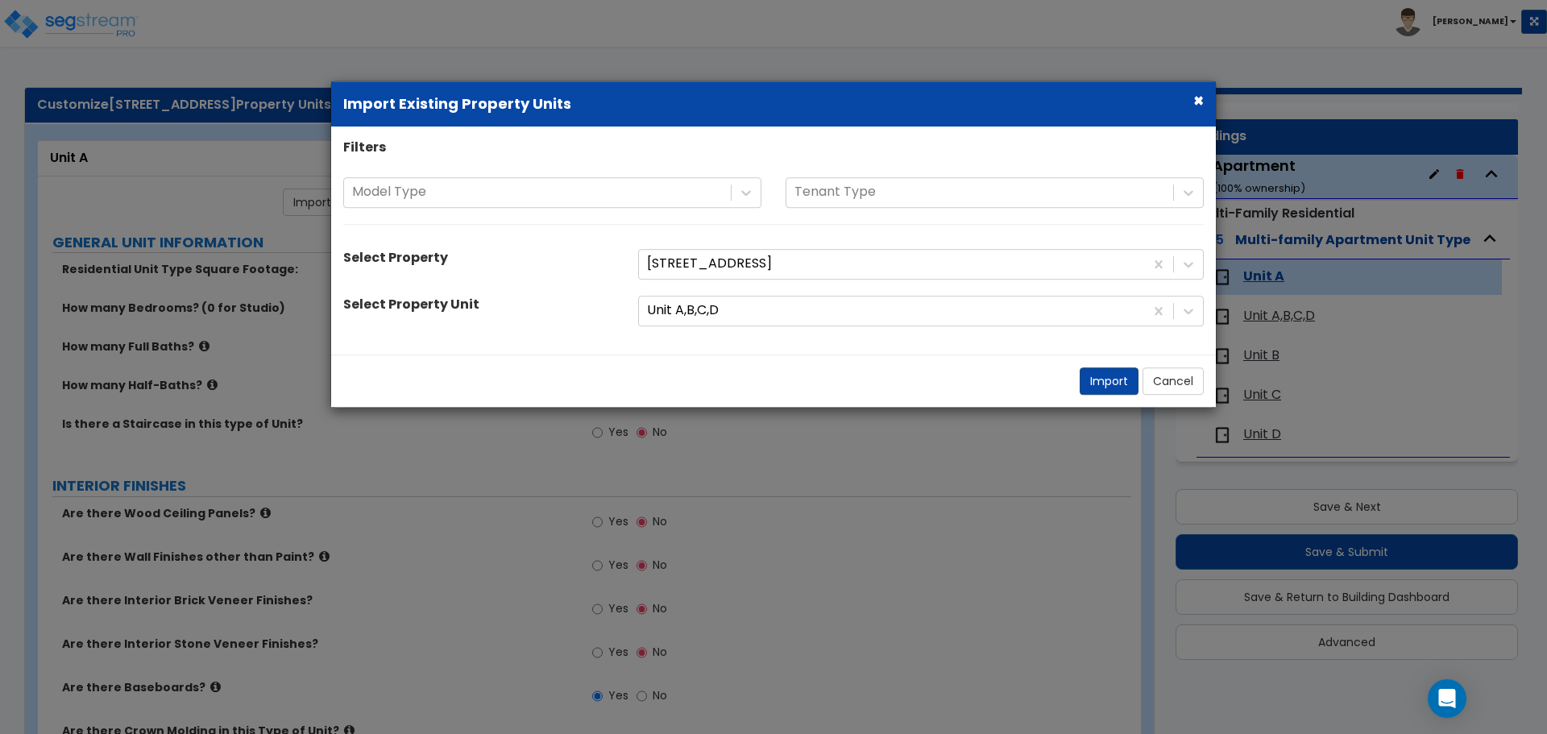
select select "5"
select select "4"
select select "1"
select select "2"
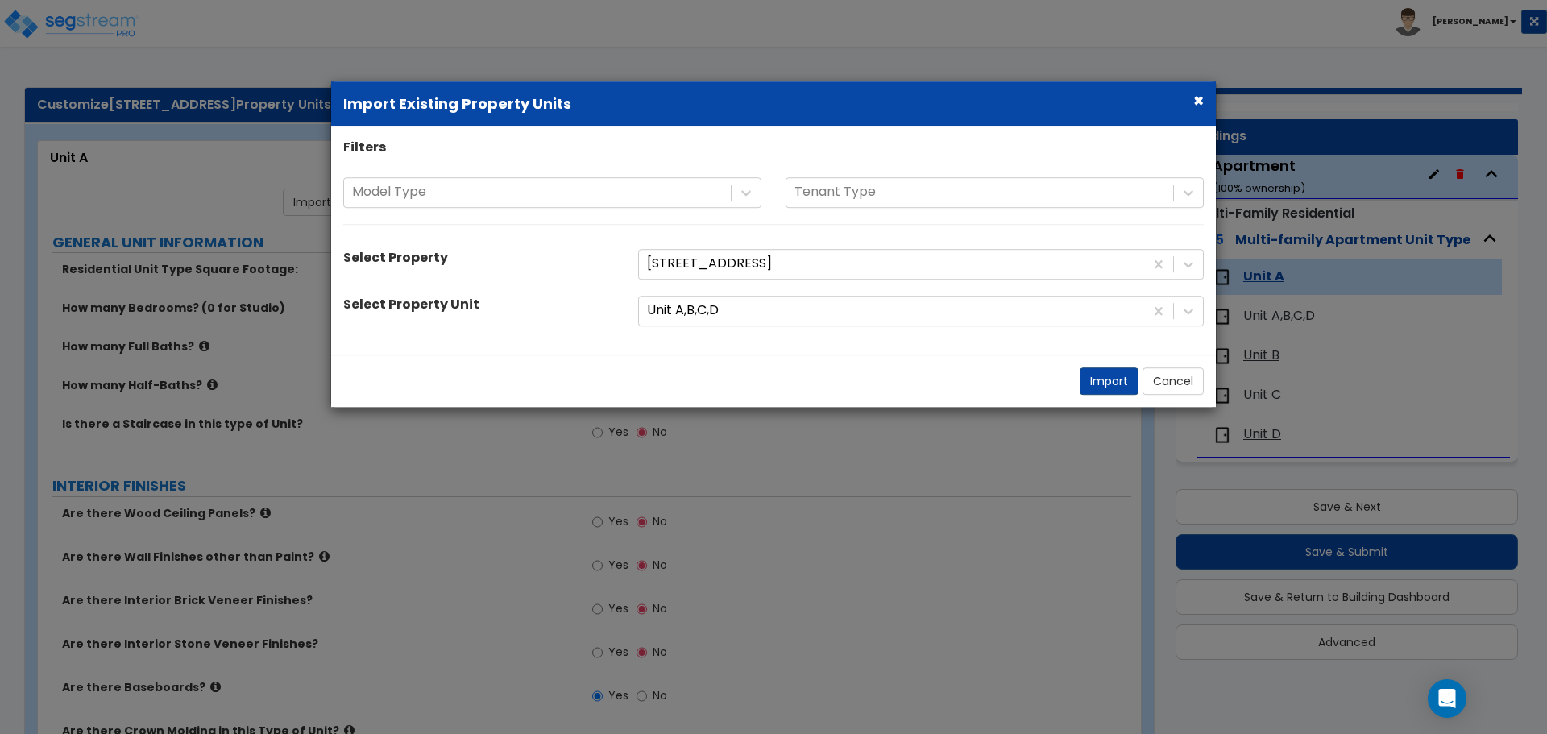
select select "2"
select select "3"
select select "5"
select select "1"
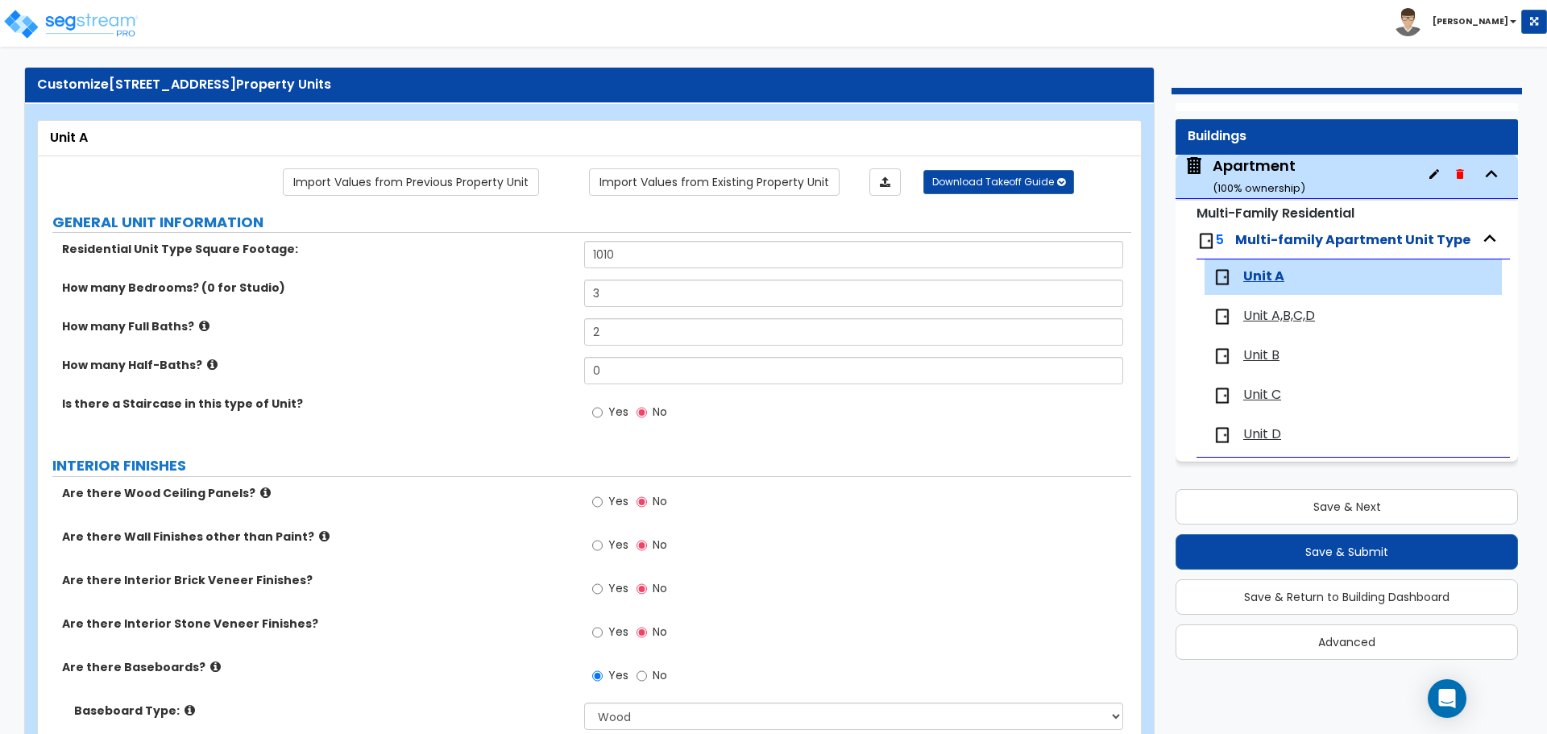
scroll to position [0, 0]
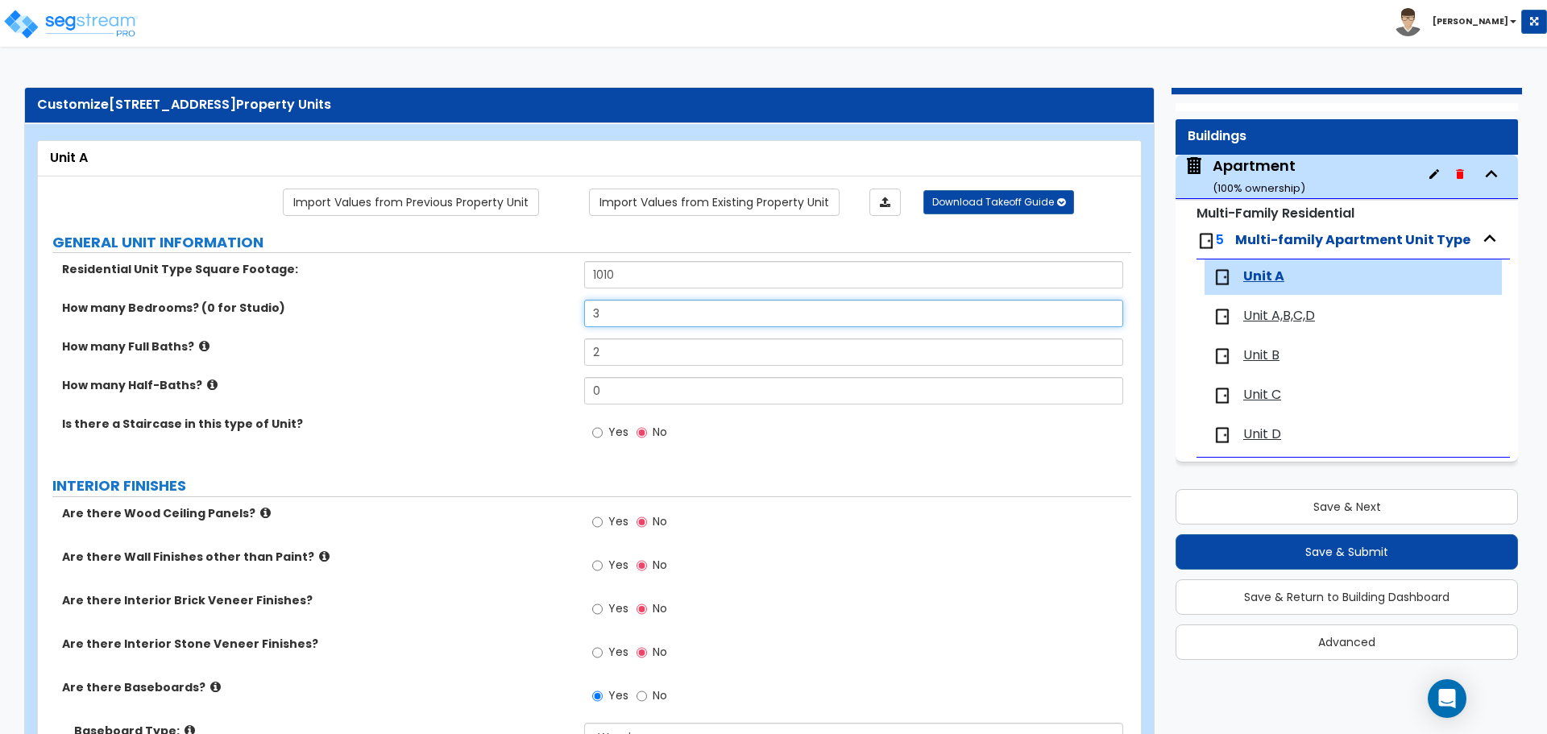
click at [626, 314] on input "3" at bounding box center [853, 313] width 538 height 27
type input "1"
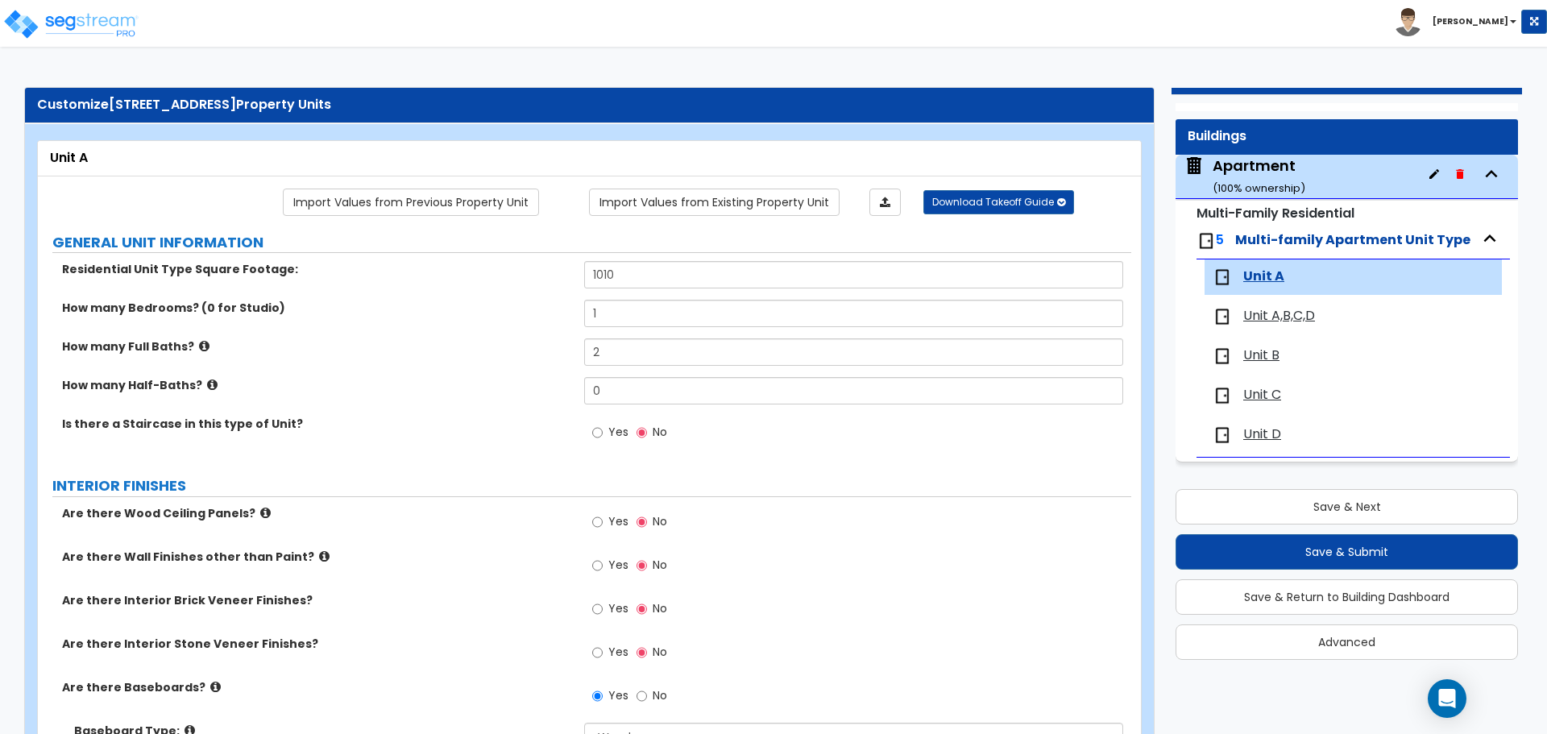
click at [542, 286] on div "Residential Unit Type Square Footage: 1010" at bounding box center [584, 280] width 1093 height 39
click at [615, 351] on input "2" at bounding box center [853, 351] width 538 height 27
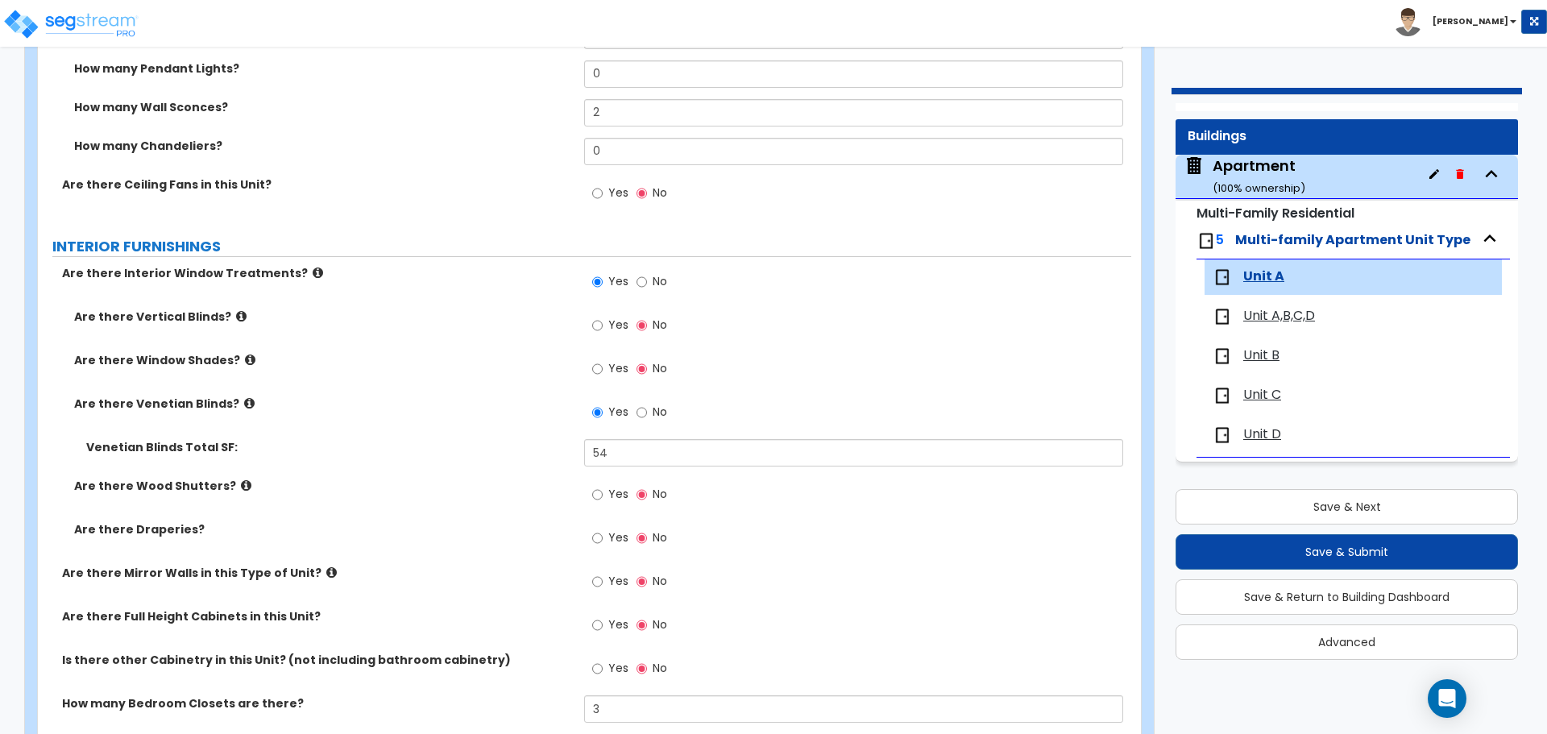
scroll to position [1853, 0]
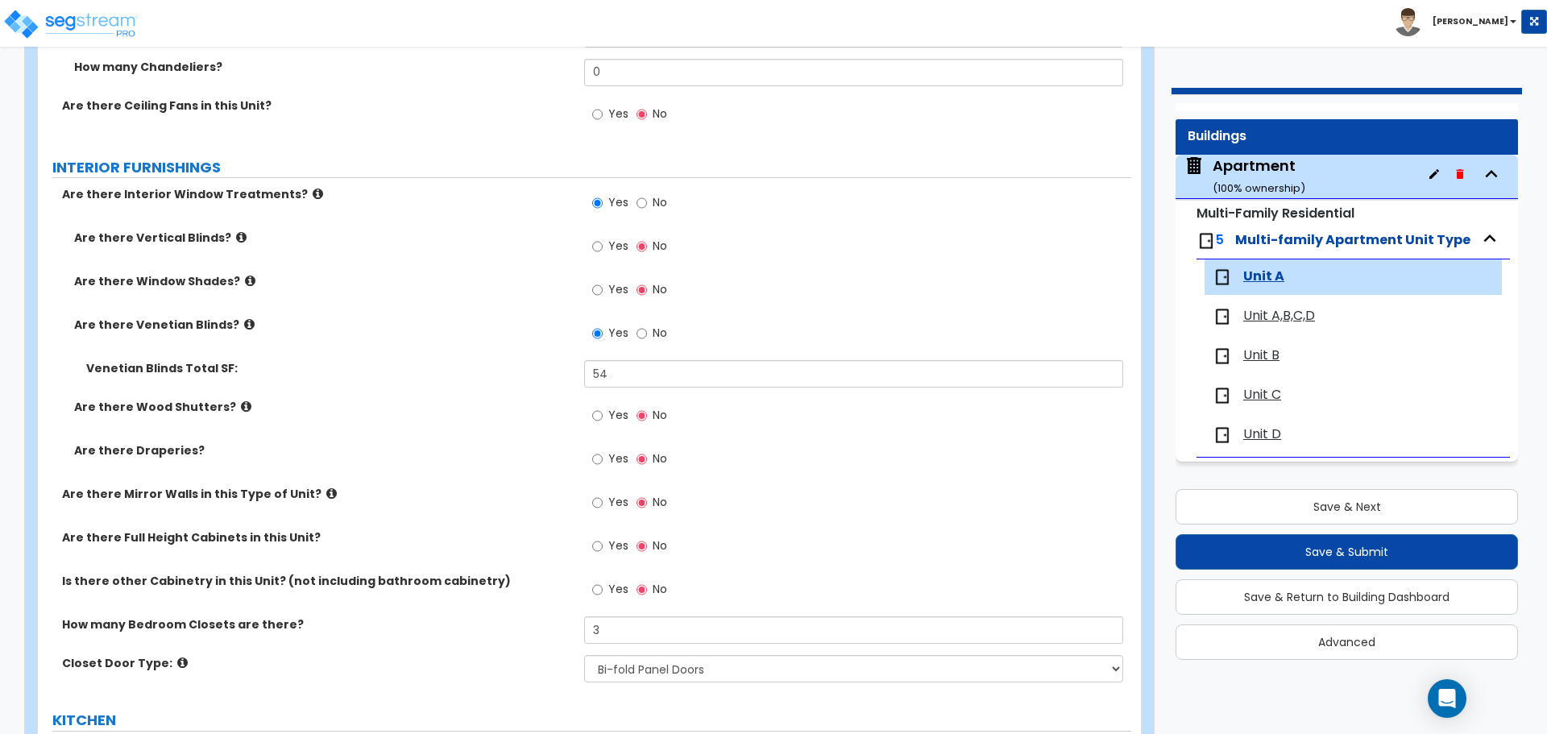
click at [245, 280] on icon at bounding box center [250, 281] width 10 height 12
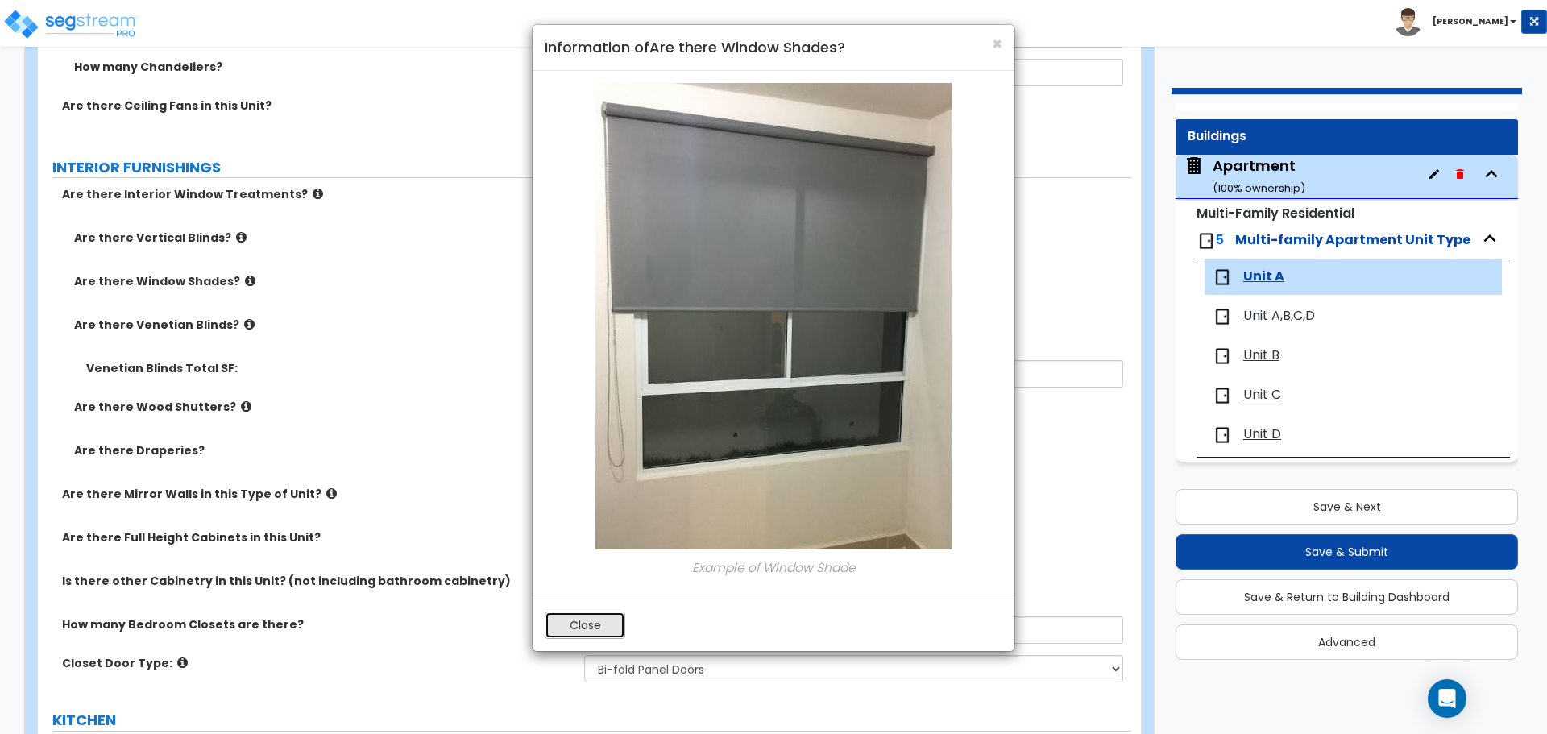
click at [600, 617] on button "Close" at bounding box center [585, 624] width 81 height 27
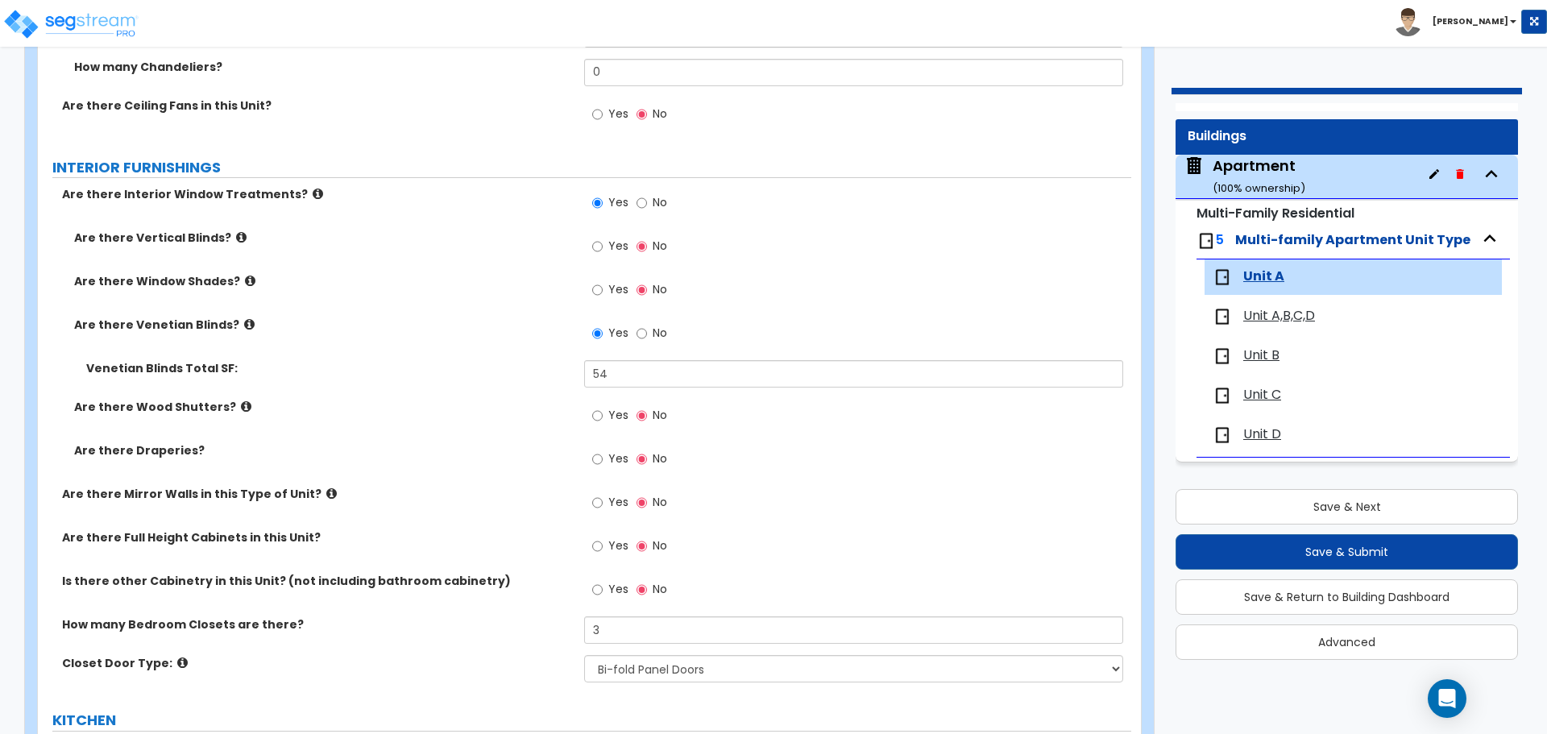
click at [236, 242] on icon at bounding box center [241, 237] width 10 height 12
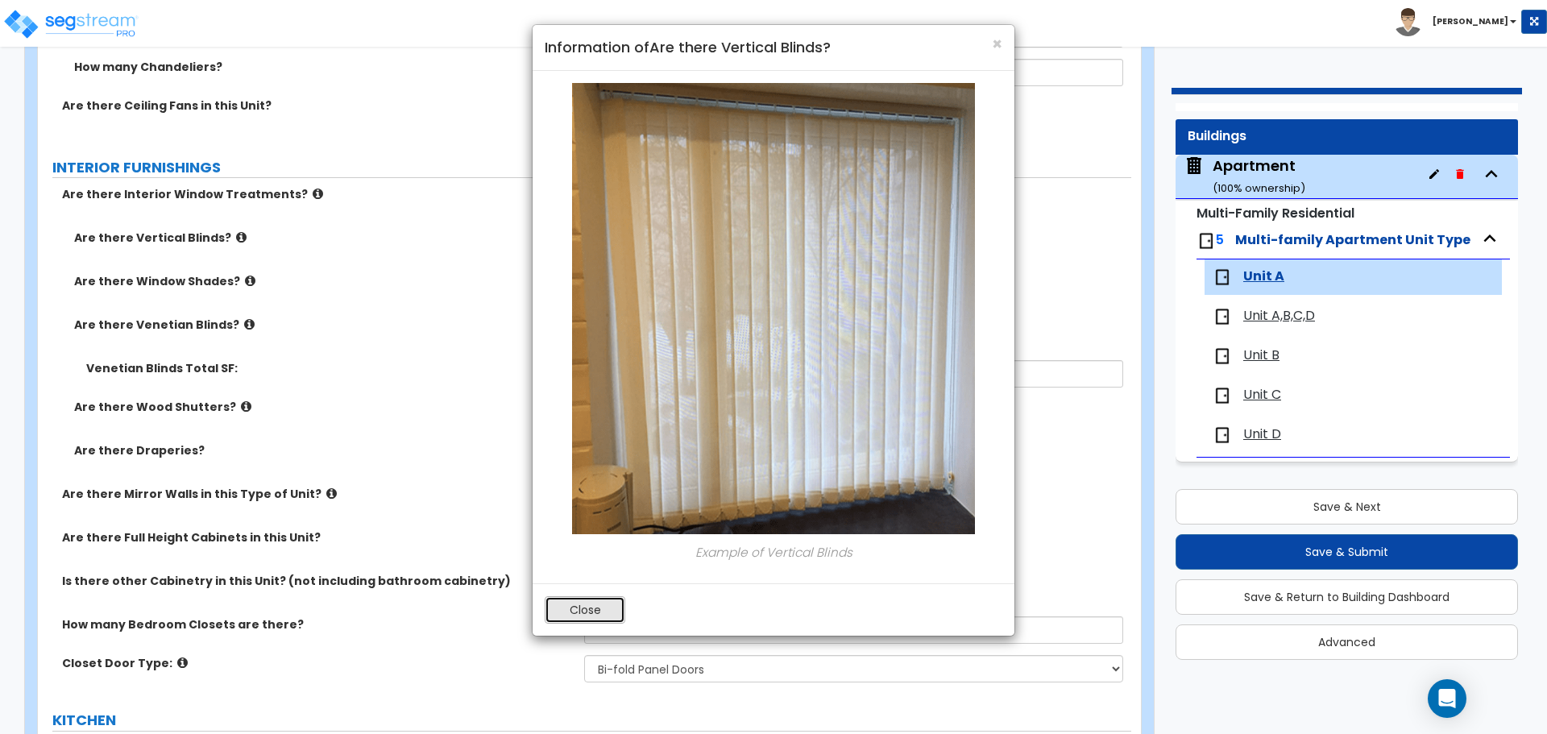
click at [620, 619] on button "Close" at bounding box center [585, 609] width 81 height 27
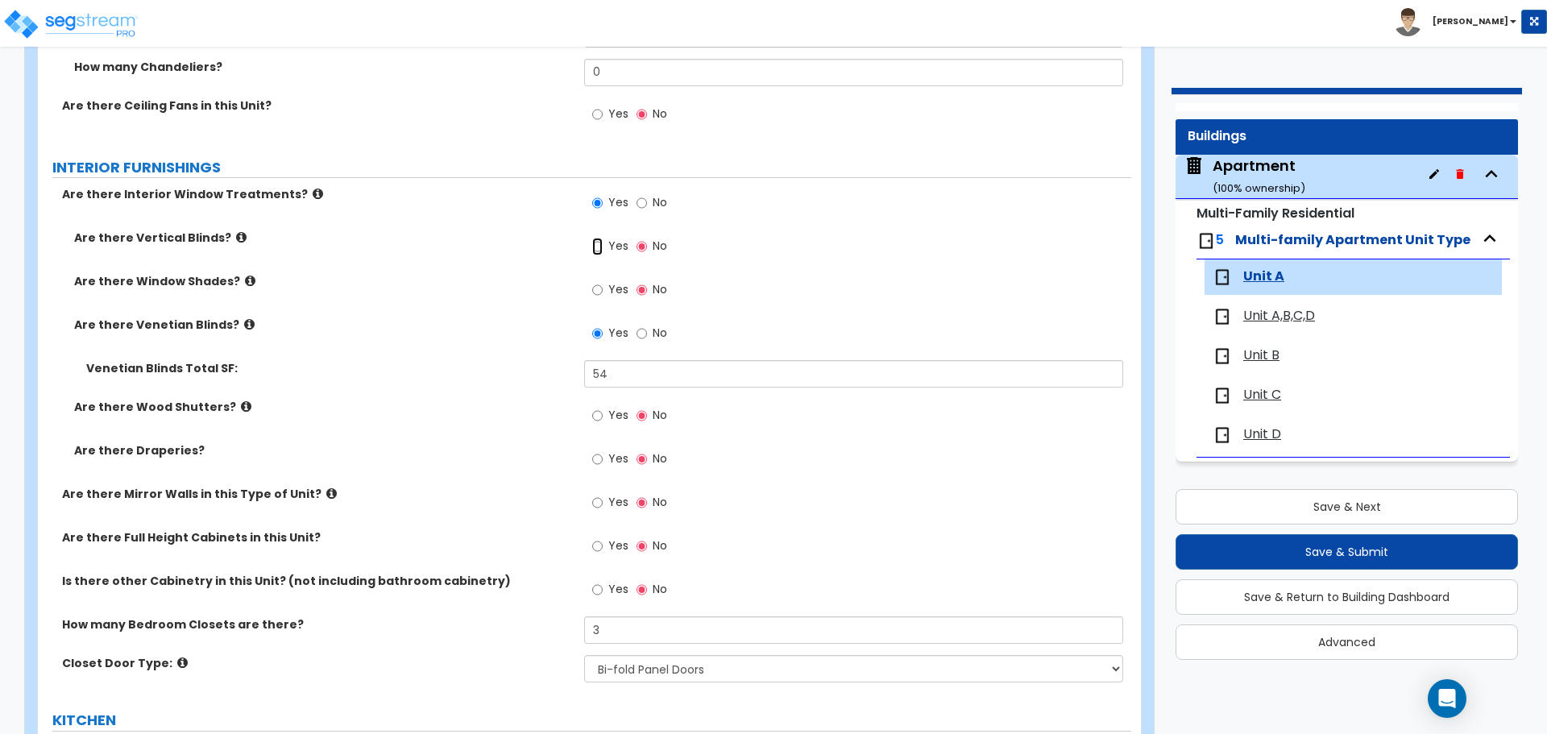
click at [595, 251] on input "Yes" at bounding box center [597, 247] width 10 height 18
radio input "true"
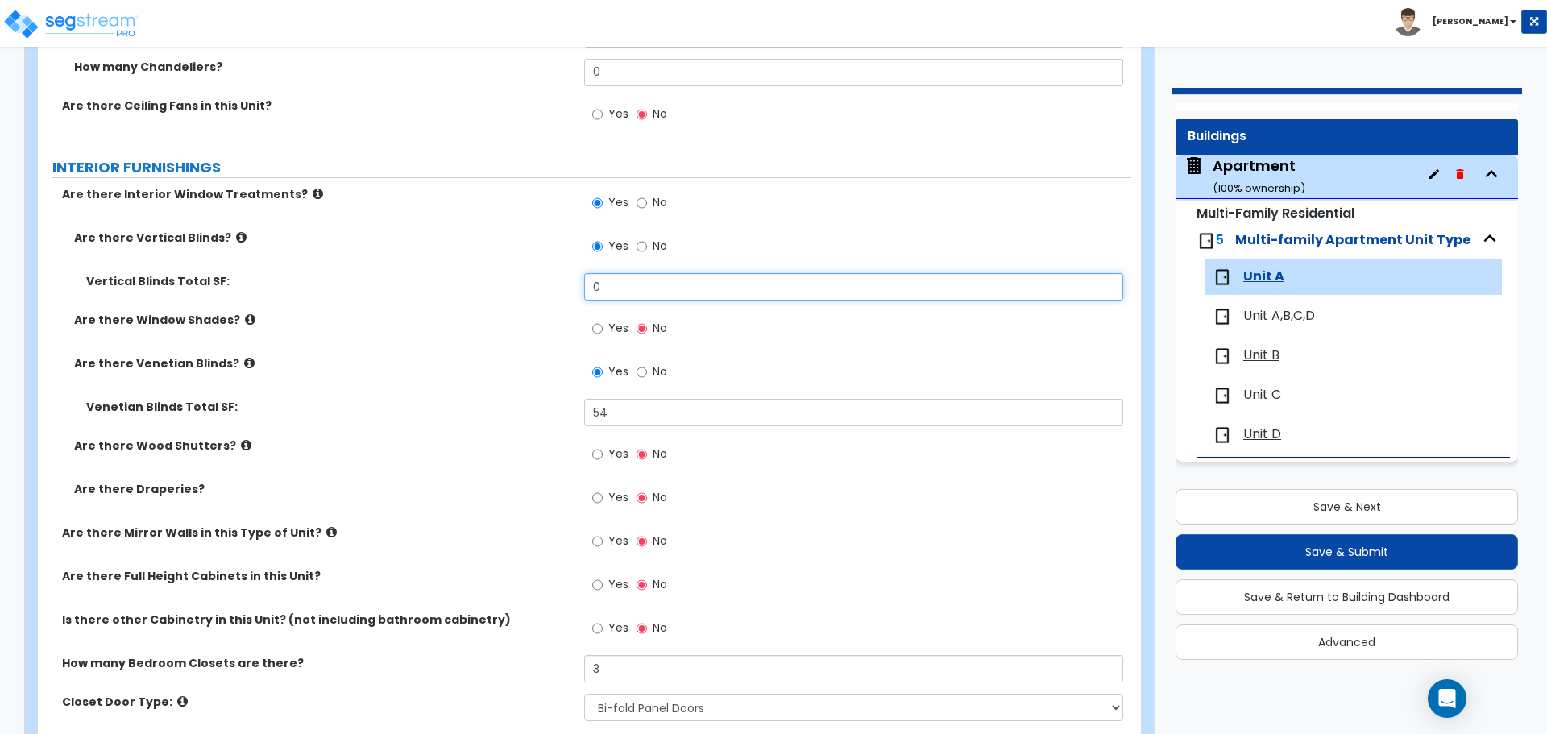
click at [656, 296] on input "0" at bounding box center [853, 286] width 538 height 27
type input "32"
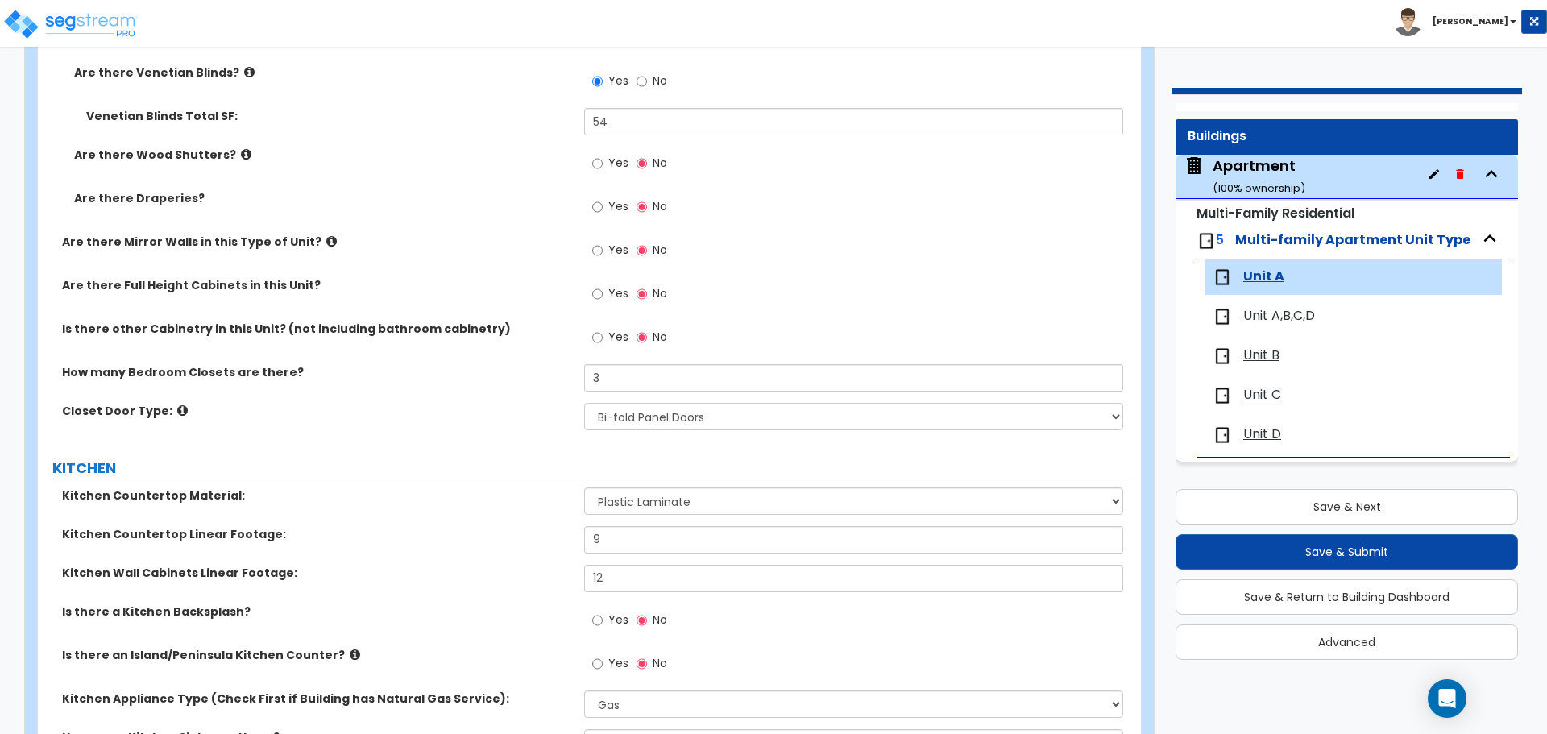
scroll to position [2175, 0]
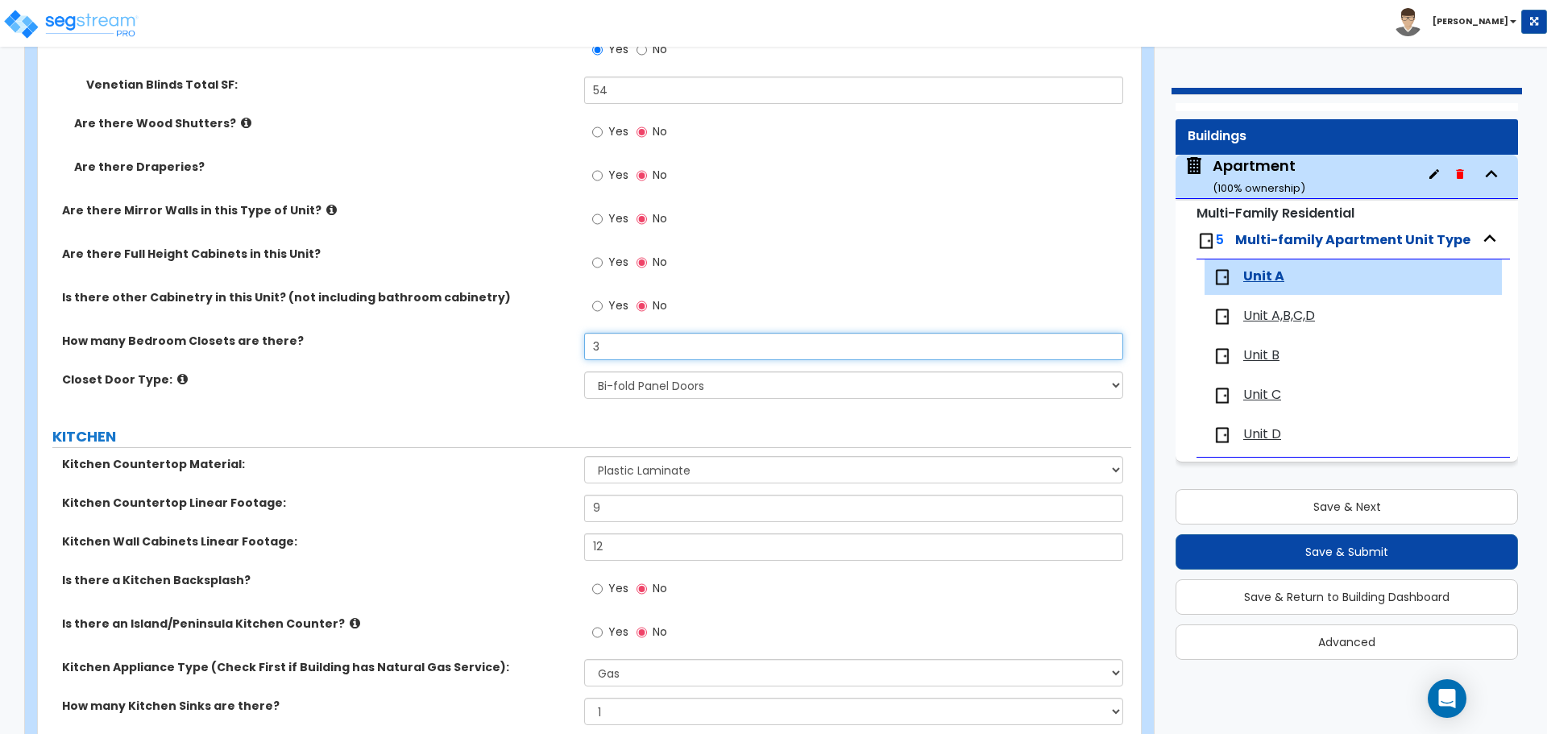
click at [617, 344] on input "3" at bounding box center [853, 346] width 538 height 27
click at [611, 346] on input "2" at bounding box center [853, 346] width 538 height 27
type input "2"
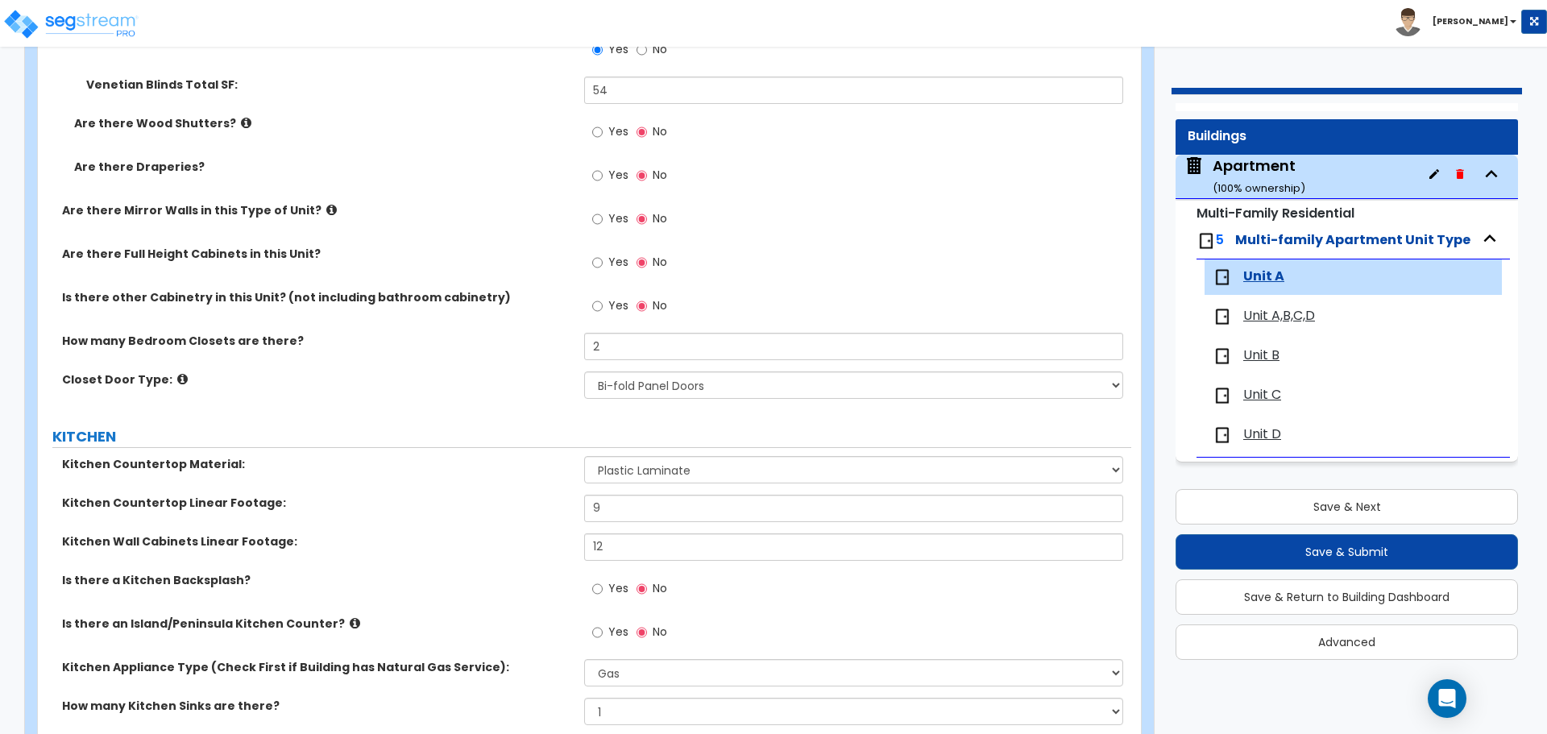
click at [603, 262] on label "Yes" at bounding box center [610, 264] width 36 height 27
click at [603, 262] on input "Yes" at bounding box center [597, 263] width 10 height 18
radio input "true"
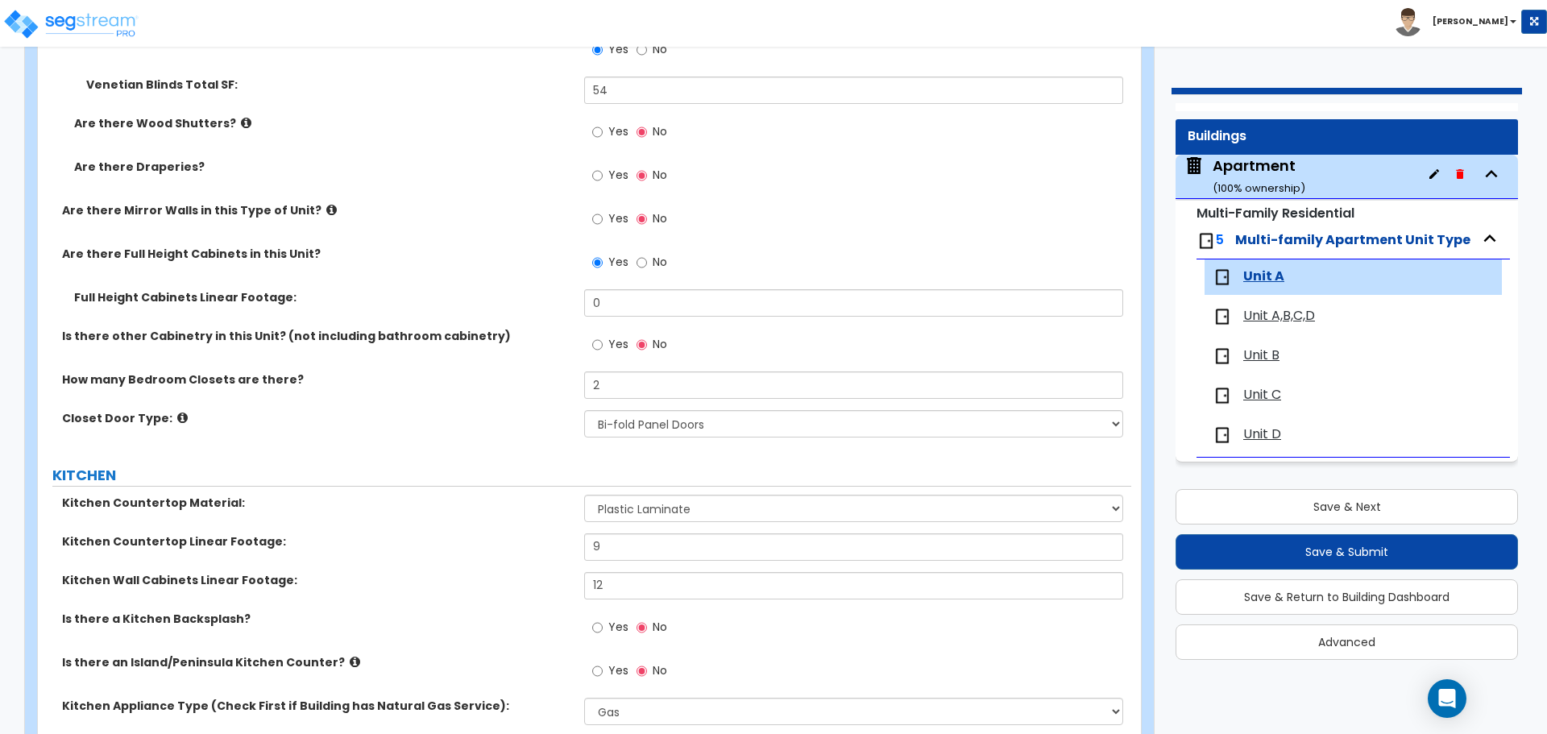
click at [633, 264] on div "Yes No" at bounding box center [629, 264] width 91 height 37
click at [635, 264] on div "Yes No" at bounding box center [629, 264] width 91 height 37
click at [623, 383] on input "2" at bounding box center [853, 384] width 538 height 27
click at [518, 389] on div "How many Bedroom Closets are there? 2" at bounding box center [584, 390] width 1093 height 39
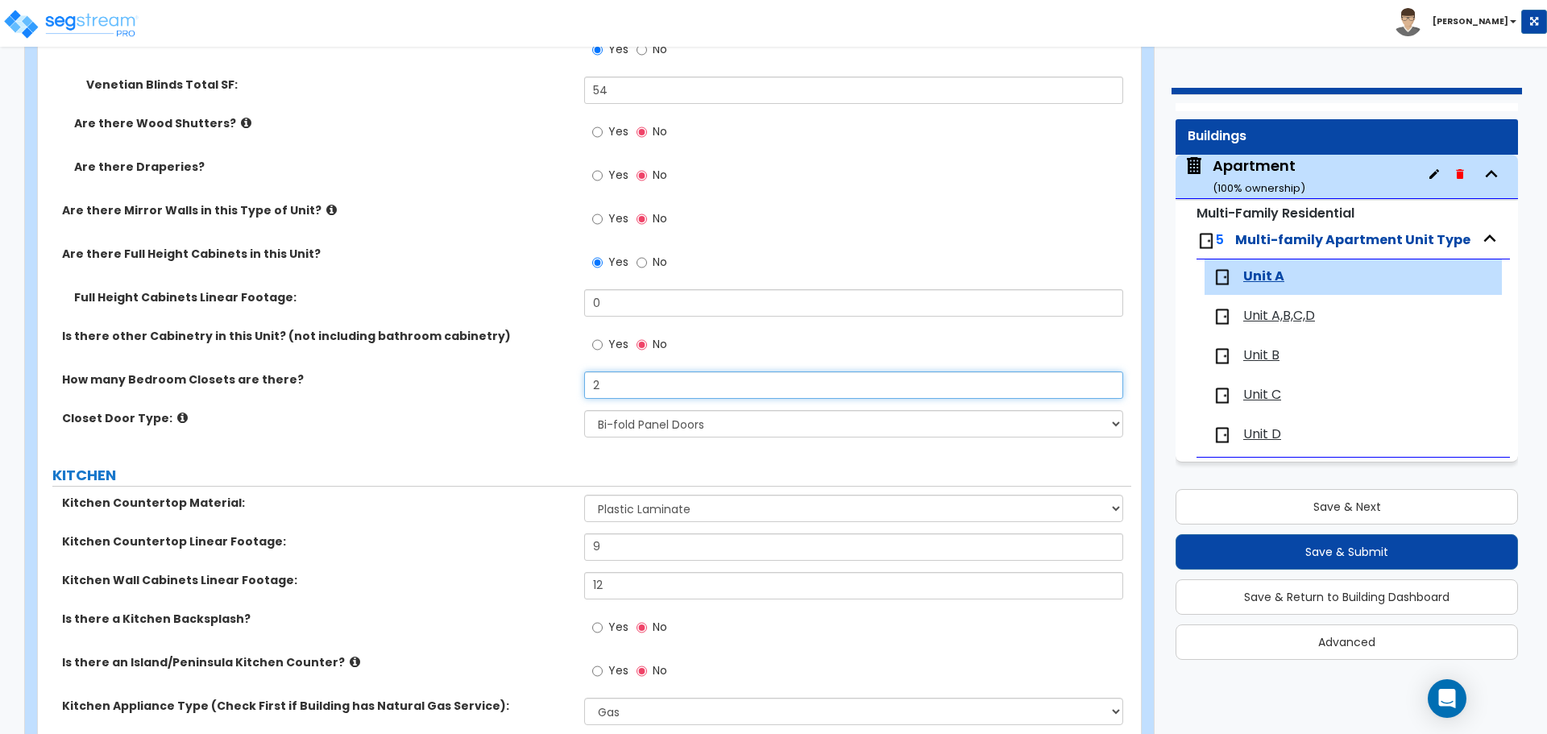
click at [628, 379] on input "2" at bounding box center [853, 384] width 538 height 27
type input "1"
click at [533, 378] on label "How many Bedroom Closets are there?" at bounding box center [317, 379] width 510 height 16
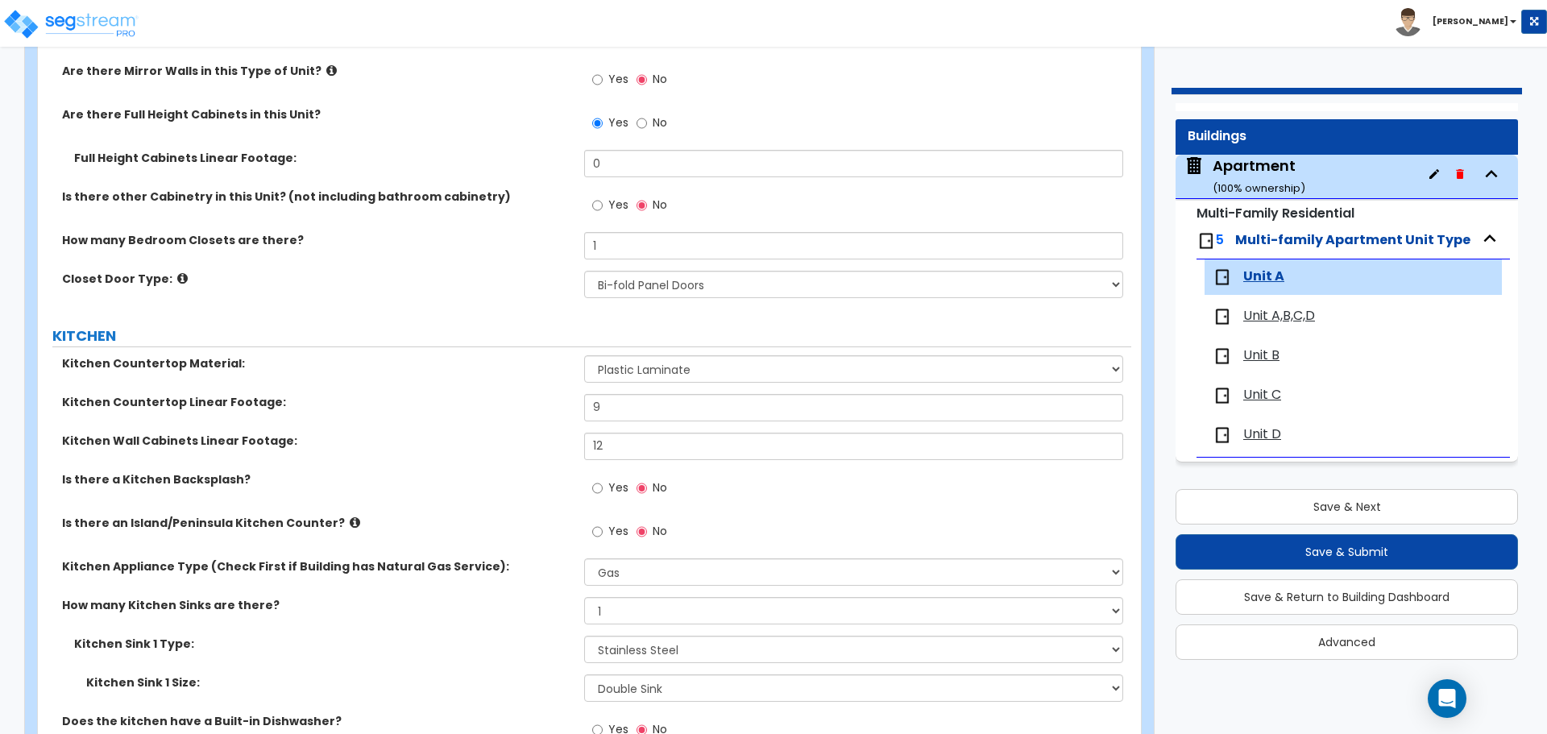
scroll to position [2336, 0]
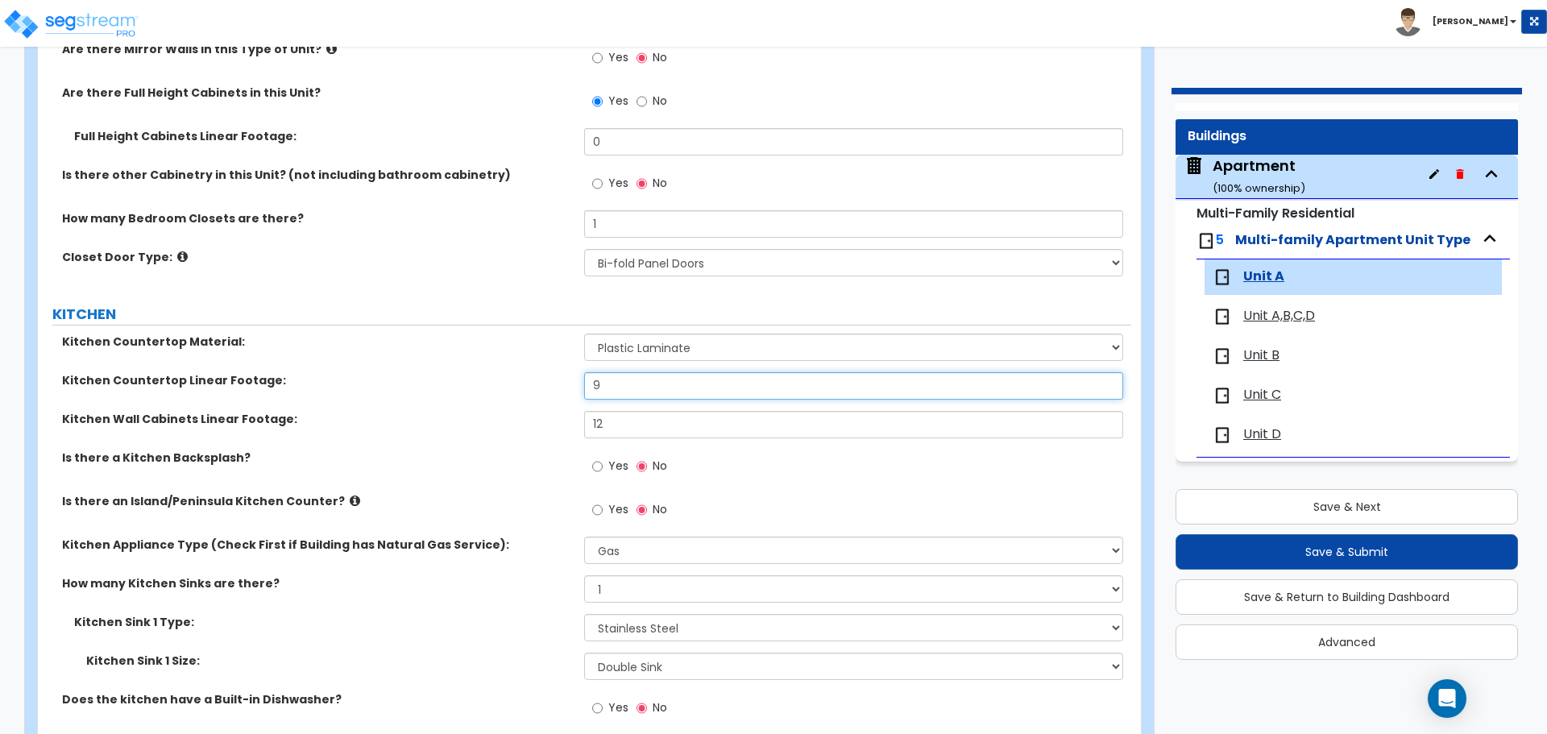
click at [612, 391] on input "9" at bounding box center [853, 385] width 538 height 27
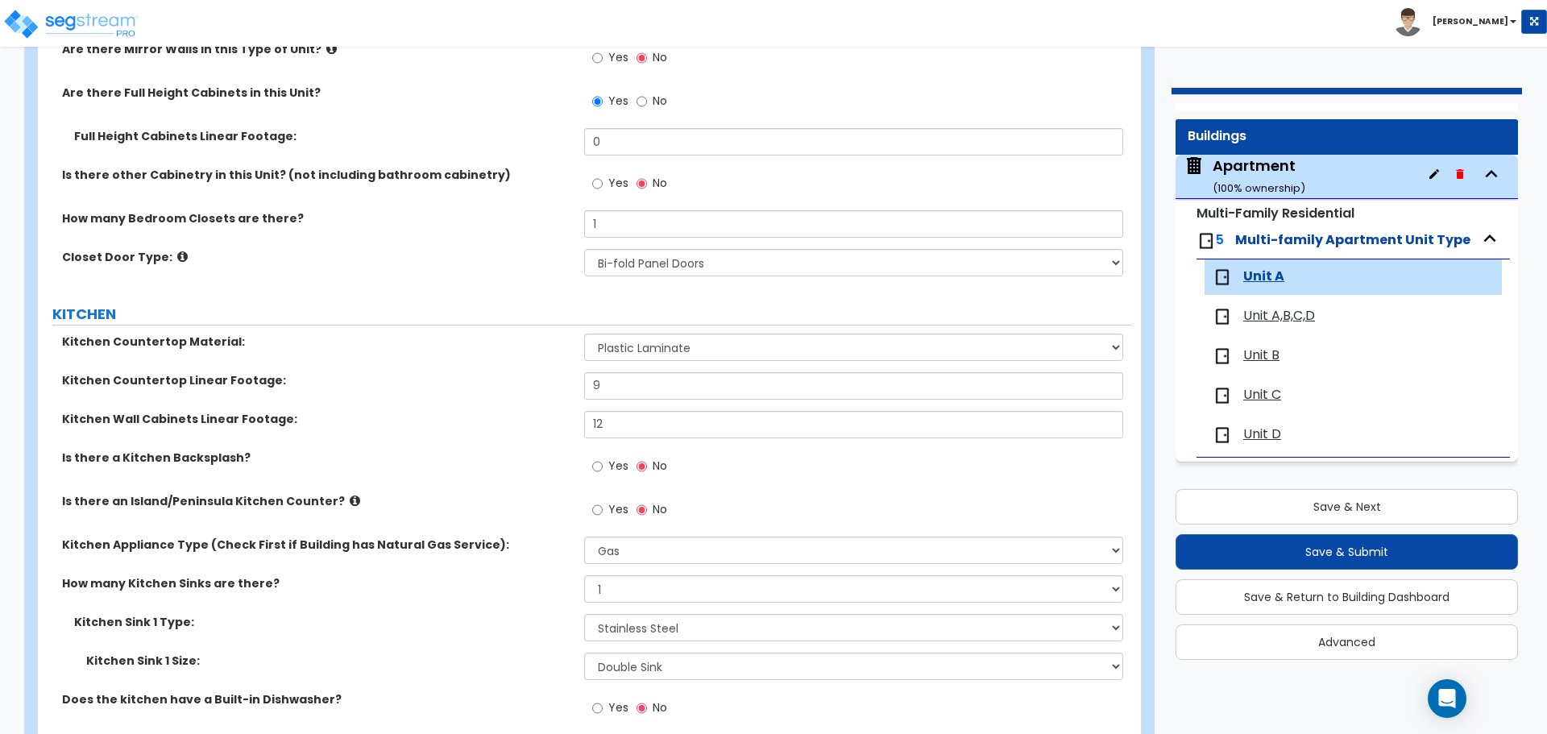
click at [529, 393] on div "Kitchen Countertop Linear Footage: 9" at bounding box center [584, 391] width 1093 height 39
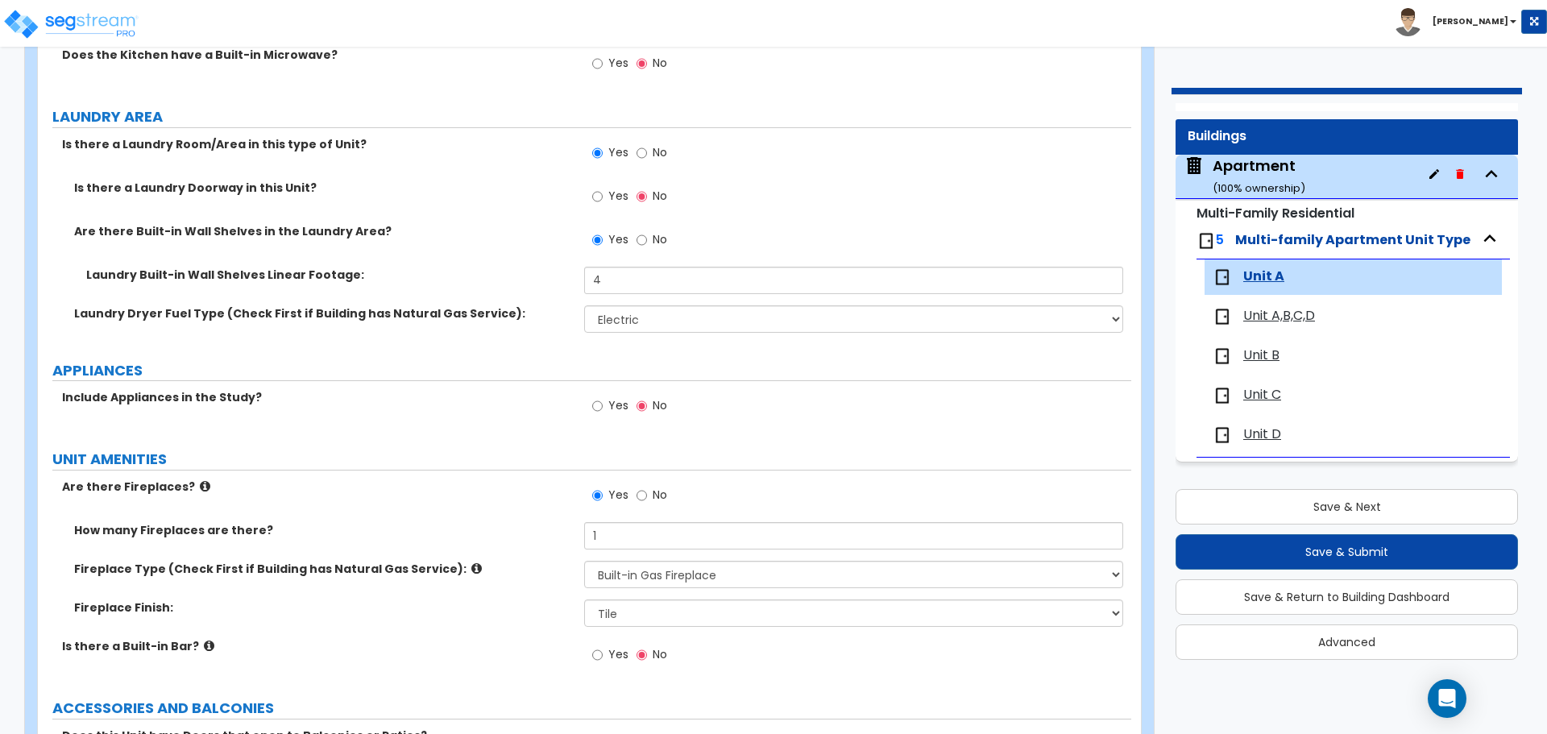
scroll to position [3061, 0]
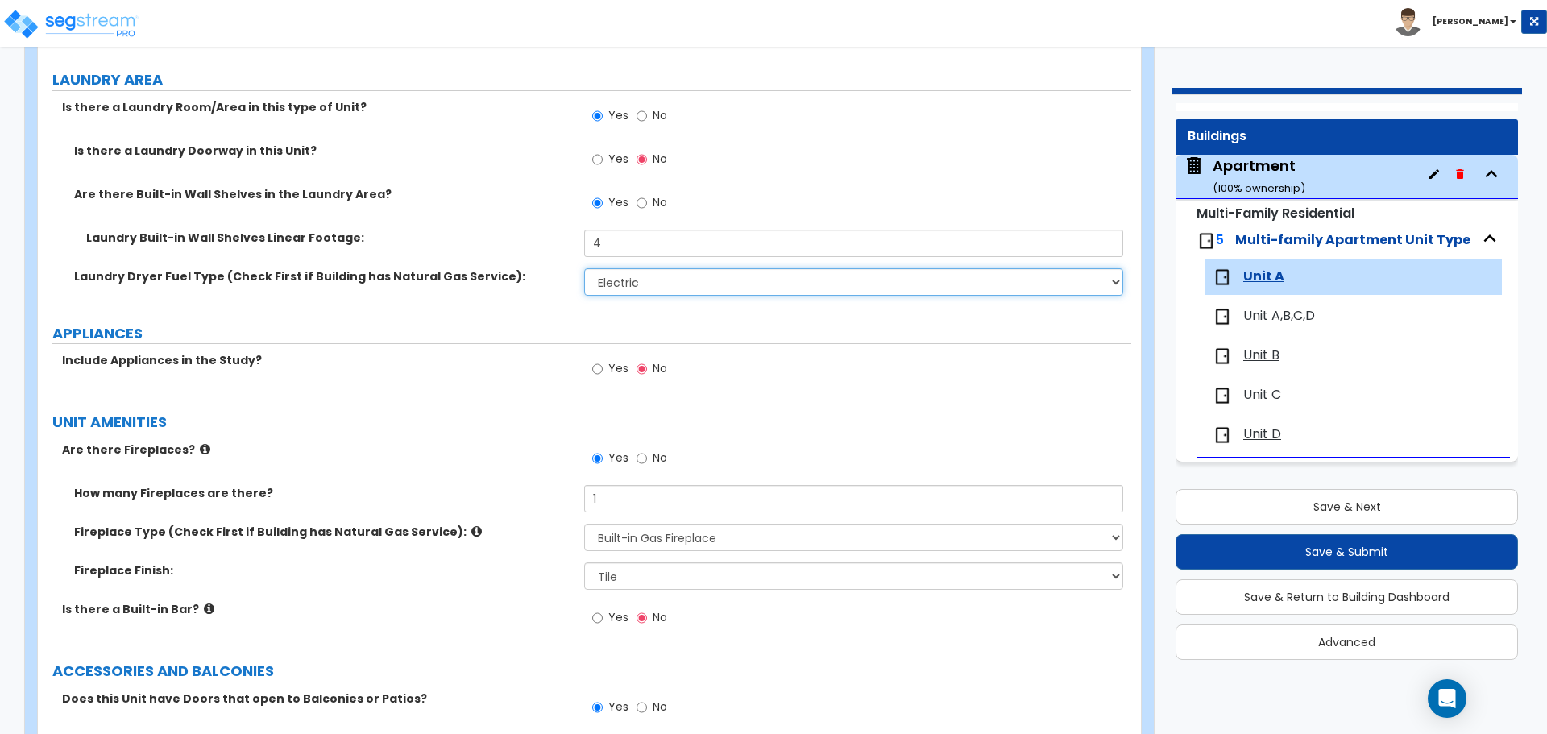
click at [613, 284] on select "Please Choose One Gas Electric" at bounding box center [853, 281] width 538 height 27
click at [584, 268] on select "Please Choose One Gas Electric" at bounding box center [853, 281] width 538 height 27
click at [618, 282] on select "Please Choose One Gas Electric" at bounding box center [853, 281] width 538 height 27
select select "2"
click at [584, 268] on select "Please Choose One Gas Electric" at bounding box center [853, 281] width 538 height 27
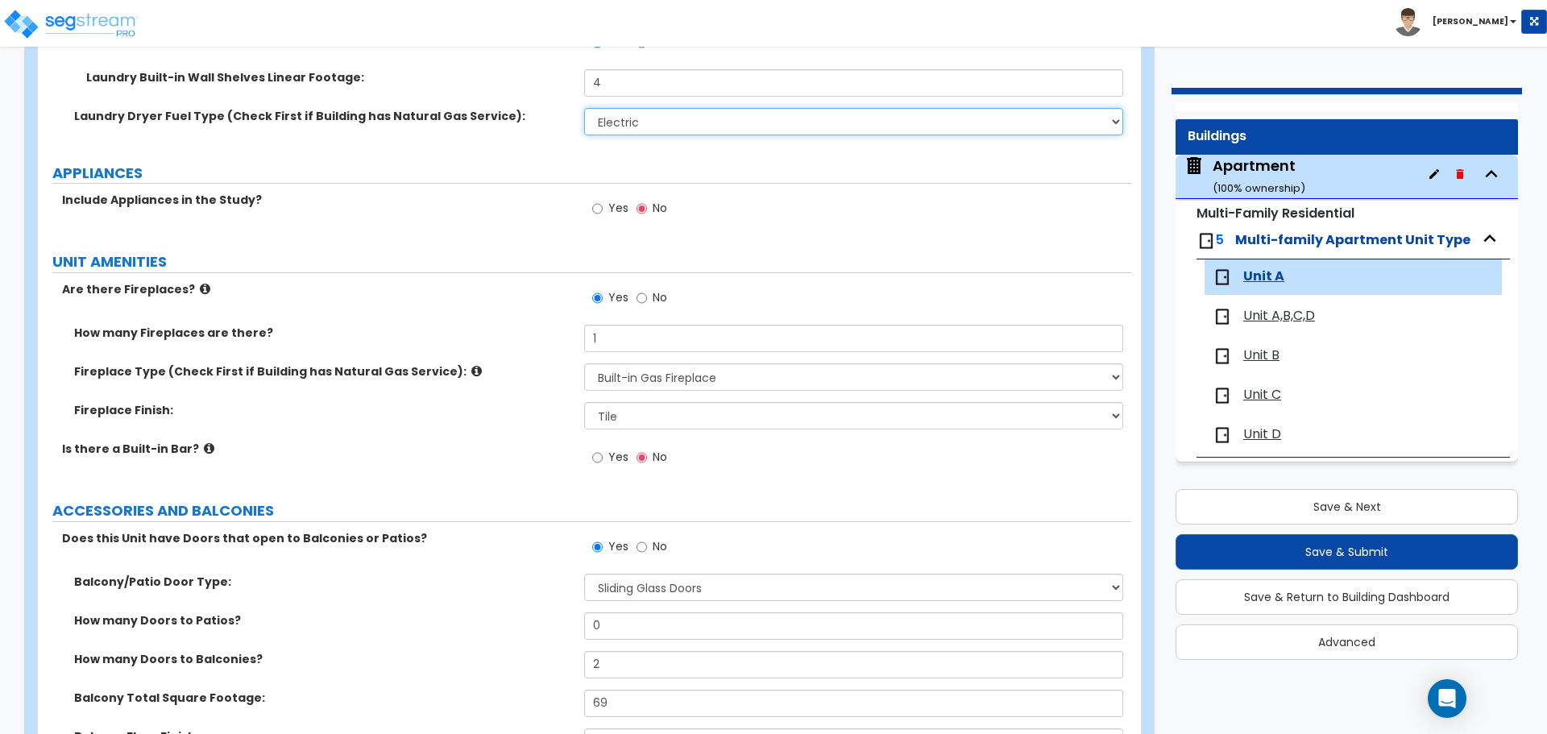
scroll to position [3222, 0]
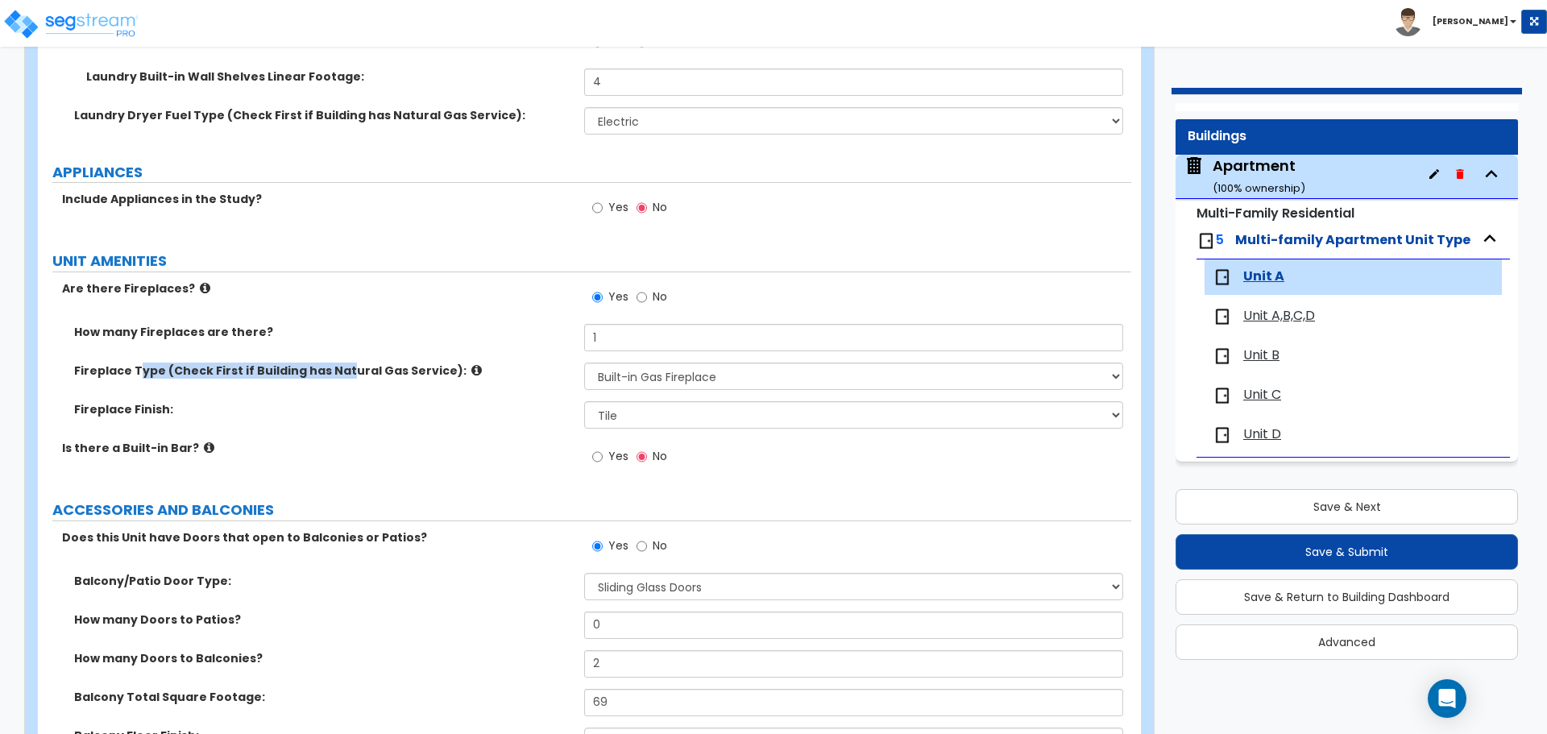
drag, startPoint x: 140, startPoint y: 369, endPoint x: 336, endPoint y: 373, distance: 195.8
click at [336, 373] on label "Fireplace Type (Check First if Building has Natural Gas Service):" at bounding box center [323, 371] width 498 height 16
click at [505, 369] on label "Fireplace Type (Check First if Building has Natural Gas Service):" at bounding box center [323, 371] width 498 height 16
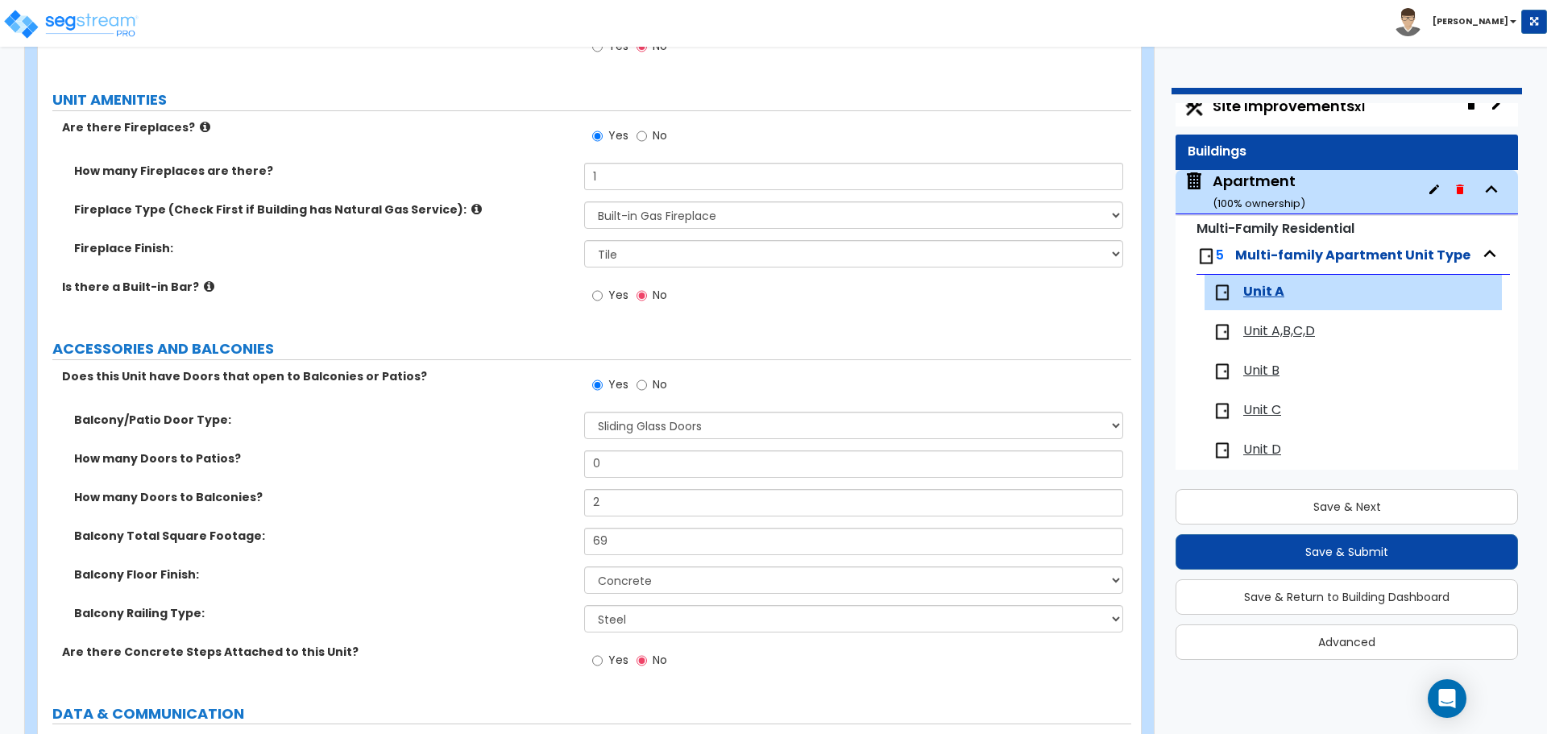
scroll to position [0, 0]
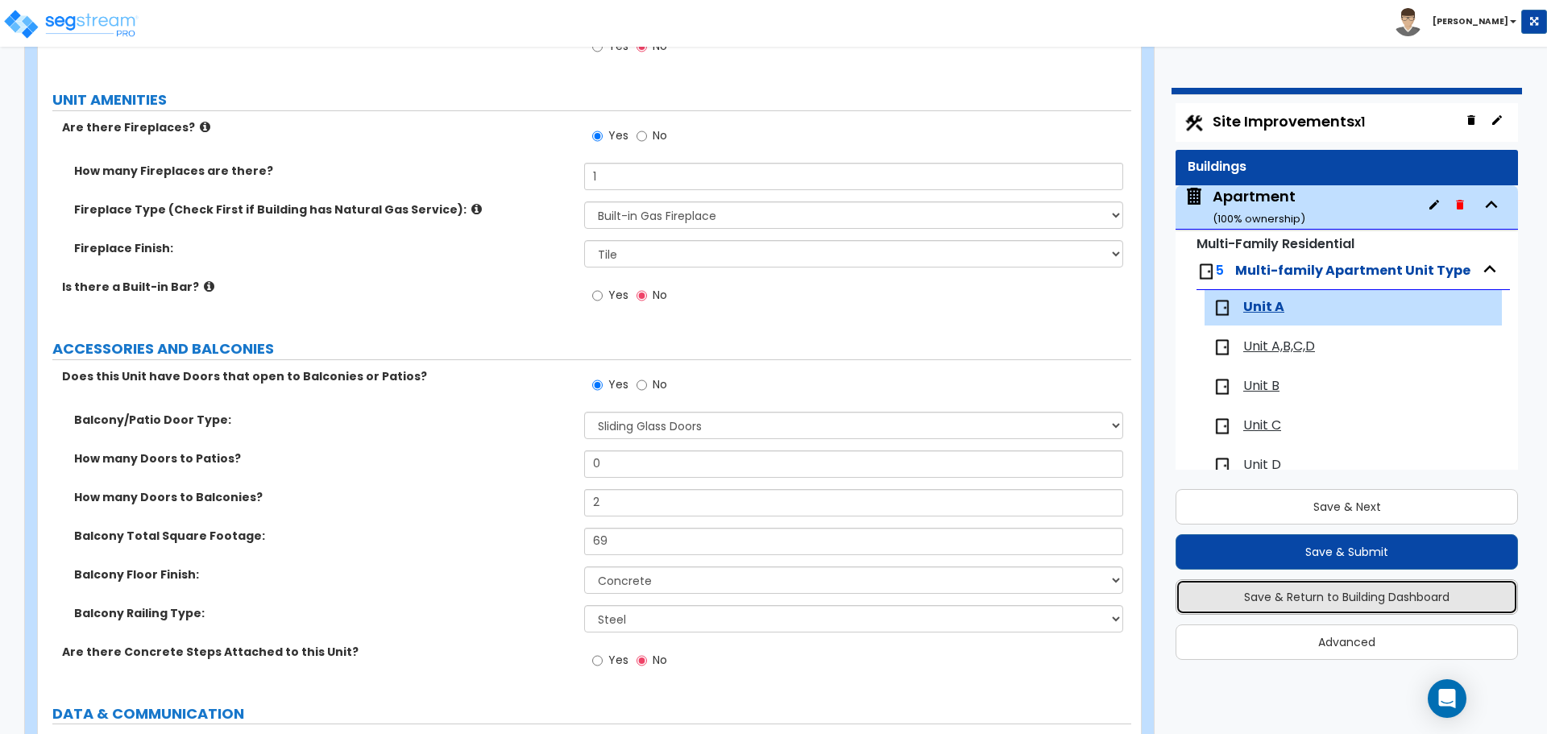
click at [1404, 595] on button "Save & Return to Building Dashboard" at bounding box center [1346, 596] width 342 height 35
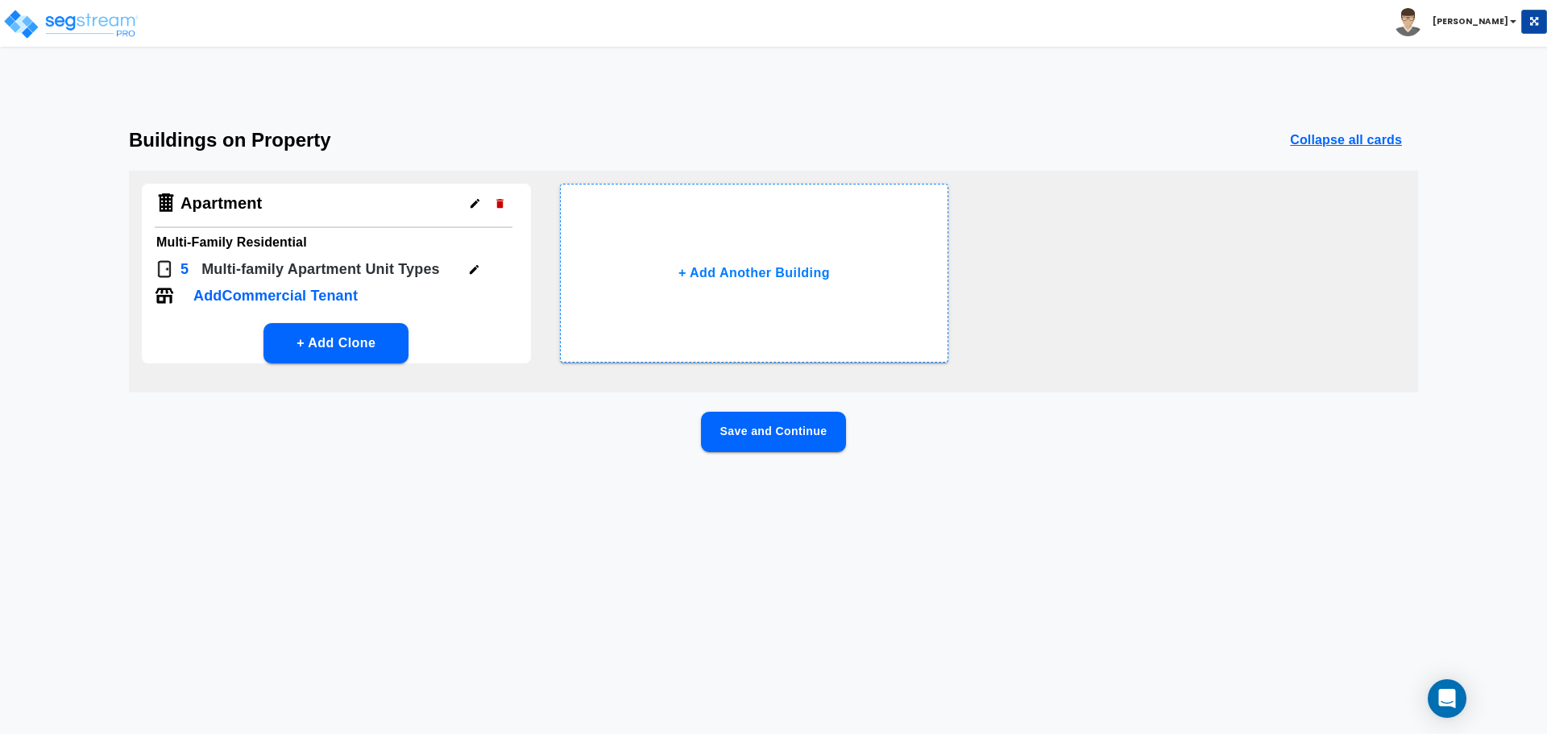
click at [471, 272] on icon "button" at bounding box center [474, 269] width 9 height 9
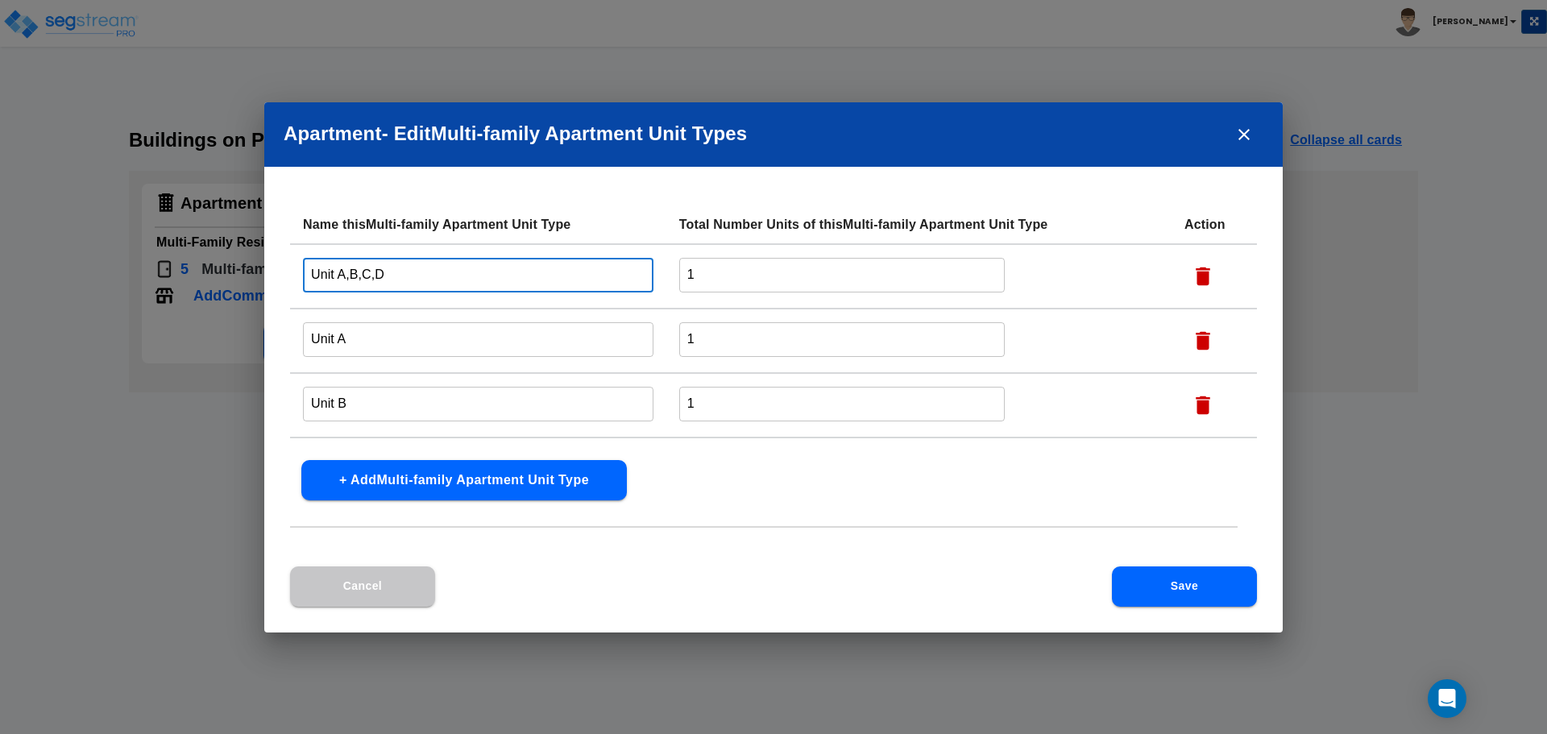
click at [410, 277] on input "Unit A,B,C,D" at bounding box center [478, 275] width 350 height 35
drag, startPoint x: 374, startPoint y: 277, endPoint x: 285, endPoint y: 274, distance: 88.7
click at [285, 274] on div "Name this Multi-family Apartment Unit Type Total Number Units of this Multi-fam…" at bounding box center [773, 385] width 1018 height 361
type input "D"
click at [373, 346] on input "Unit A" at bounding box center [478, 339] width 350 height 35
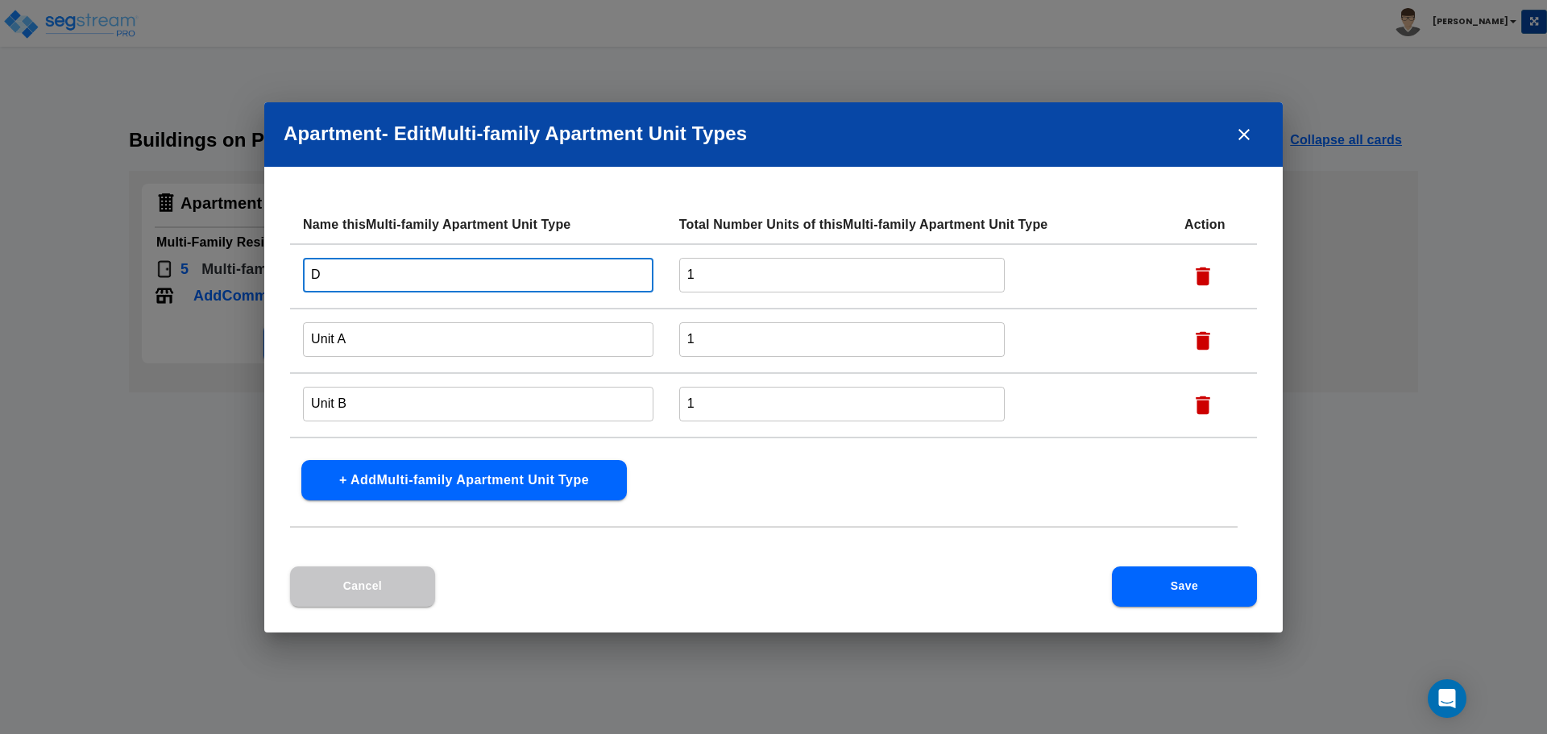
click at [328, 277] on input "D" at bounding box center [478, 275] width 350 height 35
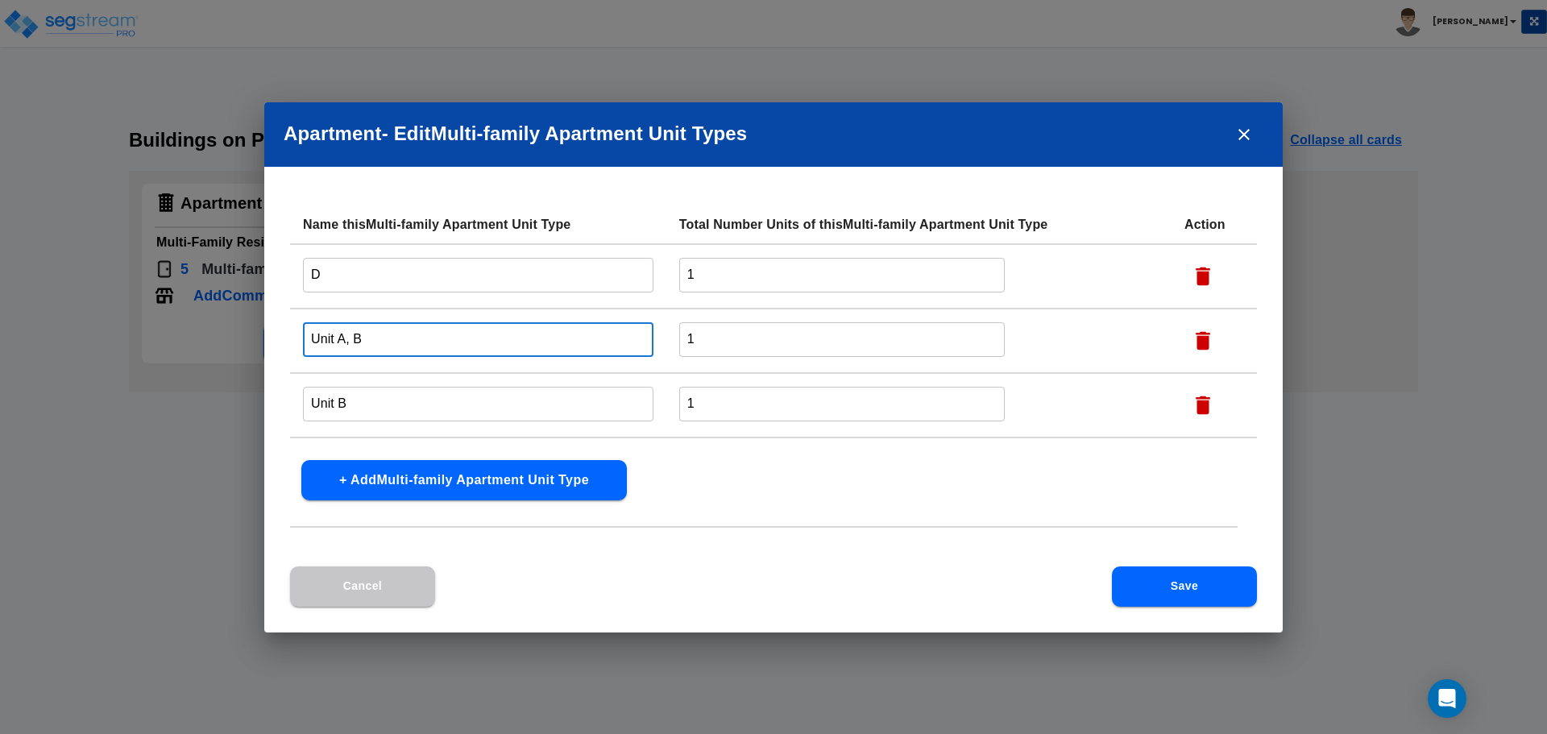
type input "Unit A"
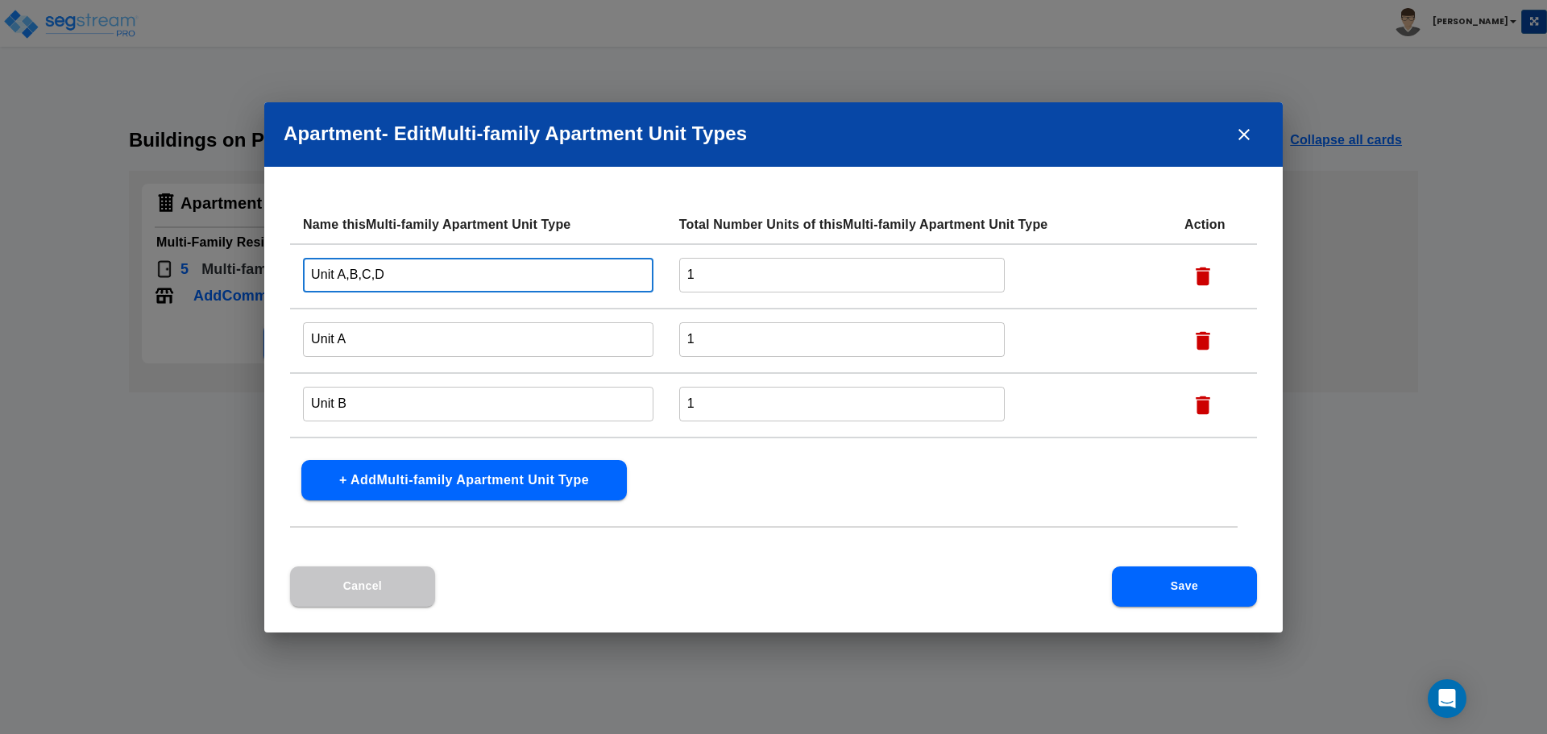
click at [383, 280] on input "Unit A,B,C,D" at bounding box center [478, 275] width 350 height 35
click at [371, 277] on input "Unit A,B,C,D" at bounding box center [478, 275] width 350 height 35
click at [392, 277] on input "Unit A,B,C,D" at bounding box center [478, 275] width 350 height 35
type input "Unit A,B,C"
click at [373, 334] on input "Unit A" at bounding box center [478, 339] width 350 height 35
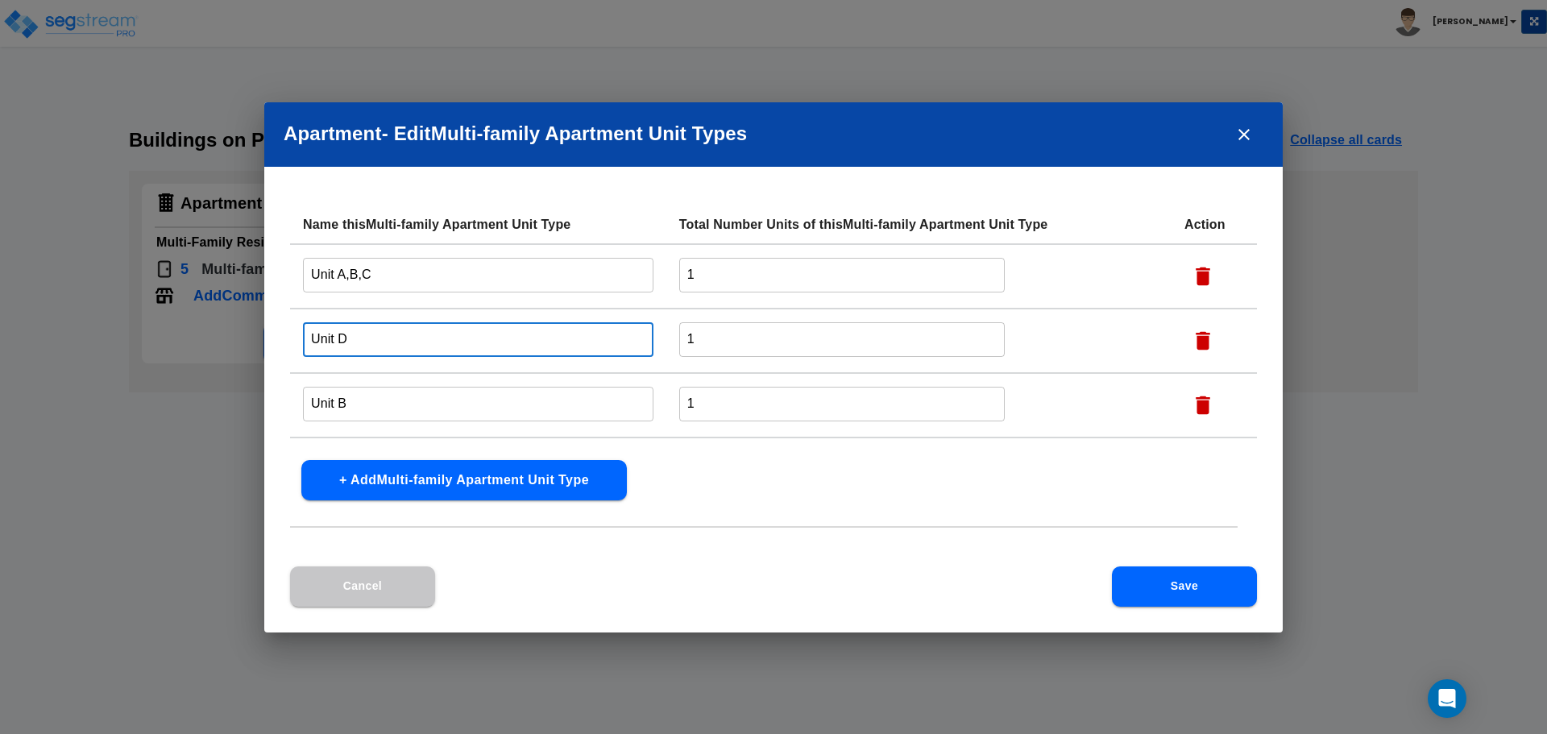
type input "Unit D"
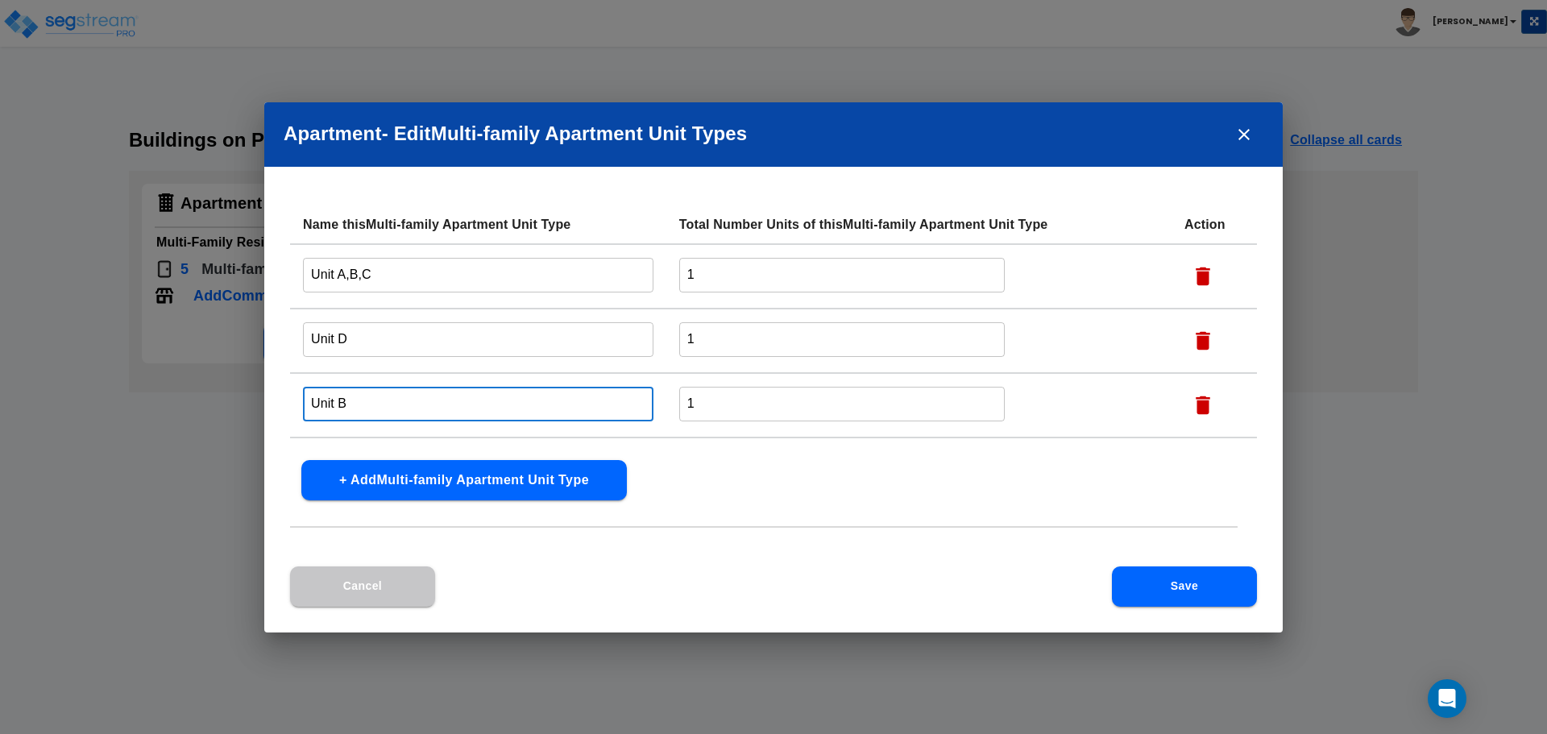
drag, startPoint x: 448, startPoint y: 399, endPoint x: 217, endPoint y: 399, distance: 231.2
click at [217, 399] on div "Apartment - Edit Multi-family Apartment Unit Type s Name this Multi-family Apar…" at bounding box center [773, 367] width 1547 height 734
click at [1201, 403] on icon "button" at bounding box center [1203, 405] width 15 height 19
type input "Unit C"
type input "Unit D"
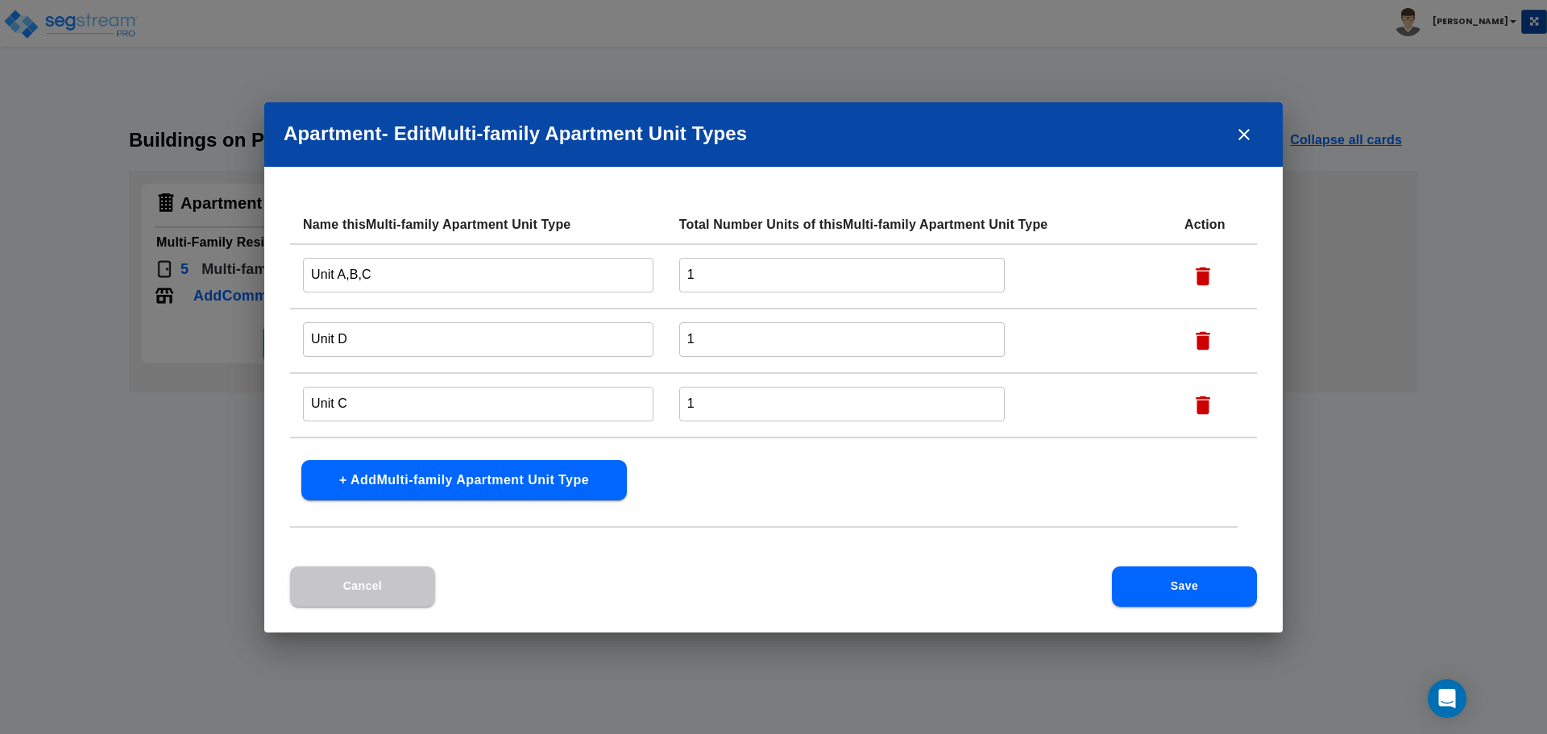
click at [1200, 405] on icon "button" at bounding box center [1203, 405] width 15 height 19
type input "Unit D"
click at [1200, 405] on icon "button" at bounding box center [1203, 405] width 15 height 19
click at [732, 271] on input "1" at bounding box center [842, 275] width 326 height 35
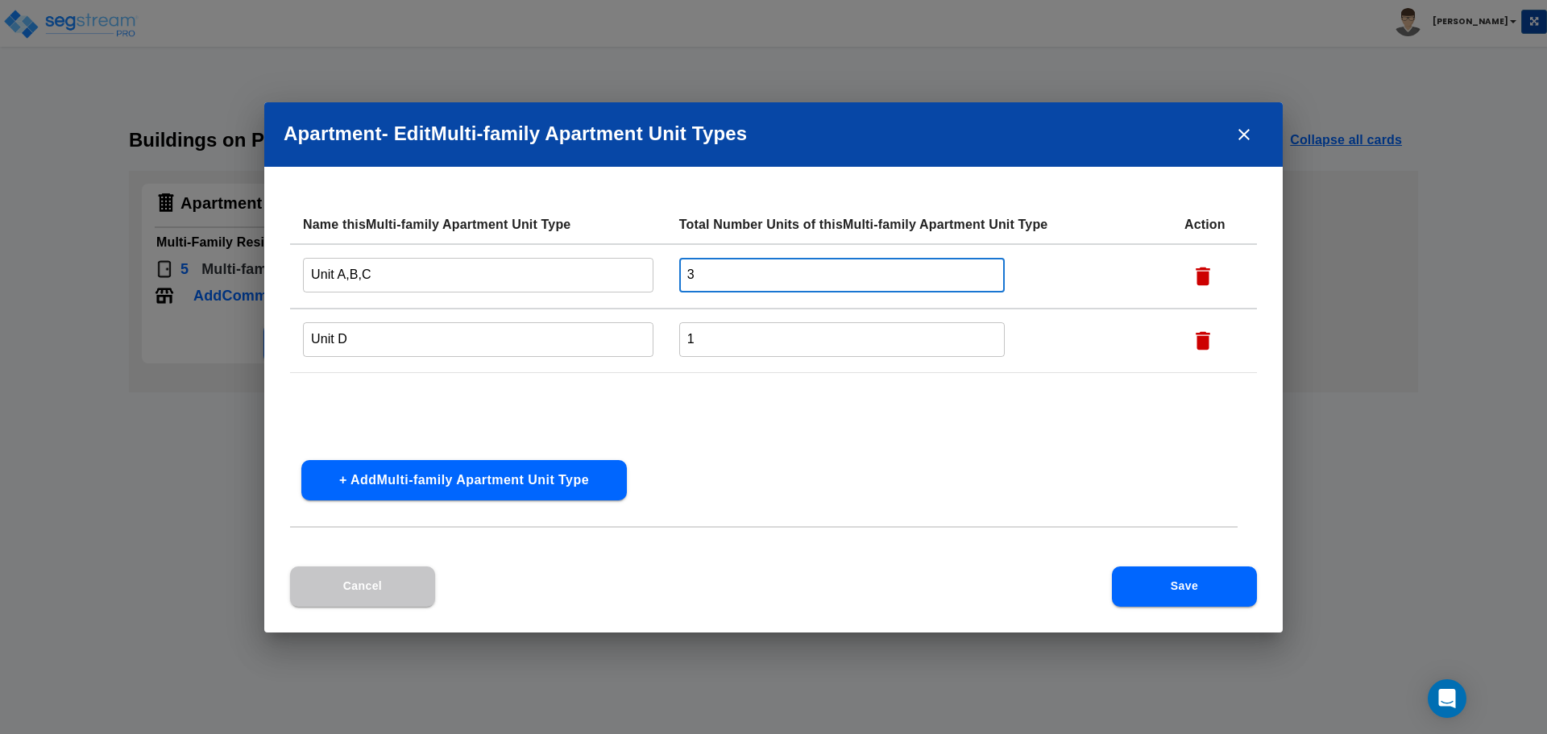
type input "3"
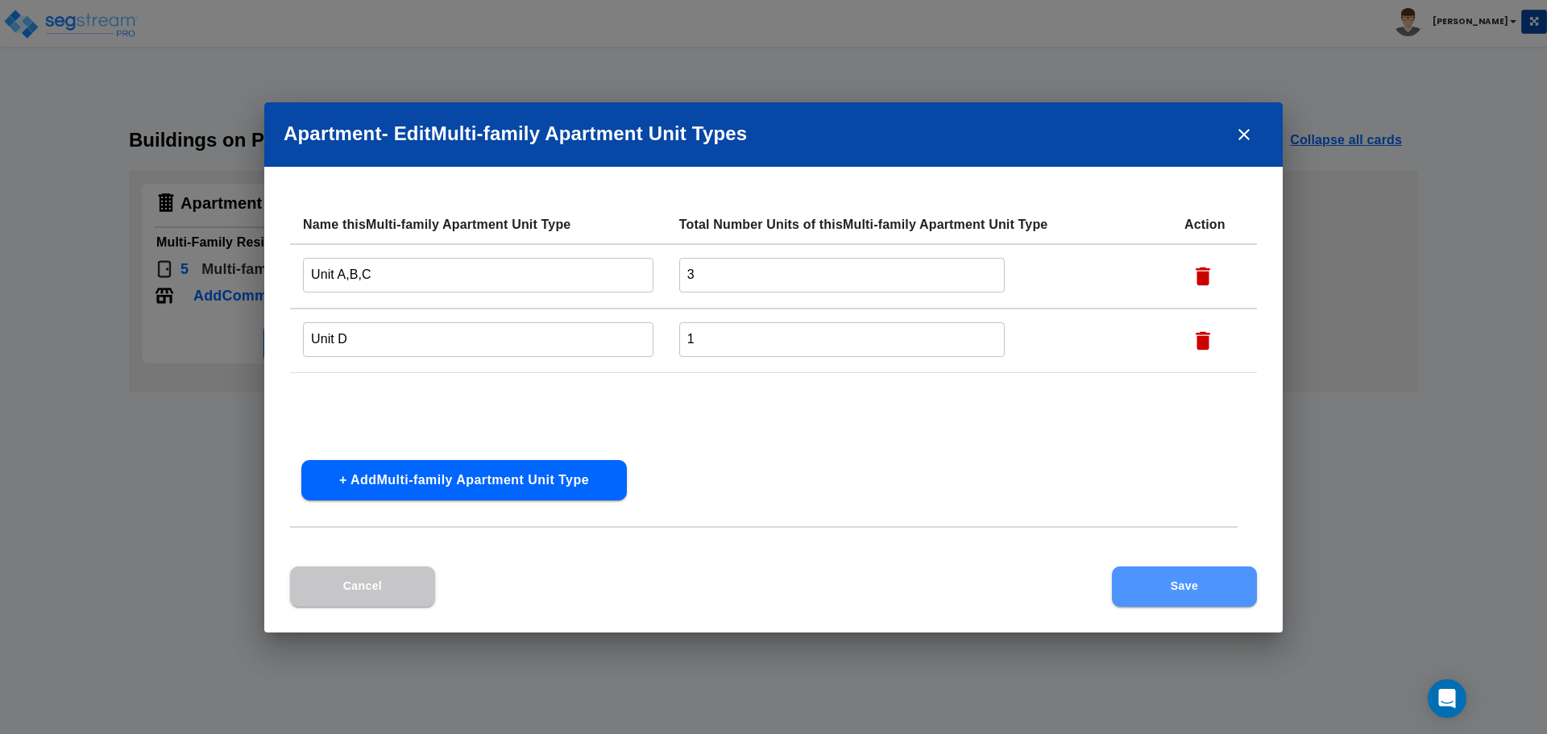
click at [1181, 590] on button "Save" at bounding box center [1184, 586] width 145 height 40
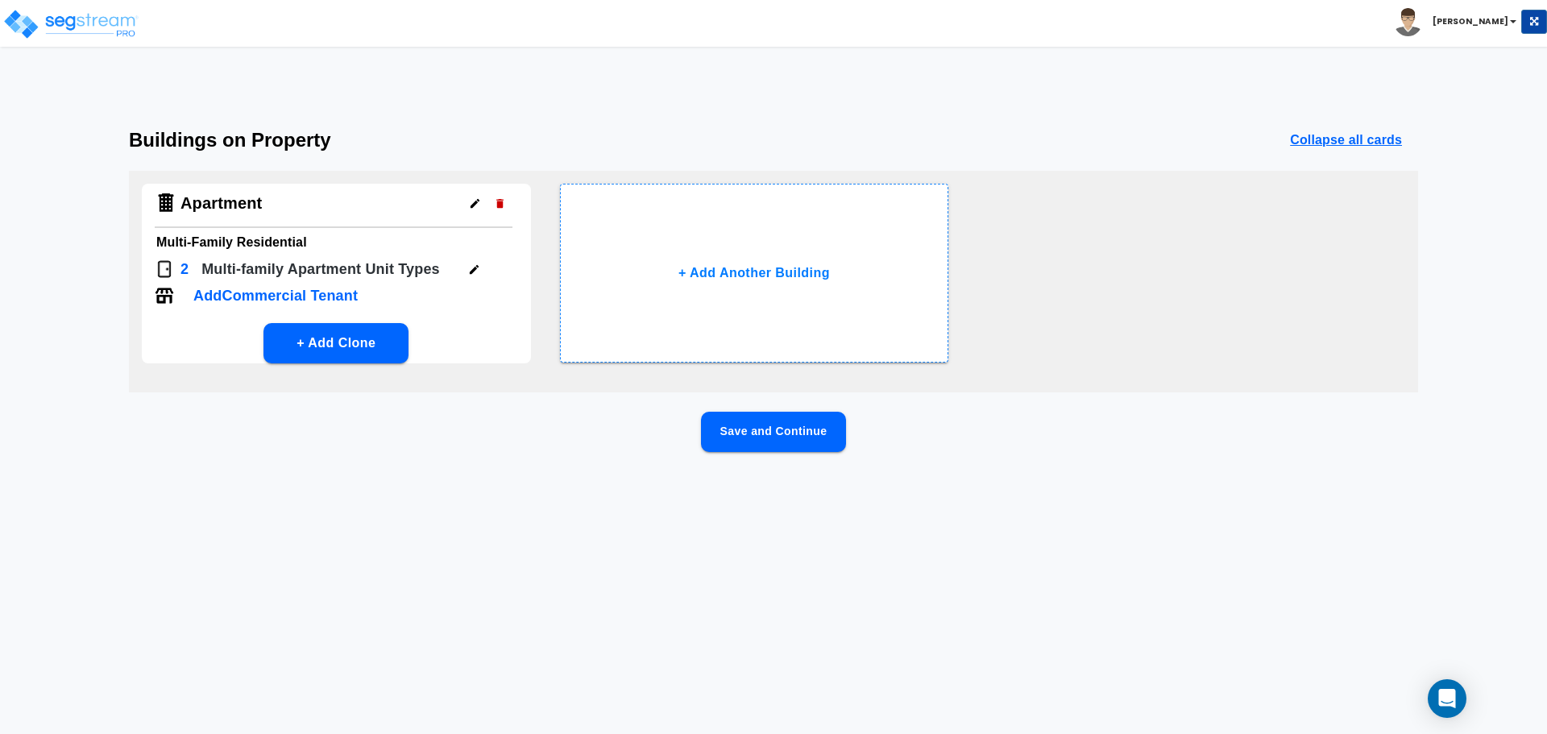
click at [765, 435] on button "Save and Continue" at bounding box center [773, 432] width 145 height 40
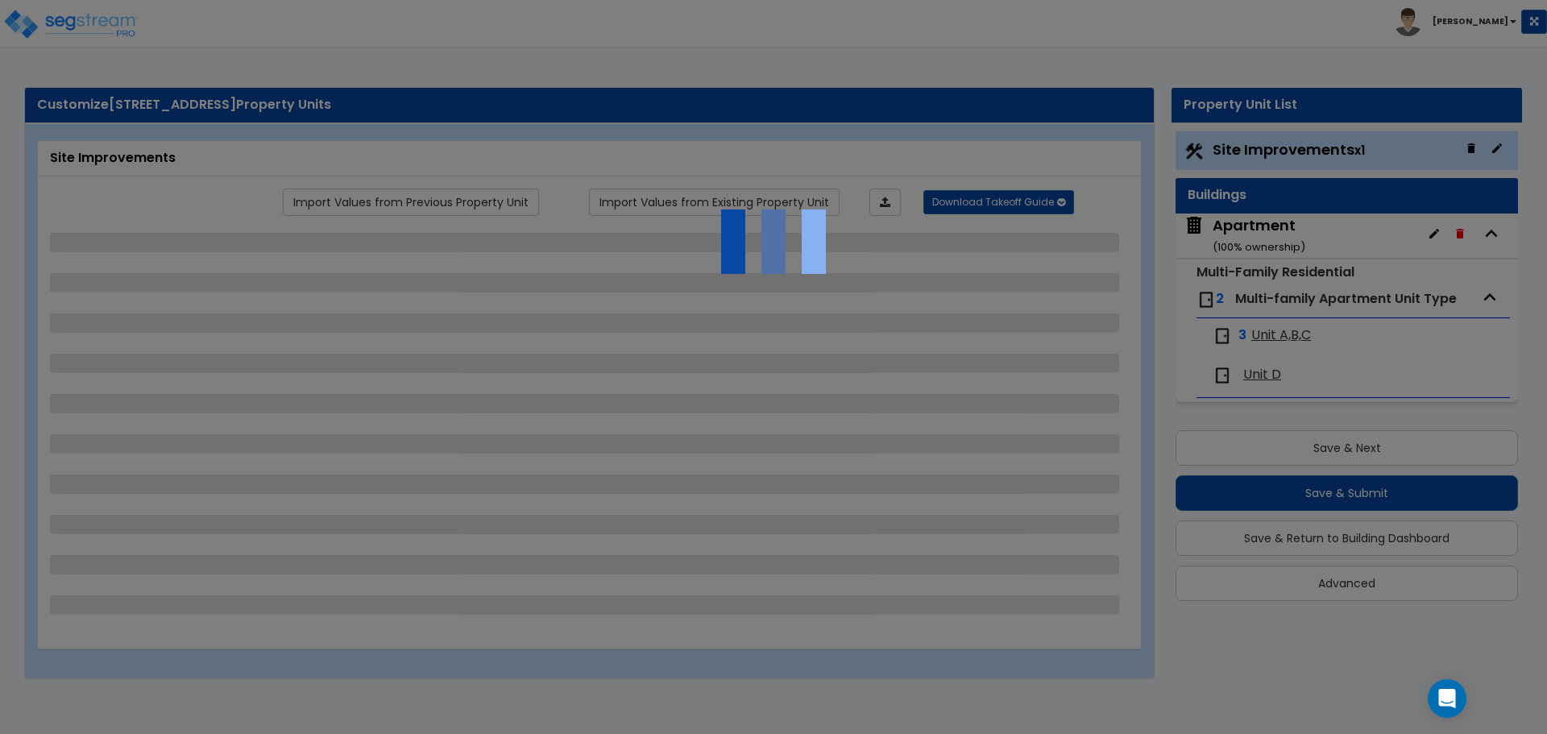
select select "2"
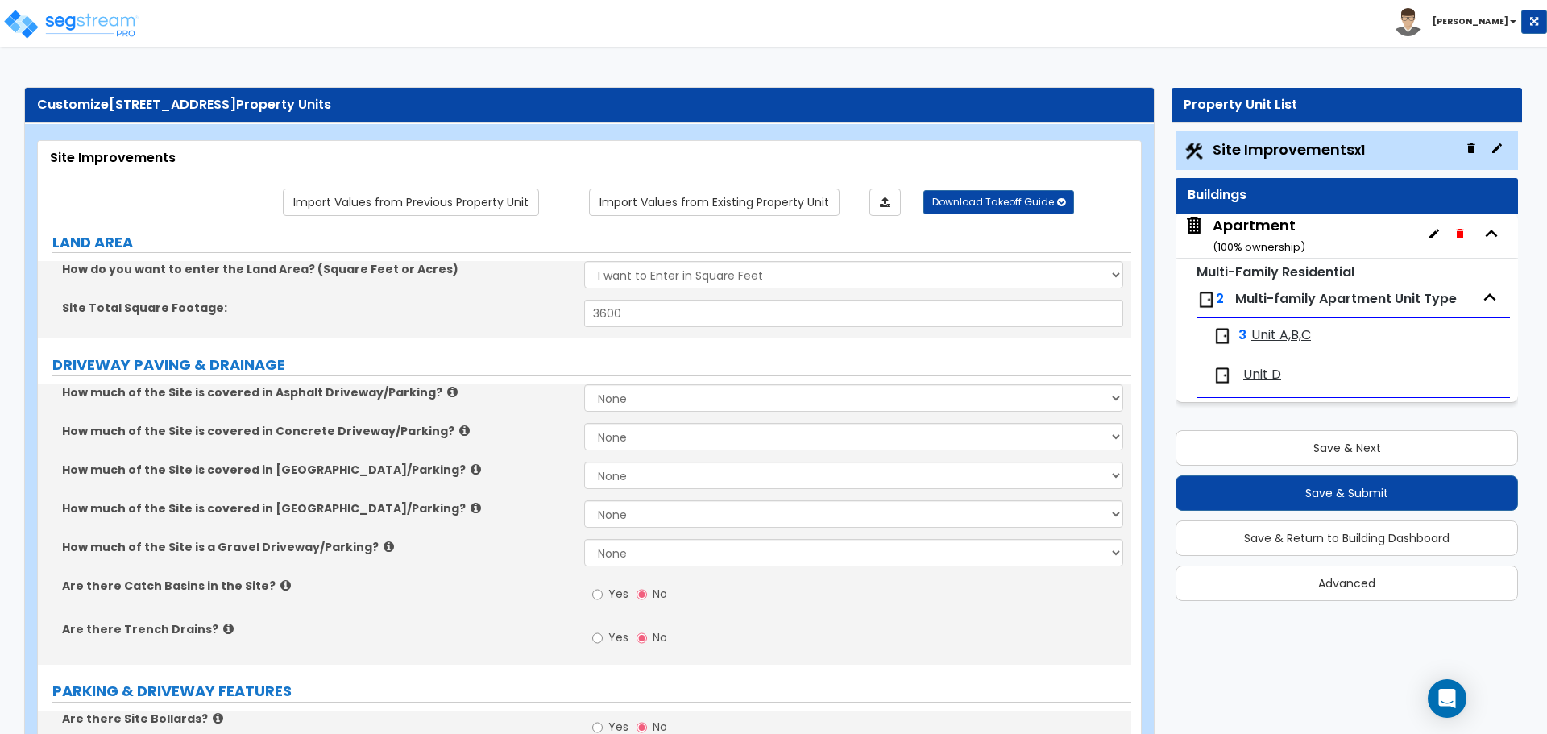
click at [1266, 336] on span "Unit A,B,C" at bounding box center [1281, 335] width 60 height 19
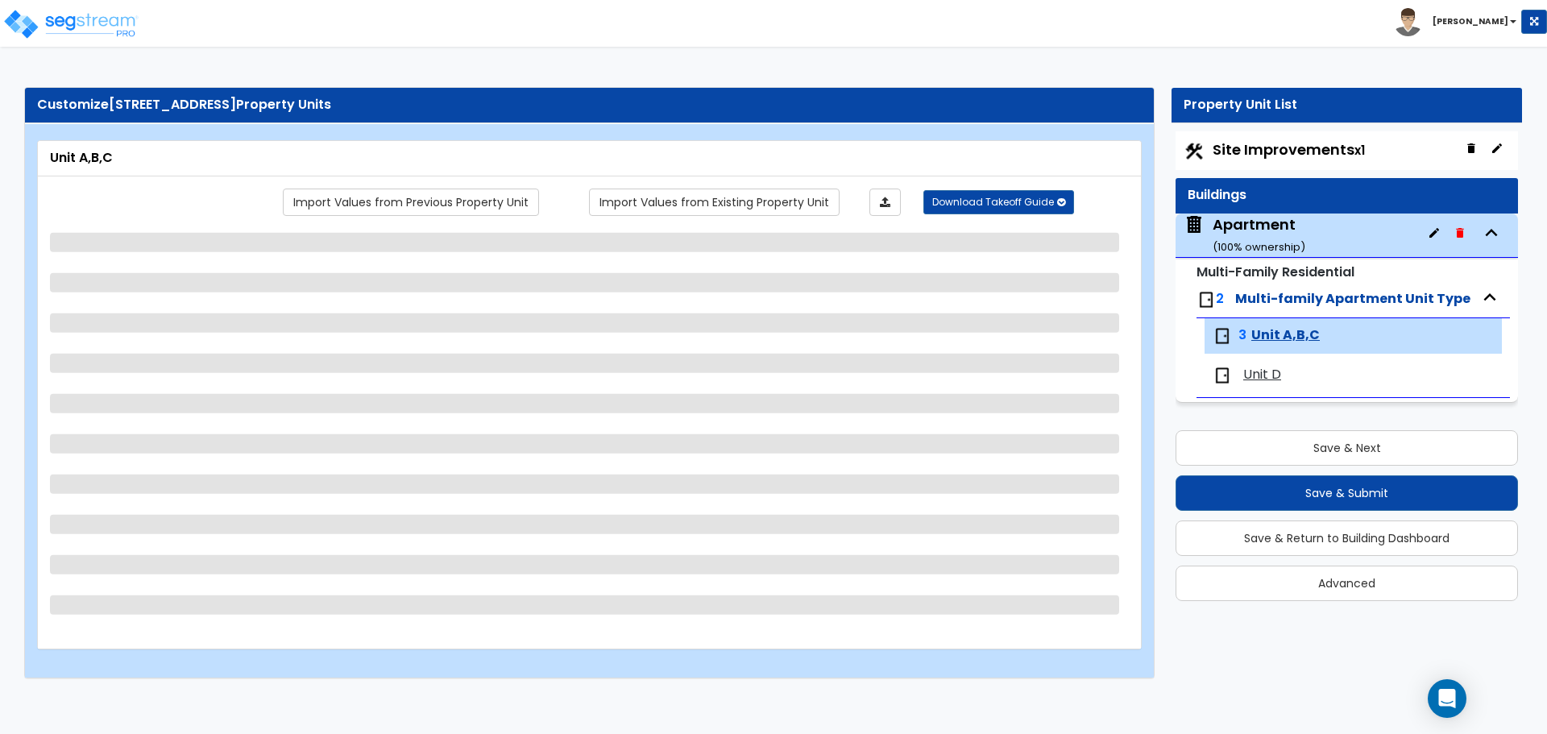
select select "1"
select select "2"
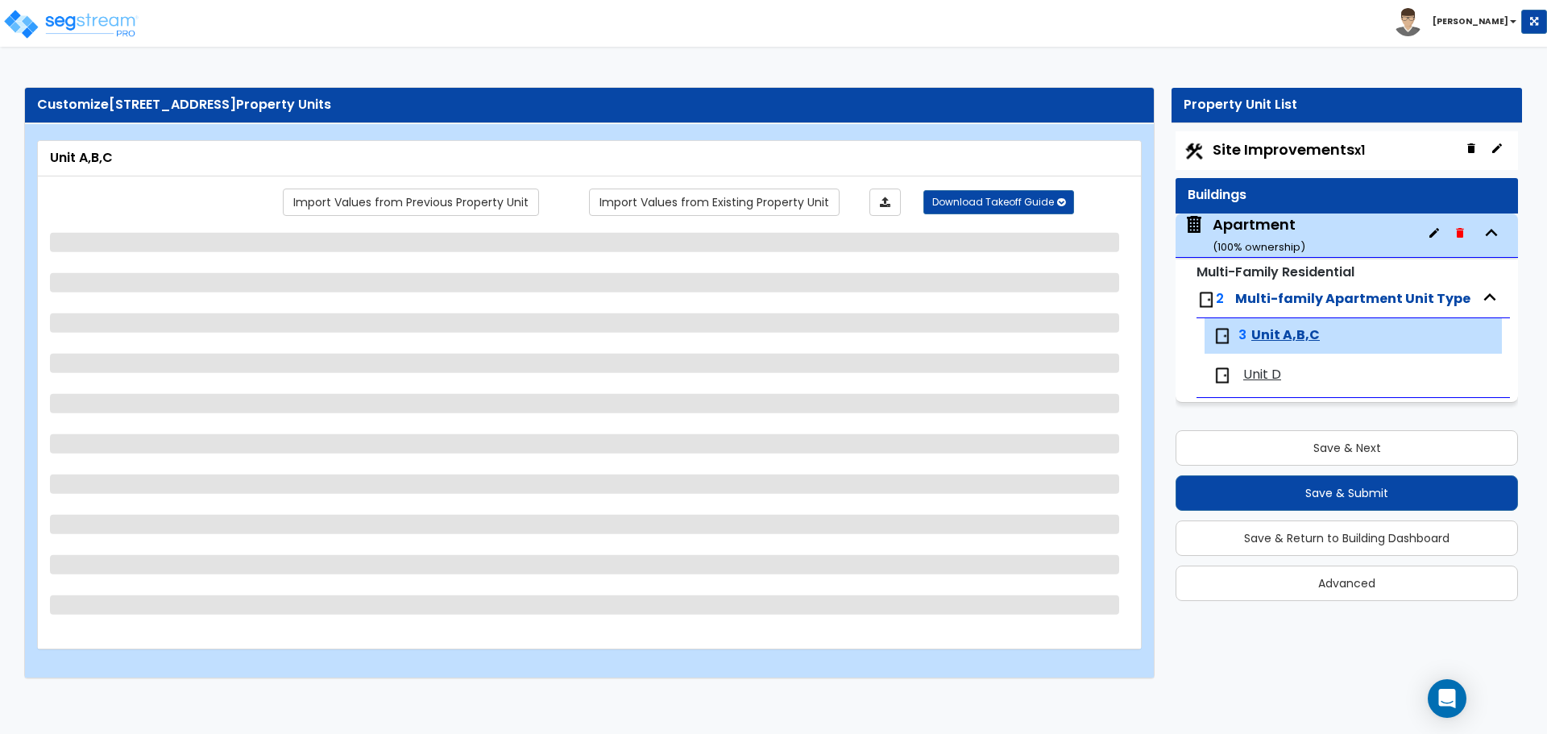
select select "3"
select select "2"
select select "1"
select select "2"
select select "1"
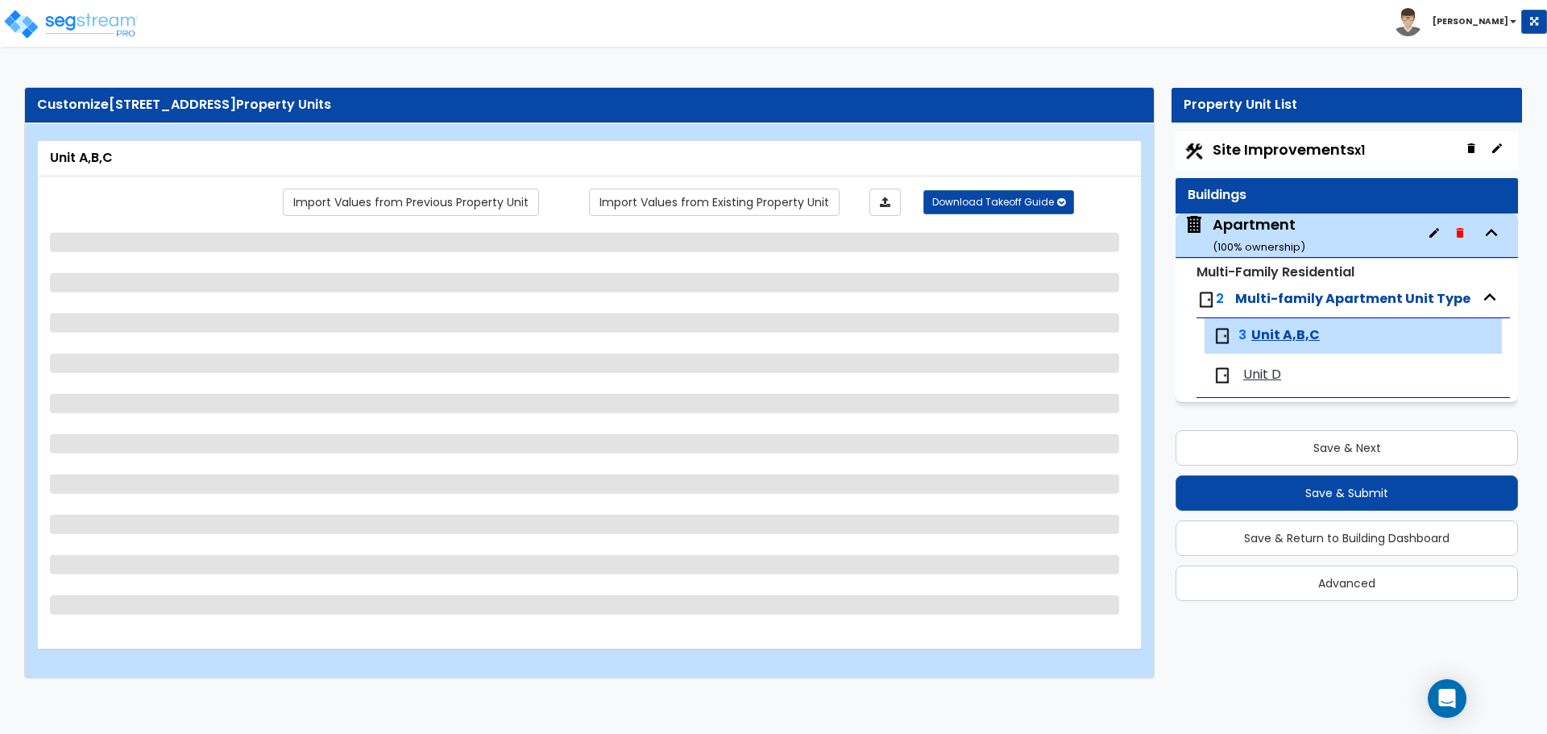
select select "3"
select select "2"
select select "1"
select select "2"
select select "1"
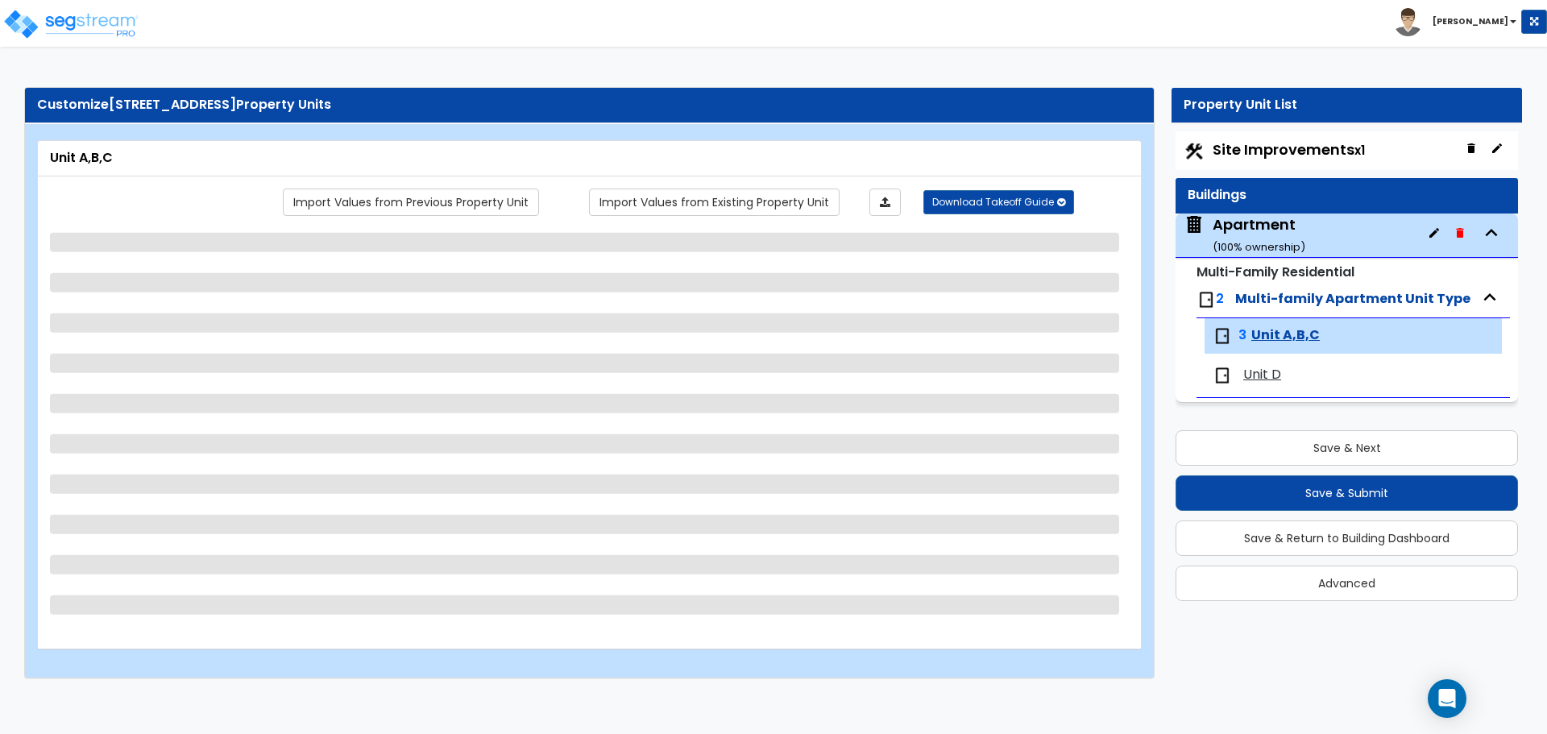
select select "2"
select select "6"
select select "5"
select select "4"
select select "1"
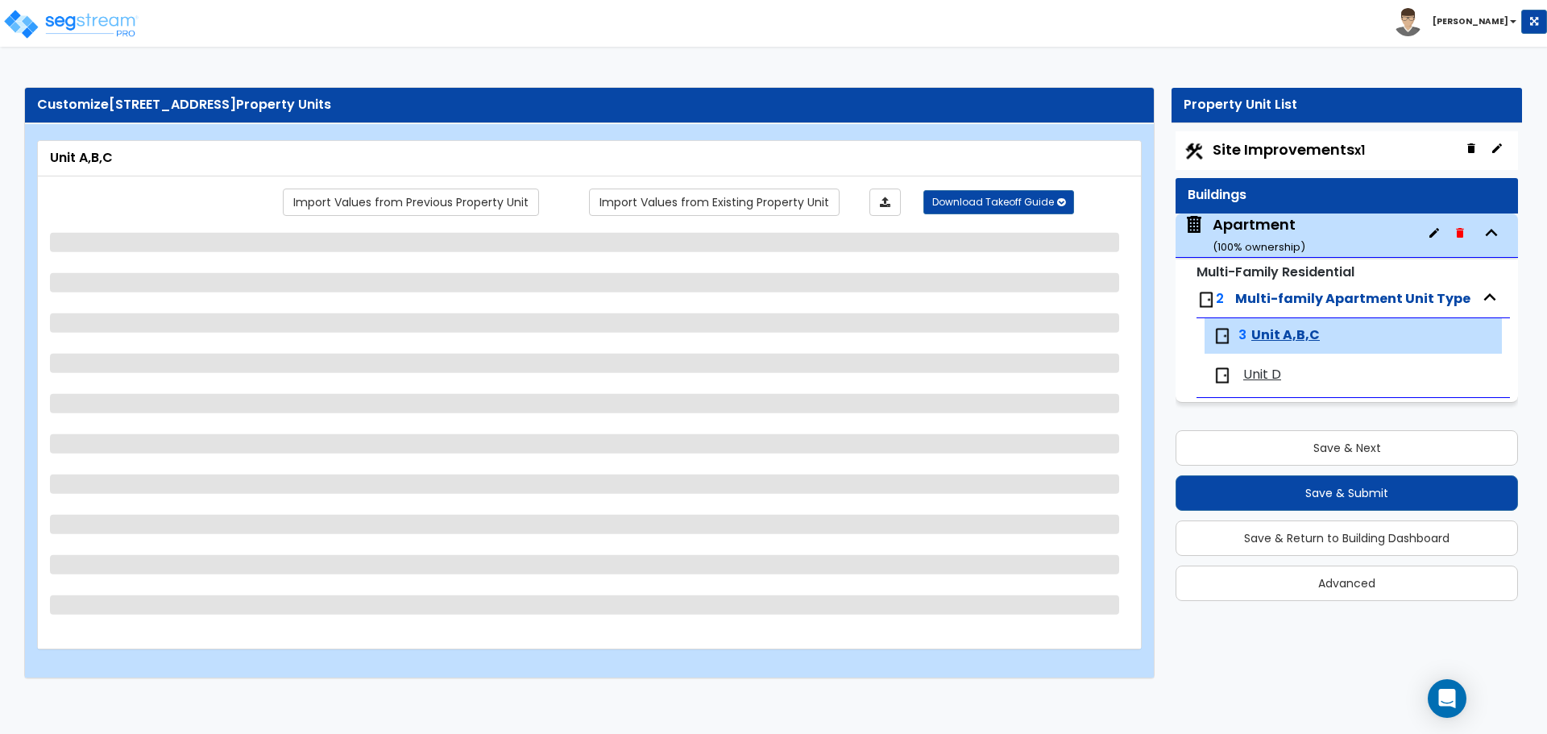
select select "1"
select select "2"
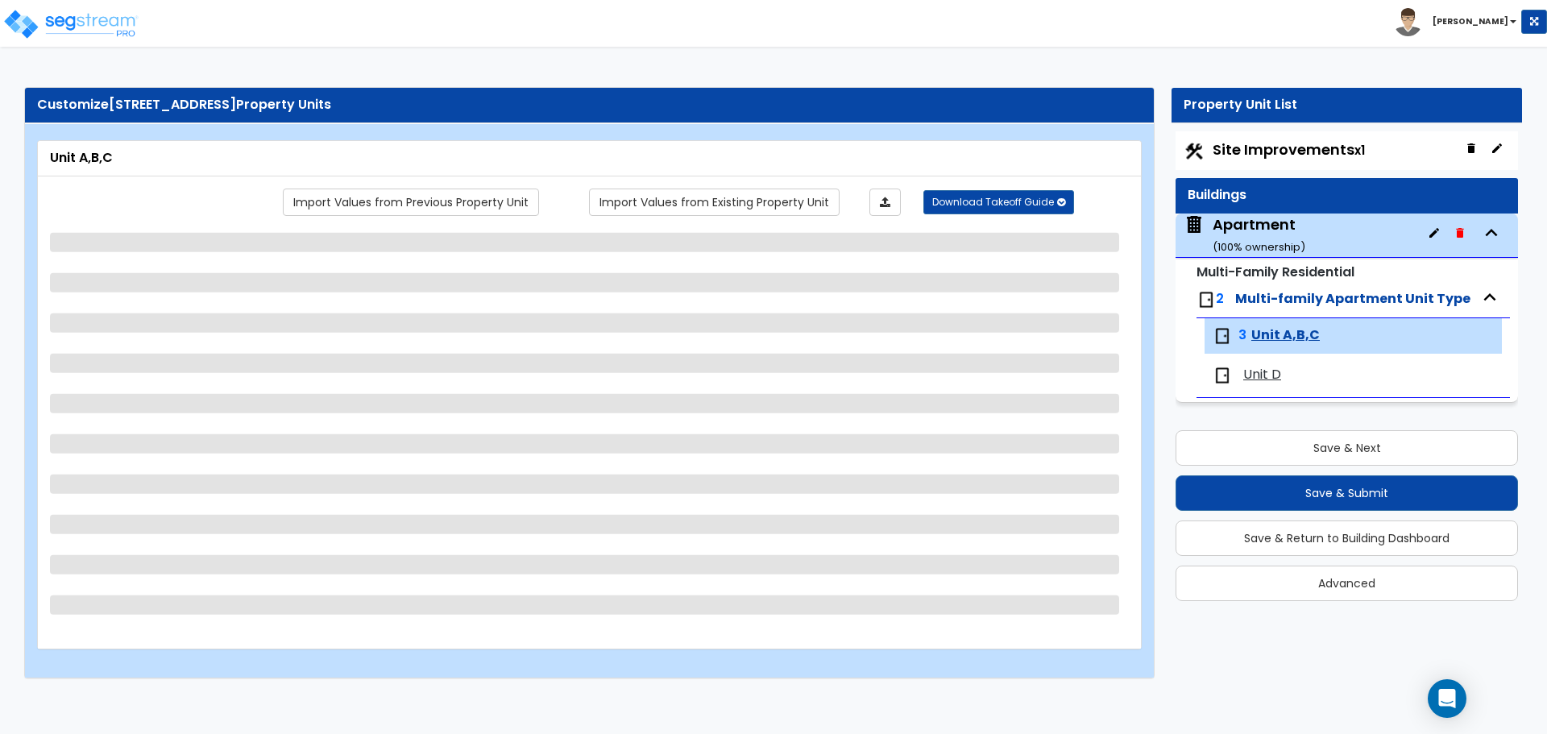
select select "2"
select select "3"
select select "5"
select select "1"
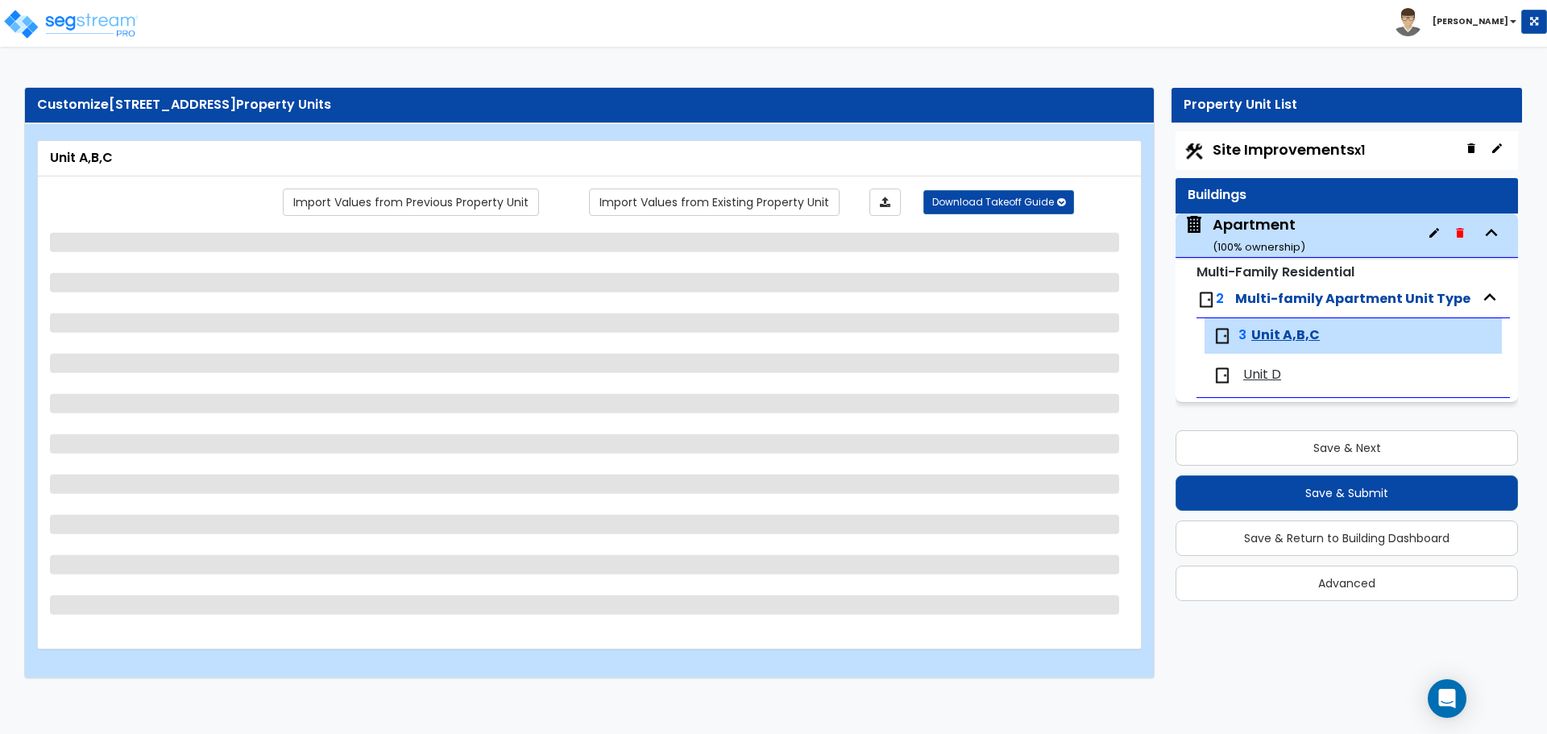
select select "2"
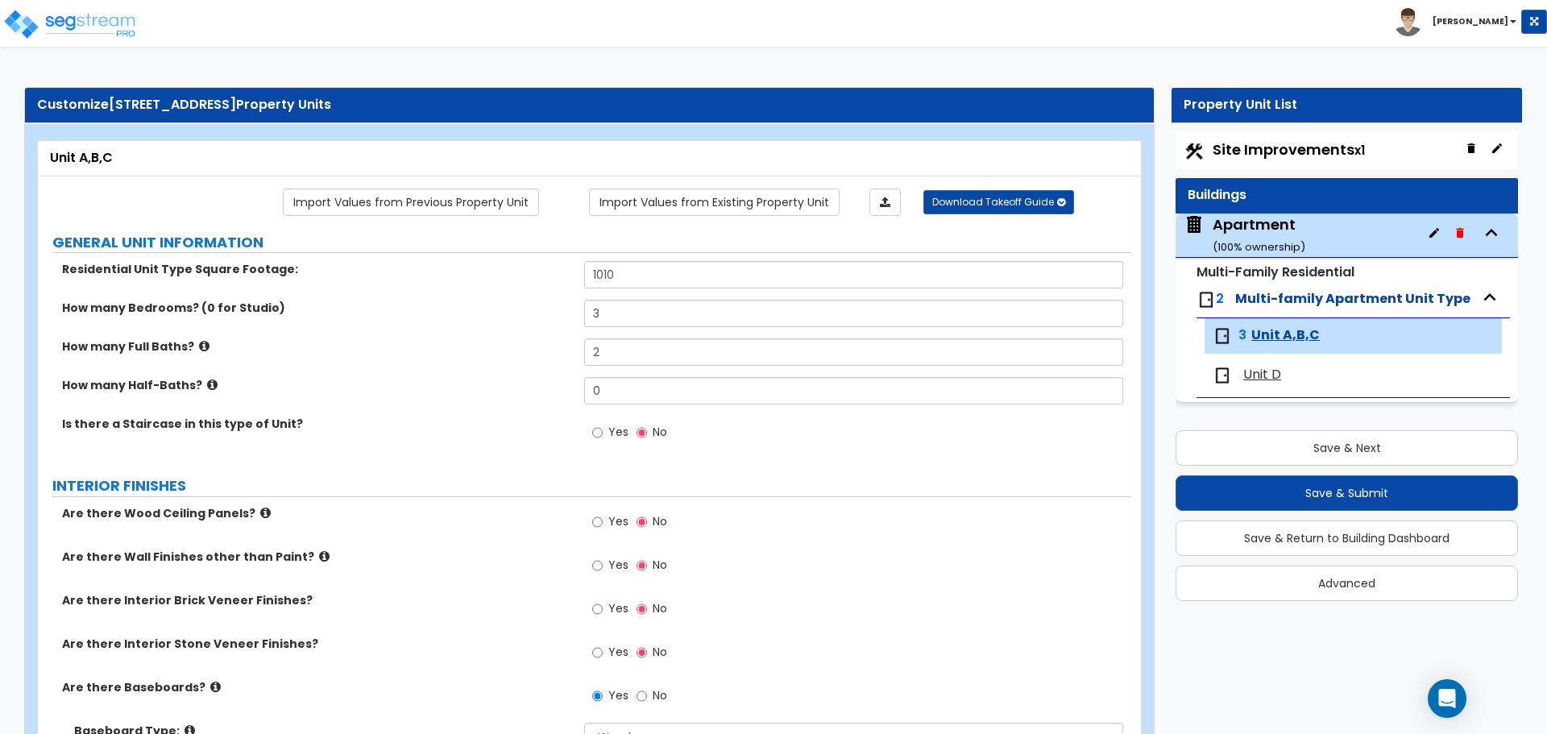
click at [1258, 377] on span "Unit D" at bounding box center [1262, 375] width 38 height 19
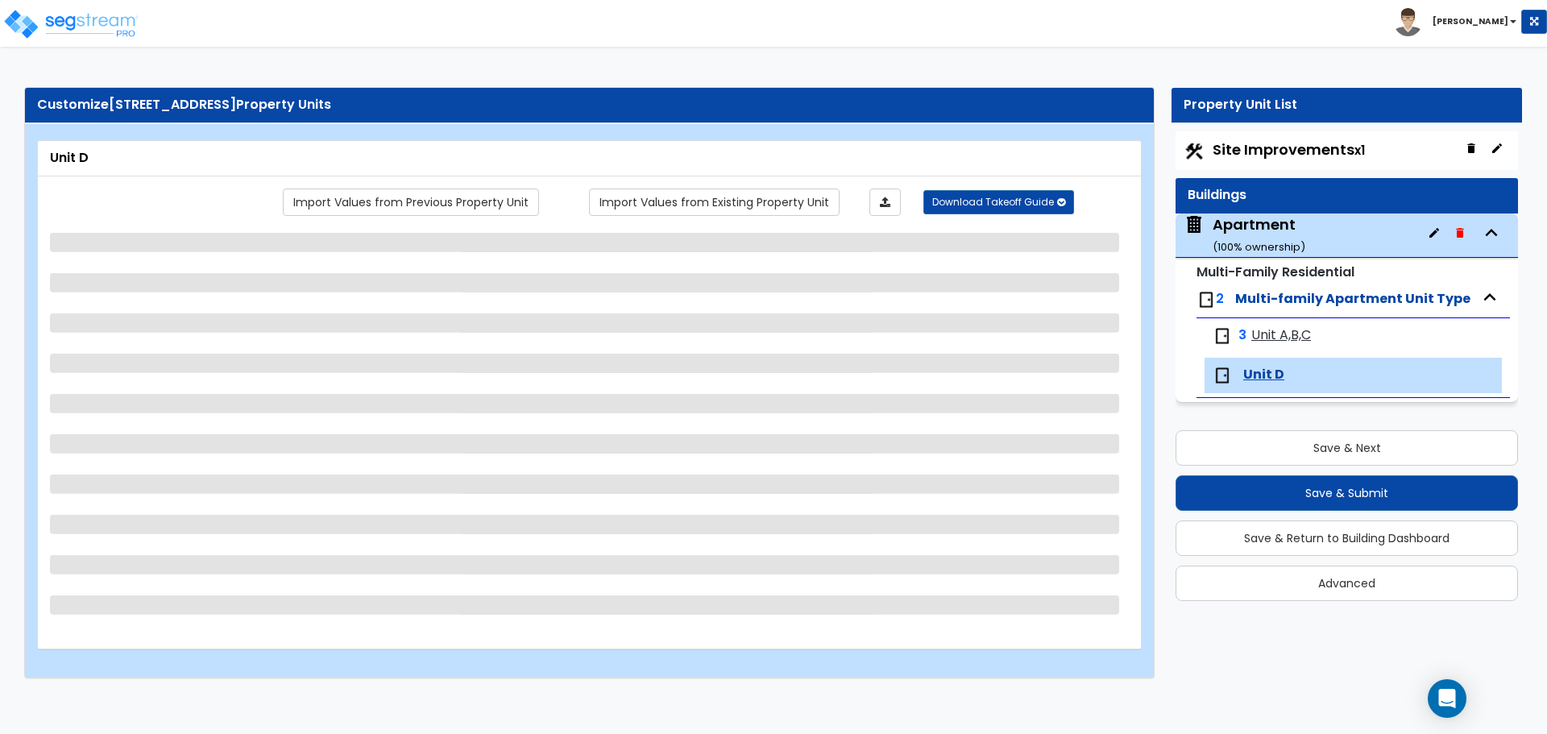
select select "1"
select select "2"
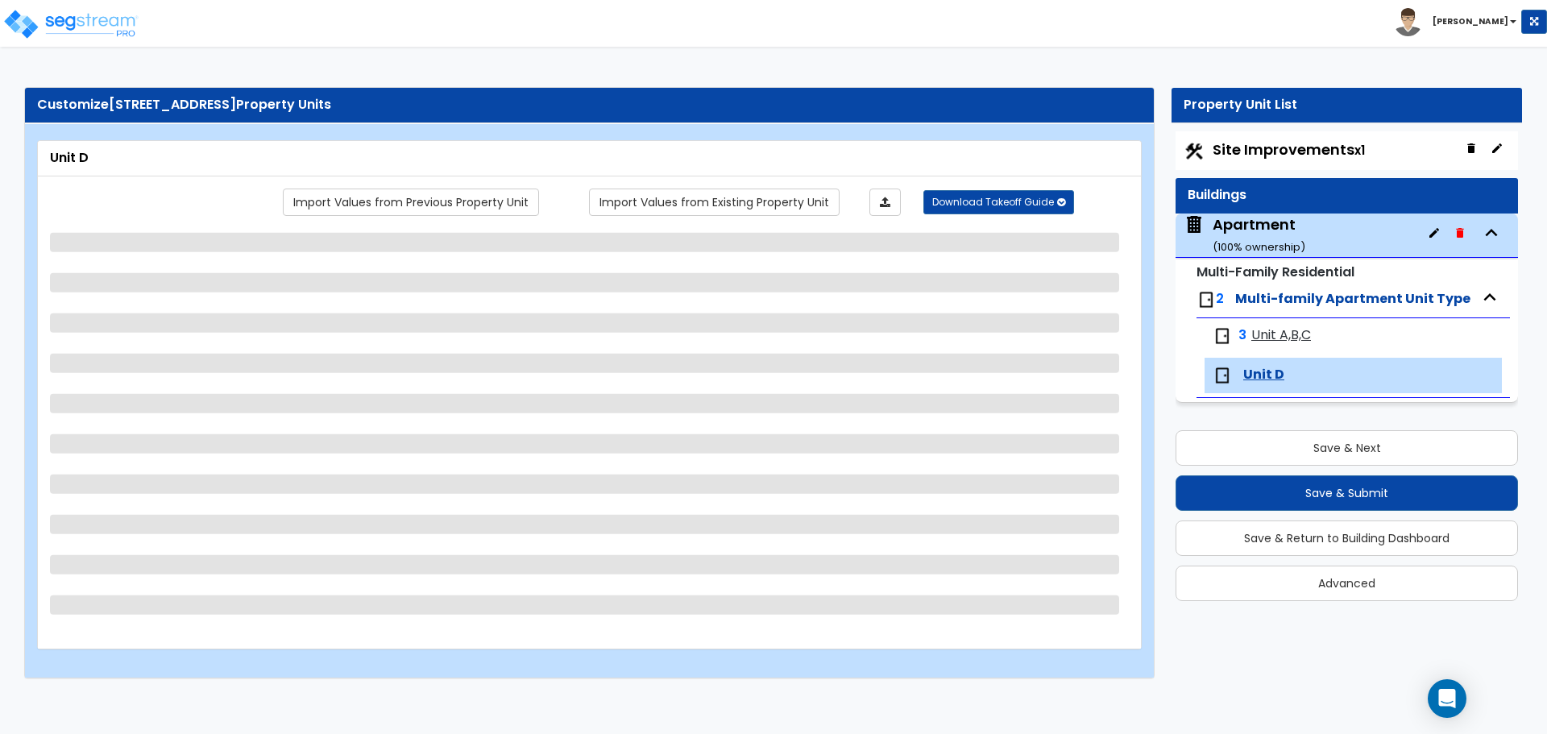
select select "3"
select select "2"
select select "1"
select select "2"
select select "1"
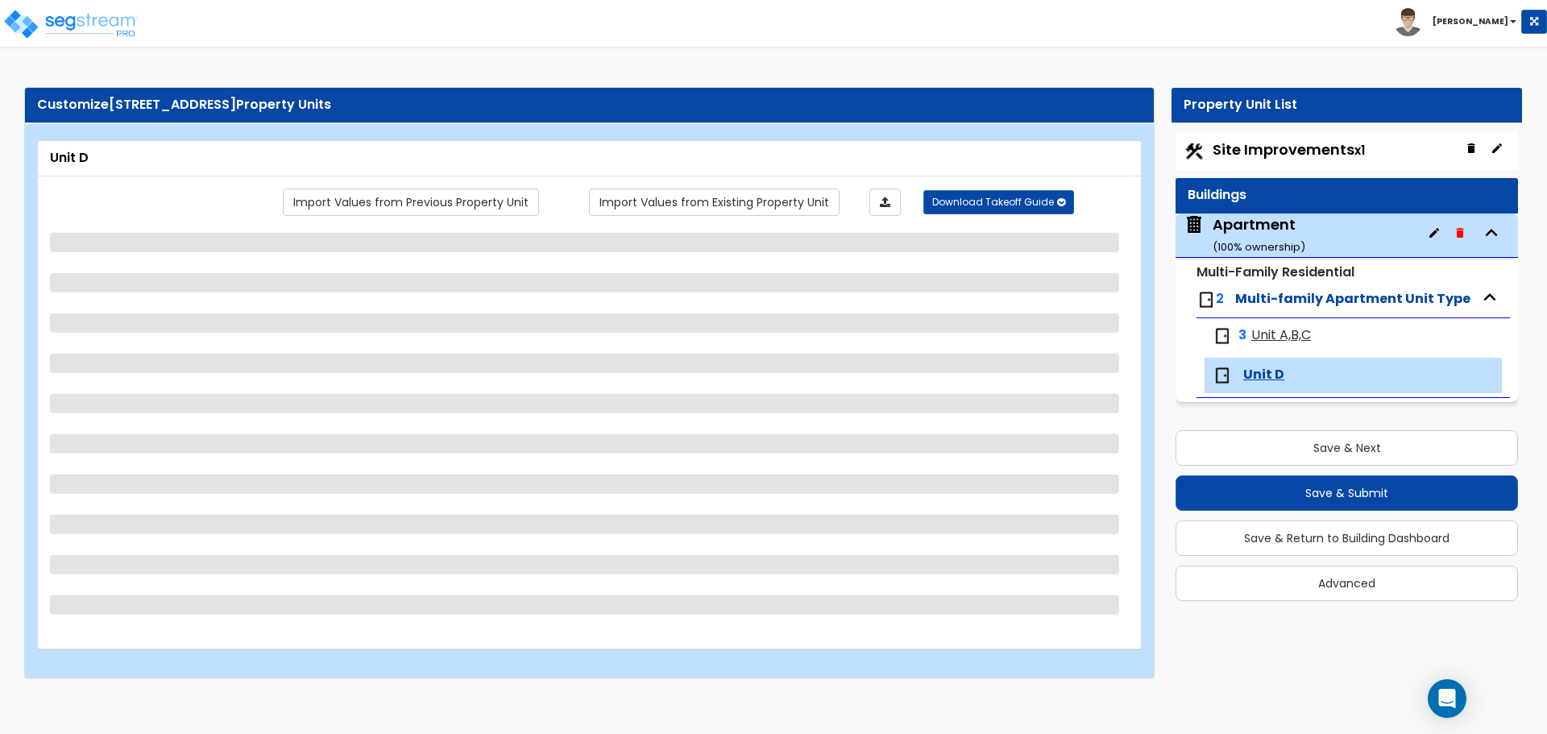
select select "3"
select select "2"
select select "1"
select select "2"
select select "1"
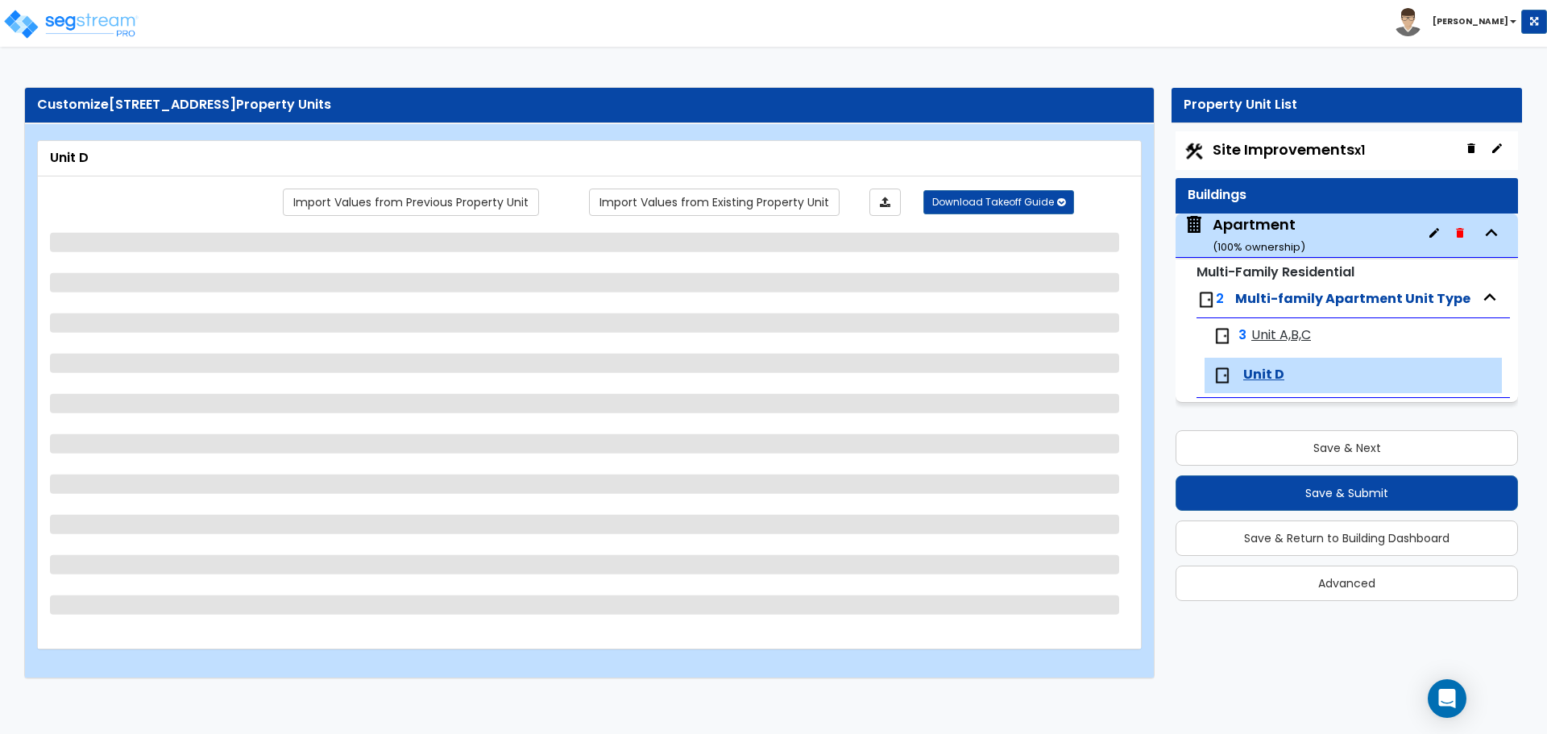
select select "2"
select select "6"
select select "5"
select select "4"
select select "1"
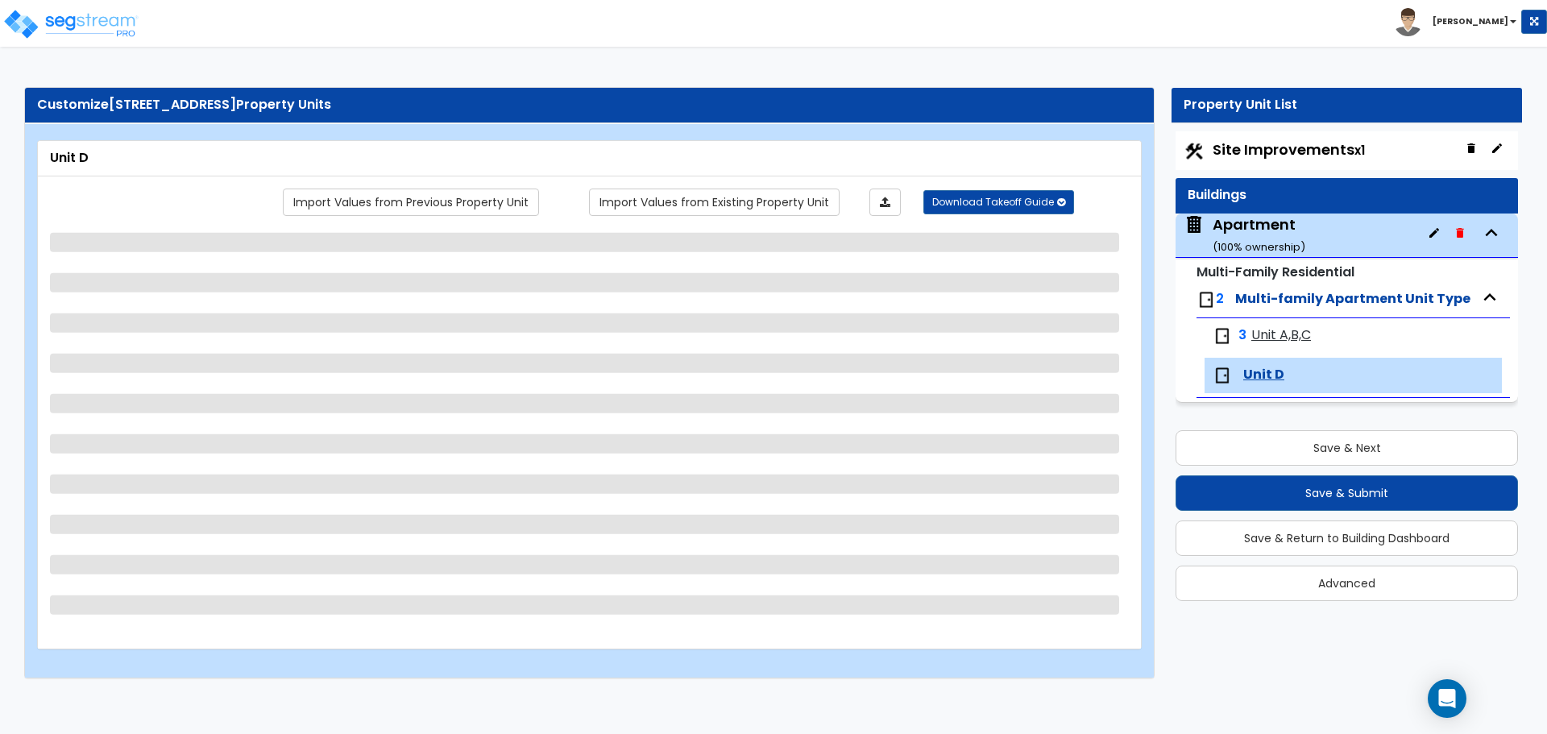
select select "1"
select select "2"
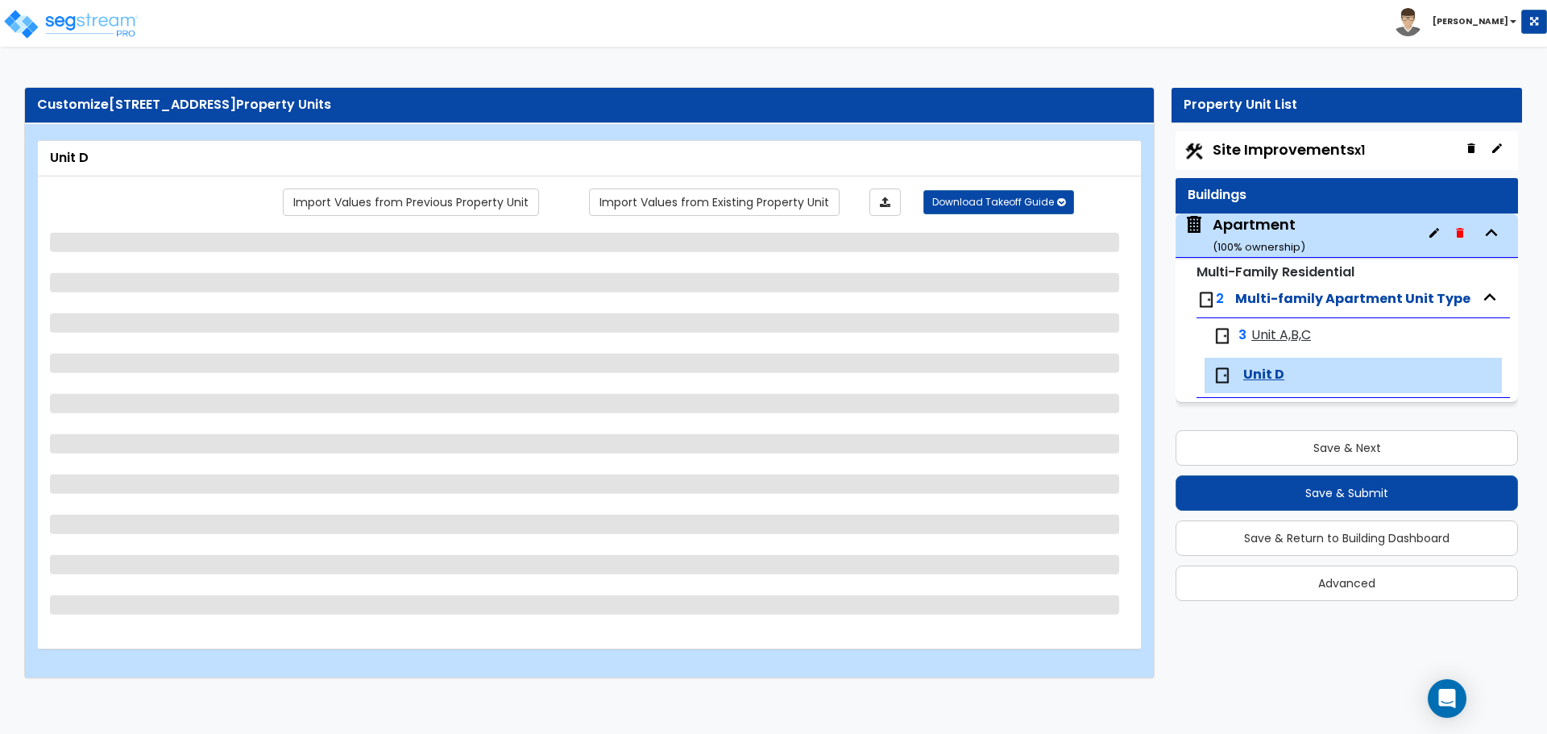
select select "2"
select select "3"
select select "5"
select select "1"
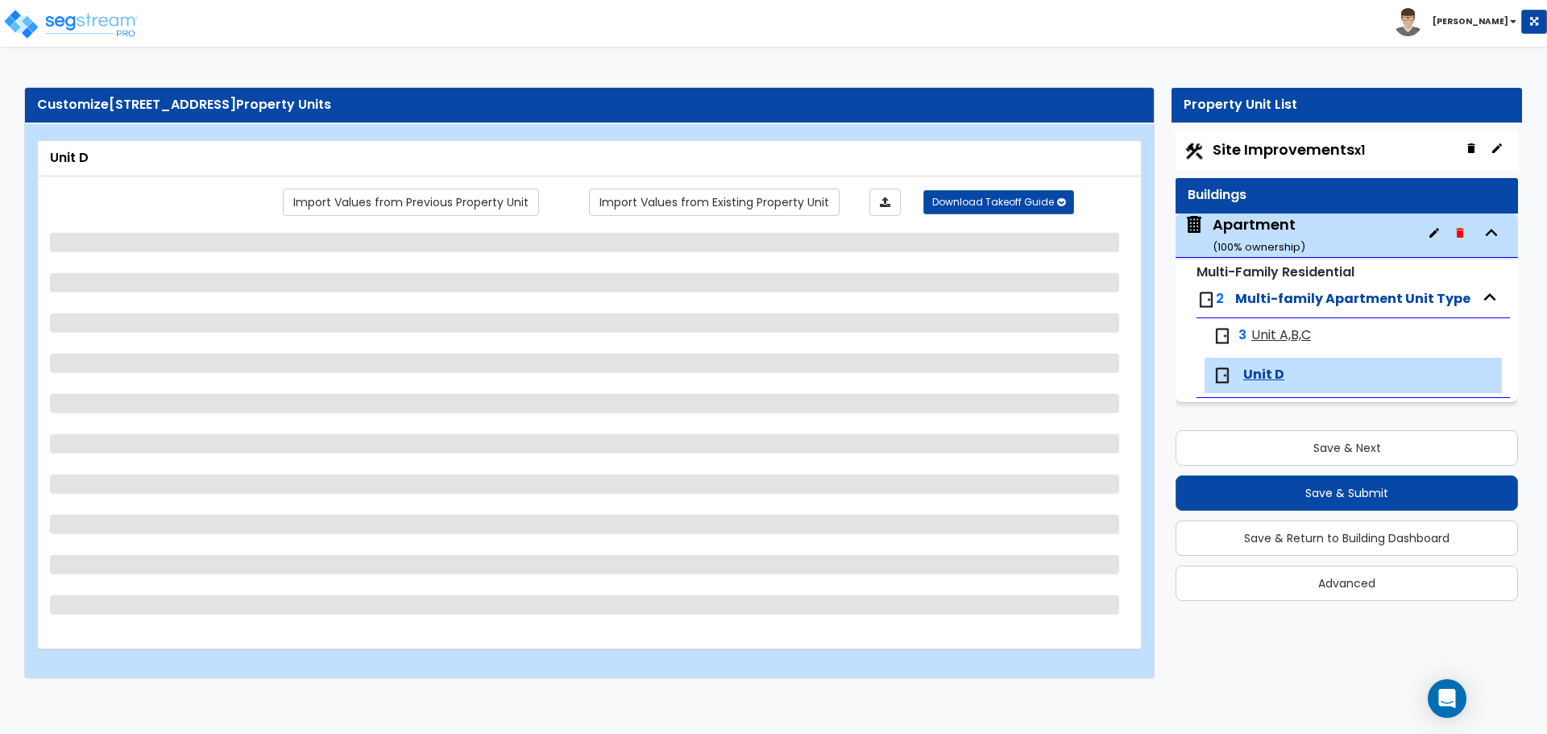
select select "2"
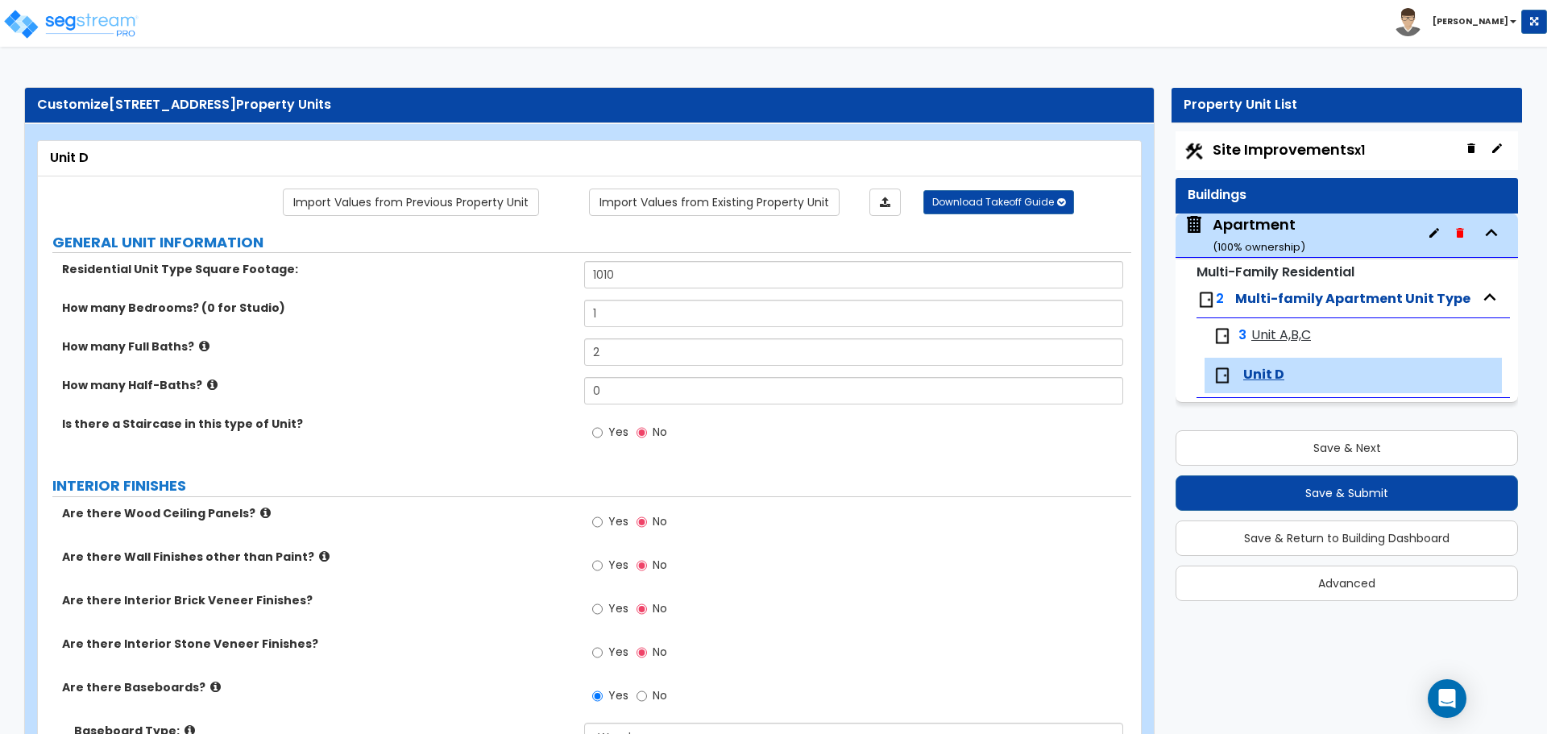
click at [1286, 333] on span "Unit A,B,C" at bounding box center [1281, 335] width 60 height 19
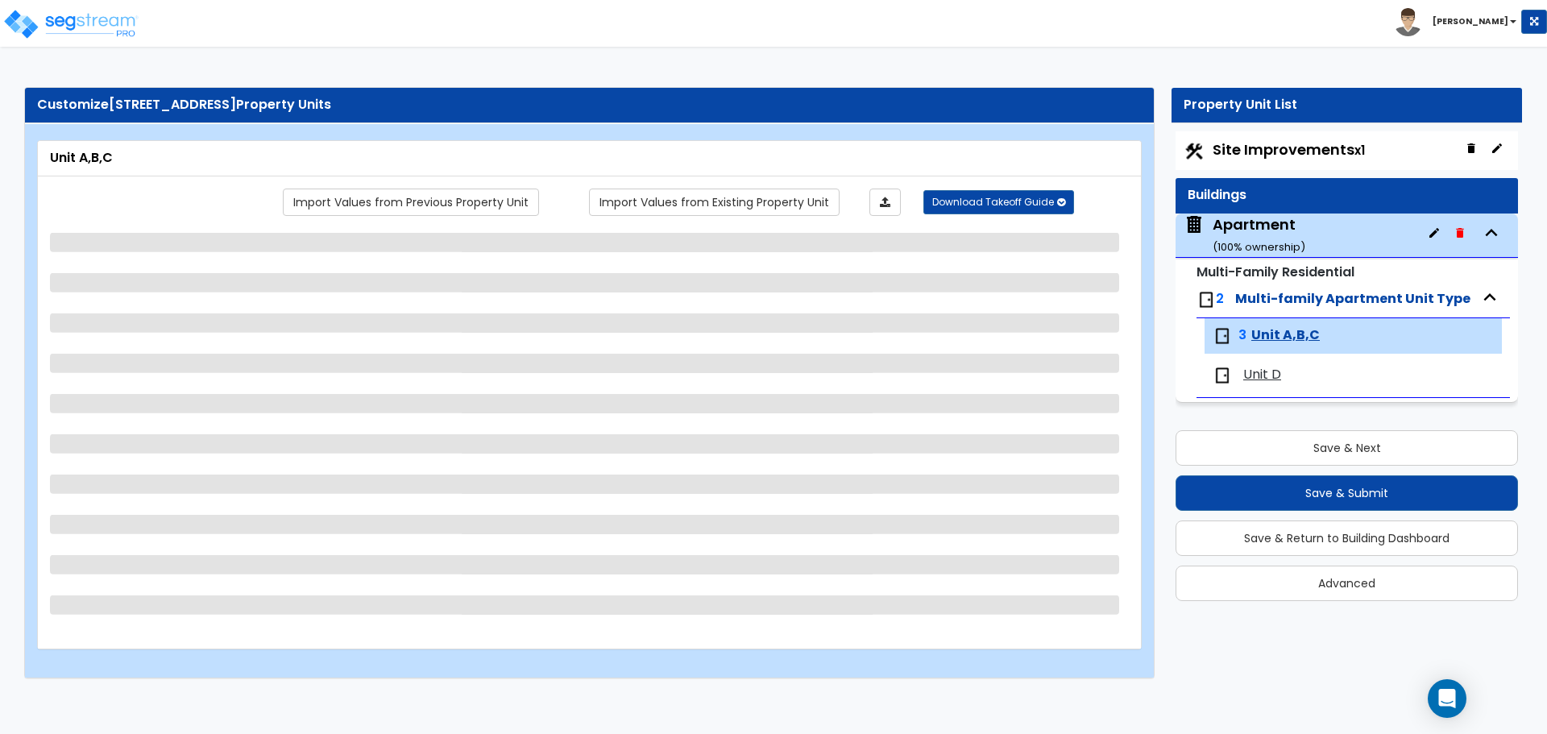
select select "1"
select select "2"
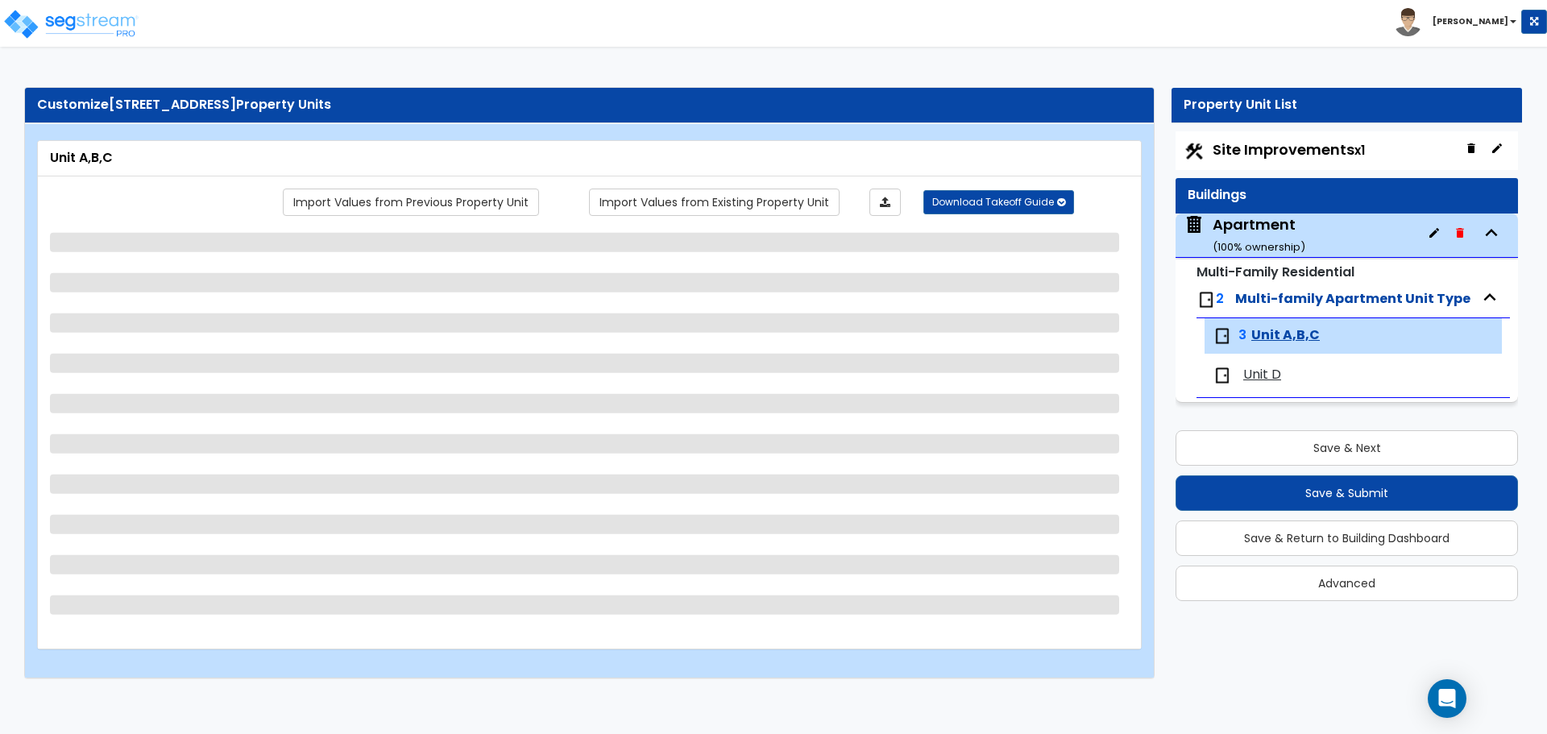
select select "3"
select select "2"
select select "1"
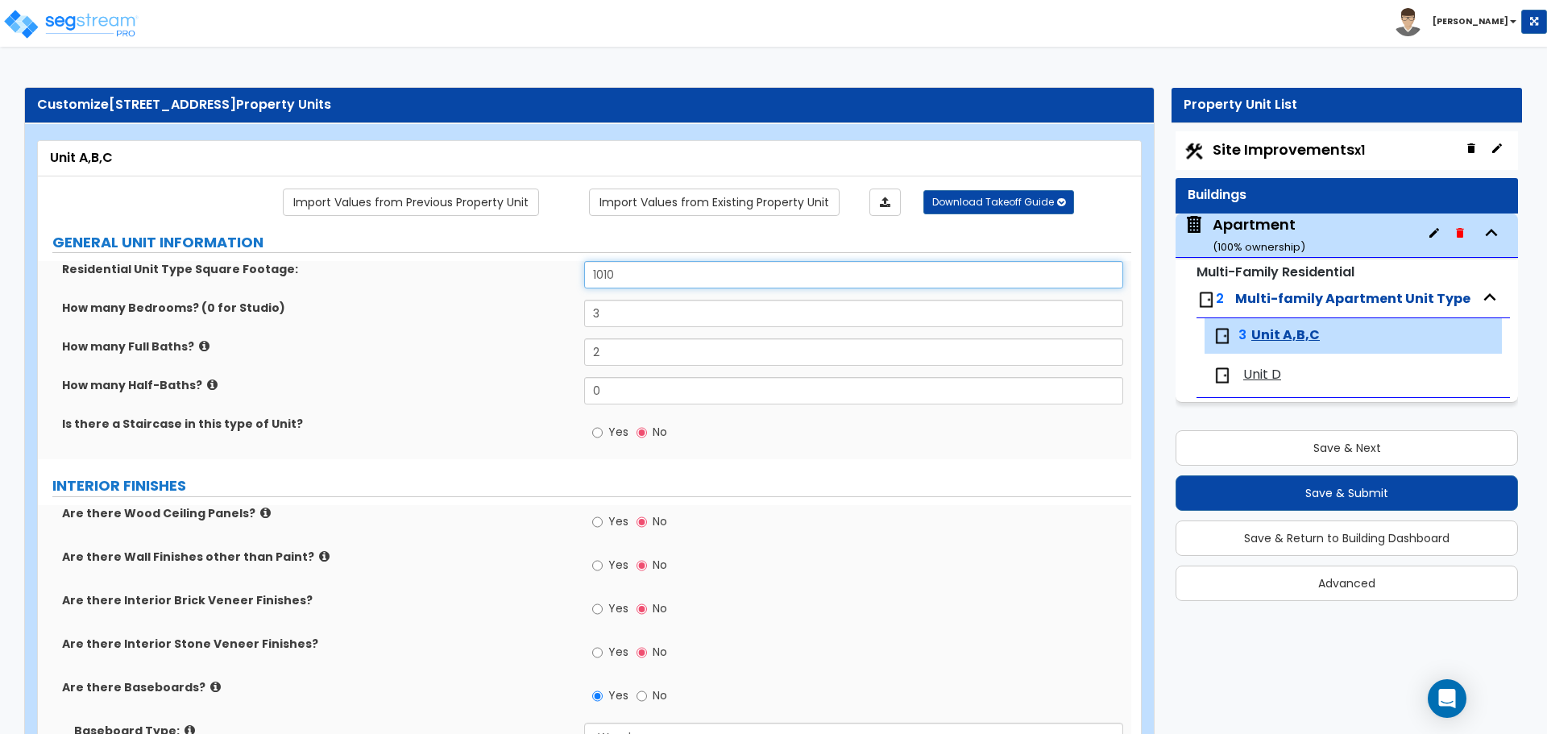
click at [638, 276] on input "1010" at bounding box center [853, 274] width 538 height 27
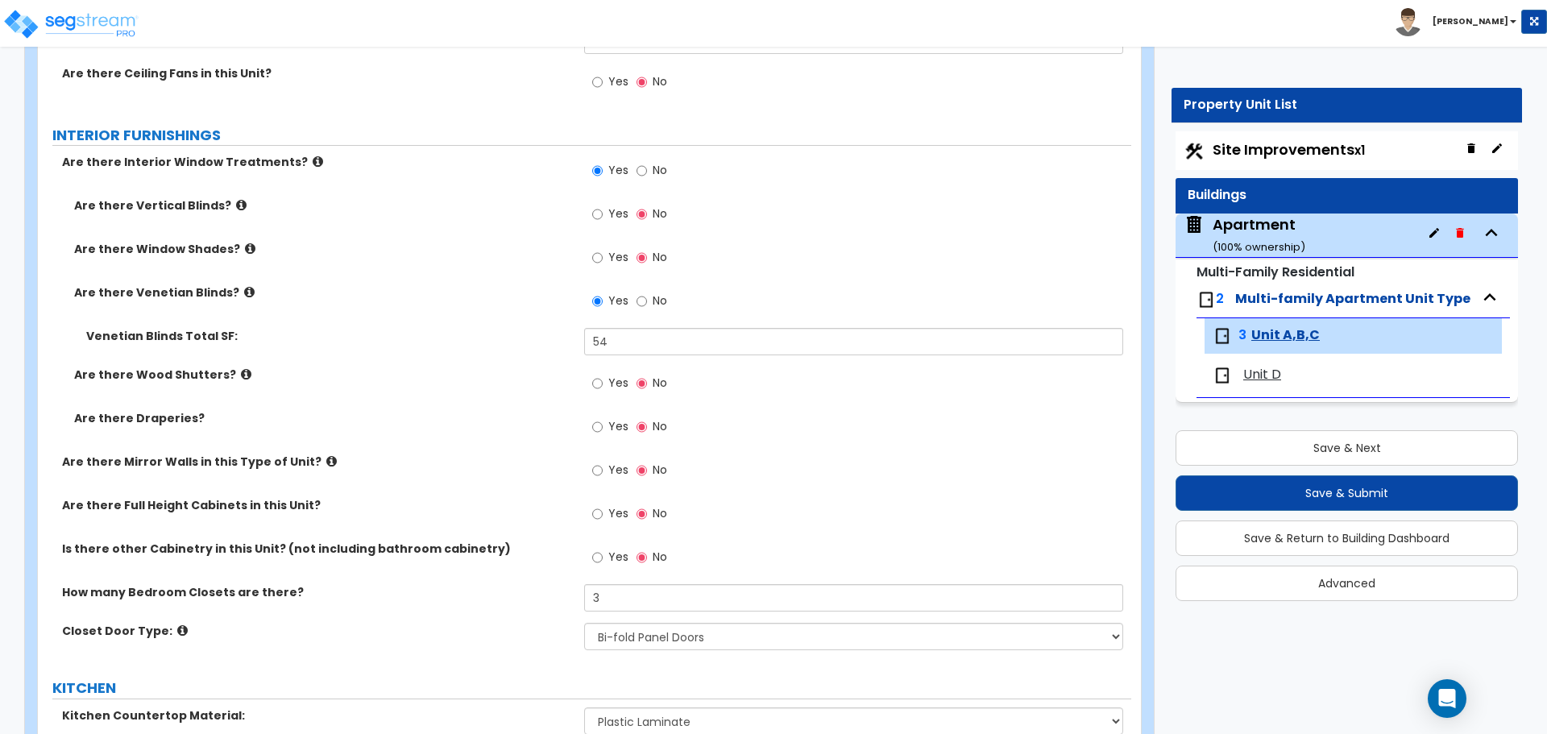
scroll to position [1853, 0]
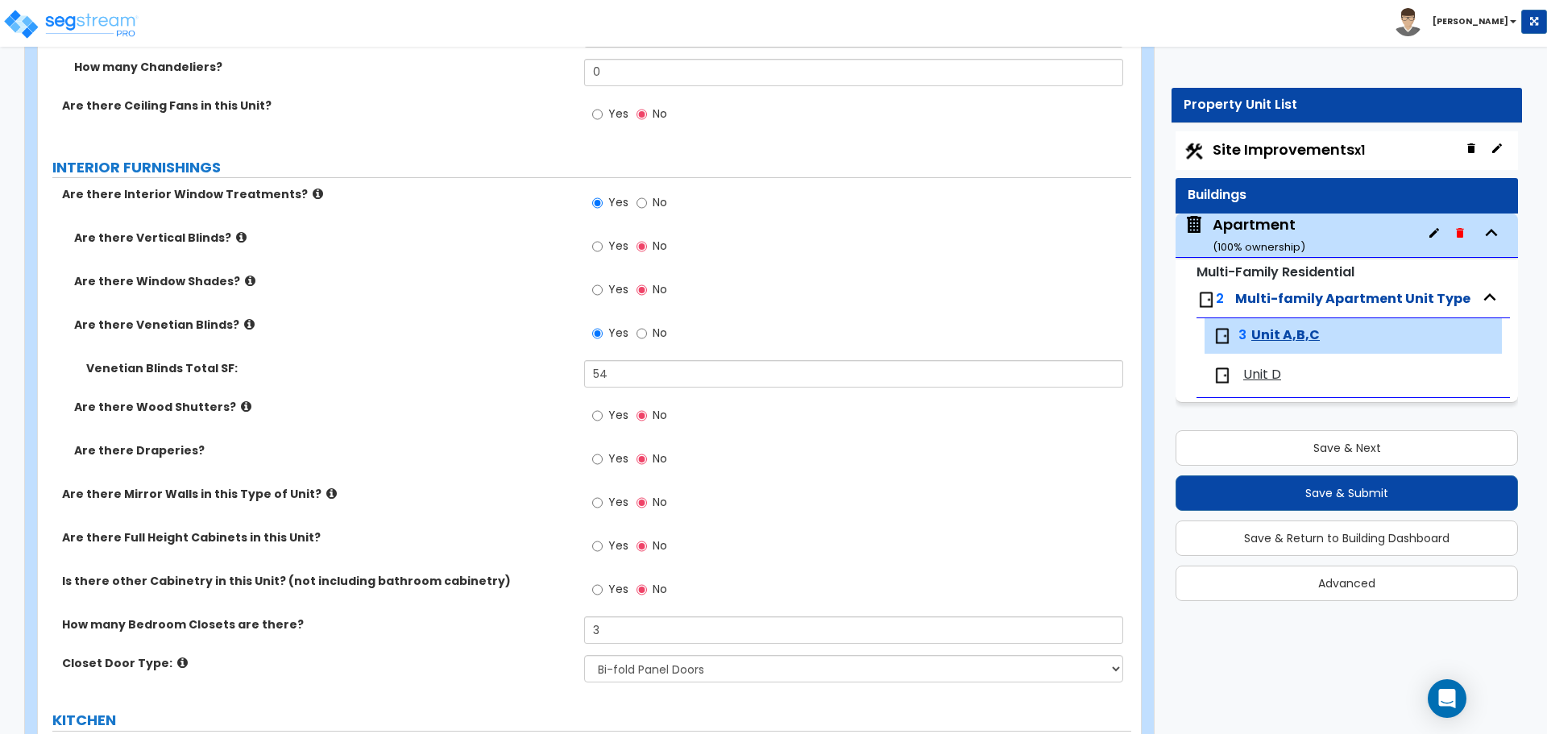
click at [605, 252] on label "Yes" at bounding box center [610, 247] width 36 height 27
click at [603, 252] on input "Yes" at bounding box center [597, 247] width 10 height 18
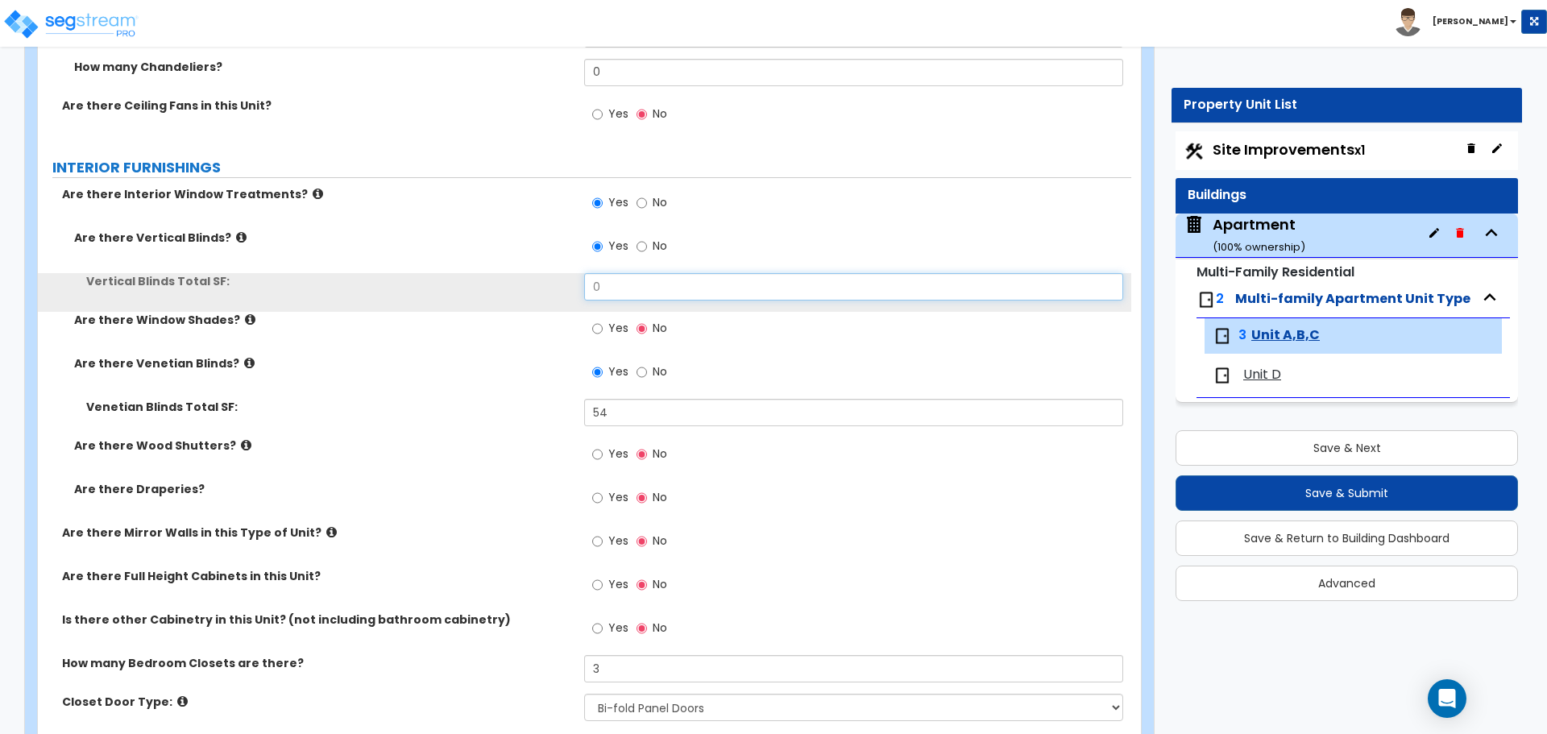
click at [630, 291] on input "0" at bounding box center [853, 286] width 538 height 27
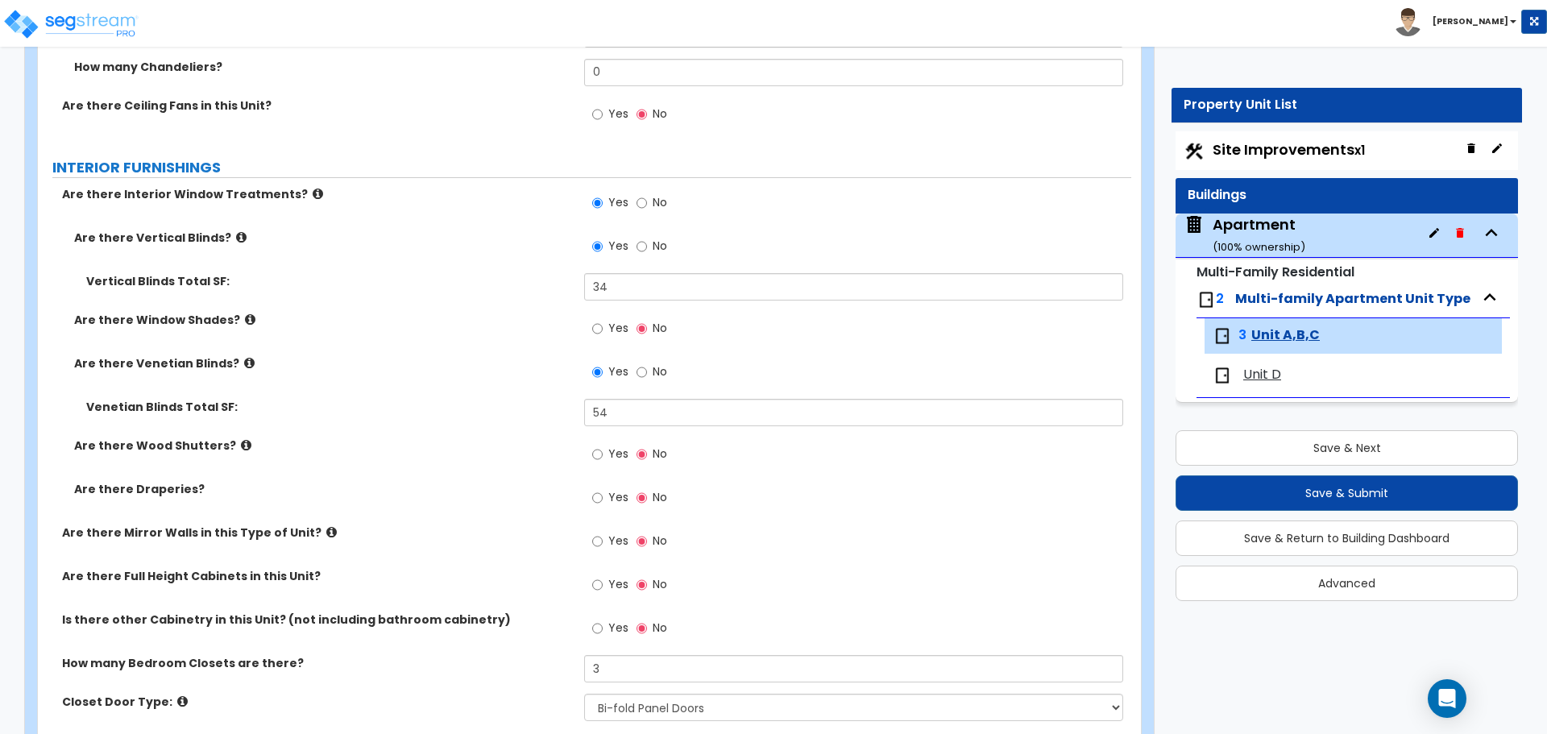
click at [559, 302] on div "Vertical Blinds Total SF: 34" at bounding box center [584, 292] width 1093 height 39
click at [628, 284] on input "34" at bounding box center [853, 286] width 538 height 27
click at [522, 298] on div "Vertical Blinds Total SF: 32" at bounding box center [584, 292] width 1093 height 39
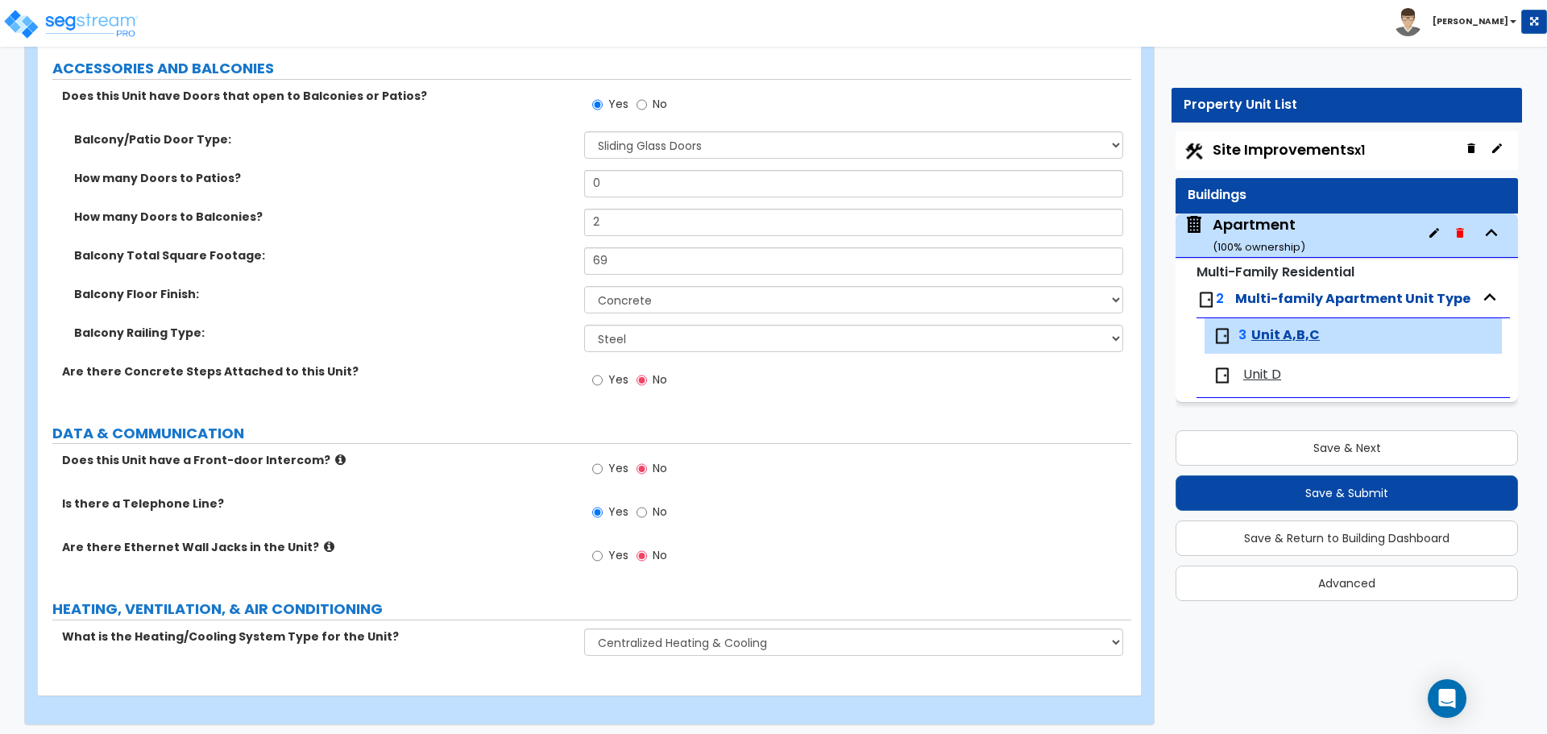
scroll to position [3633, 0]
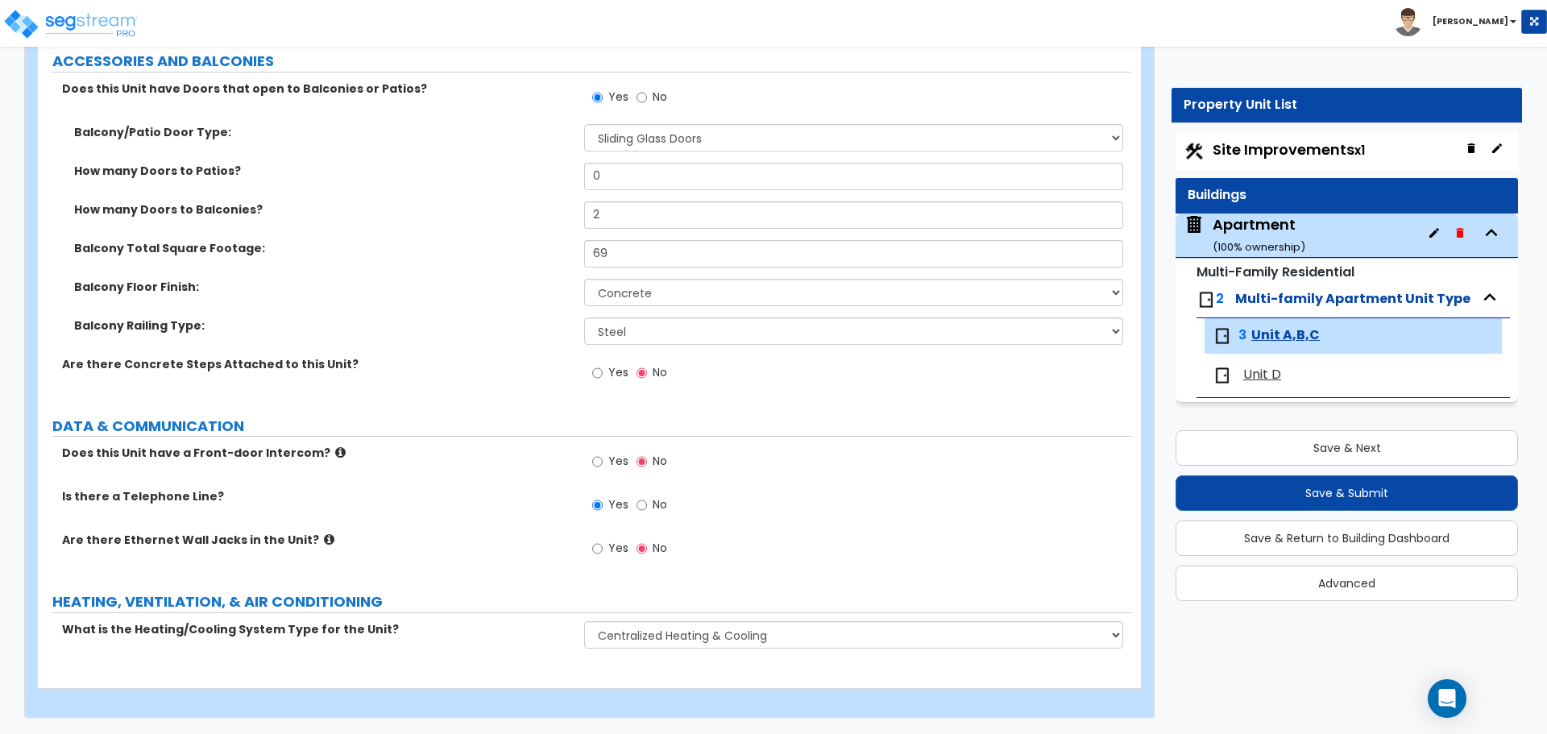
click at [1262, 371] on span "Unit D" at bounding box center [1262, 375] width 38 height 19
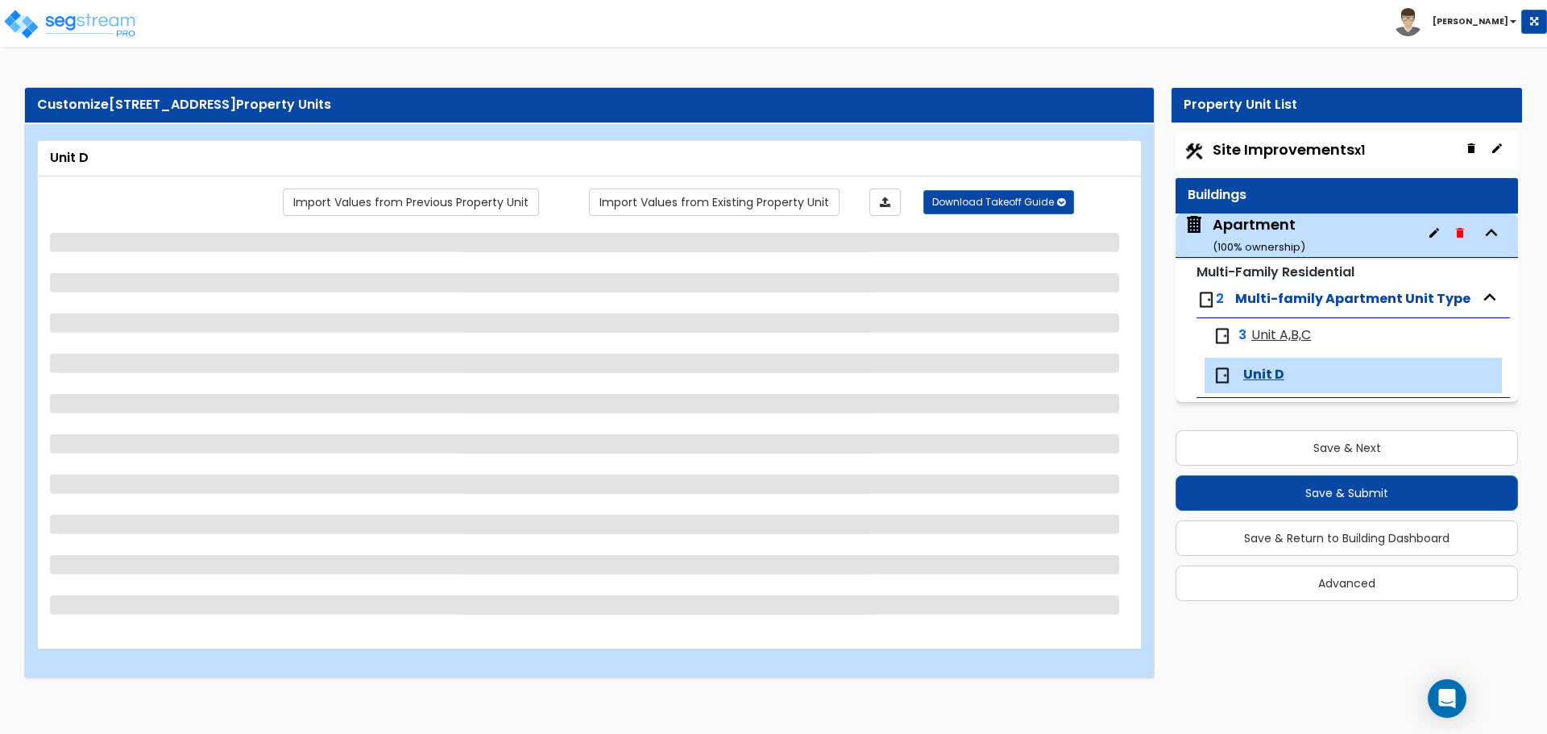
scroll to position [0, 0]
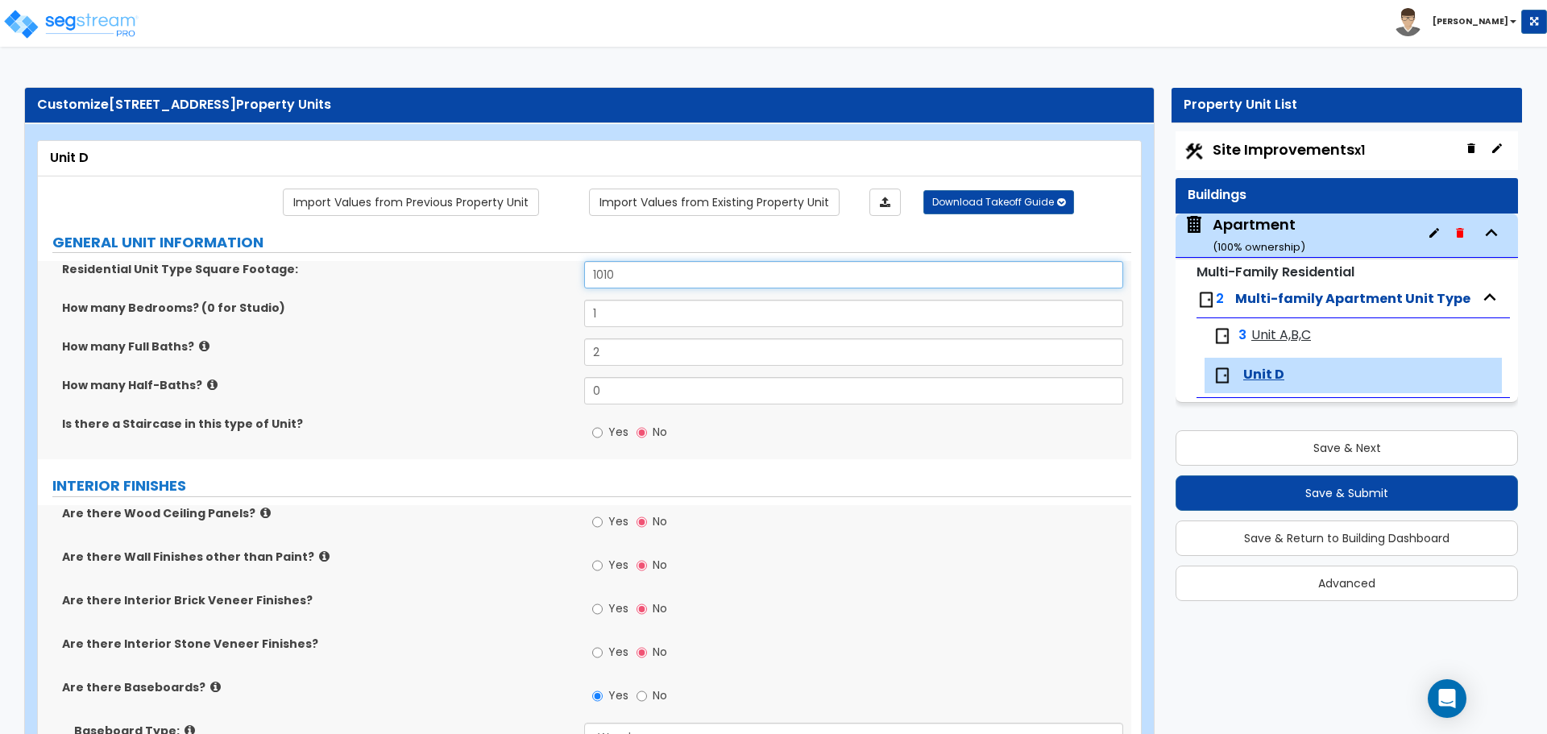
click at [629, 271] on input "1010" at bounding box center [853, 274] width 538 height 27
click at [524, 322] on div "How many Bedrooms? (0 for Studio) 1" at bounding box center [584, 319] width 1093 height 39
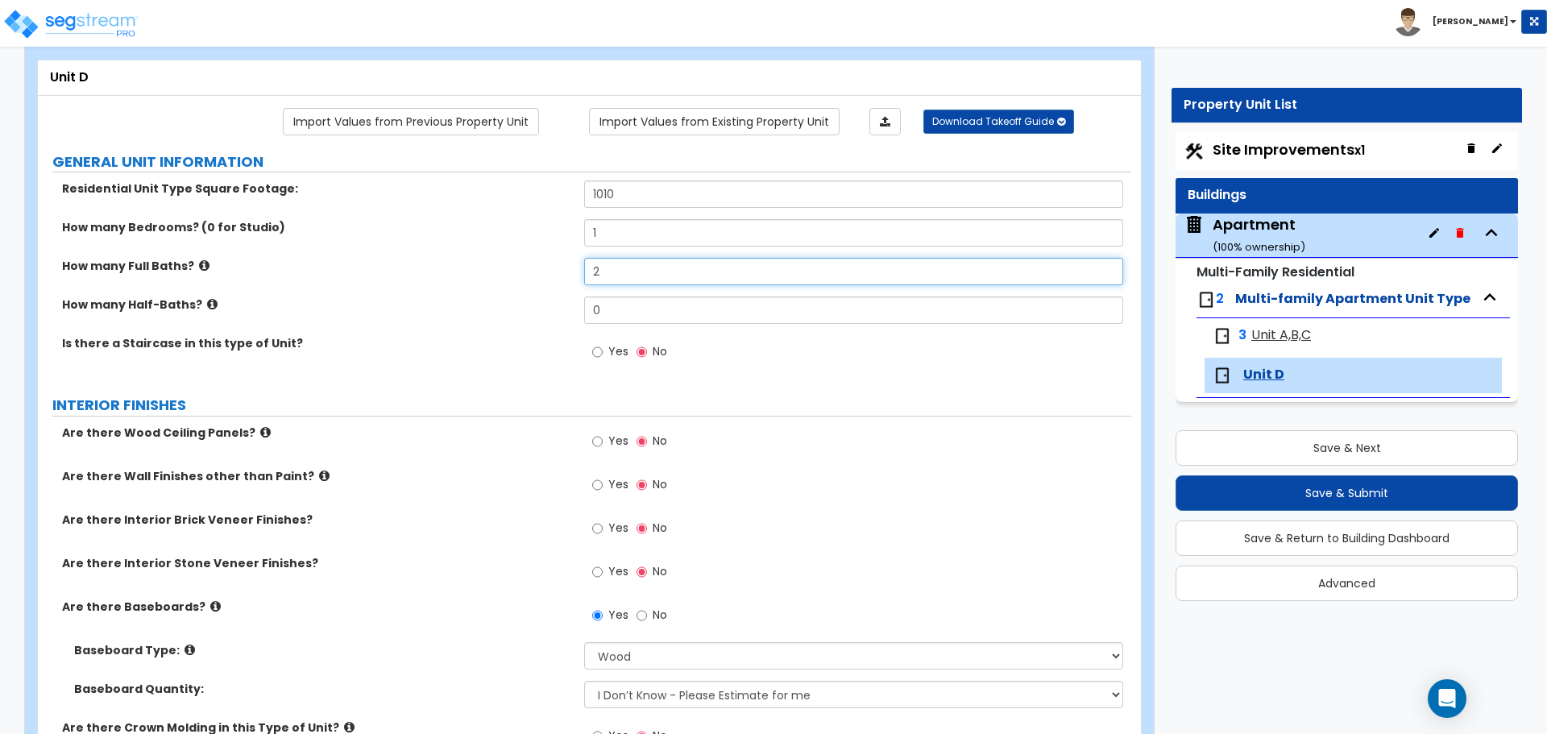
click at [623, 275] on input "2" at bounding box center [853, 271] width 538 height 27
click at [512, 274] on label "How many Full Baths?" at bounding box center [317, 266] width 510 height 16
click at [628, 208] on input "1010" at bounding box center [853, 193] width 538 height 27
click at [616, 232] on input "1" at bounding box center [853, 232] width 538 height 27
click at [523, 235] on label "How many Bedrooms? (0 for Studio)" at bounding box center [317, 227] width 510 height 16
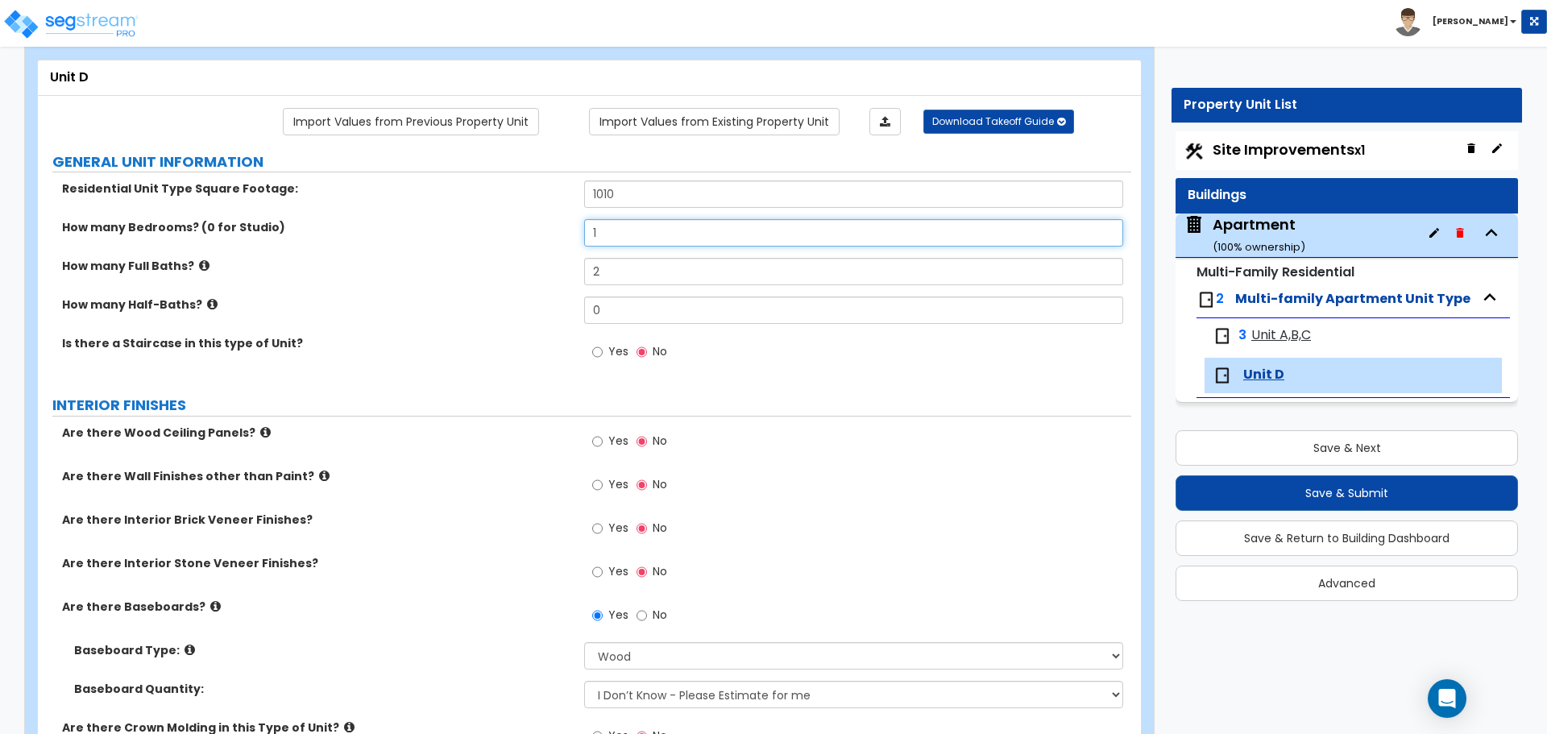
click at [612, 236] on input "1" at bounding box center [853, 232] width 538 height 27
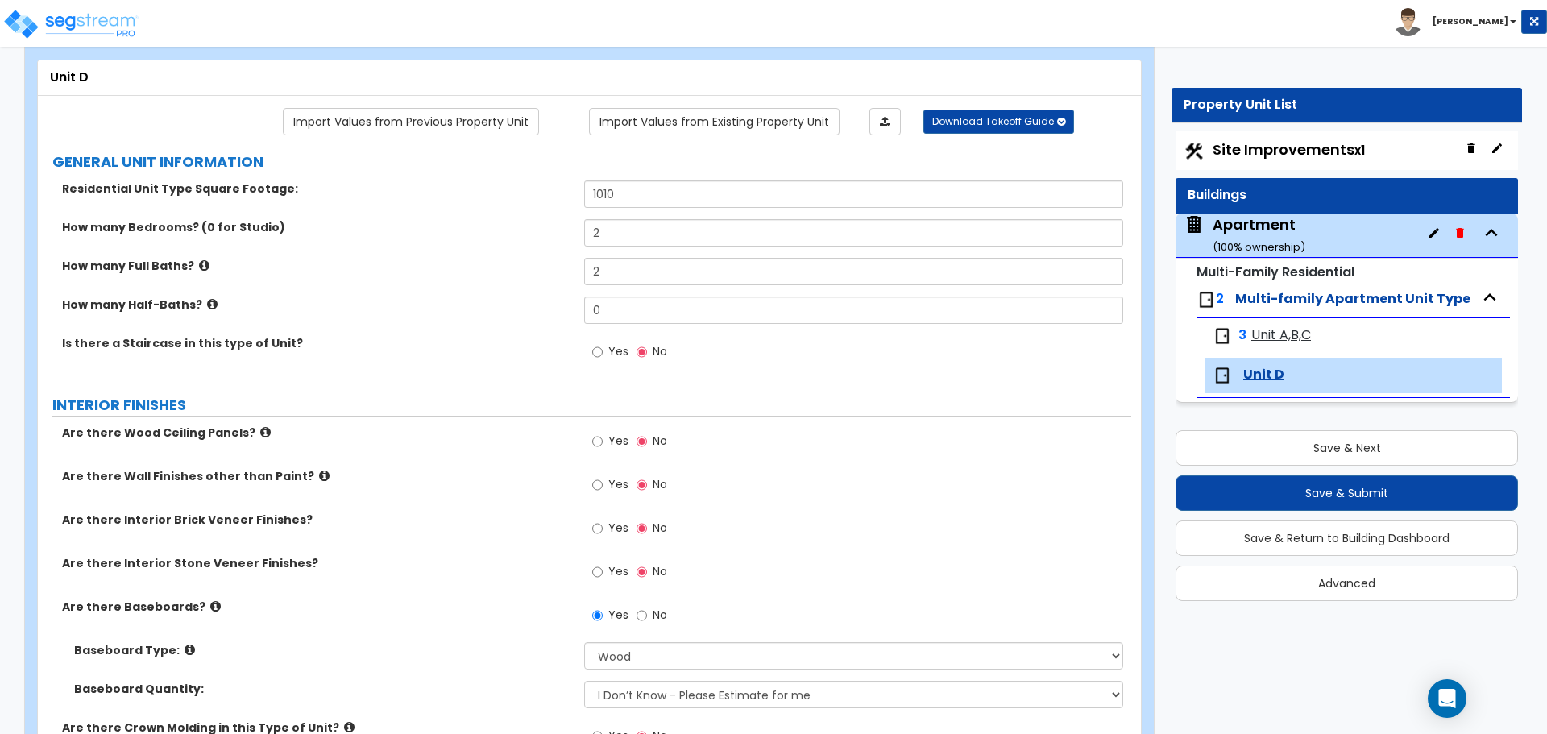
click at [542, 252] on div "How many Bedrooms? (0 for Studio) 2" at bounding box center [584, 238] width 1093 height 39
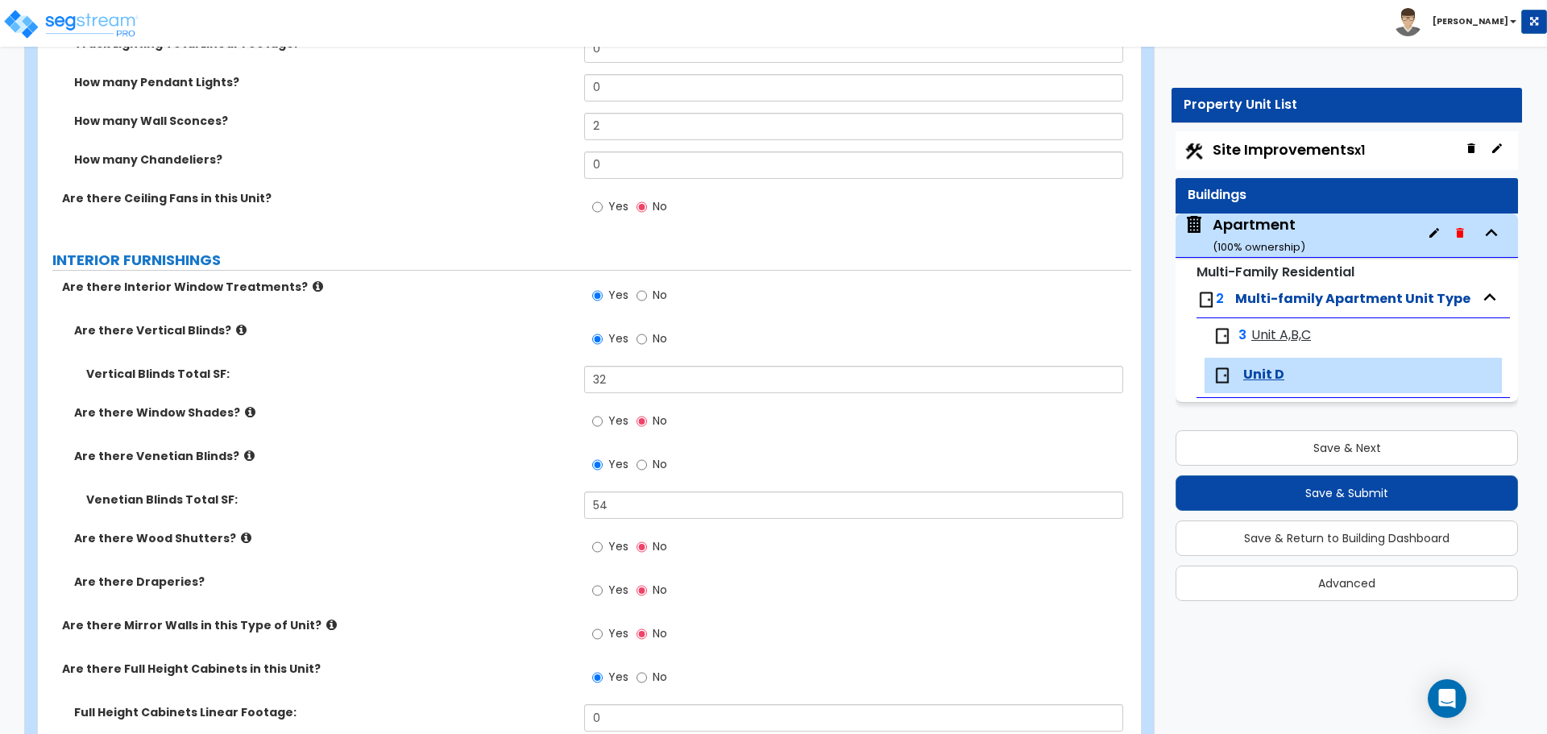
scroll to position [1853, 0]
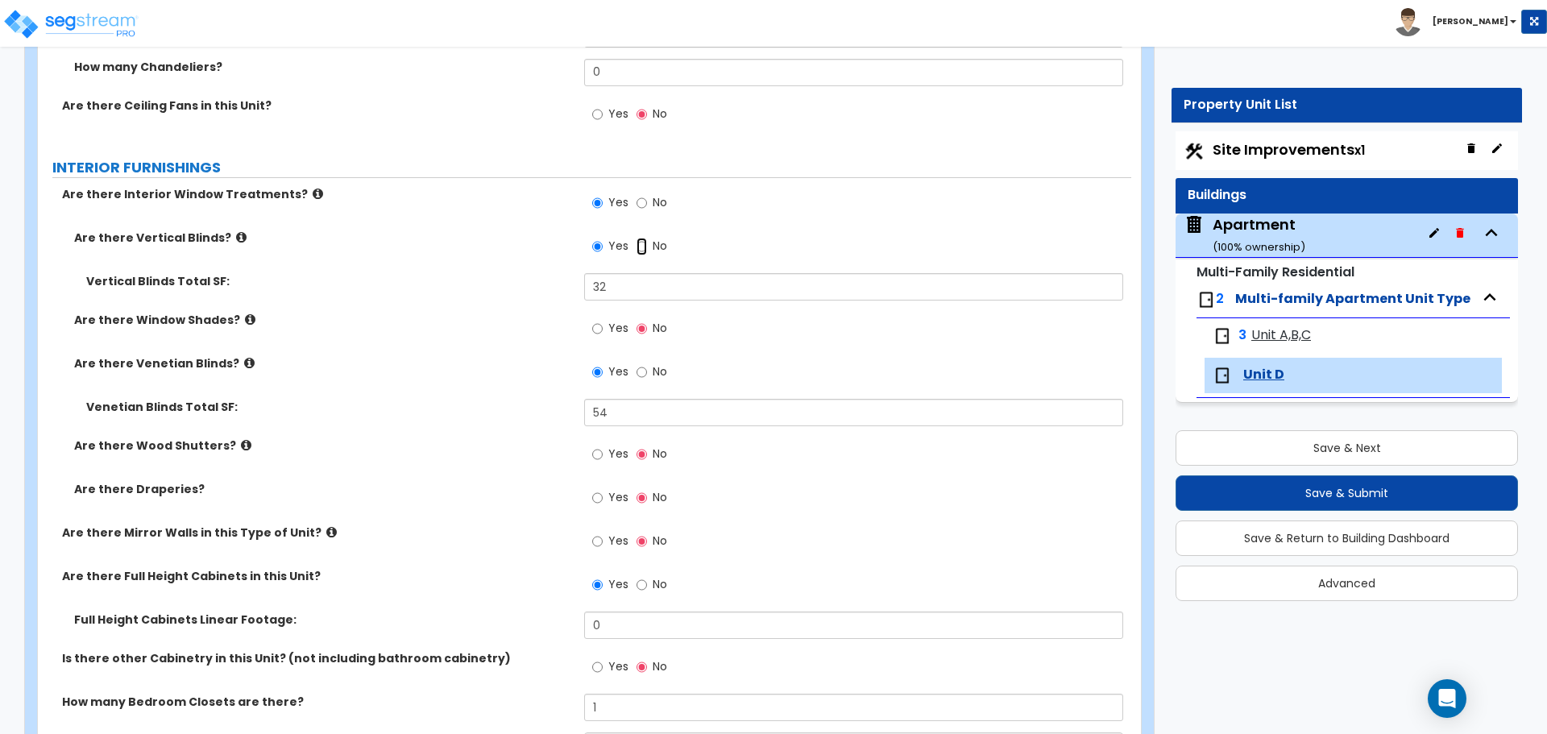
click at [642, 249] on input "No" at bounding box center [641, 247] width 10 height 18
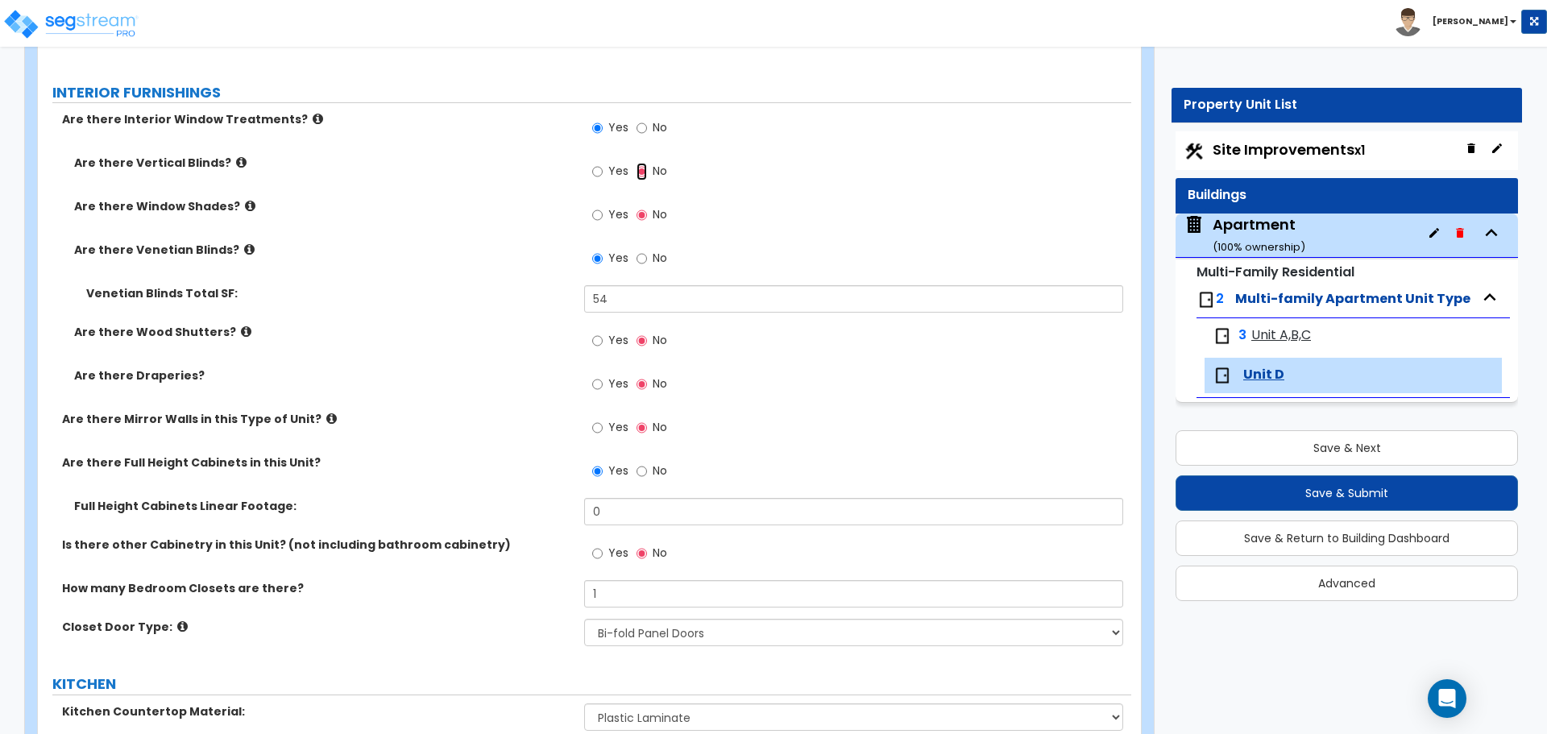
scroll to position [2095, 0]
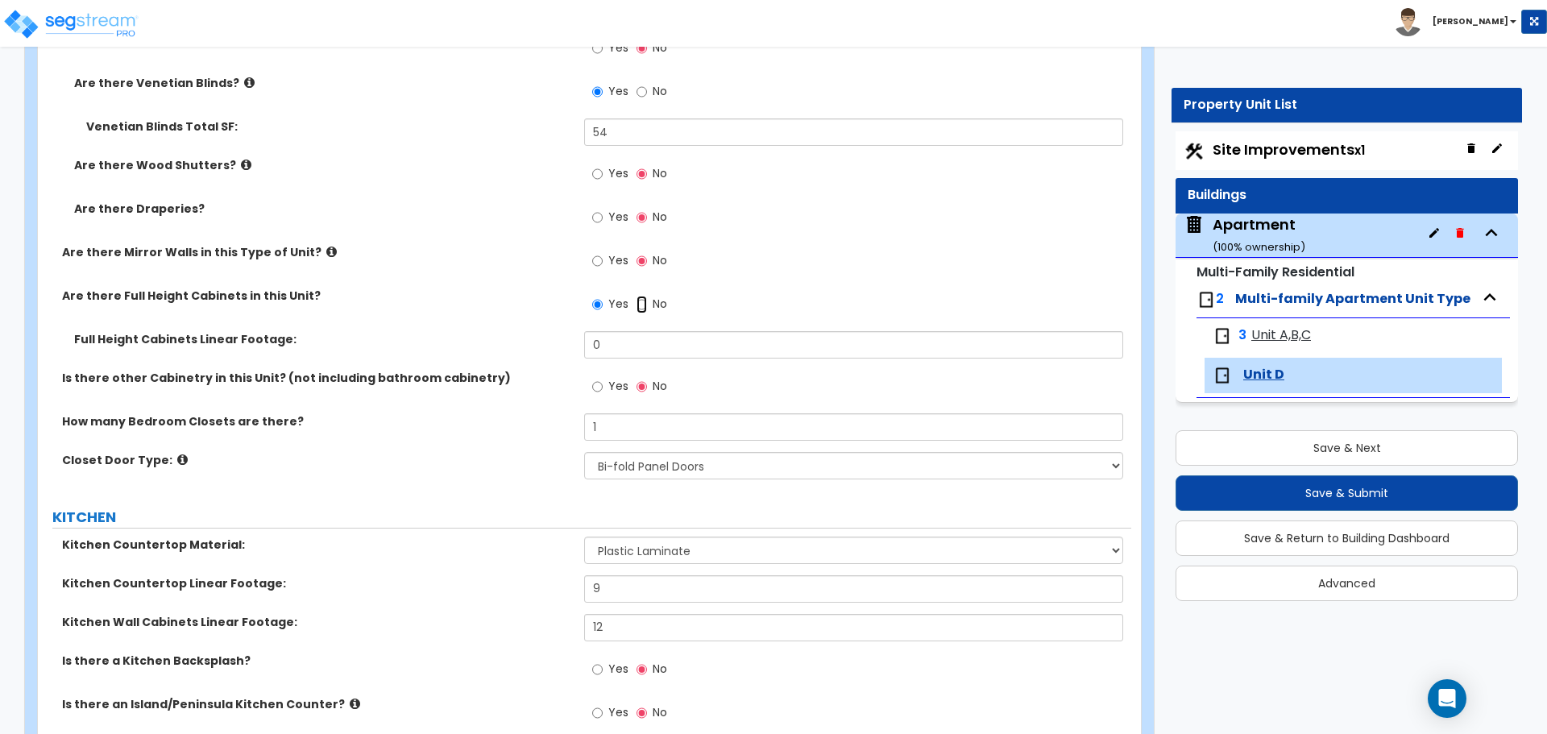
click at [640, 305] on input "No" at bounding box center [641, 305] width 10 height 18
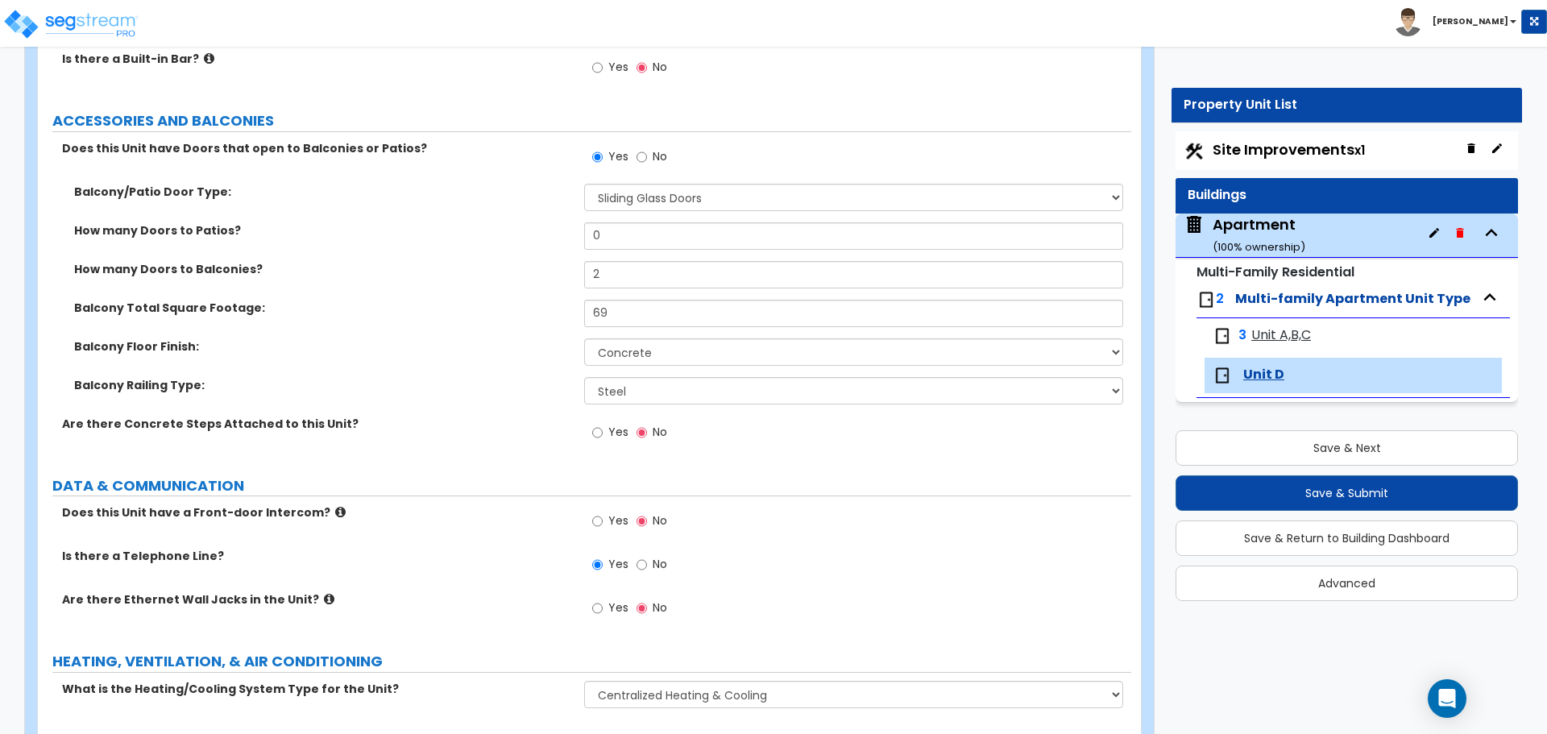
scroll to position [3594, 0]
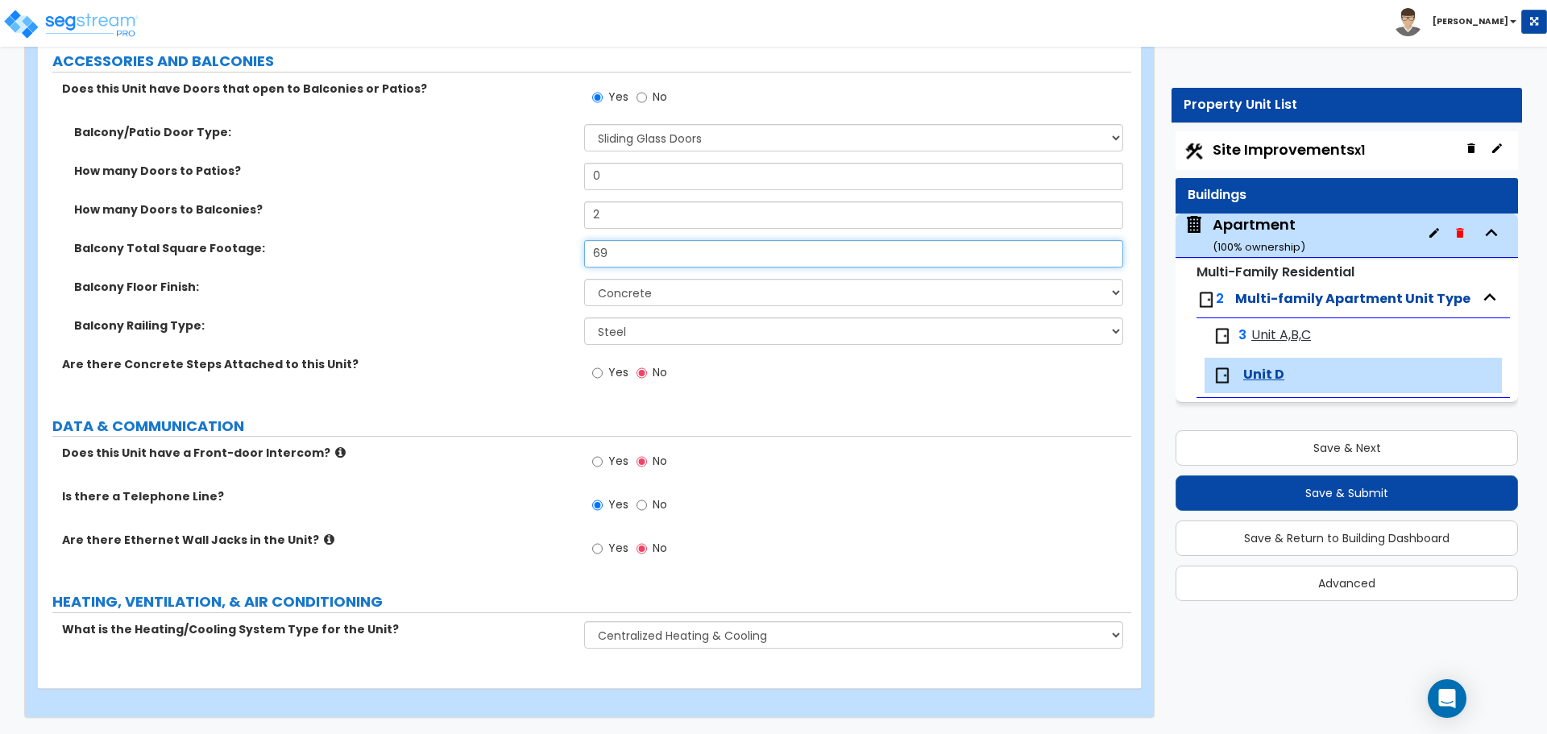
click at [639, 253] on input "69" at bounding box center [853, 253] width 538 height 27
click at [541, 242] on label "Balcony Total Square Footage:" at bounding box center [323, 248] width 498 height 16
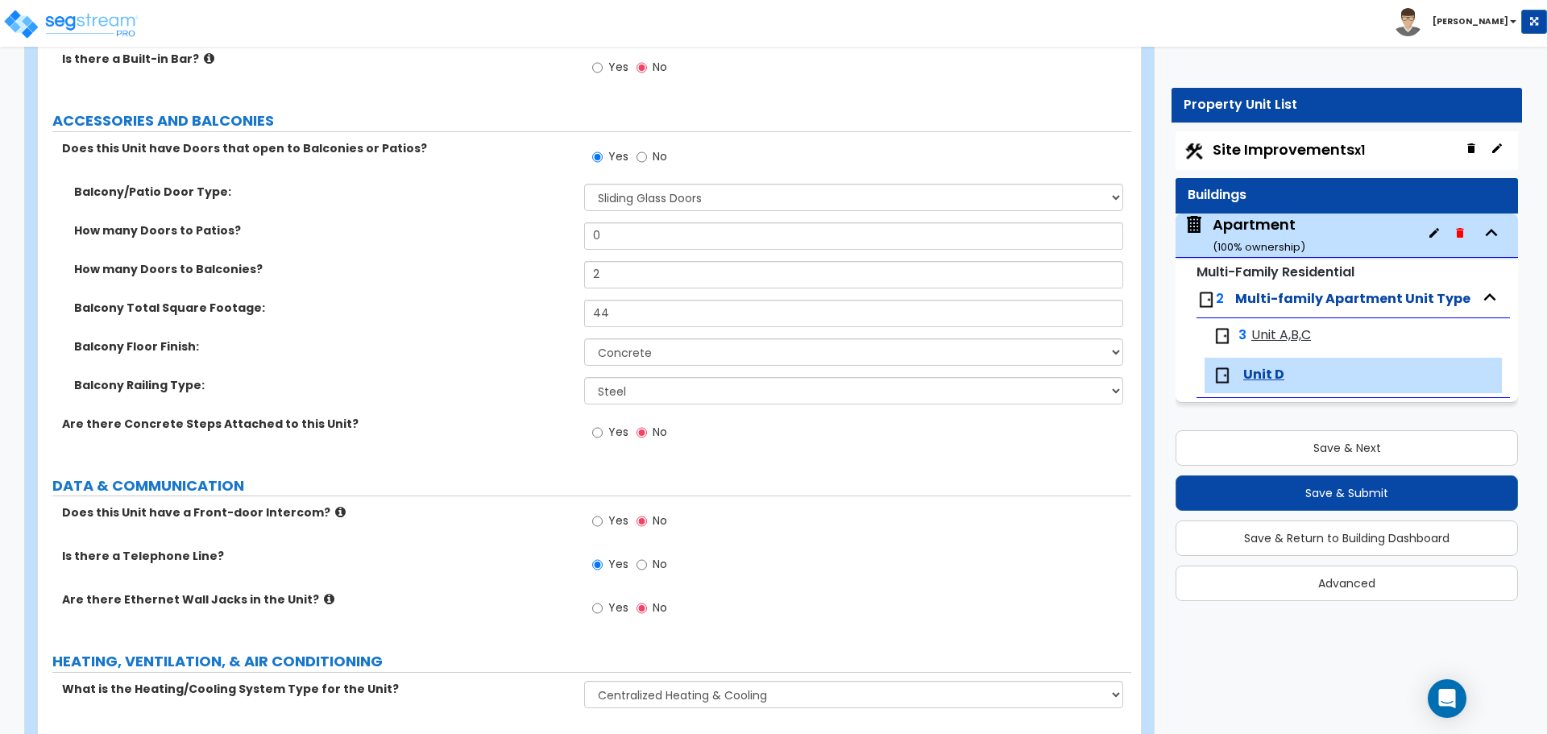
scroll to position [3433, 0]
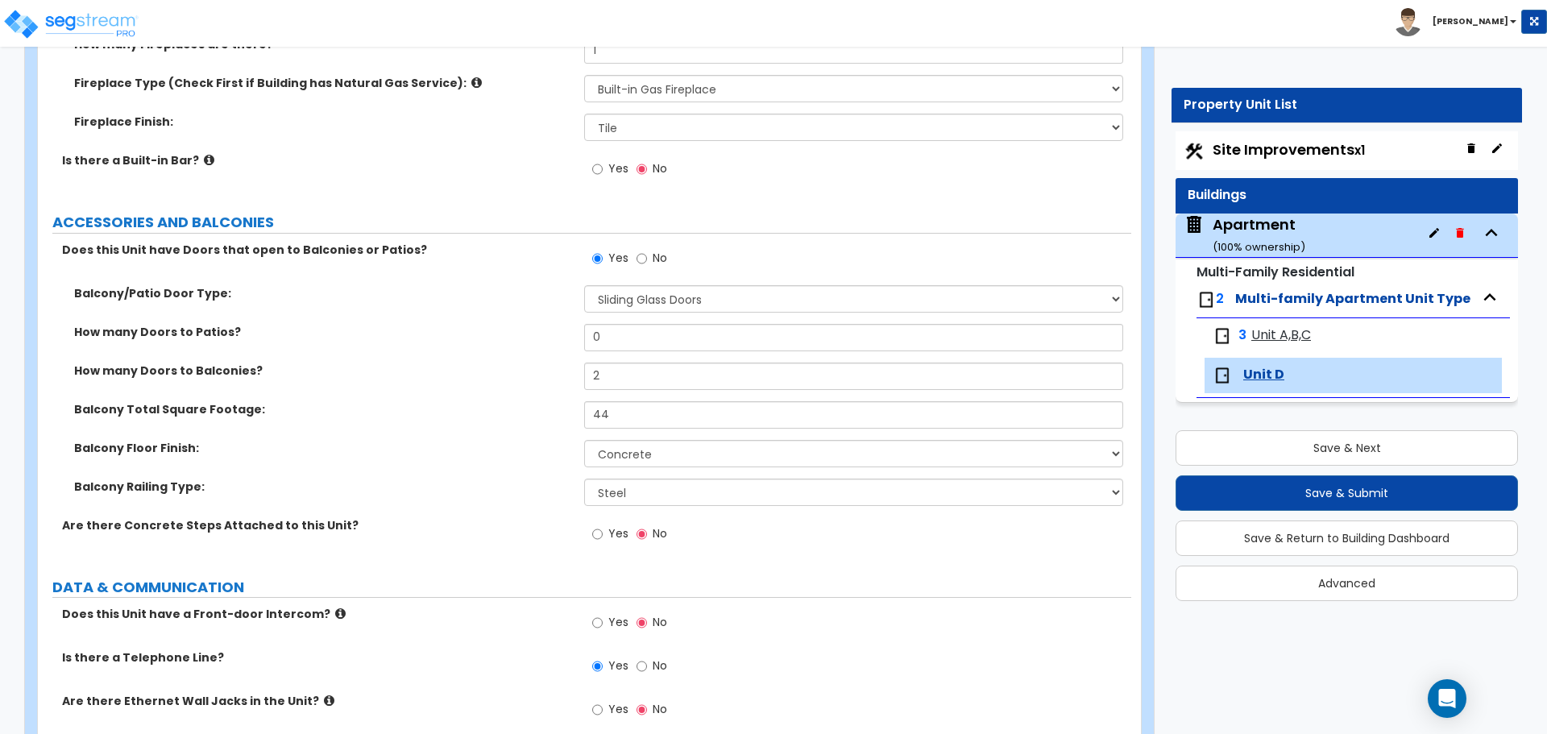
click at [1295, 342] on span "Unit A,B,C" at bounding box center [1281, 335] width 60 height 19
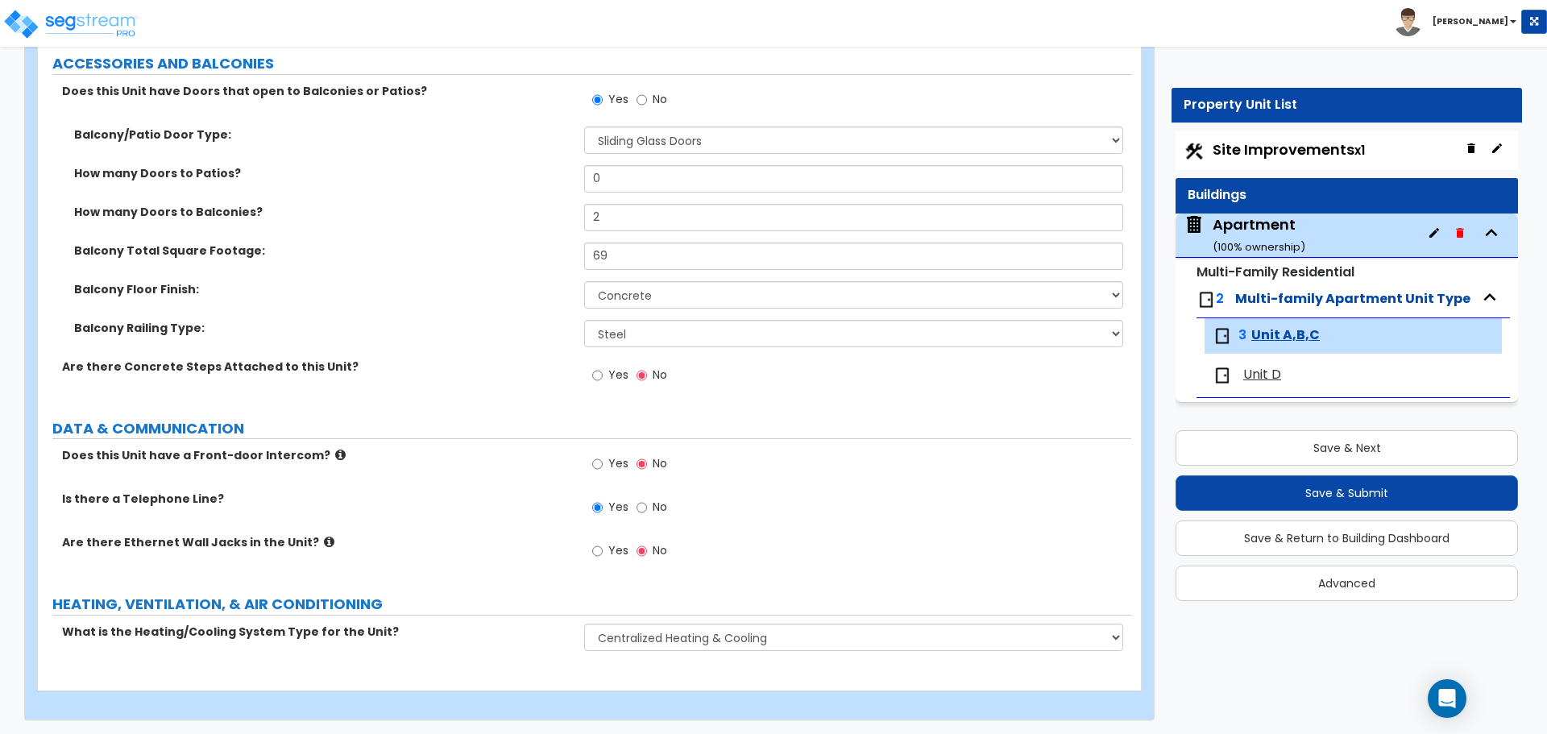
scroll to position [3633, 0]
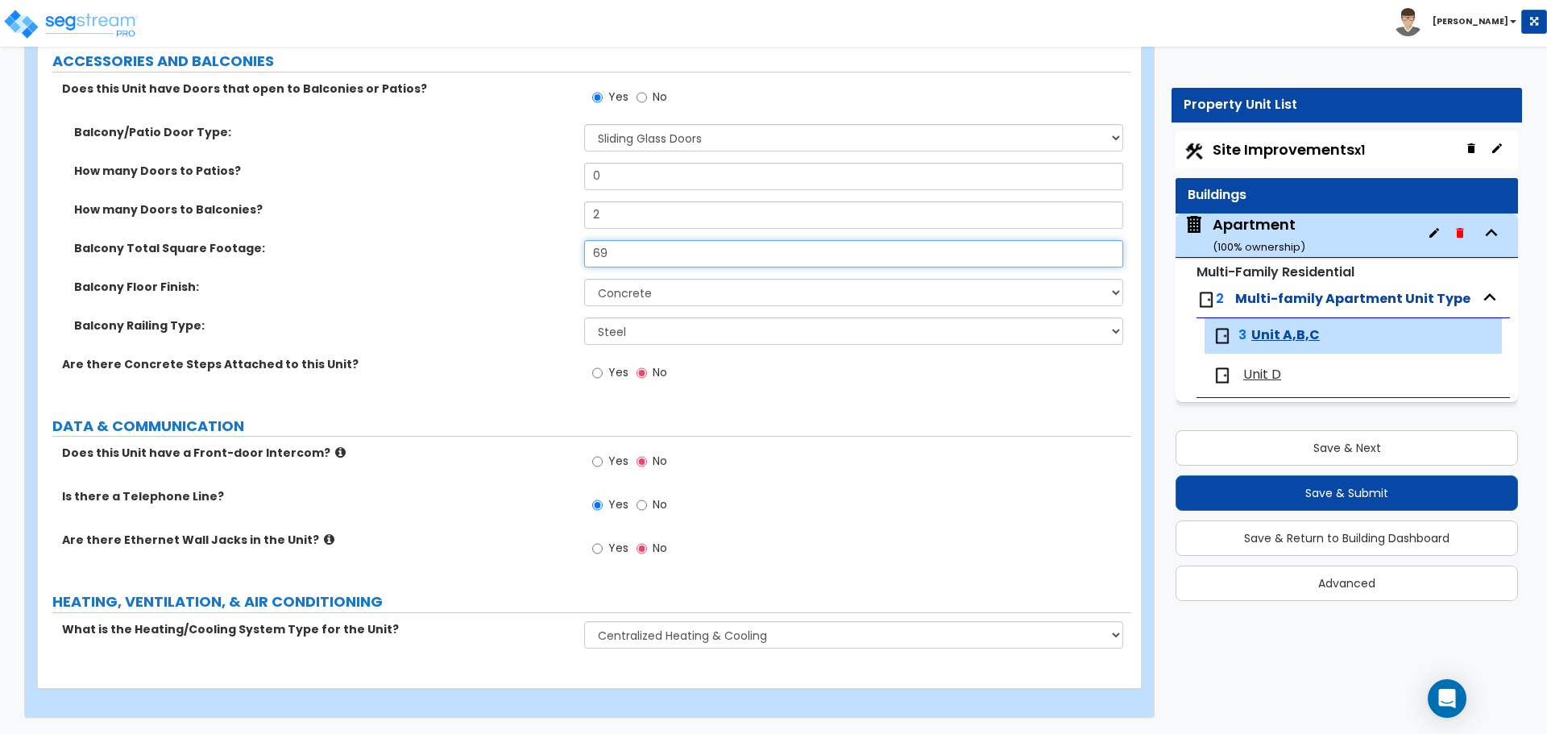
click at [638, 248] on input "69" at bounding box center [853, 253] width 538 height 27
click at [460, 275] on div "Balcony Total Square Footage: 44" at bounding box center [584, 259] width 1093 height 39
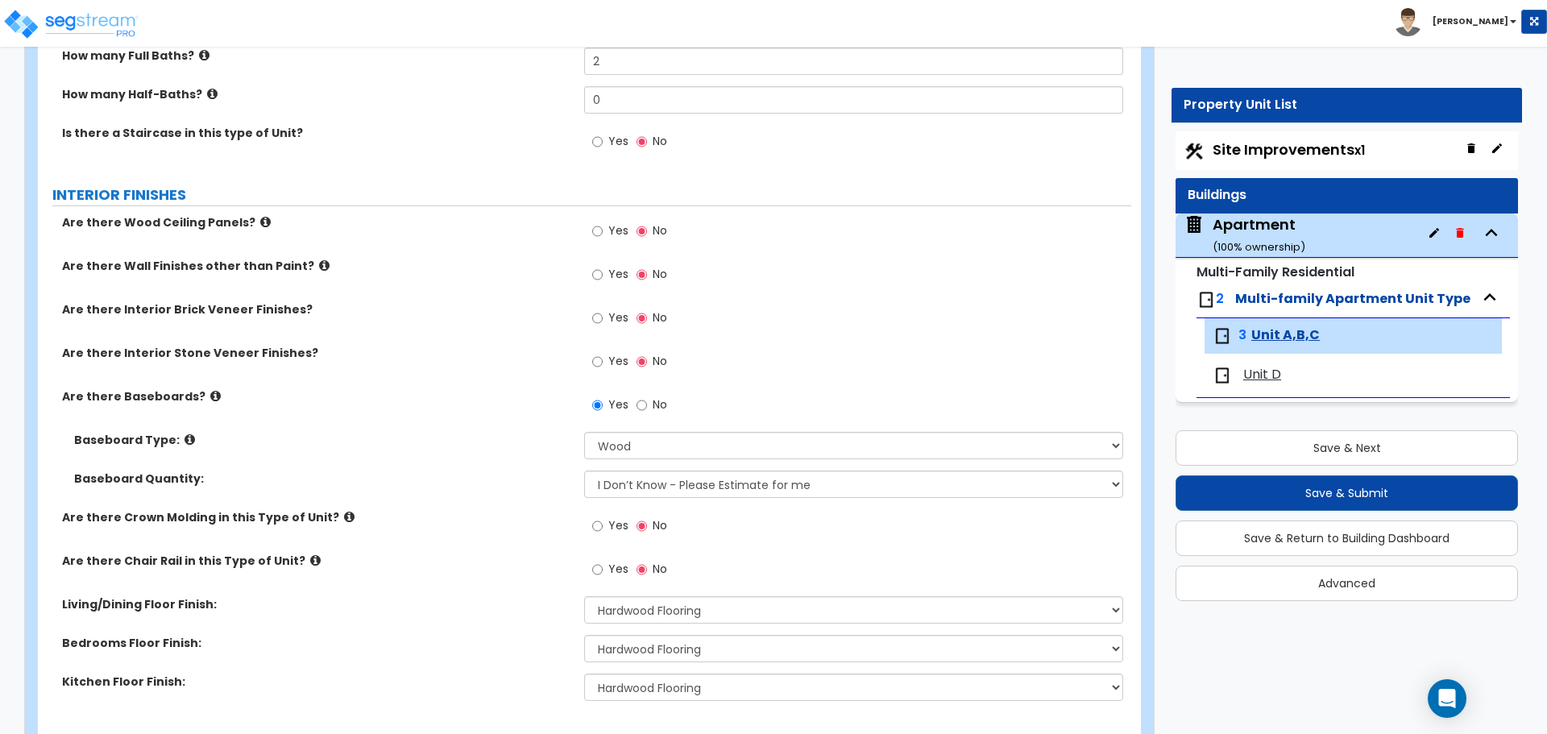
scroll to position [0, 0]
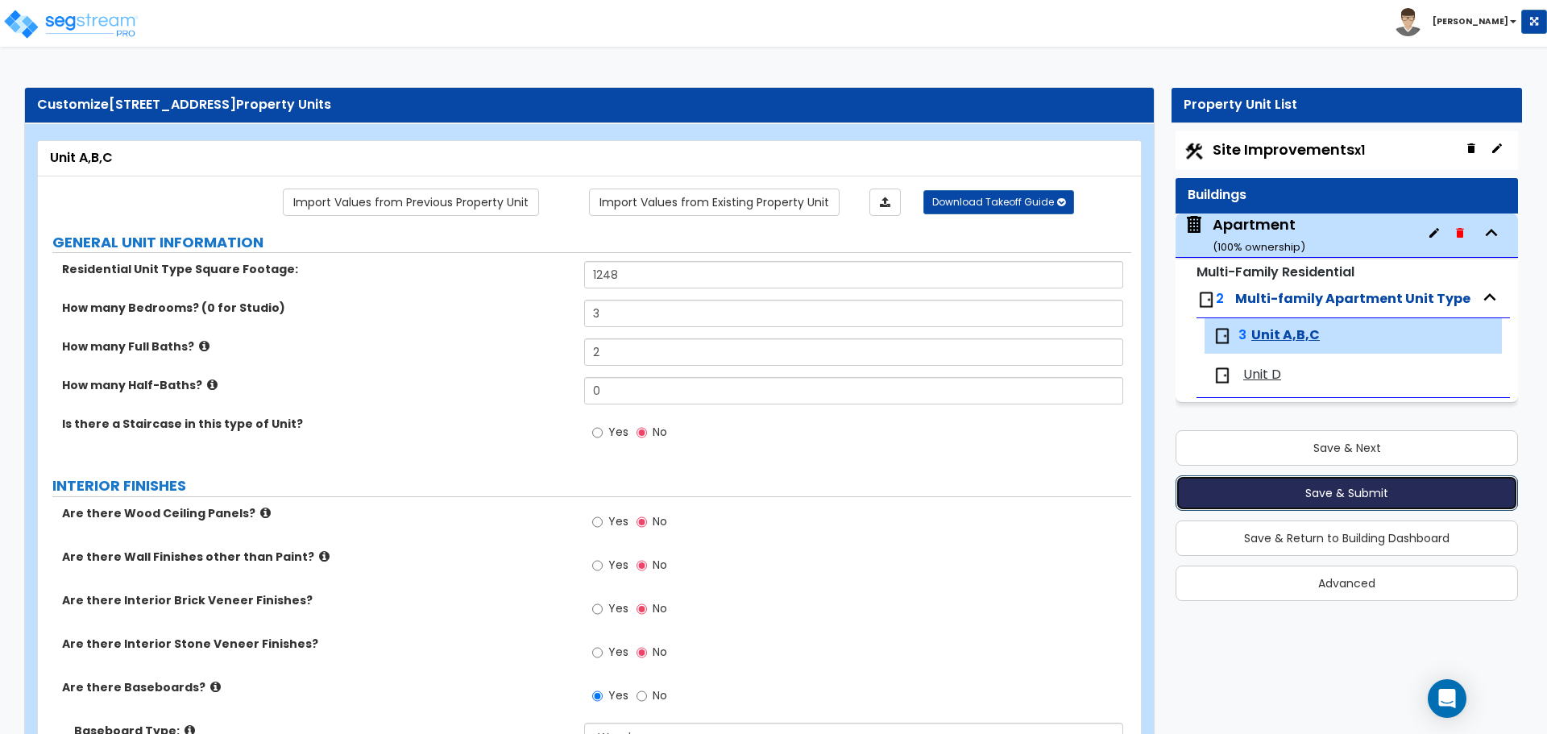
click at [1378, 493] on button "Save & Submit" at bounding box center [1346, 492] width 342 height 35
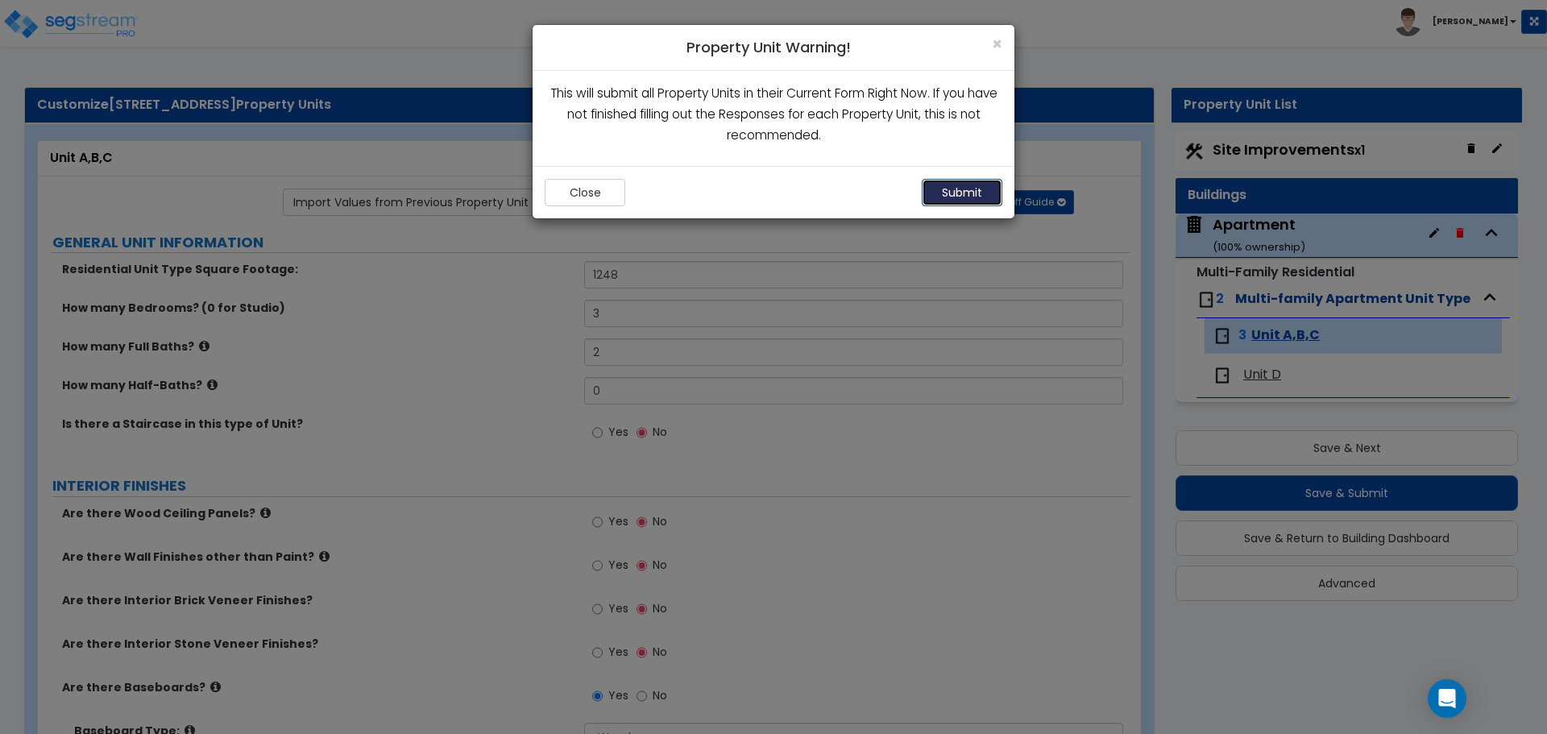
click at [968, 191] on button "Submit" at bounding box center [962, 192] width 81 height 27
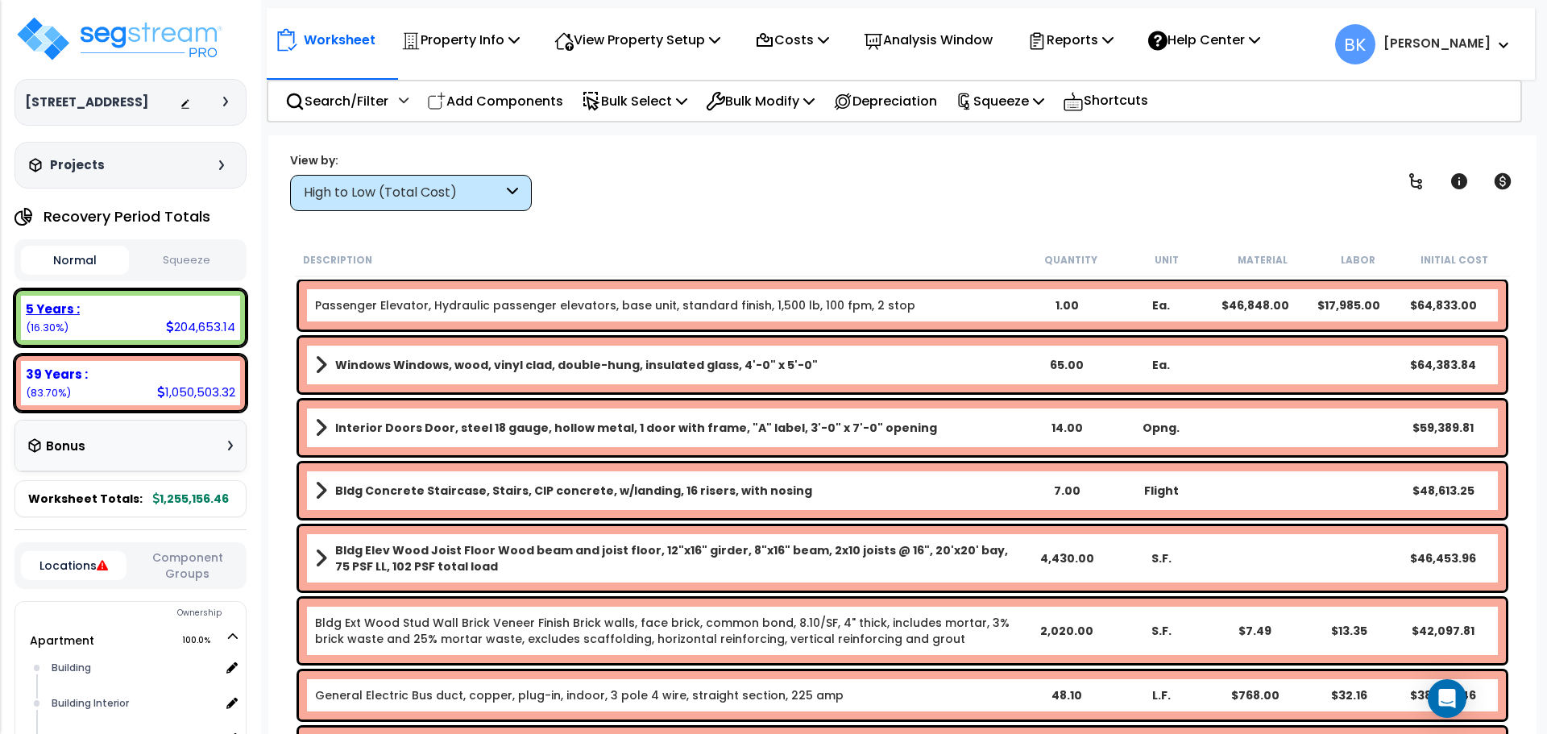
click at [94, 336] on div "5 Years : 204,653.14 (16.30%)" at bounding box center [130, 318] width 219 height 44
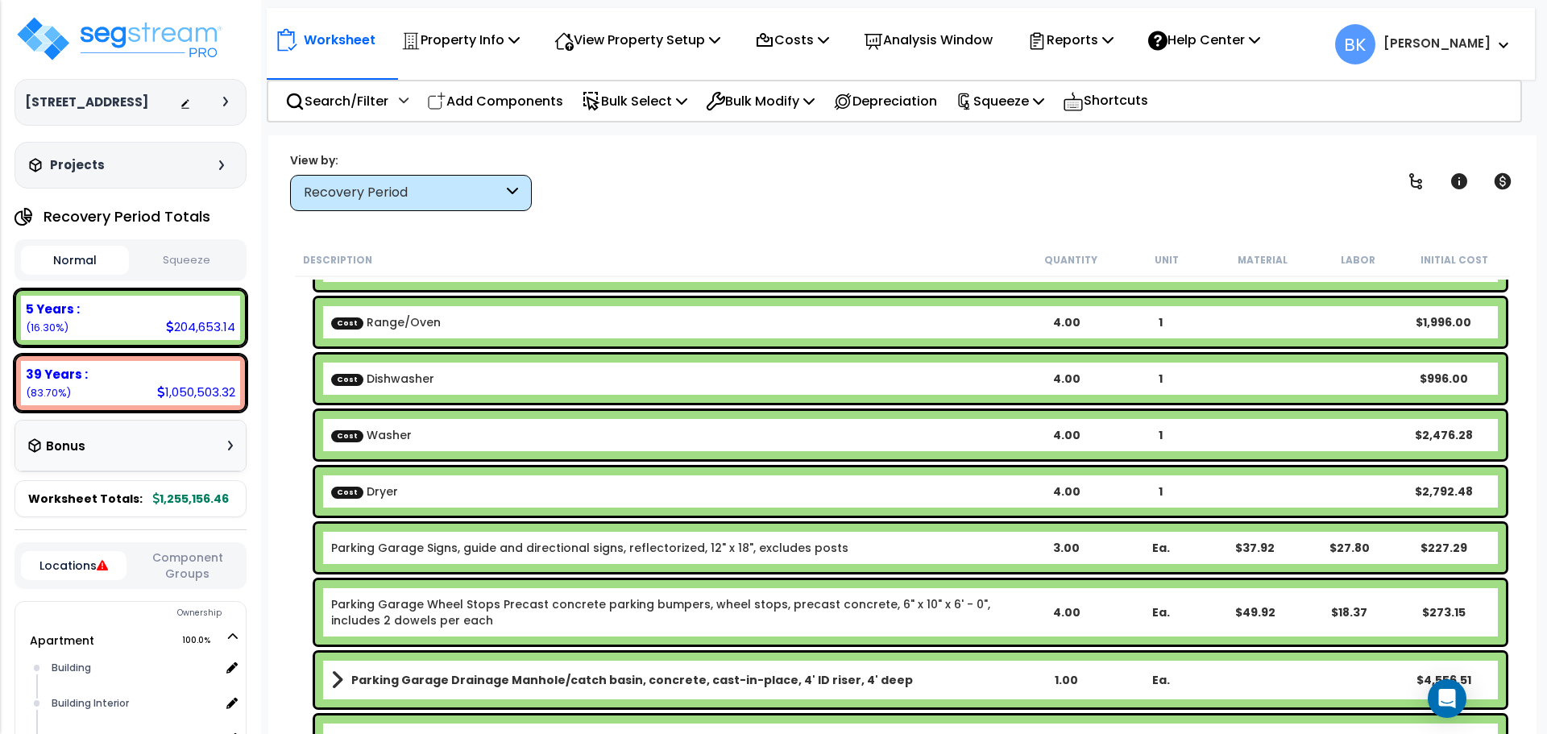
scroll to position [81, 0]
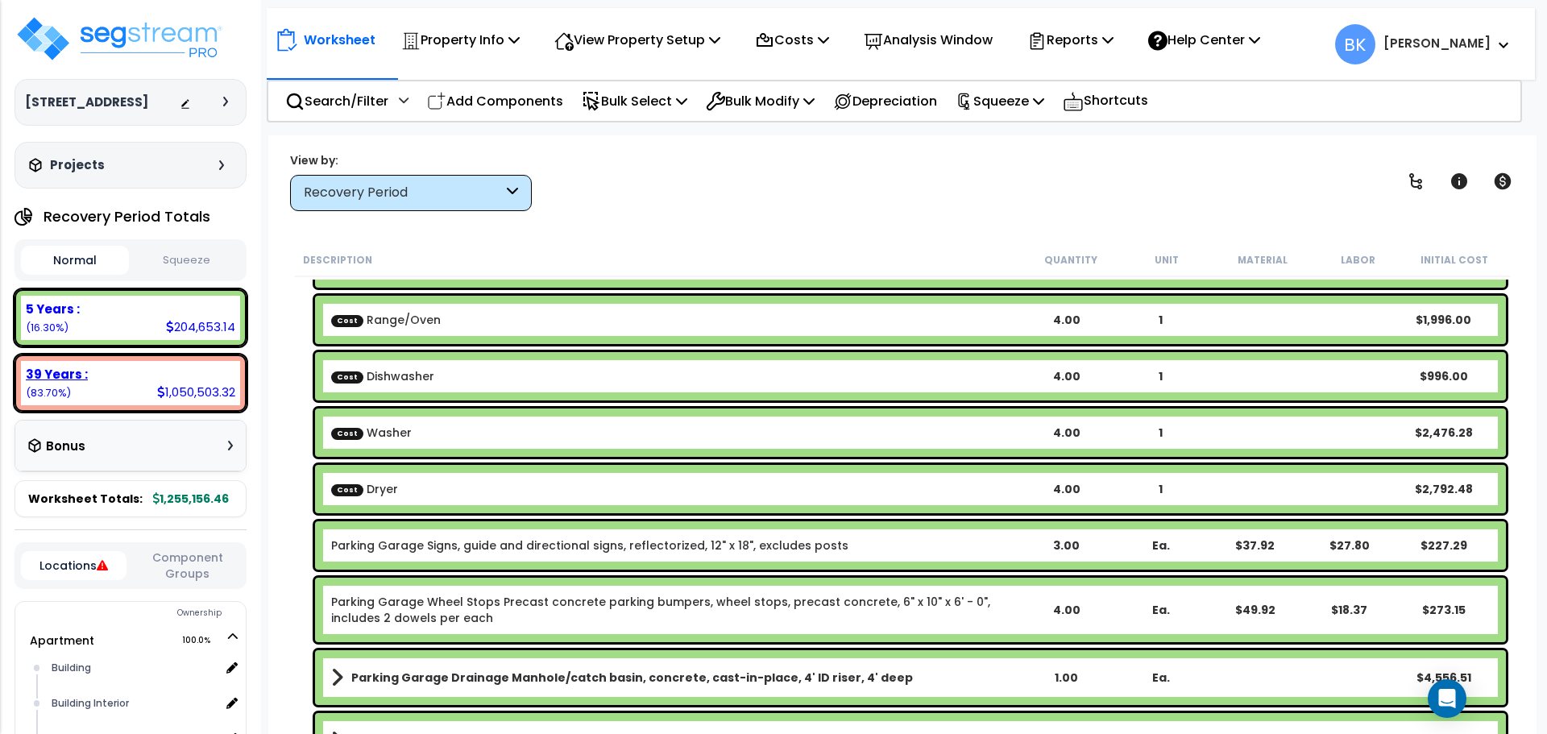
click at [159, 362] on div "39 Years : 1,050,503.32 (83.70%)" at bounding box center [130, 383] width 219 height 44
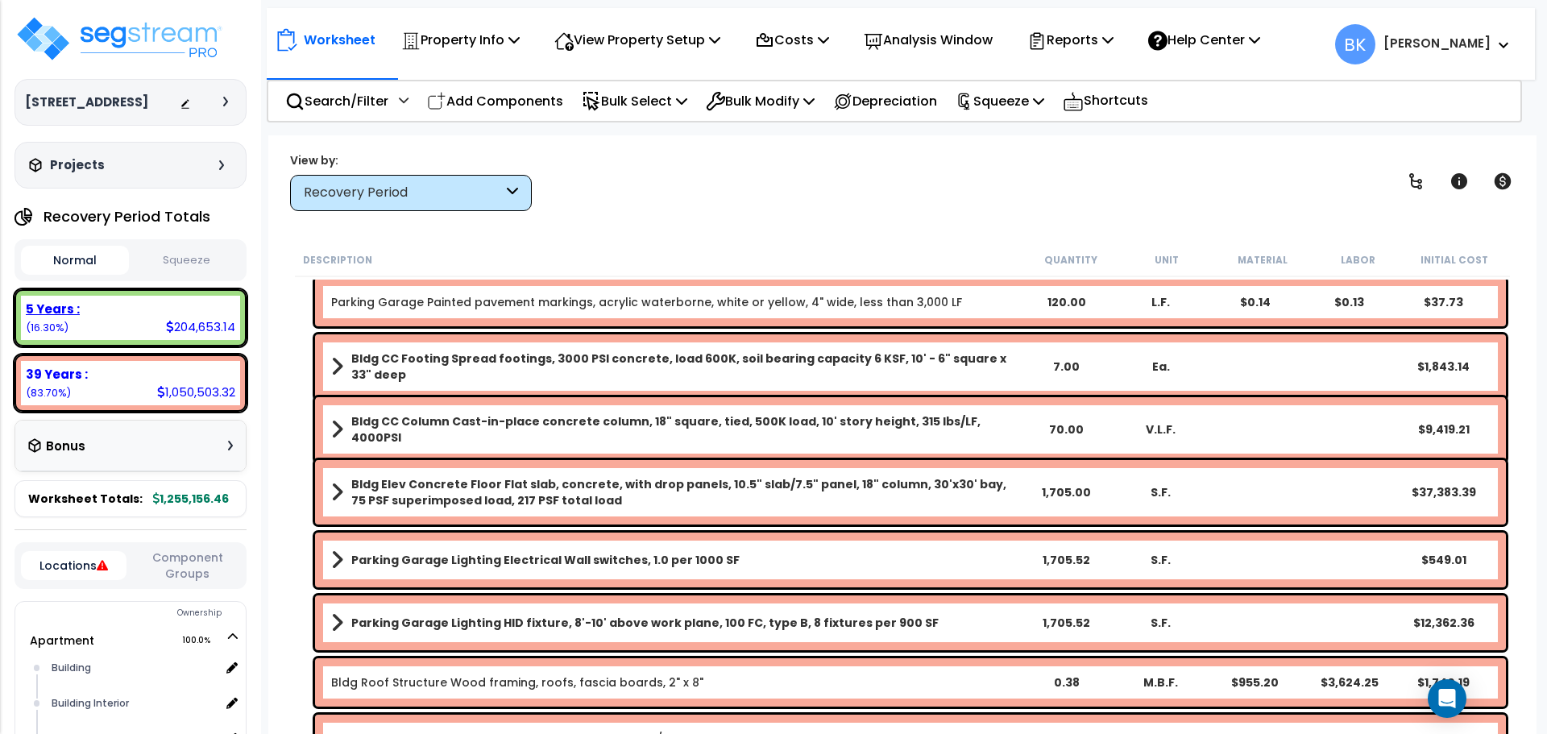
click at [179, 313] on div "5 Years :" at bounding box center [130, 308] width 209 height 17
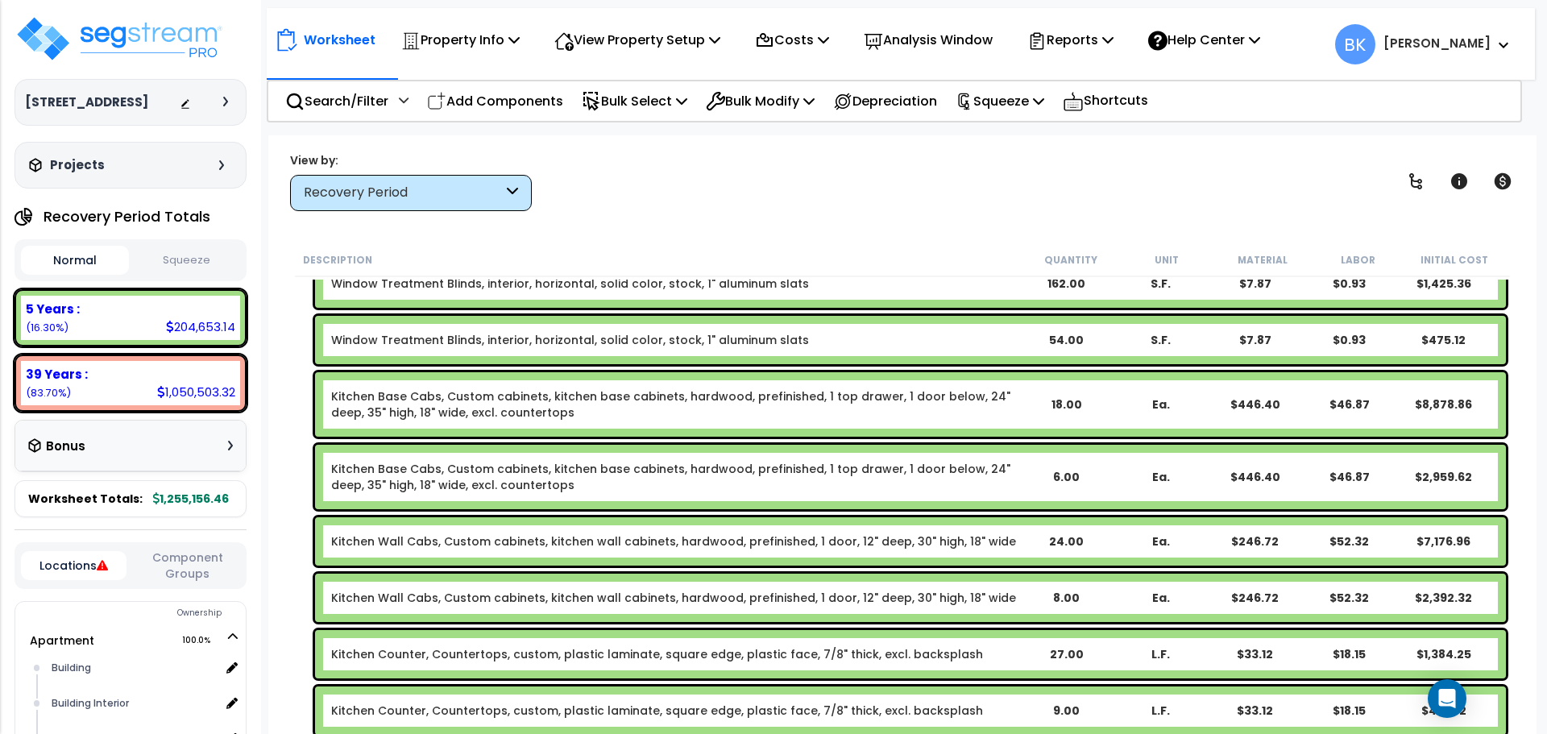
scroll to position [1047, 0]
click at [467, 404] on link "Kitchen Base Cabs, Custom cabinets, kitchen base cabinets, hardwood, prefinishe…" at bounding box center [674, 405] width 687 height 32
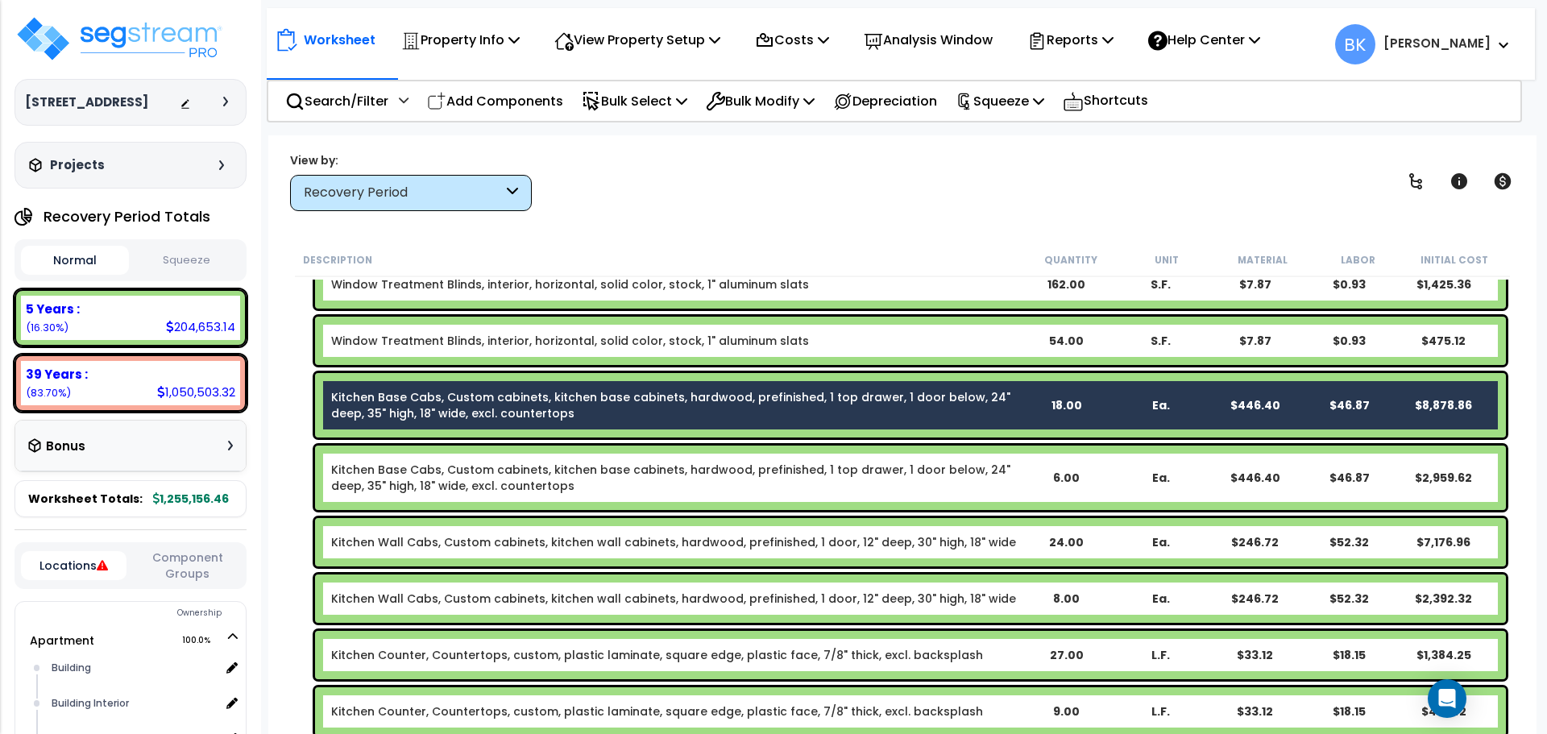
click at [426, 469] on link "Kitchen Base Cabs, Custom cabinets, kitchen base cabinets, hardwood, prefinishe…" at bounding box center [674, 478] width 687 height 32
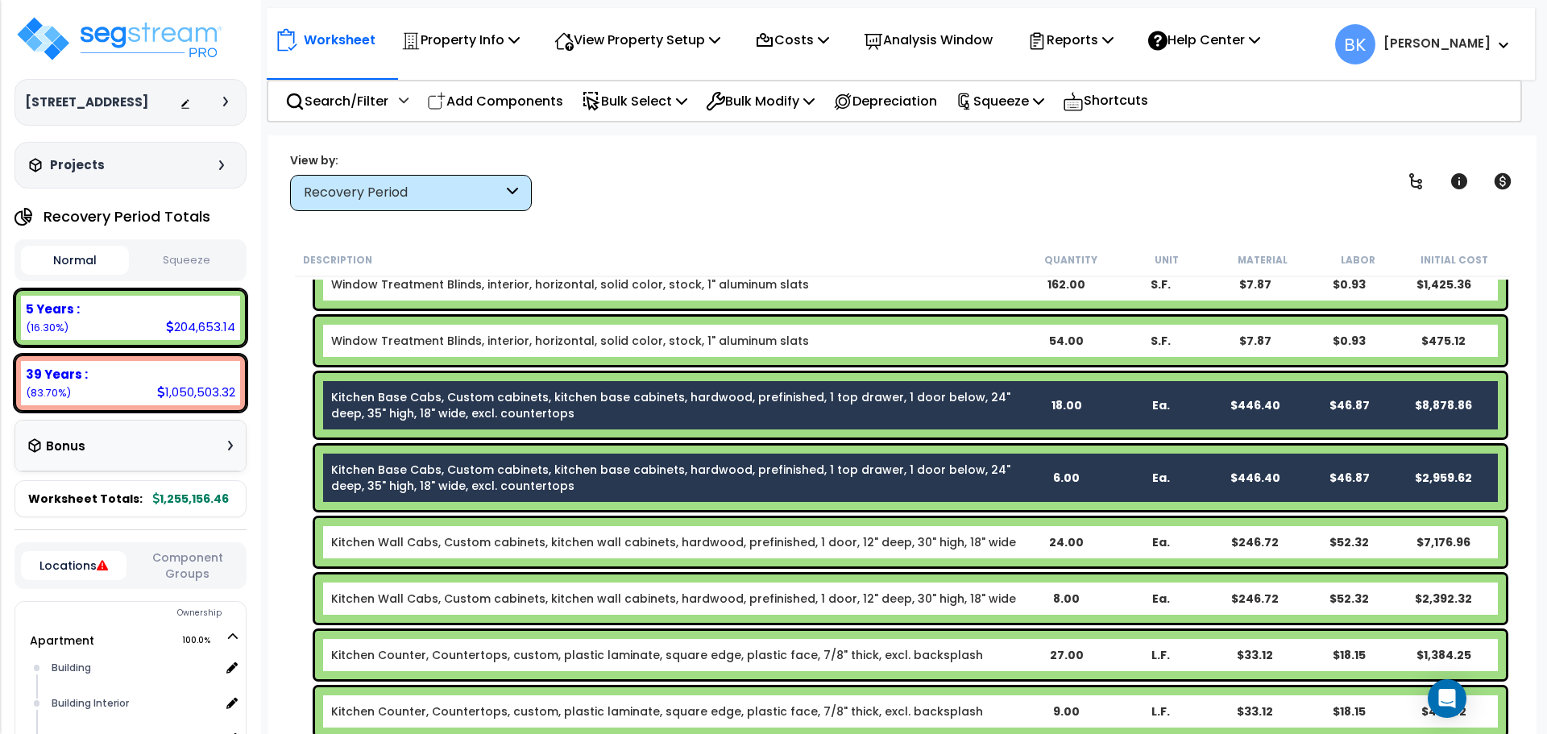
click at [417, 542] on link "Kitchen Wall Cabs, Custom cabinets, kitchen wall cabinets, hardwood, prefinishe…" at bounding box center [673, 542] width 685 height 16
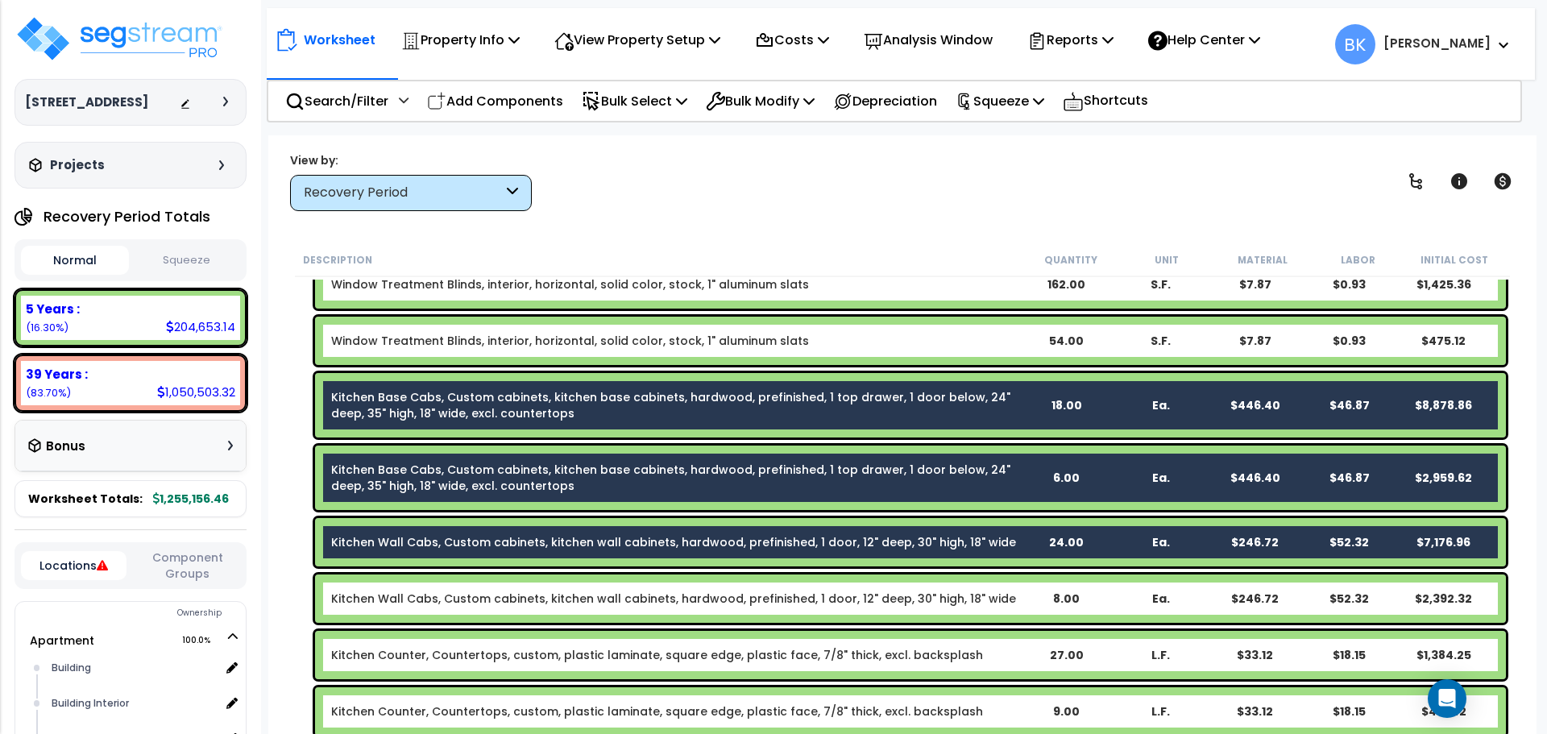
click at [424, 595] on link "Kitchen Wall Cabs, Custom cabinets, kitchen wall cabinets, hardwood, prefinishe…" at bounding box center [673, 599] width 685 height 16
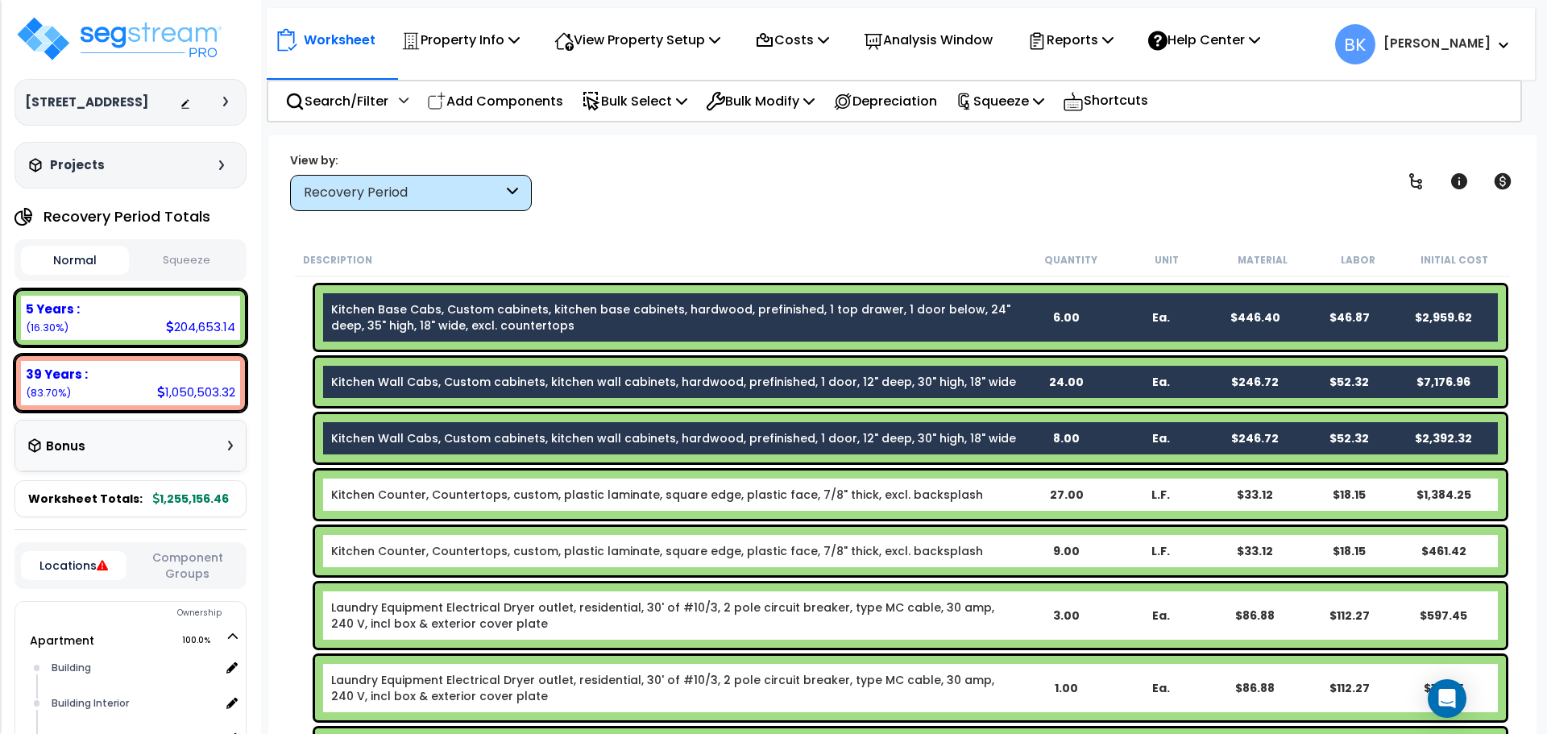
scroll to position [1208, 0]
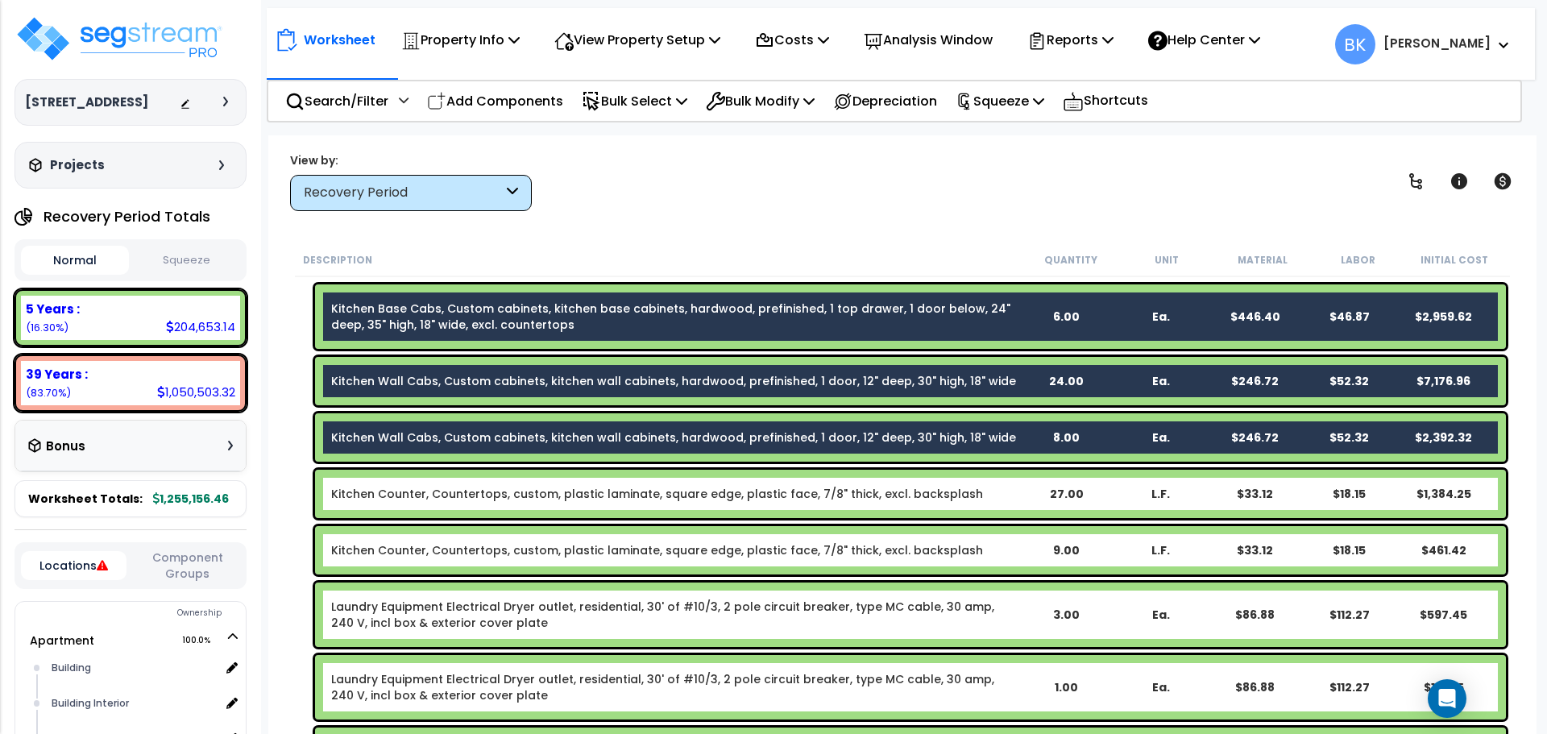
click at [408, 503] on div "Kitchen Counter, Countertops, custom, plastic laminate, square edge, plastic fa…" at bounding box center [910, 494] width 1191 height 48
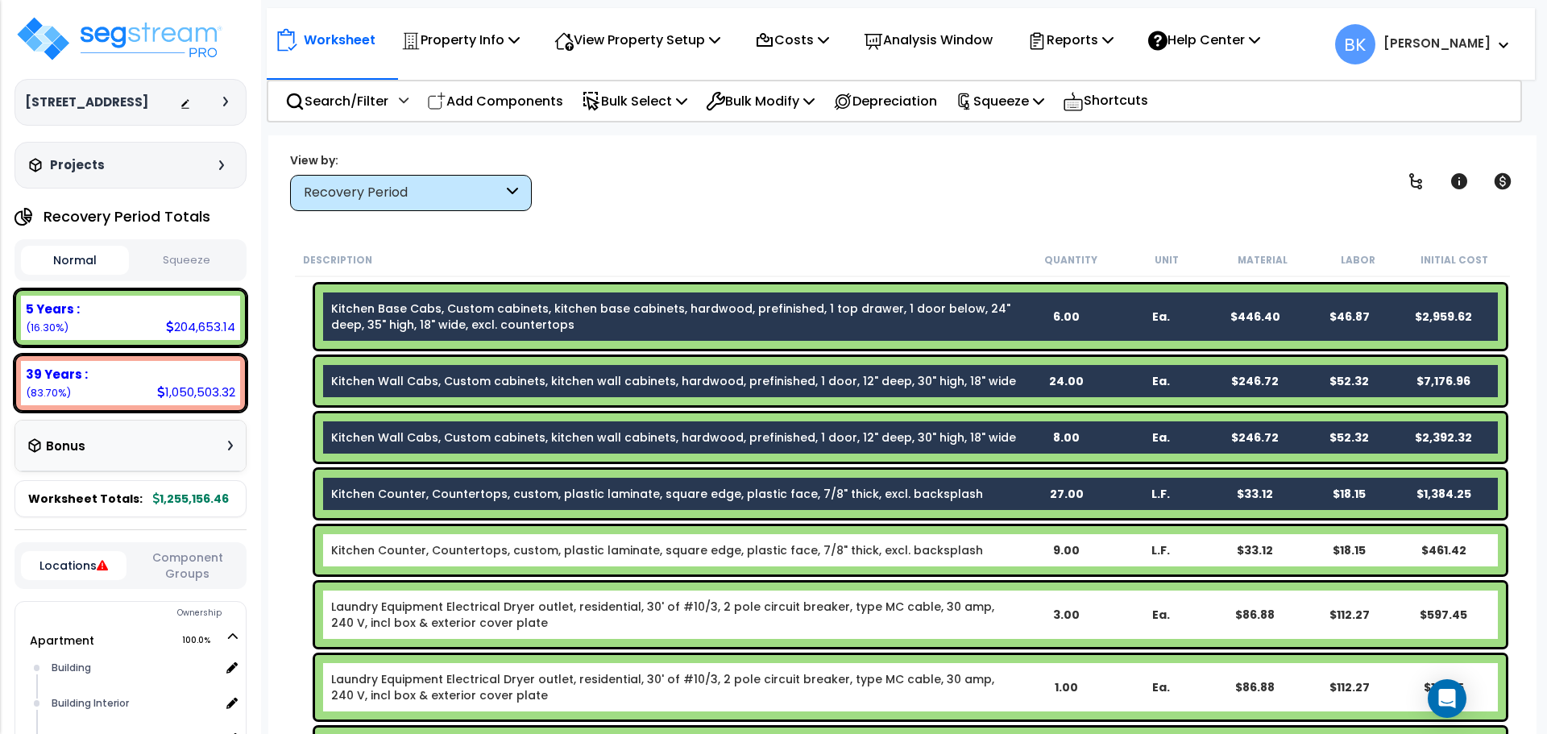
click at [411, 541] on div "Kitchen Counter, Countertops, custom, plastic laminate, square edge, plastic fa…" at bounding box center [910, 550] width 1191 height 48
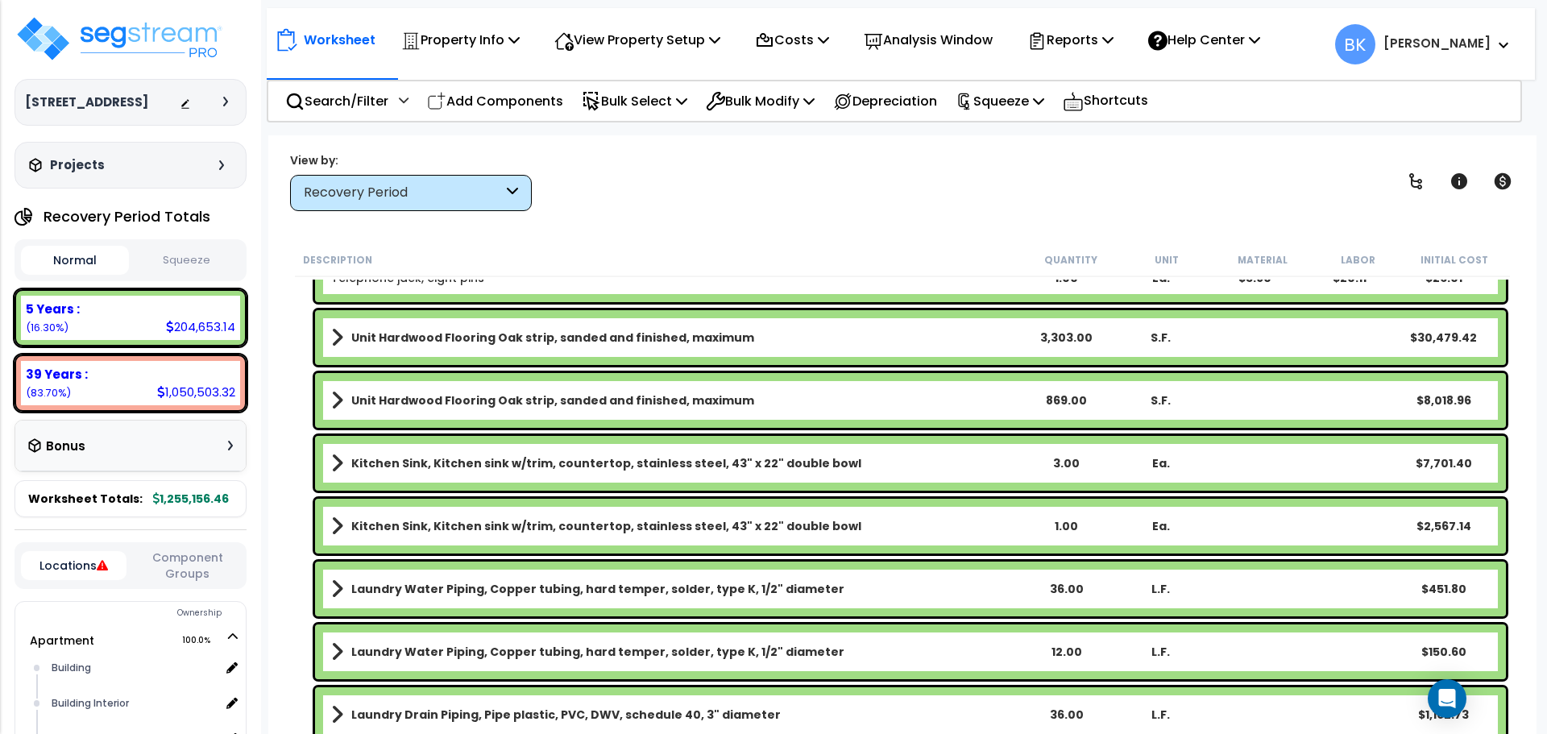
scroll to position [2336, 0]
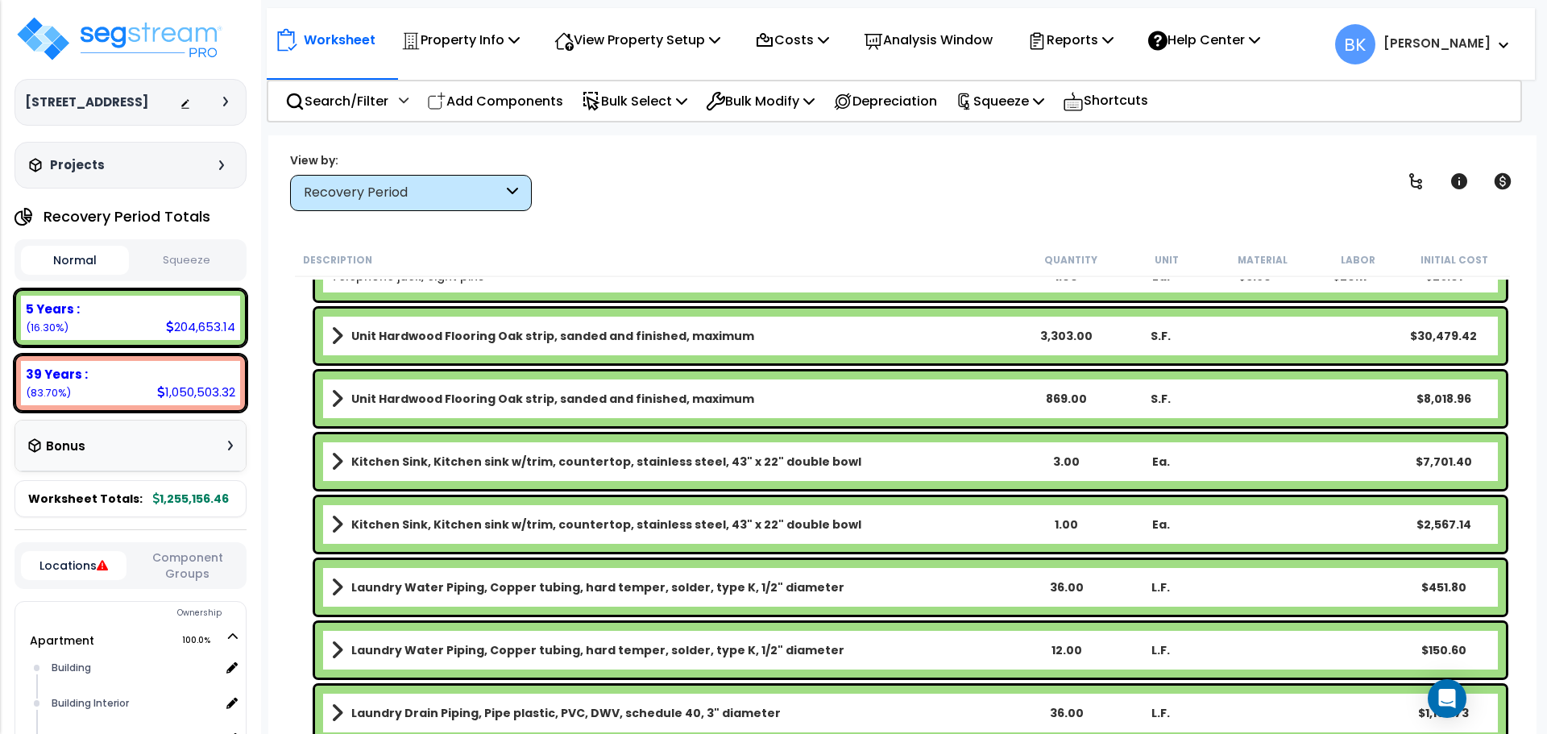
click at [403, 465] on b "Kitchen Sink, Kitchen sink w/trim, countertop, stainless steel, 43" x 22" doubl…" at bounding box center [606, 462] width 510 height 16
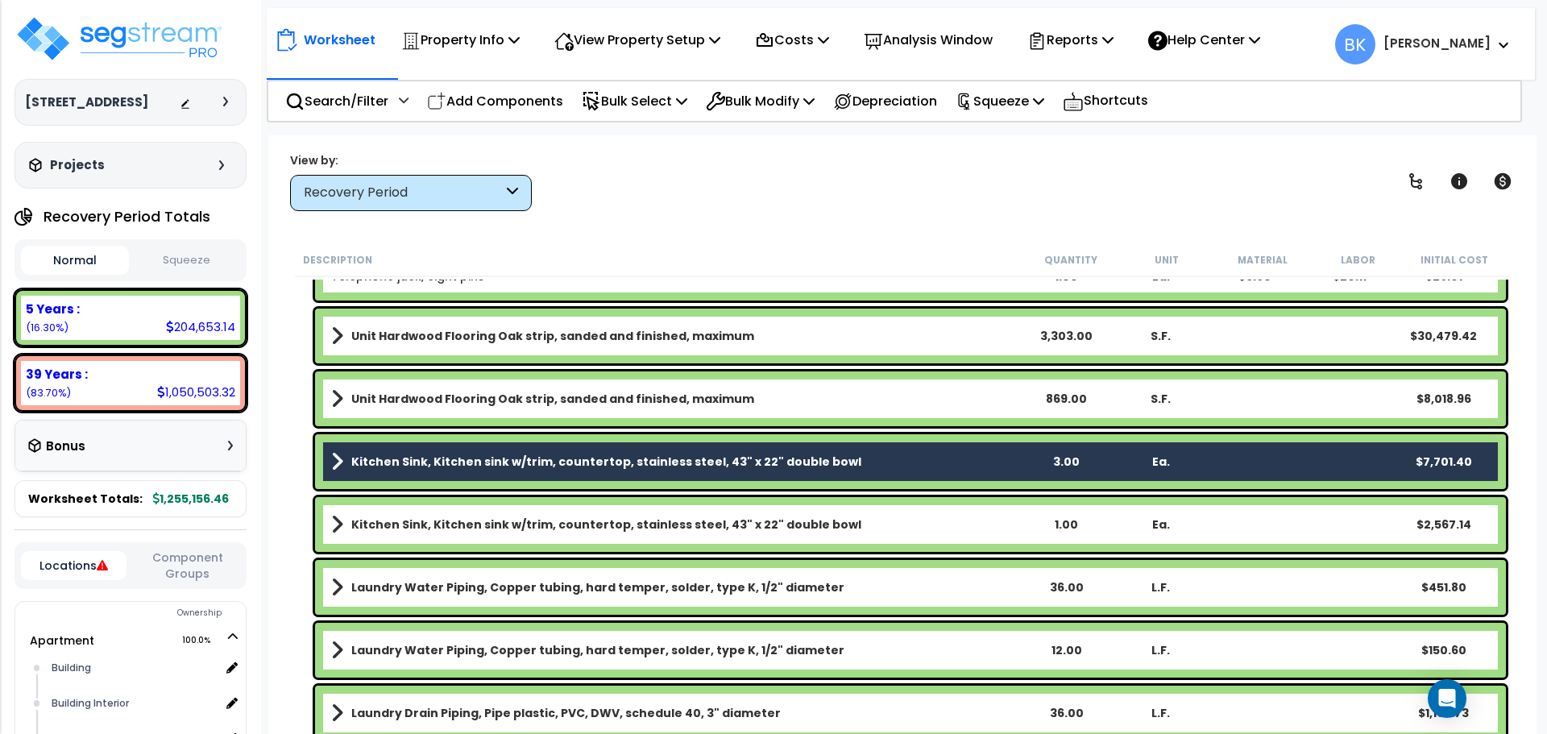
click at [405, 522] on b "Kitchen Sink, Kitchen sink w/trim, countertop, stainless steel, 43" x 22" doubl…" at bounding box center [606, 524] width 510 height 16
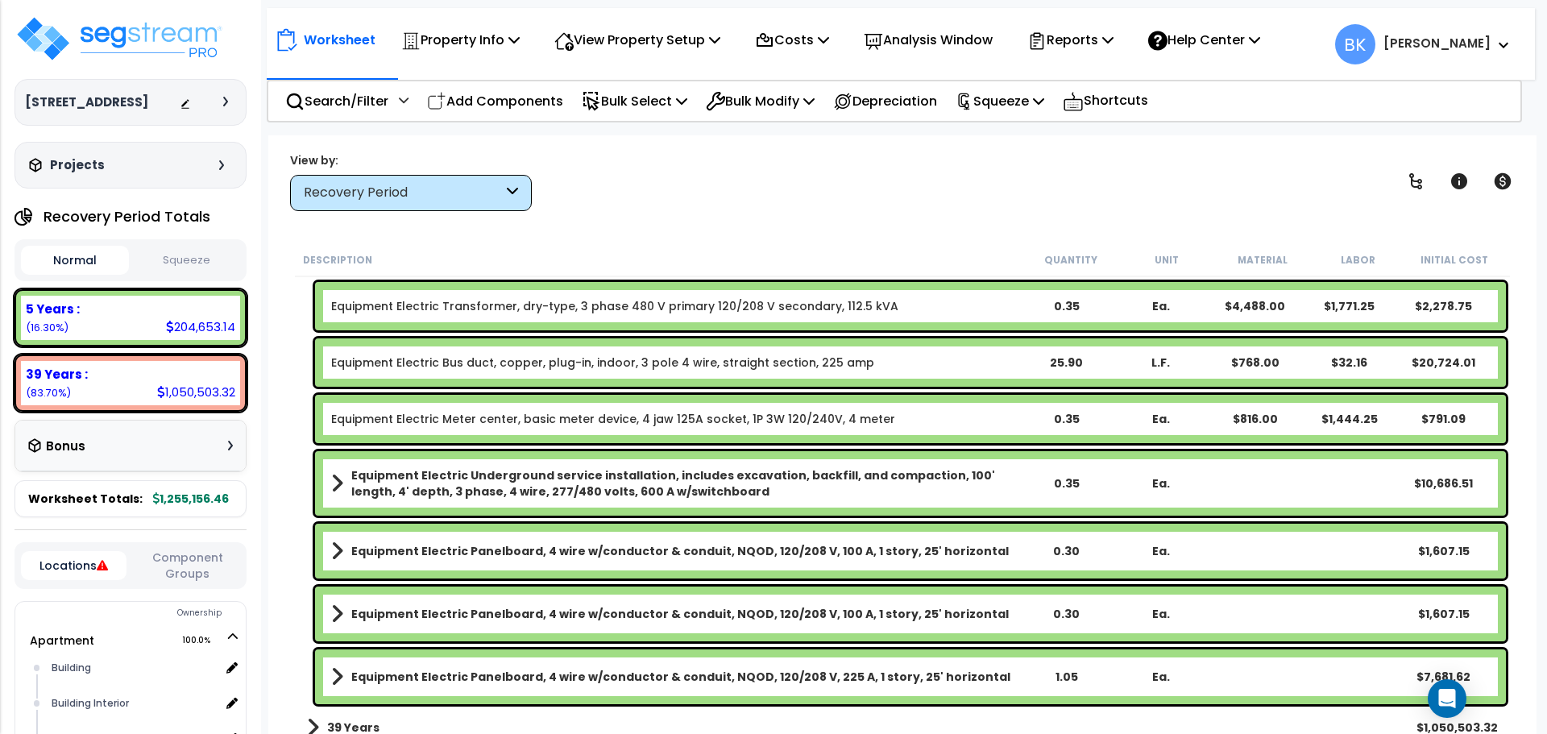
scroll to position [3886, 0]
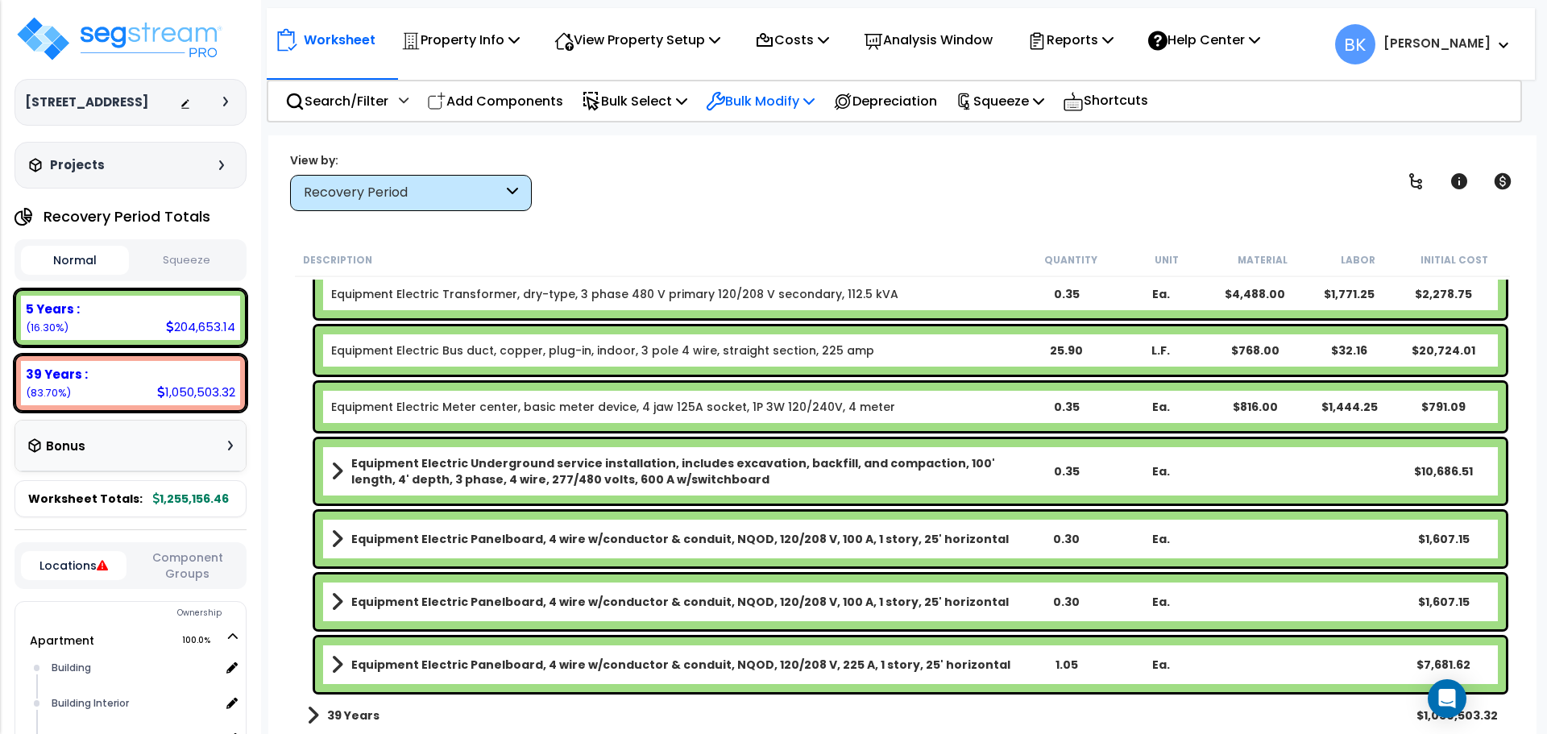
click at [766, 102] on p "Bulk Modify" at bounding box center [760, 101] width 109 height 22
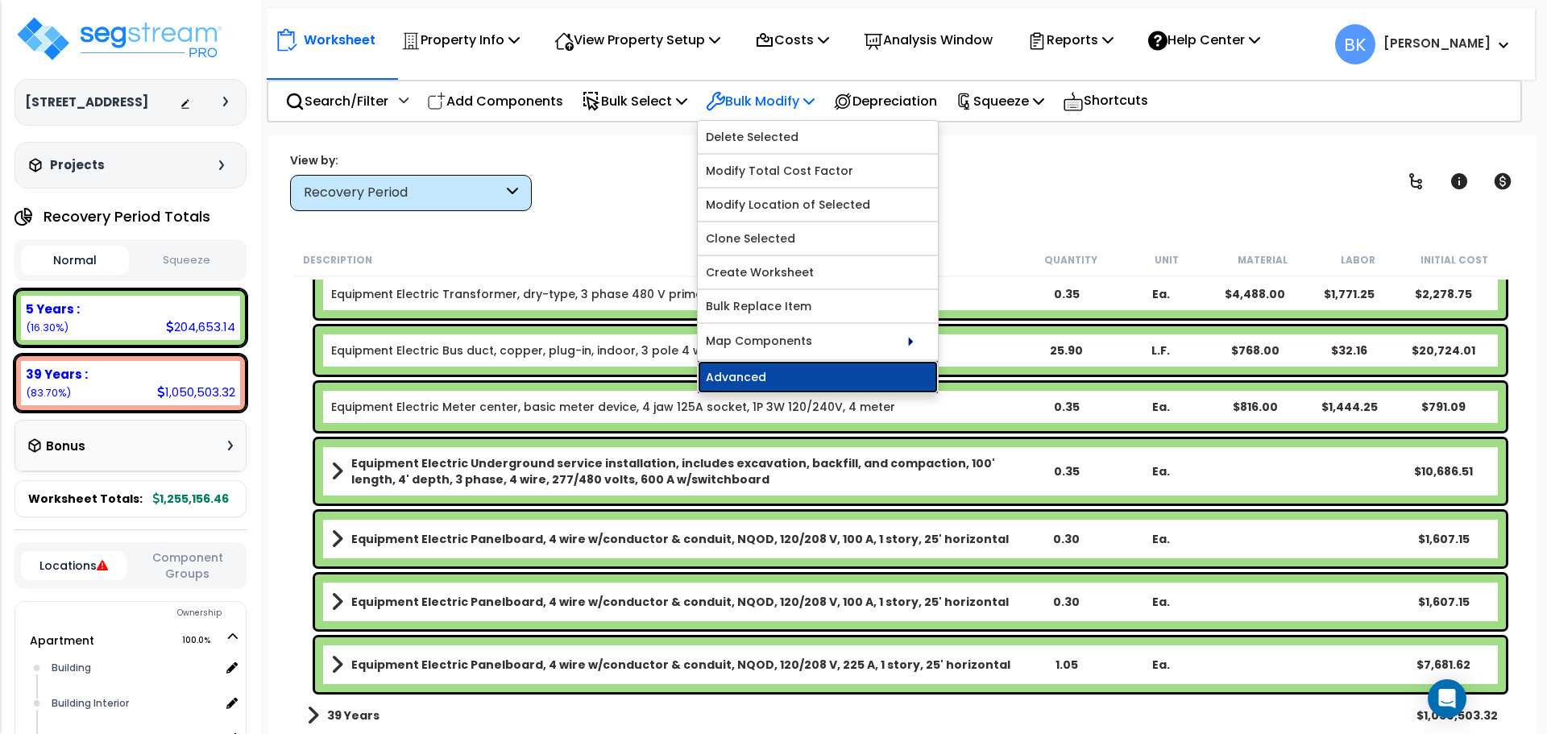
click at [760, 377] on link "Advanced" at bounding box center [818, 377] width 240 height 32
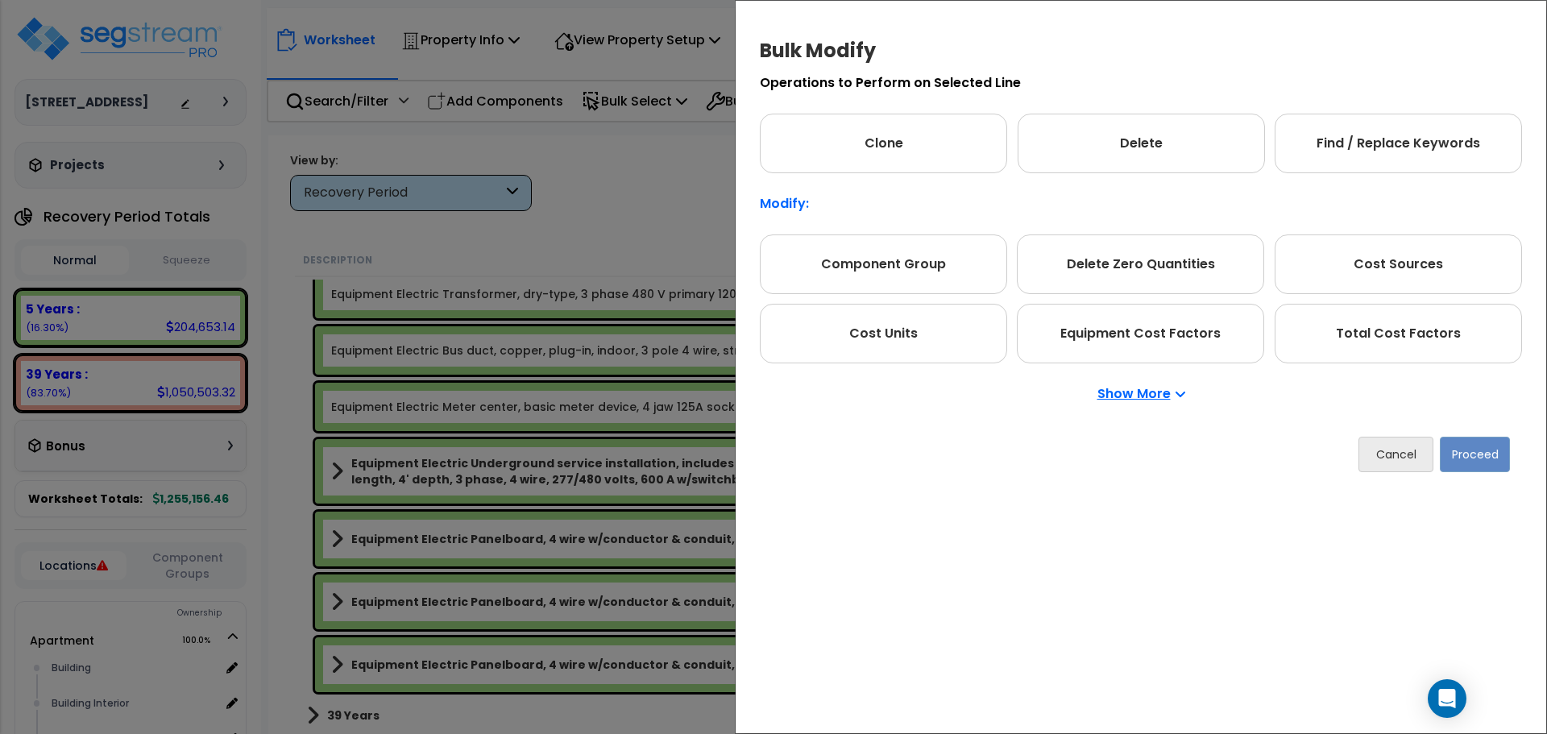
click at [1145, 391] on p "Show More" at bounding box center [1141, 393] width 88 height 13
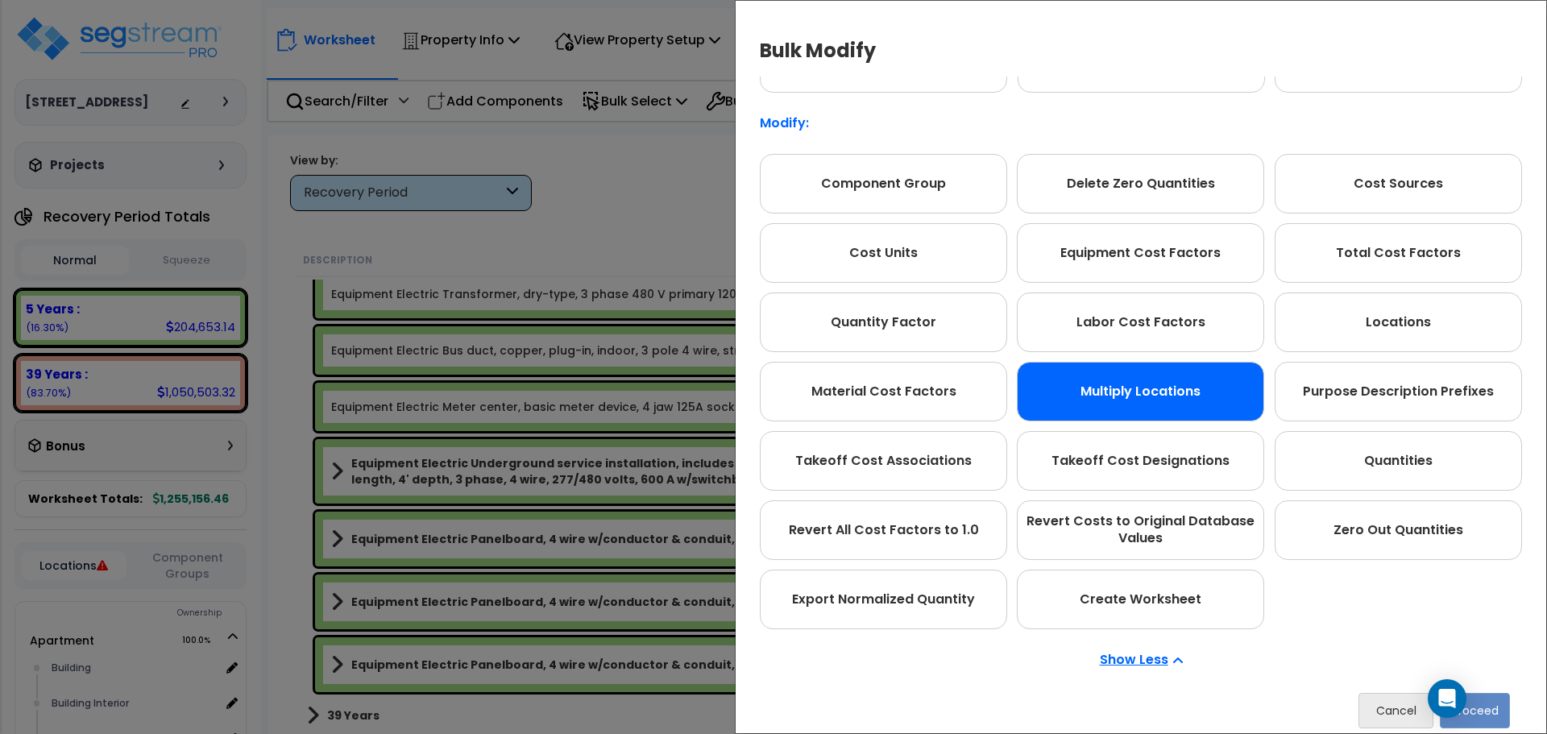
scroll to position [0, 0]
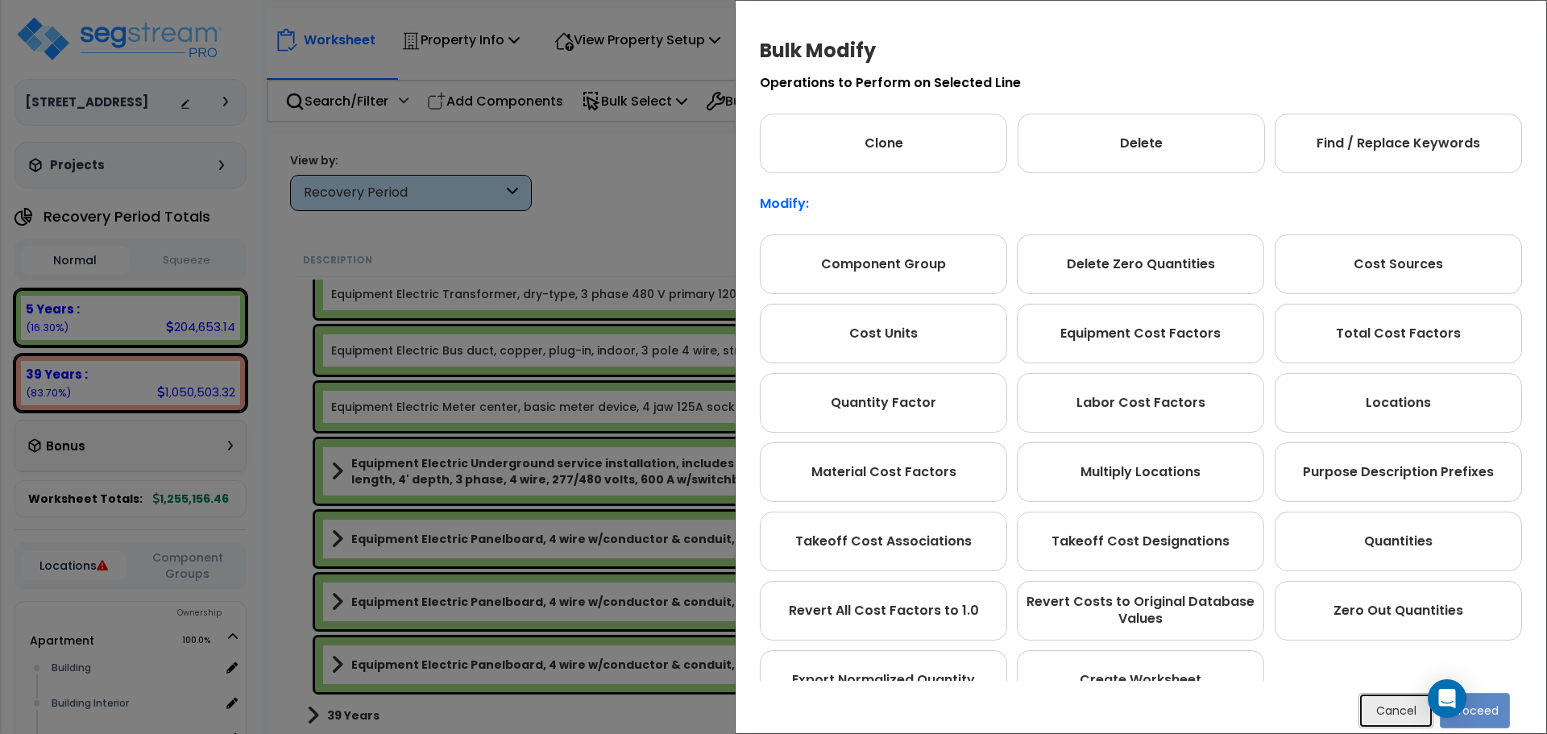
click at [1396, 716] on button "Cancel" at bounding box center [1395, 710] width 75 height 35
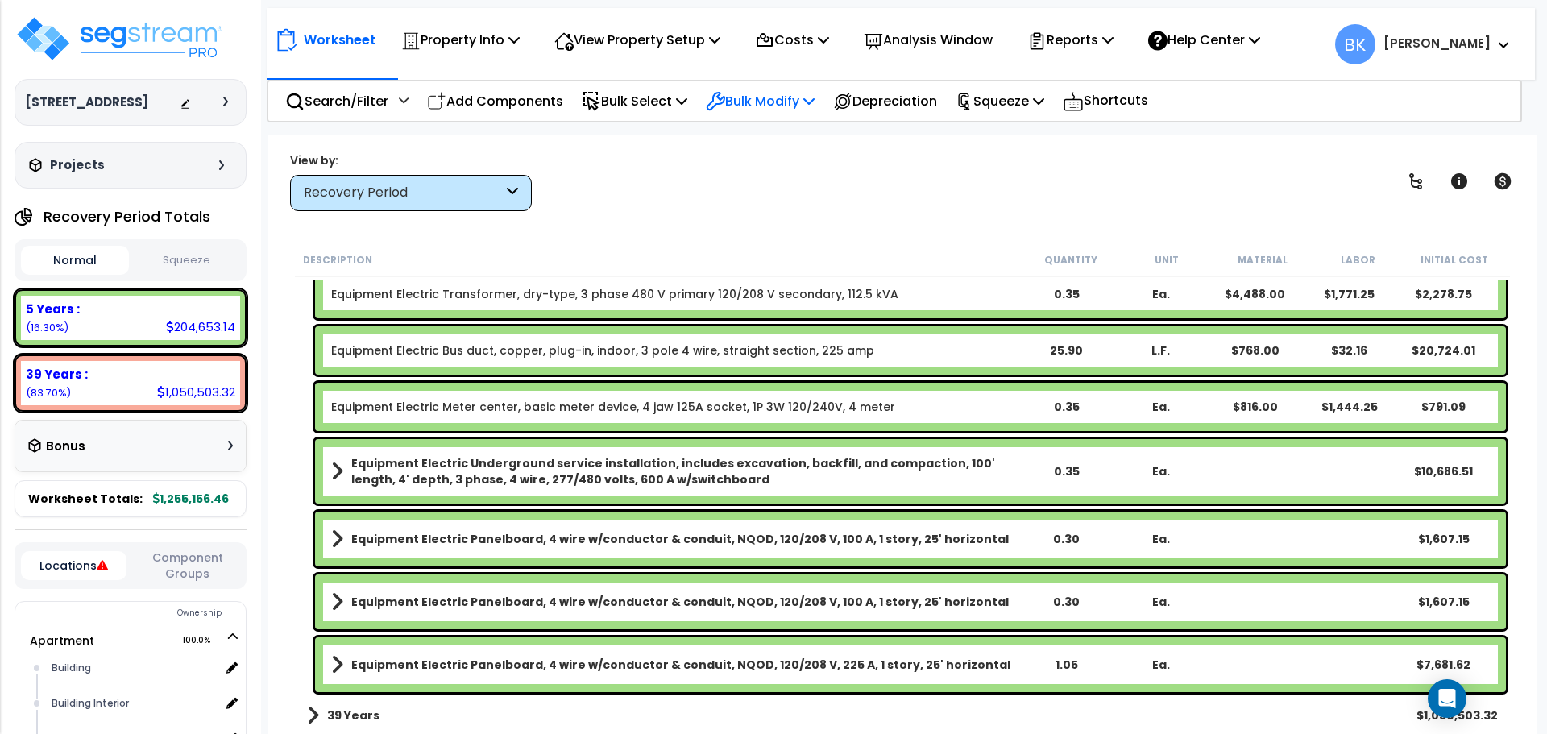
click at [790, 97] on p "Bulk Modify" at bounding box center [760, 101] width 109 height 22
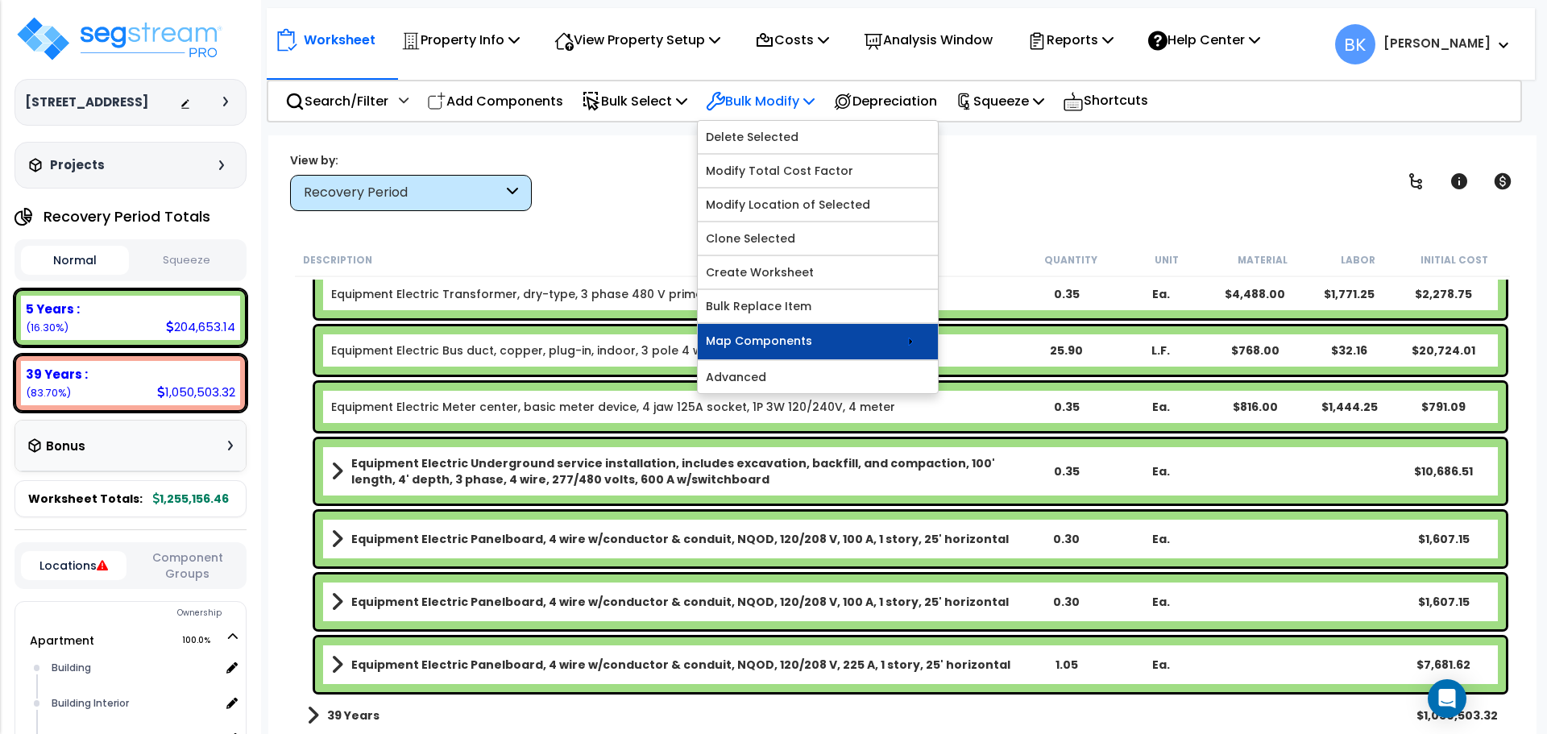
click at [868, 344] on link "Map Components" at bounding box center [818, 341] width 240 height 35
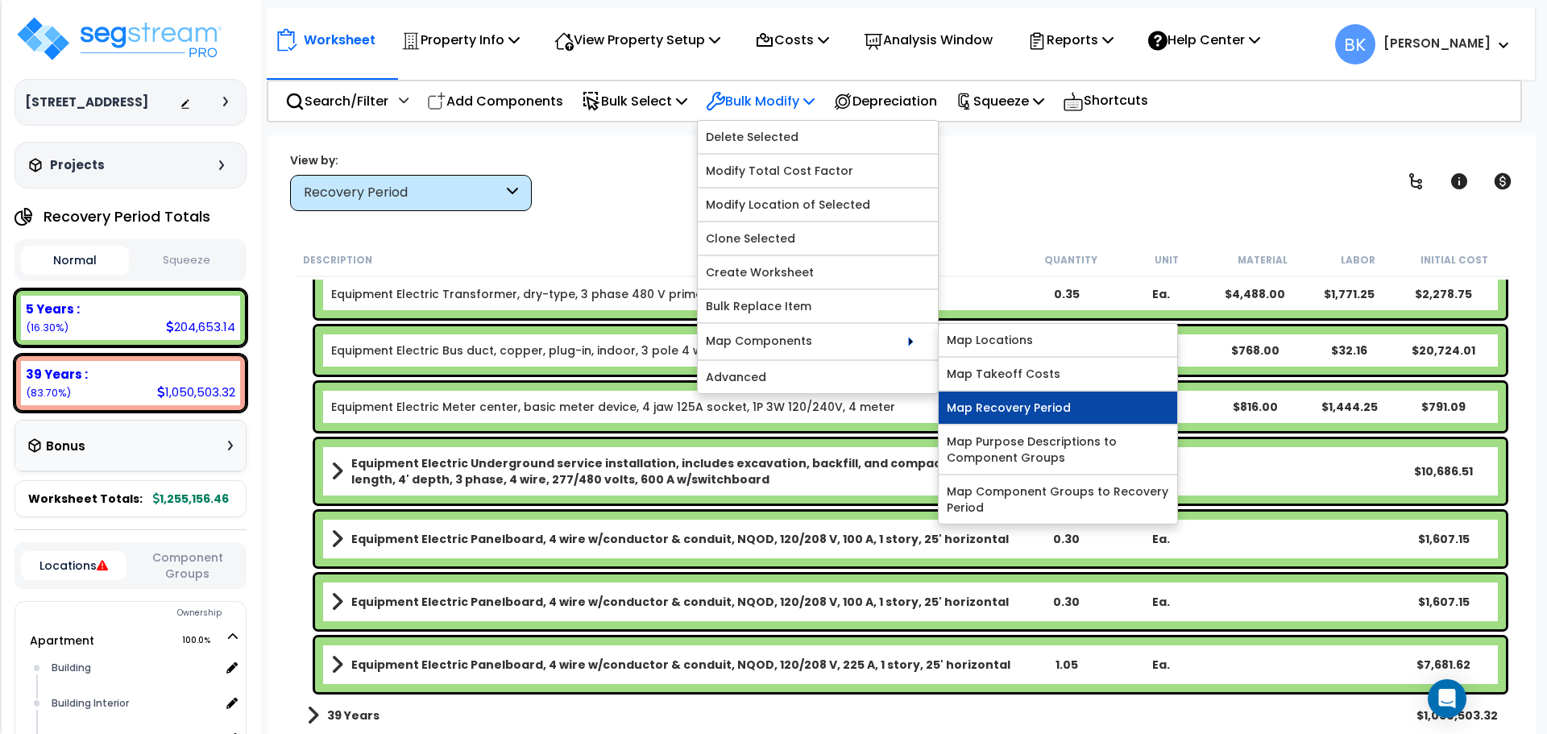
click at [997, 400] on link "Map Recovery Period" at bounding box center [1058, 408] width 238 height 32
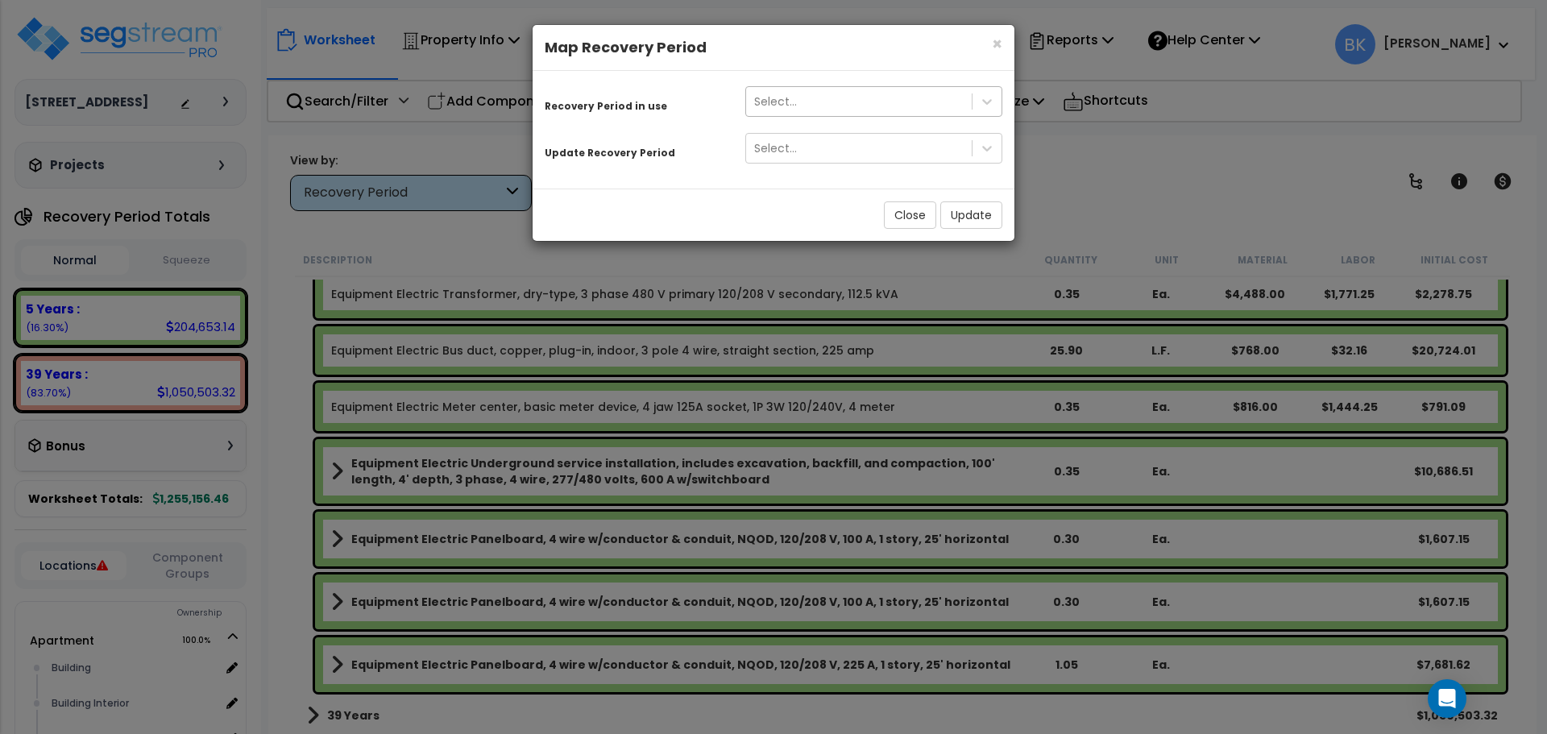
click at [823, 102] on div "Select..." at bounding box center [859, 102] width 226 height 26
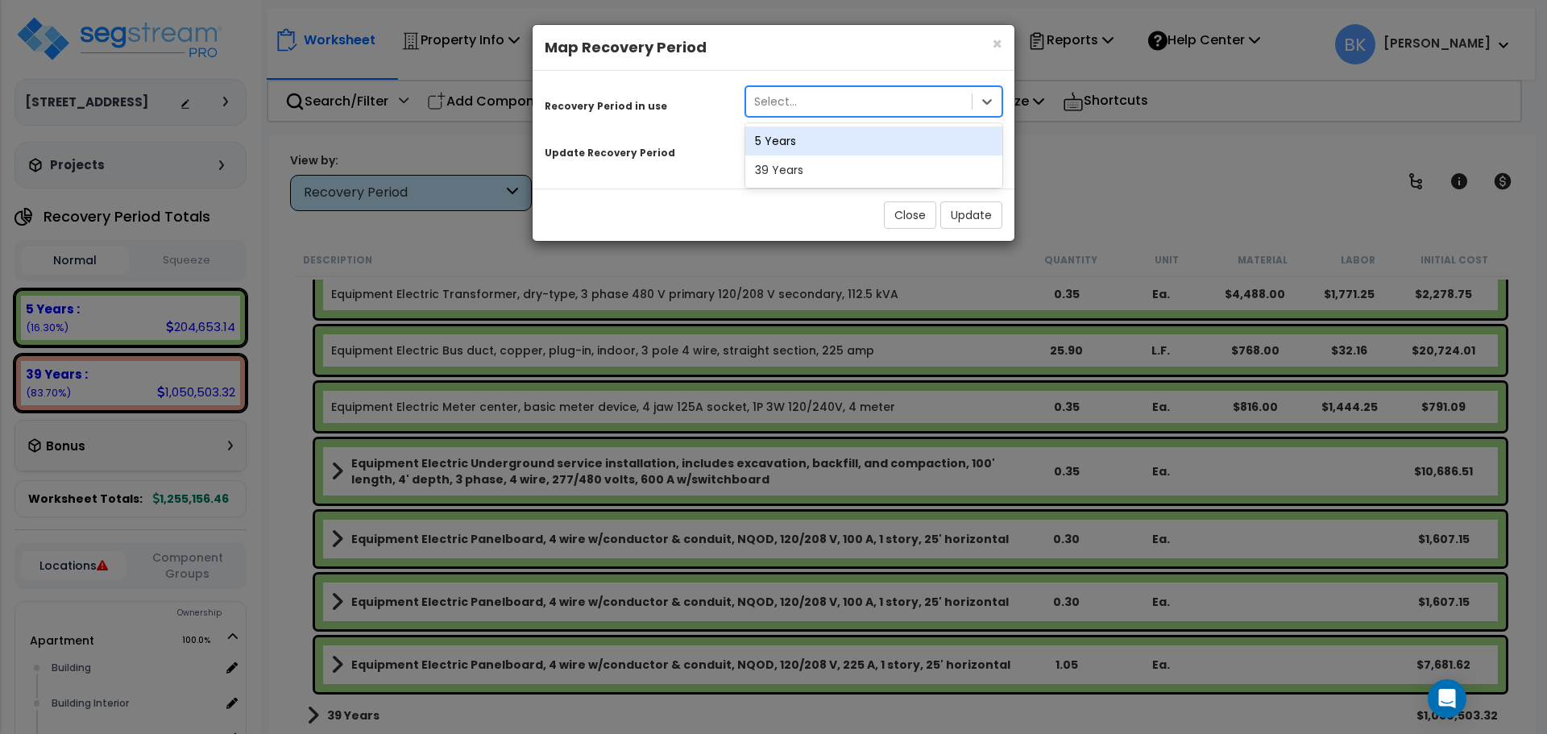
click at [823, 102] on div "Select..." at bounding box center [859, 102] width 226 height 26
click at [821, 102] on div "Select..." at bounding box center [859, 102] width 226 height 26
click at [802, 142] on div "5 Years" at bounding box center [873, 140] width 257 height 29
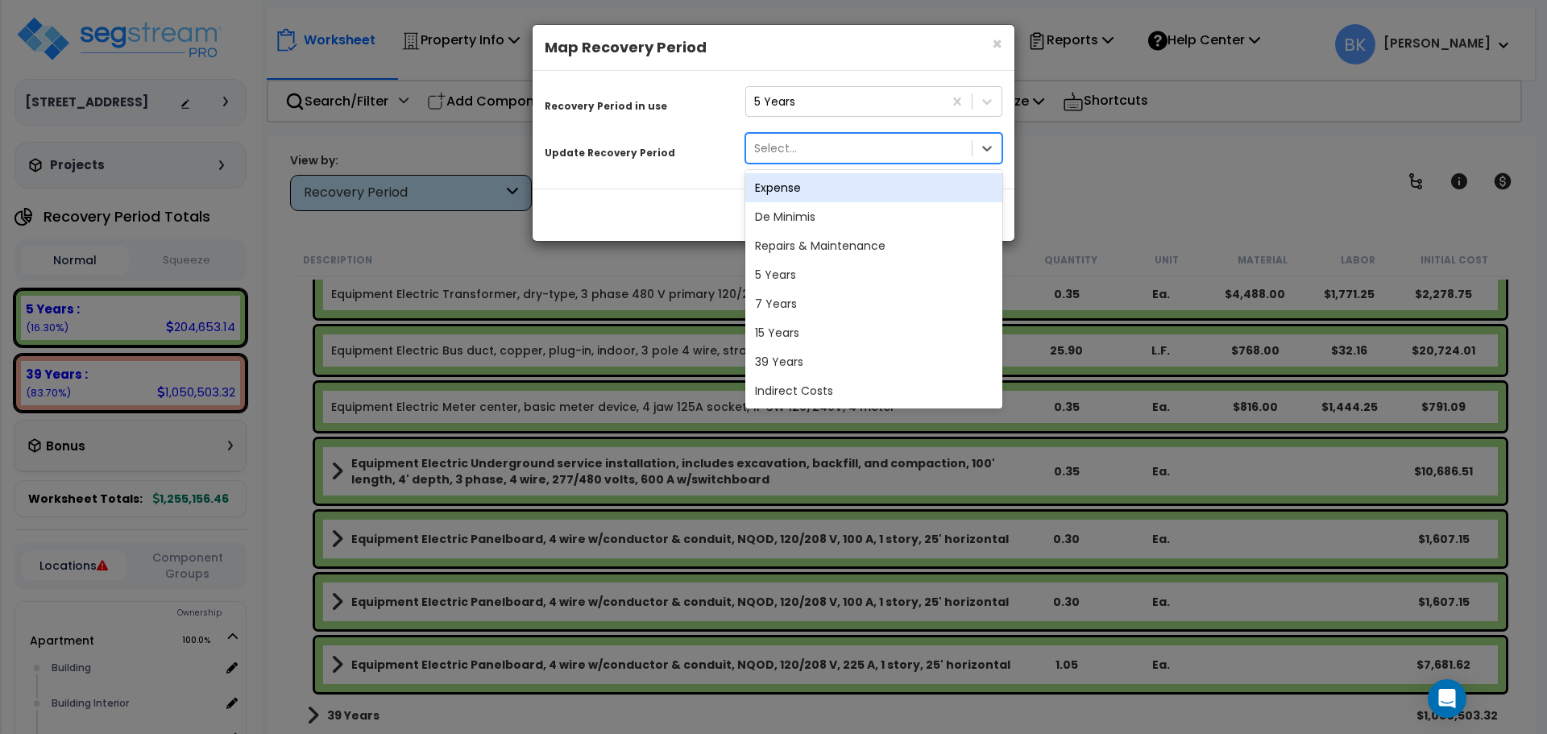
click at [777, 151] on div "Select..." at bounding box center [775, 148] width 43 height 16
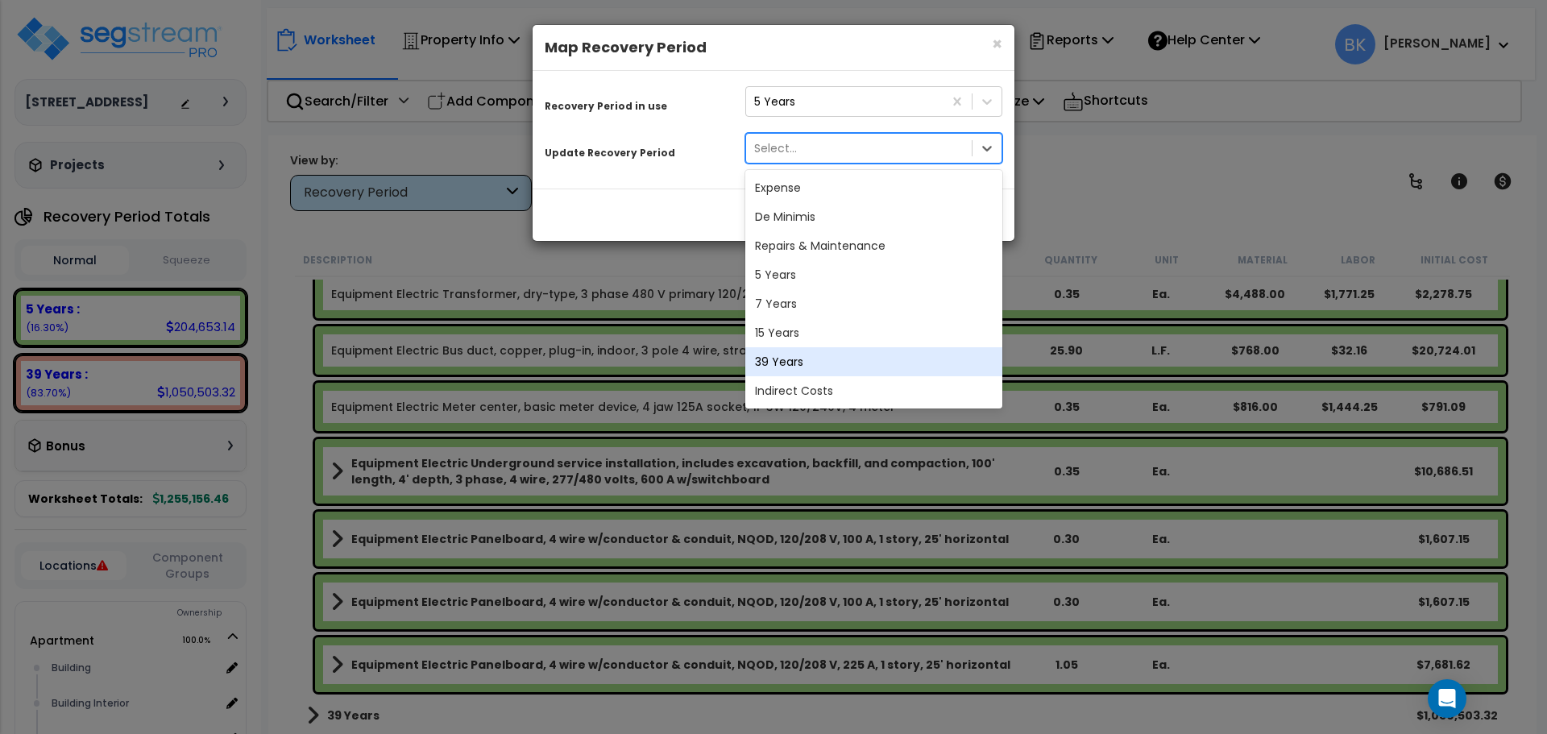
click at [792, 354] on div "39 Years" at bounding box center [873, 361] width 257 height 29
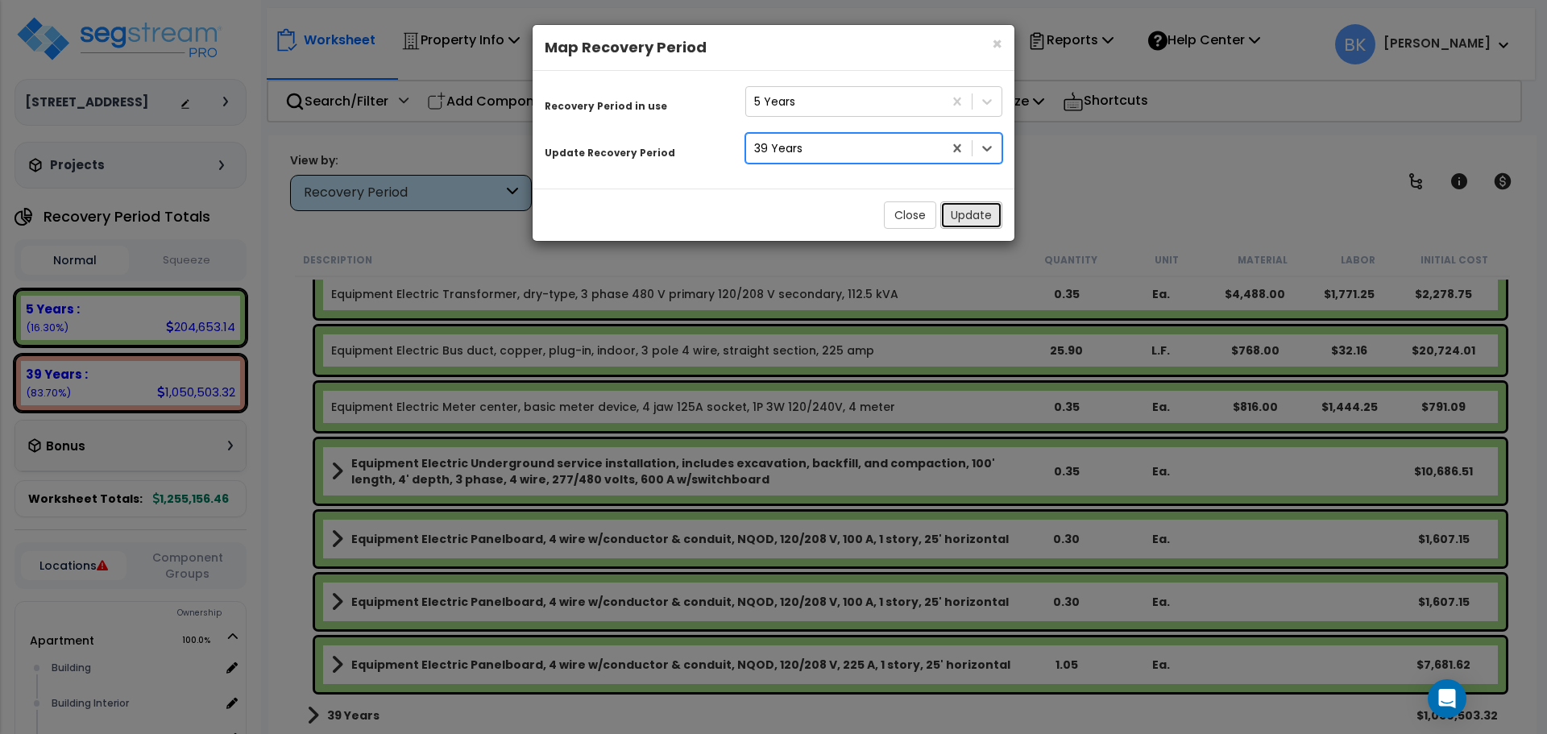
click at [963, 218] on button "Update" at bounding box center [971, 214] width 62 height 27
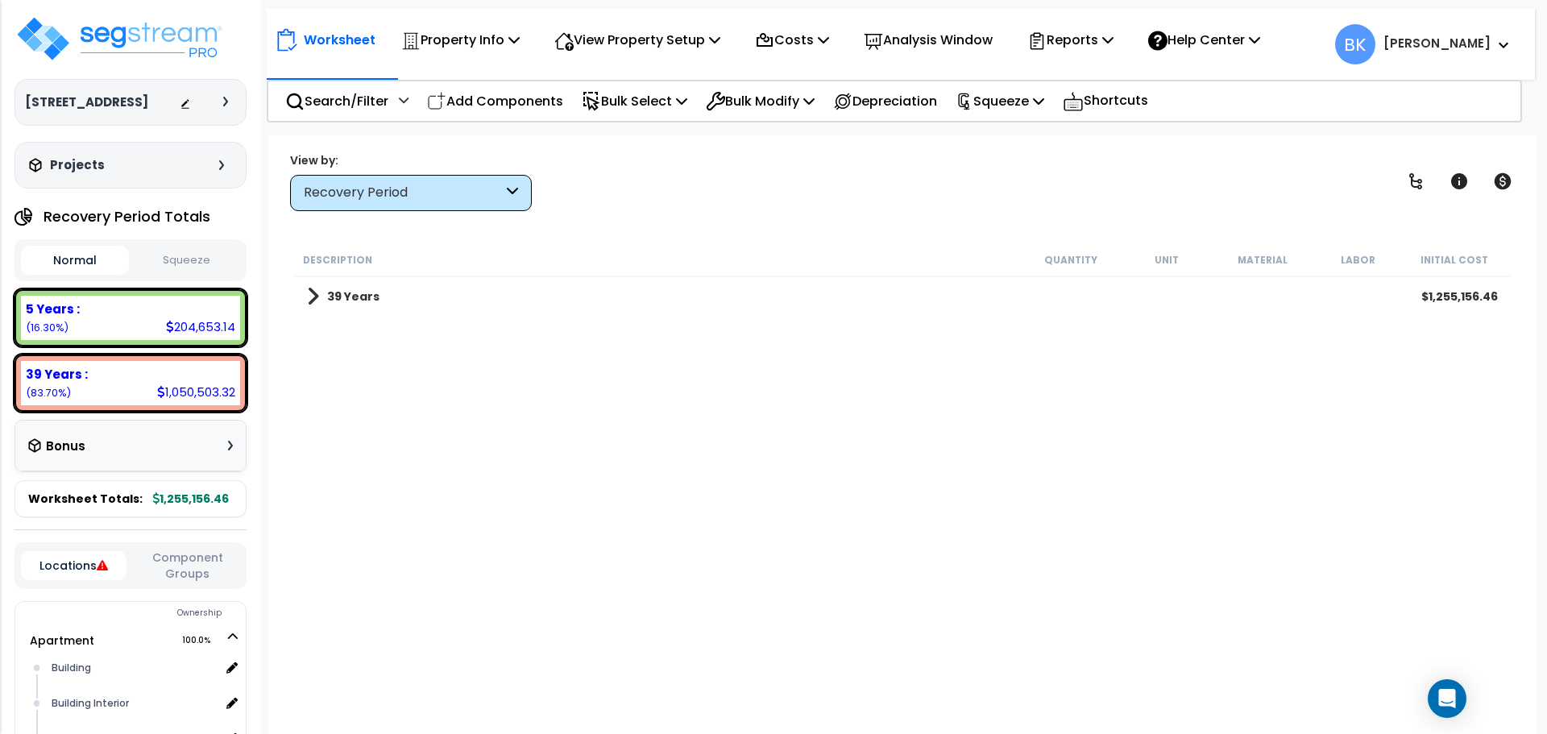
click at [330, 296] on b "39 Years" at bounding box center [353, 296] width 52 height 16
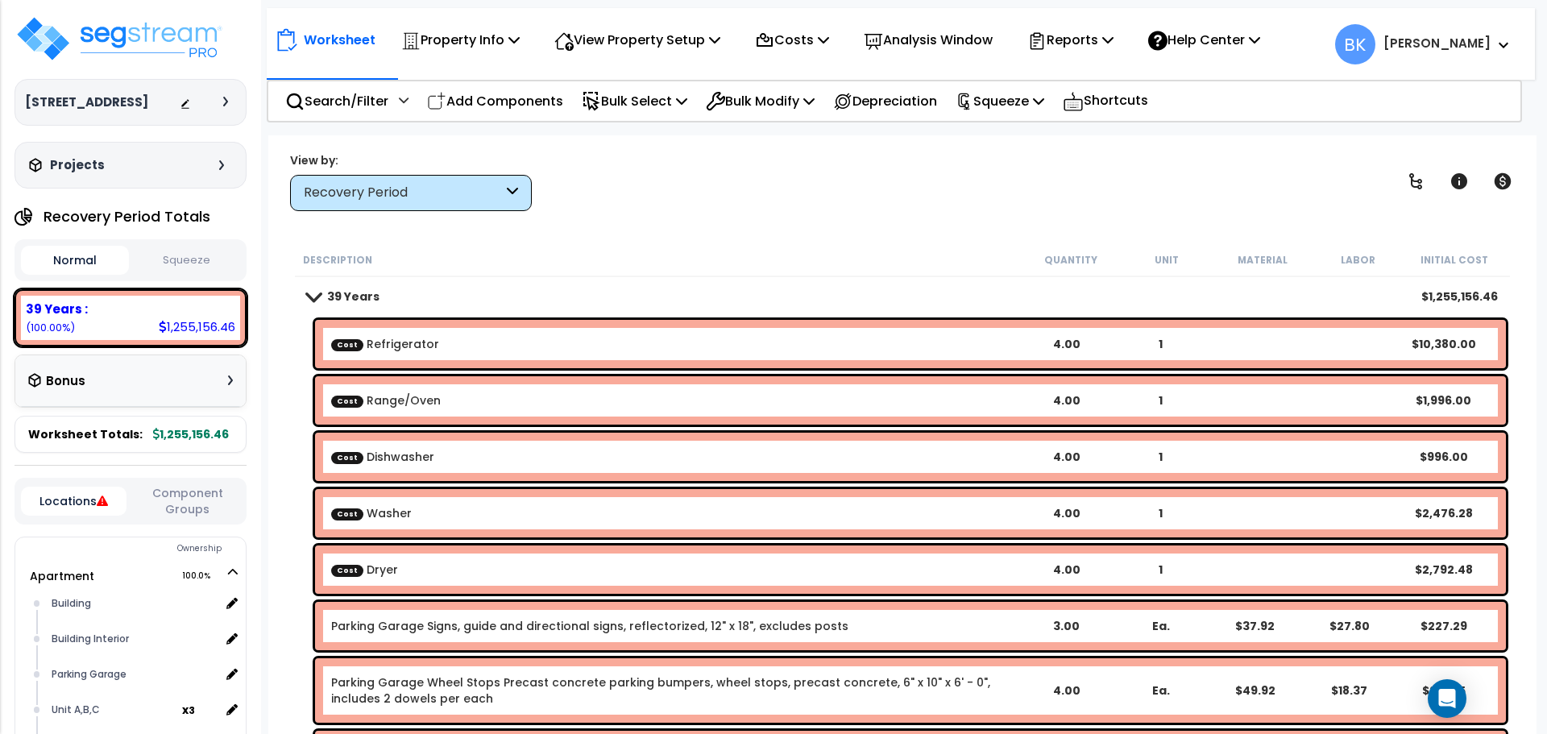
click at [326, 308] on div "39 Years $1,255,156.46" at bounding box center [902, 296] width 1207 height 39
click at [312, 329] on div "Cost Refrigerator 4.00 1 $10,380.00" at bounding box center [902, 344] width 1215 height 56
click at [303, 338] on div "Cost Refrigerator 4.00 1 $10,380.00" at bounding box center [902, 344] width 1215 height 56
click at [659, 44] on p "View Property Setup" at bounding box center [637, 40] width 166 height 22
click at [642, 110] on link "View Questionnaire" at bounding box center [626, 110] width 160 height 32
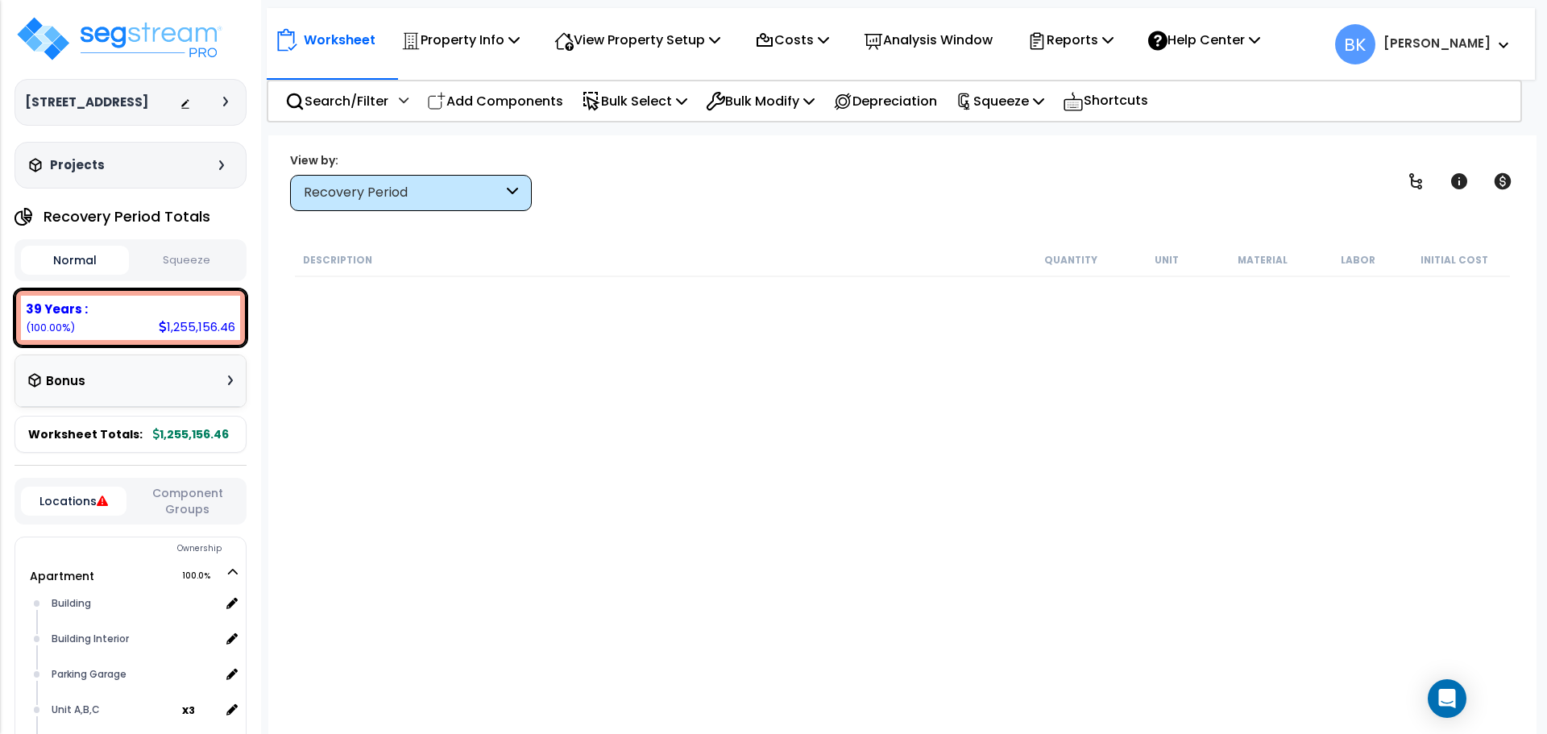
scroll to position [2014, 0]
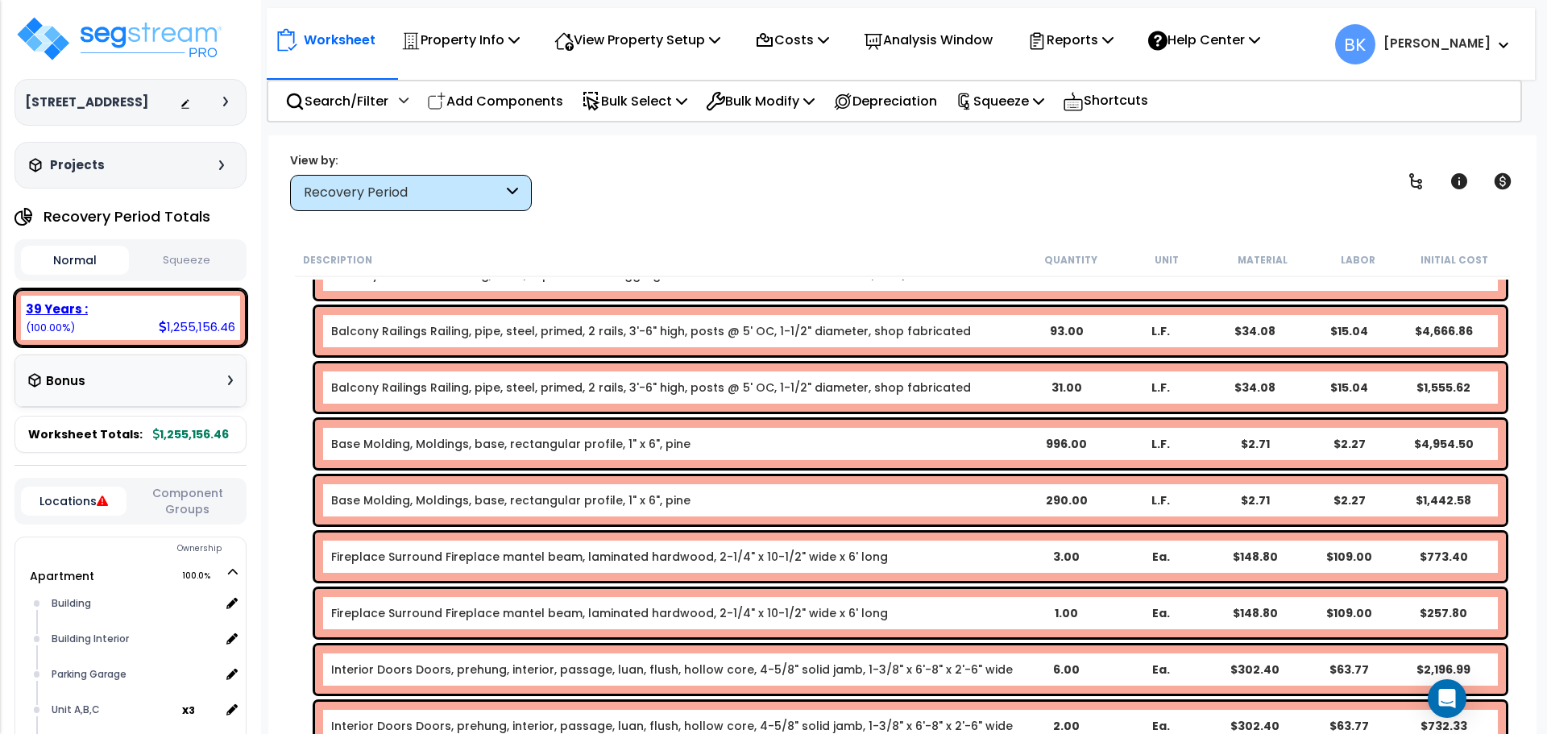
click at [185, 313] on div "39 Years :" at bounding box center [130, 308] width 209 height 17
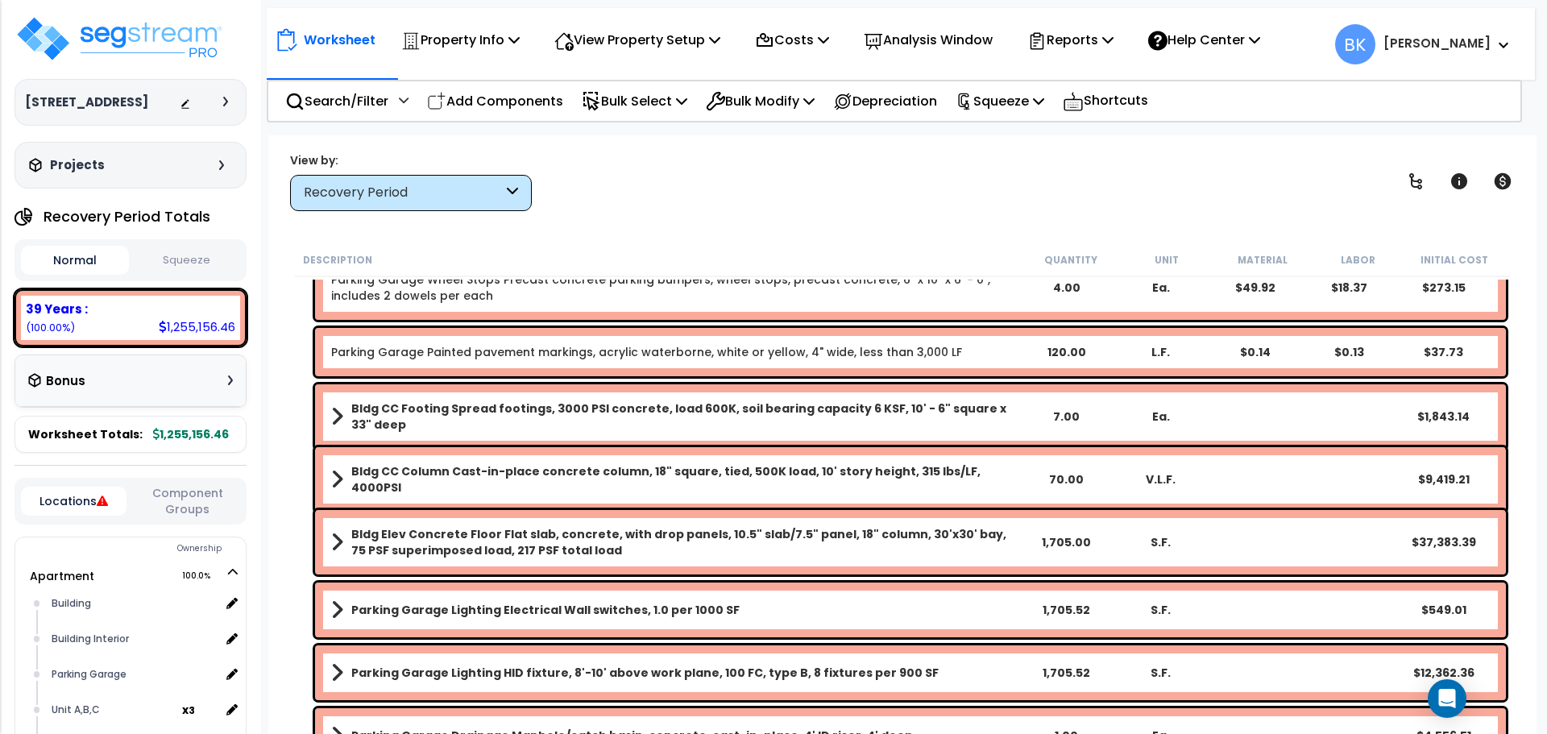
scroll to position [0, 0]
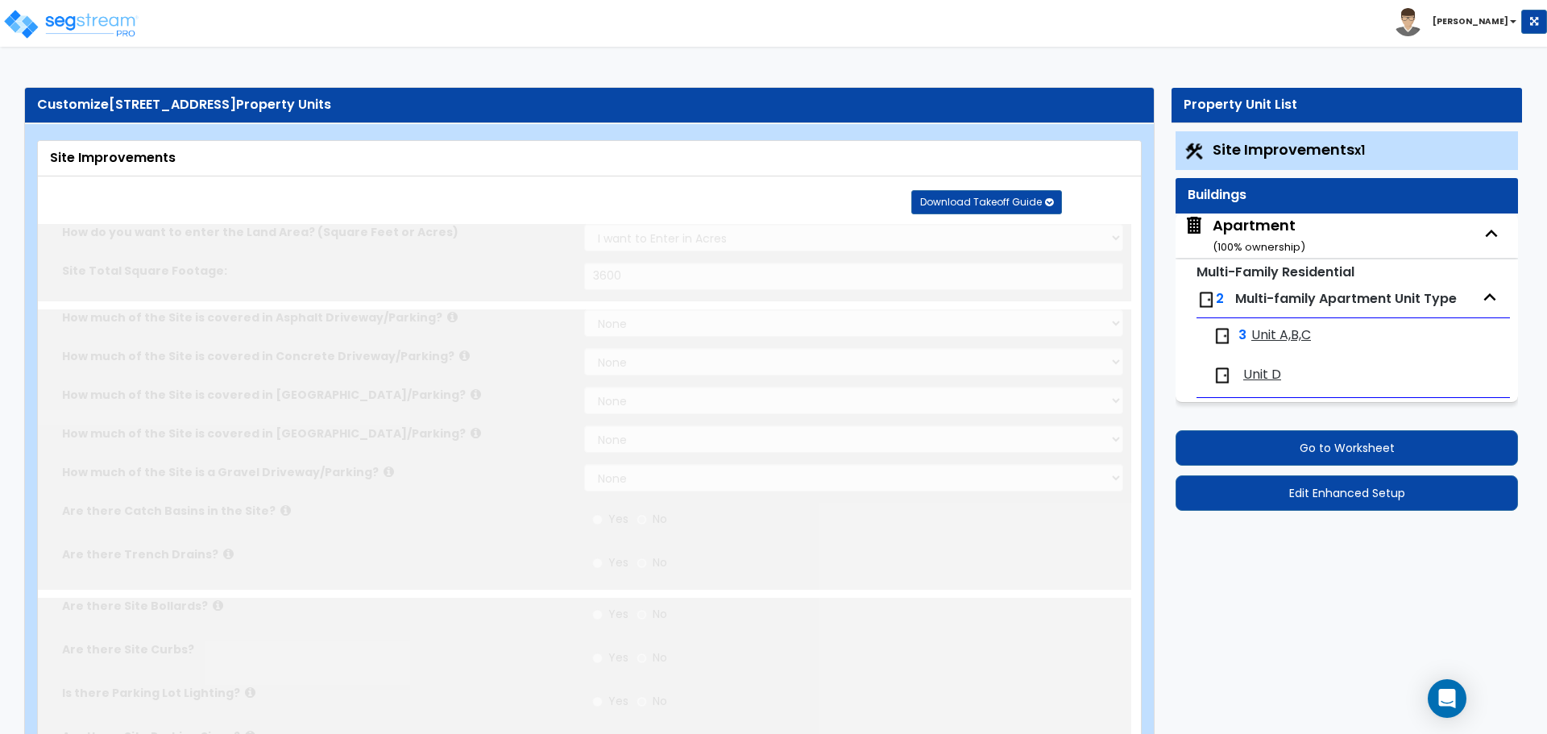
select select "2"
type input "3600"
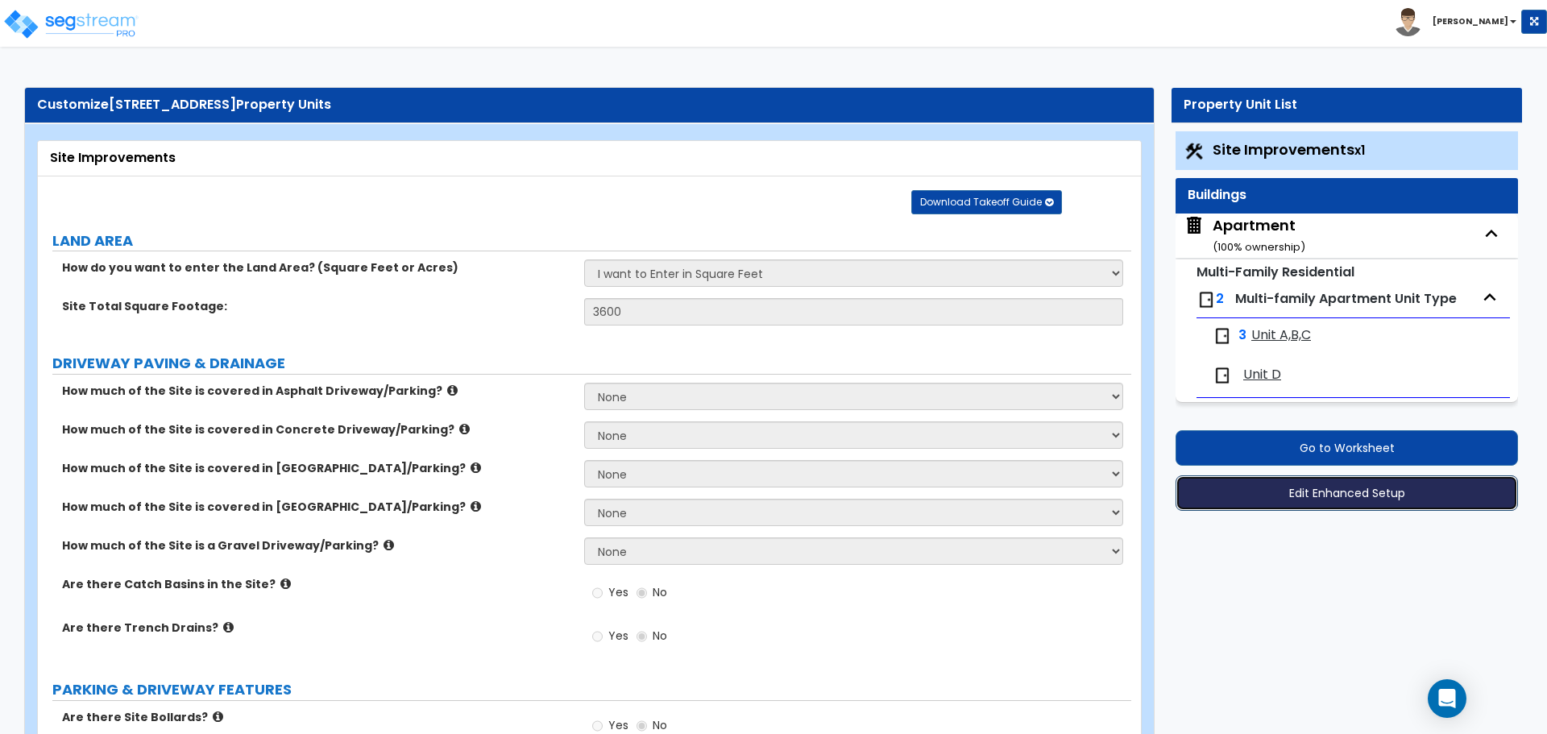
click at [1333, 487] on button "Edit Enhanced Setup" at bounding box center [1346, 492] width 342 height 35
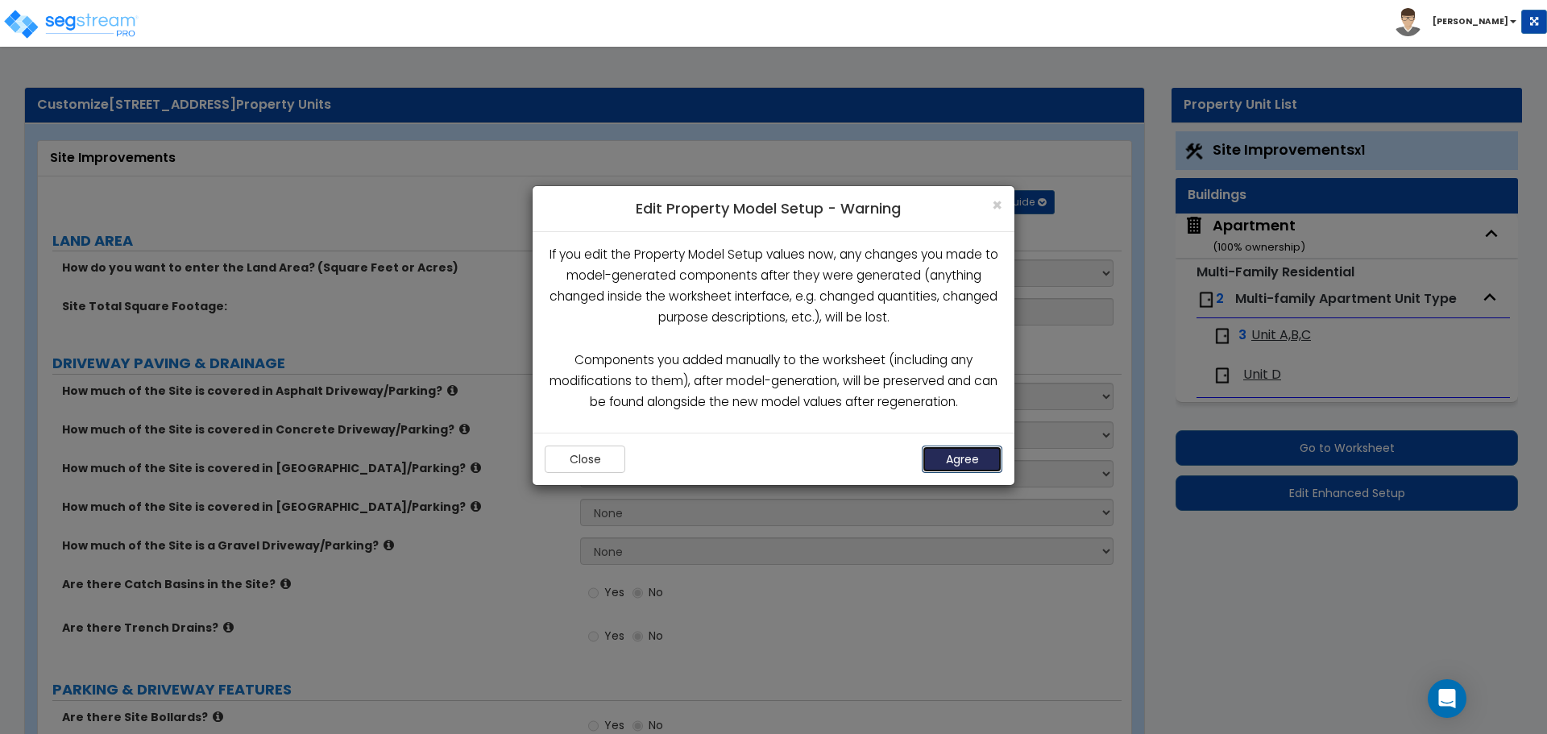
click at [958, 462] on button "Agree" at bounding box center [962, 459] width 81 height 27
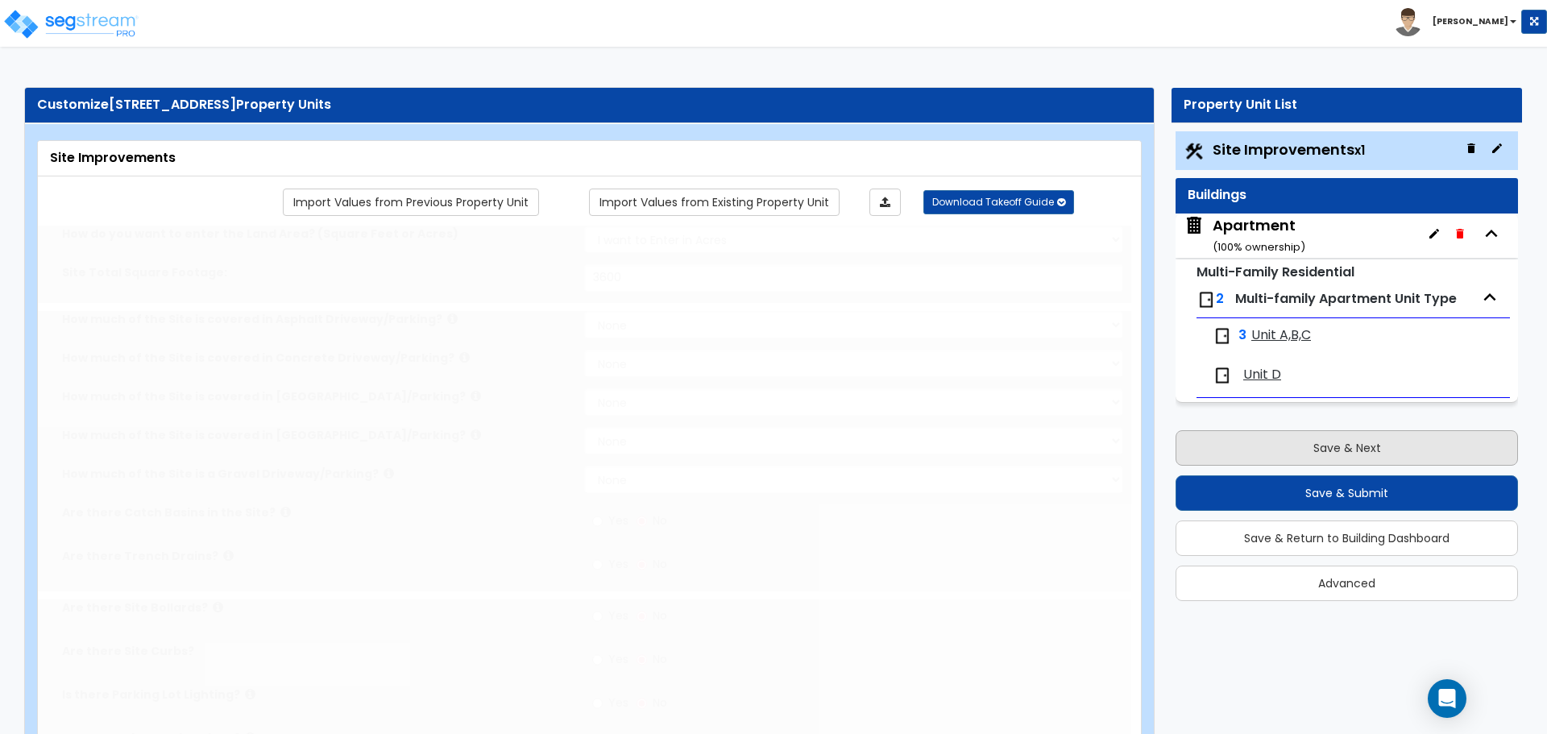
select select "2"
type input "3600"
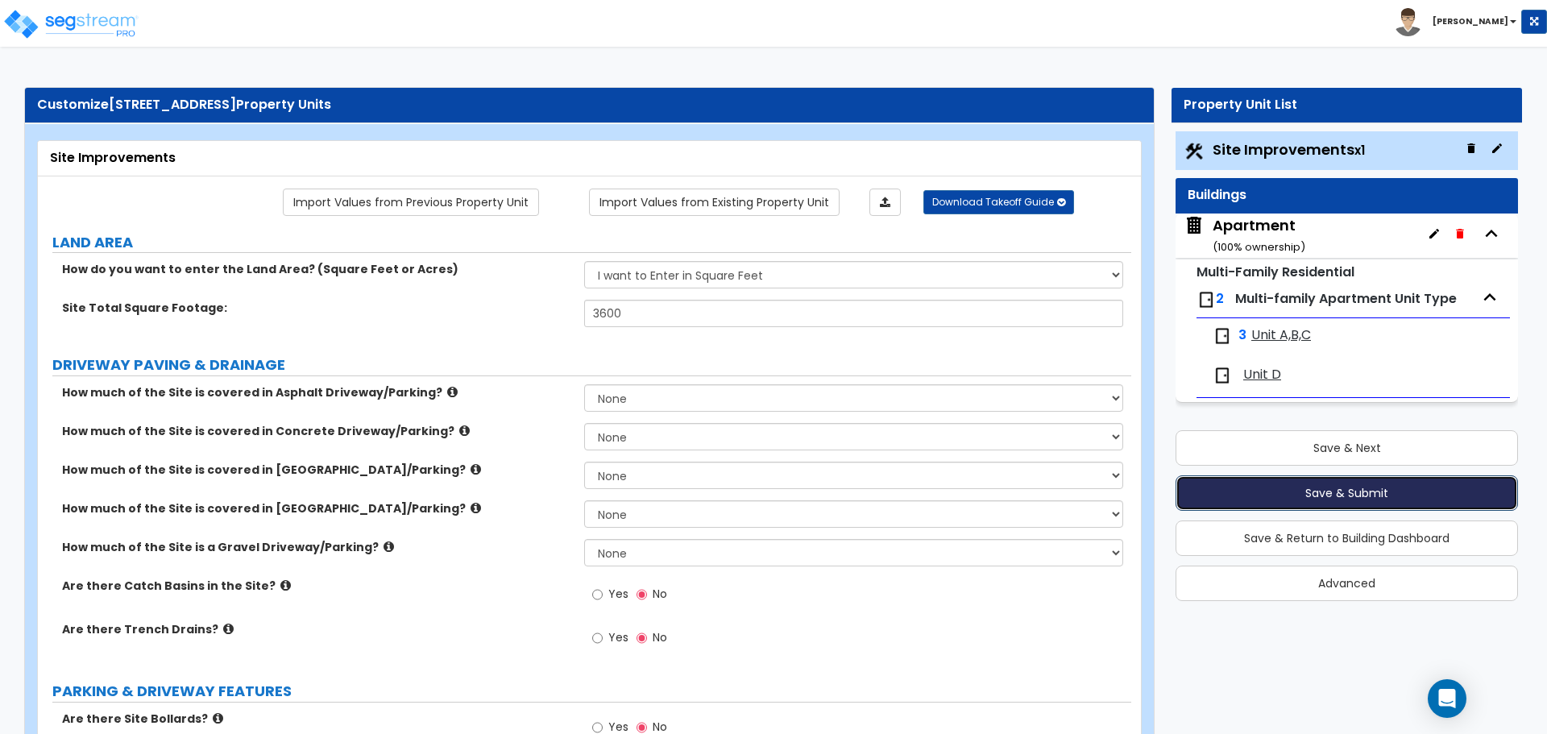
click at [1337, 495] on button "Save & Submit" at bounding box center [1346, 492] width 342 height 35
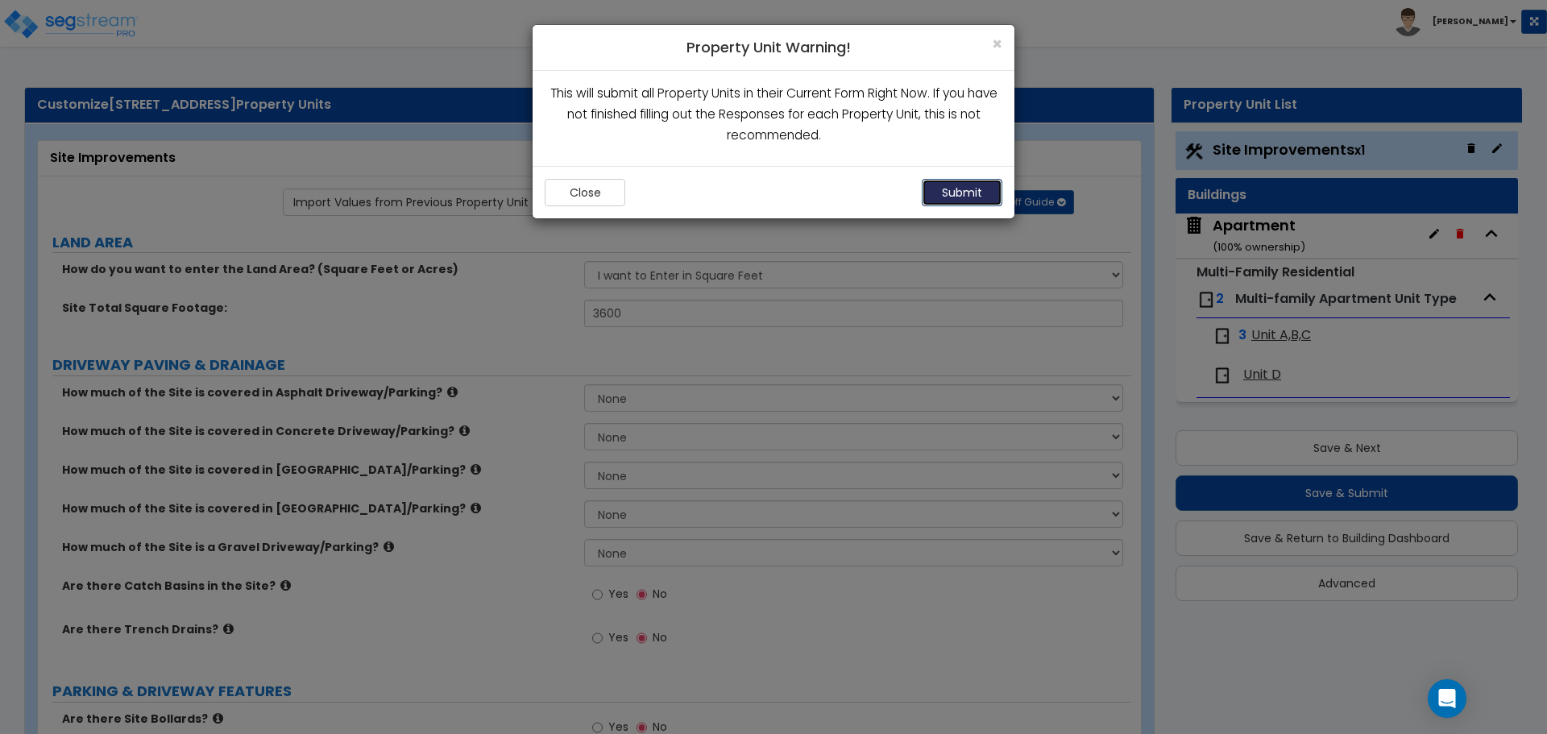
click at [939, 185] on button "Submit" at bounding box center [962, 192] width 81 height 27
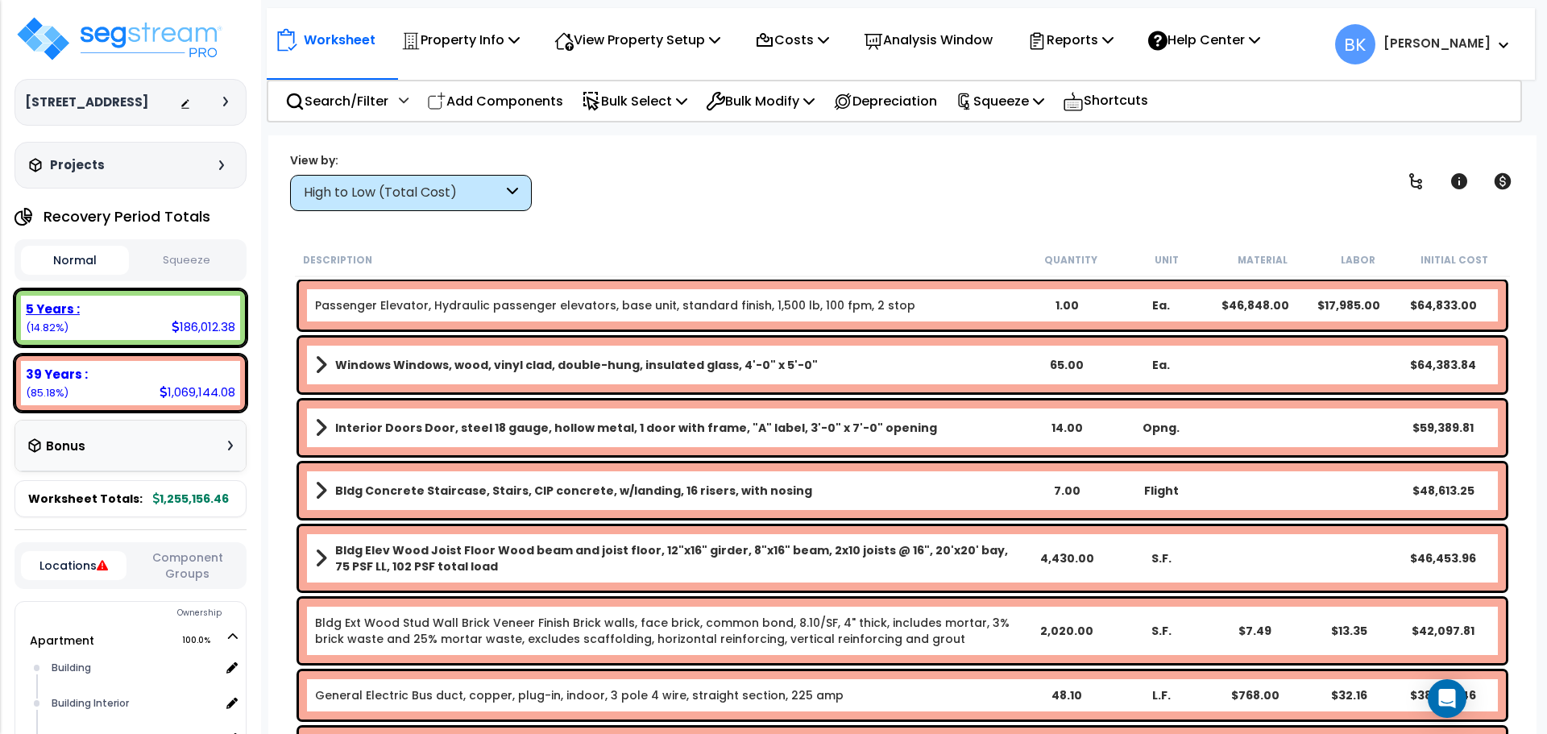
click at [136, 324] on div "5 Years : 186,012.38 (14.82%)" at bounding box center [130, 318] width 219 height 44
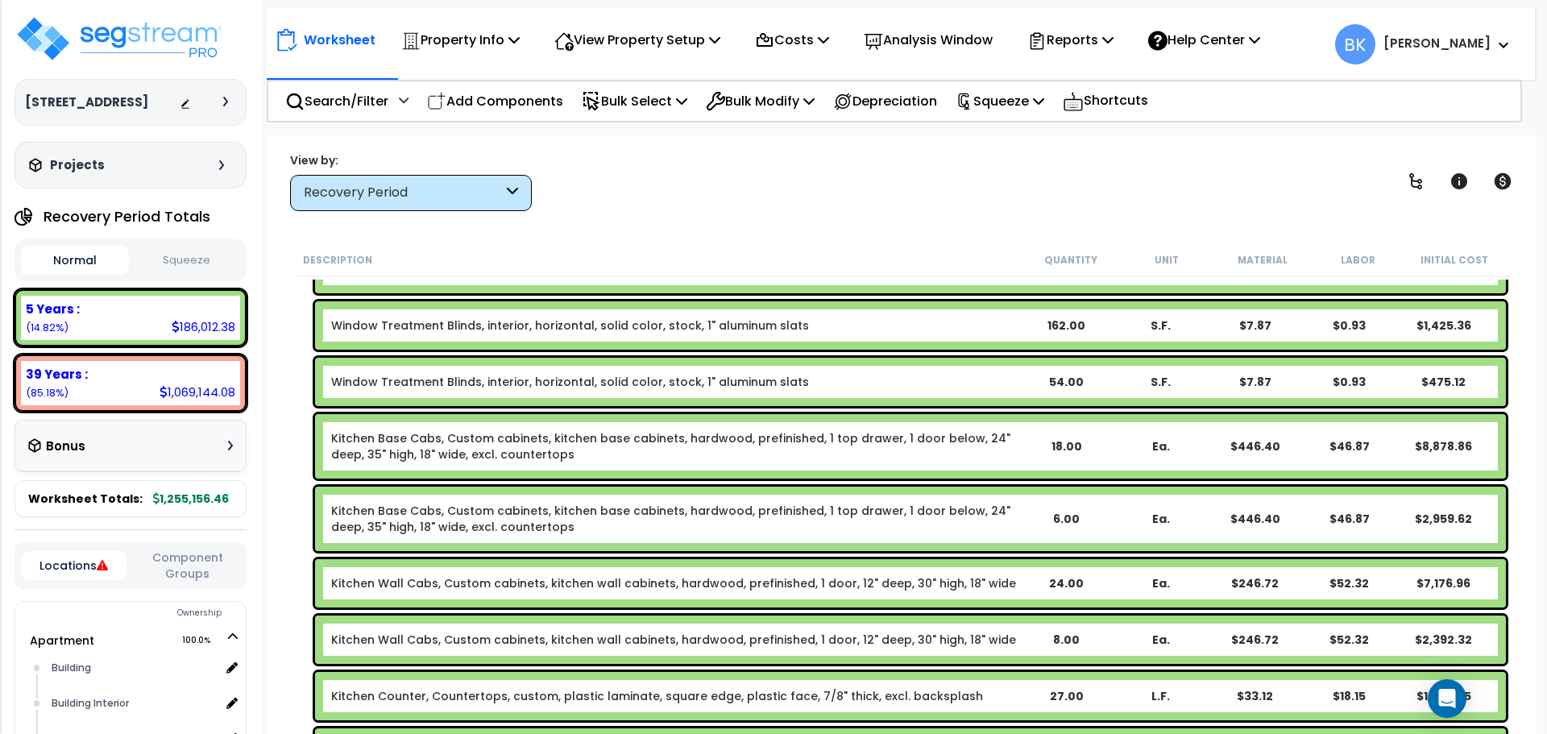
scroll to position [725, 0]
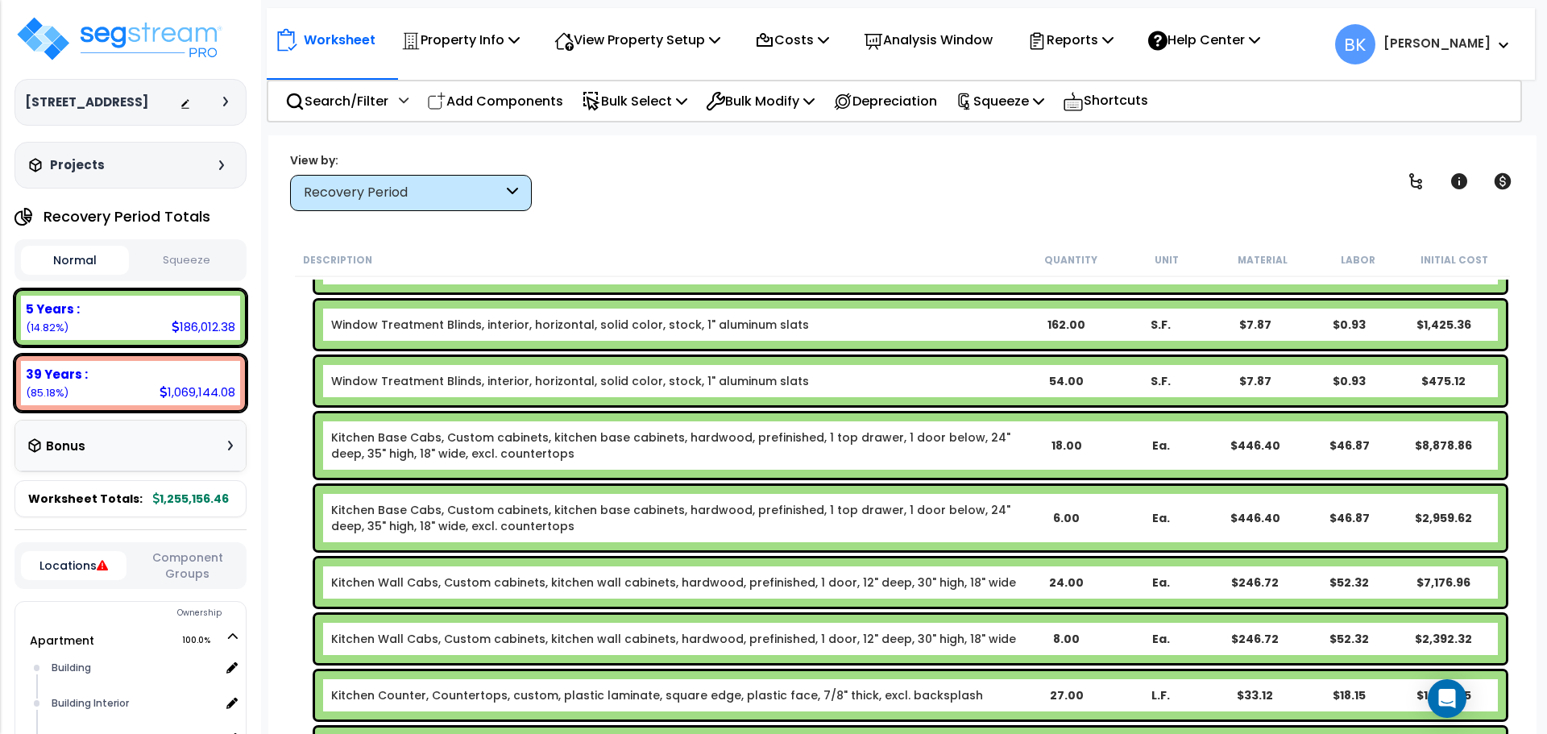
click at [439, 443] on link "Kitchen Base Cabs, Custom cabinets, kitchen base cabinets, hardwood, prefinishe…" at bounding box center [674, 445] width 687 height 32
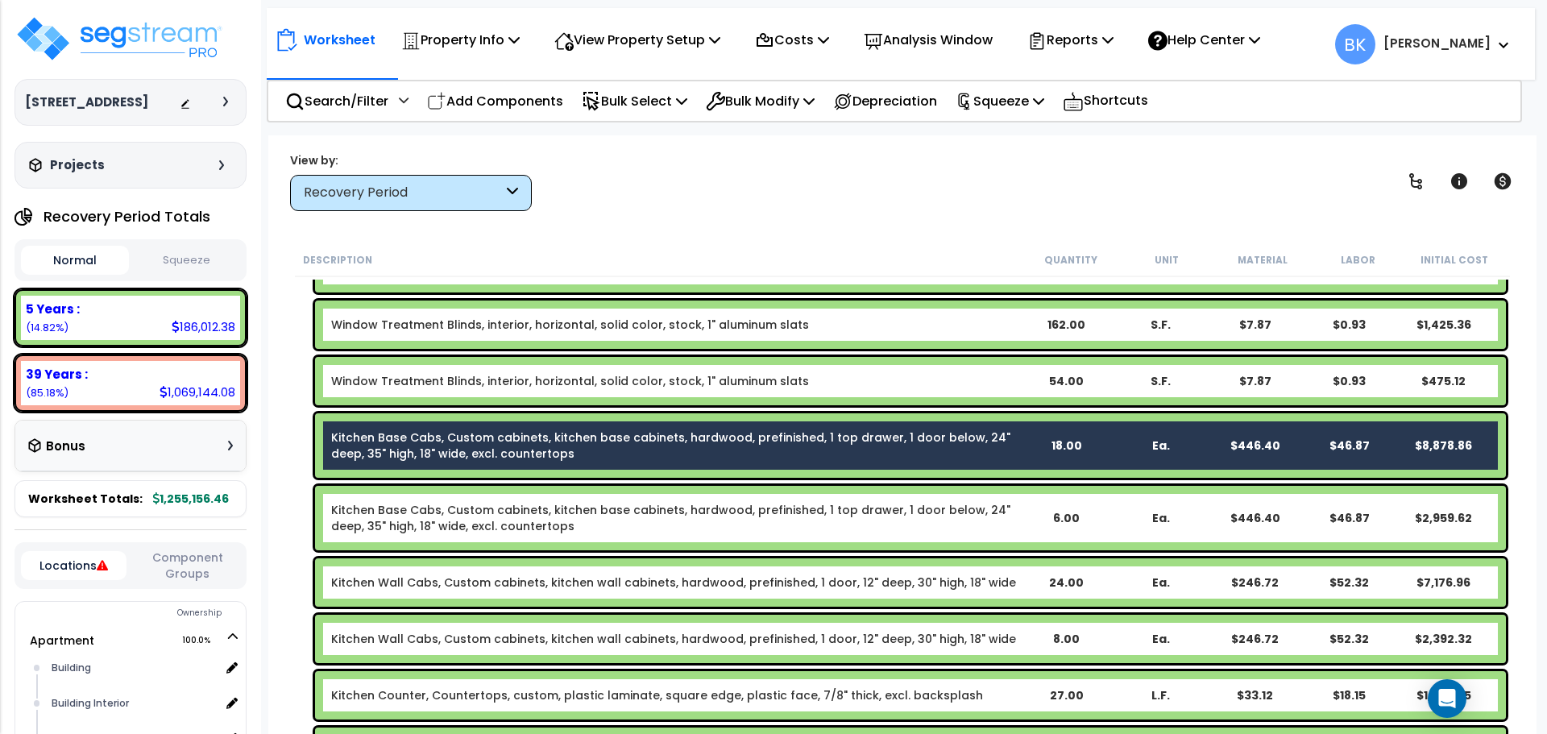
click at [448, 509] on link "Kitchen Base Cabs, Custom cabinets, kitchen base cabinets, hardwood, prefinishe…" at bounding box center [674, 518] width 687 height 32
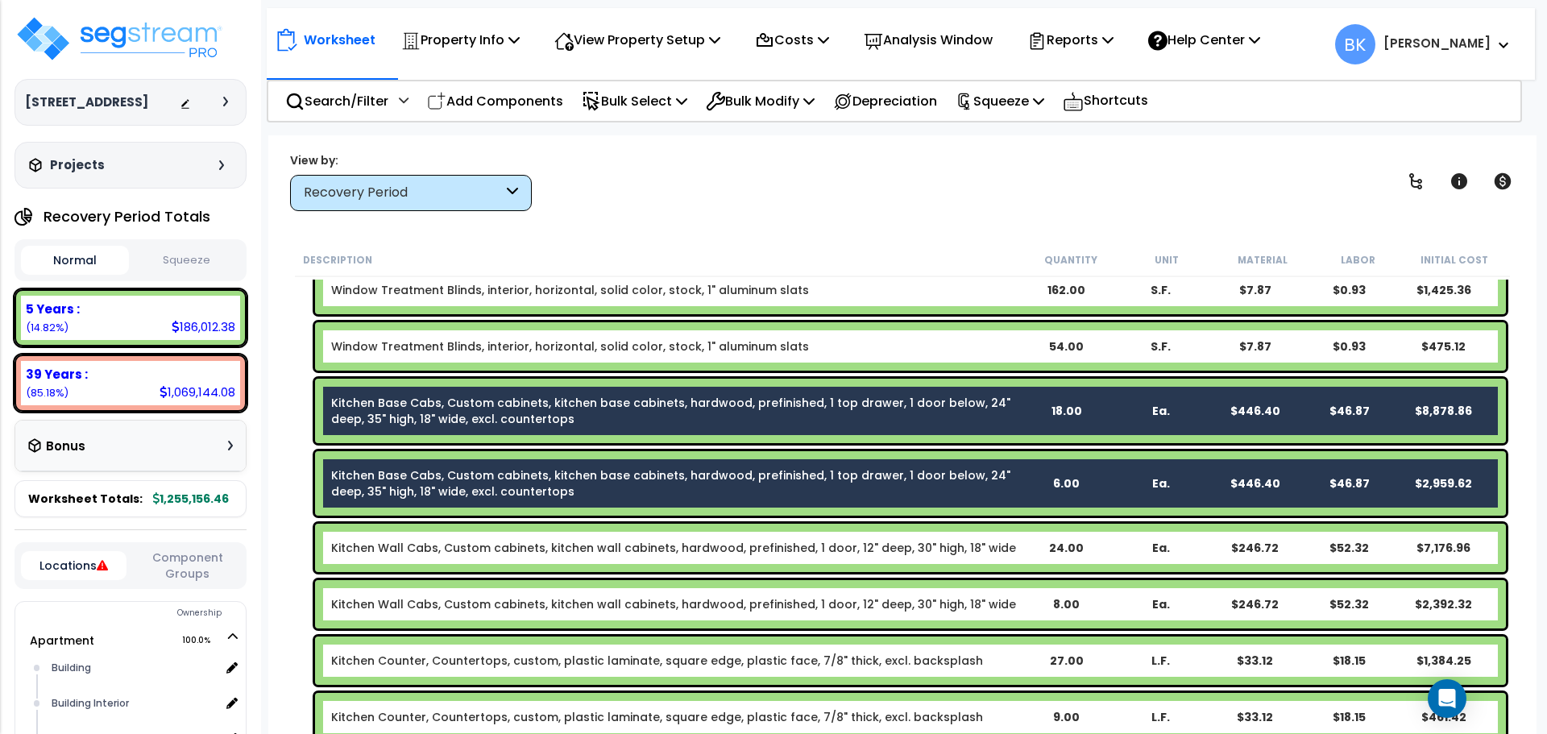
scroll to position [806, 0]
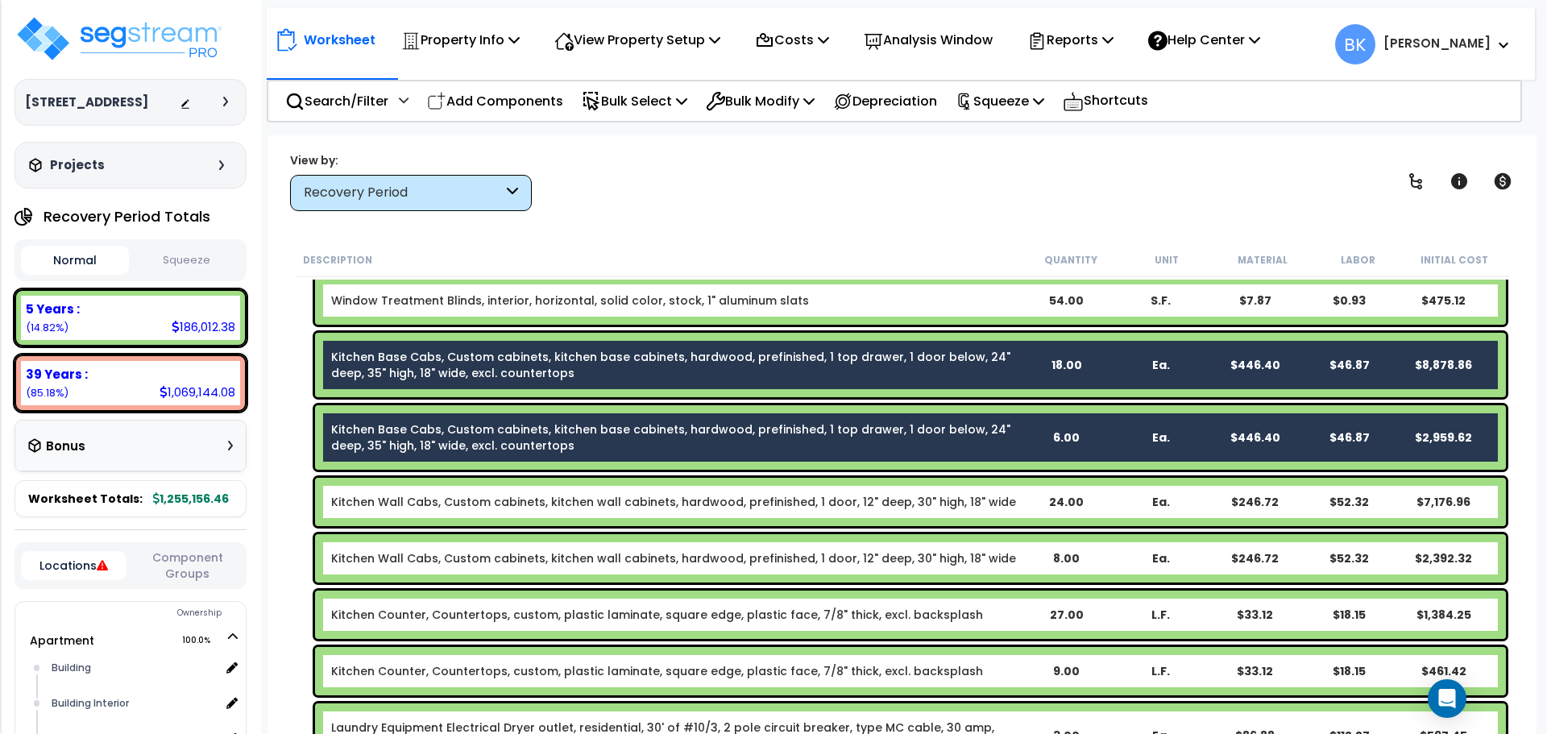
click at [417, 505] on link "Kitchen Wall Cabs, Custom cabinets, kitchen wall cabinets, hardwood, prefinishe…" at bounding box center [673, 502] width 685 height 16
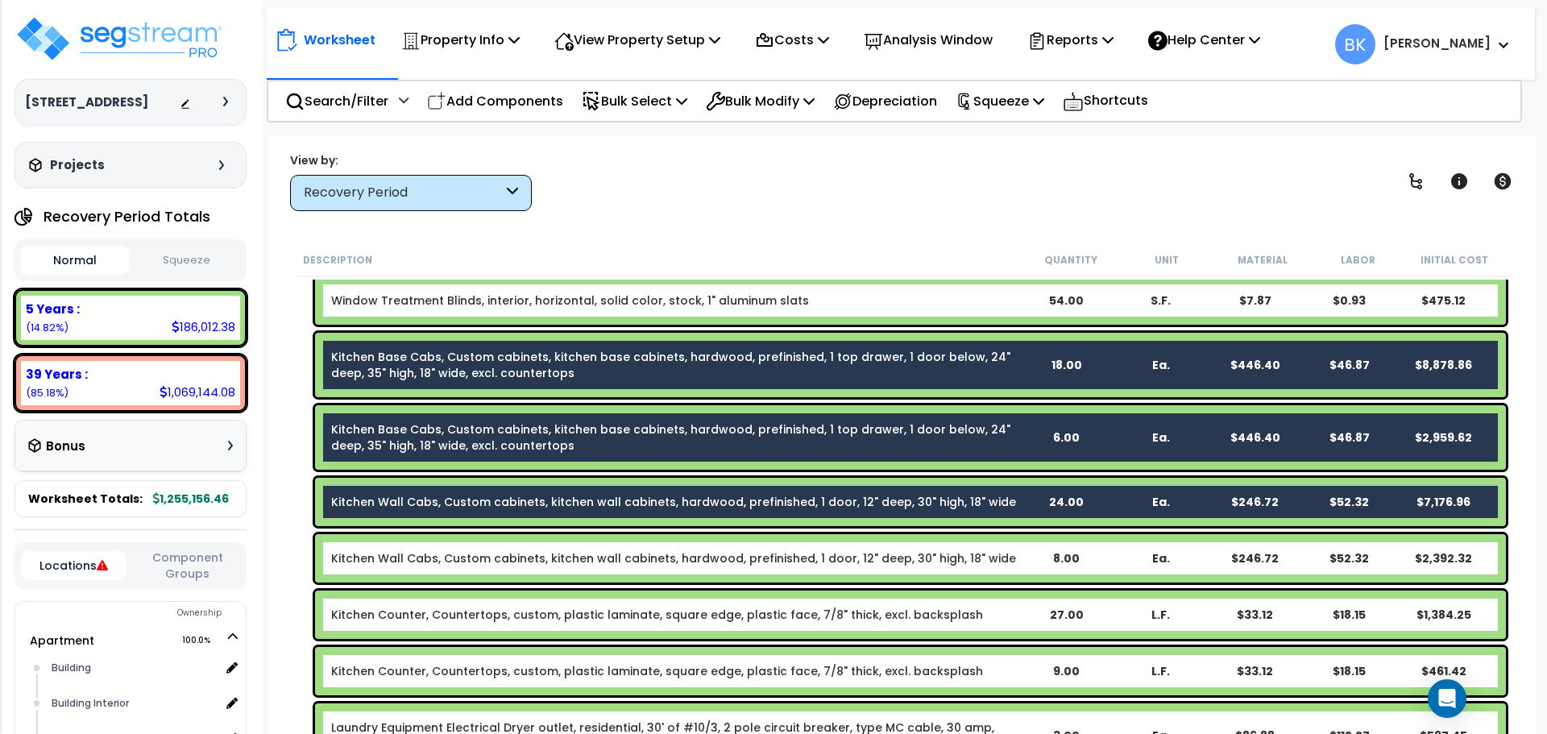
click at [433, 553] on link "Kitchen Wall Cabs, Custom cabinets, kitchen wall cabinets, hardwood, prefinishe…" at bounding box center [673, 558] width 685 height 16
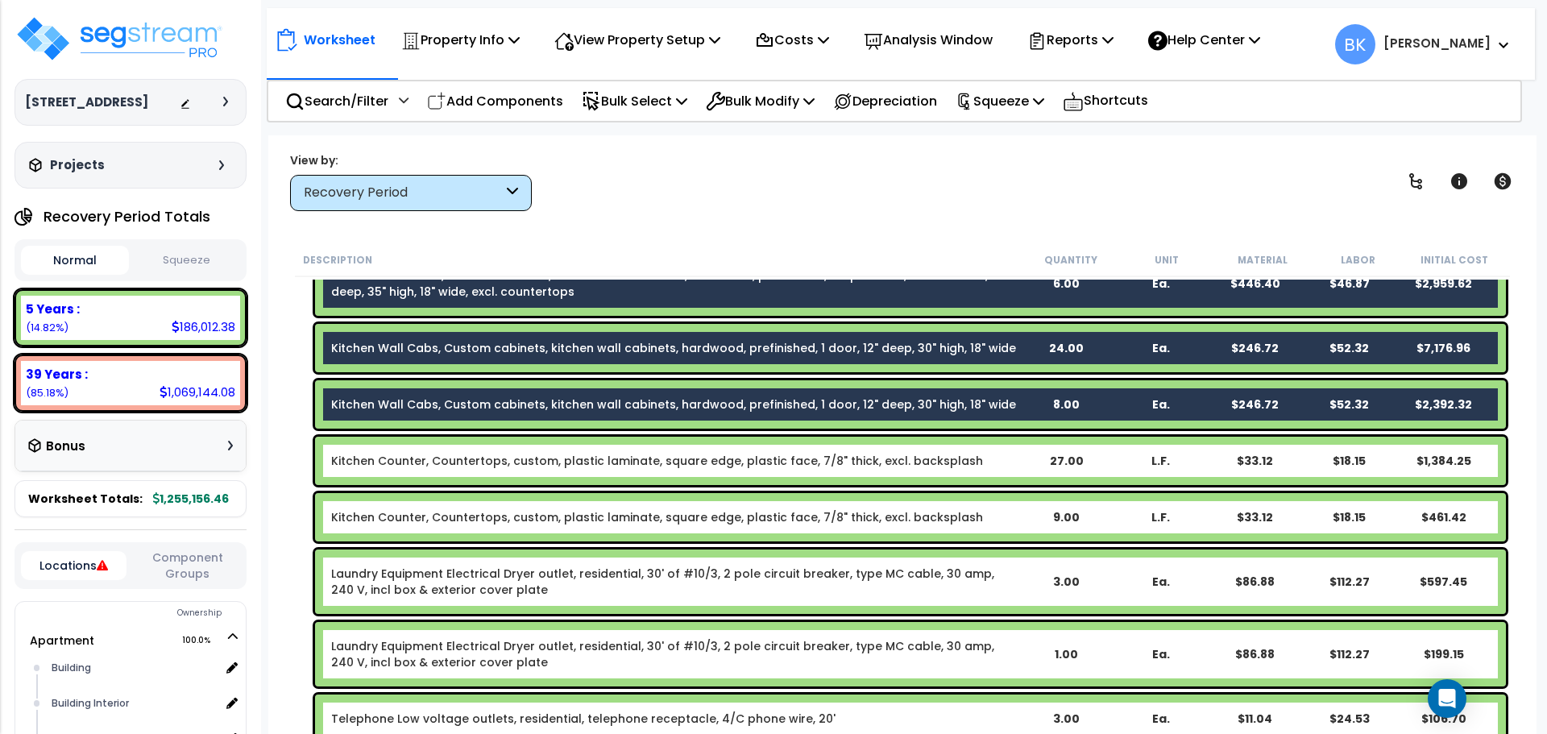
scroll to position [967, 0]
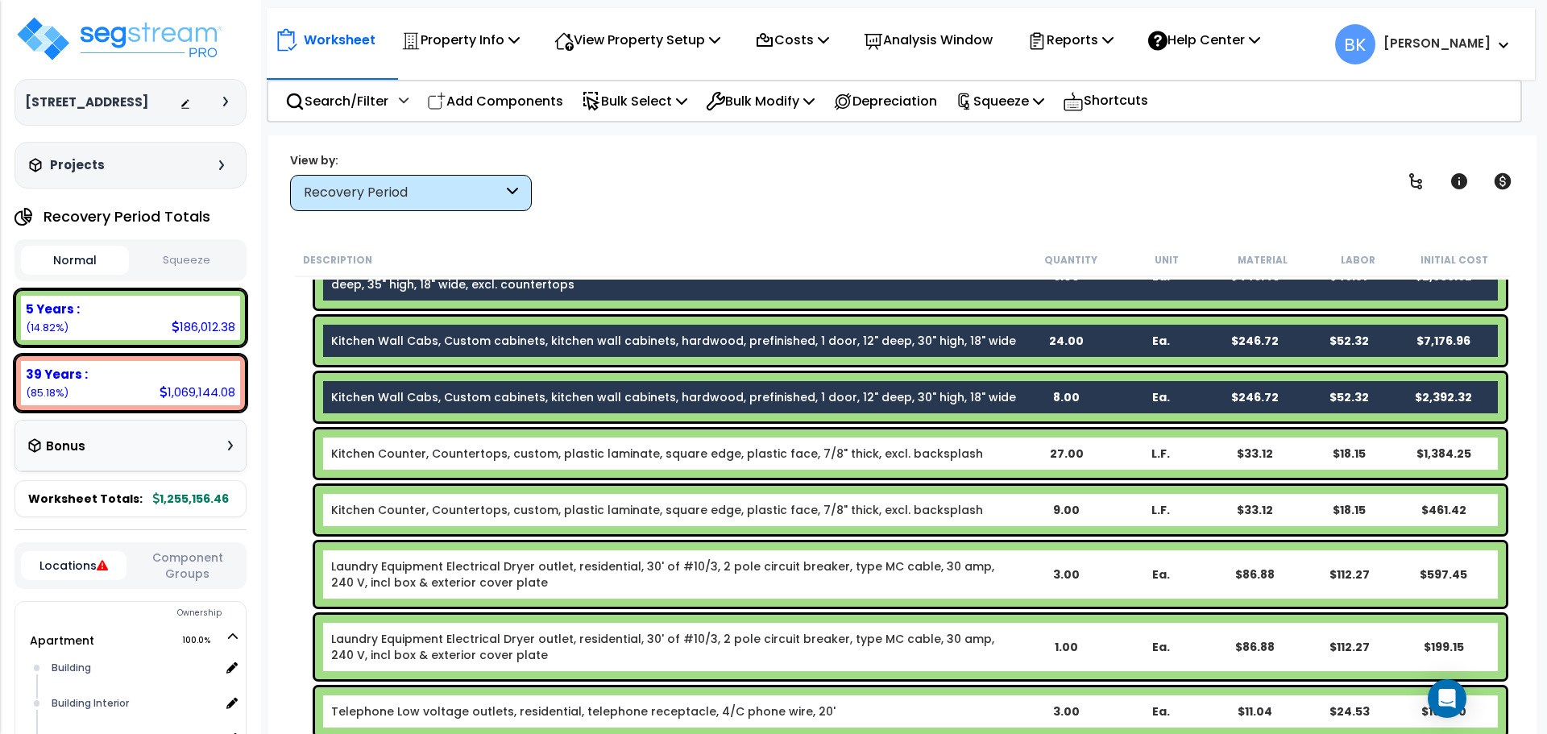
click at [431, 447] on link "Kitchen Counter, Countertops, custom, plastic laminate, square edge, plastic fa…" at bounding box center [657, 454] width 652 height 16
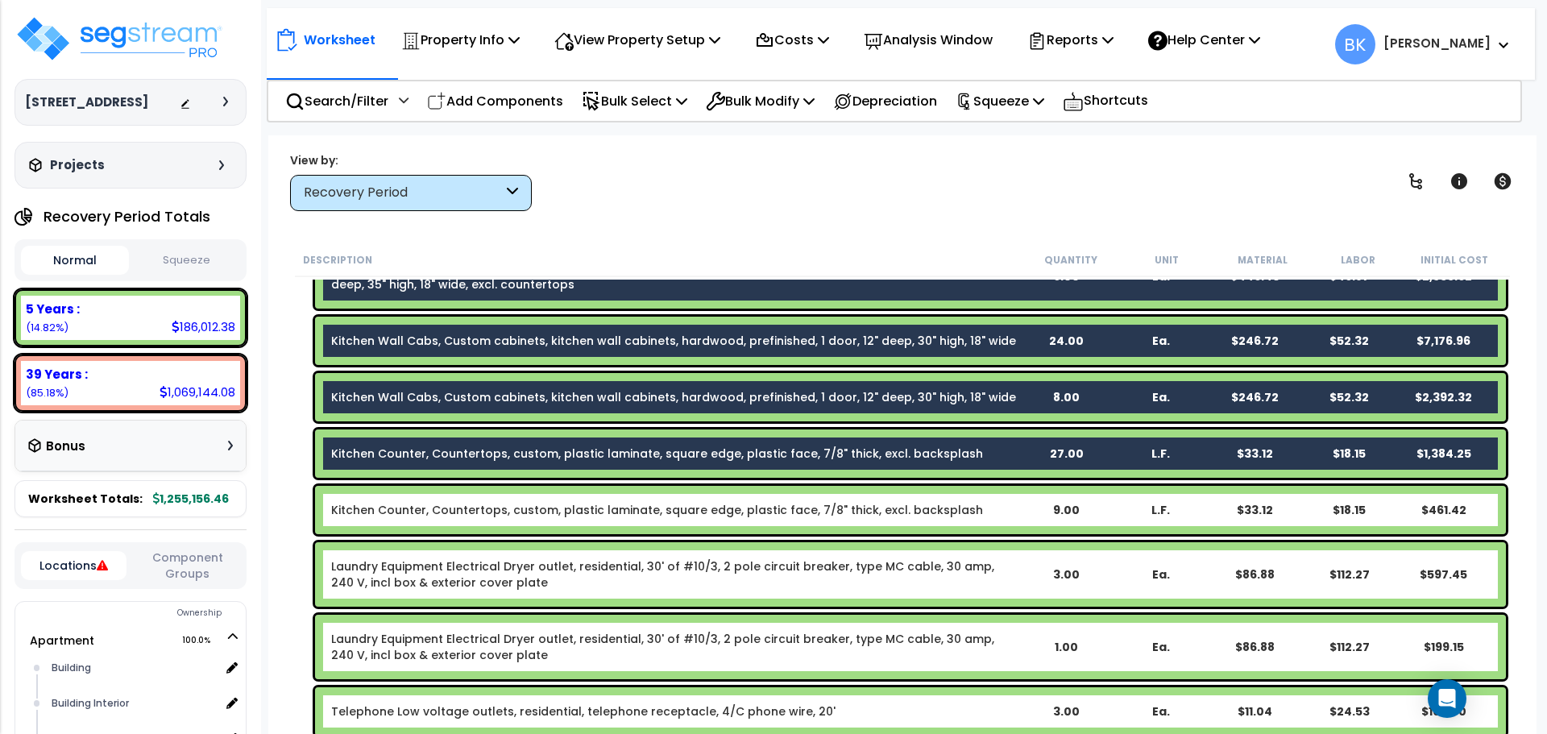
click at [419, 511] on link "Kitchen Counter, Countertops, custom, plastic laminate, square edge, plastic fa…" at bounding box center [657, 510] width 652 height 16
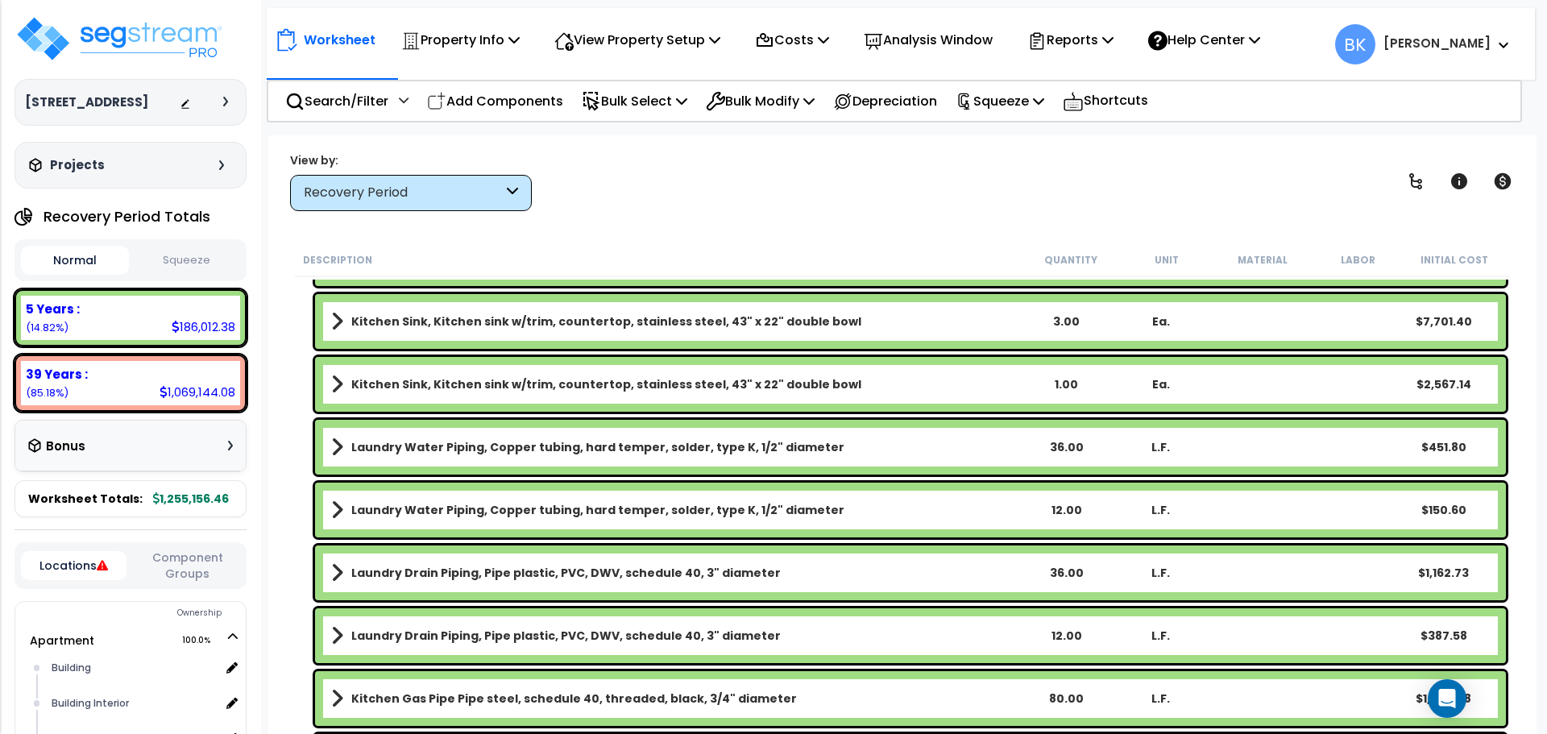
scroll to position [2154, 0]
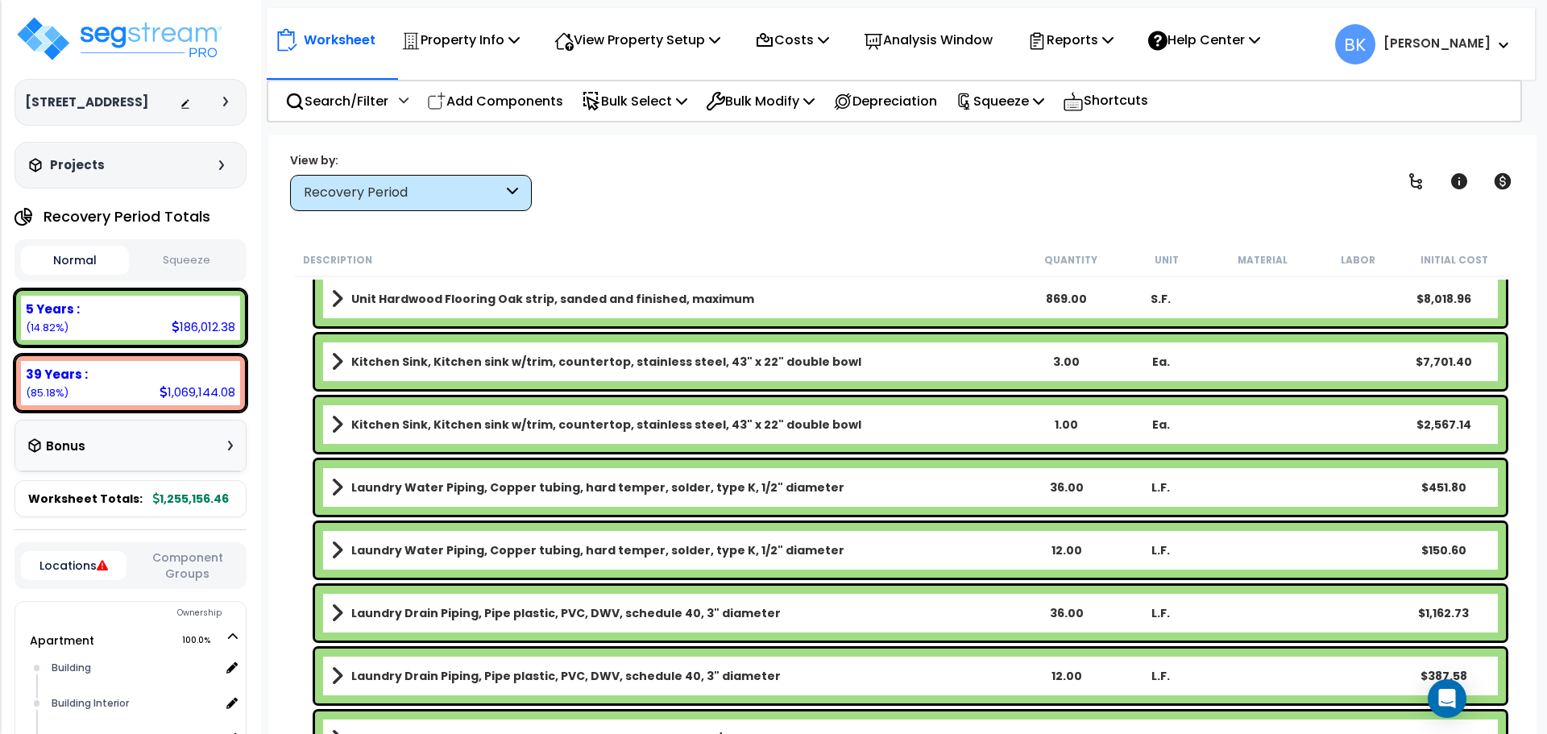
click at [435, 412] on div "Kitchen Sink, Kitchen sink w/trim, countertop, stainless steel, 43" x 22" doubl…" at bounding box center [910, 424] width 1191 height 55
click at [441, 359] on b "Kitchen Sink, Kitchen sink w/trim, countertop, stainless steel, 43" x 22" doubl…" at bounding box center [606, 362] width 510 height 16
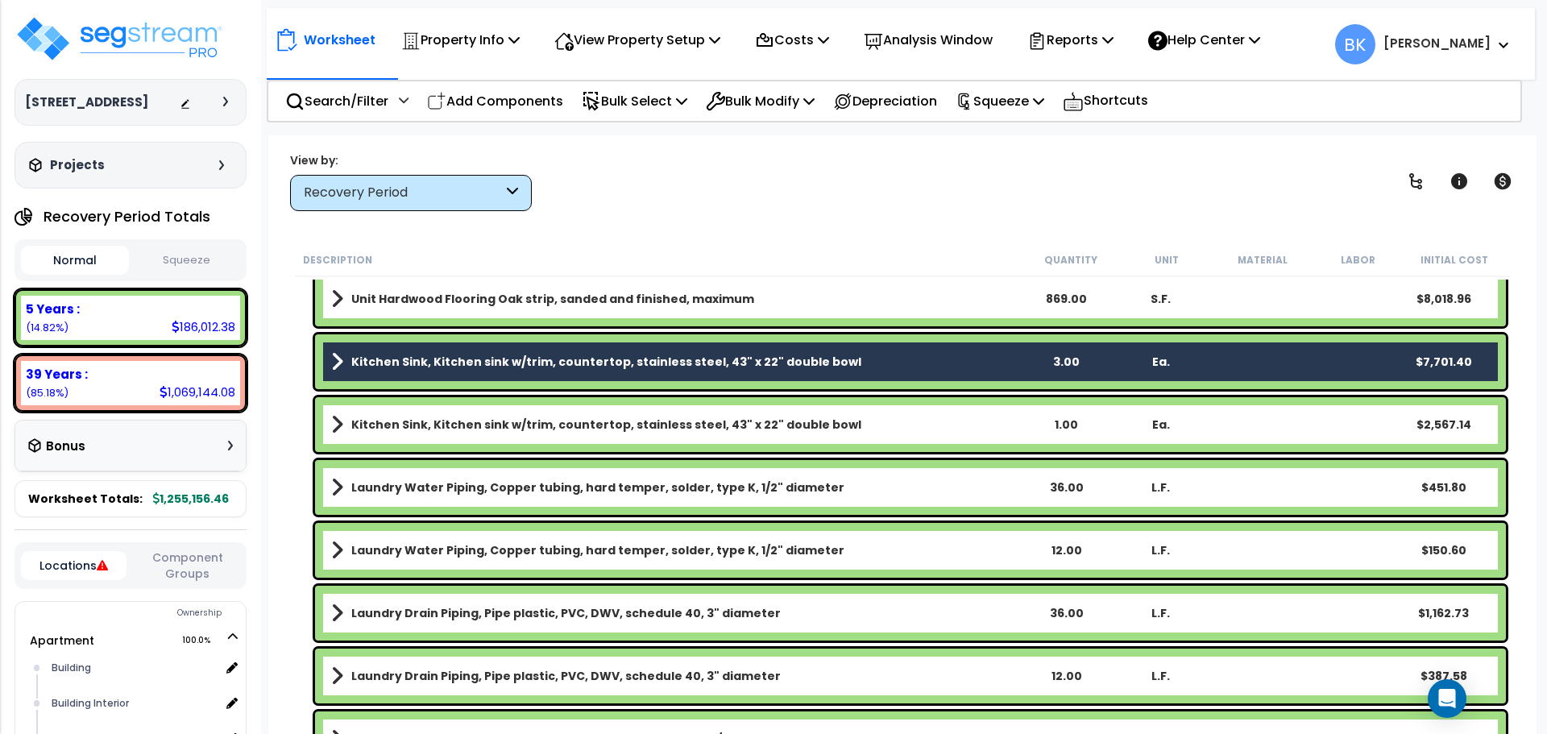
click at [423, 417] on b "Kitchen Sink, Kitchen sink w/trim, countertop, stainless steel, 43" x 22" doubl…" at bounding box center [606, 425] width 510 height 16
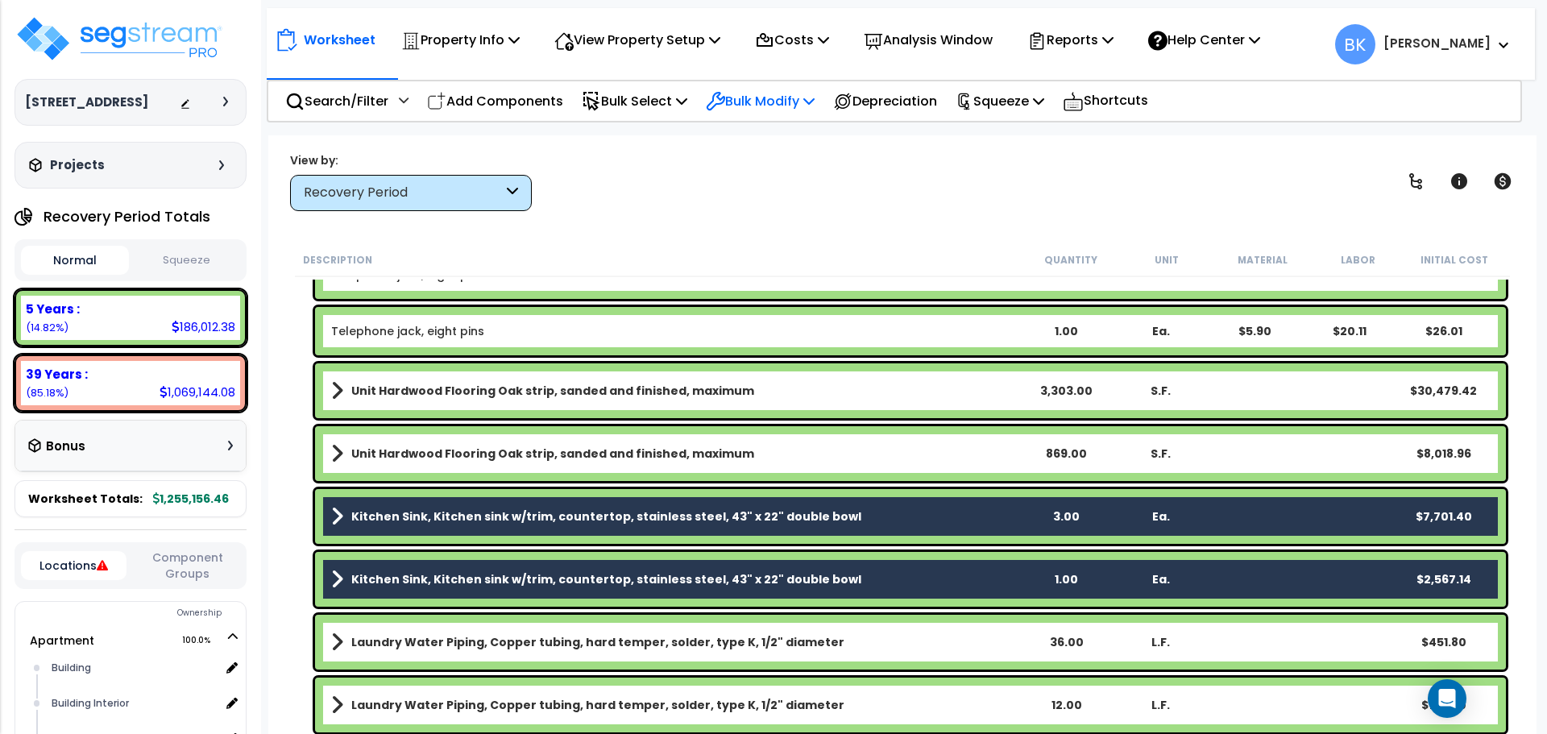
scroll to position [1993, 0]
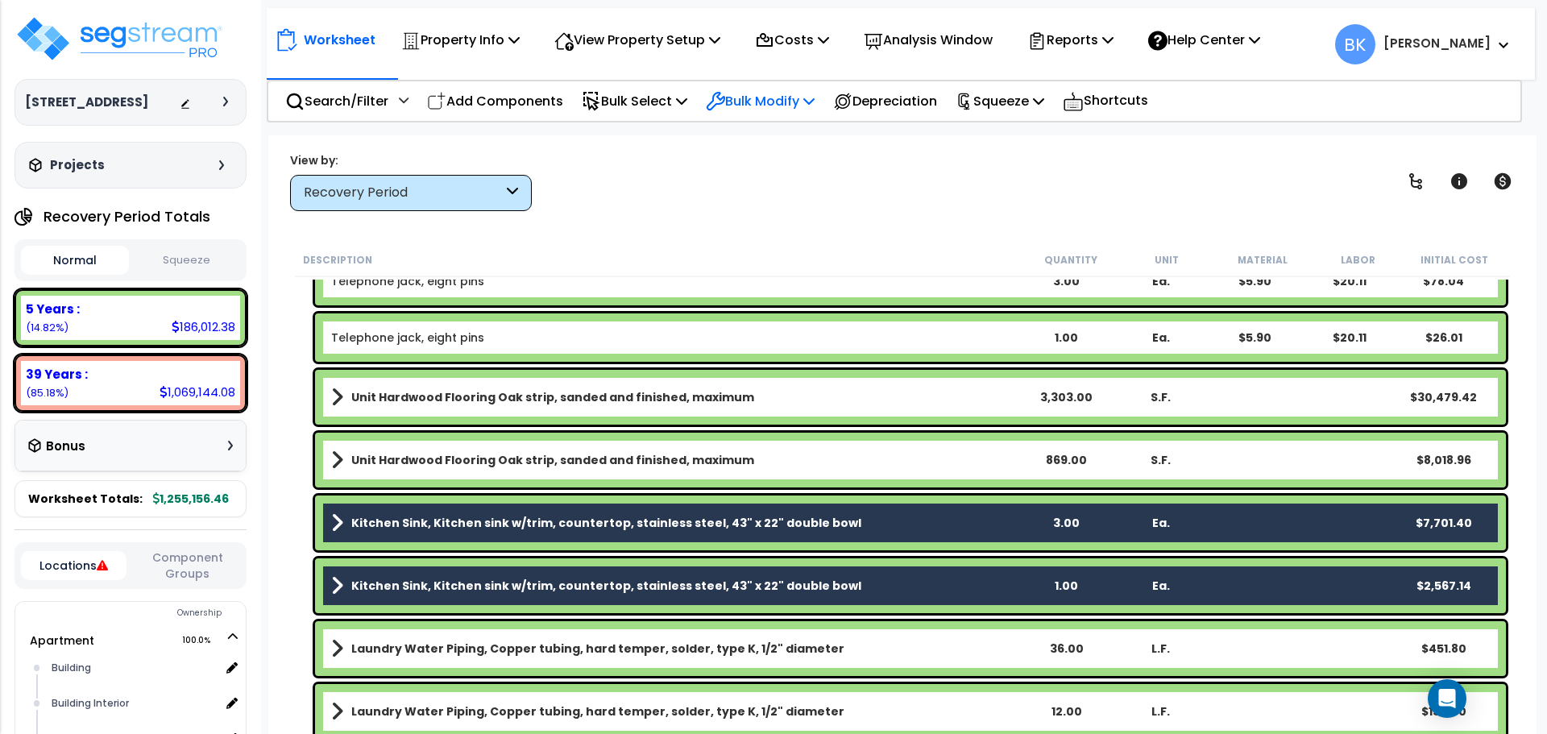
click at [778, 97] on p "Bulk Modify" at bounding box center [760, 101] width 109 height 22
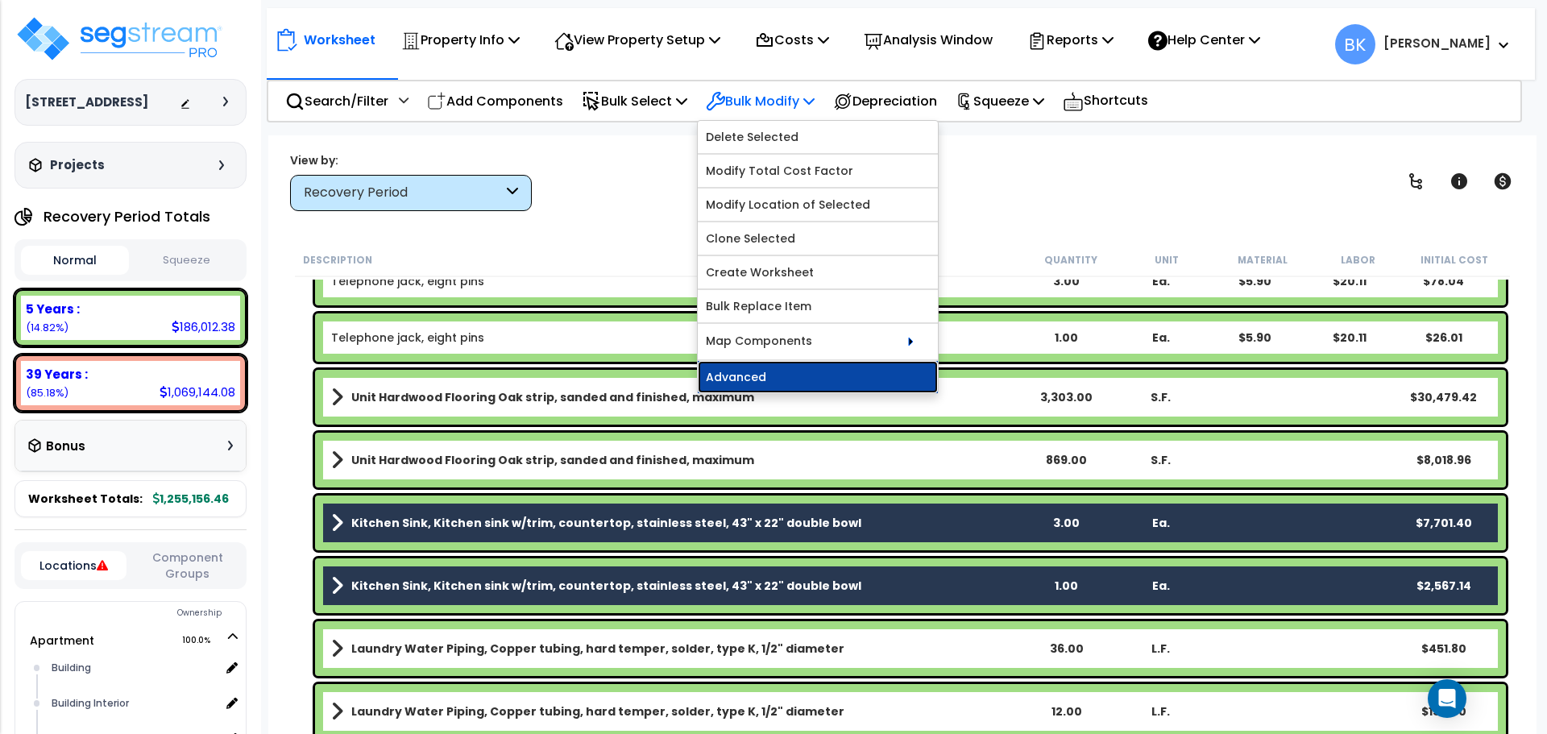
click at [764, 371] on link "Advanced" at bounding box center [818, 377] width 240 height 32
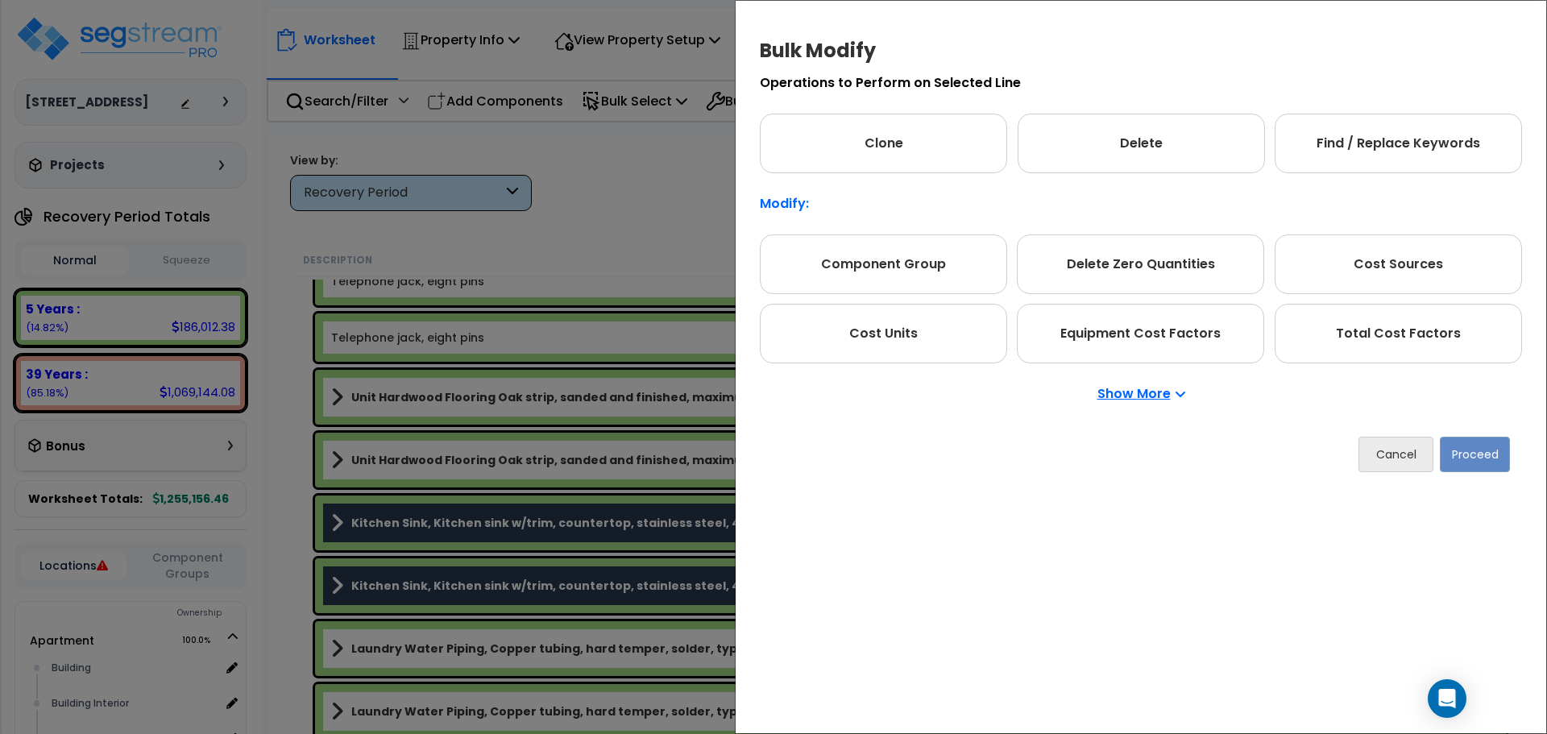
click at [1133, 397] on p "Show More" at bounding box center [1141, 393] width 88 height 13
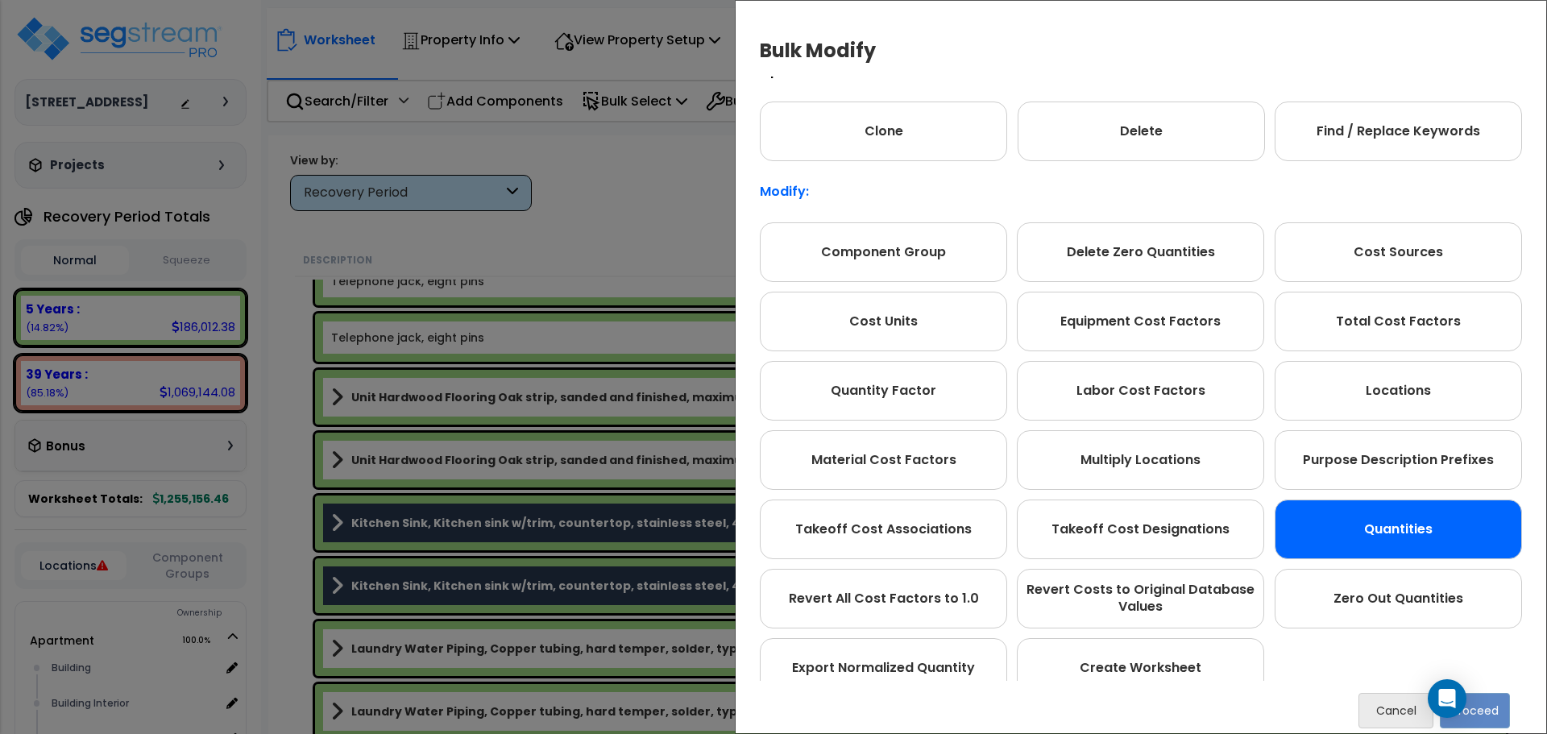
scroll to position [10, 0]
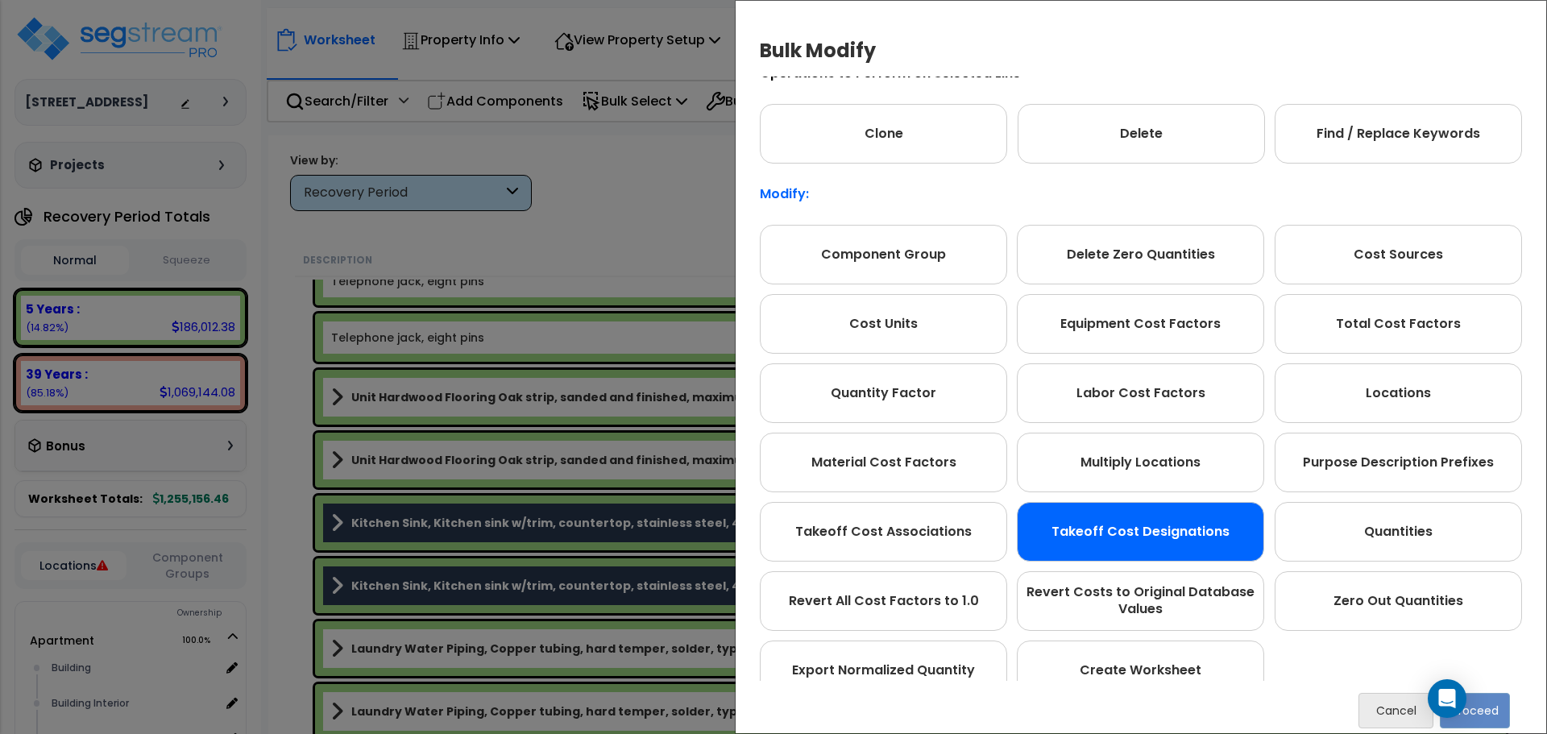
click at [1159, 525] on div "Takeoff Cost Designations" at bounding box center [1140, 532] width 247 height 60
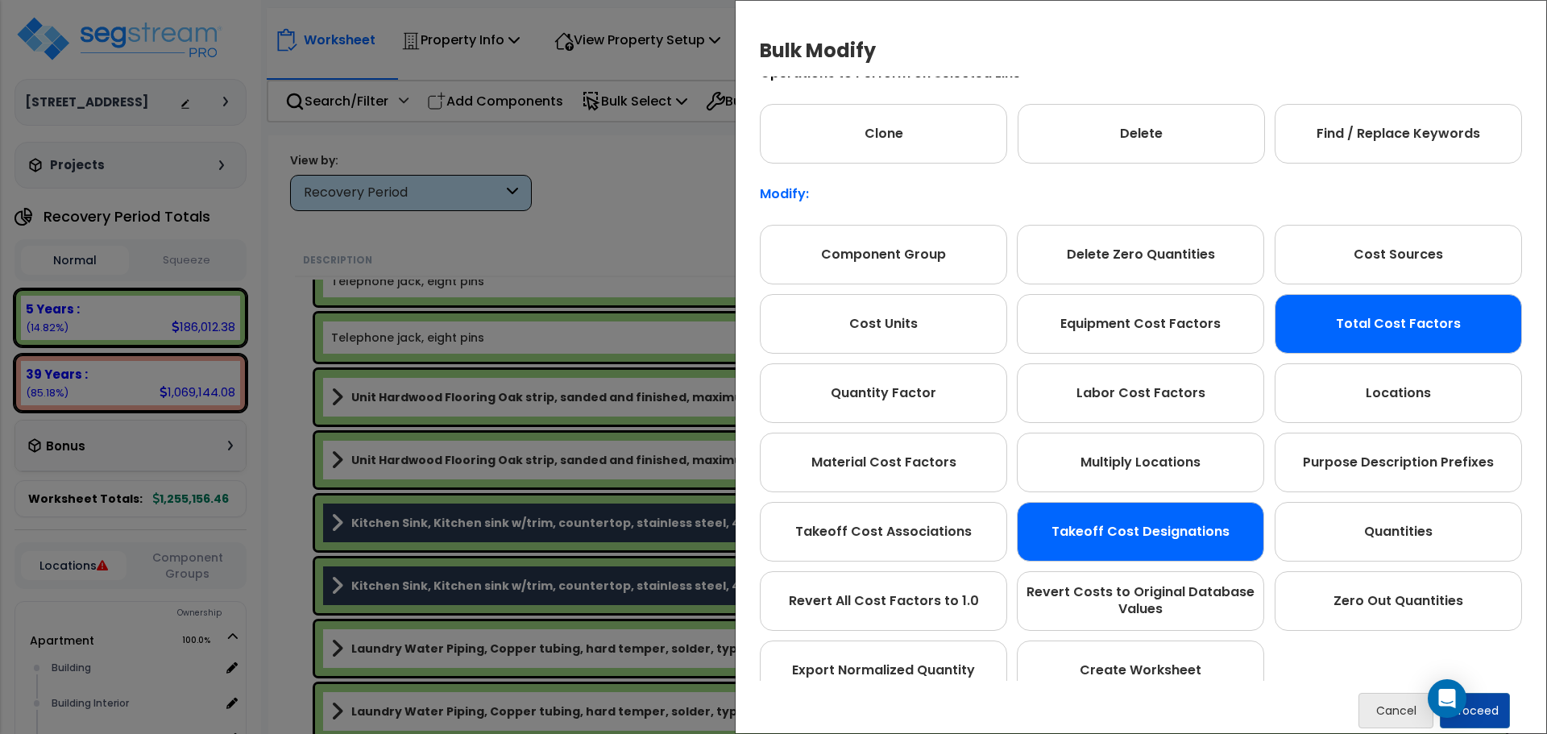
scroll to position [0, 0]
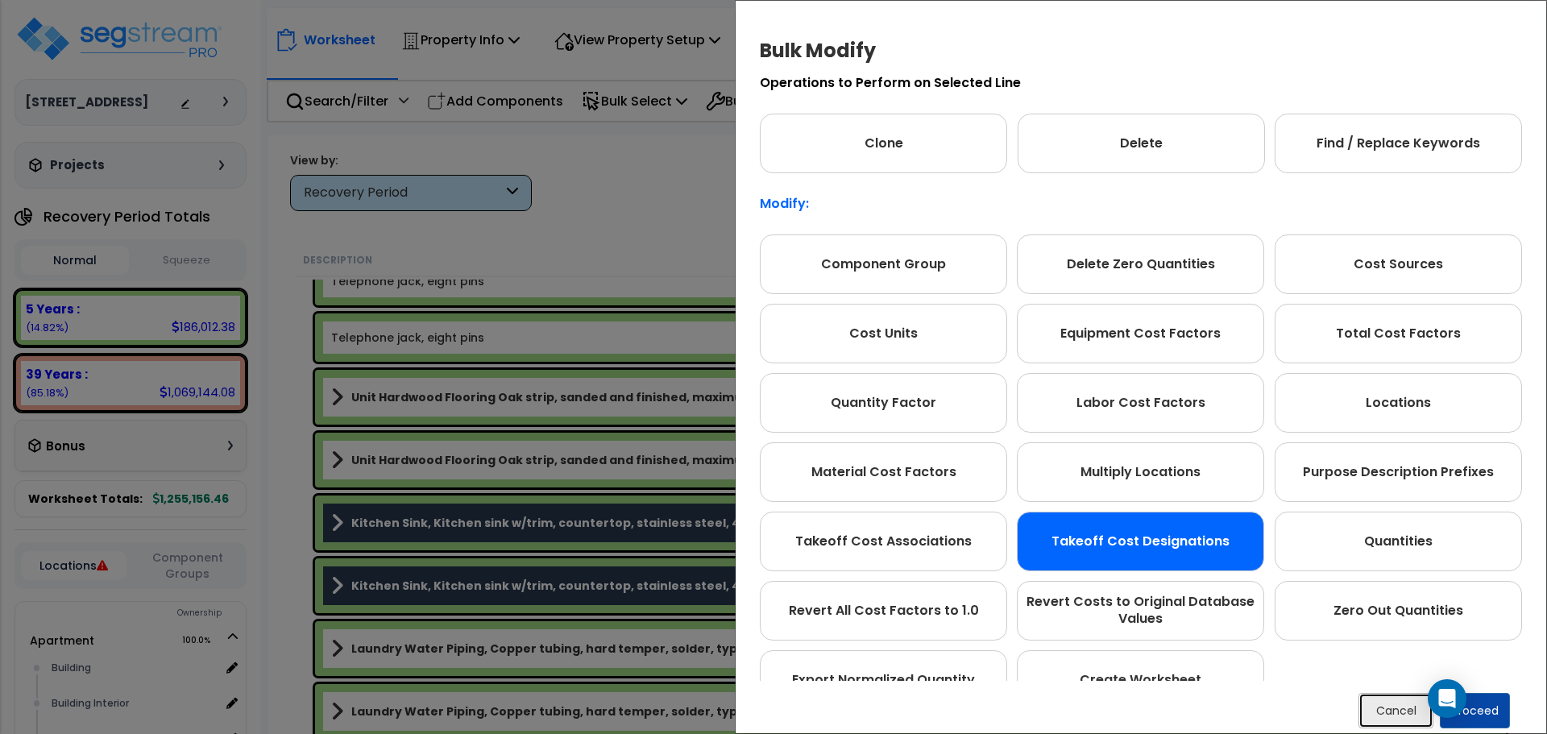
click at [1390, 723] on button "Cancel" at bounding box center [1395, 710] width 75 height 35
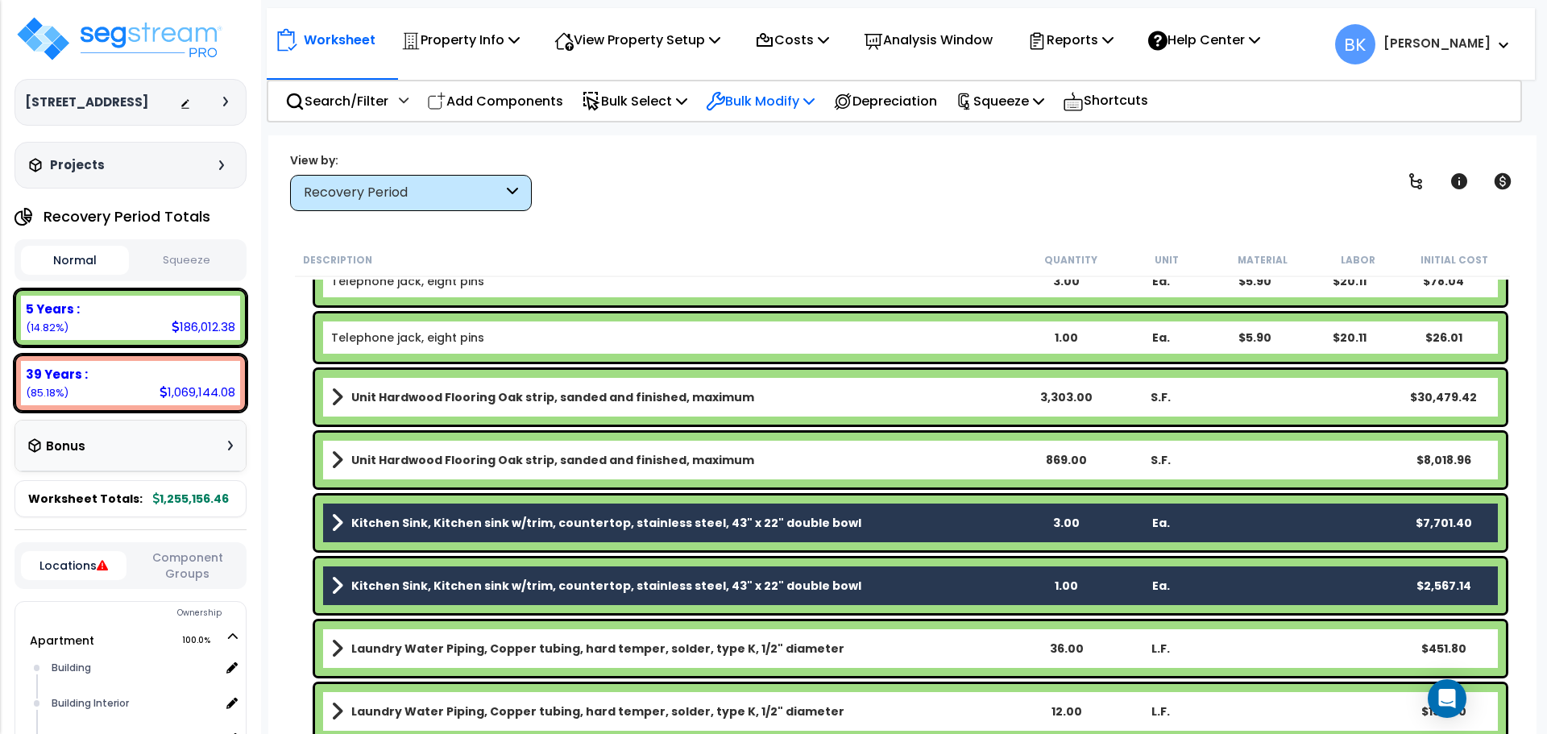
click at [766, 107] on p "Bulk Modify" at bounding box center [760, 101] width 109 height 22
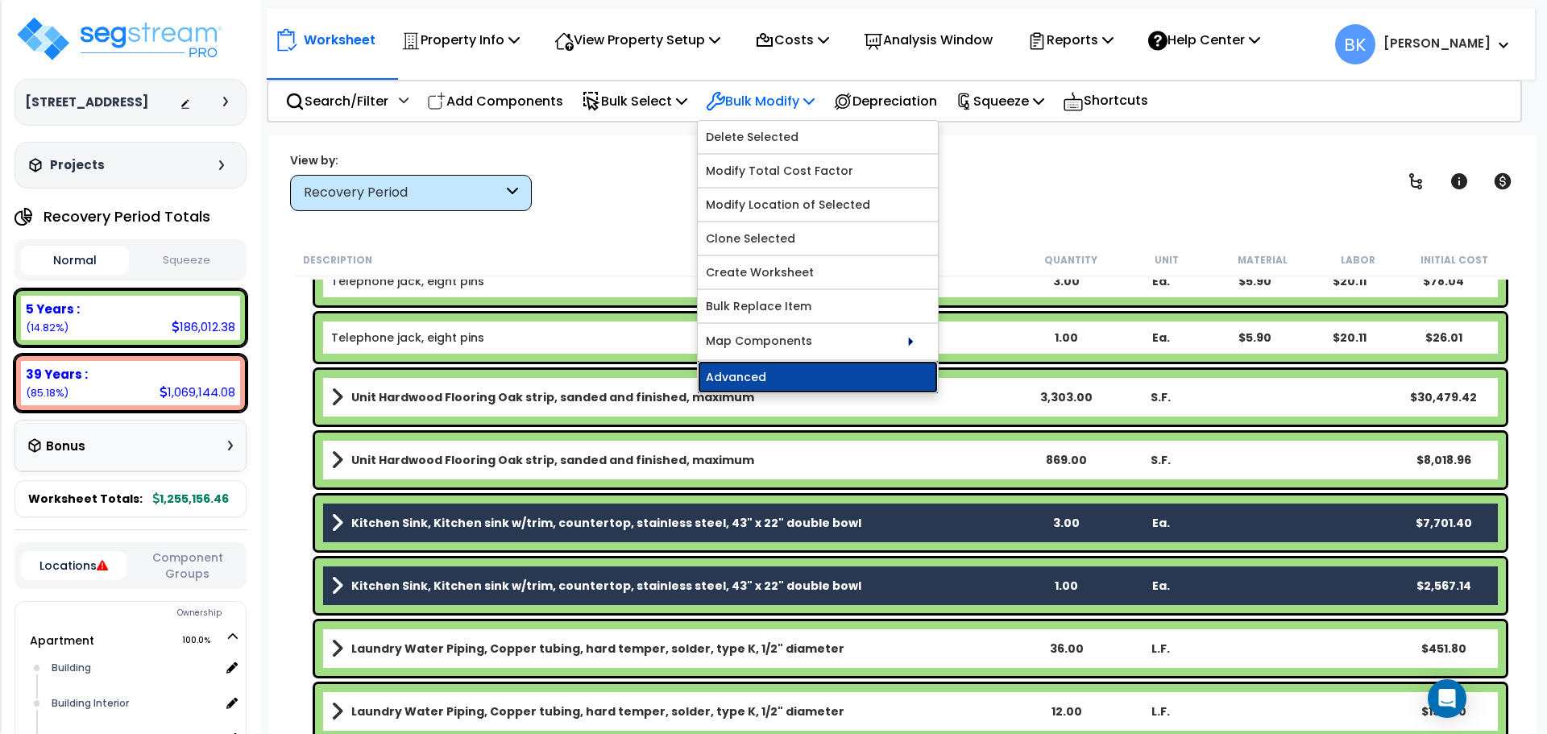
click at [789, 372] on link "Advanced" at bounding box center [818, 377] width 240 height 32
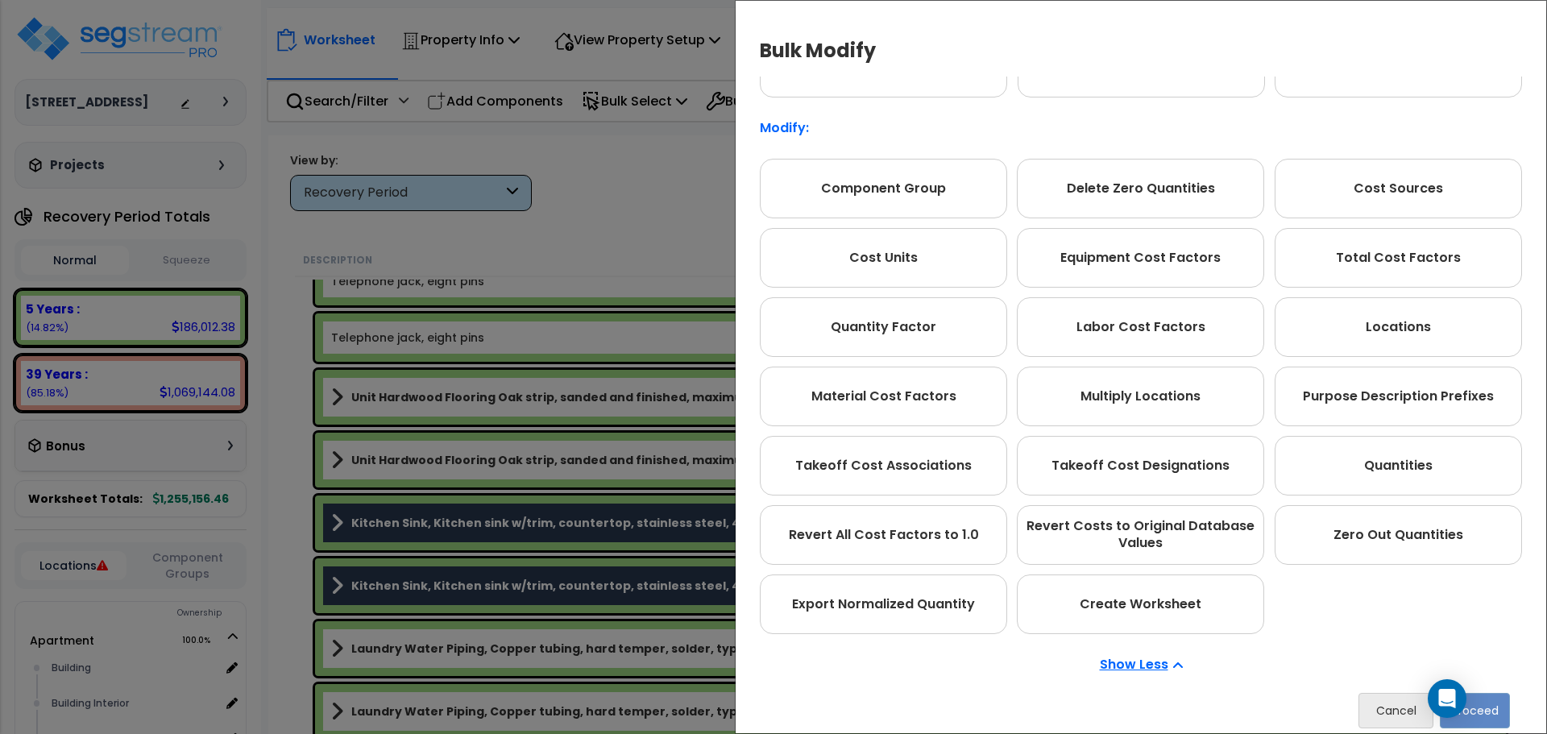
scroll to position [90, 0]
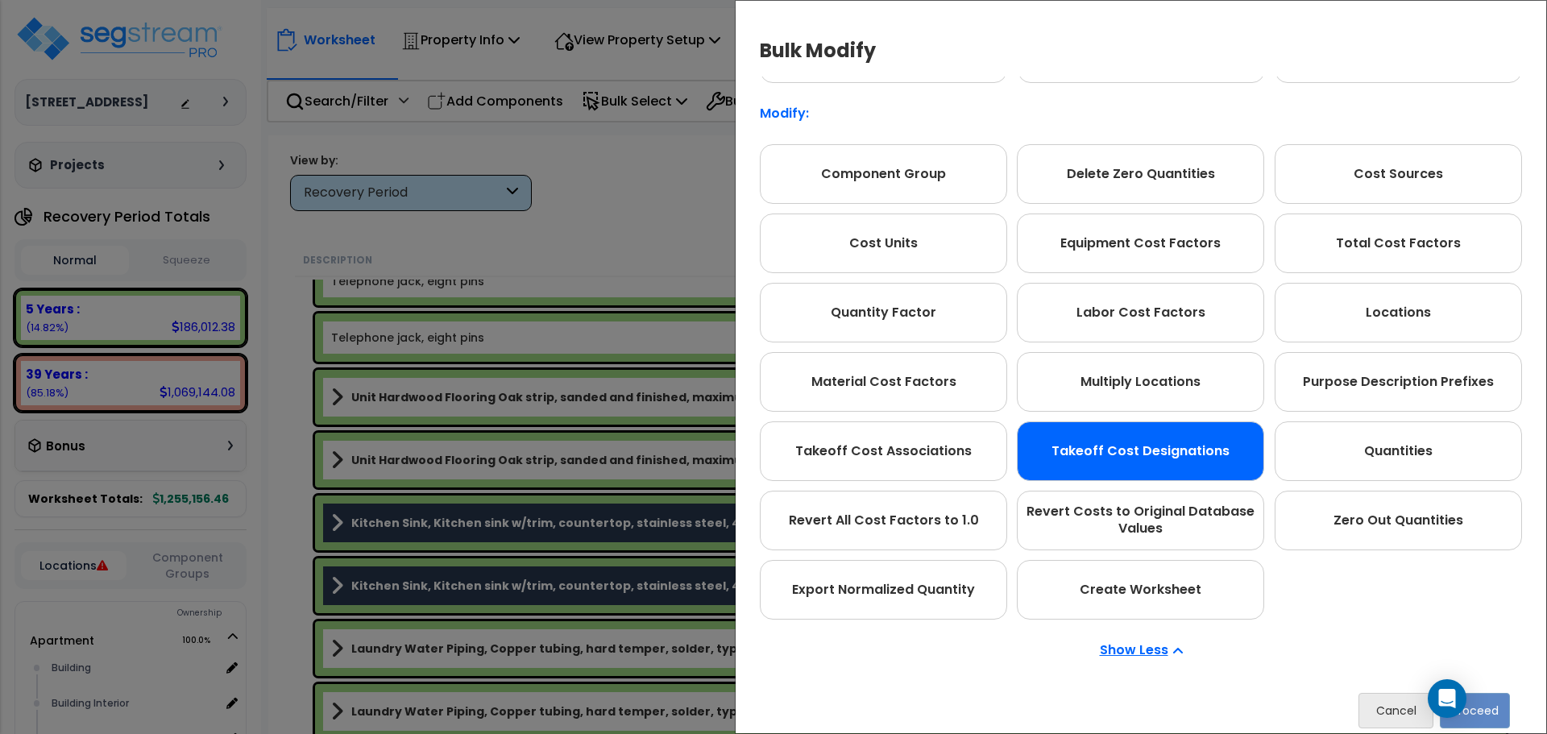
click at [1114, 456] on div "Takeoff Cost Designations" at bounding box center [1140, 451] width 247 height 60
click at [1482, 710] on button "Proceed" at bounding box center [1475, 710] width 70 height 35
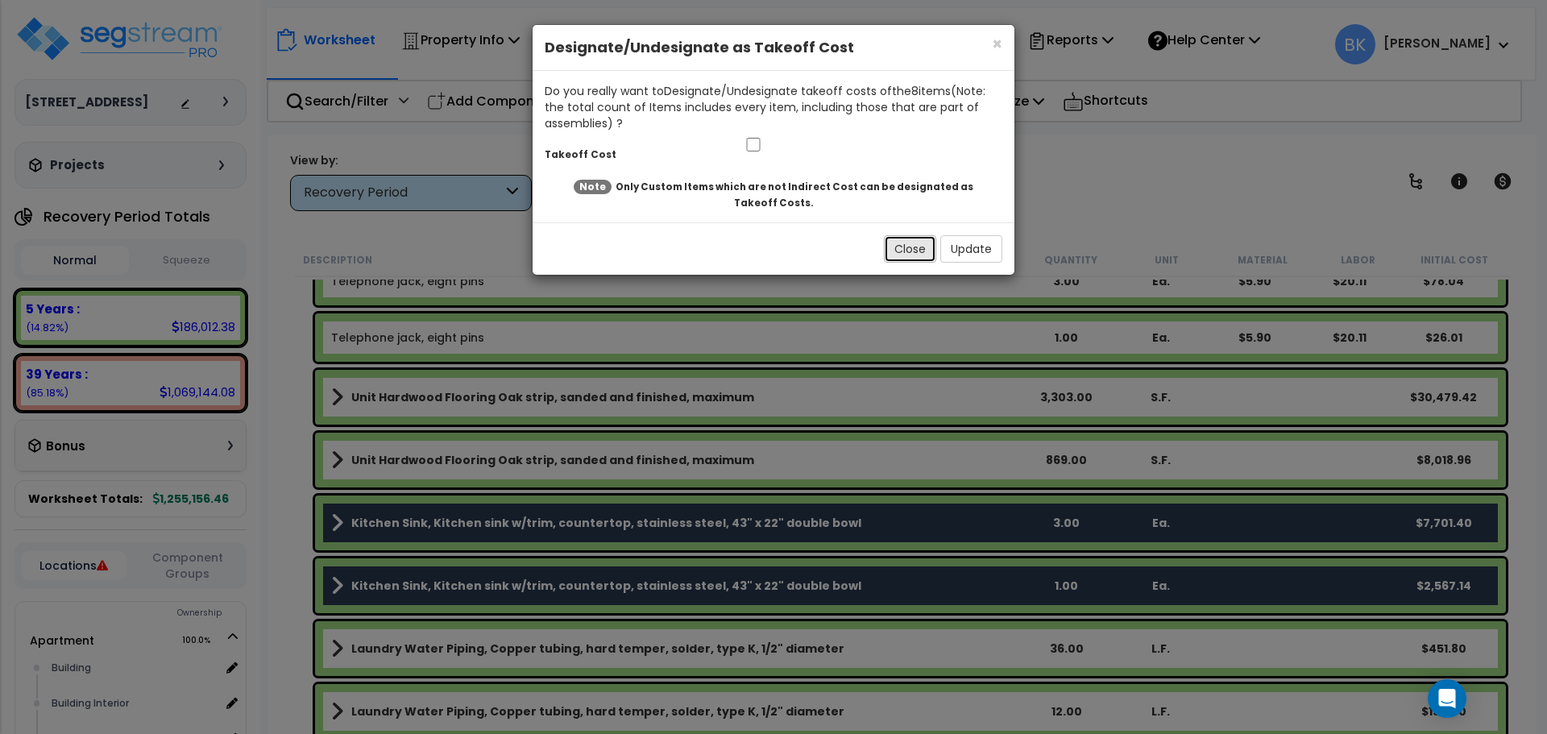
click at [909, 245] on button "Close" at bounding box center [910, 248] width 52 height 27
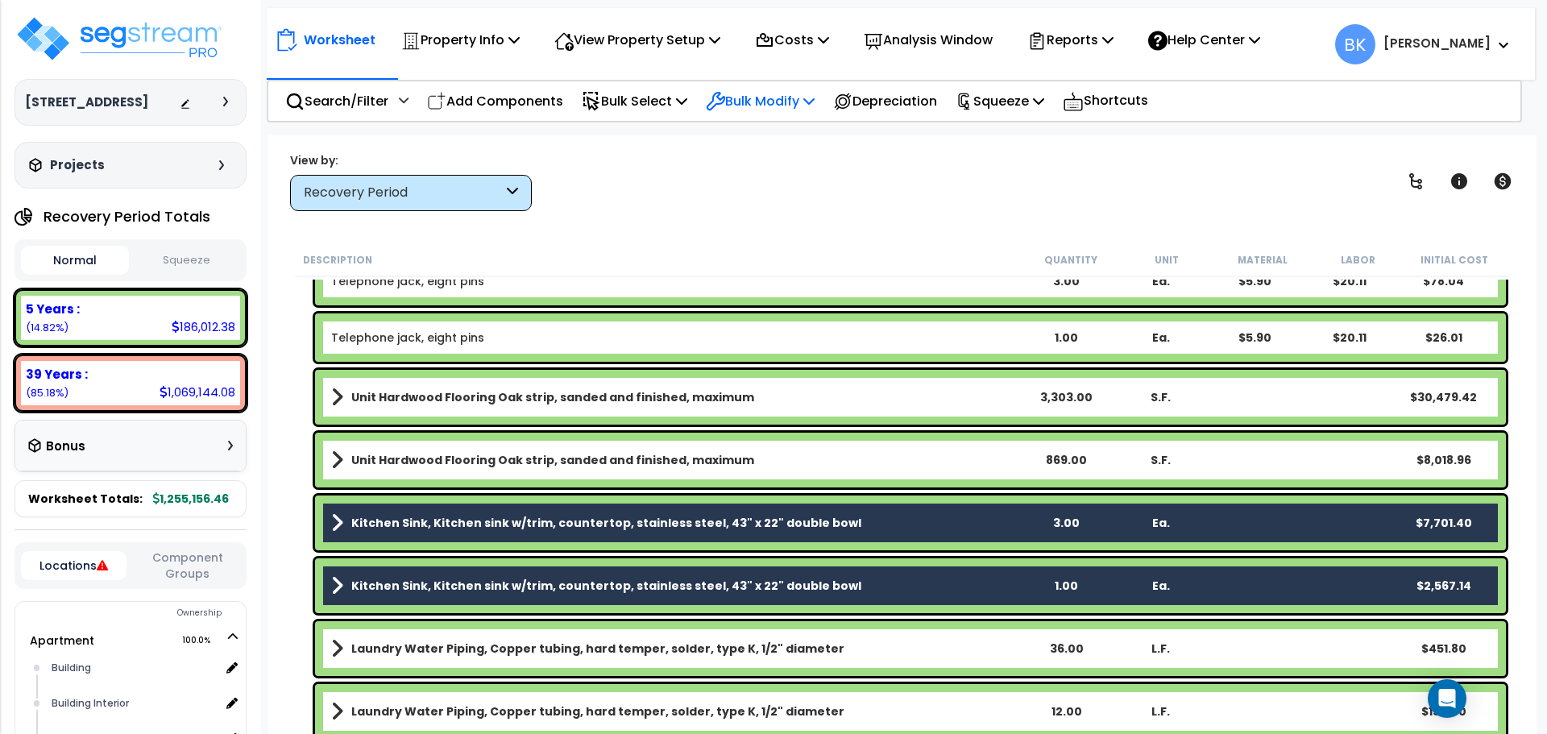
click at [780, 102] on p "Bulk Modify" at bounding box center [760, 101] width 109 height 22
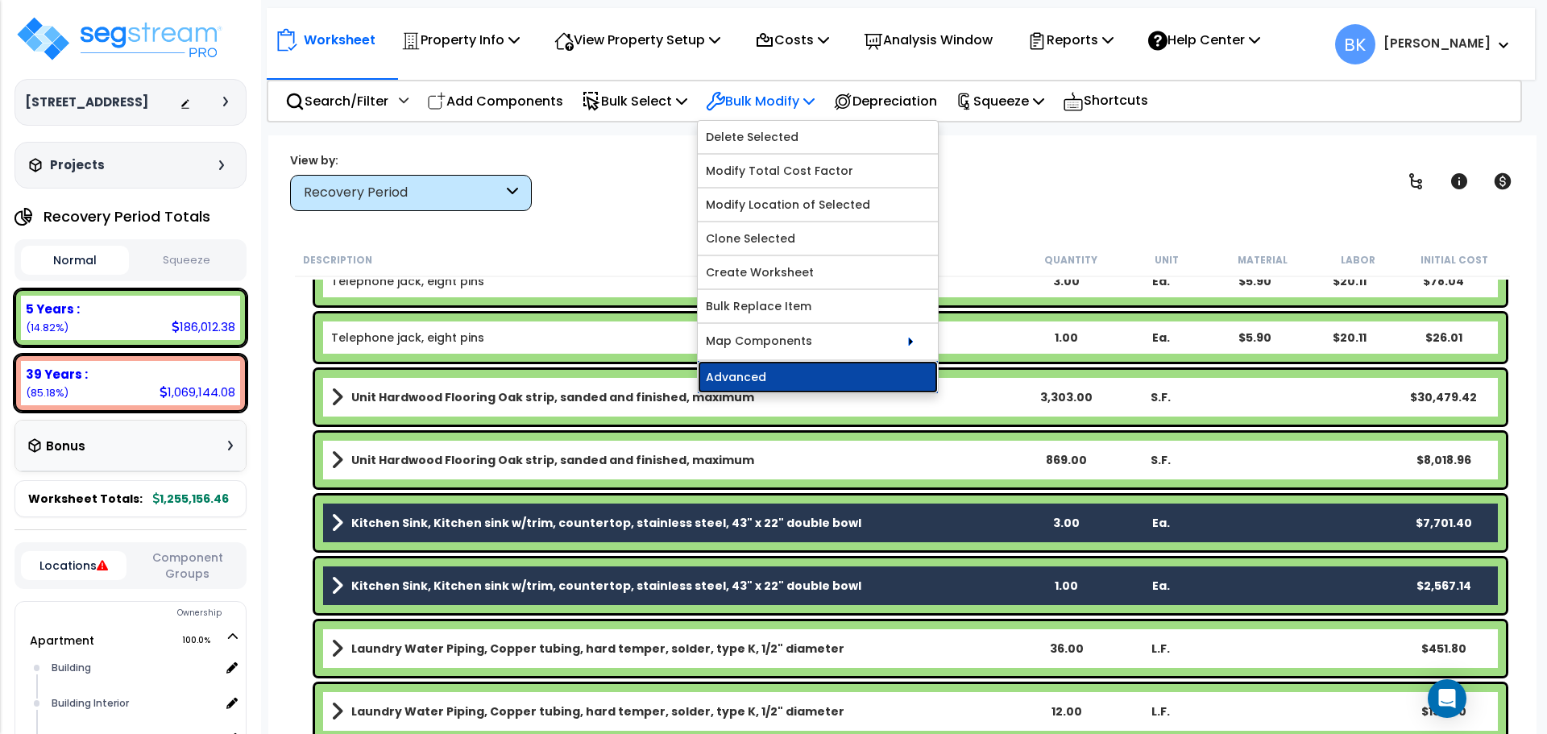
click at [839, 375] on link "Advanced" at bounding box center [818, 377] width 240 height 32
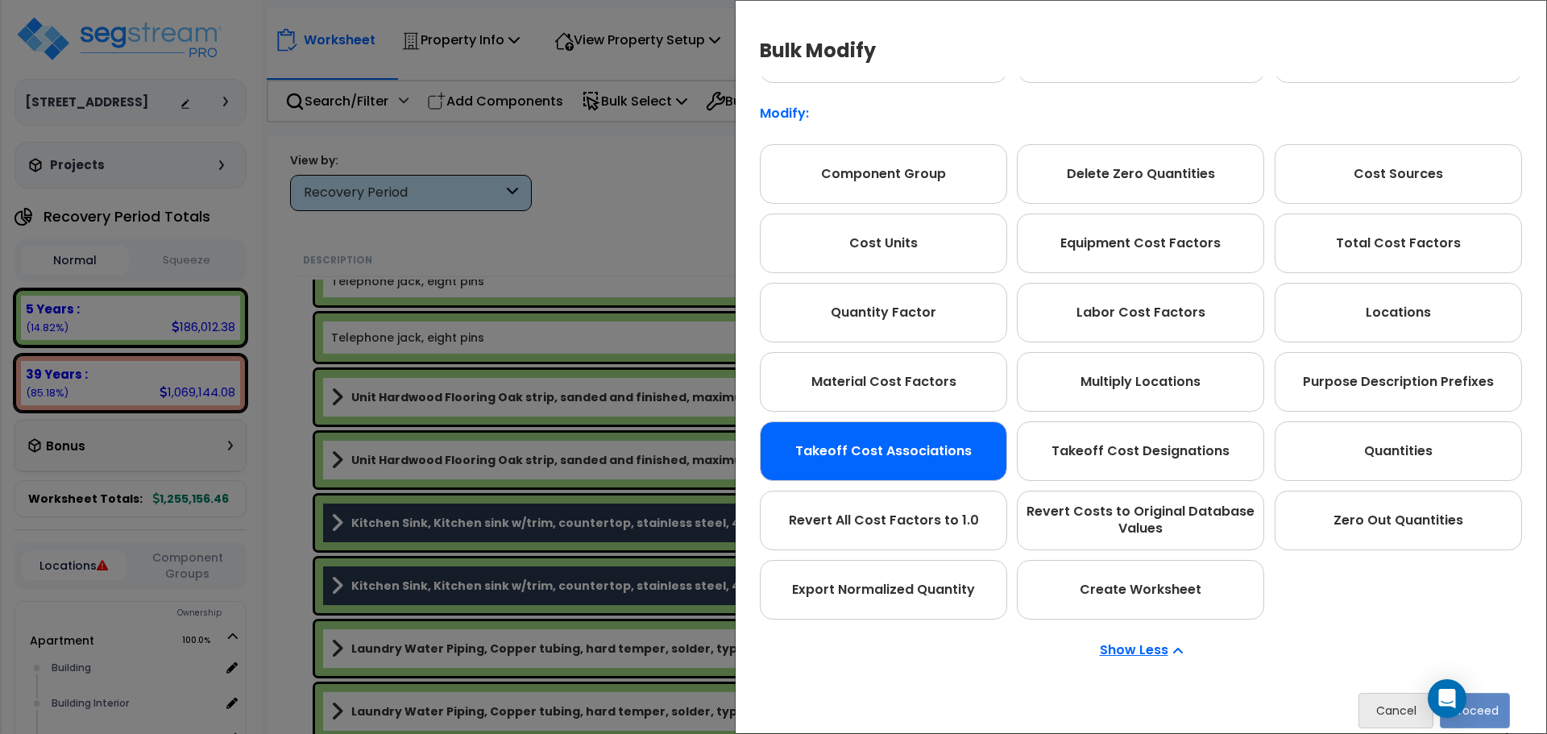
click at [899, 460] on div "Takeoff Cost Associations" at bounding box center [883, 451] width 247 height 60
click at [1472, 715] on button "Proceed" at bounding box center [1475, 710] width 70 height 35
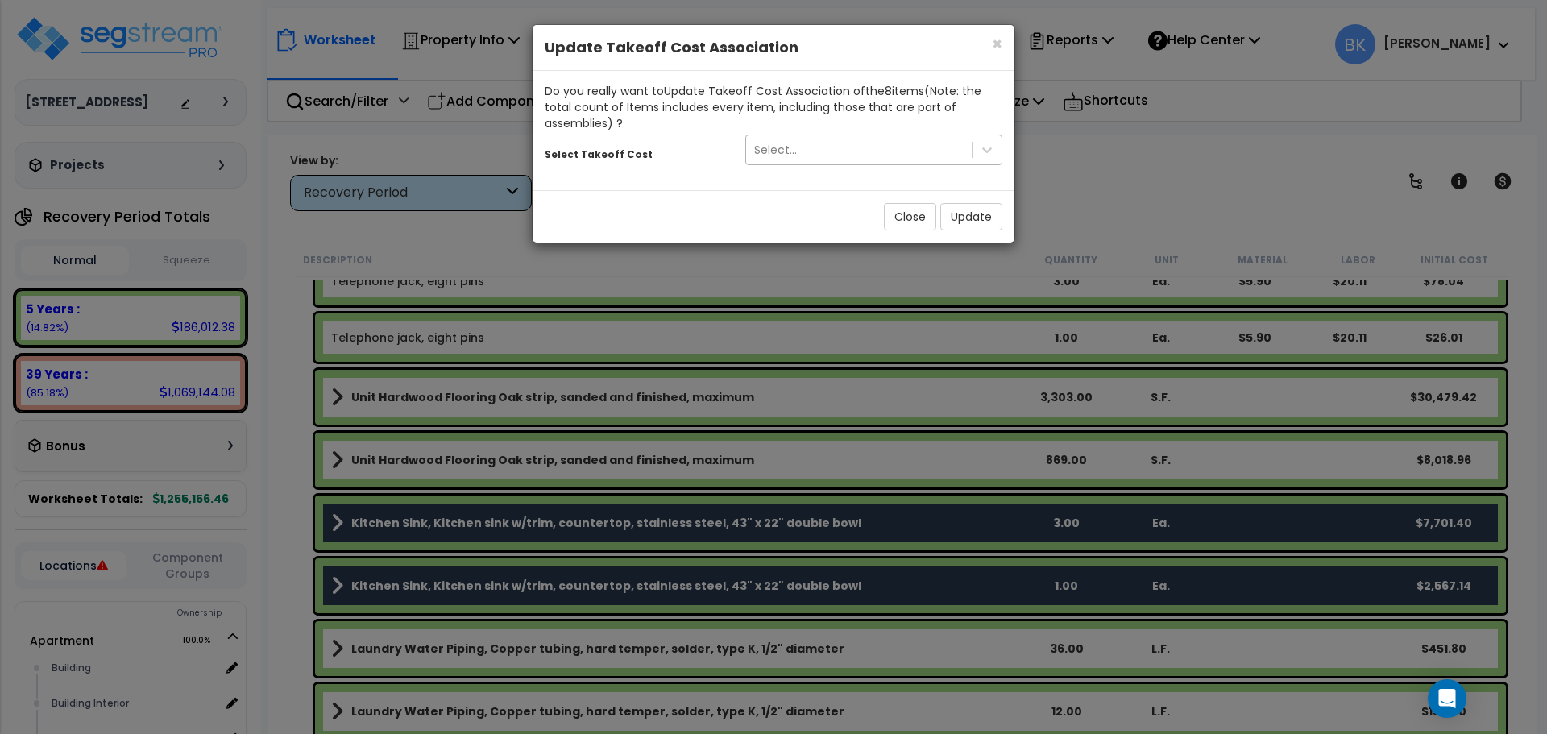
click at [877, 148] on div "Select..." at bounding box center [859, 150] width 226 height 26
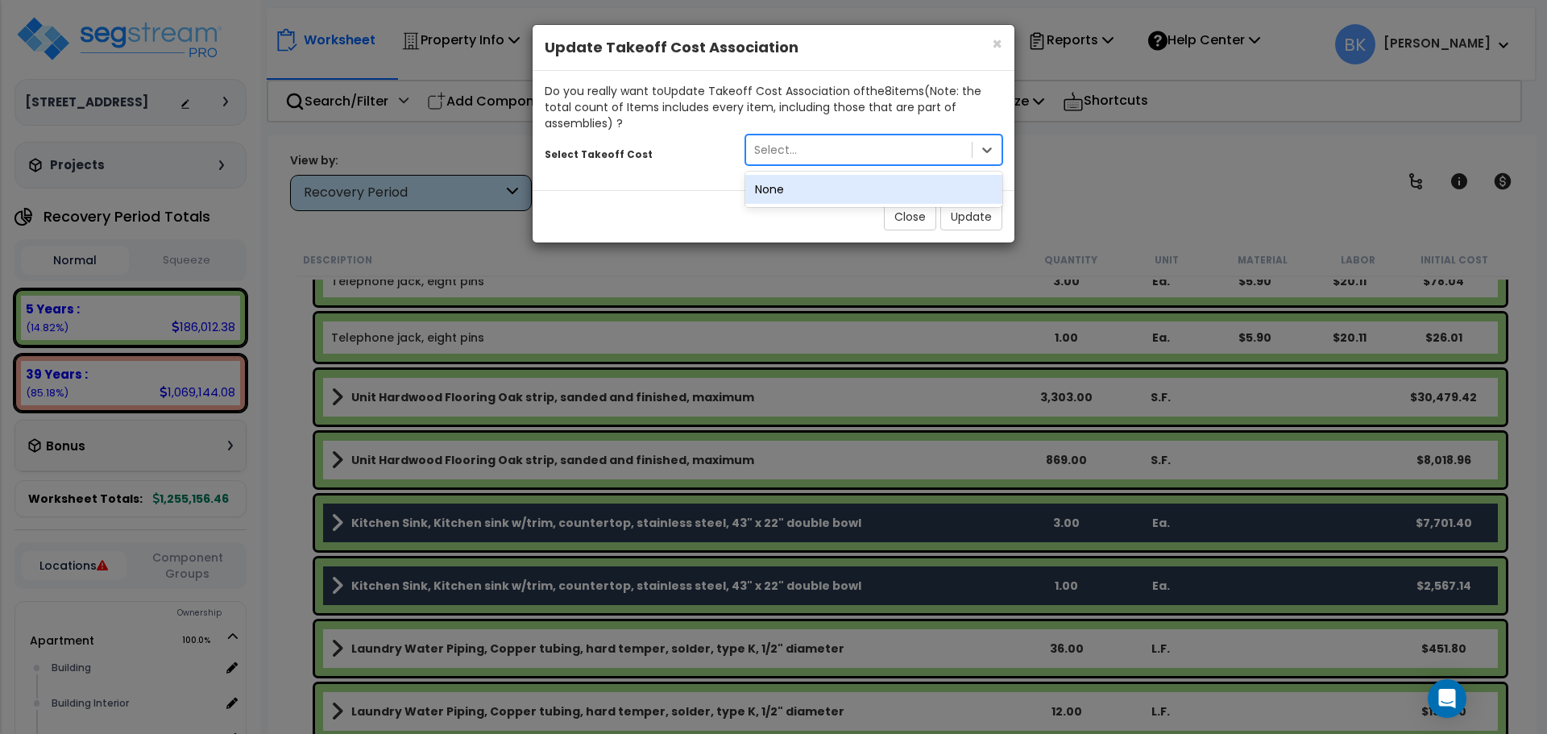
click at [877, 148] on div "Select..." at bounding box center [859, 150] width 226 height 26
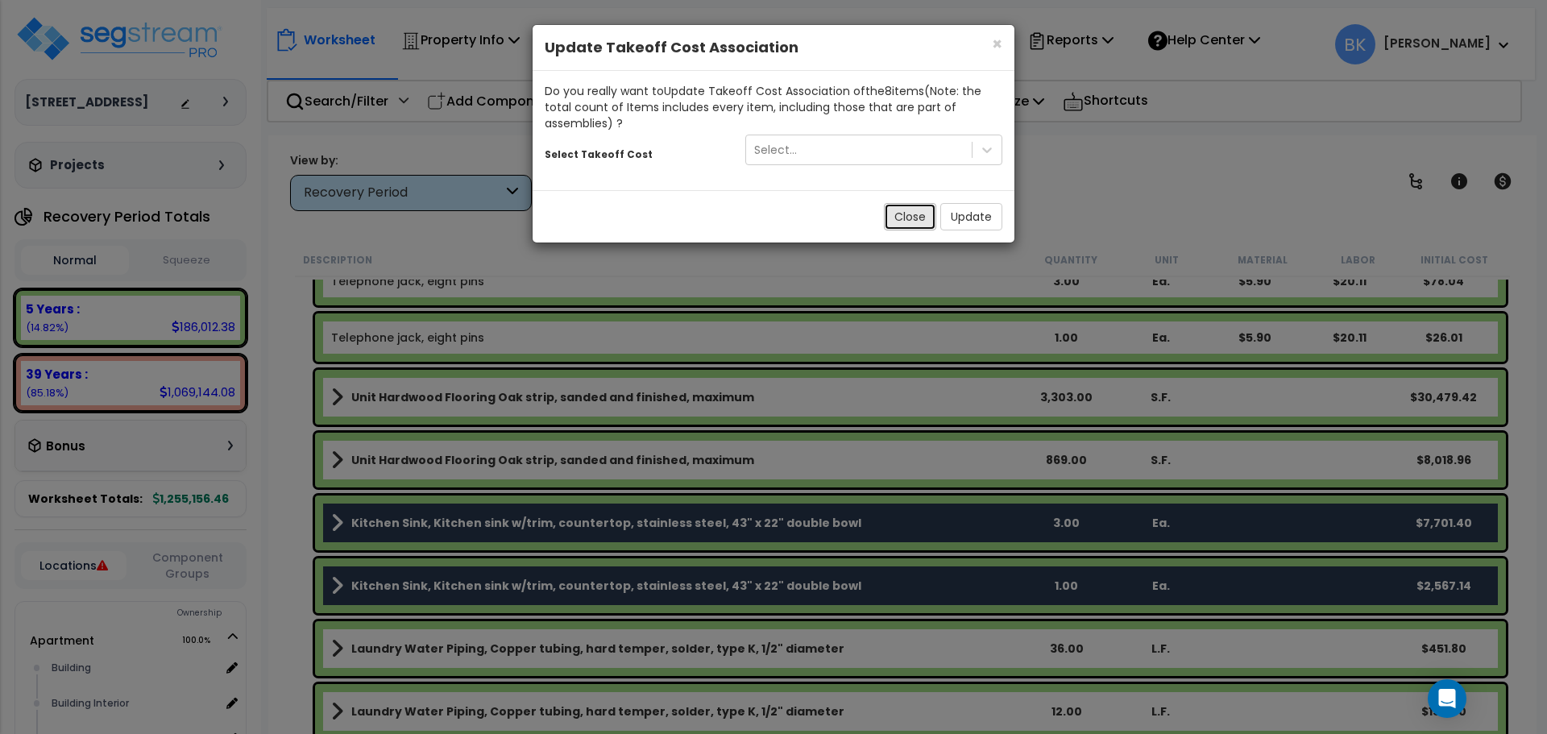
click at [906, 221] on button "Close" at bounding box center [910, 216] width 52 height 27
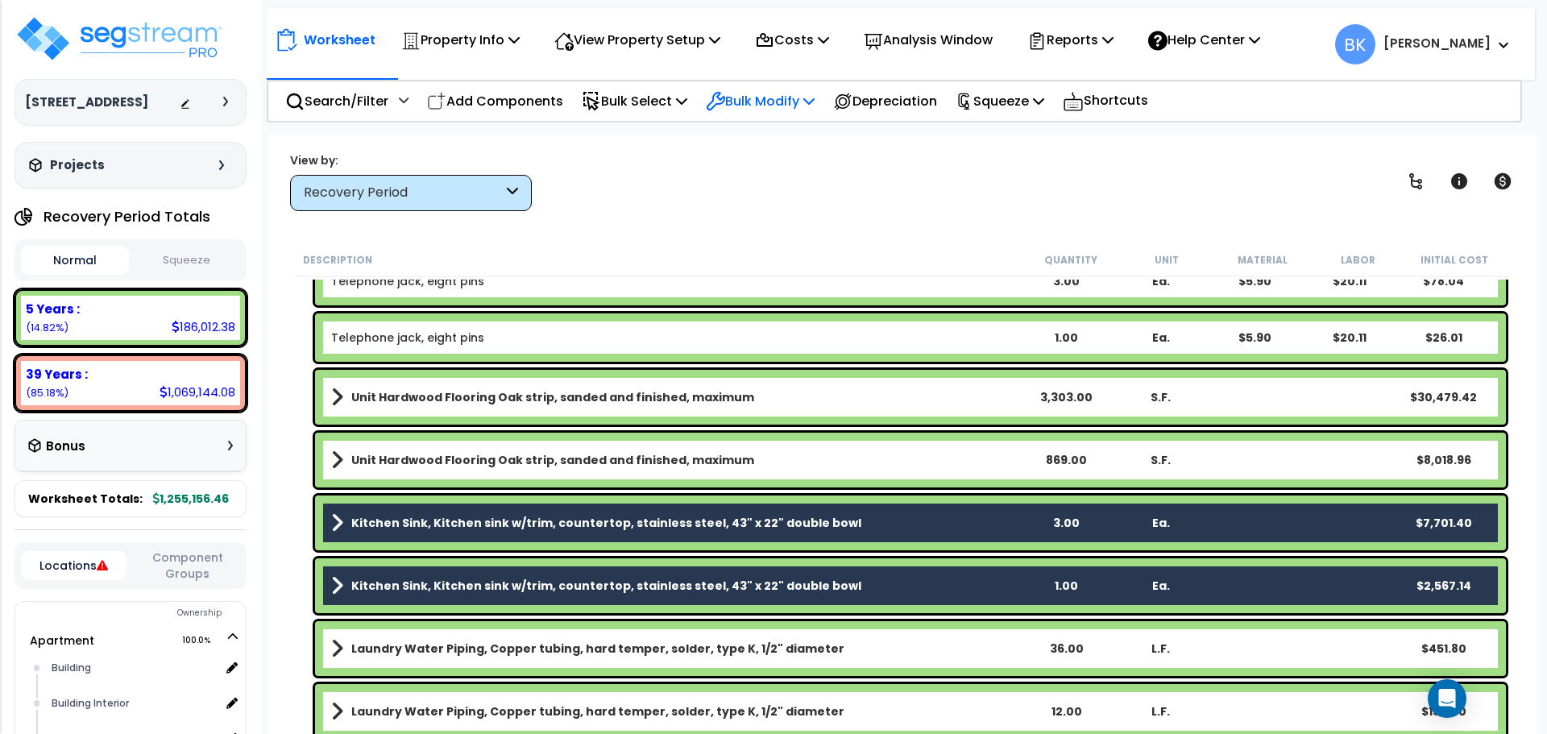
click at [792, 101] on p "Bulk Modify" at bounding box center [760, 101] width 109 height 22
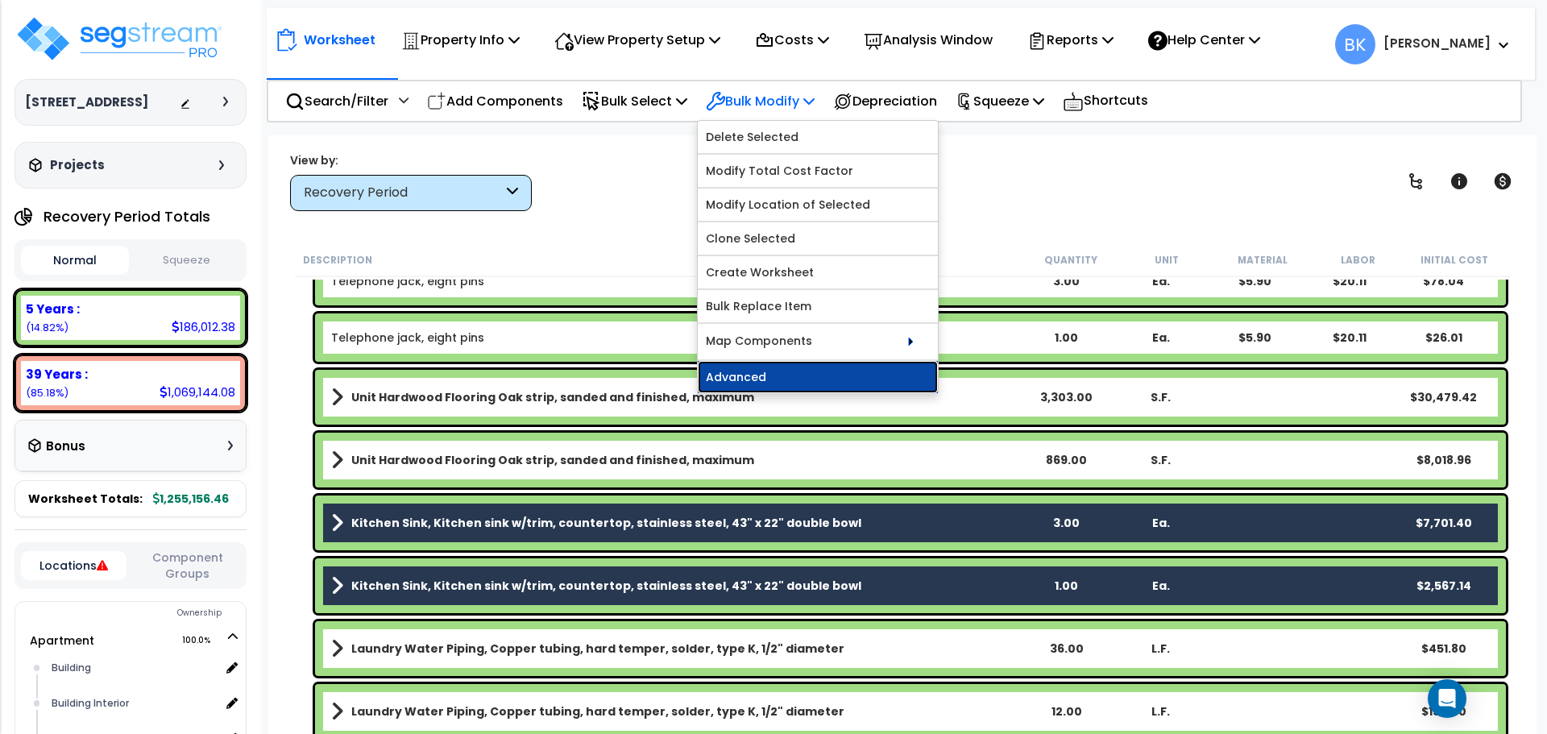
click at [798, 375] on link "Advanced" at bounding box center [818, 377] width 240 height 32
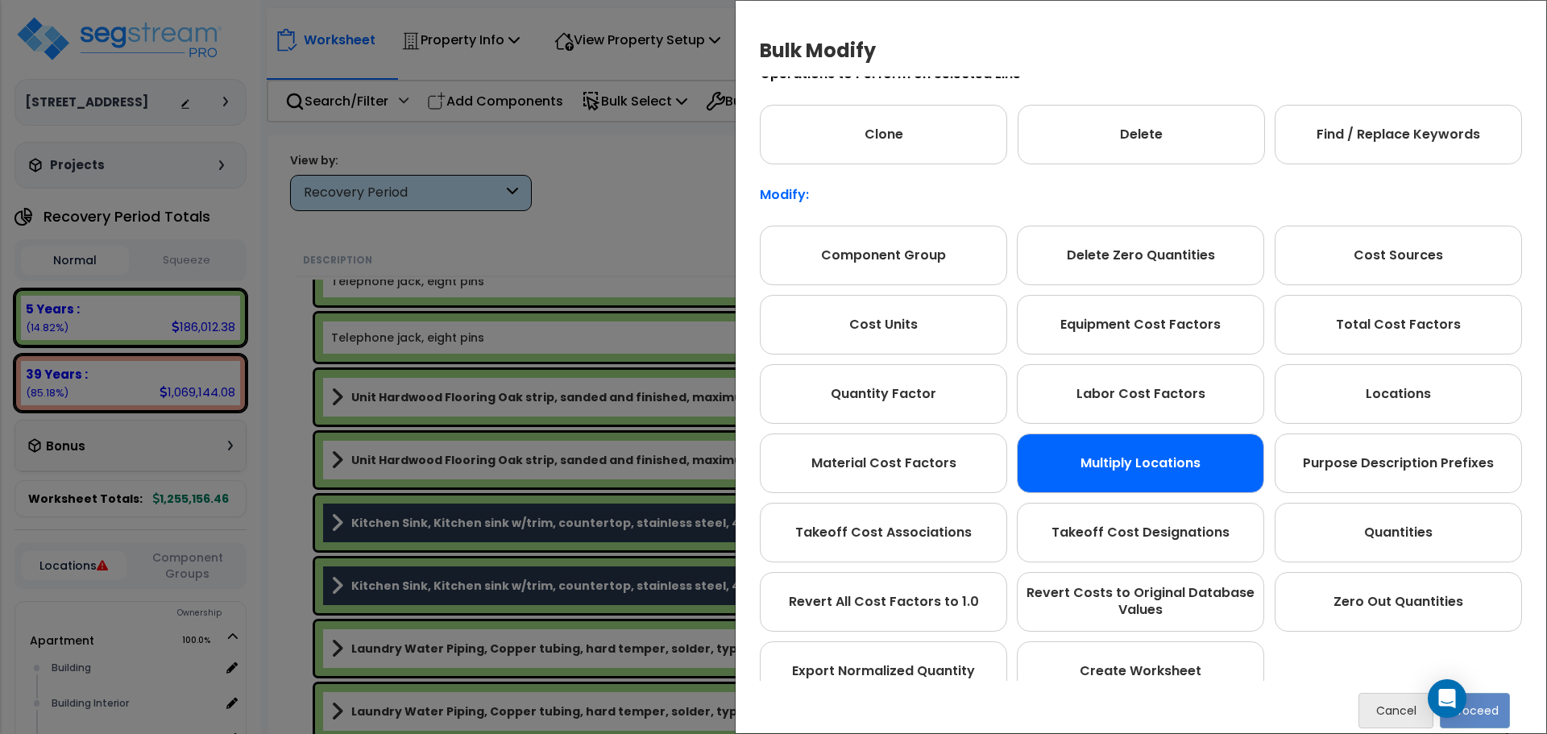
scroll to position [0, 0]
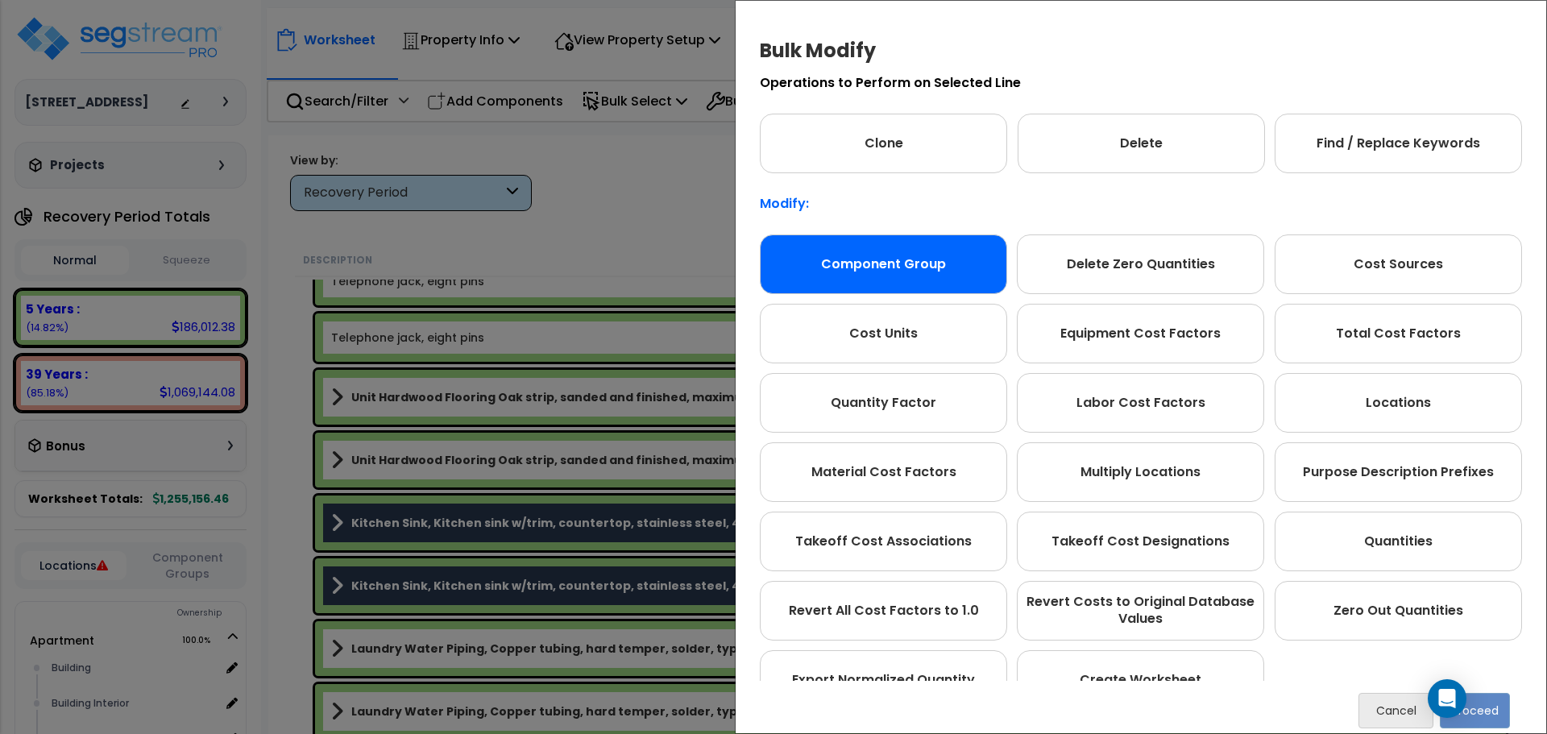
click at [926, 270] on div "Component Group" at bounding box center [883, 264] width 247 height 60
click at [1501, 713] on button "Proceed" at bounding box center [1475, 710] width 70 height 35
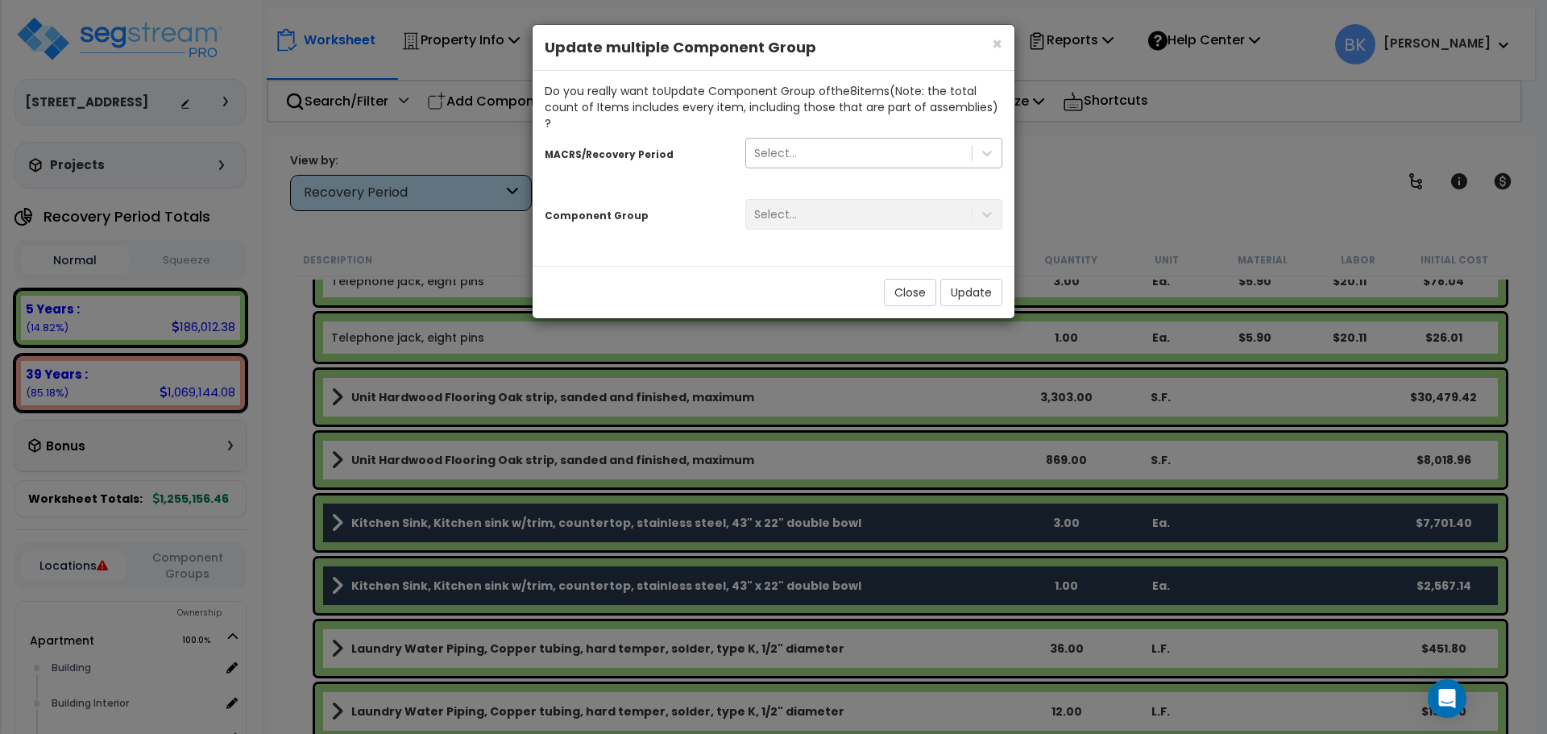
click at [816, 140] on div "Select..." at bounding box center [859, 153] width 226 height 26
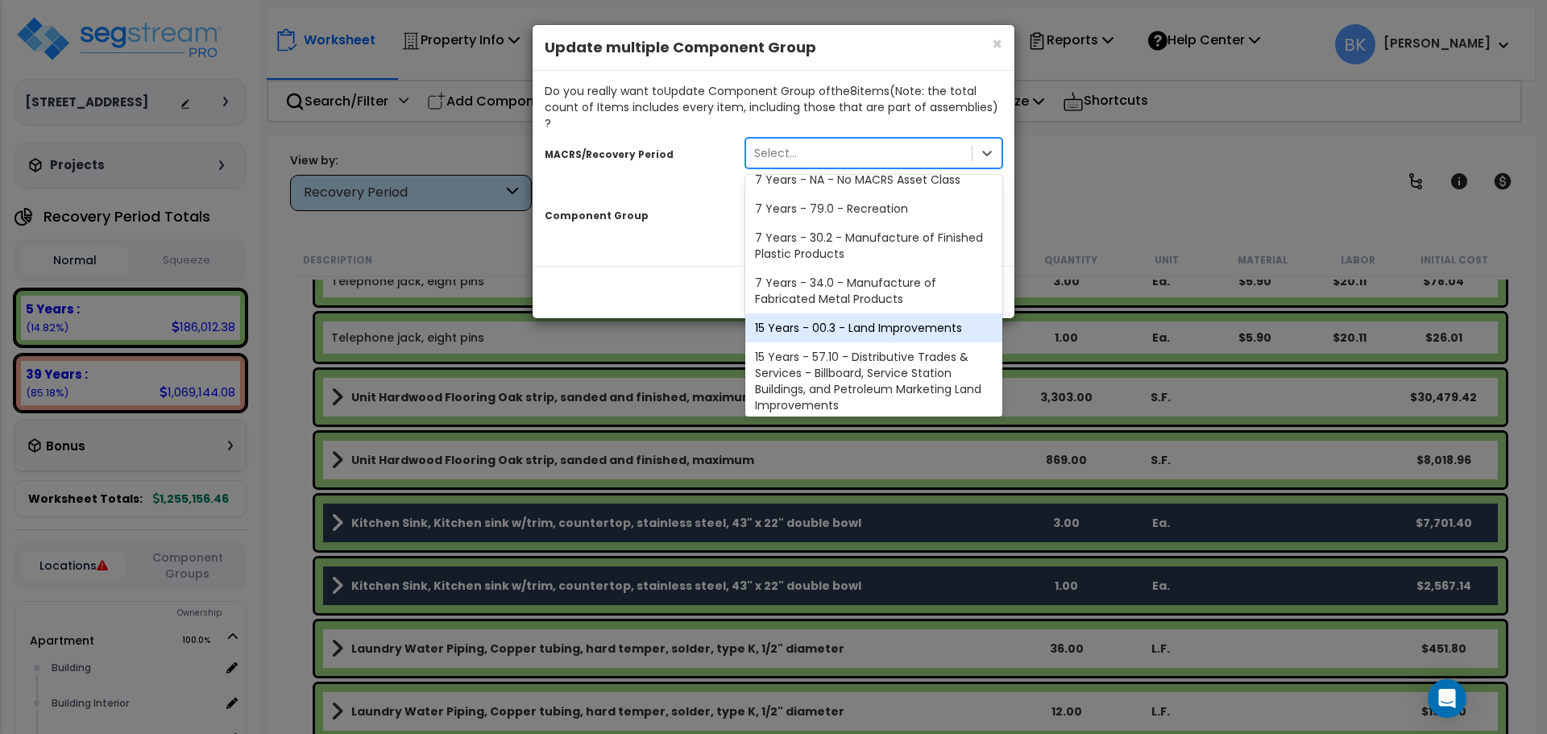
scroll to position [197, 0]
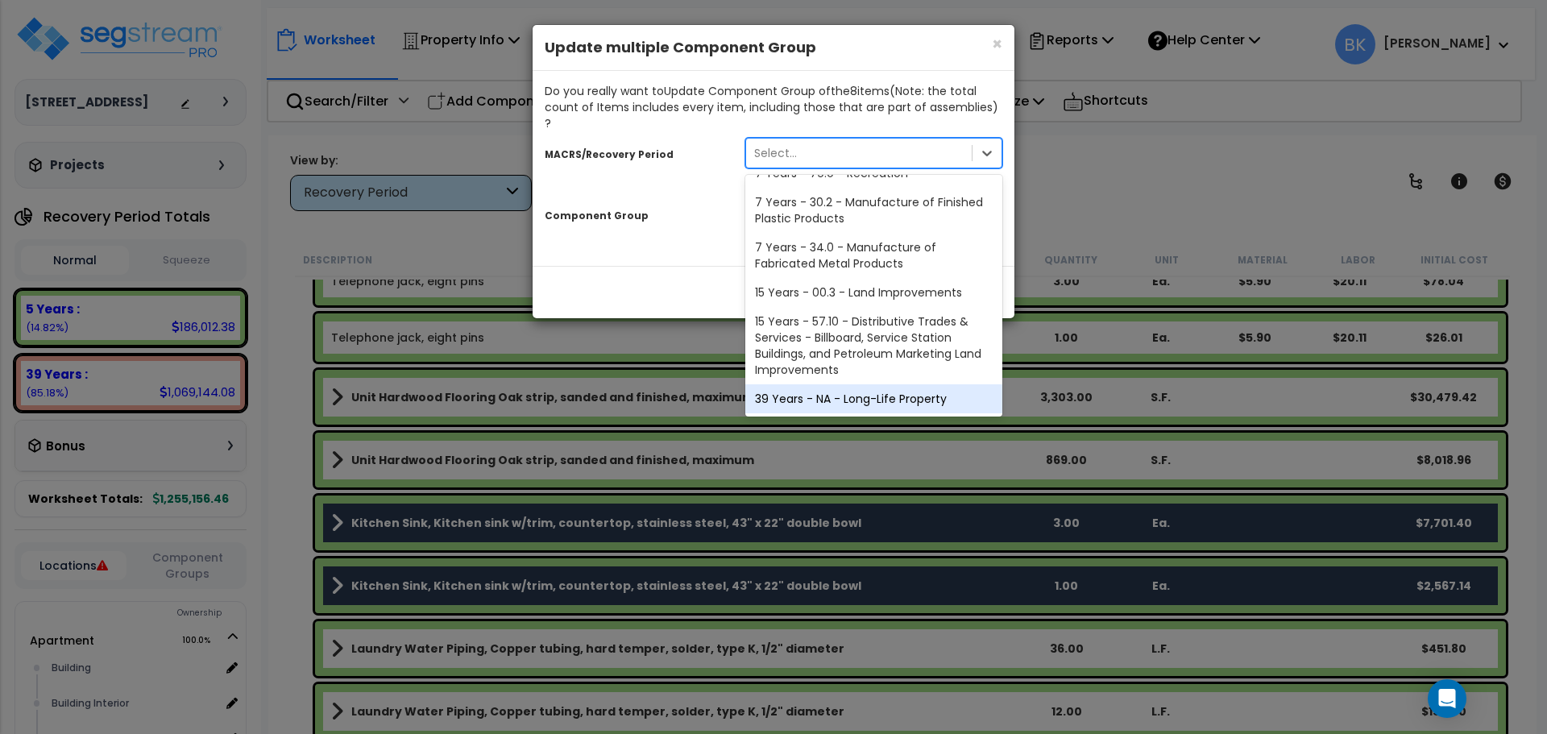
click at [838, 384] on div "39 Years - NA - Long-Life Property" at bounding box center [873, 398] width 257 height 29
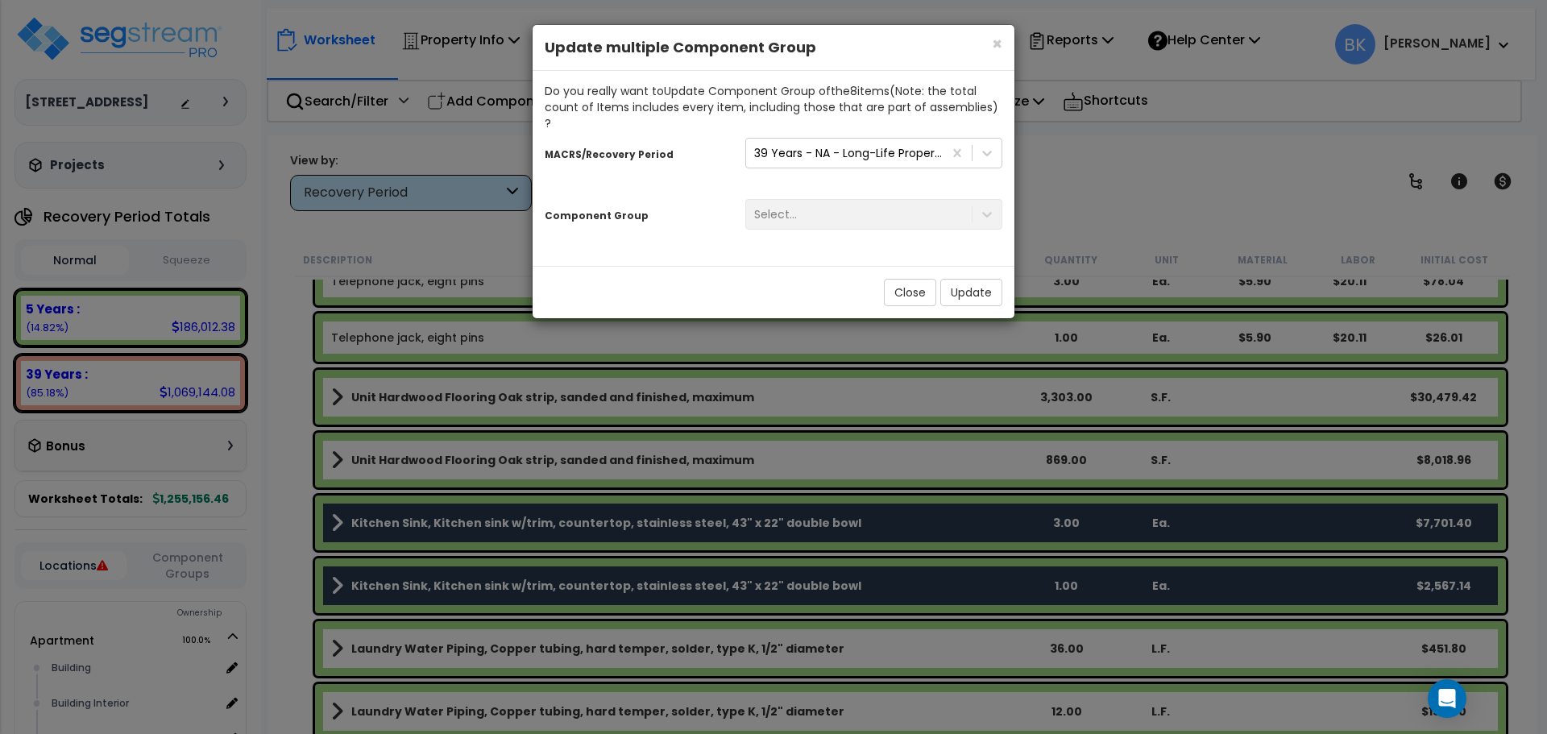
click at [808, 202] on div "Select..." at bounding box center [873, 214] width 281 height 31
click at [955, 279] on button "Update" at bounding box center [971, 292] width 62 height 27
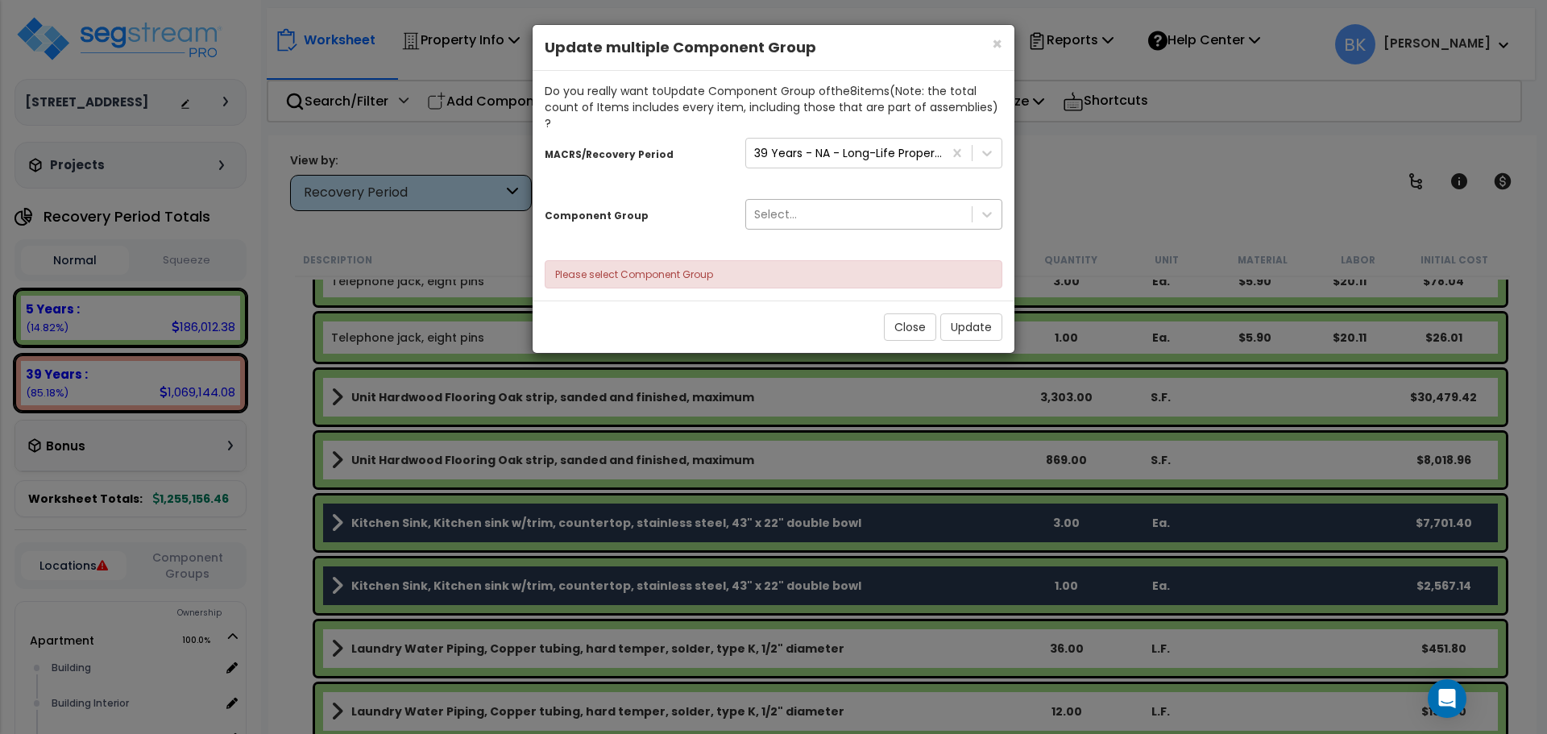
click at [858, 202] on div "Select..." at bounding box center [859, 214] width 226 height 26
type input "kitch"
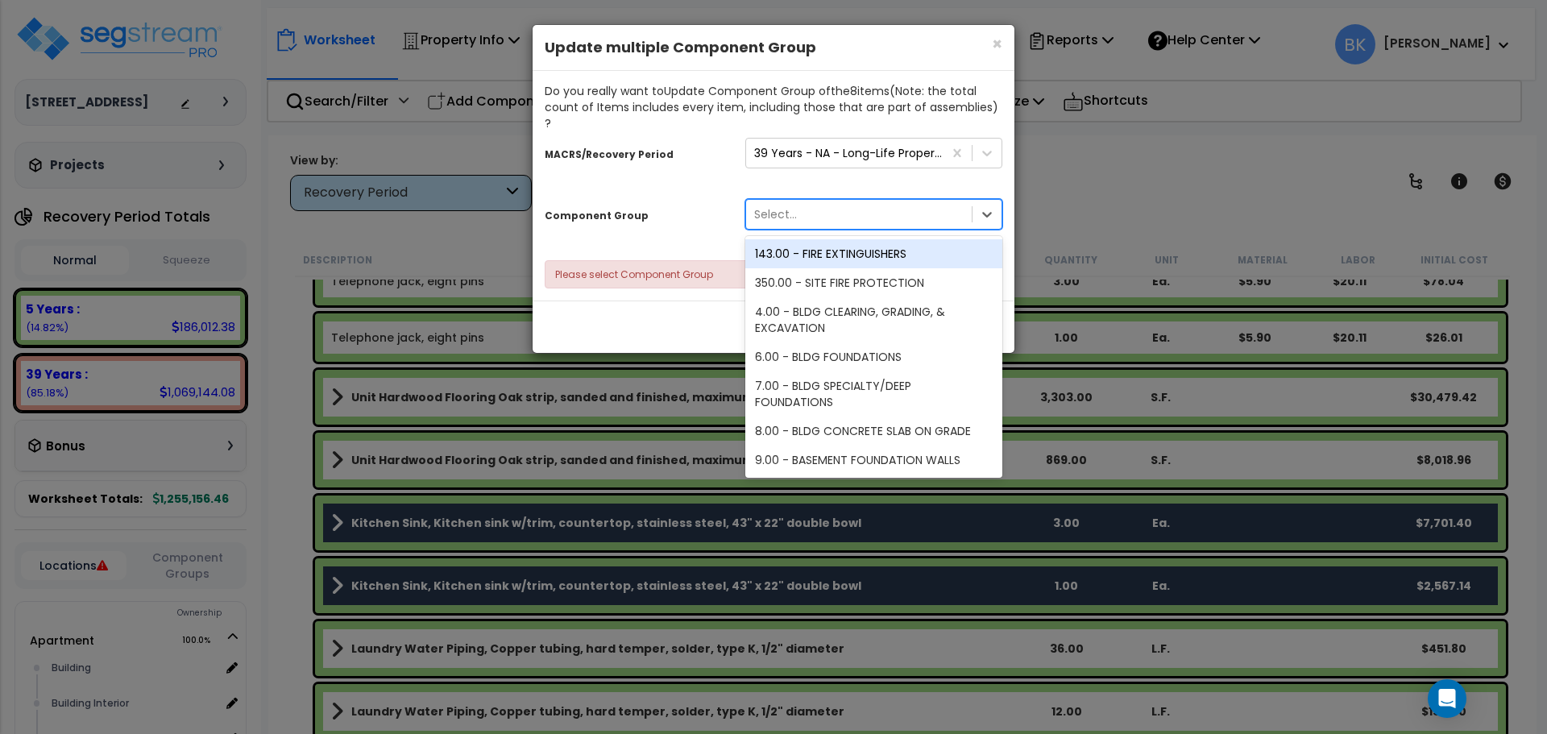
click at [721, 169] on div "MACRS/Recovery Period 39 Years - NA - Long-Life Property Component Group option…" at bounding box center [774, 209] width 458 height 157
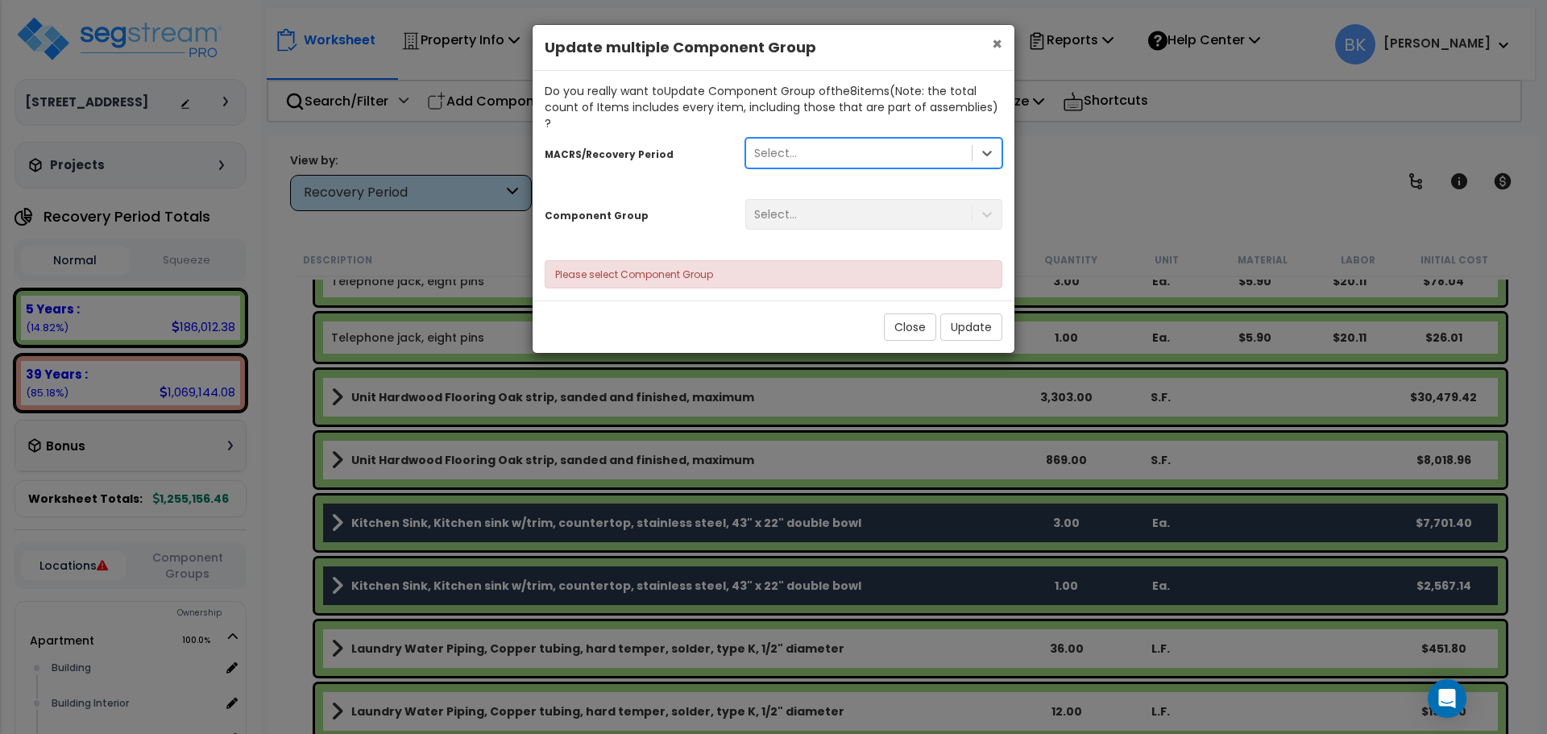
click at [998, 41] on span "×" at bounding box center [997, 43] width 10 height 23
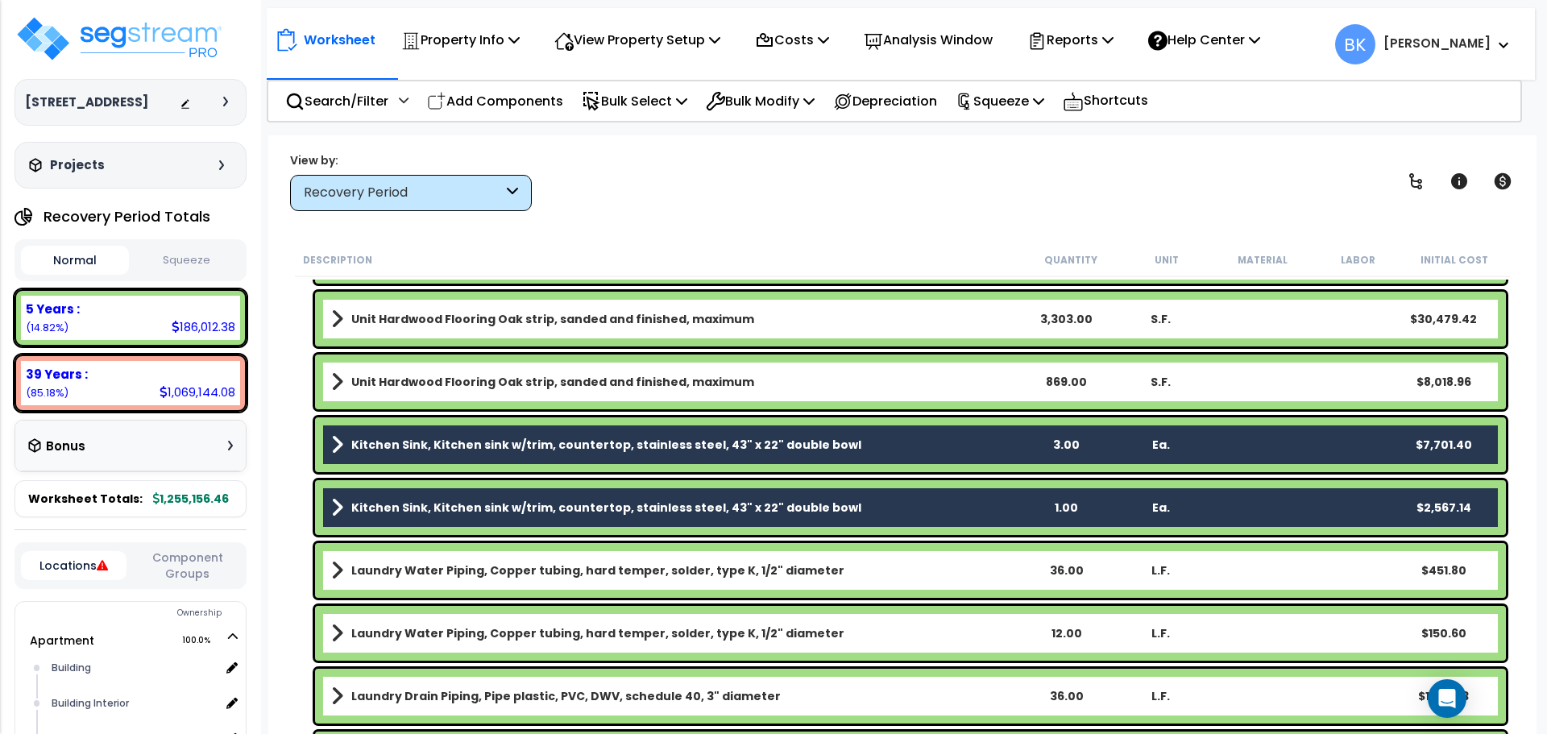
scroll to position [2074, 0]
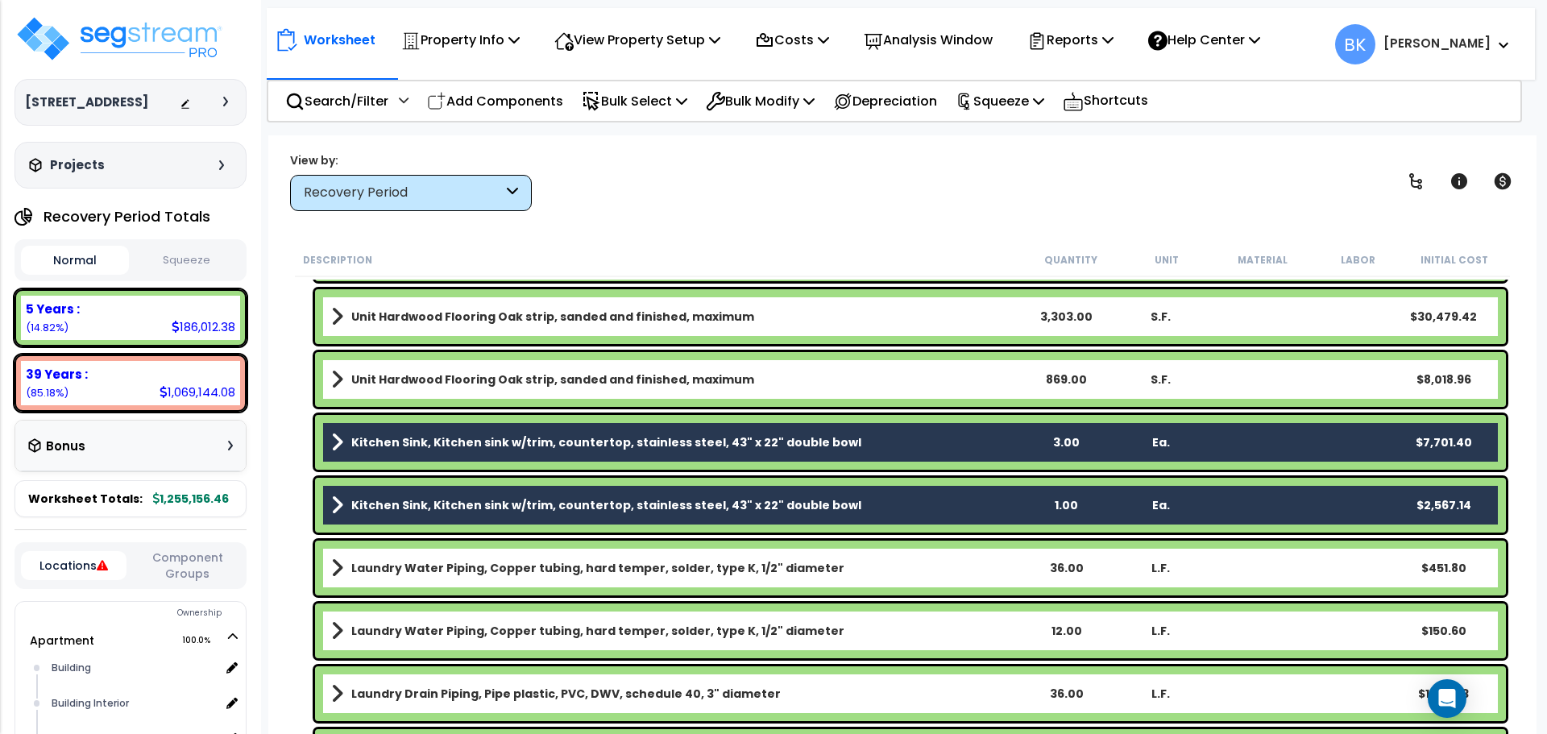
click at [730, 263] on div "Description" at bounding box center [662, 259] width 719 height 16
click at [321, 437] on div "Kitchen Sink, Kitchen sink w/trim, countertop, stainless steel, 43" x 22" doubl…" at bounding box center [910, 442] width 1191 height 55
